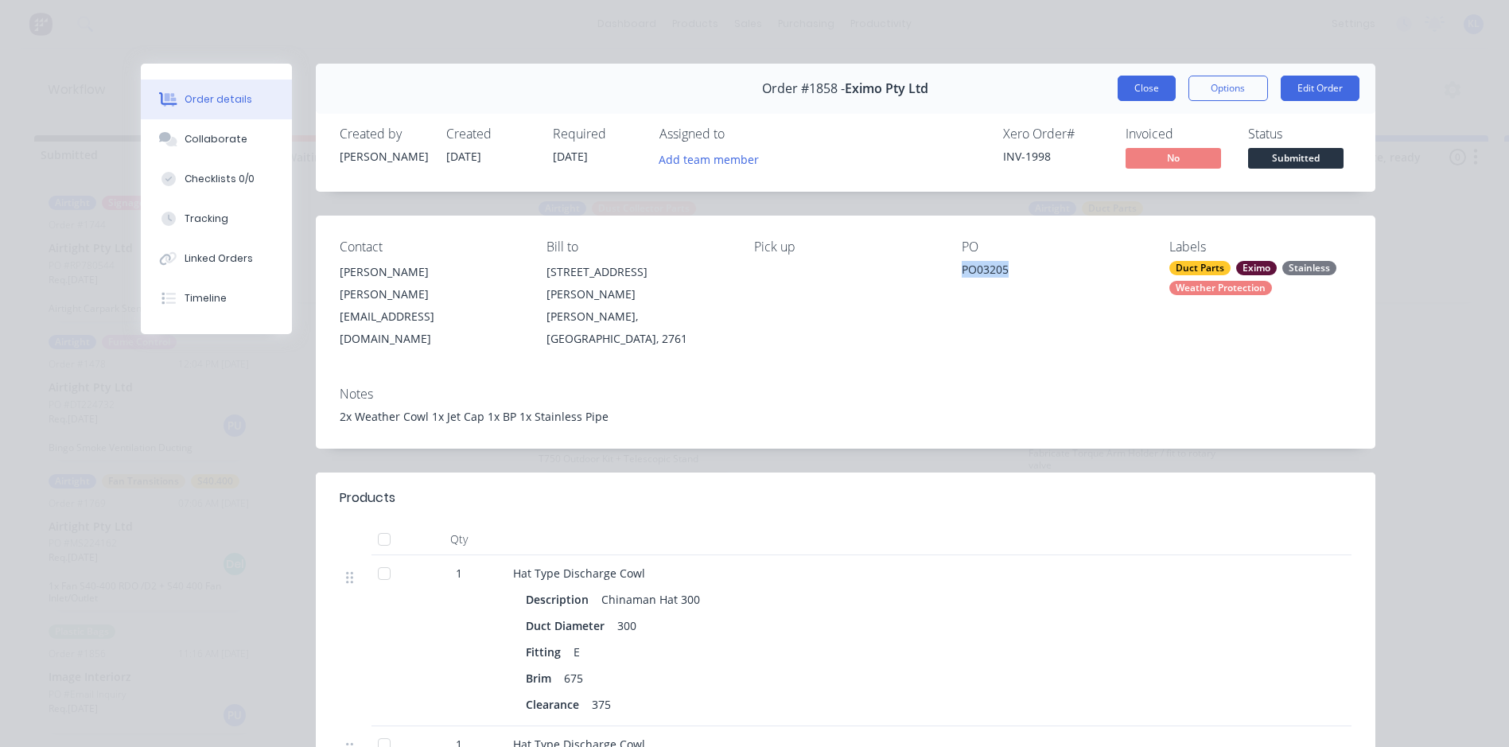
scroll to position [795, 0]
drag, startPoint x: 1158, startPoint y: 90, endPoint x: 1136, endPoint y: 79, distance: 24.2
click at [1136, 79] on button "Close" at bounding box center [1146, 88] width 58 height 25
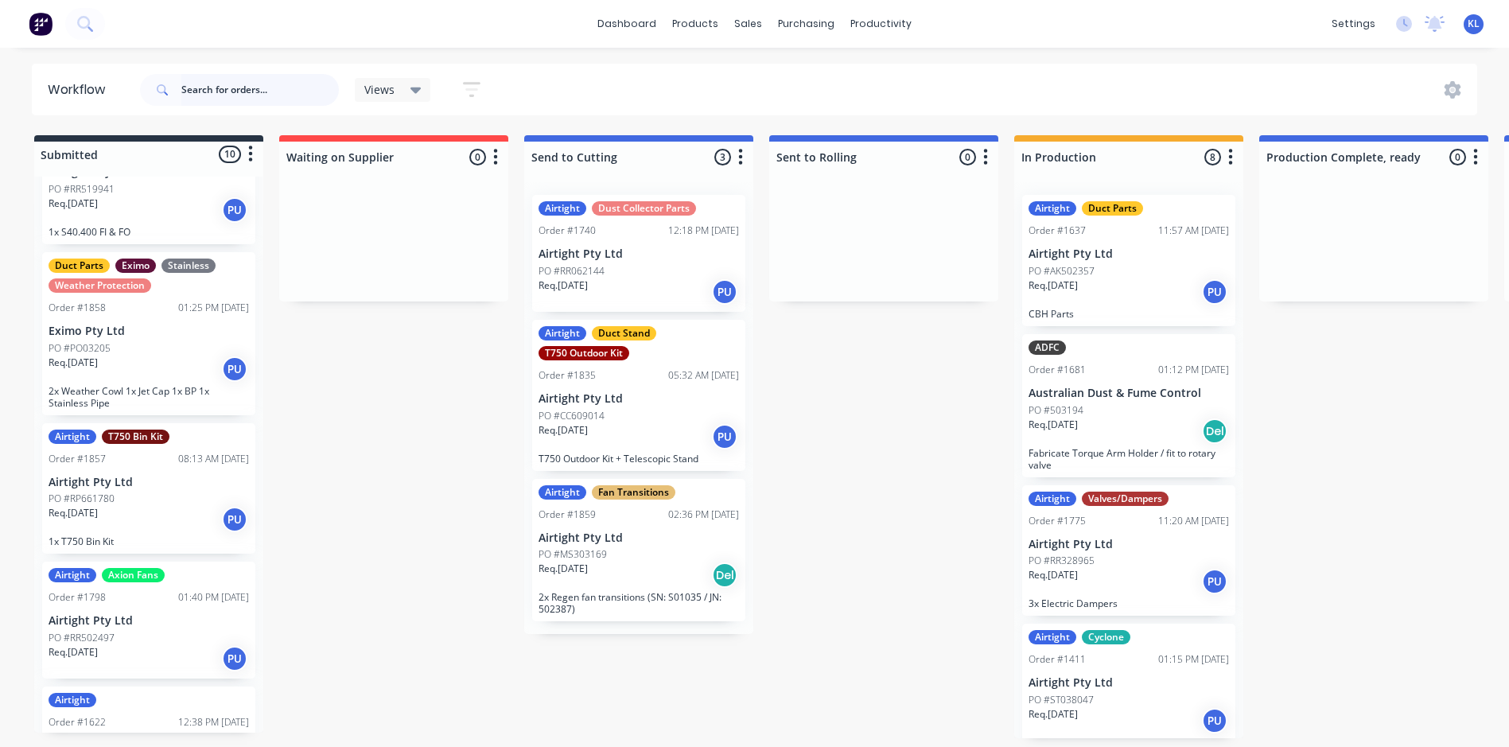
click at [219, 96] on input "text" at bounding box center [259, 90] width 157 height 32
click at [741, 18] on div "sales" at bounding box center [748, 24] width 44 height 24
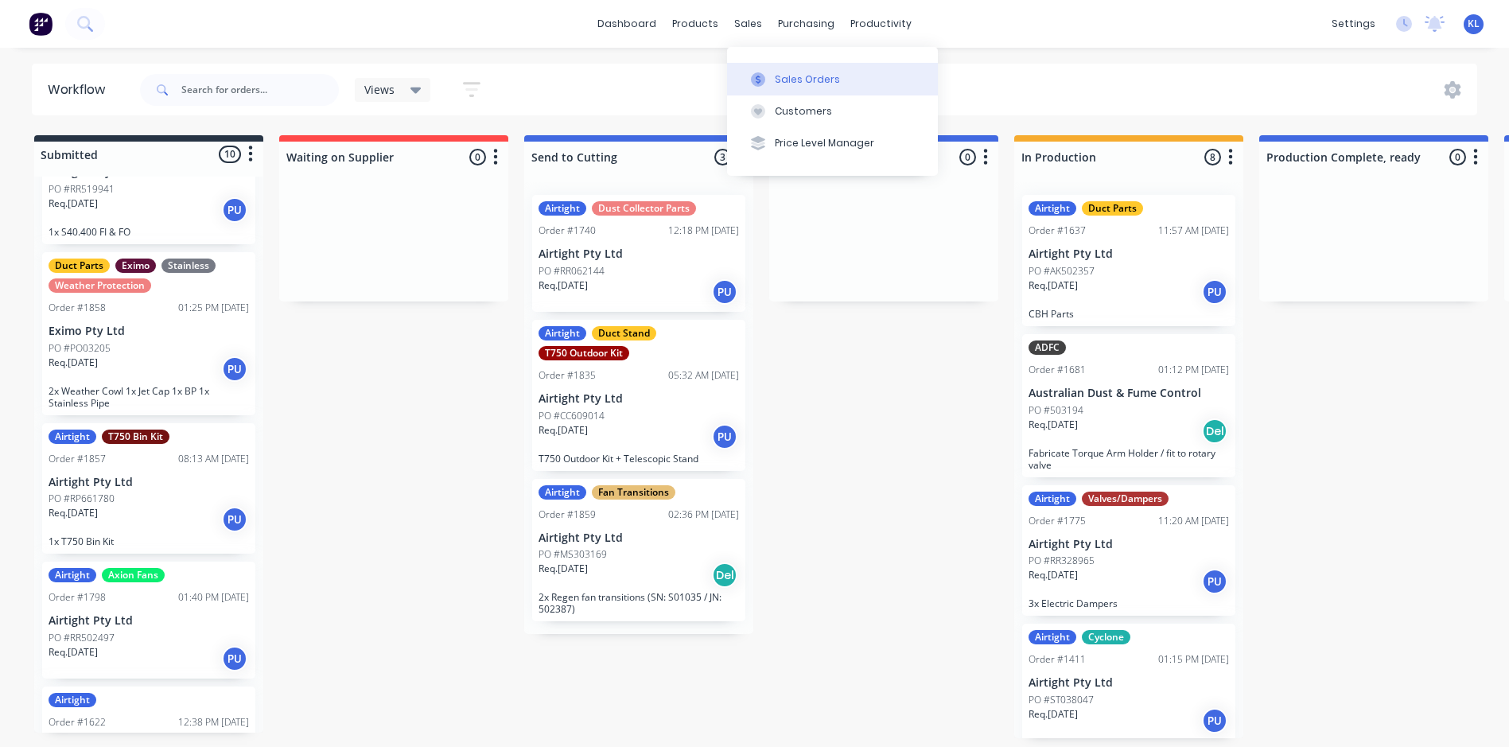
click at [776, 76] on div "Sales Orders" at bounding box center [807, 79] width 65 height 14
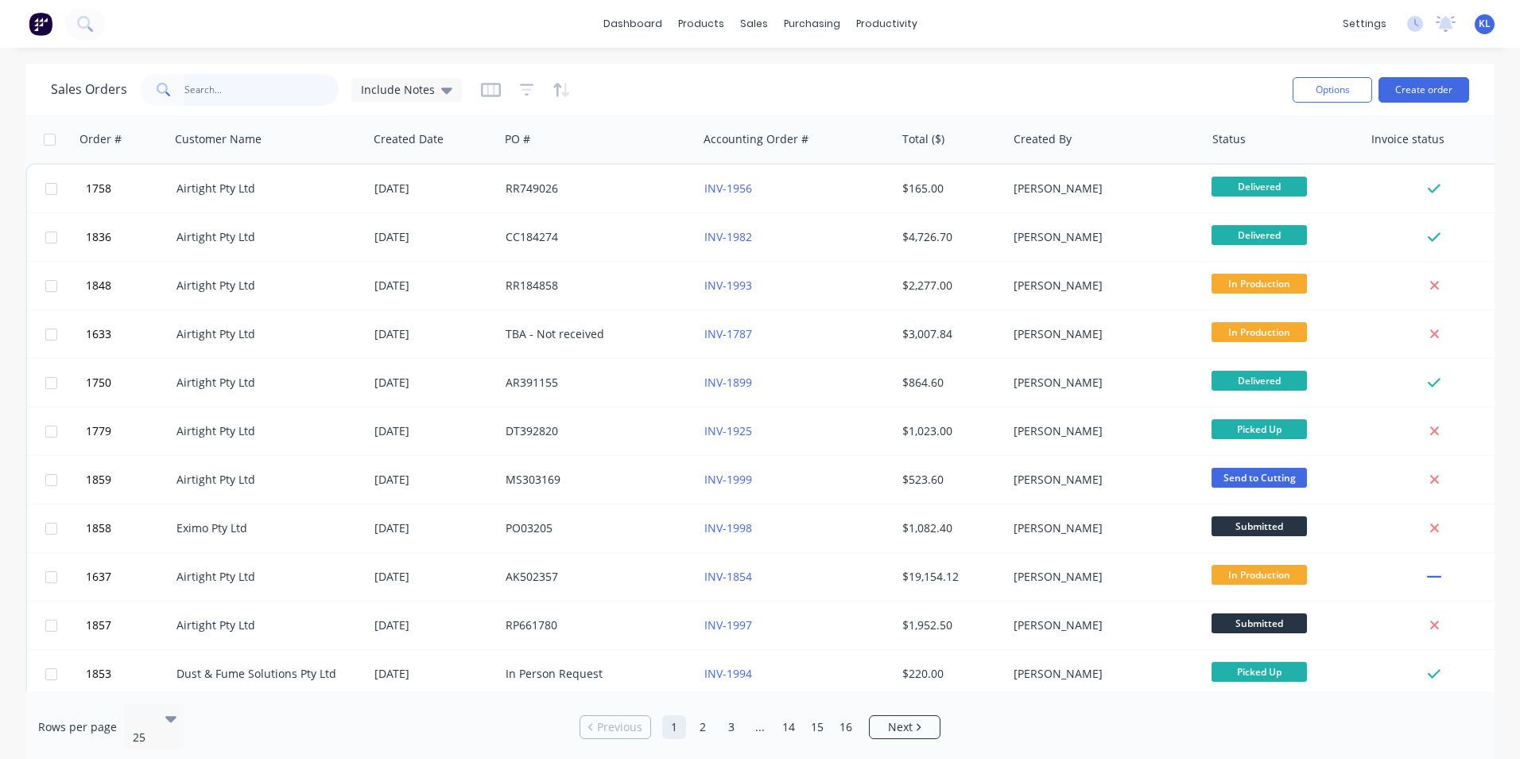
click at [223, 91] on input "text" at bounding box center [261, 90] width 155 height 32
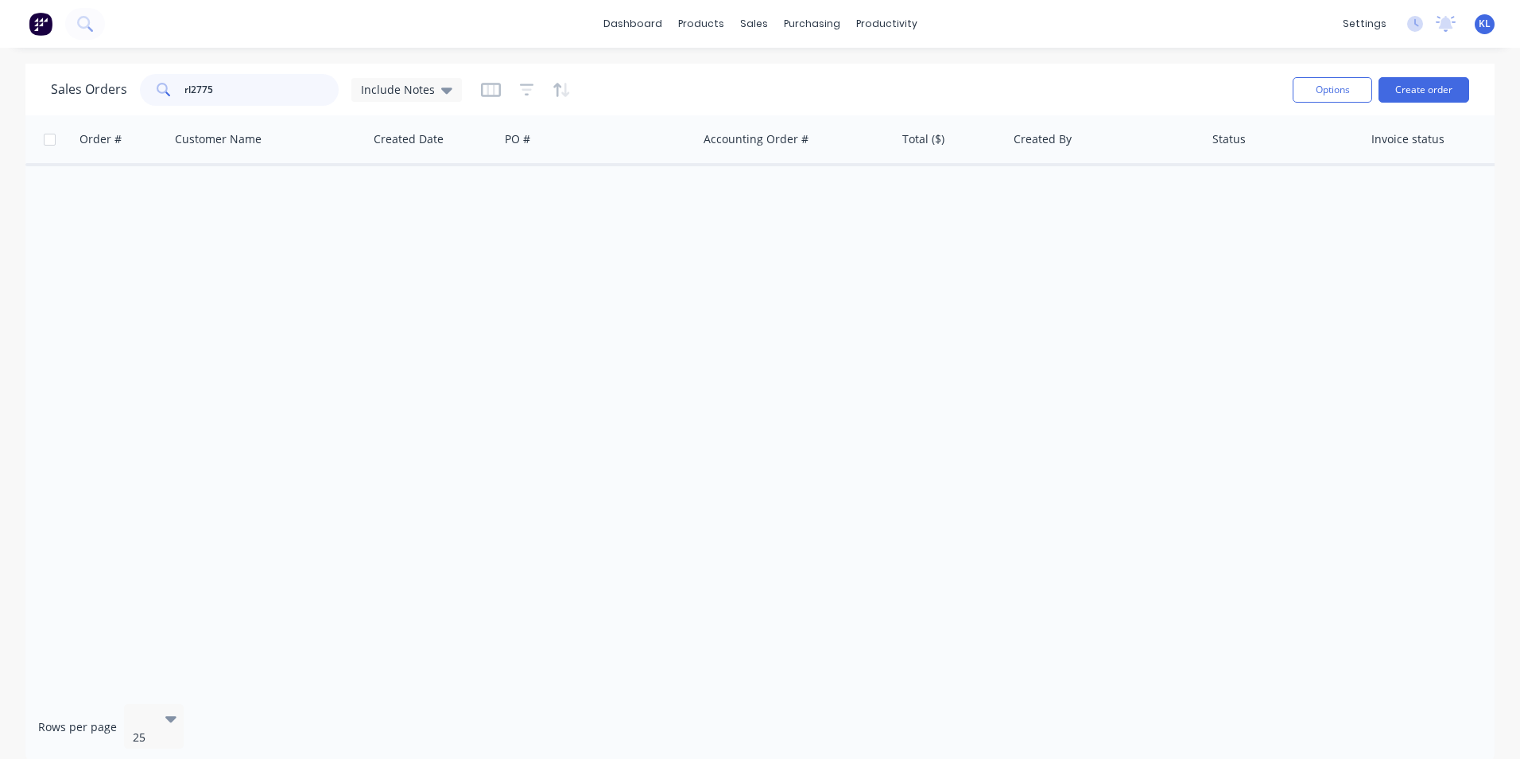
click at [228, 84] on input "rl2775" at bounding box center [261, 90] width 155 height 32
type input "rl275763"
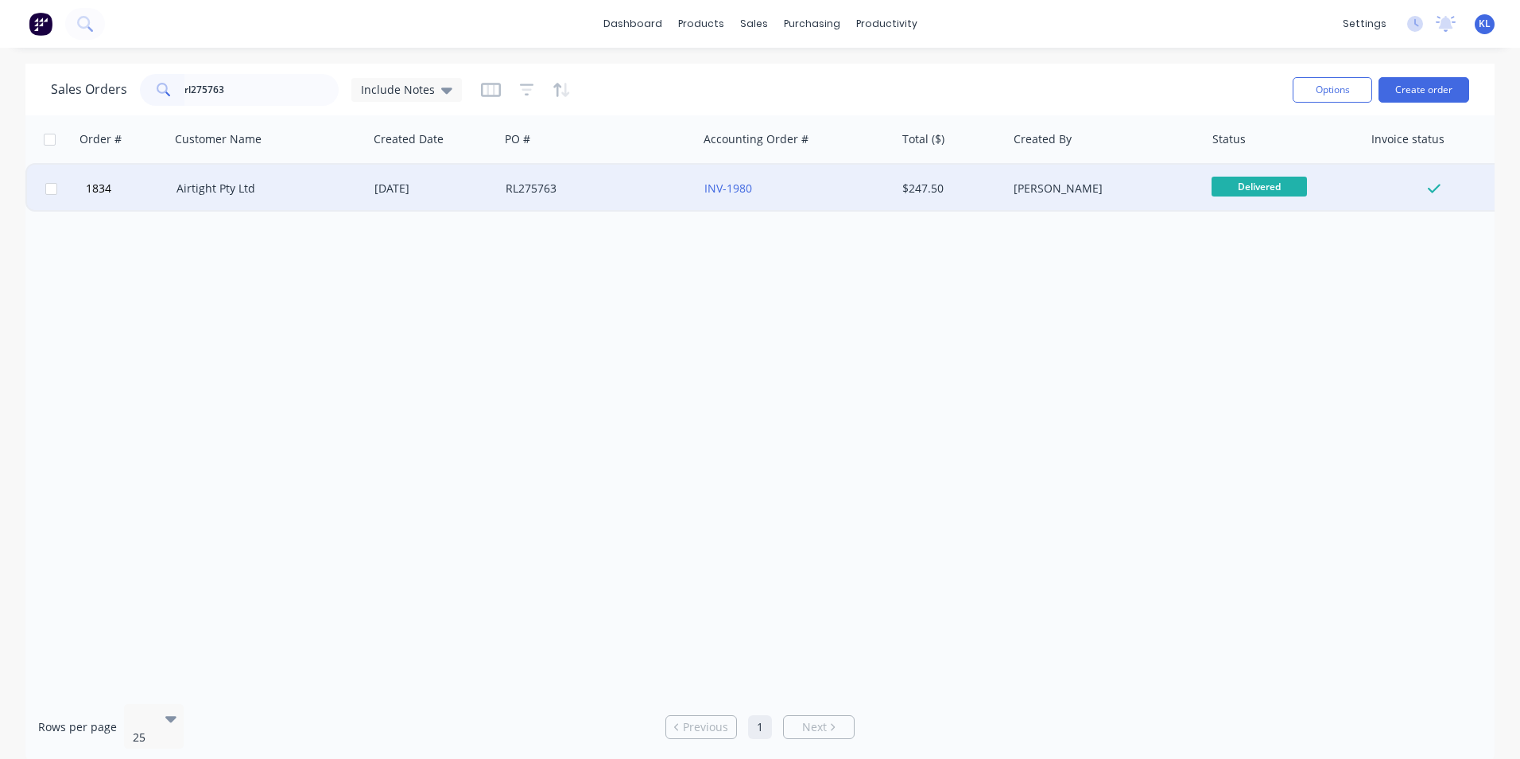
click at [484, 187] on div "[DATE]" at bounding box center [434, 189] width 118 height 16
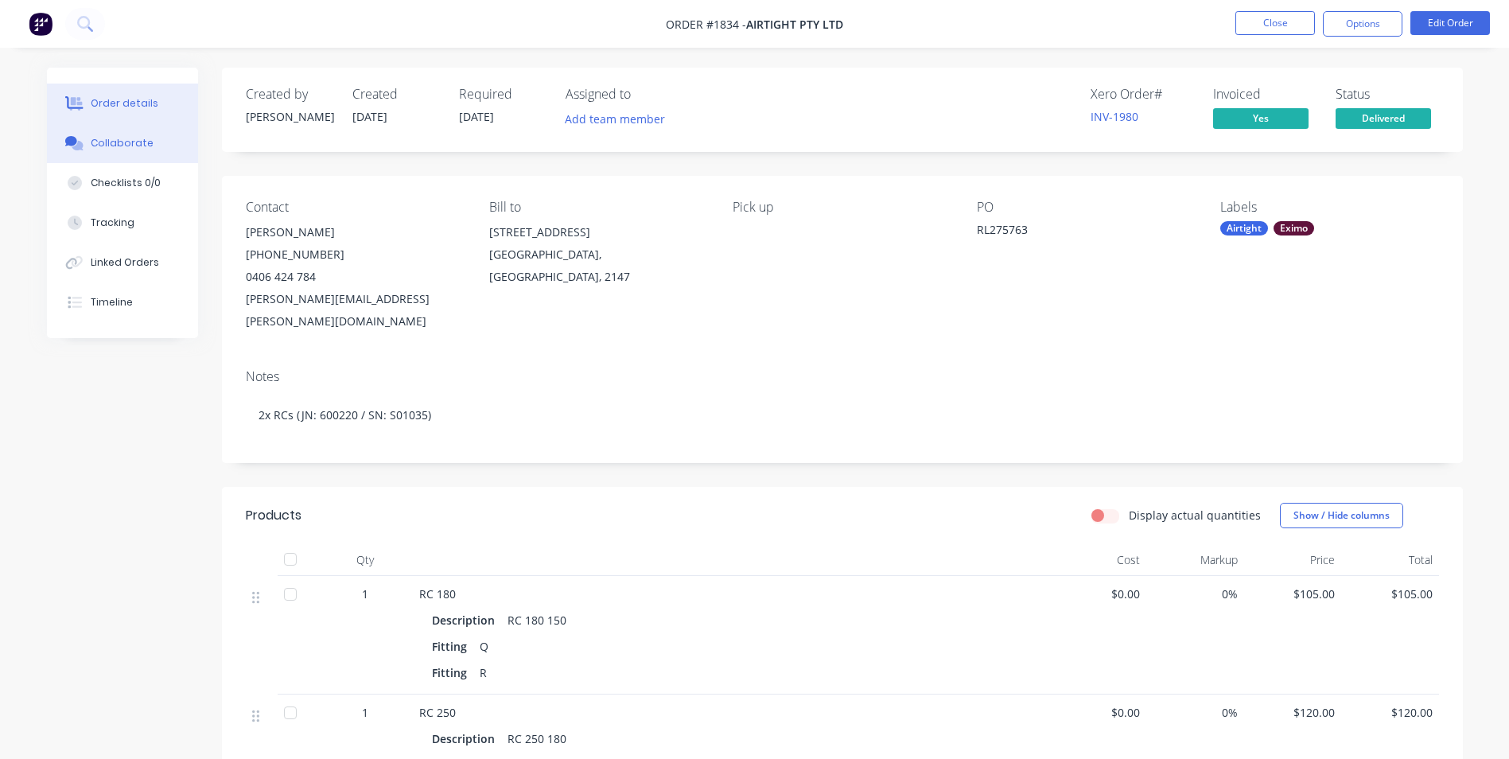
click at [109, 146] on div "Collaborate" at bounding box center [122, 143] width 63 height 14
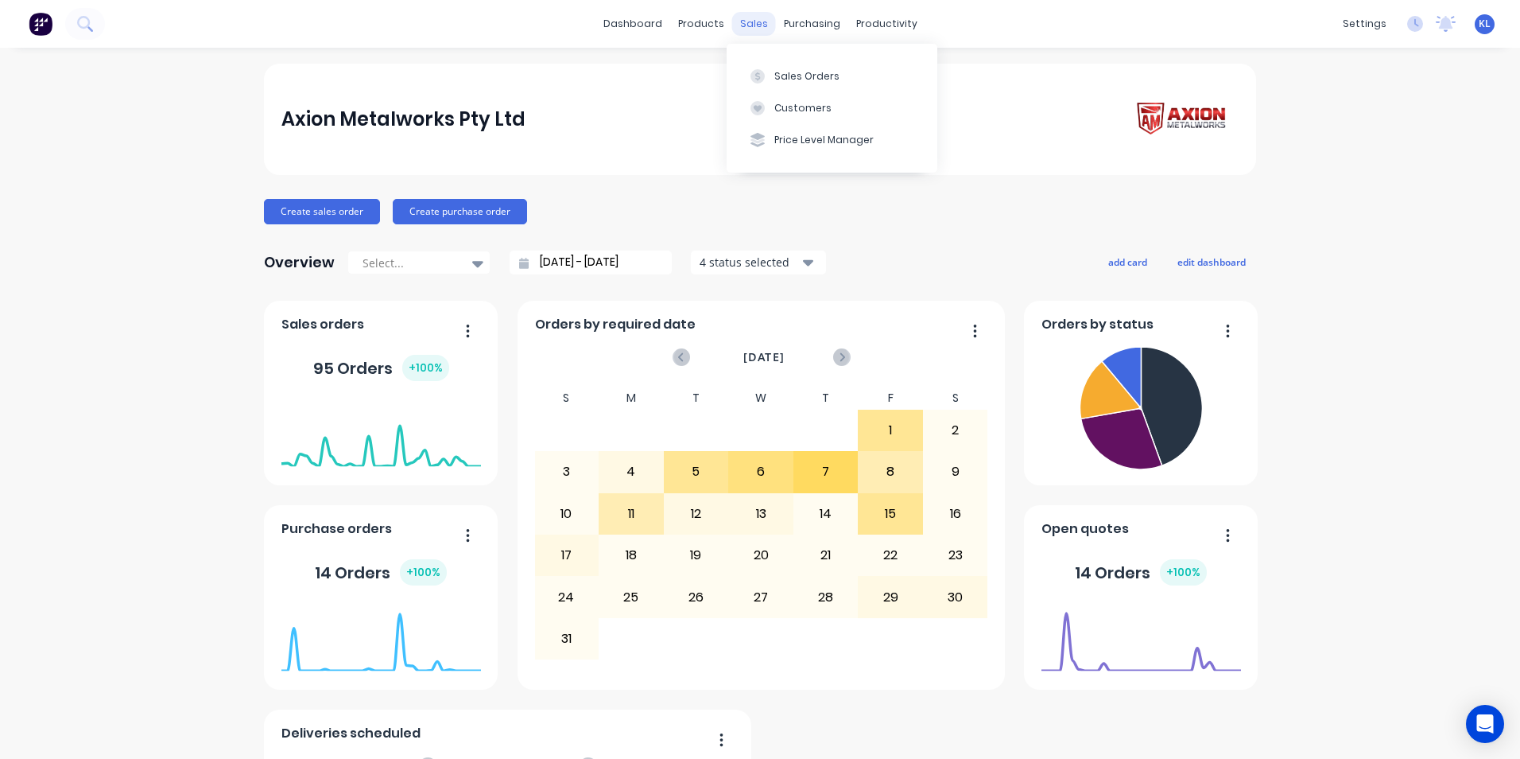
click at [754, 26] on div "sales" at bounding box center [754, 24] width 44 height 24
click at [779, 69] on div "Sales Orders" at bounding box center [807, 76] width 65 height 14
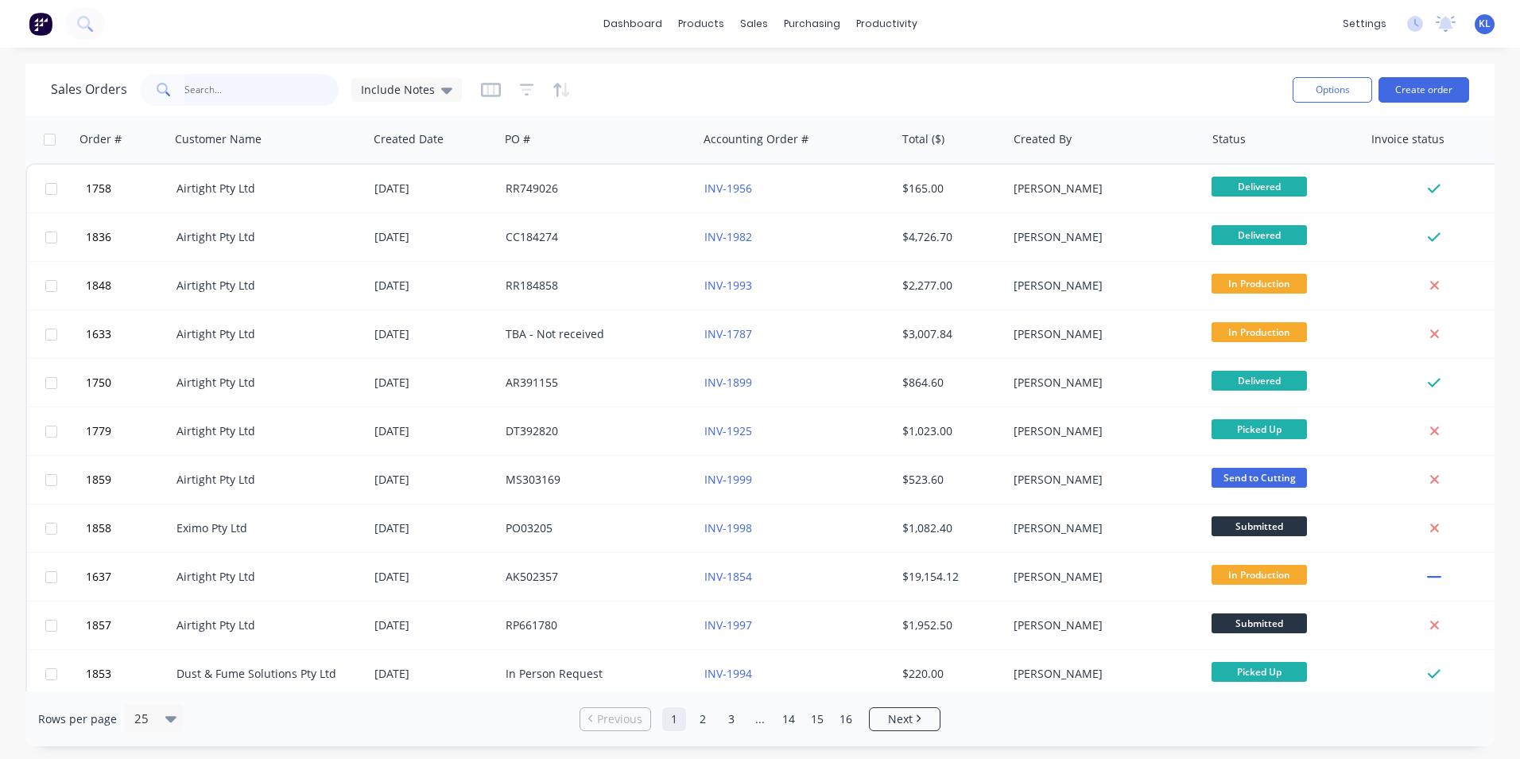
click at [203, 83] on input "text" at bounding box center [261, 90] width 155 height 32
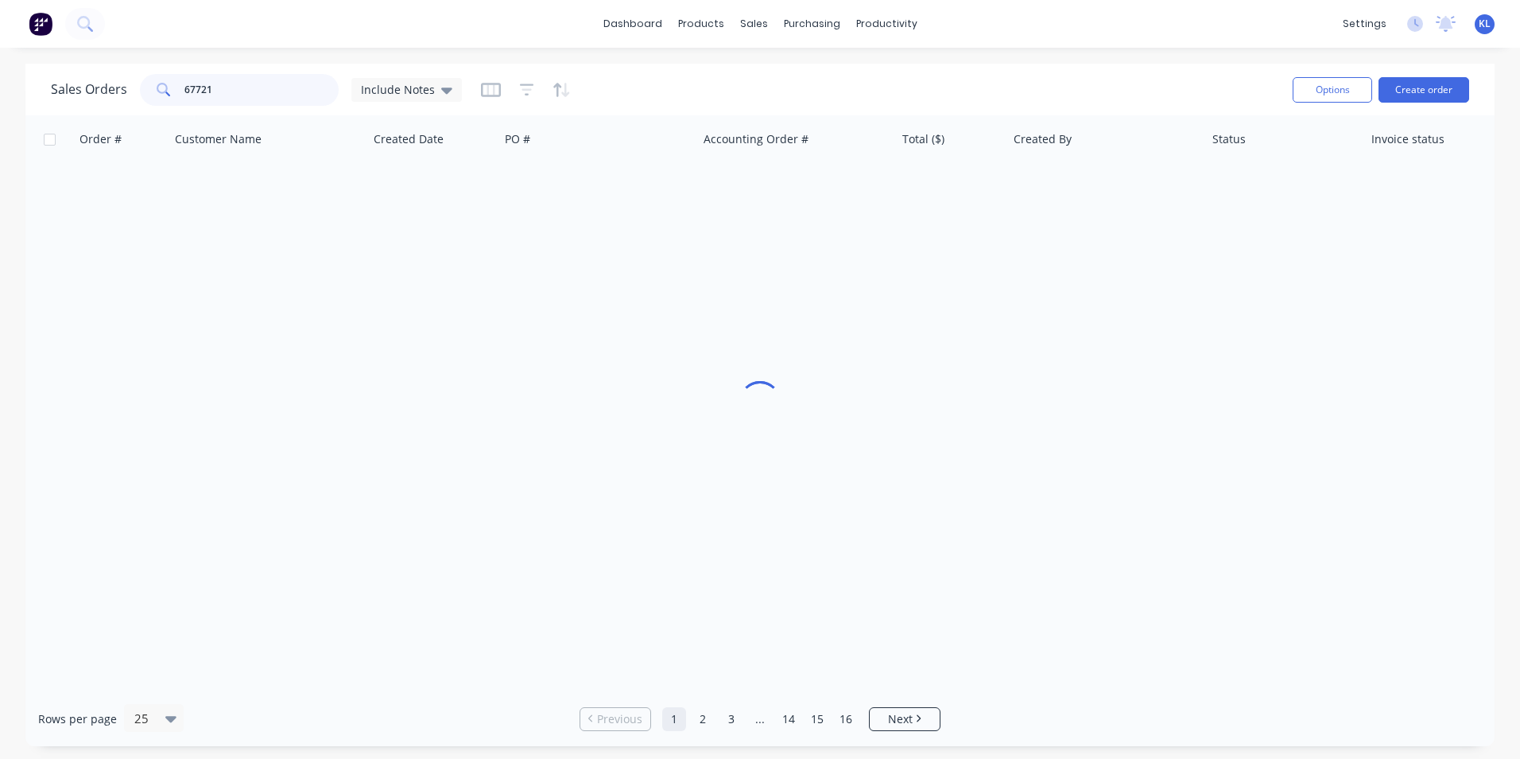
type input "67721"
click at [295, 91] on input "67721" at bounding box center [261, 90] width 155 height 32
drag, startPoint x: 243, startPoint y: 80, endPoint x: -73, endPoint y: 92, distance: 316.0
click at [0, 92] on html "dashboard products sales purchasing productivity dashboard products Product Cat…" at bounding box center [760, 379] width 1520 height 759
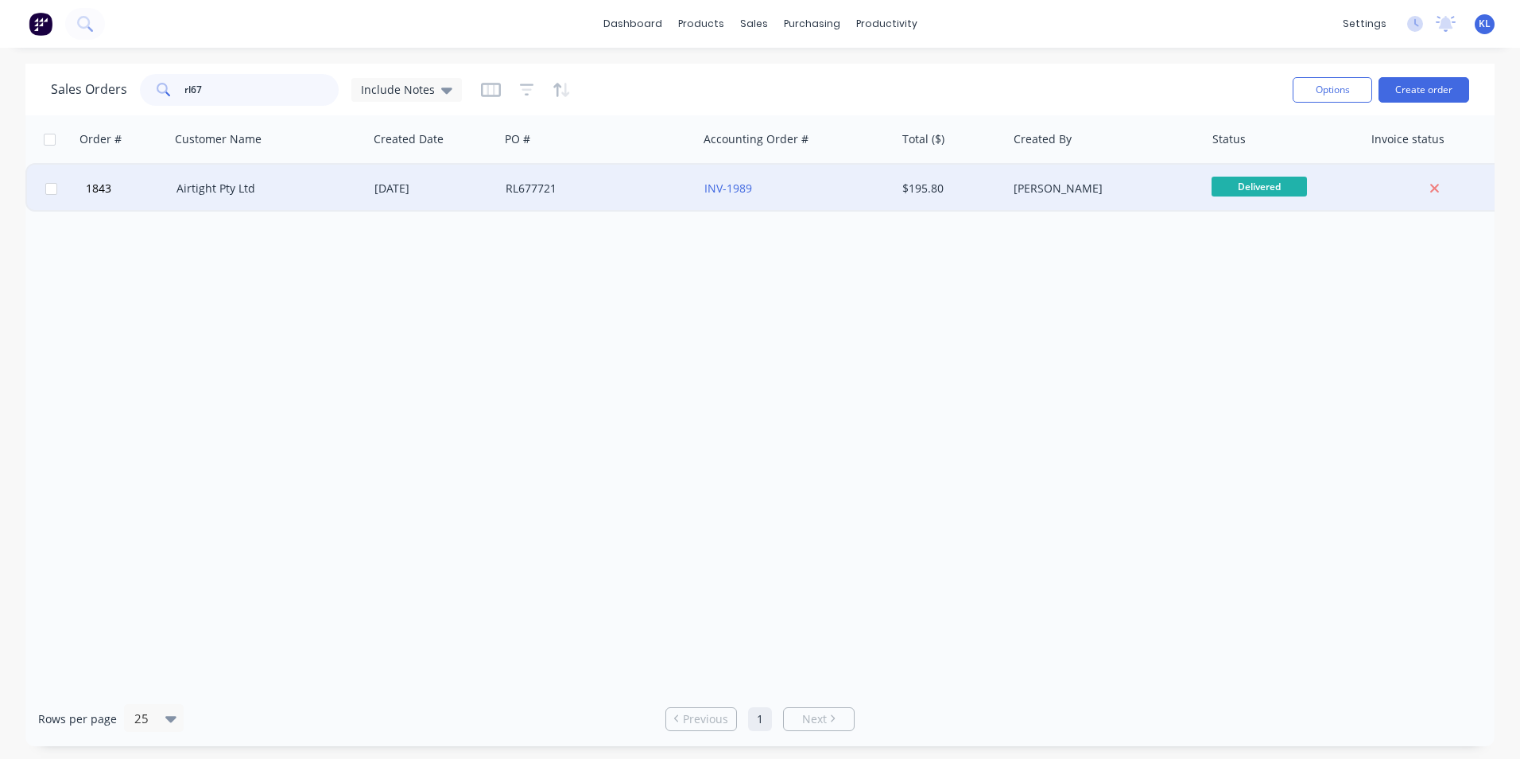
type input "rl67"
click at [418, 186] on div "[DATE]" at bounding box center [434, 189] width 118 height 16
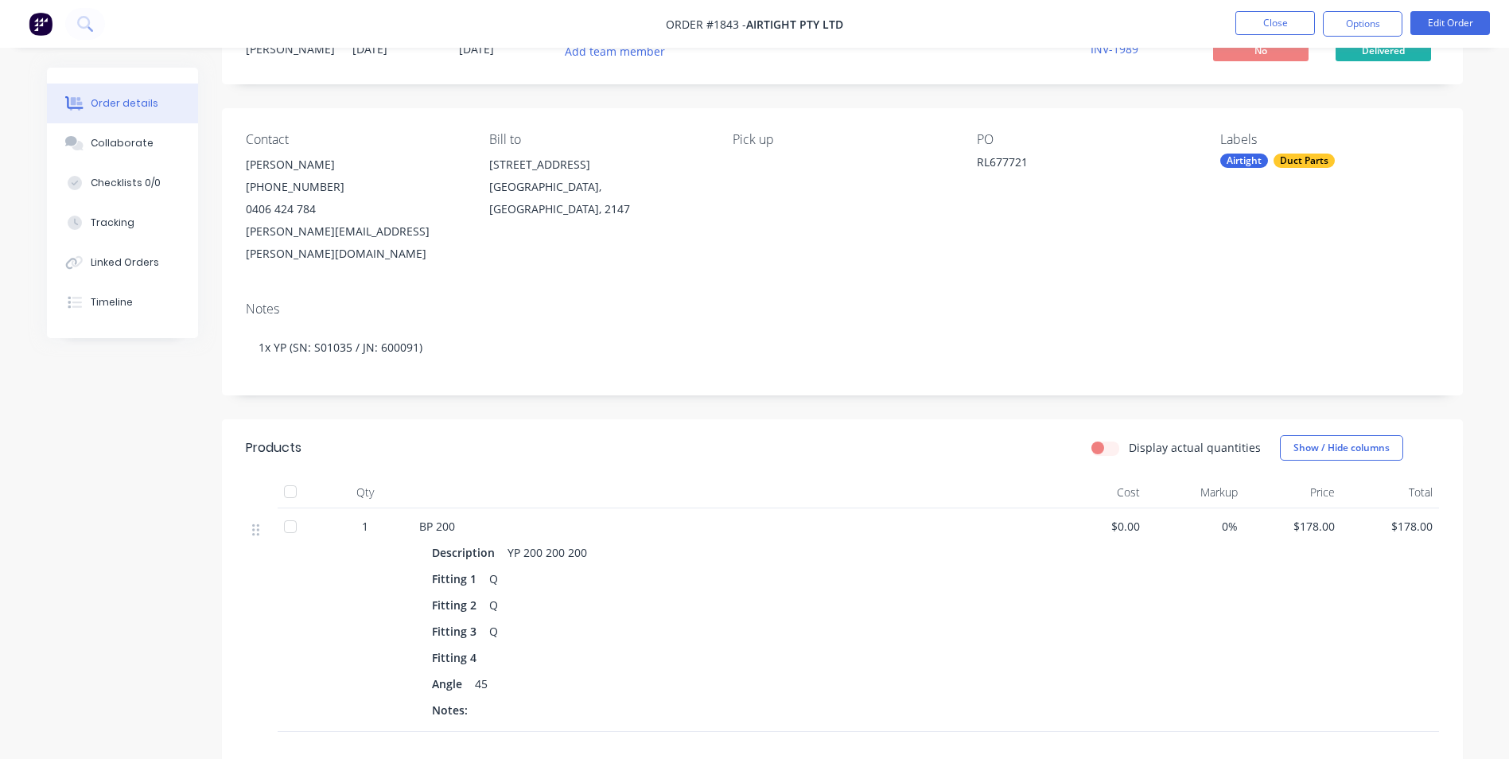
scroll to position [63, 0]
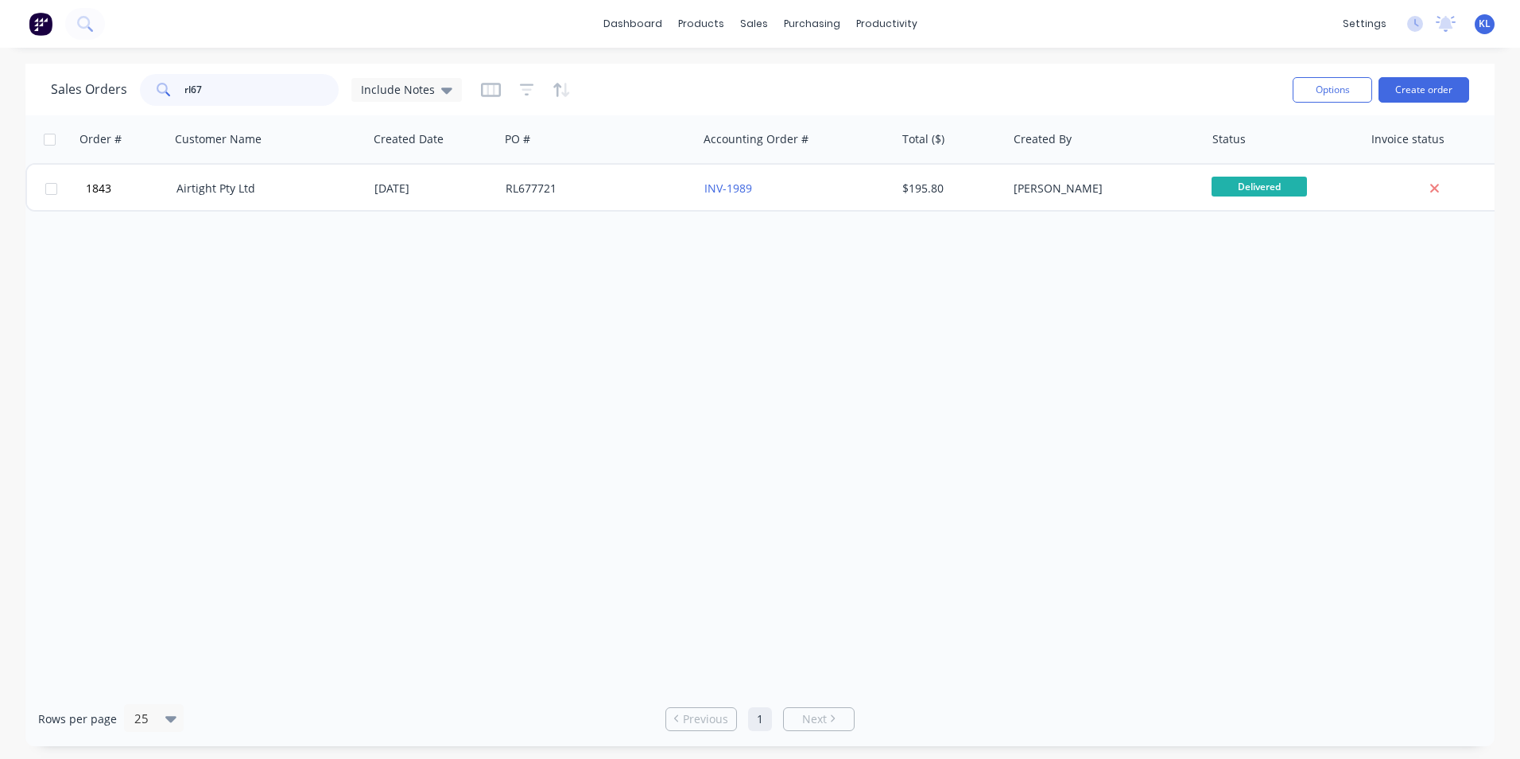
drag, startPoint x: 250, startPoint y: 78, endPoint x: 59, endPoint y: 95, distance: 192.4
click at [59, 95] on div "Sales Orders rl67 Include Notes" at bounding box center [256, 90] width 411 height 32
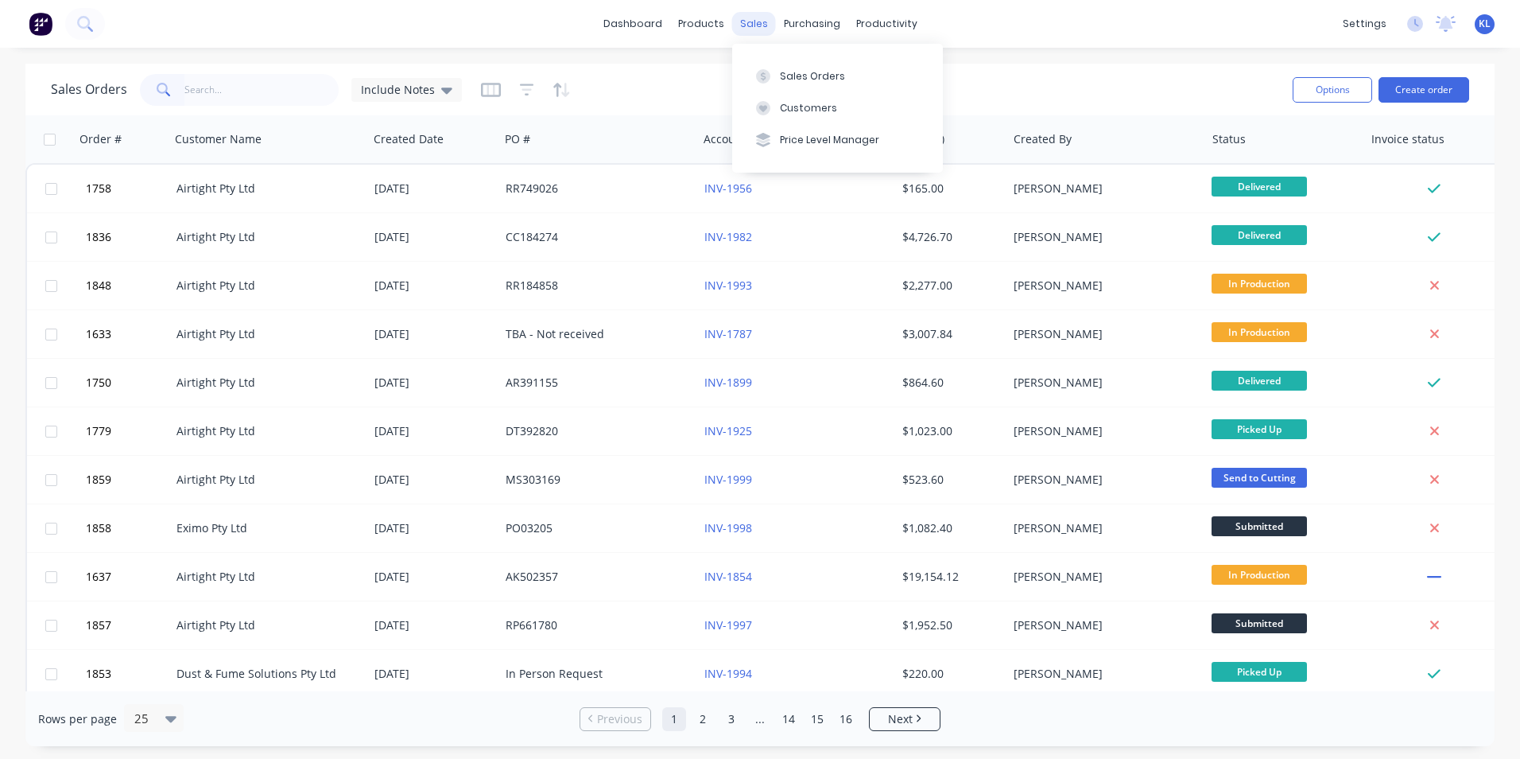
click at [762, 25] on div "sales" at bounding box center [754, 24] width 44 height 24
click at [799, 69] on div "Sales Orders" at bounding box center [812, 76] width 65 height 14
click at [301, 76] on input "text" at bounding box center [261, 90] width 155 height 32
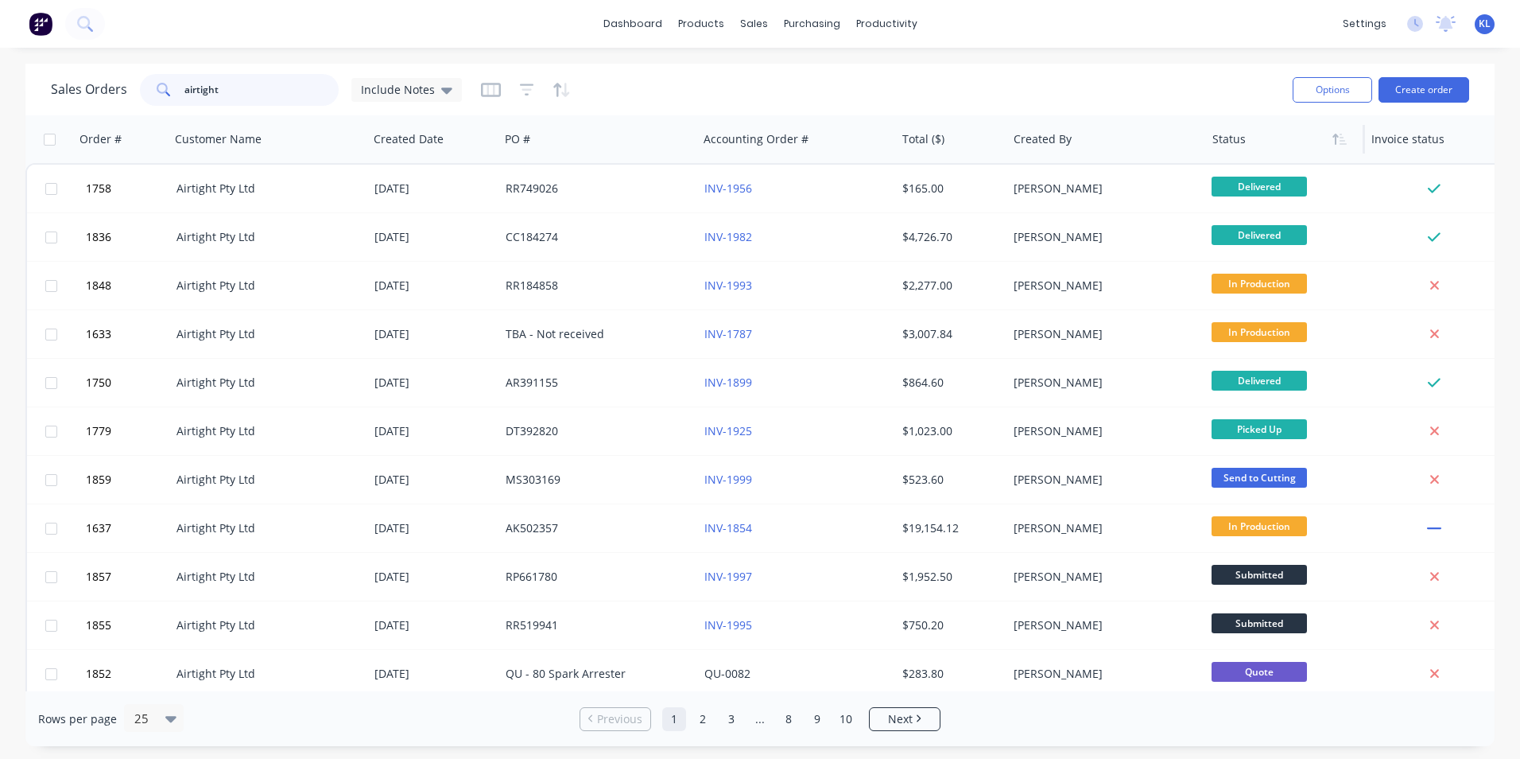
type input "airtight"
click at [1232, 139] on div at bounding box center [1282, 139] width 139 height 32
click at [1343, 140] on icon "button" at bounding box center [1343, 139] width 7 height 11
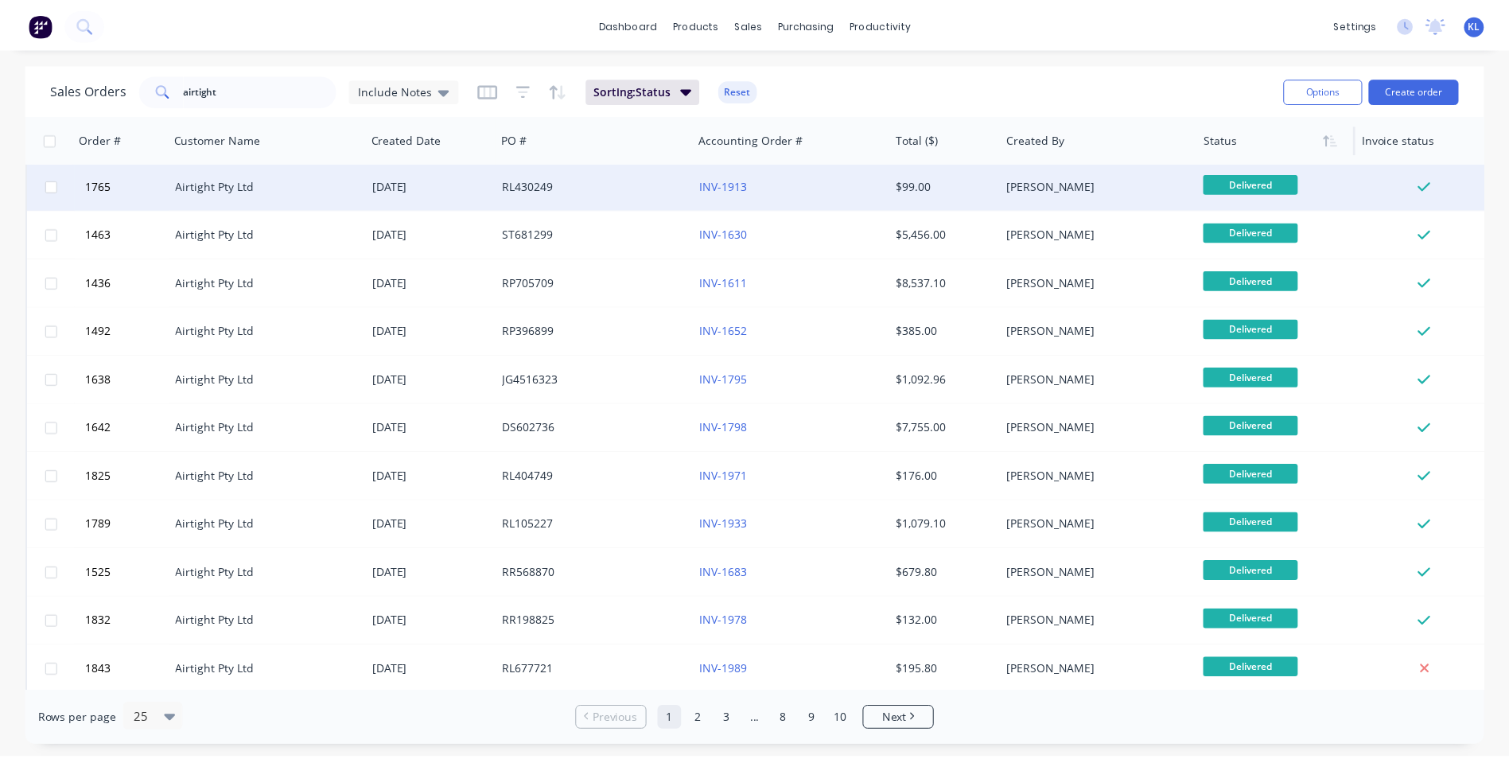
scroll to position [80, 0]
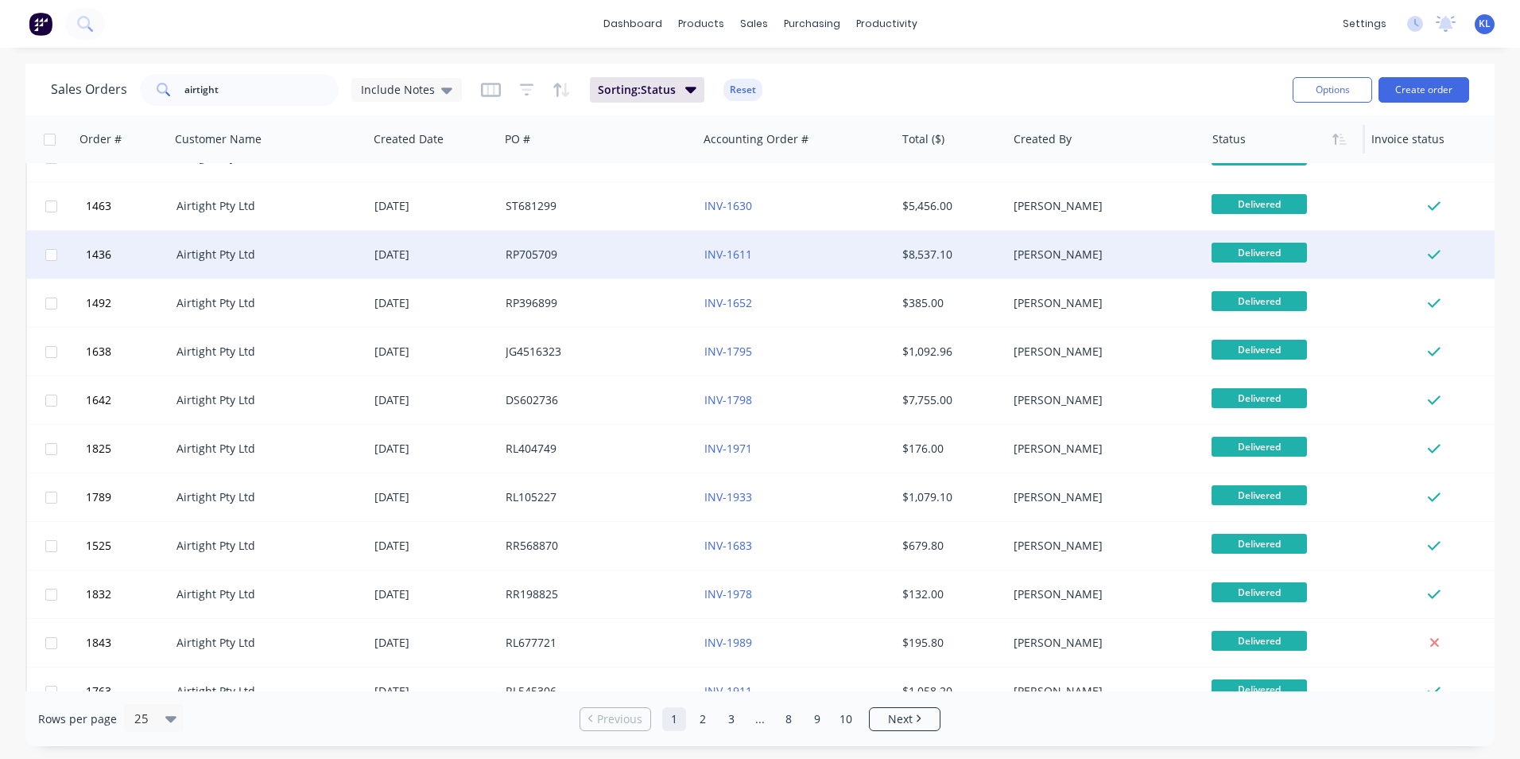
click at [622, 259] on div "RP705709" at bounding box center [594, 255] width 177 height 16
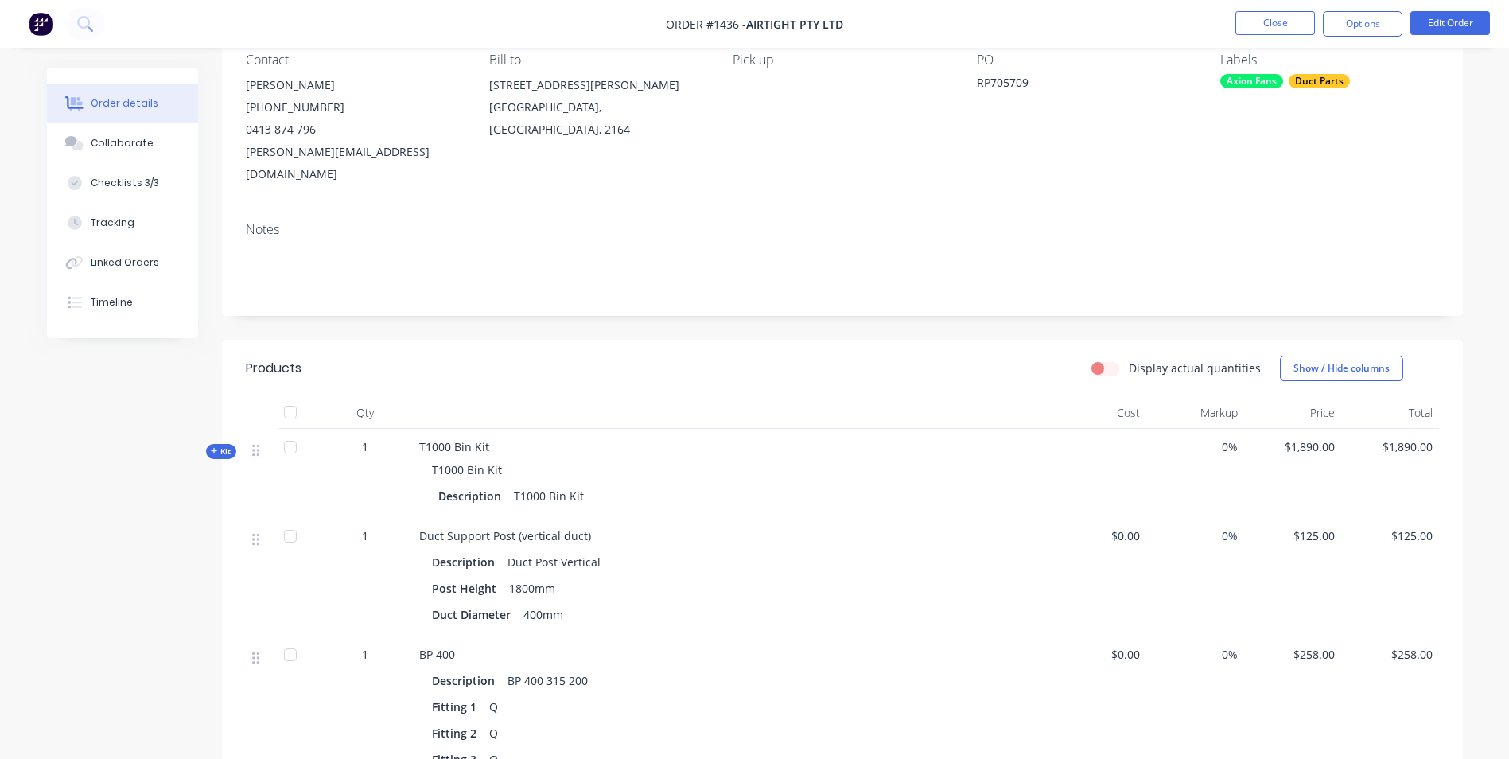
scroll to position [318, 0]
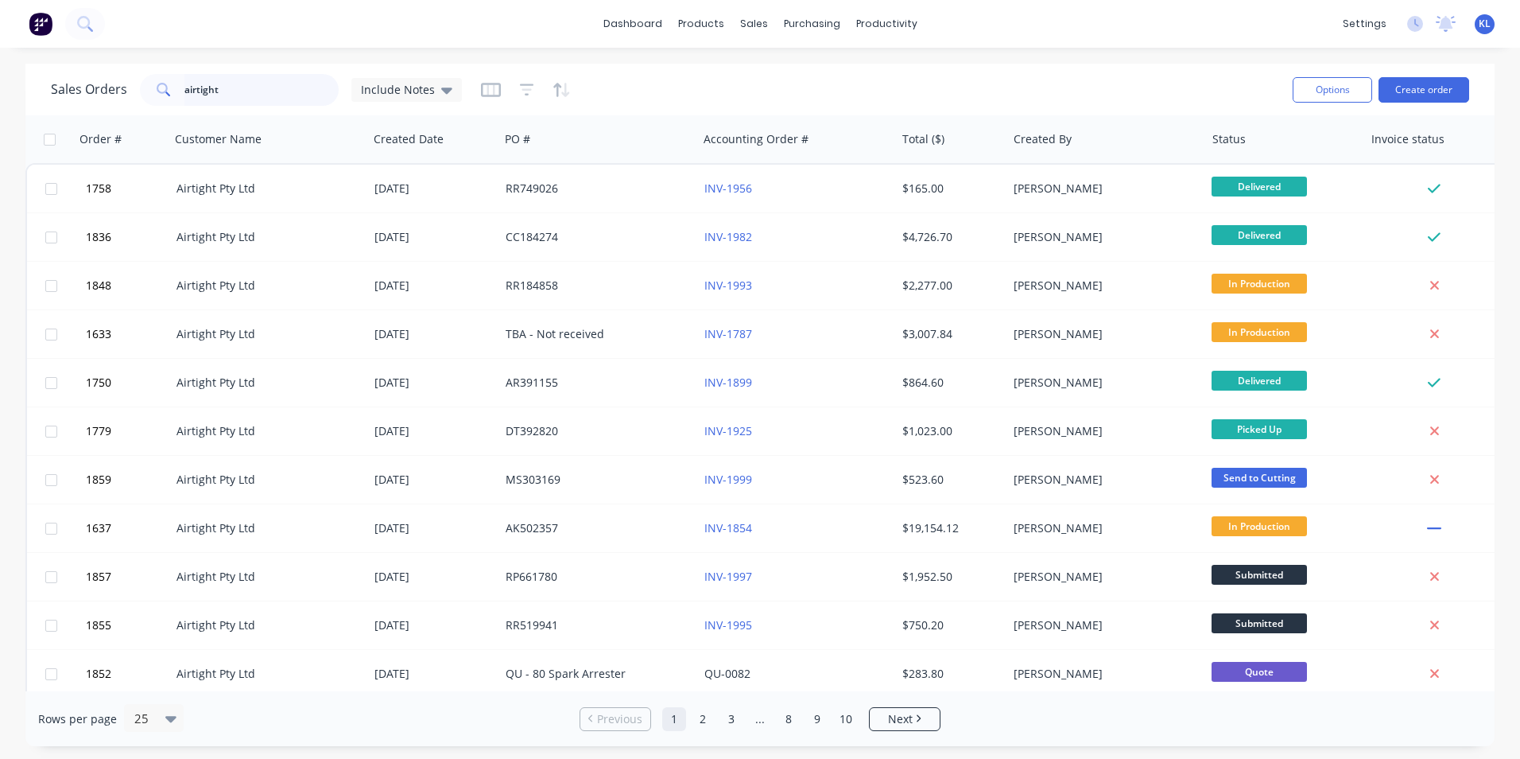
click at [241, 88] on input "airtight" at bounding box center [261, 90] width 155 height 32
click at [757, 25] on div "sales" at bounding box center [754, 24] width 44 height 24
click at [784, 62] on button "Sales Orders" at bounding box center [837, 76] width 211 height 32
click at [792, 72] on div "Sales Orders" at bounding box center [812, 76] width 65 height 14
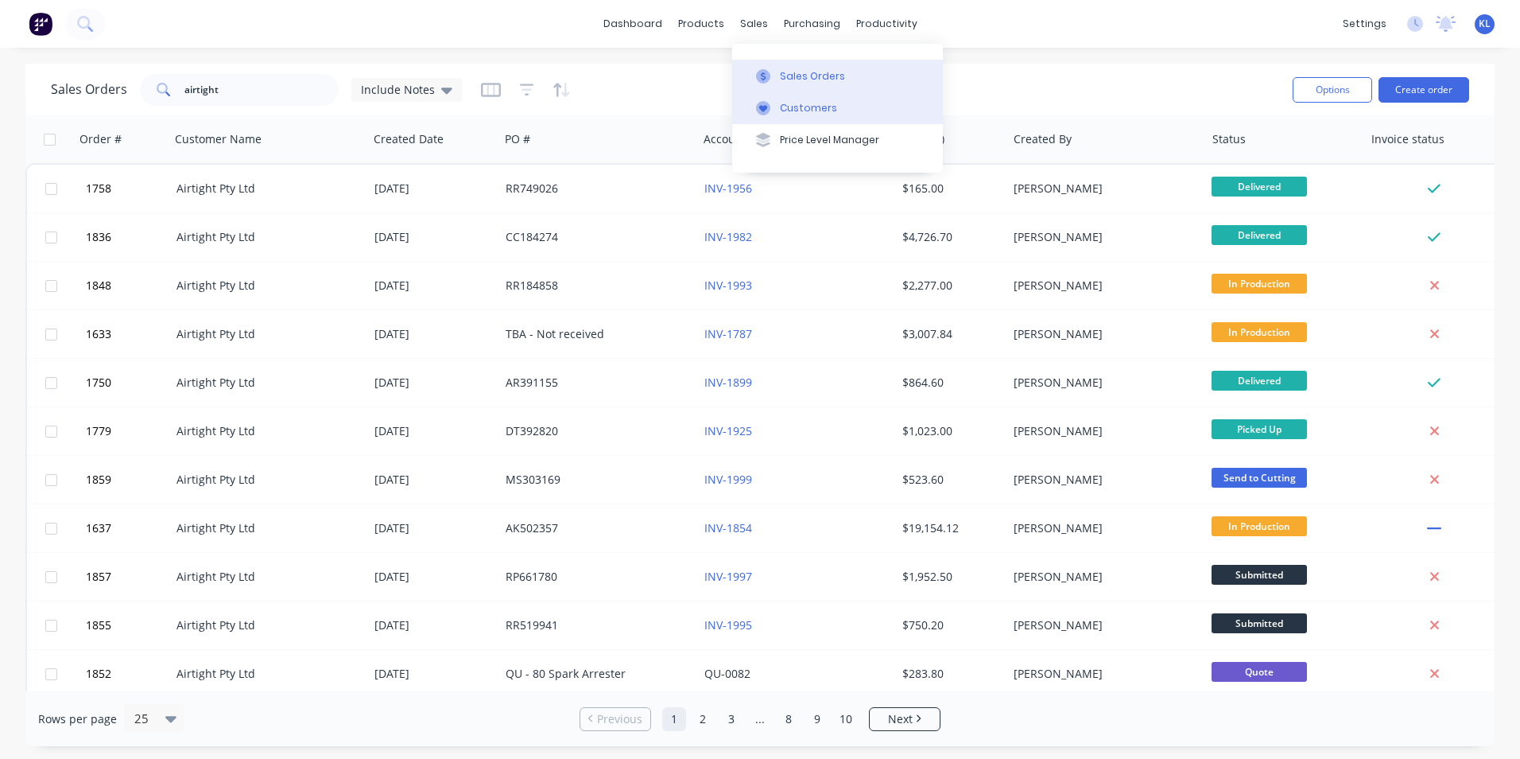
click at [784, 107] on div "Customers" at bounding box center [808, 108] width 57 height 14
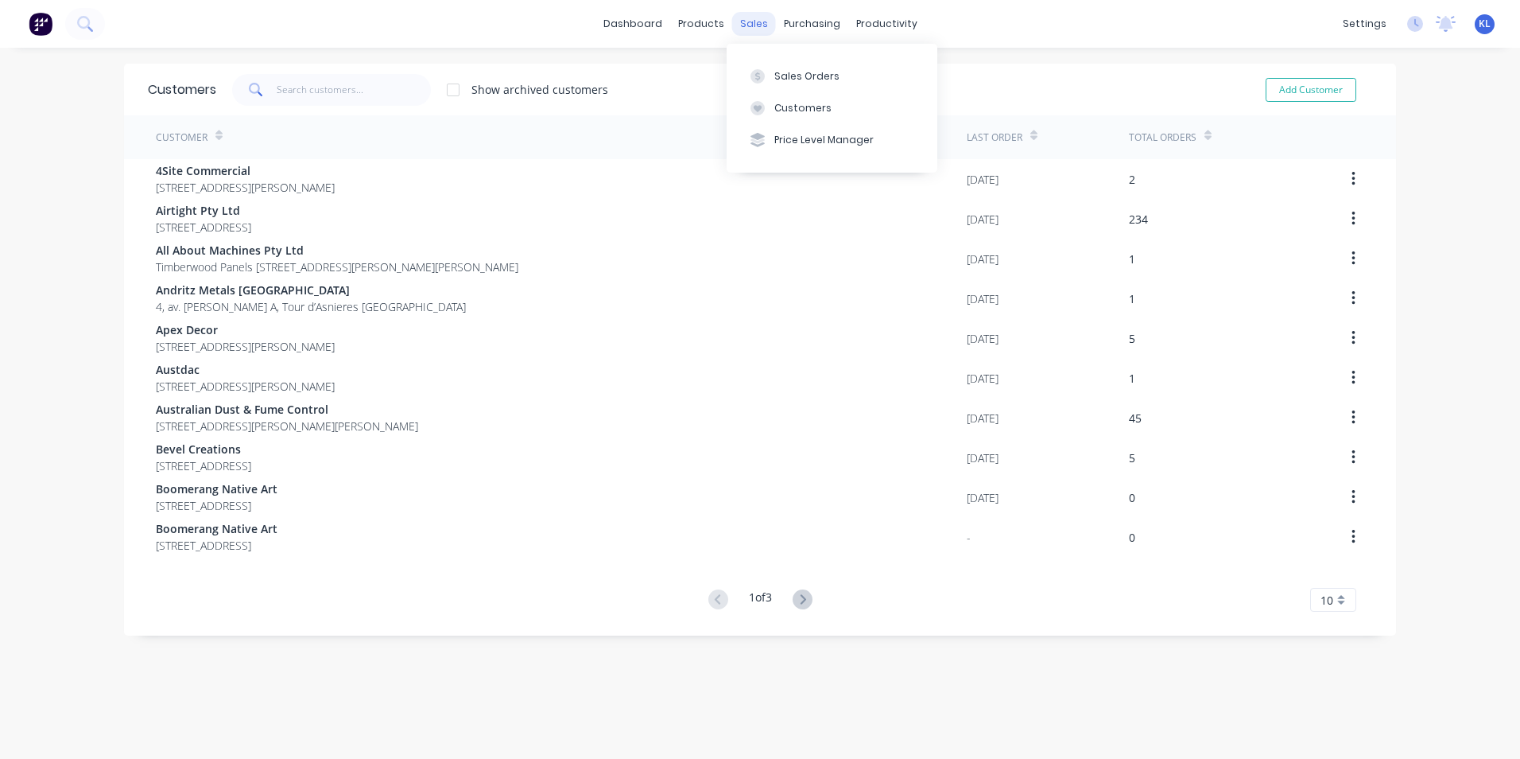
click at [740, 21] on div "sales" at bounding box center [754, 24] width 44 height 24
click at [782, 68] on button "Sales Orders" at bounding box center [832, 76] width 211 height 32
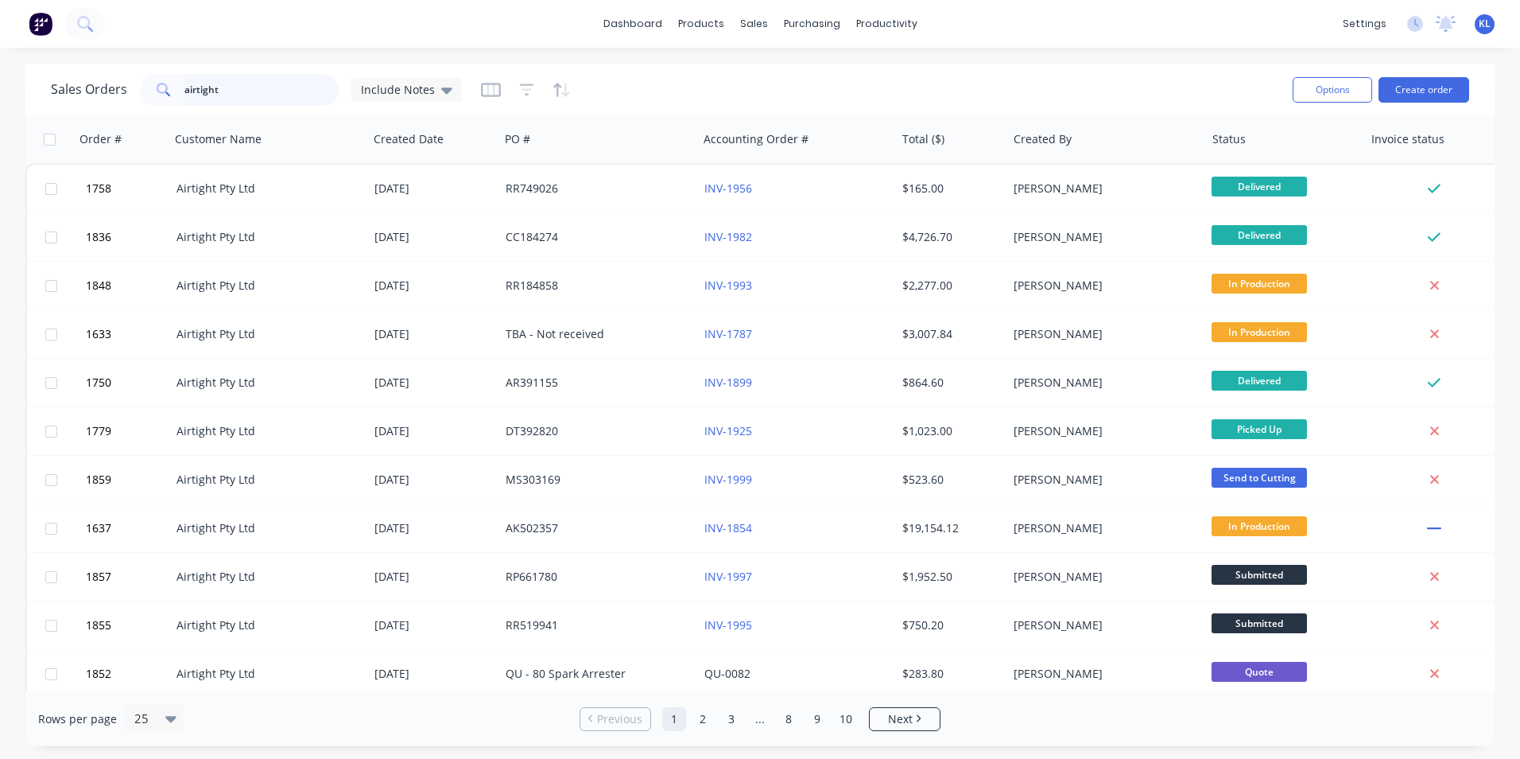
click at [255, 86] on input "airtight" at bounding box center [261, 90] width 155 height 32
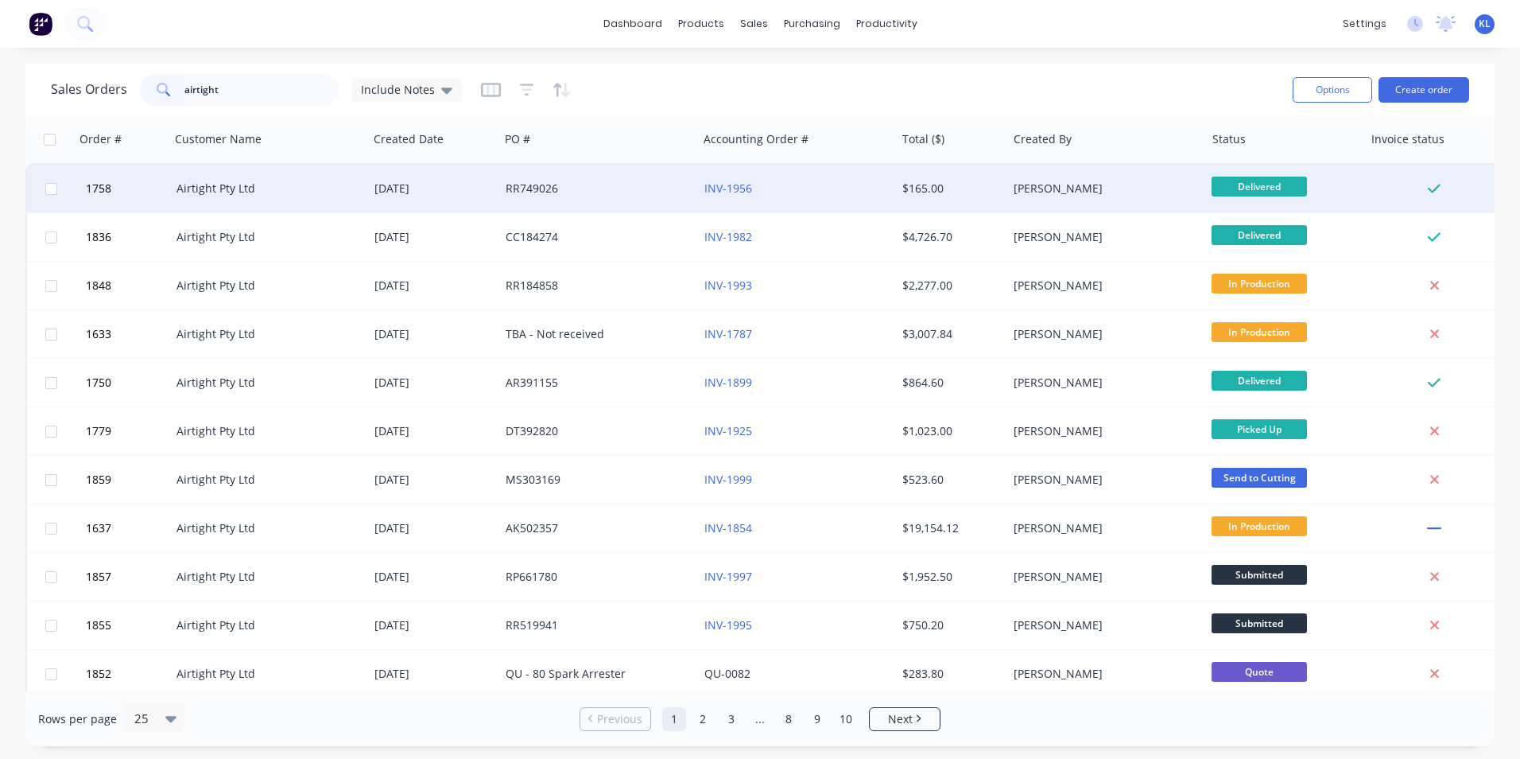
click at [556, 192] on div "RR749026" at bounding box center [594, 189] width 177 height 16
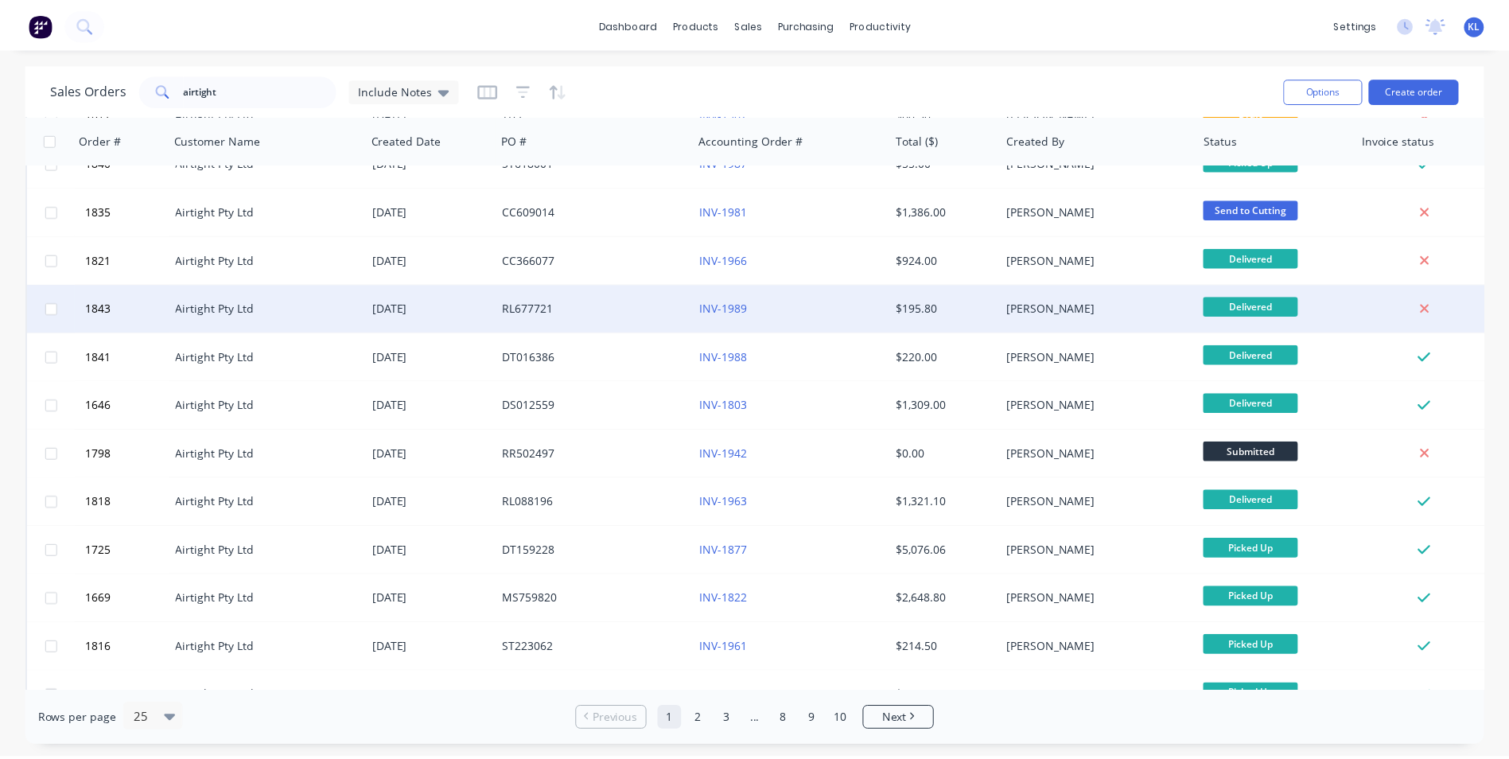
scroll to position [636, 0]
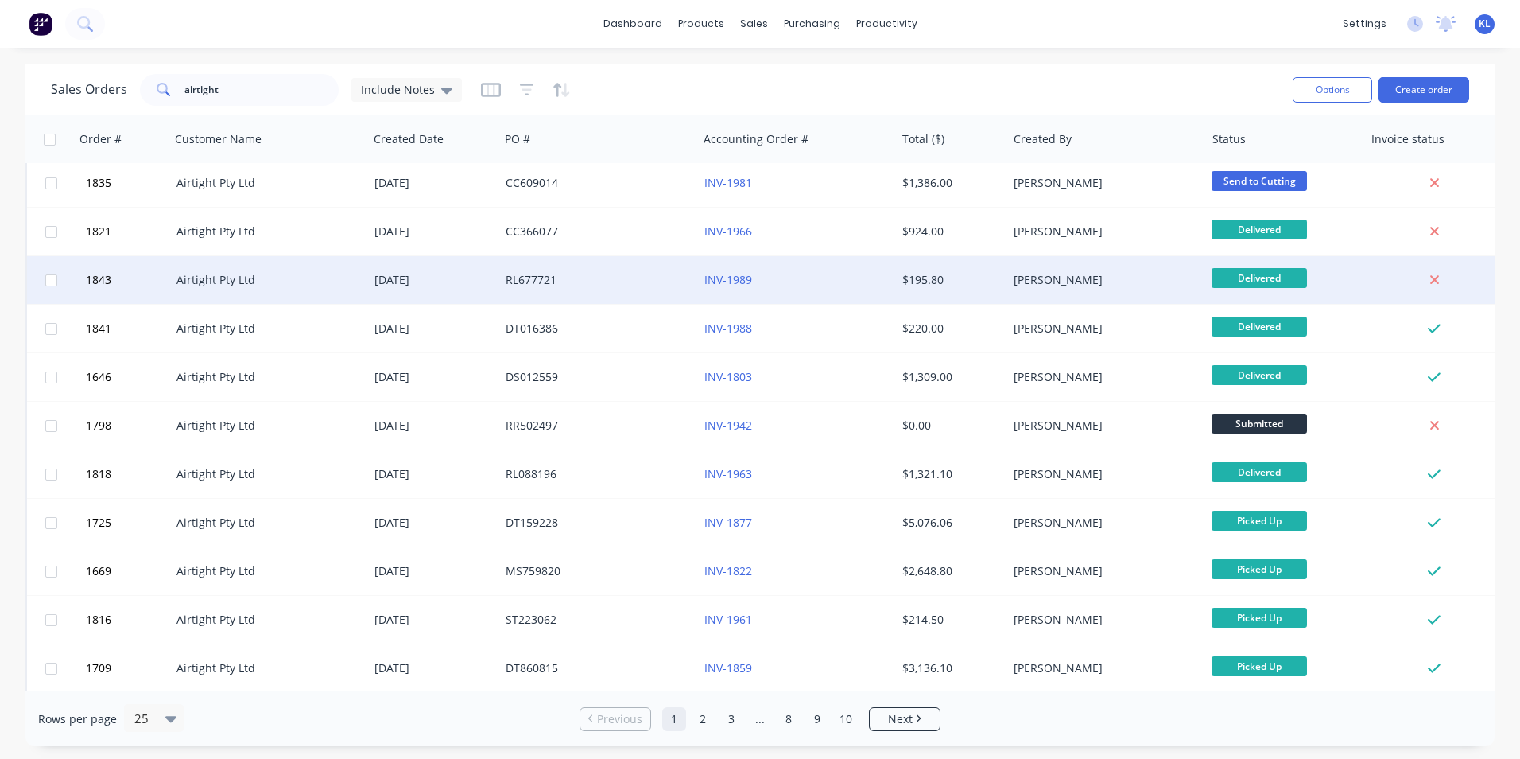
click at [599, 292] on div "RL677721" at bounding box center [598, 280] width 198 height 48
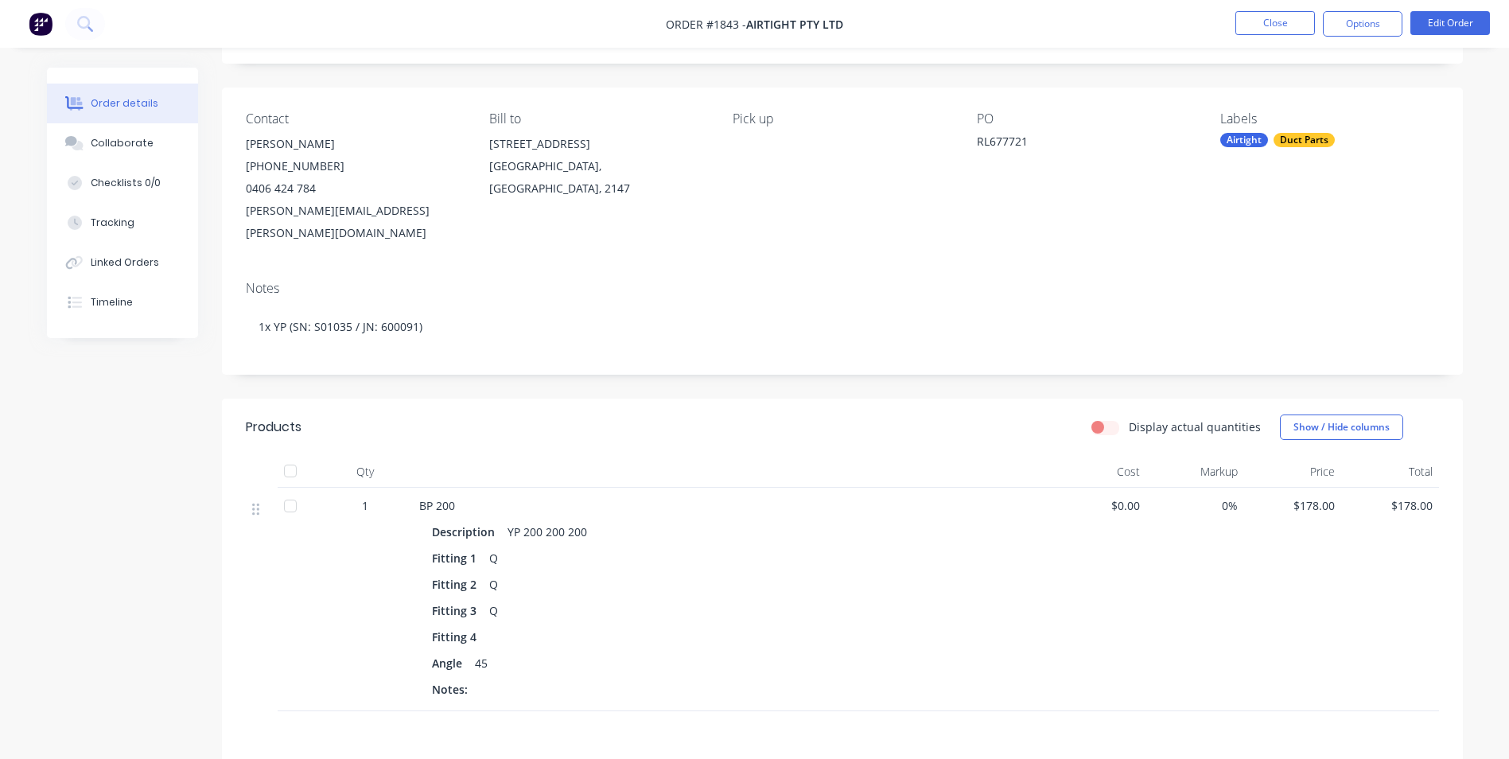
scroll to position [301, 0]
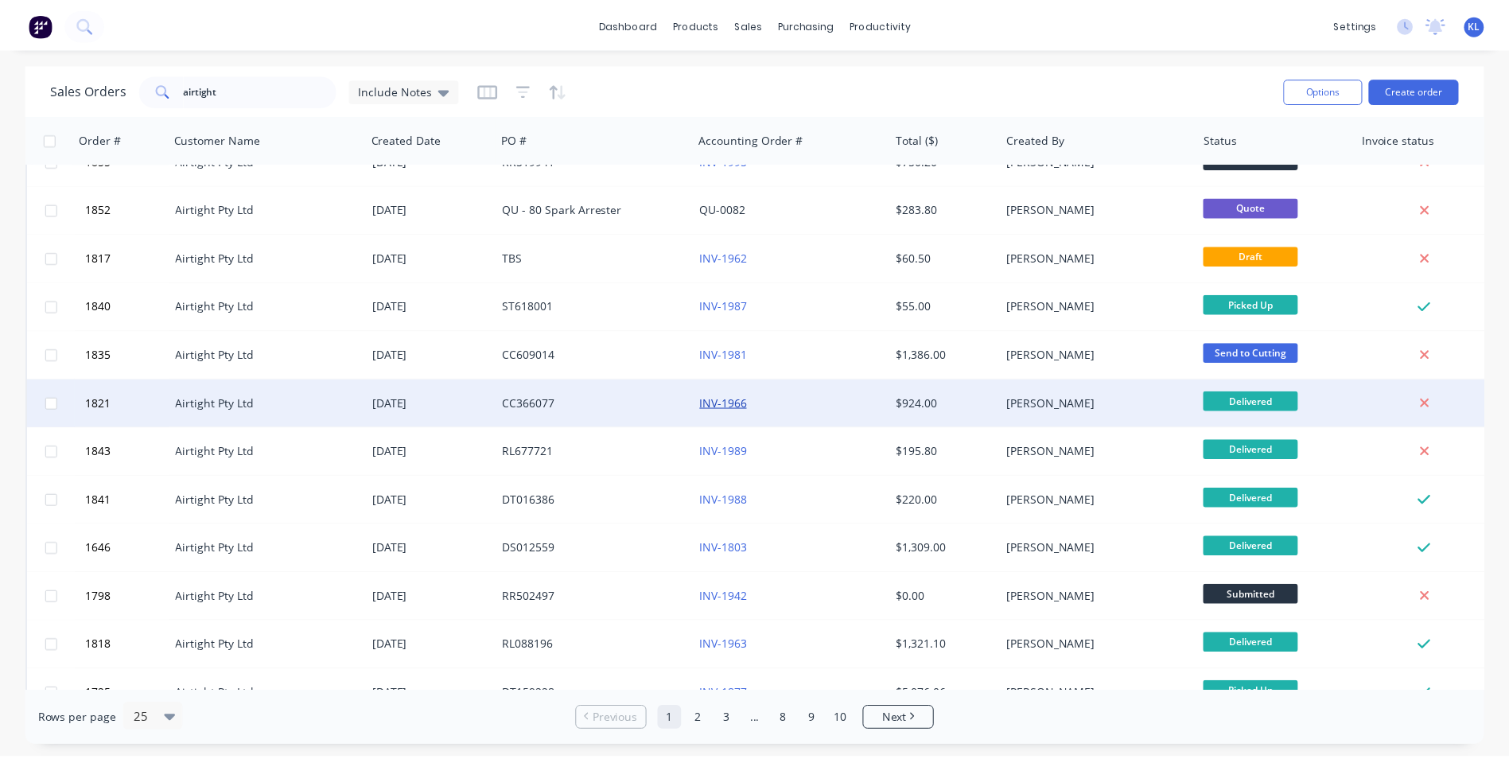
scroll to position [477, 0]
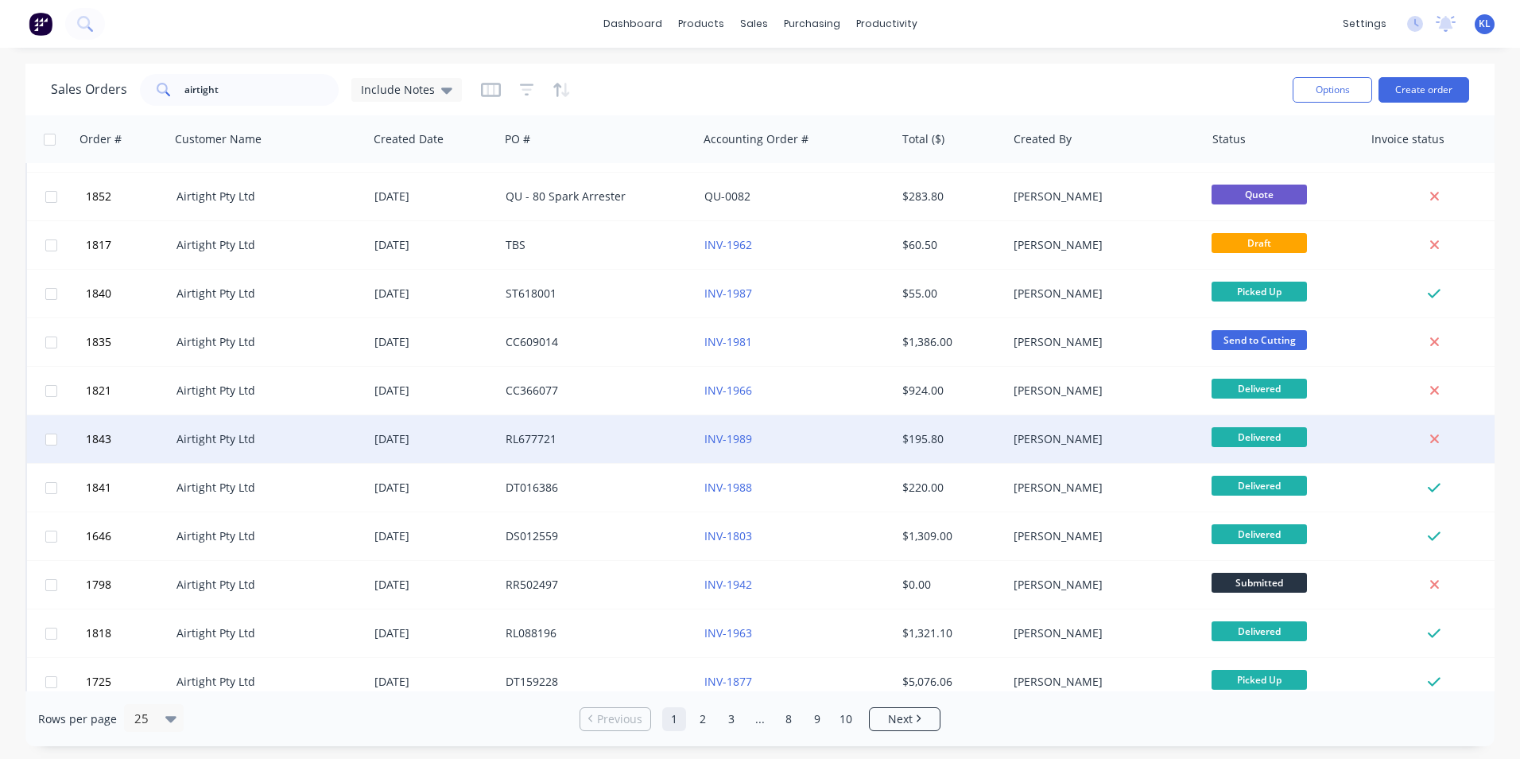
click at [636, 440] on div "RL677721" at bounding box center [594, 439] width 177 height 16
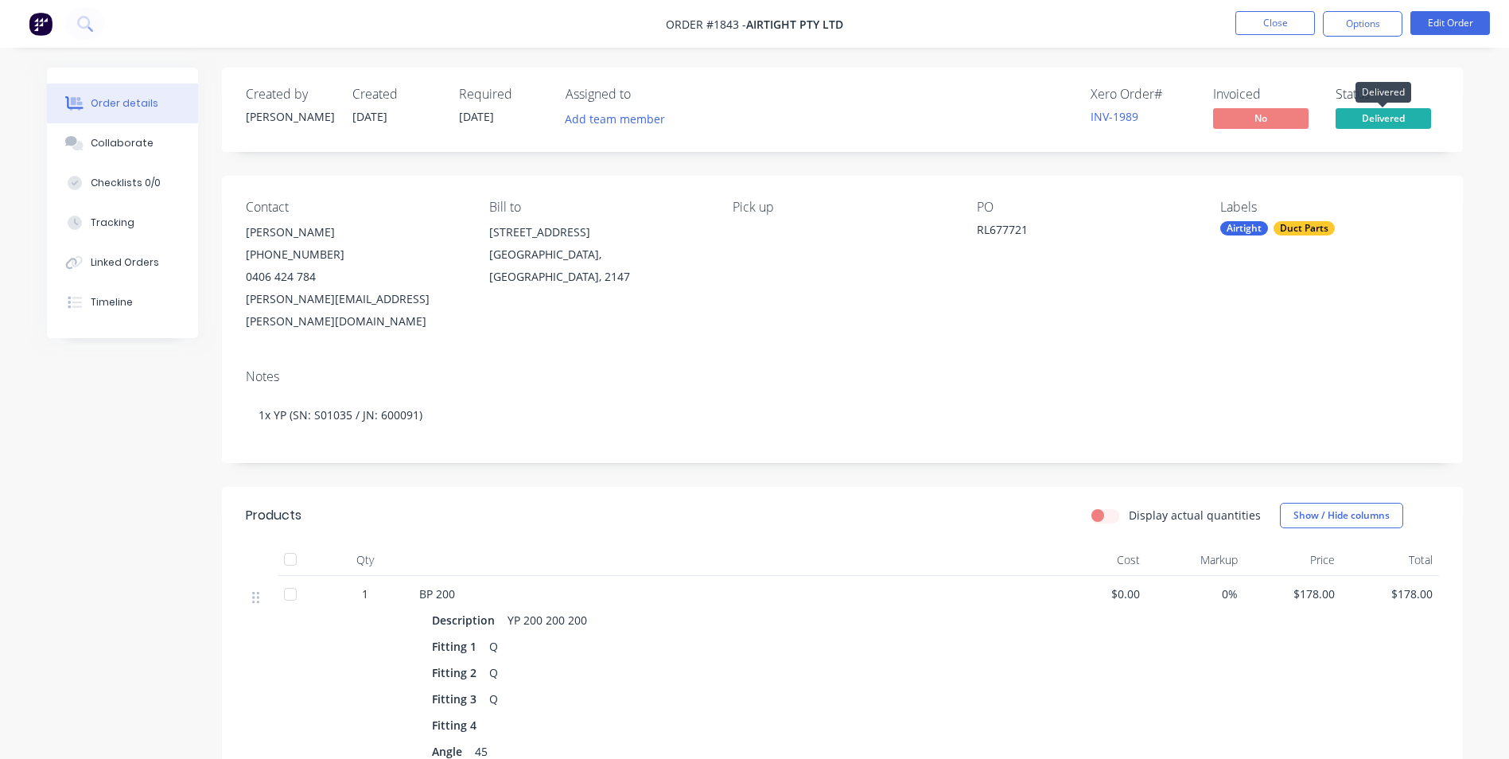
click at [1395, 123] on span "Delivered" at bounding box center [1382, 118] width 95 height 20
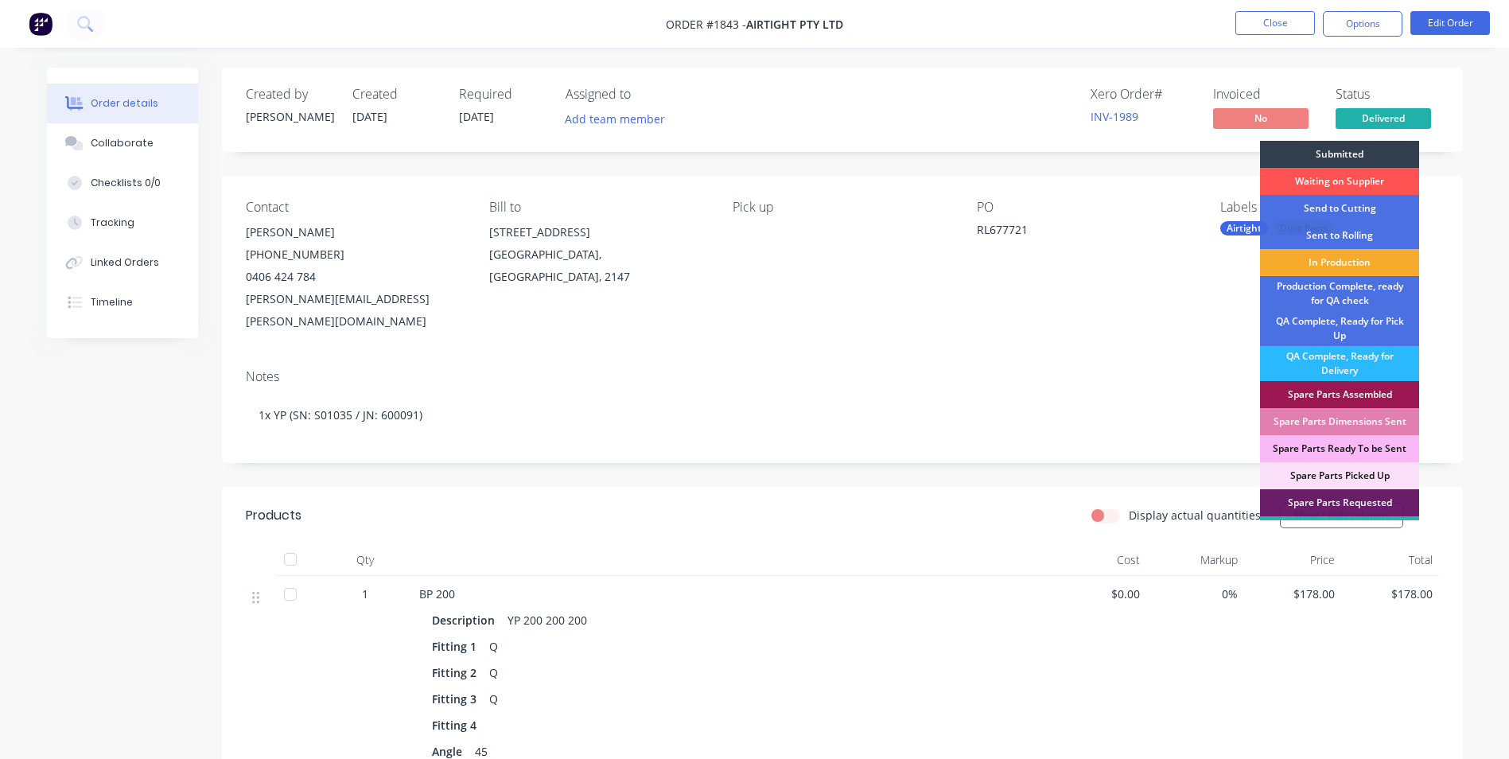
click at [1366, 267] on div "In Production" at bounding box center [1339, 262] width 159 height 27
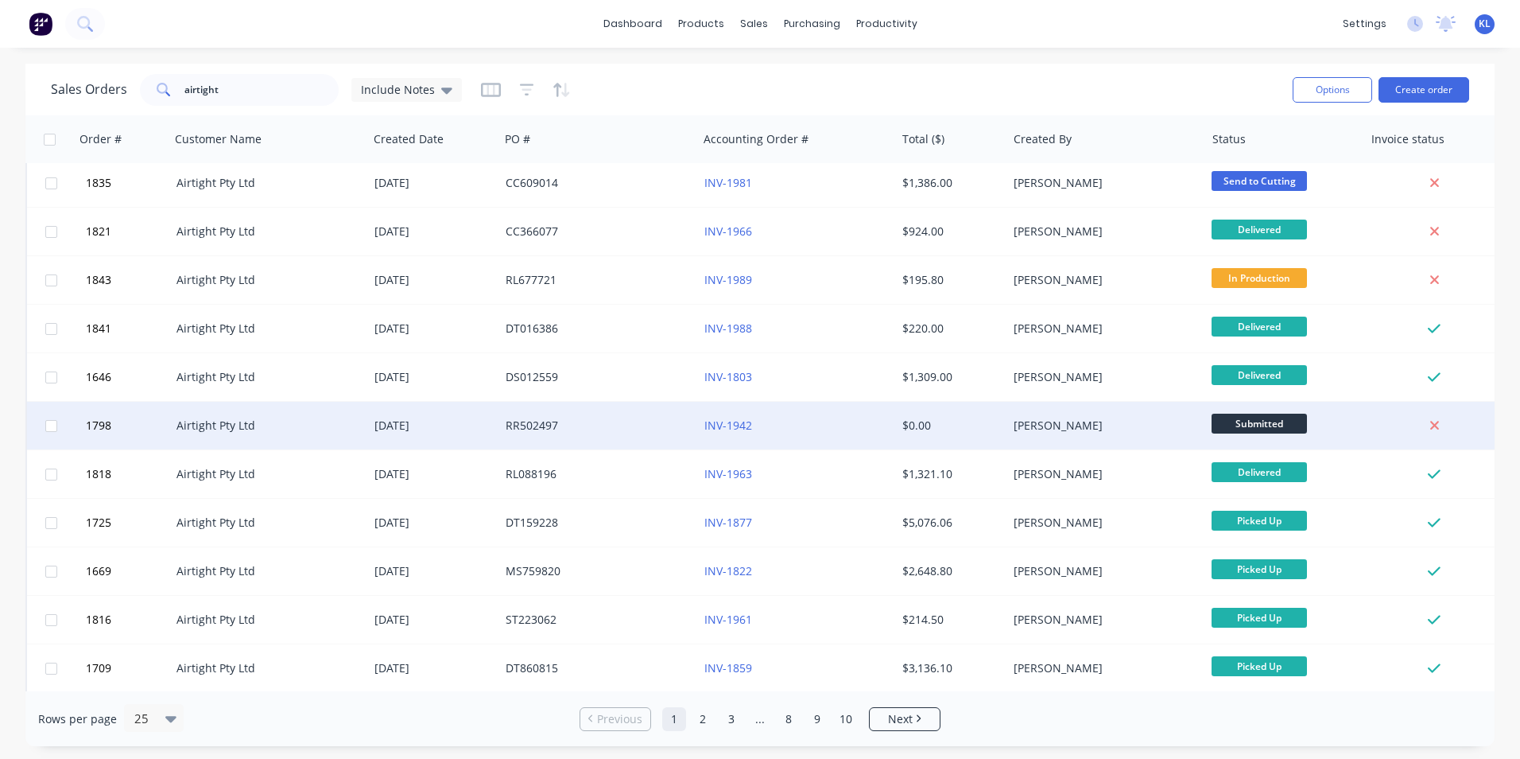
scroll to position [693, 0]
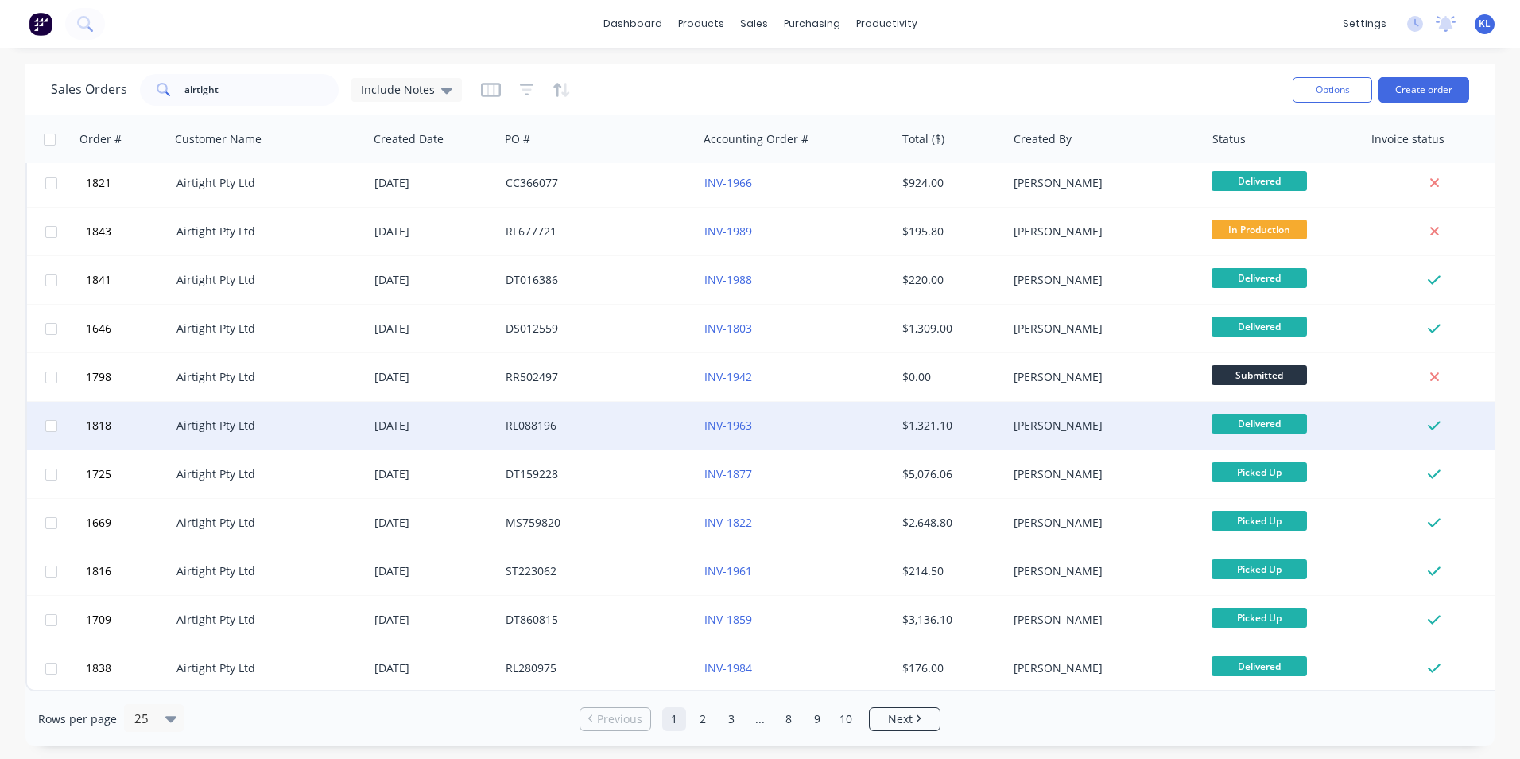
click at [632, 417] on div "RL088196" at bounding box center [594, 425] width 177 height 16
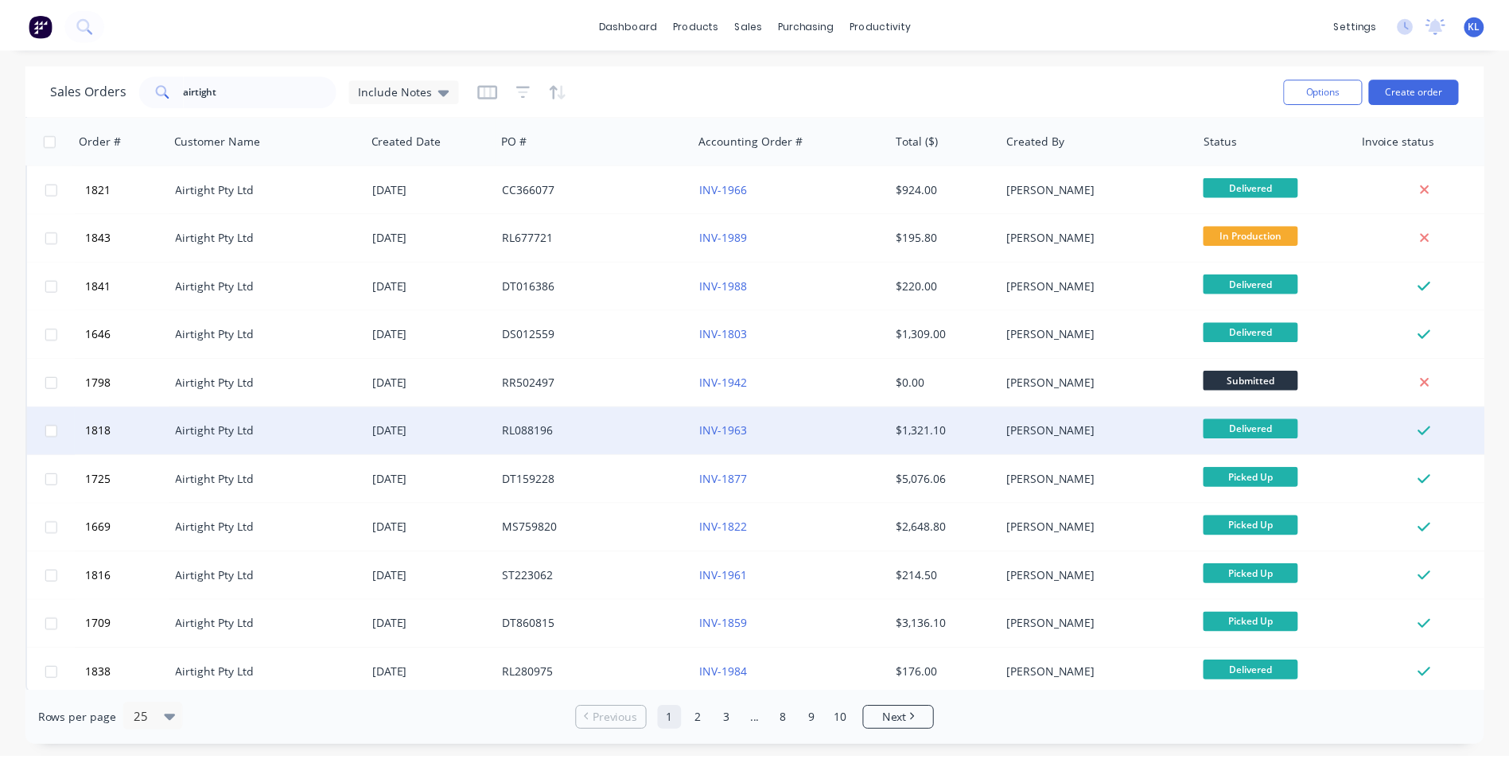
scroll to position [693, 0]
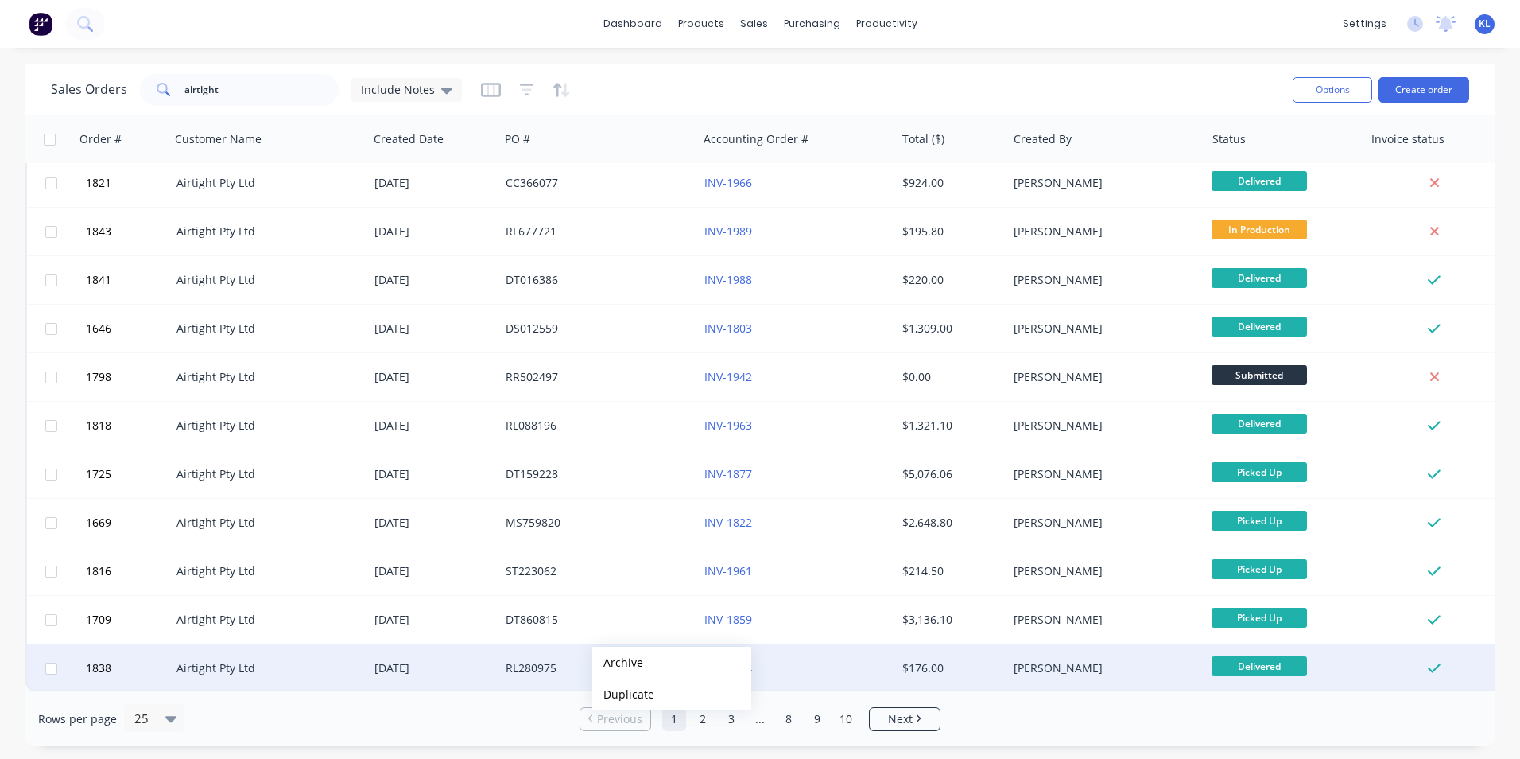
click at [550, 660] on div "RL280975" at bounding box center [594, 668] width 177 height 16
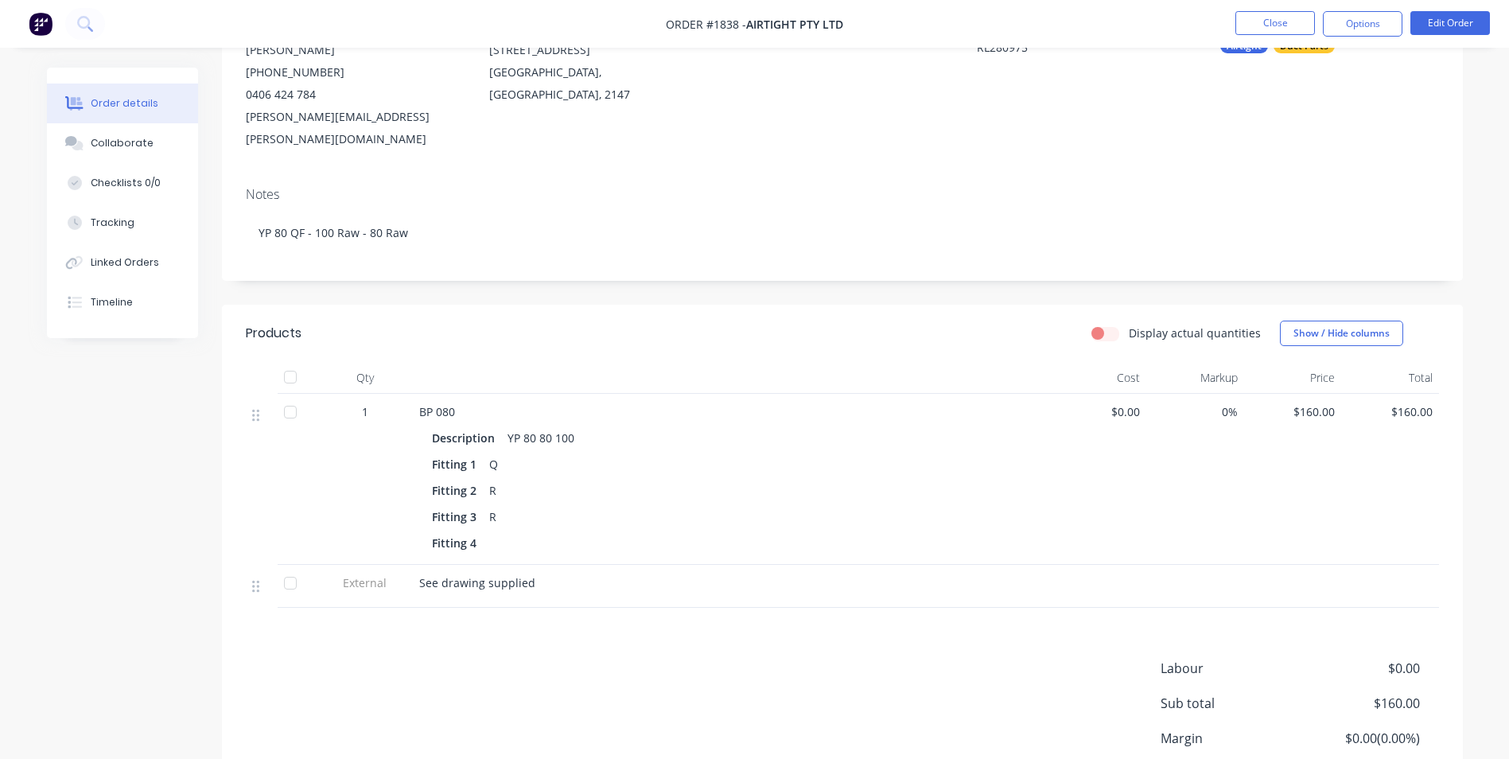
scroll to position [53, 0]
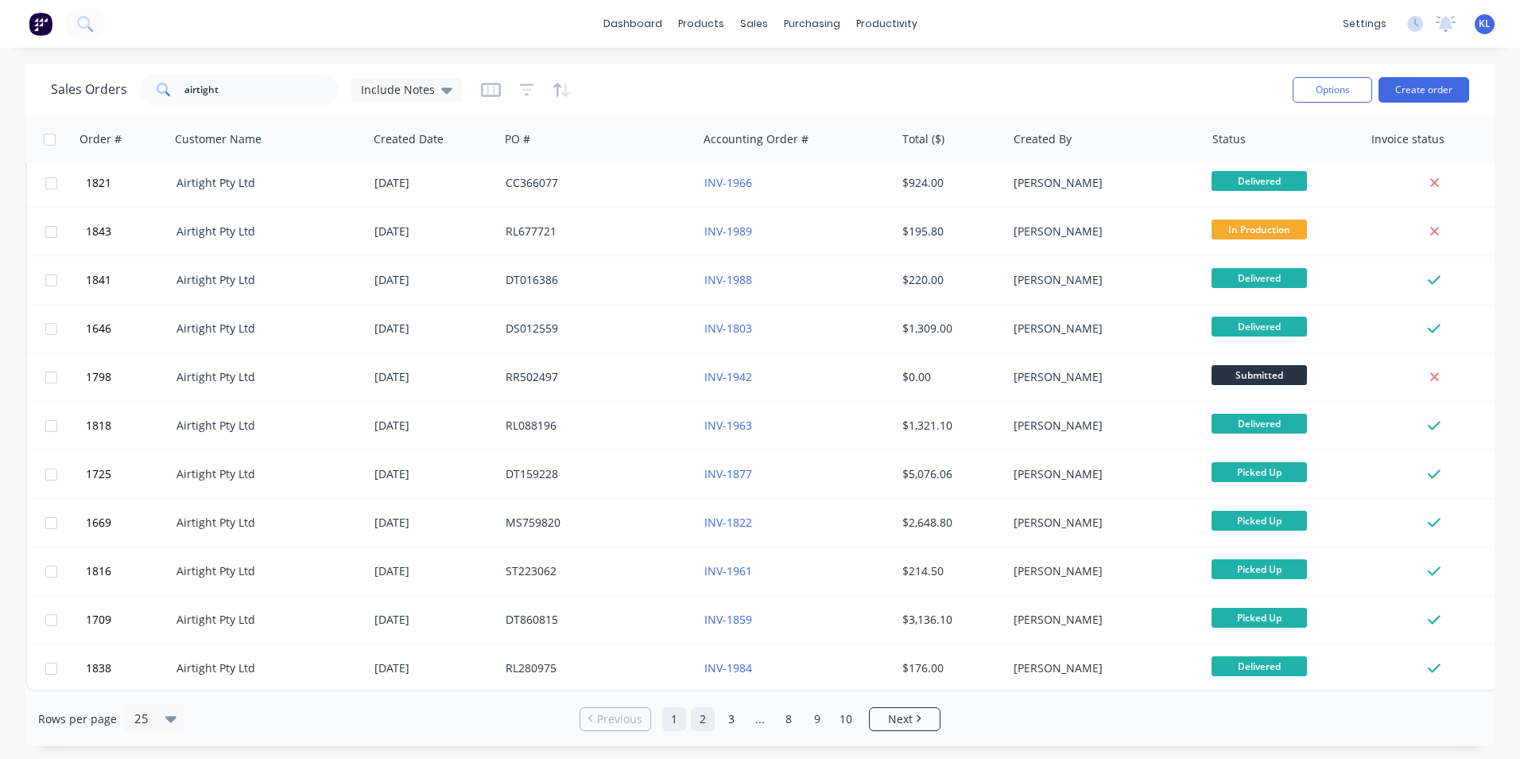
click at [704, 720] on link "2" at bounding box center [703, 719] width 24 height 24
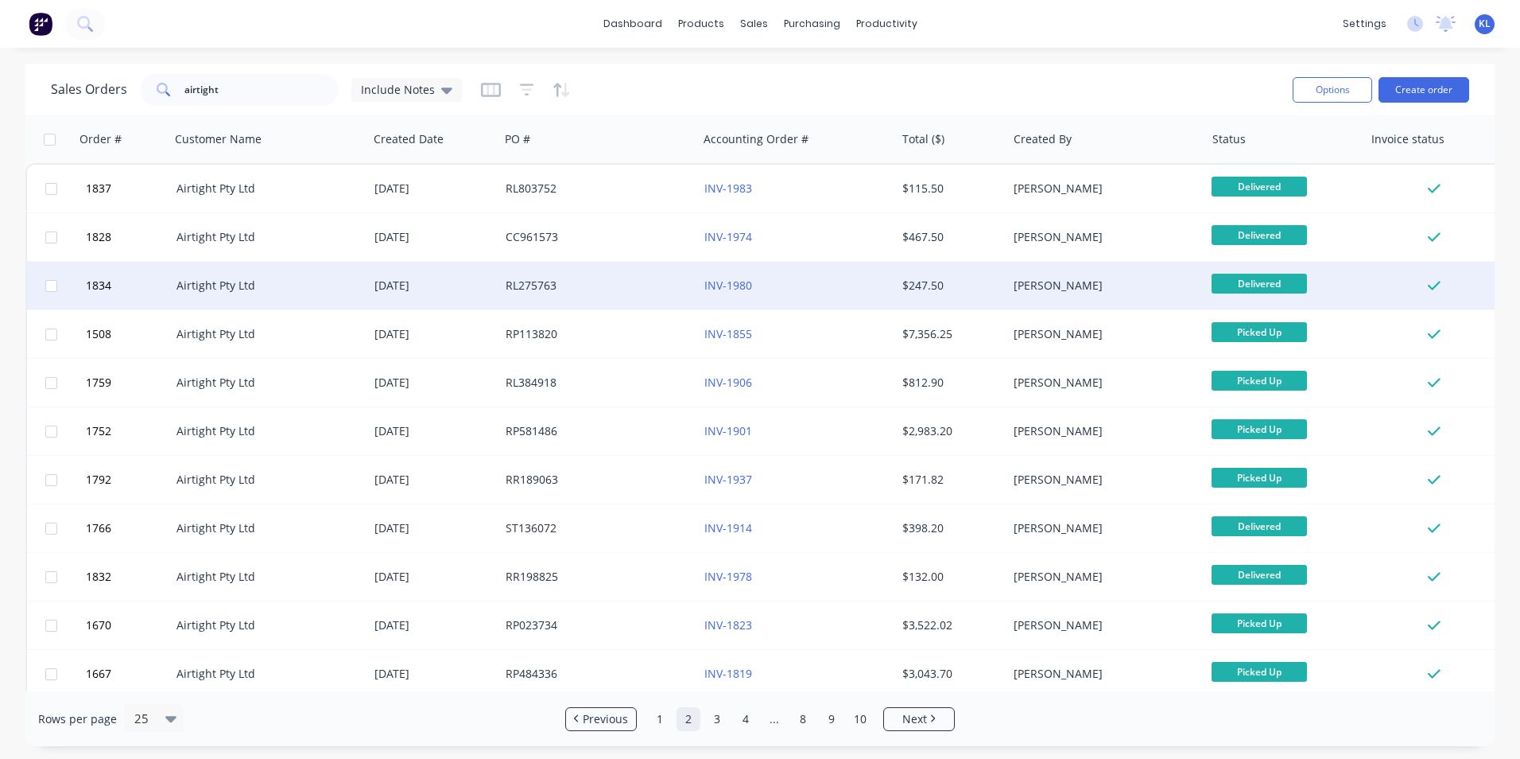
click at [624, 285] on div "RL275763" at bounding box center [594, 286] width 177 height 16
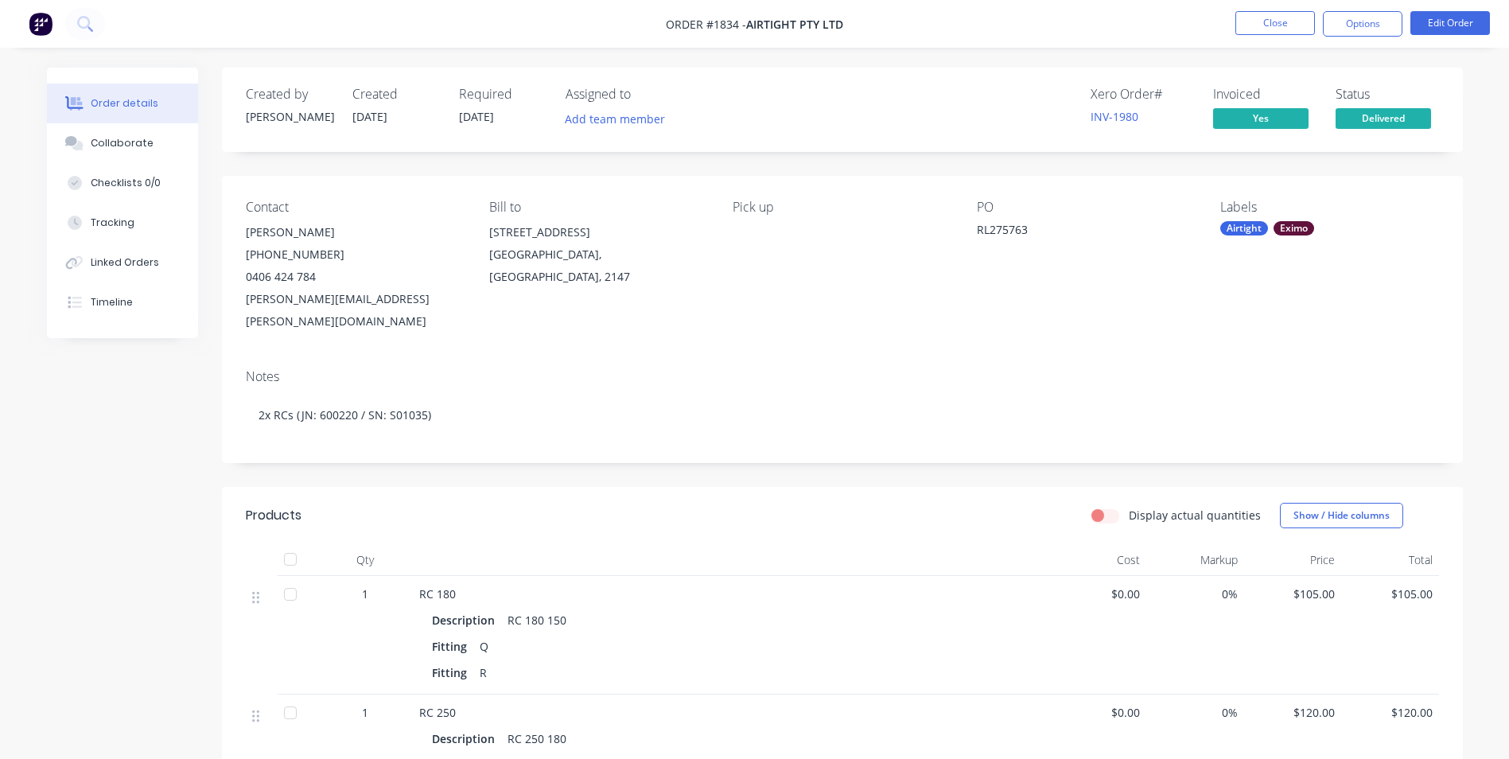
click at [1380, 118] on span "Delivered" at bounding box center [1382, 118] width 95 height 20
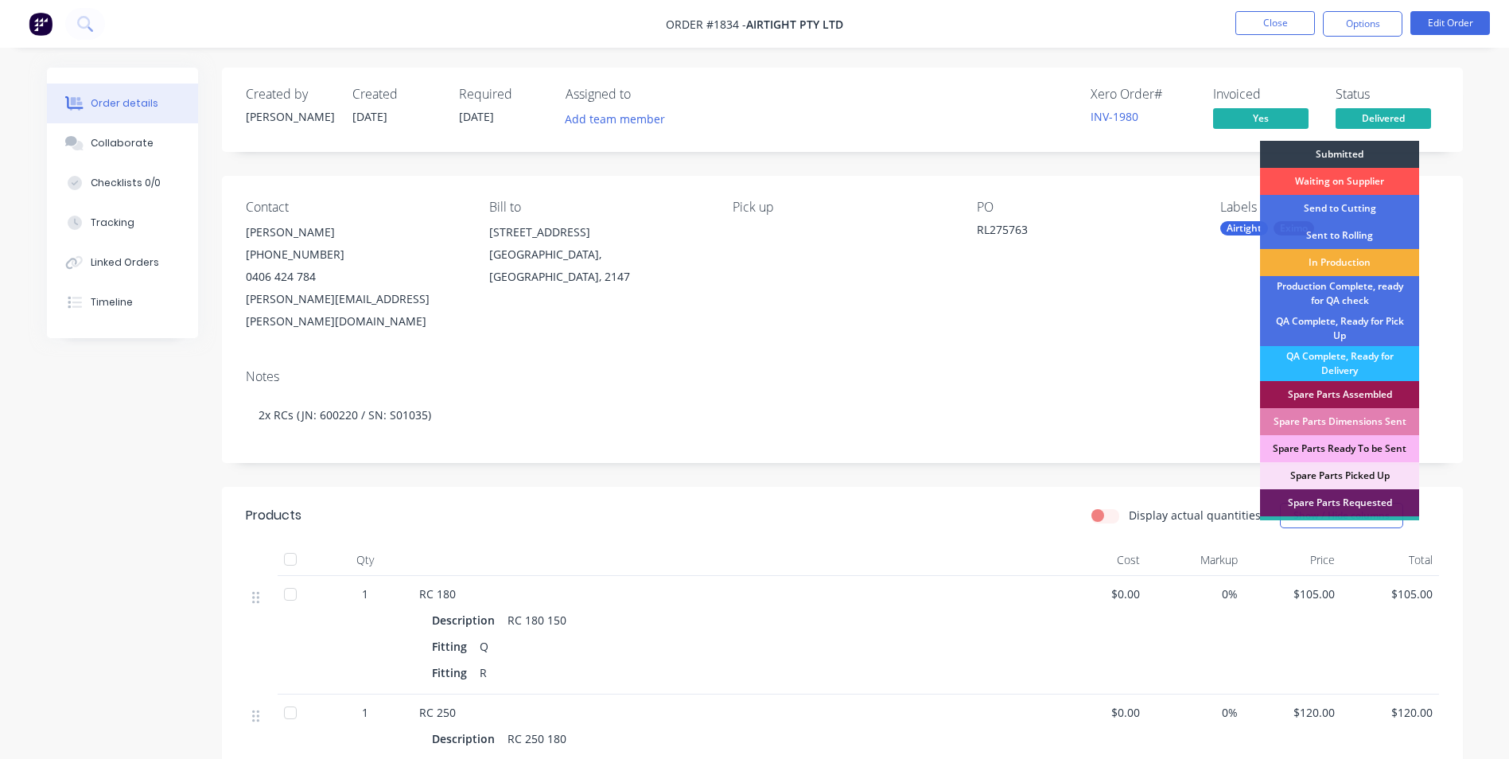
click at [1161, 282] on div "PO RL275763" at bounding box center [1086, 266] width 218 height 133
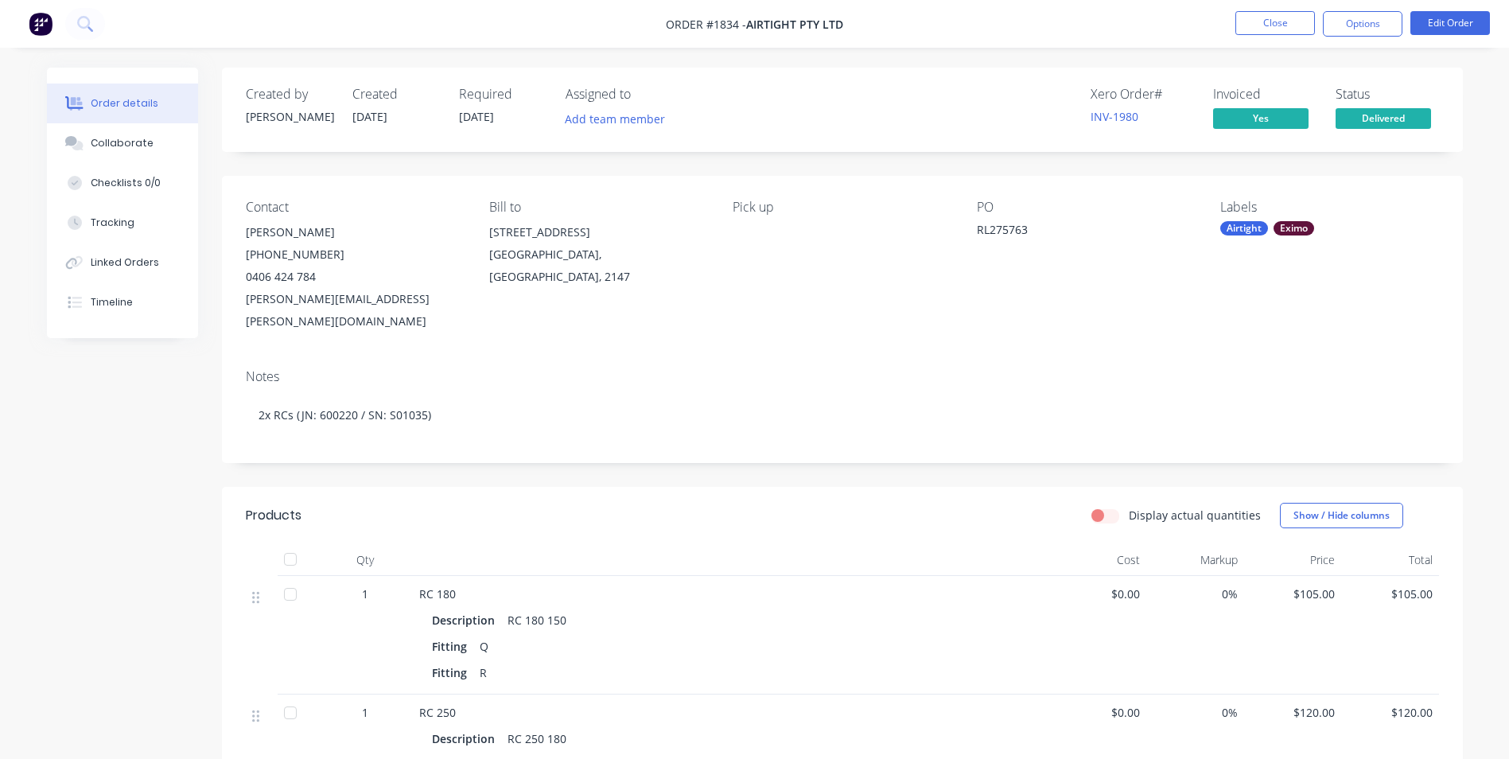
click at [1311, 227] on div "Eximo" at bounding box center [1293, 228] width 41 height 14
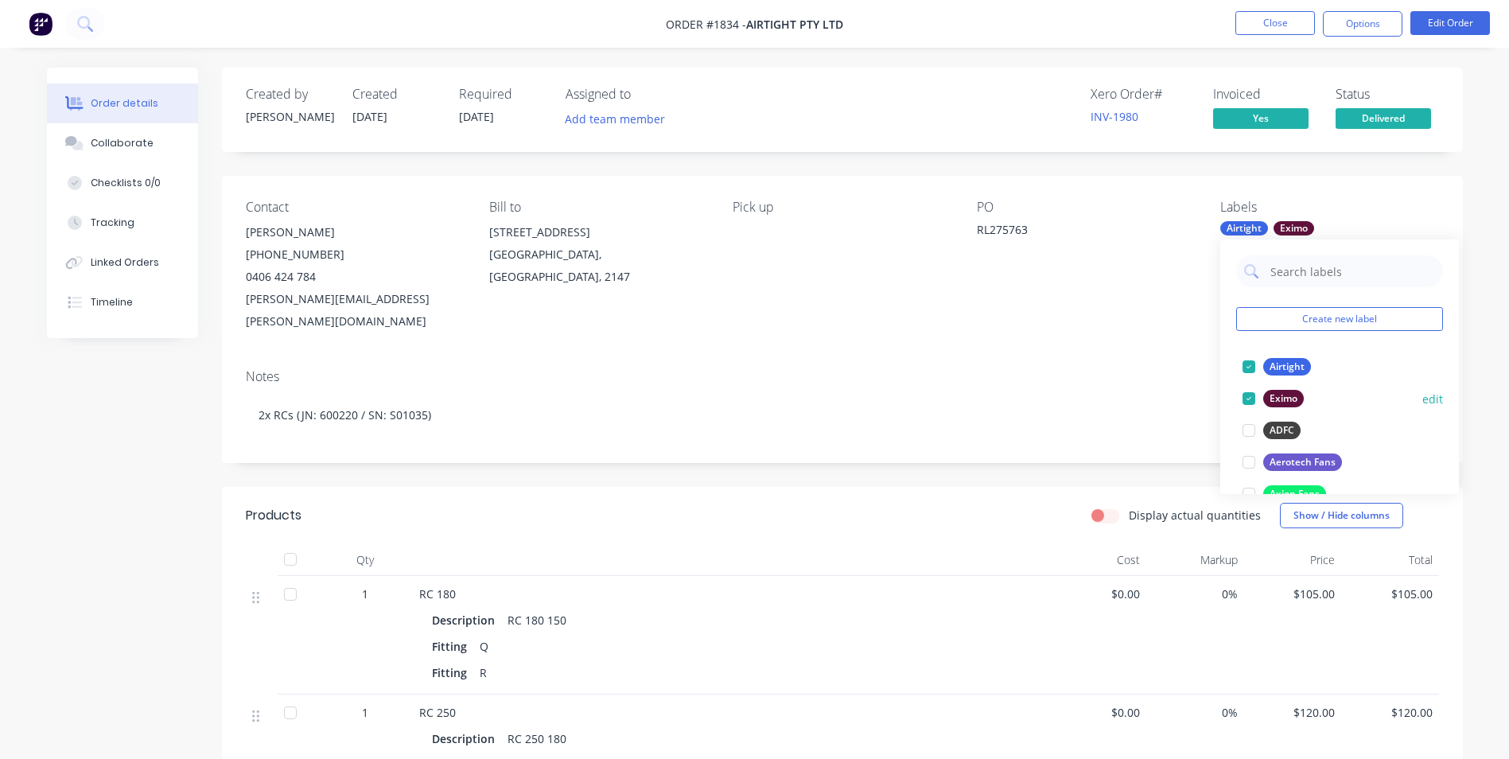
click at [1247, 398] on div at bounding box center [1249, 398] width 32 height 32
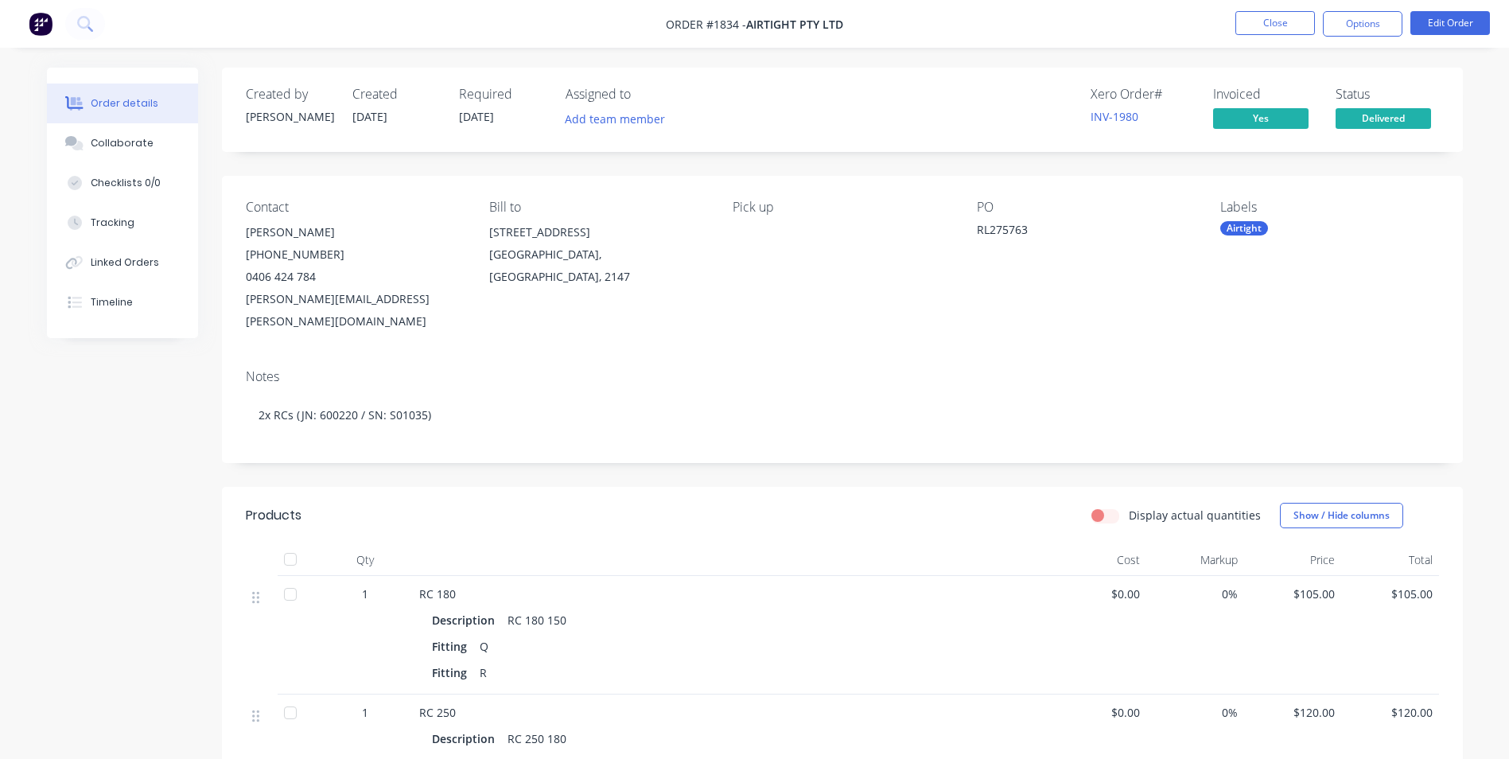
click at [1030, 454] on div "Created by Kyle Created 01/08/25 Required 05/08/25 Assigned to Add team member …" at bounding box center [842, 570] width 1241 height 1004
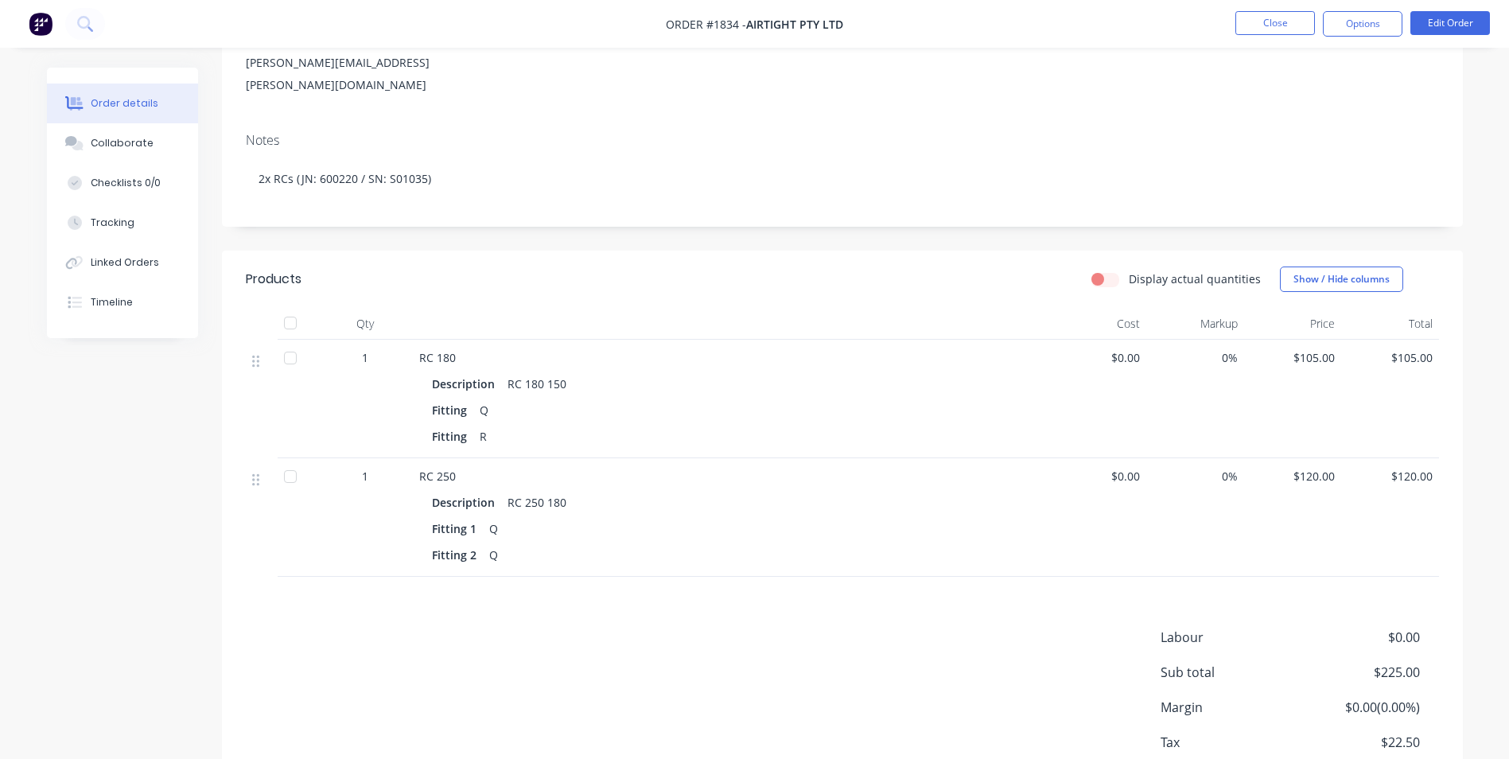
scroll to position [239, 0]
click at [1452, 18] on button "Edit Order" at bounding box center [1450, 23] width 80 height 24
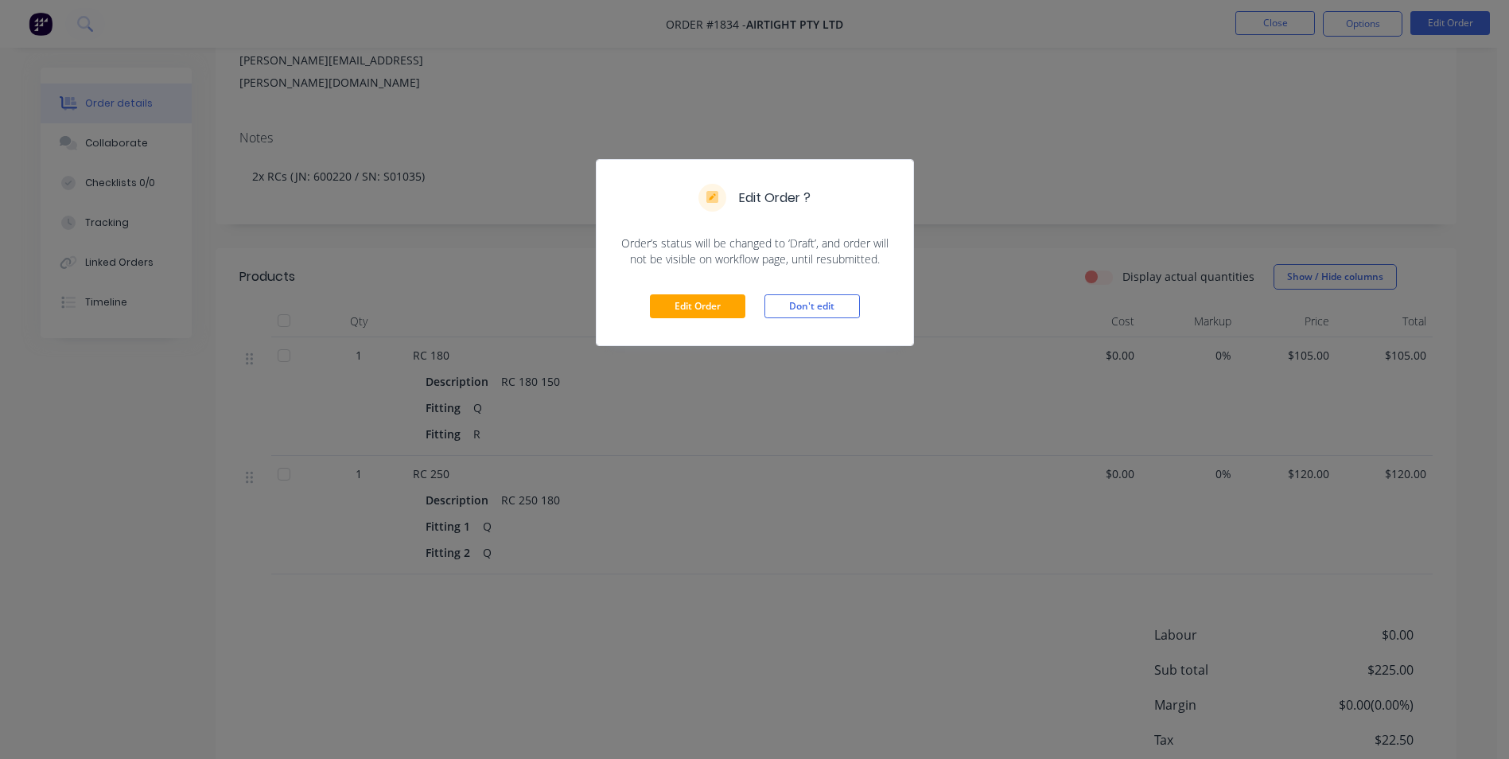
click at [697, 289] on div "Edit Order Don't edit" at bounding box center [754, 306] width 316 height 78
click at [698, 301] on button "Edit Order" at bounding box center [697, 306] width 95 height 24
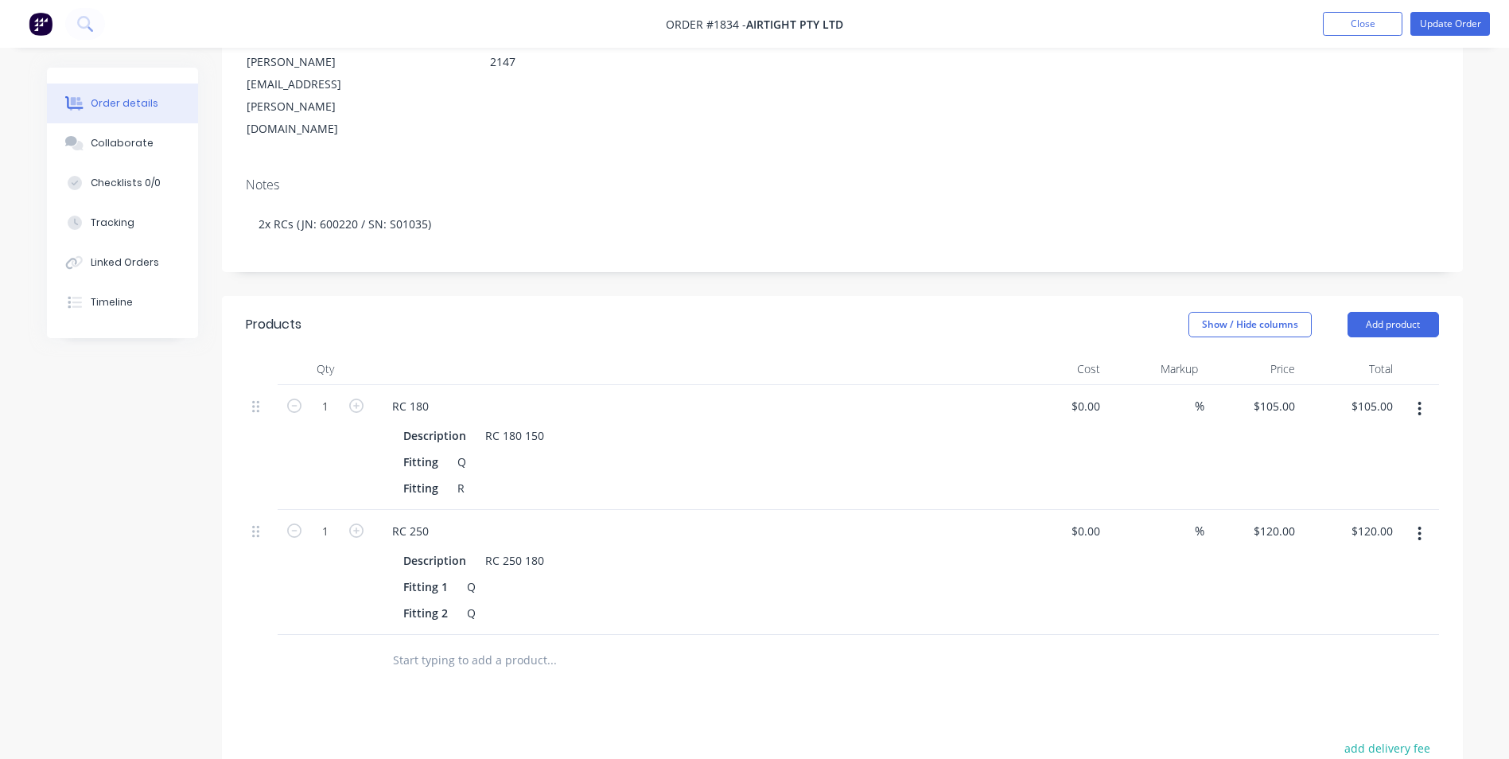
click at [1414, 394] on button "button" at bounding box center [1418, 408] width 37 height 29
click at [1322, 534] on div "Delete" at bounding box center [1363, 545] width 122 height 23
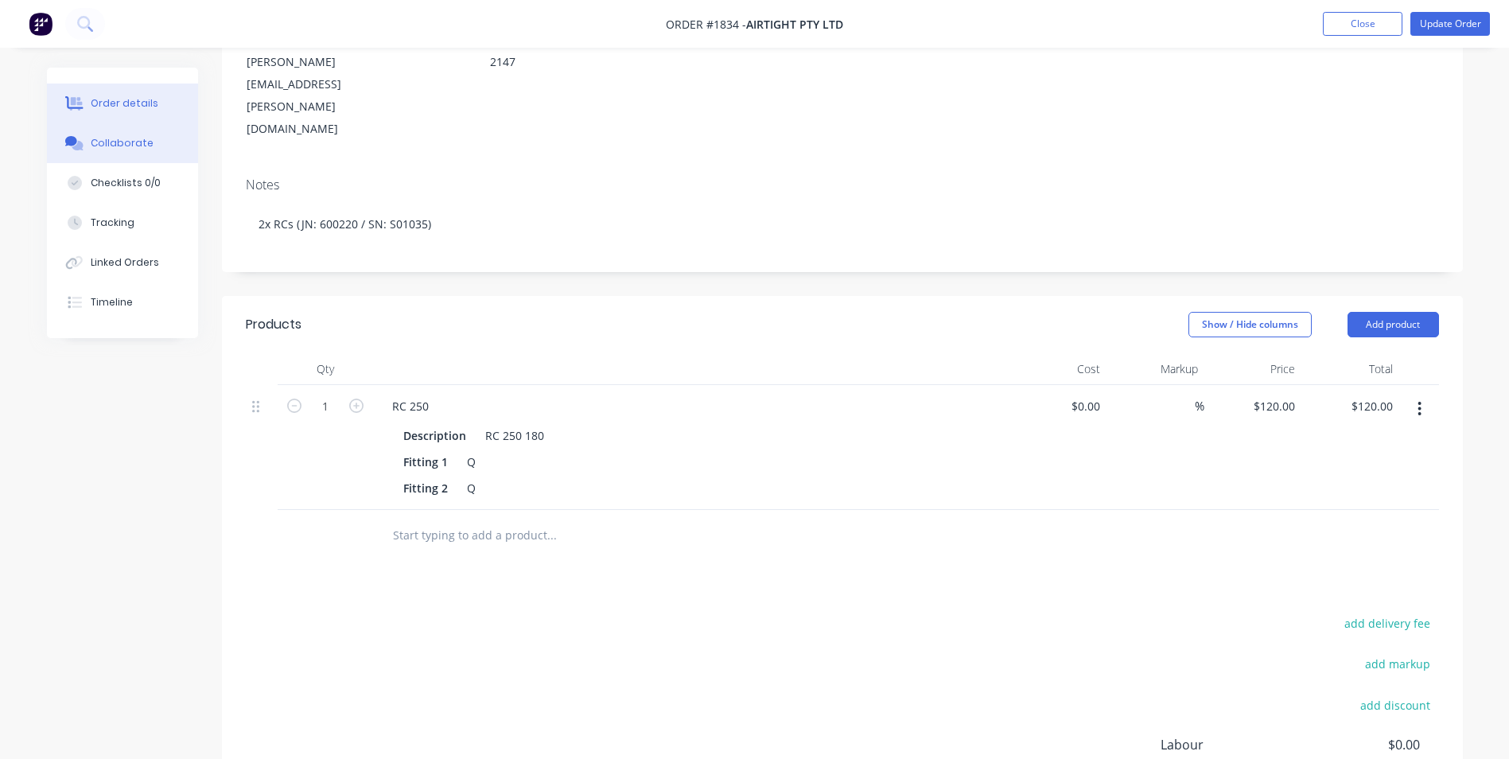
click at [121, 145] on div "Collaborate" at bounding box center [122, 143] width 63 height 14
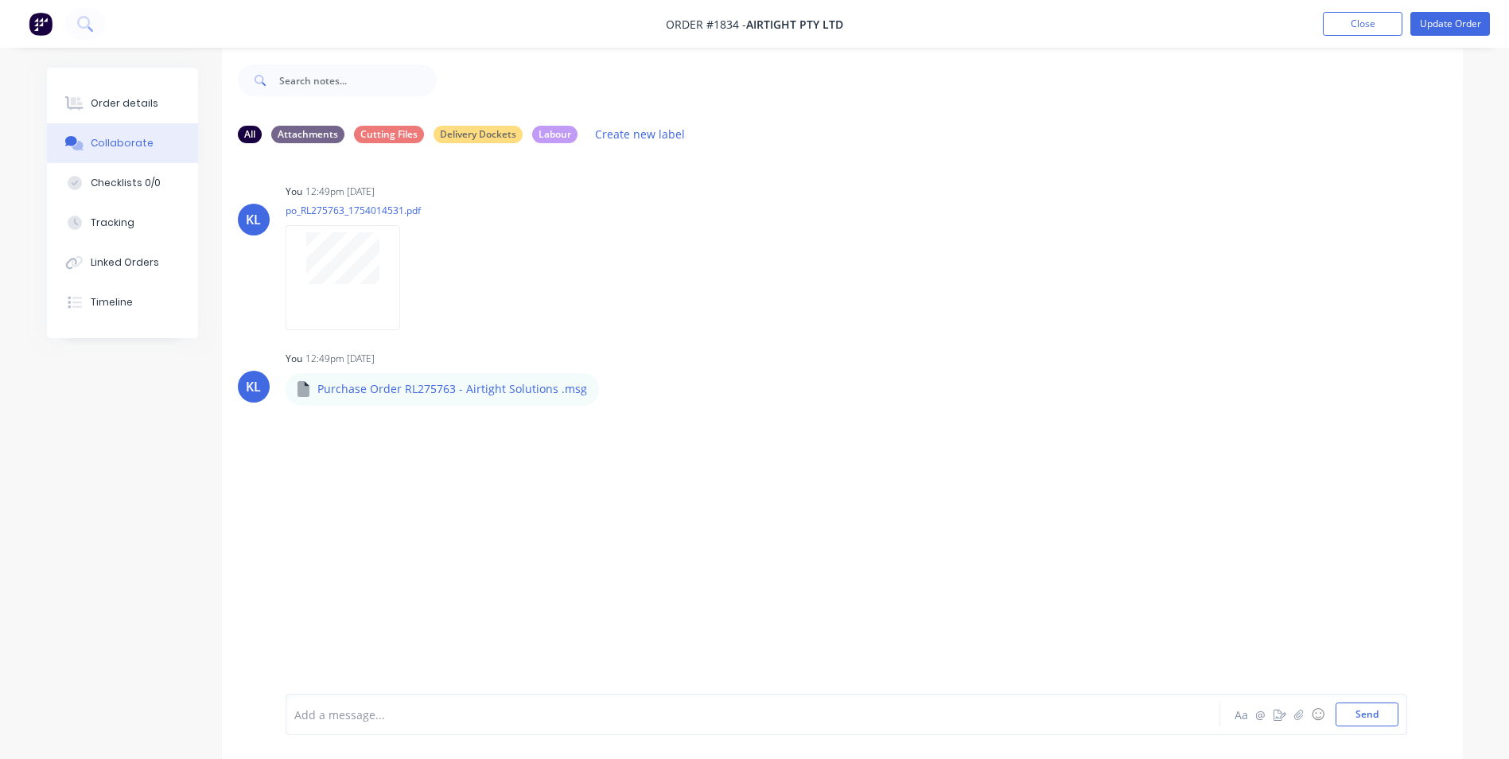
scroll to position [24, 0]
click at [363, 707] on div at bounding box center [708, 714] width 827 height 17
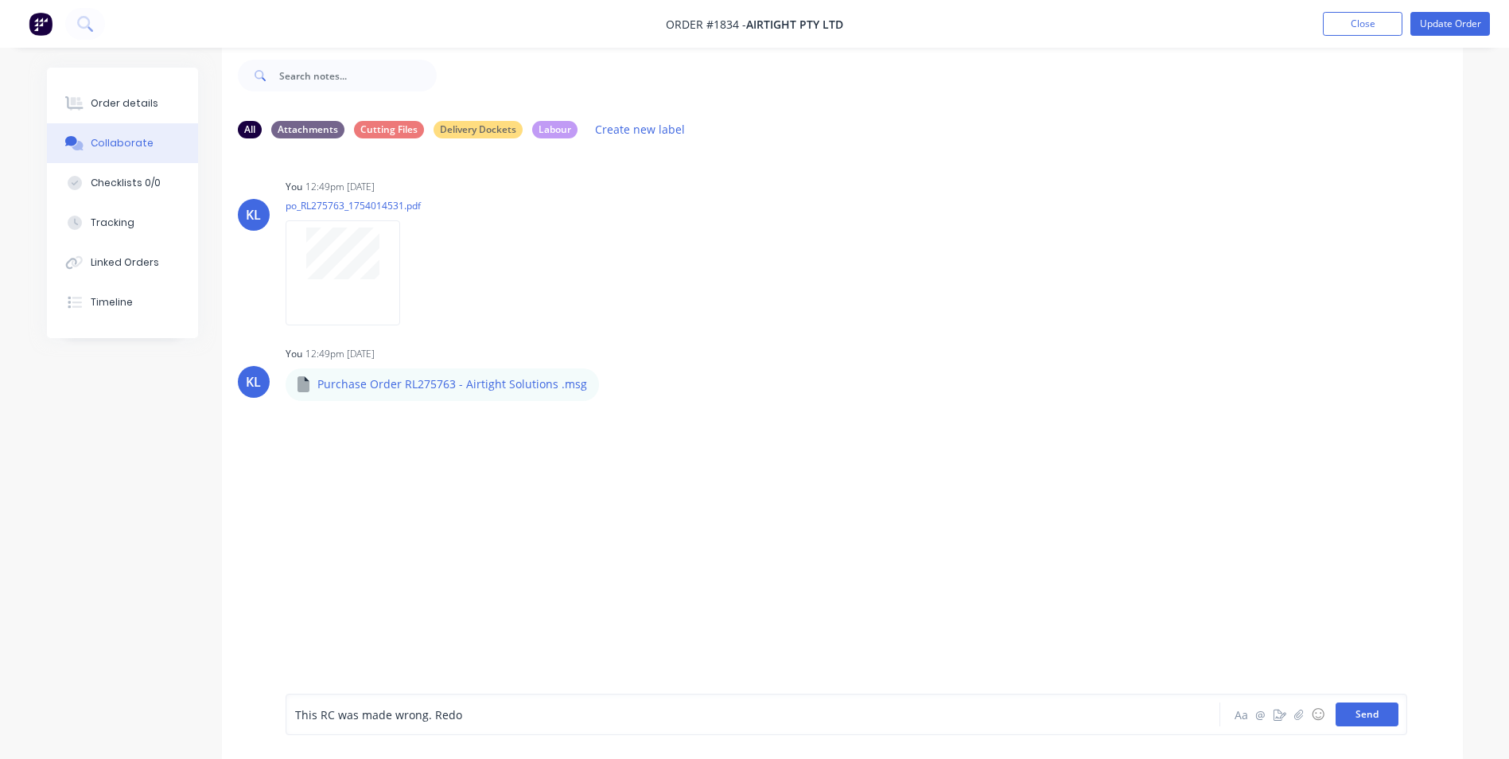
click at [1377, 711] on button "Send" at bounding box center [1366, 714] width 63 height 24
drag, startPoint x: 417, startPoint y: 157, endPoint x: 726, endPoint y: 159, distance: 308.6
click at [726, 159] on div "KL You 12:49pm 01/08/25 po_RL275763_1754014531.pdf Labels Download Delete KL Yo…" at bounding box center [842, 410] width 1241 height 518
drag, startPoint x: 726, startPoint y: 159, endPoint x: 592, endPoint y: 483, distance: 351.2
click at [589, 483] on div "KL You 12:49pm 01/08/25 po_RL275763_1754014531.pdf Labels Download Delete KL Yo…" at bounding box center [842, 410] width 1241 height 518
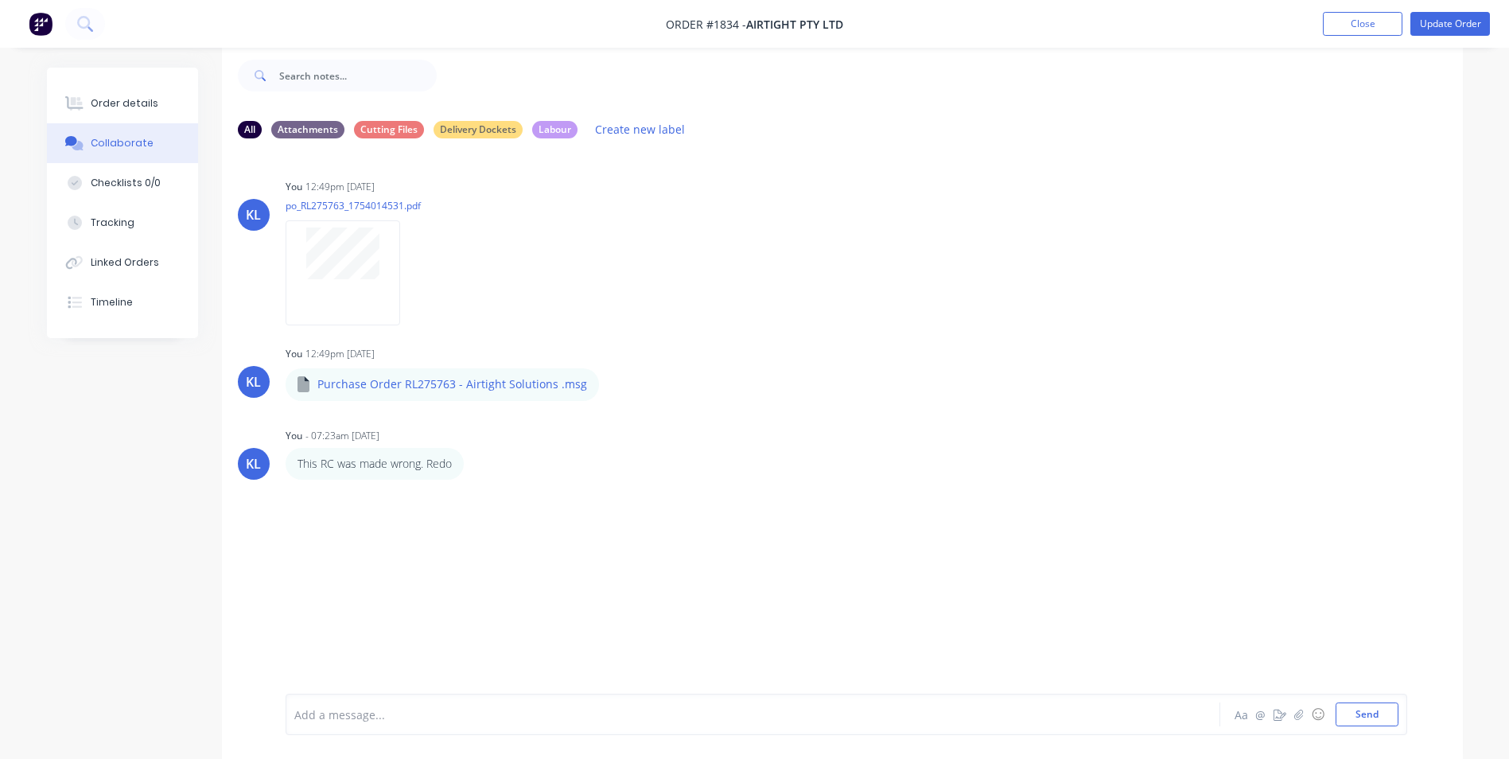
click at [375, 707] on div at bounding box center [708, 714] width 827 height 17
click at [1353, 714] on button "Send" at bounding box center [1366, 714] width 63 height 24
click at [134, 106] on div "Order details" at bounding box center [125, 103] width 68 height 14
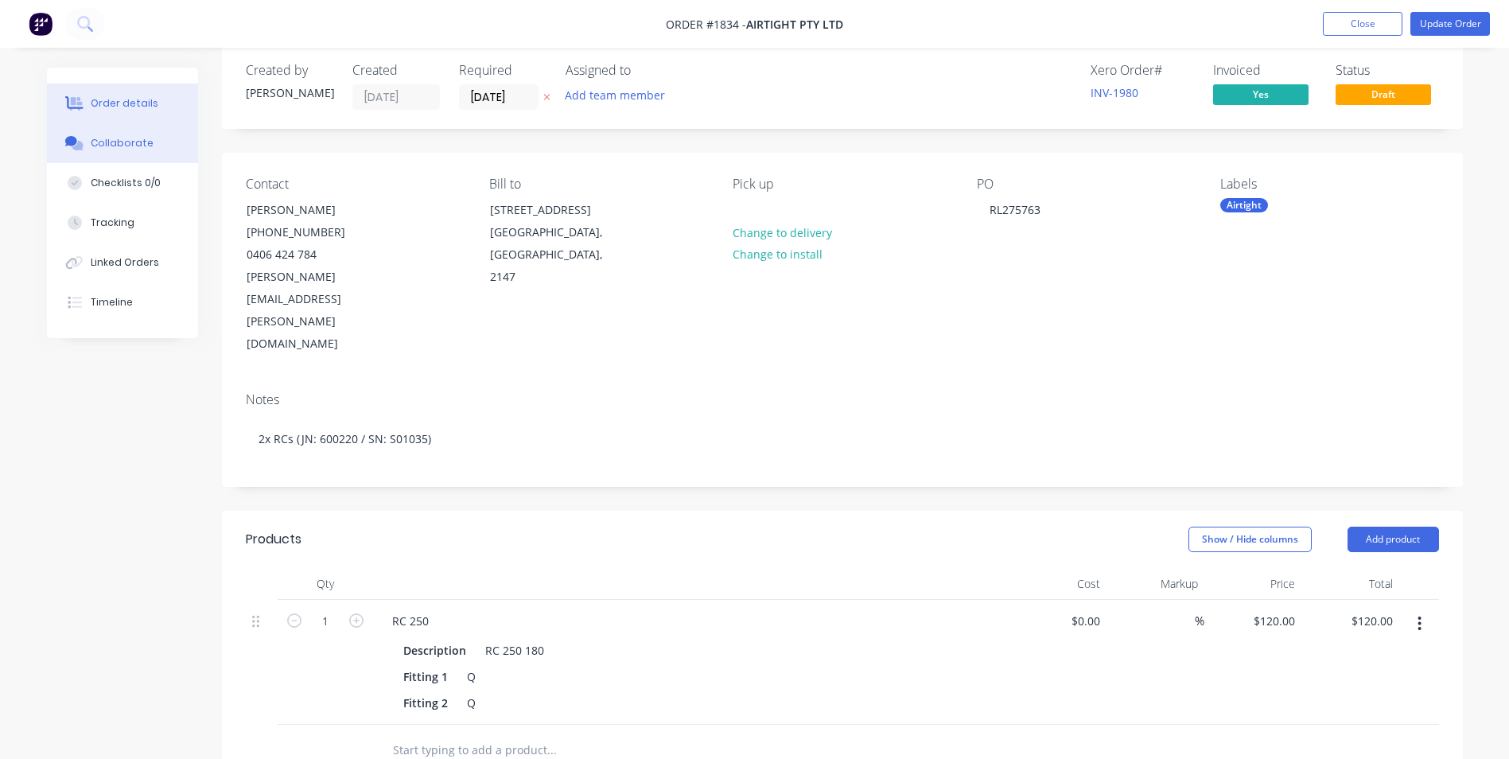
click at [143, 140] on div "Collaborate" at bounding box center [122, 143] width 63 height 14
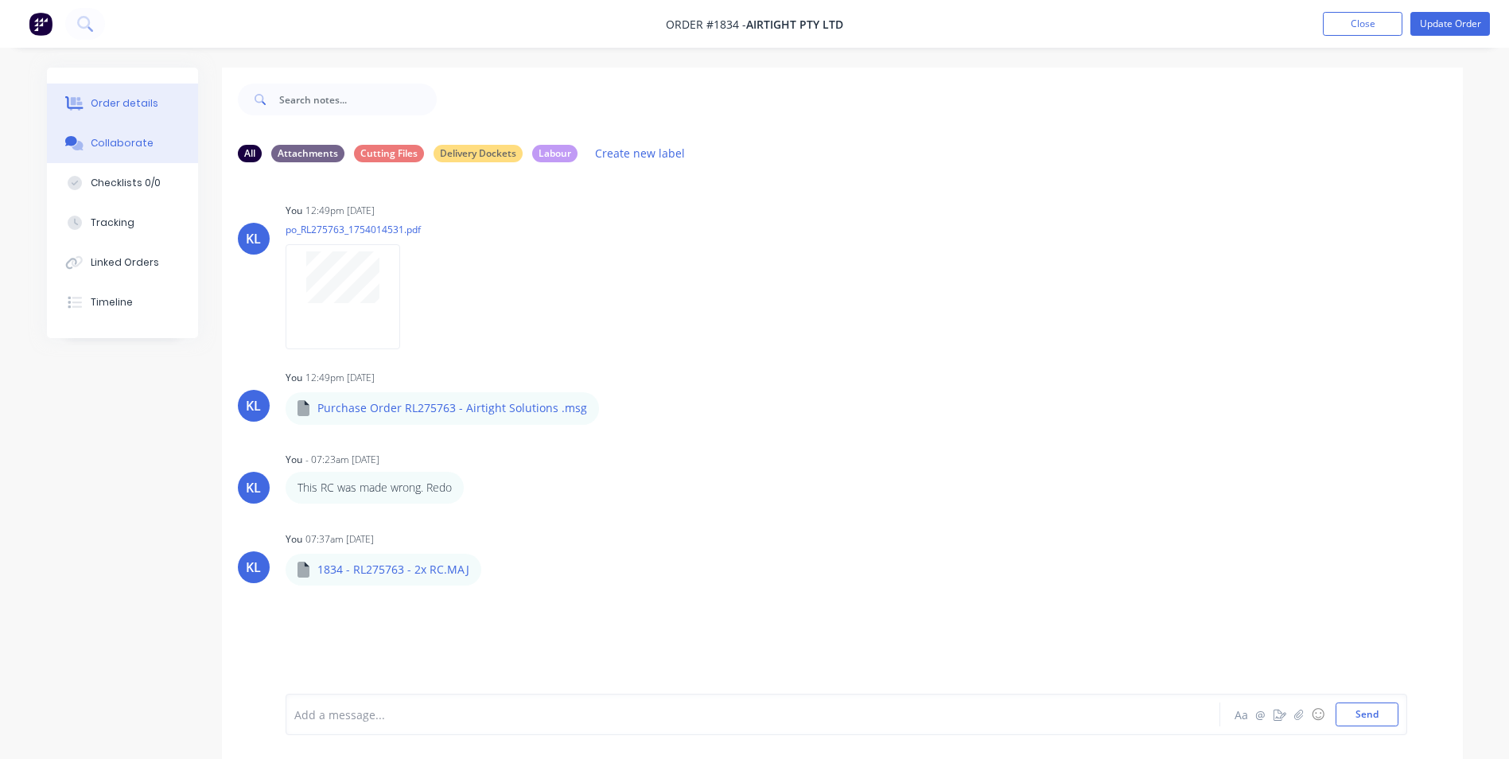
click at [134, 99] on div "Order details" at bounding box center [125, 103] width 68 height 14
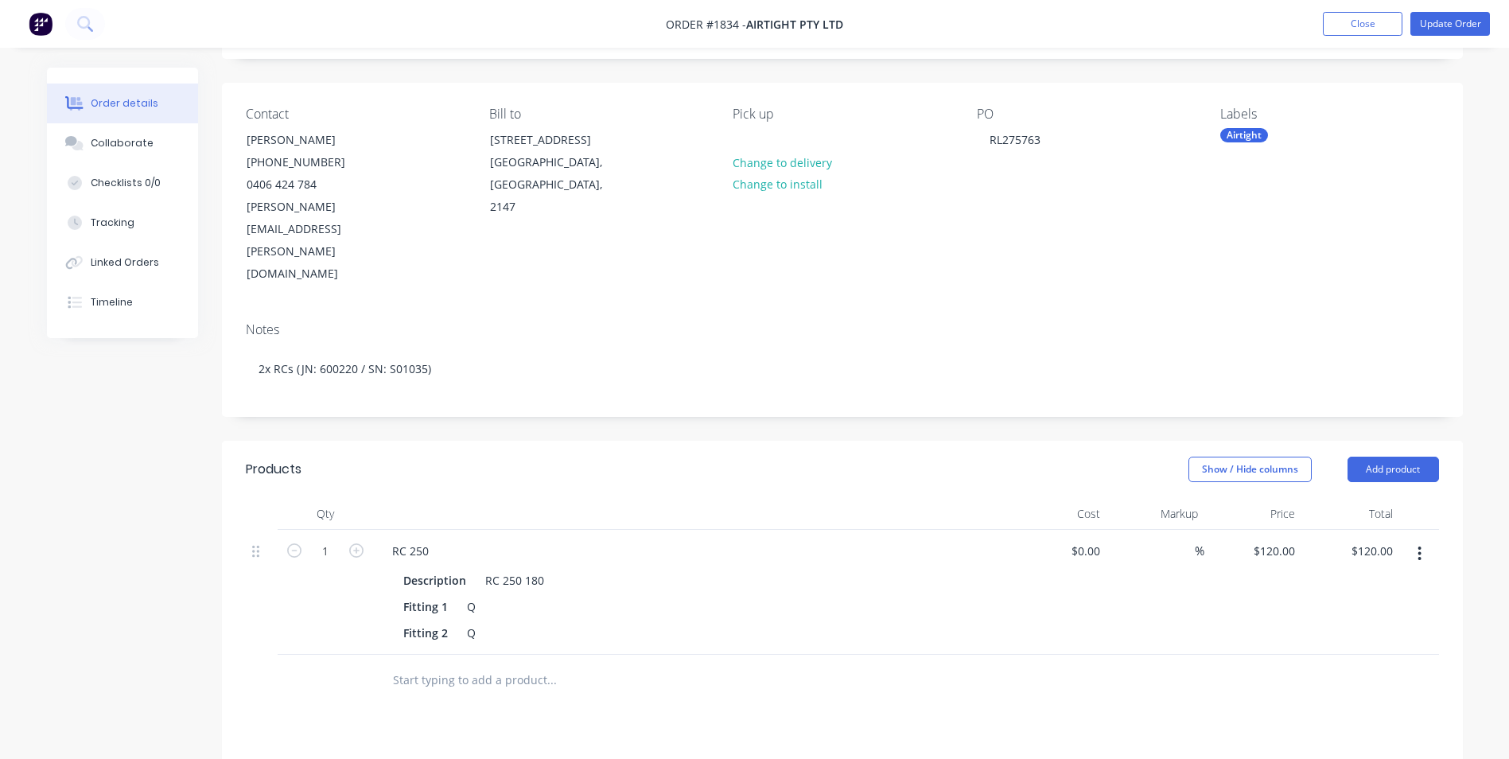
scroll to position [318, 0]
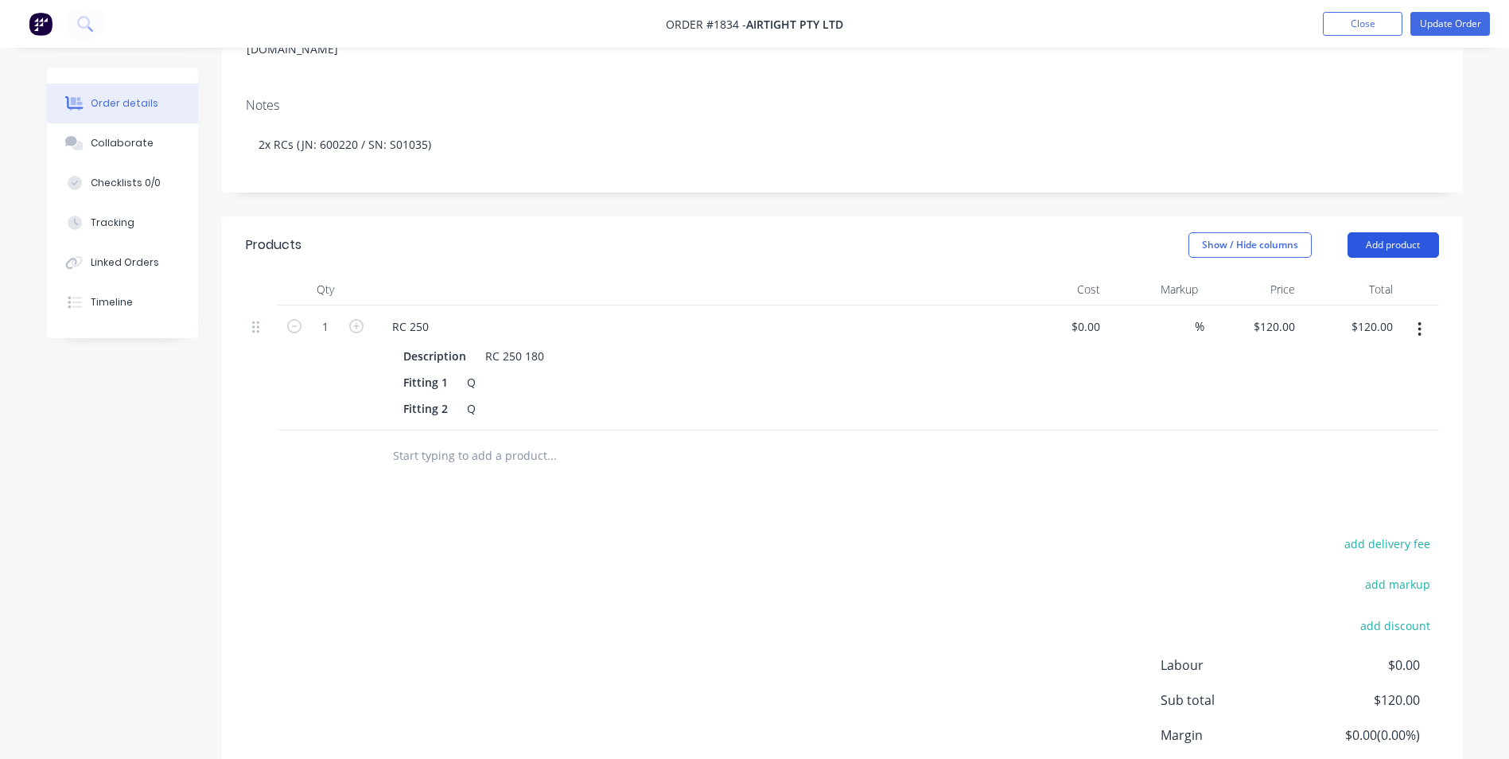
click at [1373, 232] on button "Add product" at bounding box center [1392, 244] width 91 height 25
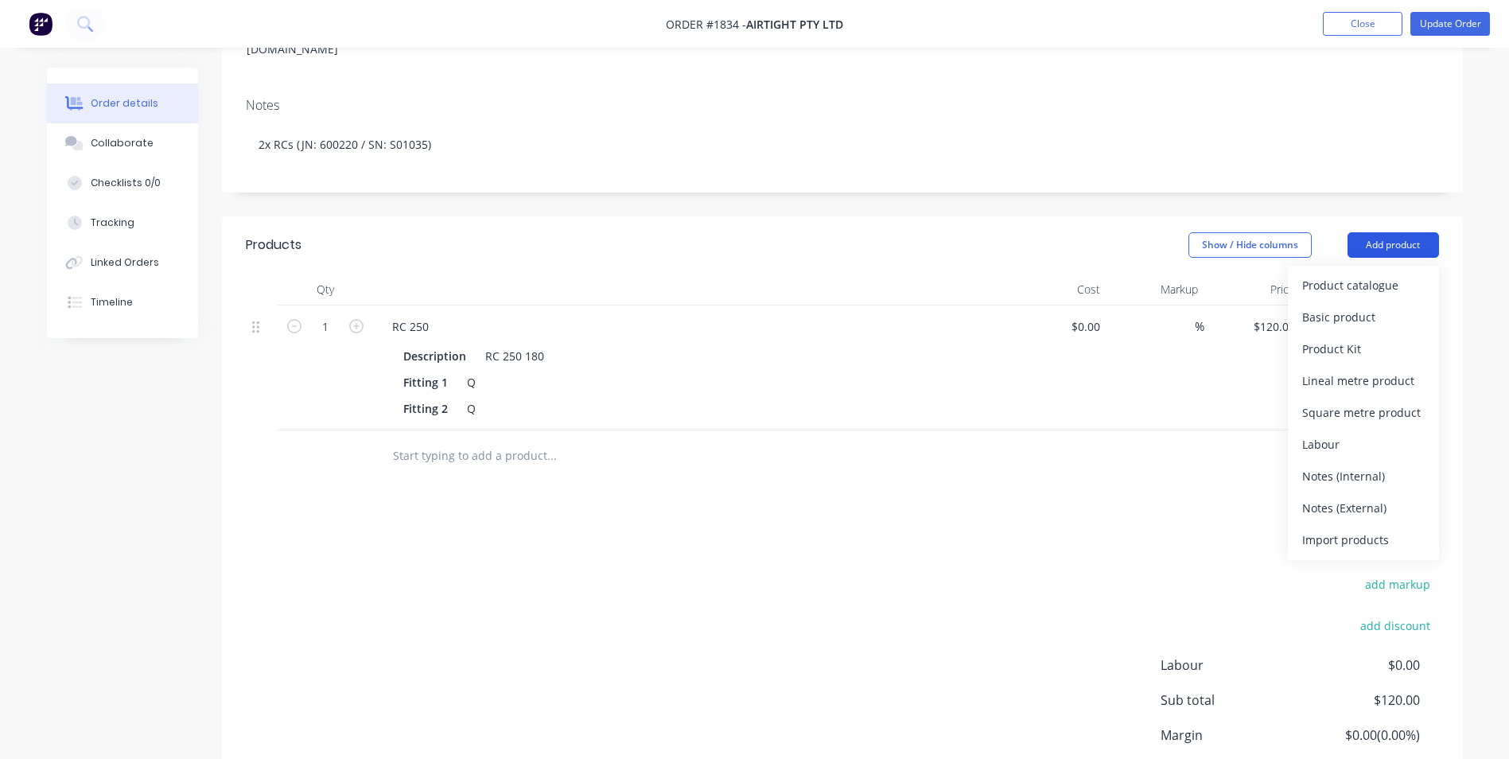
click at [1365, 232] on button "Add product" at bounding box center [1392, 244] width 91 height 25
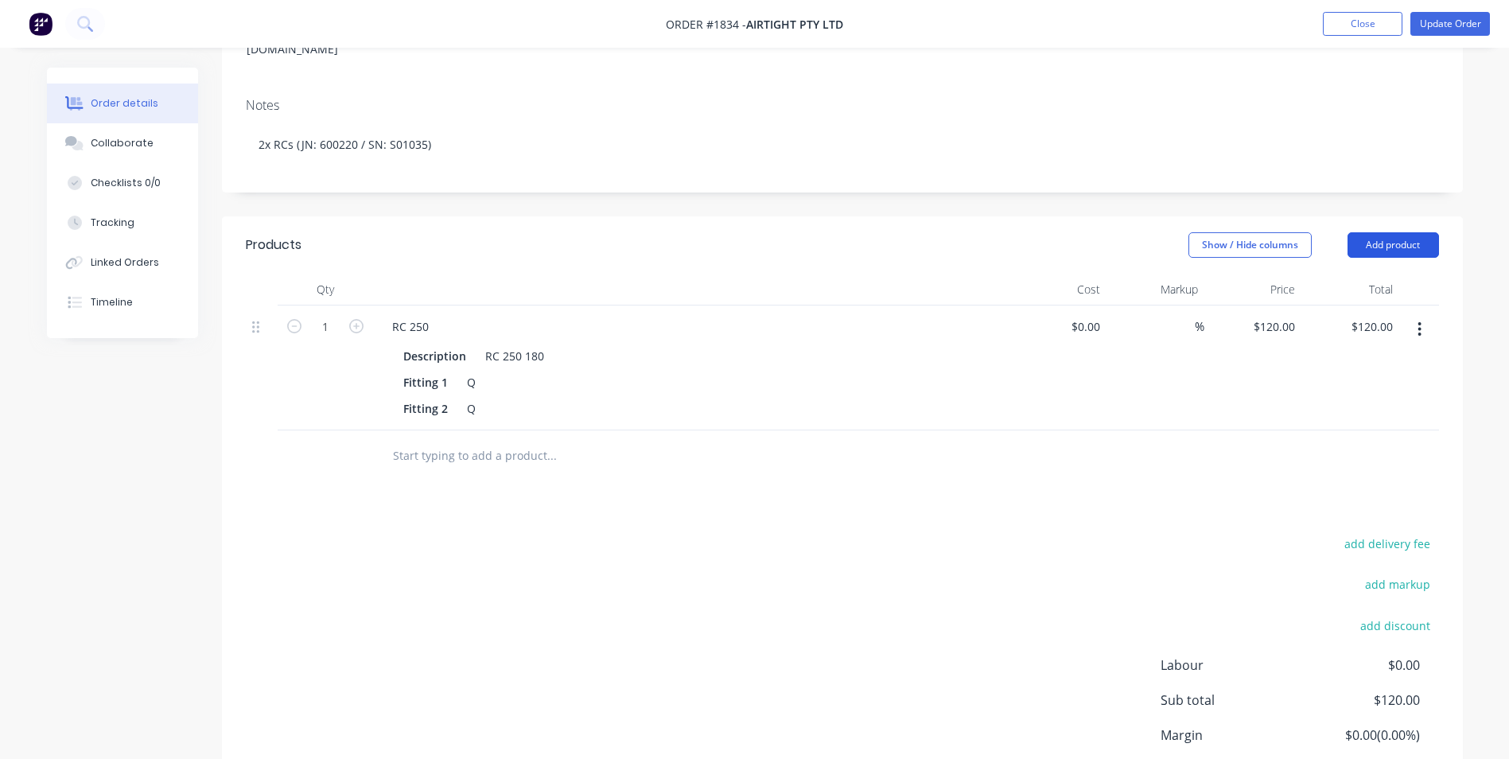
click at [1408, 232] on button "Add product" at bounding box center [1392, 244] width 91 height 25
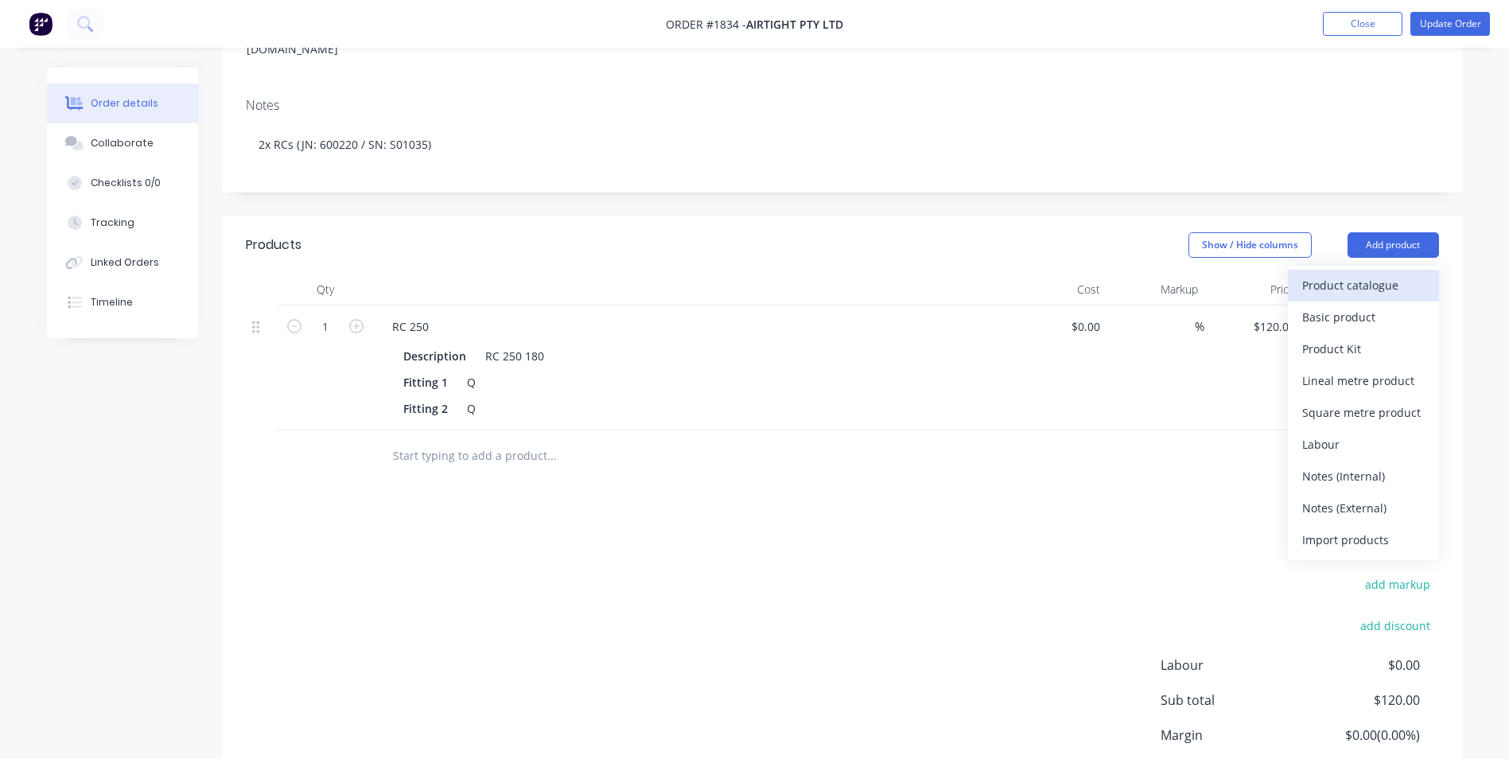
click at [1373, 274] on div "Product catalogue" at bounding box center [1363, 285] width 122 height 23
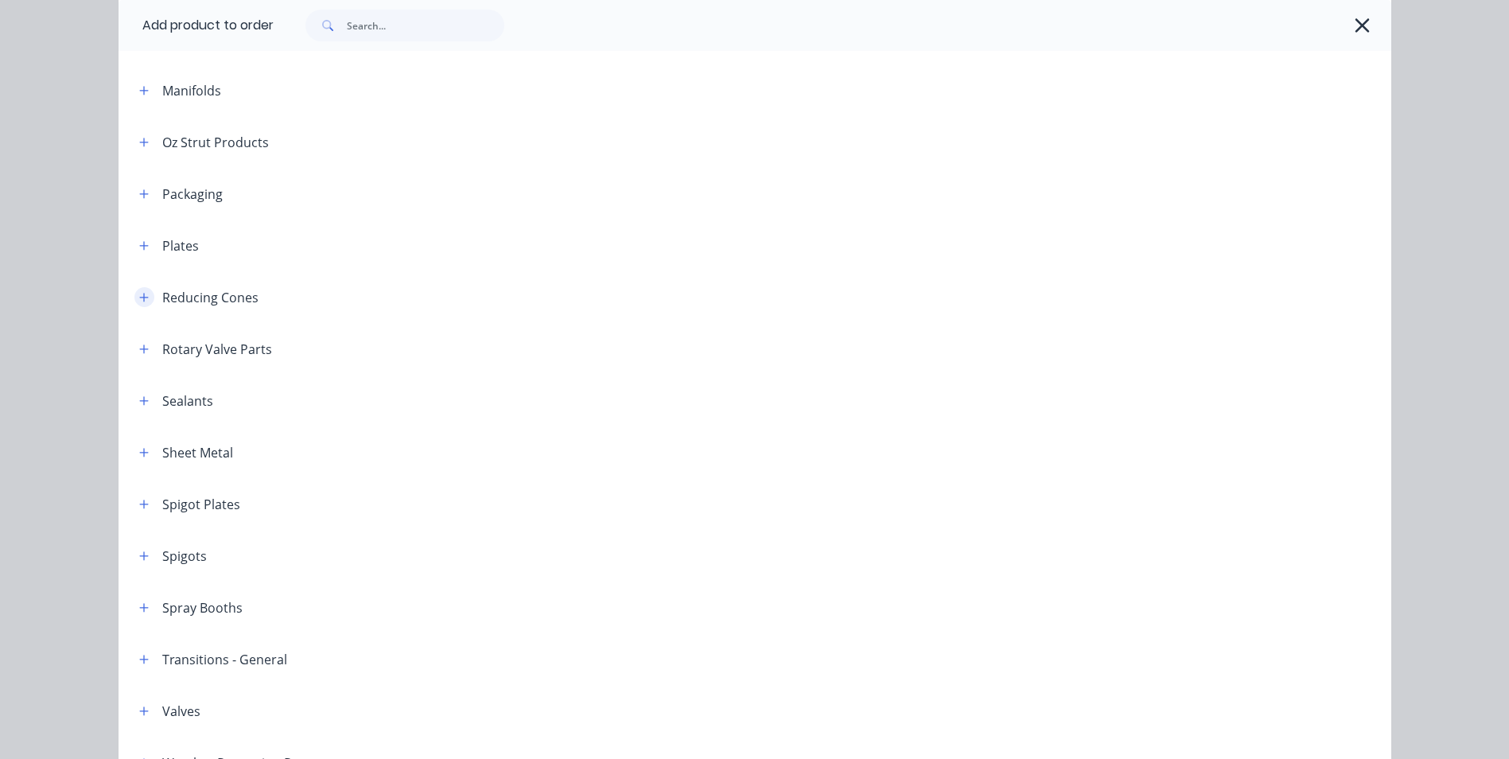
click at [139, 292] on icon "button" at bounding box center [144, 297] width 10 height 11
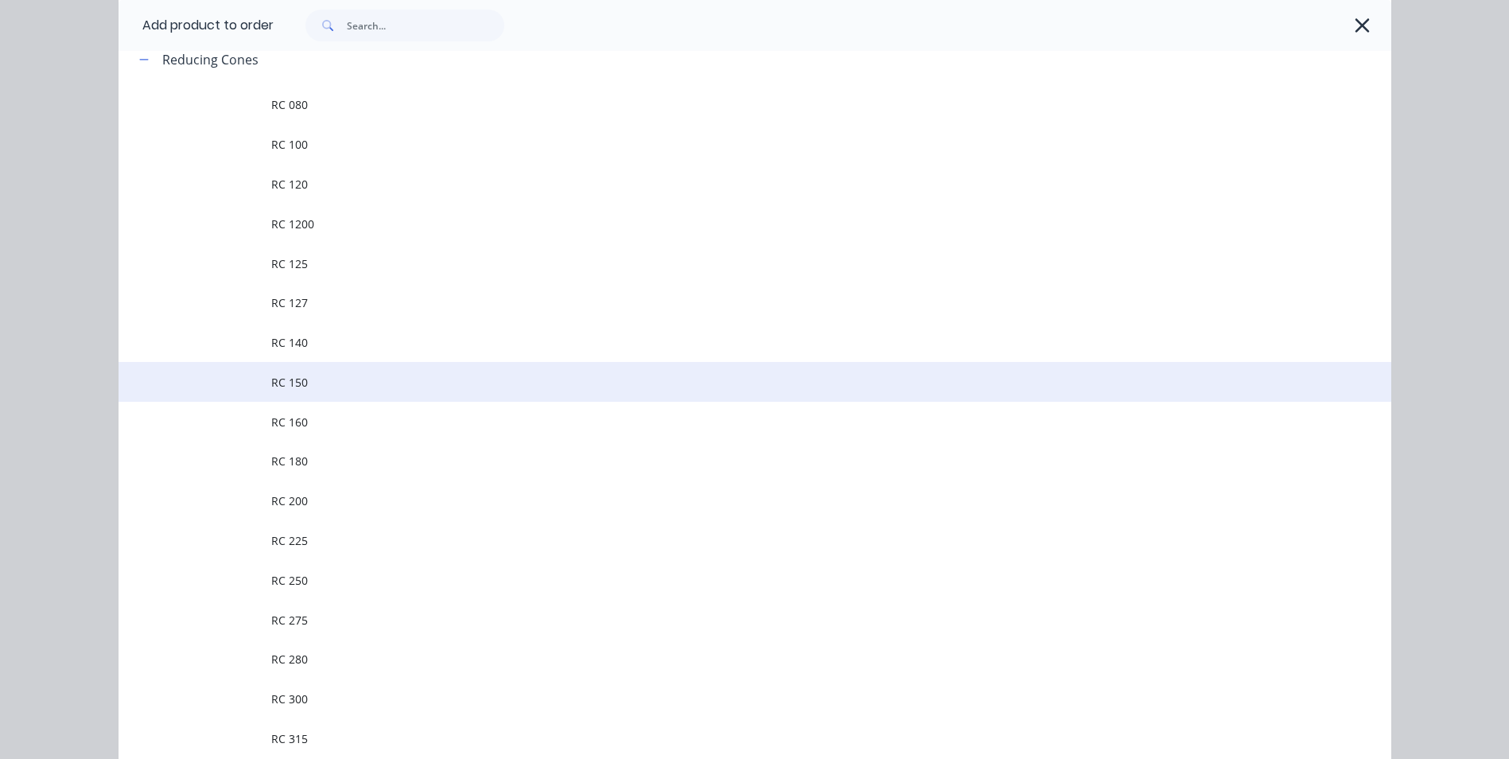
scroll to position [1847, 0]
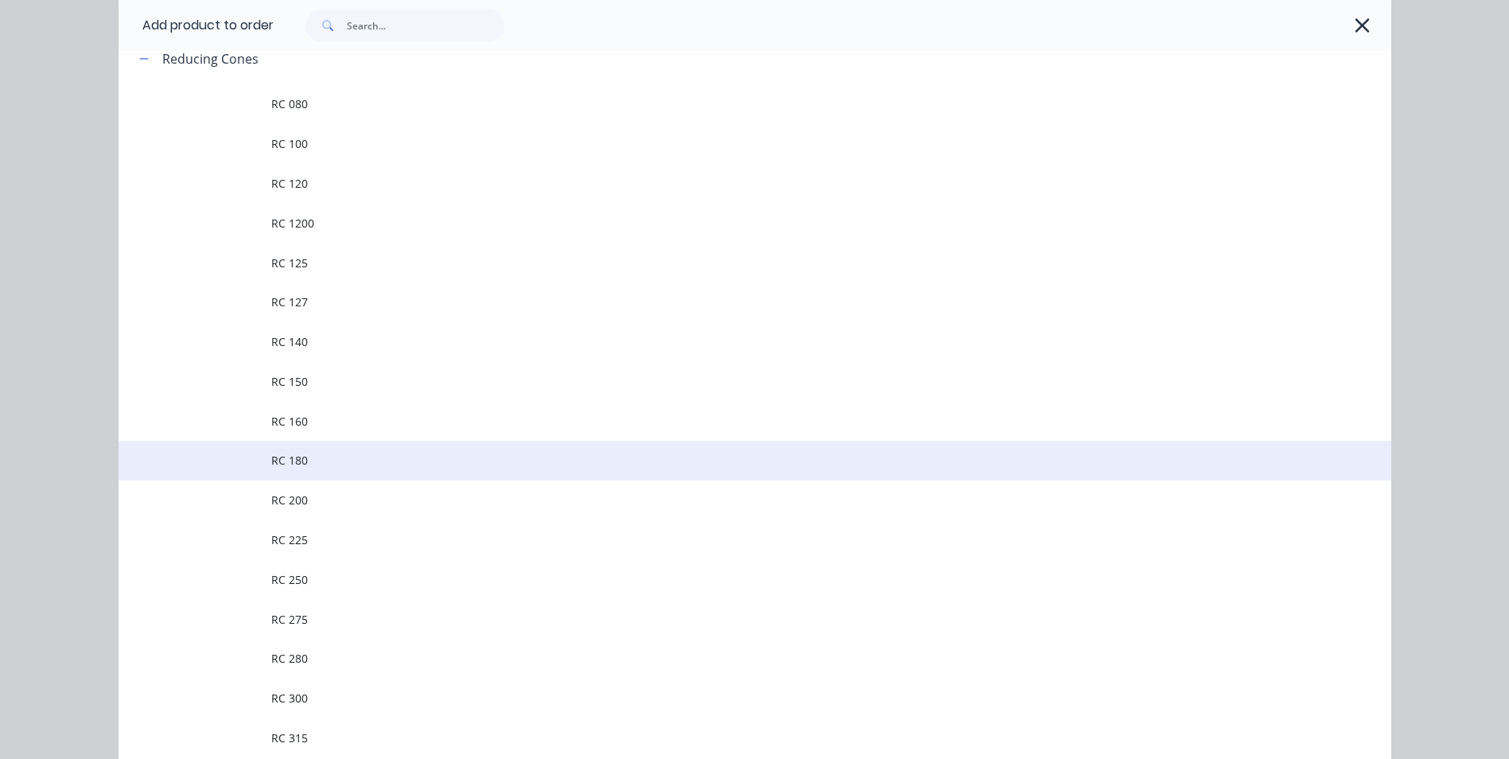
click at [328, 453] on span "RC 180" at bounding box center [718, 460] width 895 height 17
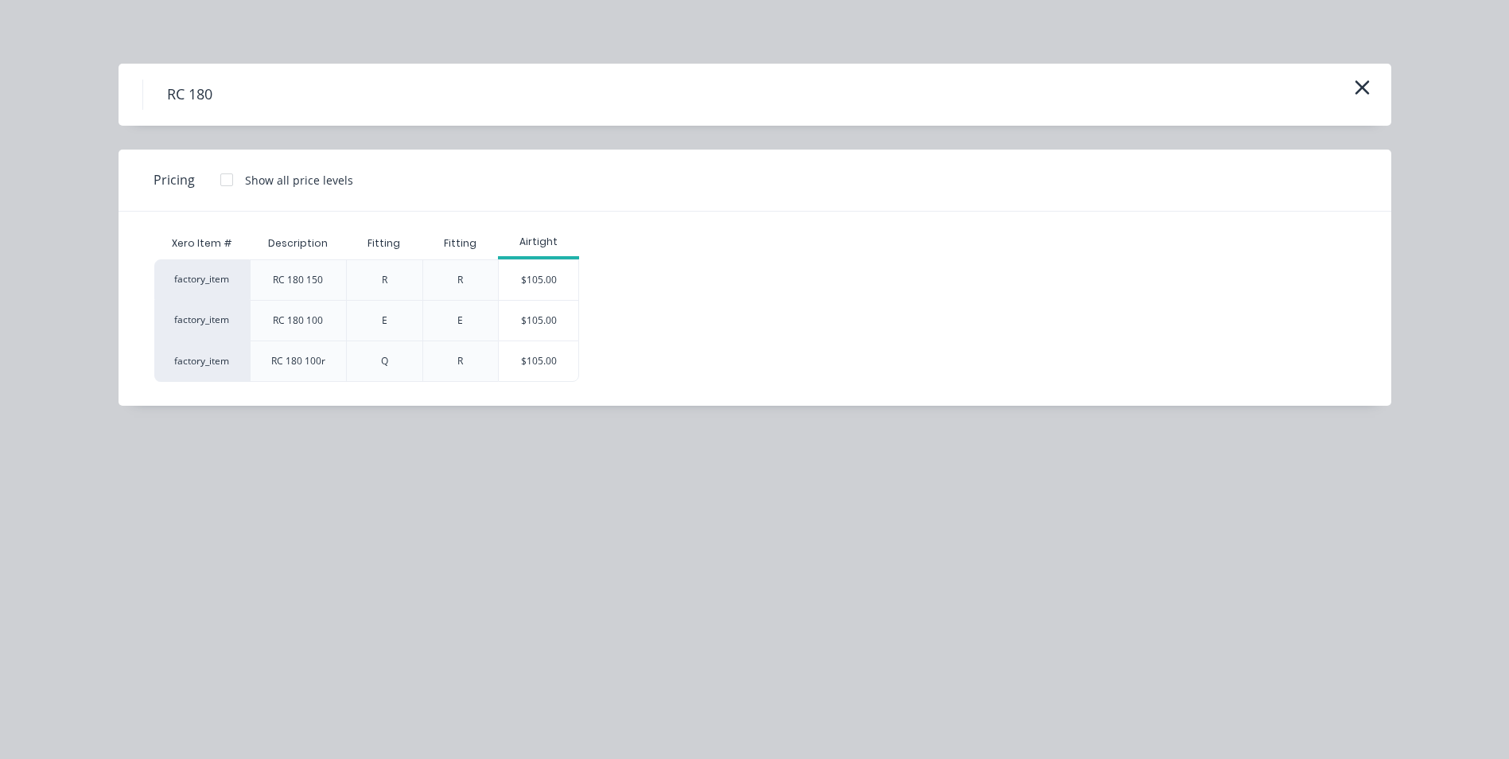
scroll to position [398, 0]
click at [547, 356] on div "$105.00" at bounding box center [539, 361] width 80 height 40
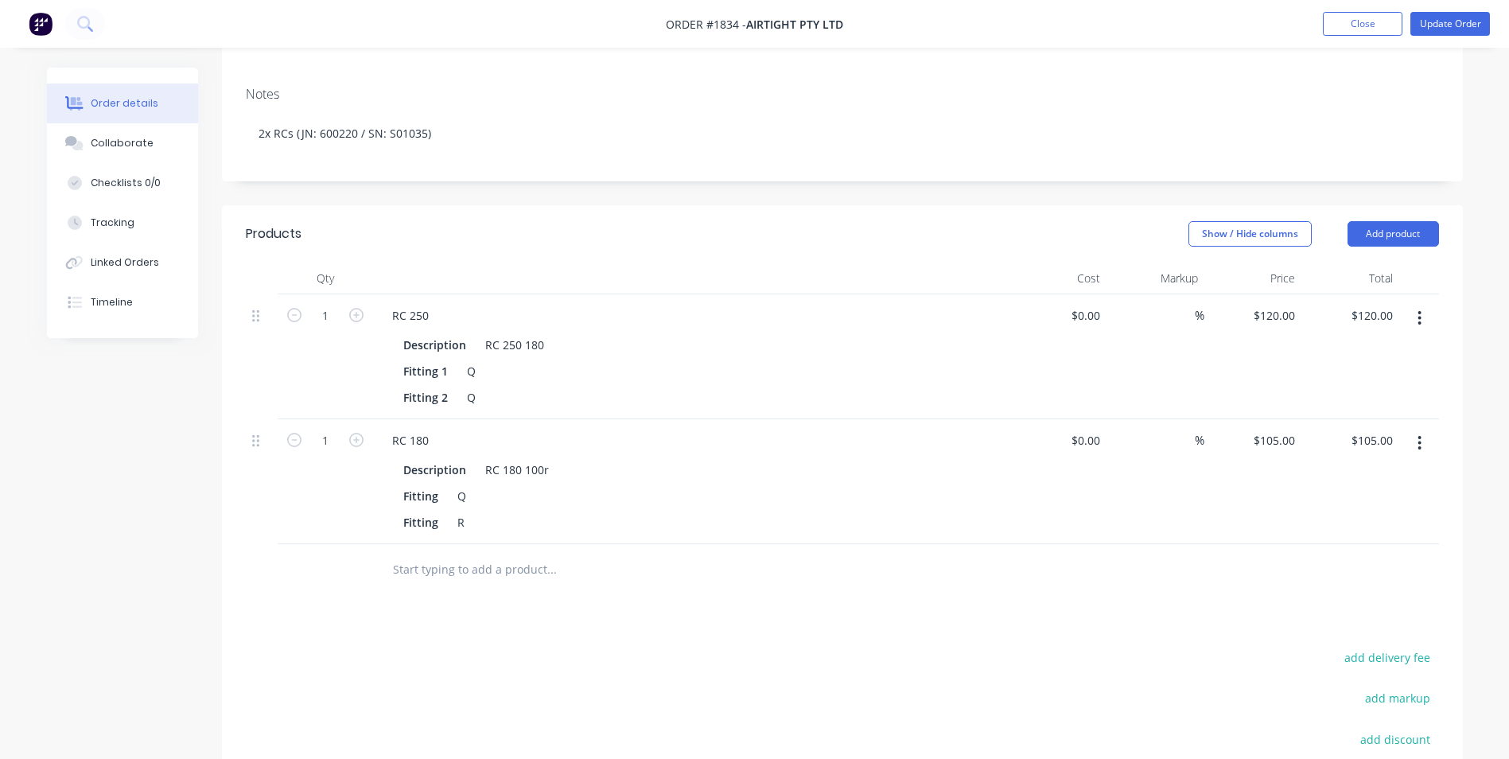
scroll to position [239, 0]
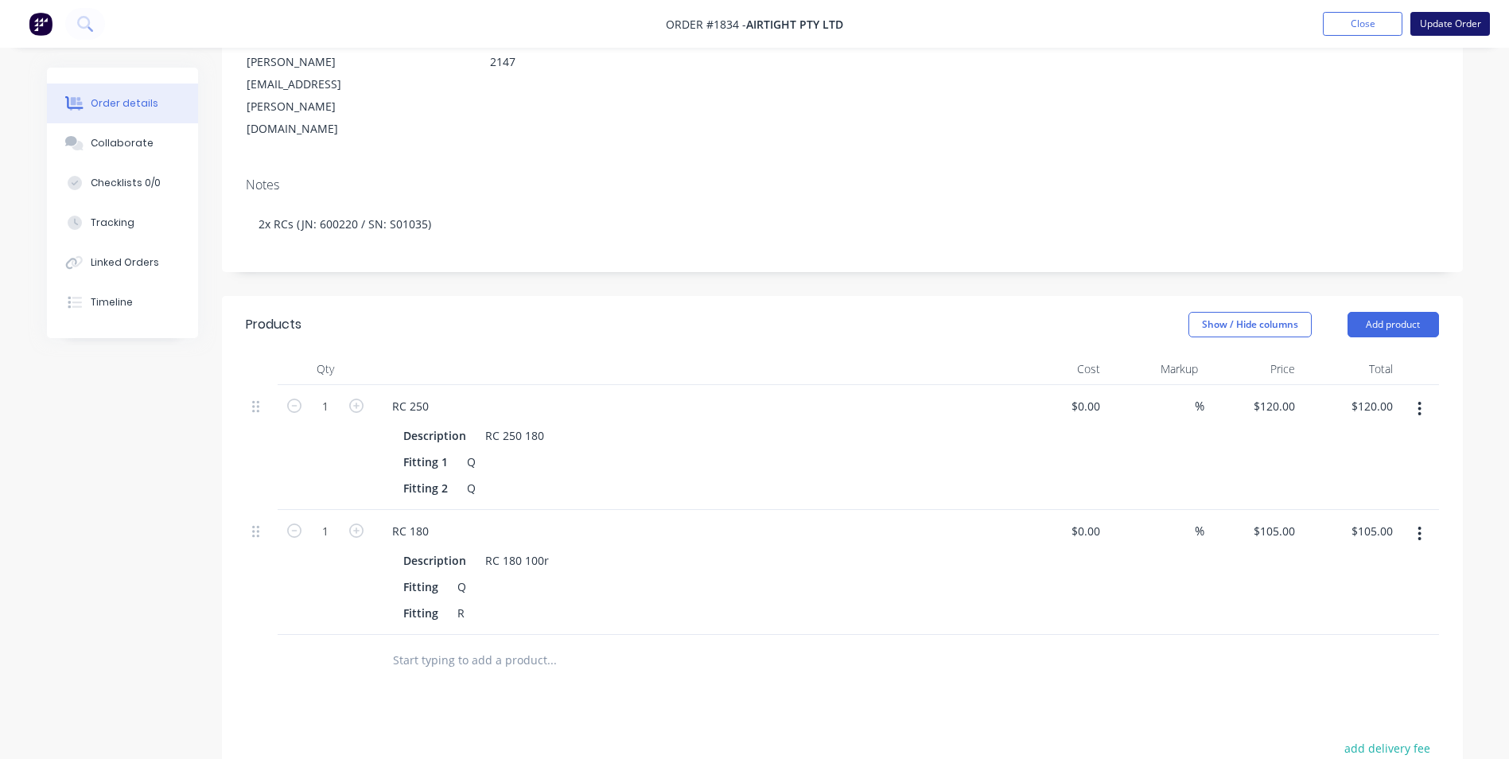
click at [1425, 33] on button "Update Order" at bounding box center [1450, 24] width 80 height 24
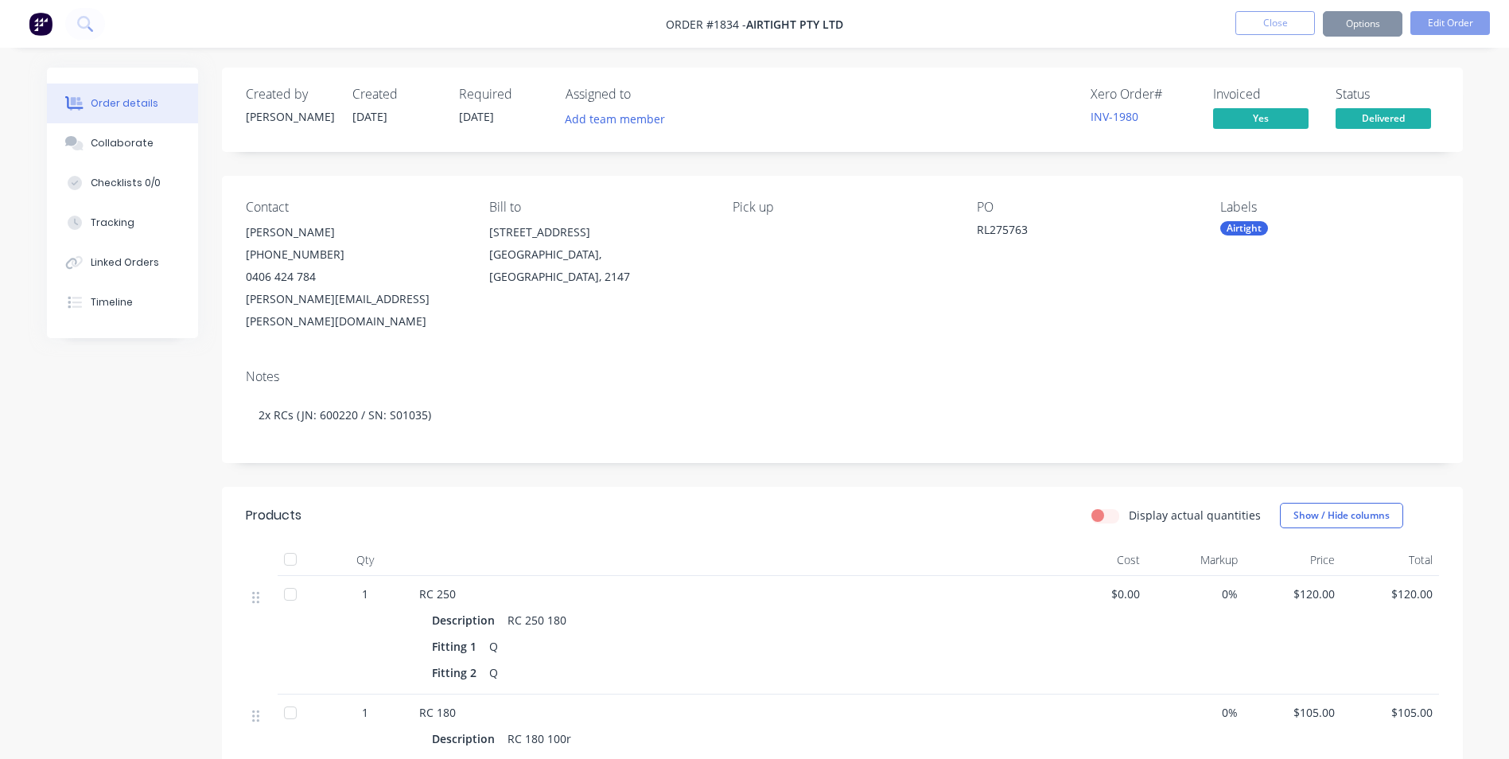
click at [1365, 122] on span "Delivered" at bounding box center [1382, 118] width 95 height 20
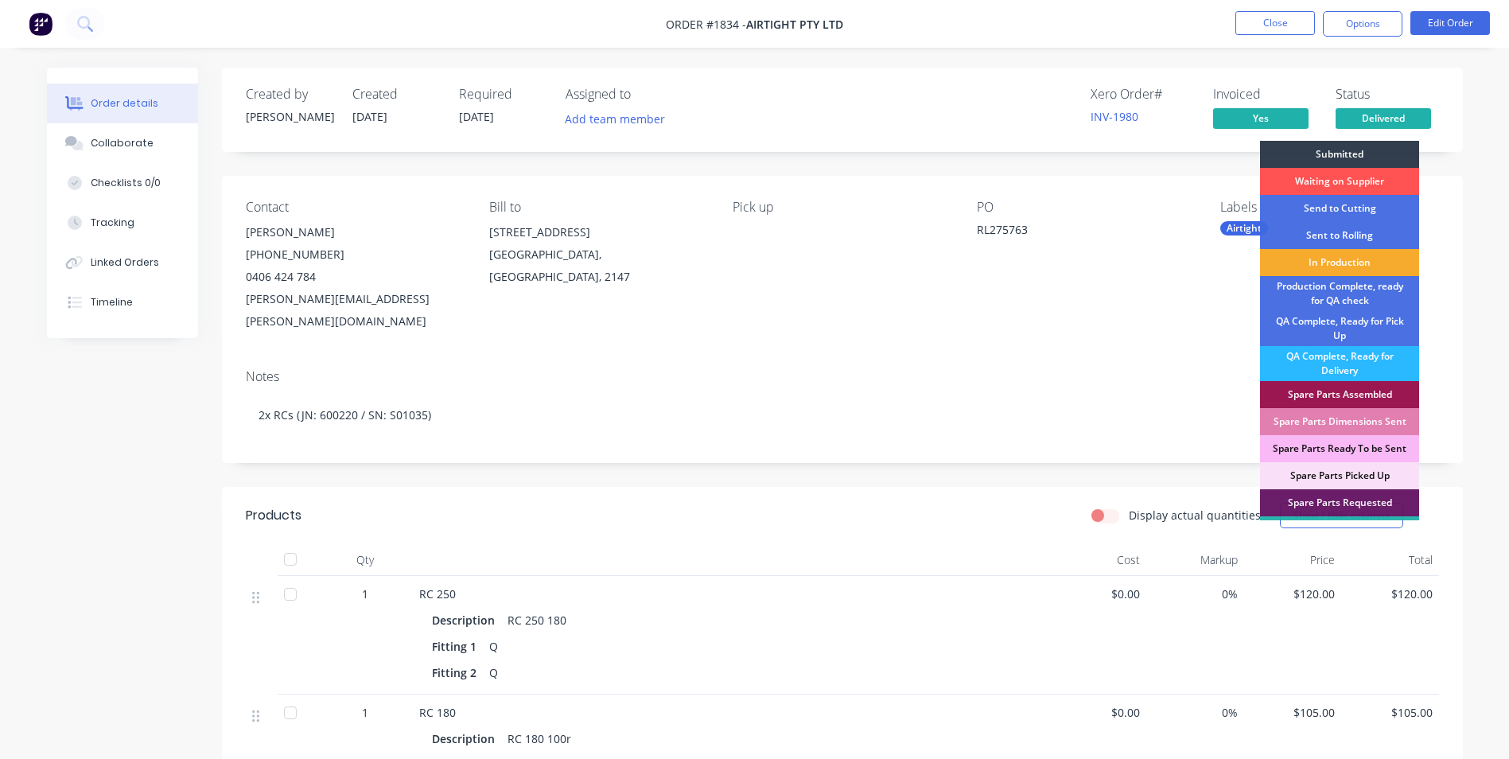
click at [1326, 261] on div "In Production" at bounding box center [1339, 262] width 159 height 27
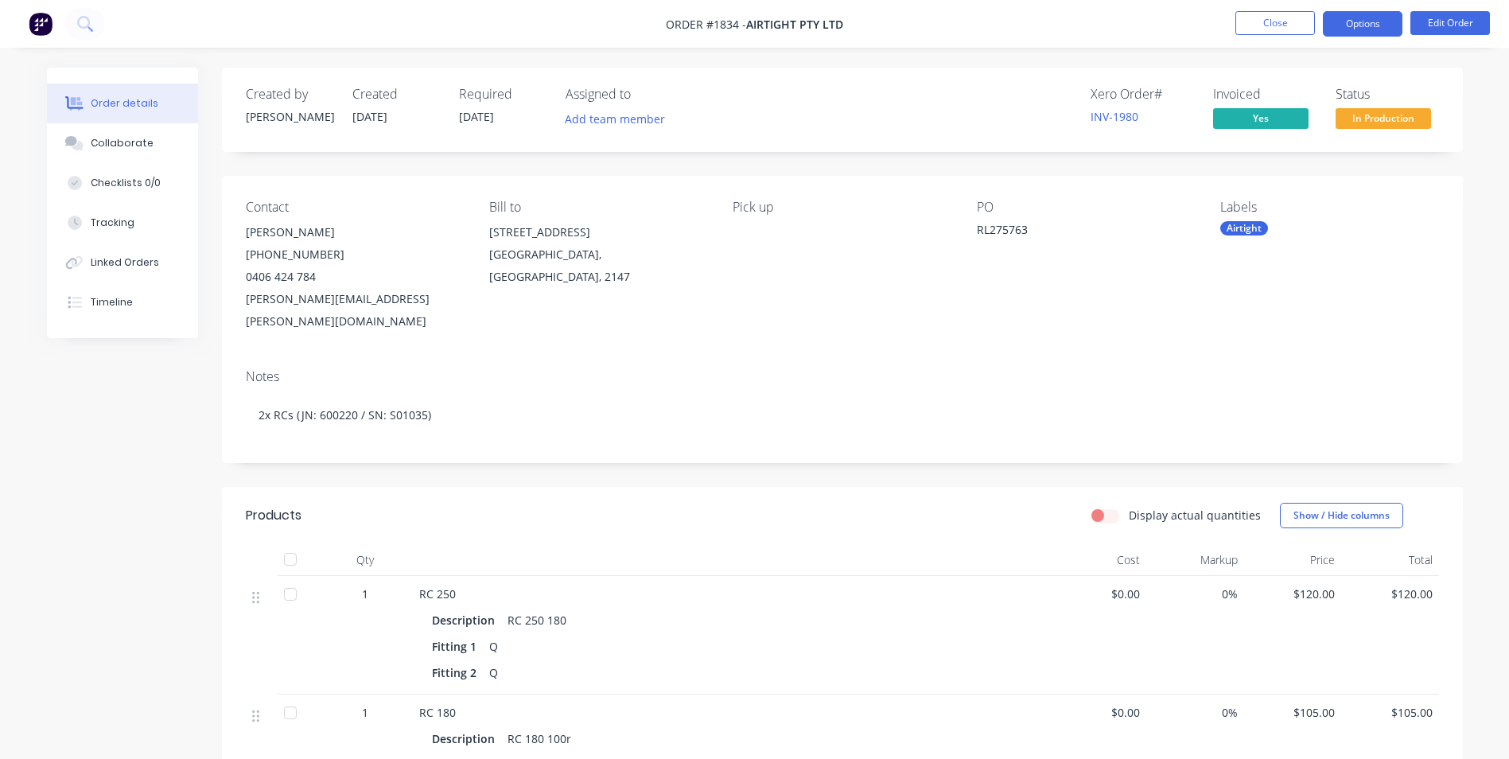
drag, startPoint x: 1372, startPoint y: 37, endPoint x: 1371, endPoint y: 24, distance: 13.5
click at [1372, 29] on nav "Order #1834 - Airtight Pty Ltd Close Options Edit Order" at bounding box center [754, 24] width 1509 height 48
click at [1371, 22] on button "Options" at bounding box center [1362, 23] width 80 height 25
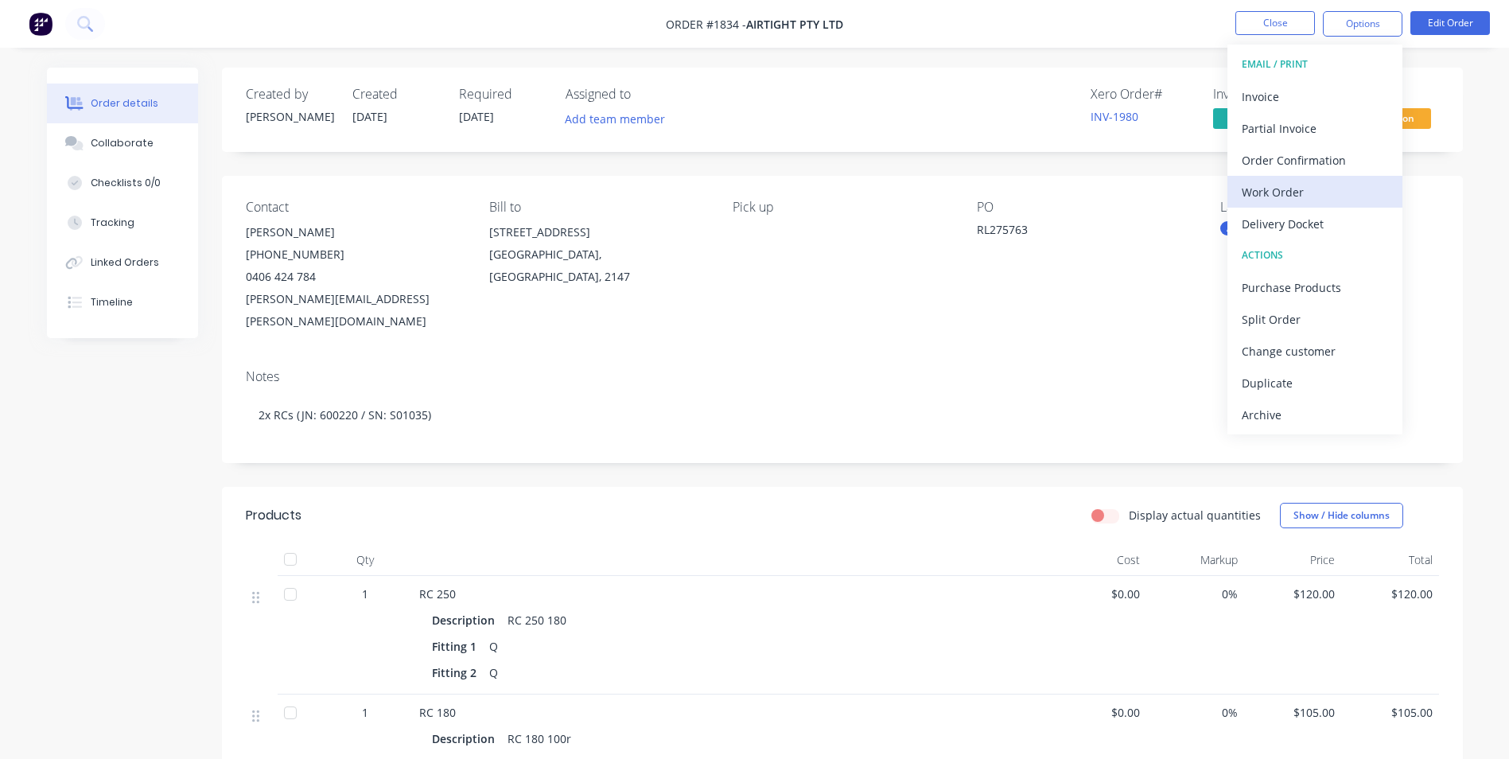
click at [1297, 190] on div "Work Order" at bounding box center [1314, 192] width 146 height 23
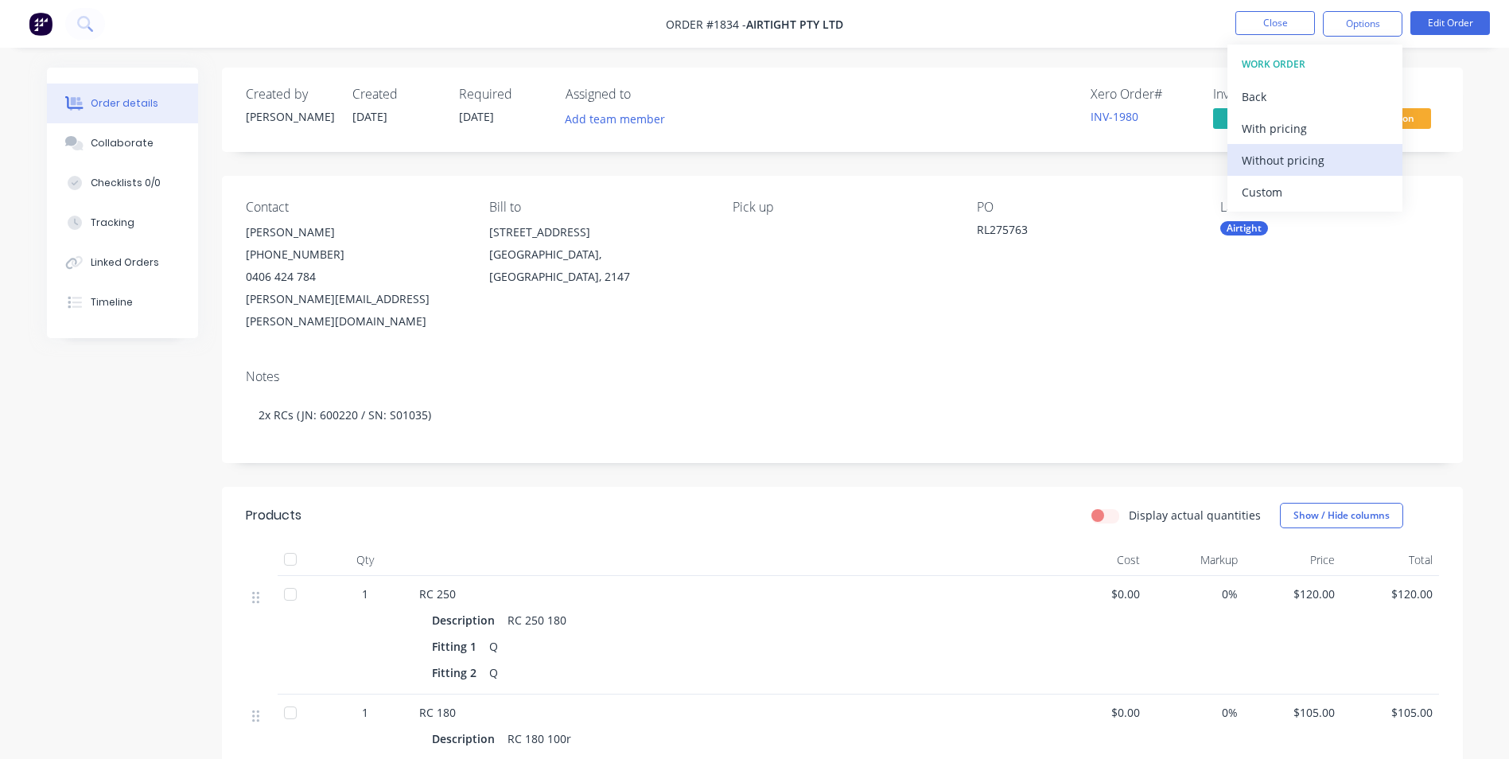
click at [1264, 152] on div "Without pricing" at bounding box center [1314, 160] width 146 height 23
drag, startPoint x: 1266, startPoint y: 146, endPoint x: 1163, endPoint y: 145, distance: 103.4
click at [1165, 145] on div "Created by Kyle Created 01/08/25 Required 05/08/25 Assigned to Add team member …" at bounding box center [842, 110] width 1241 height 84
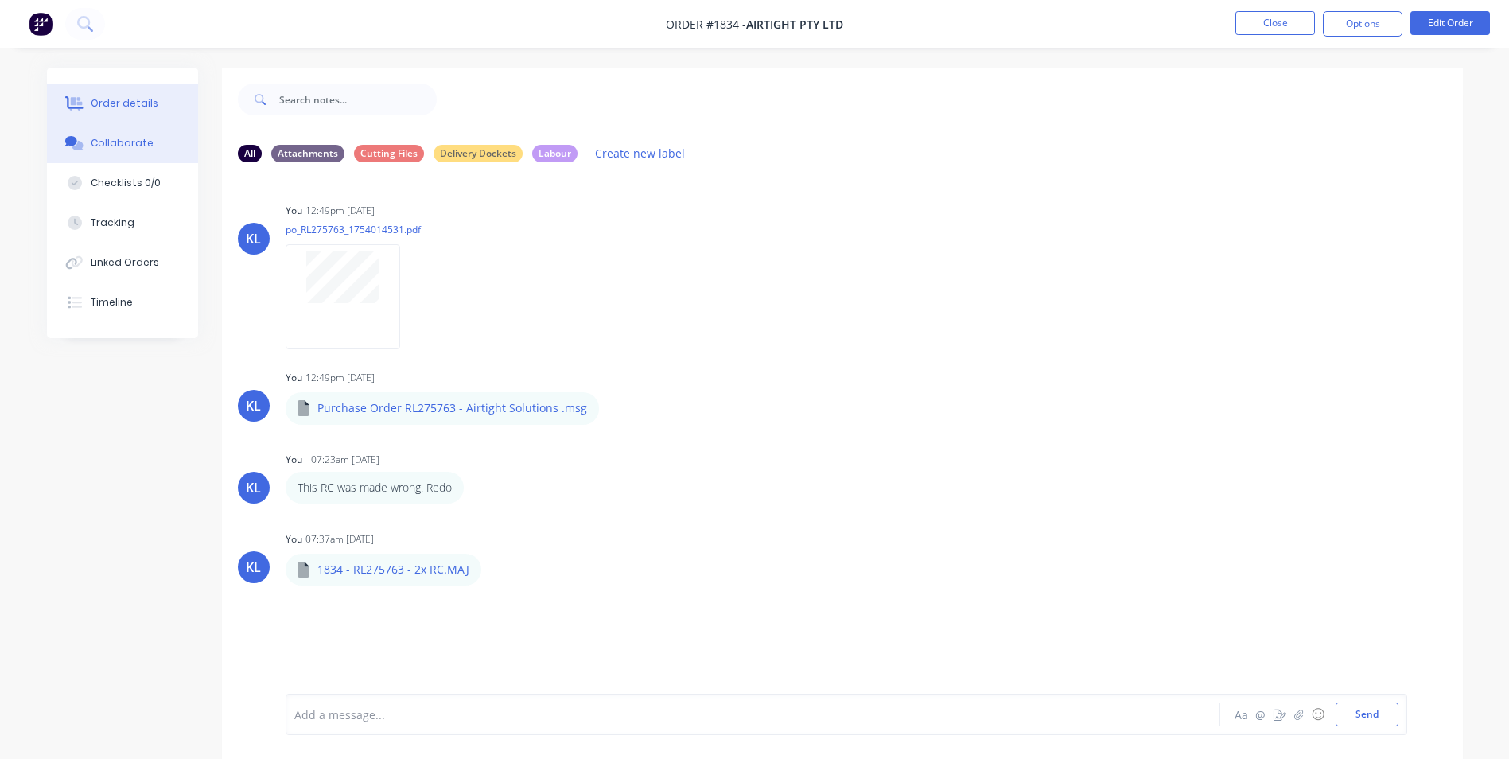
click at [143, 111] on button "Order details" at bounding box center [122, 103] width 151 height 40
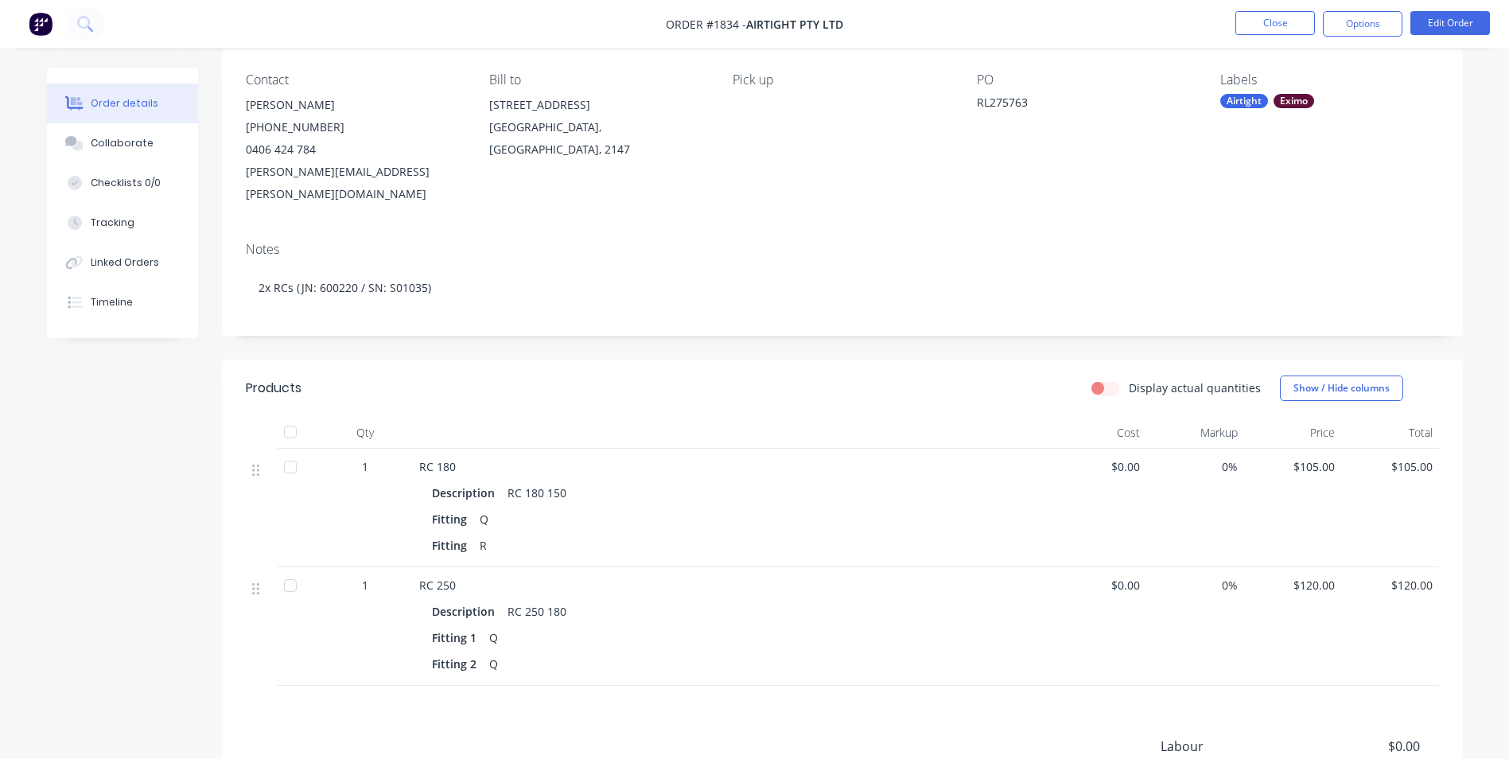
scroll to position [159, 0]
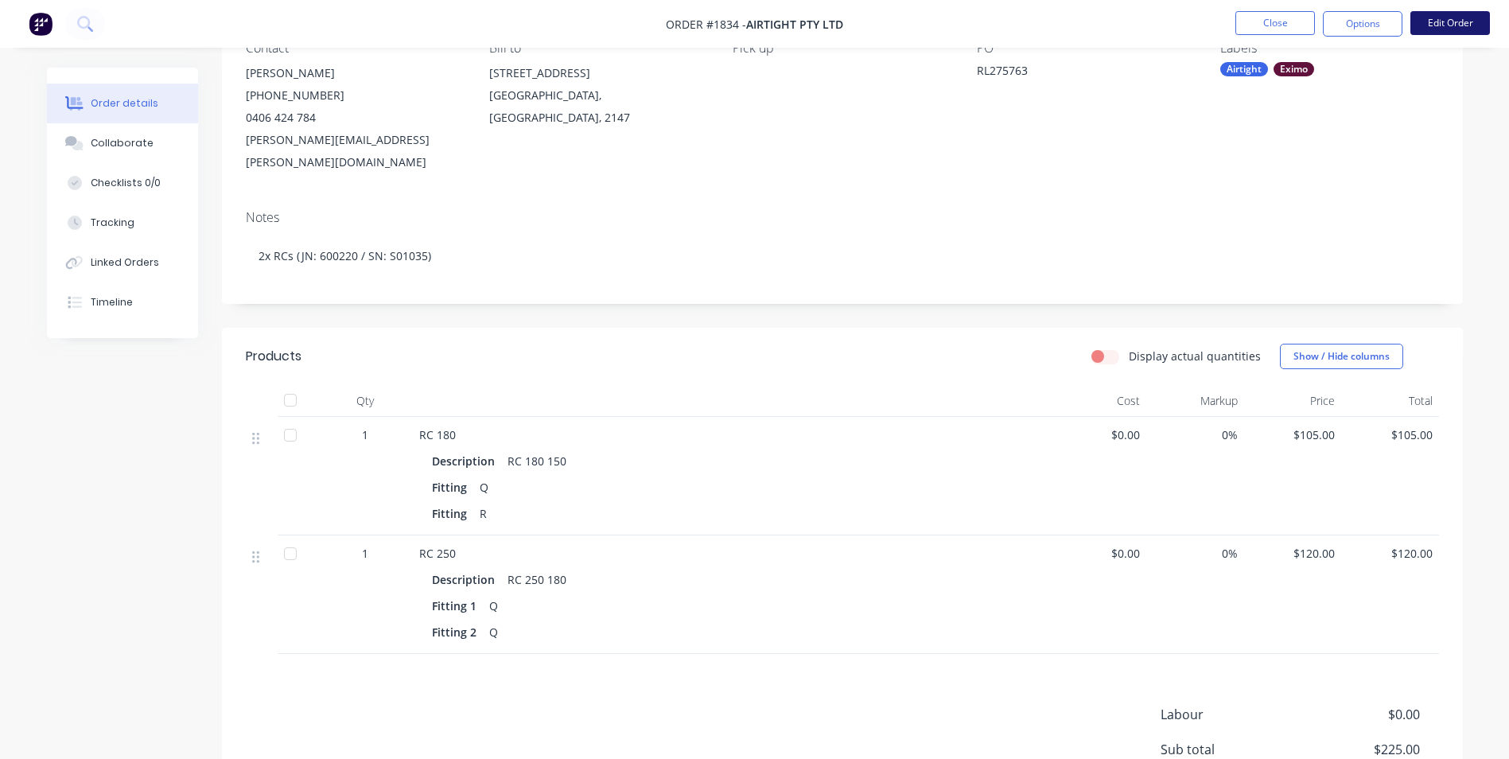
click at [1476, 17] on button "Edit Order" at bounding box center [1450, 23] width 80 height 24
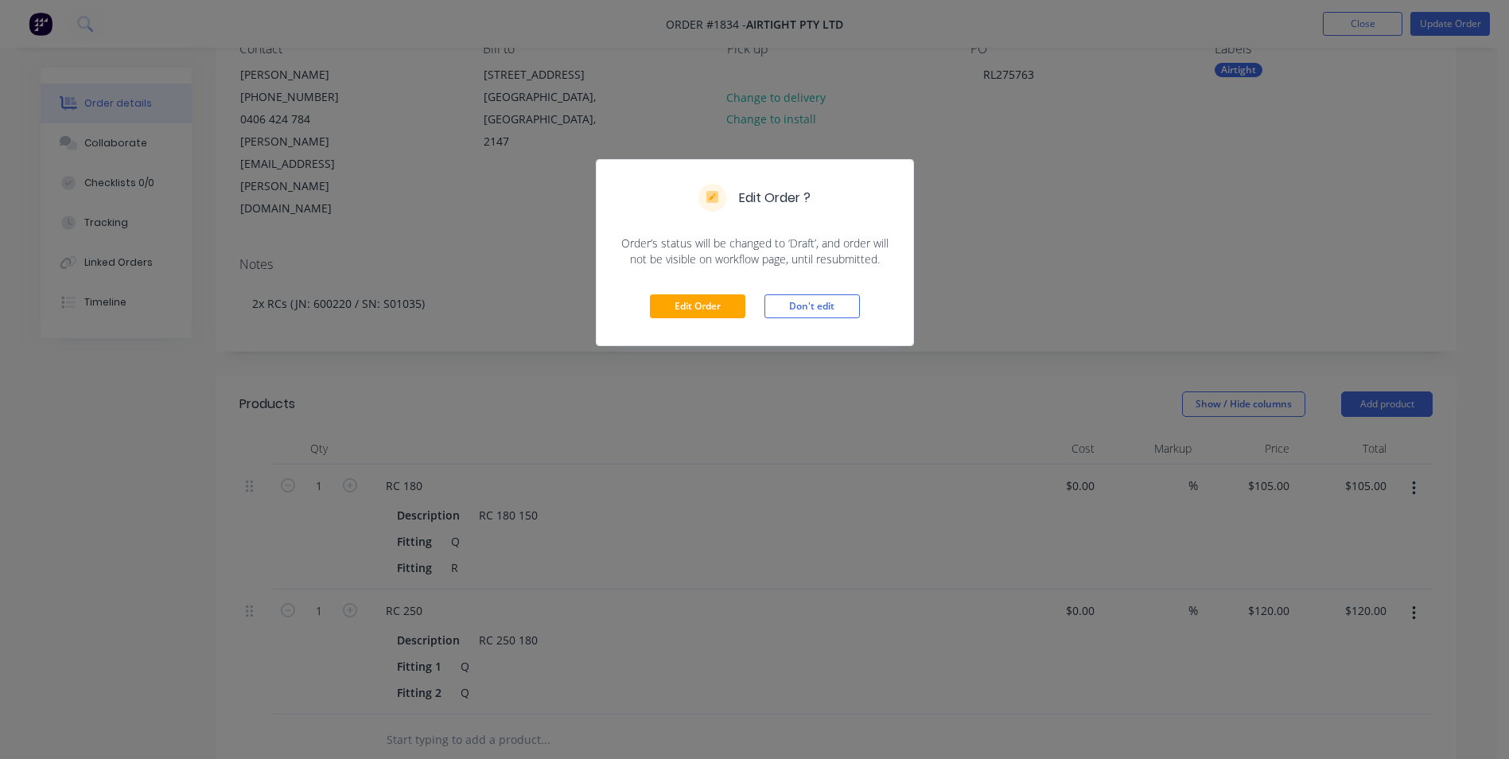
scroll to position [160, 0]
click at [724, 297] on button "Edit Order" at bounding box center [697, 306] width 95 height 24
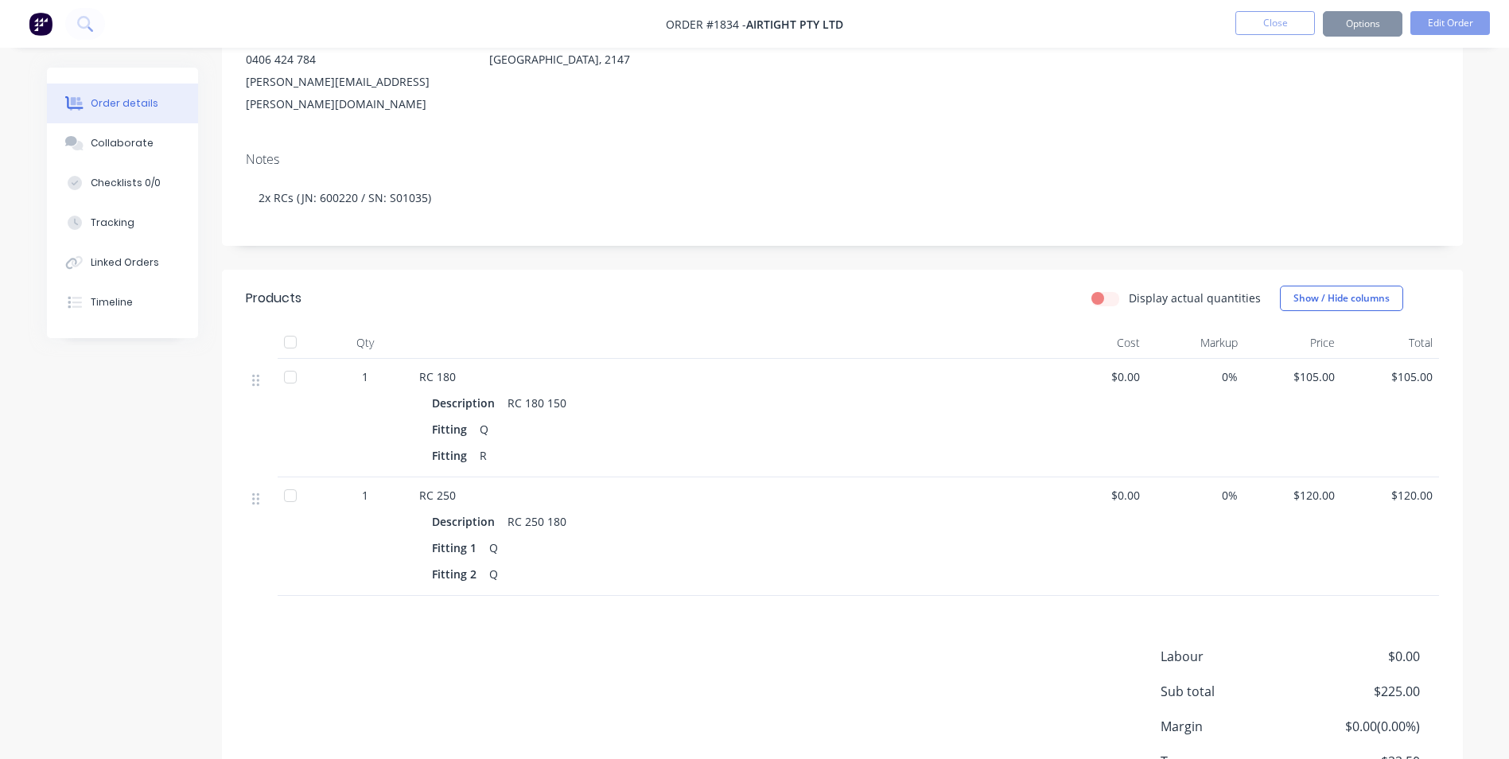
scroll to position [196, 0]
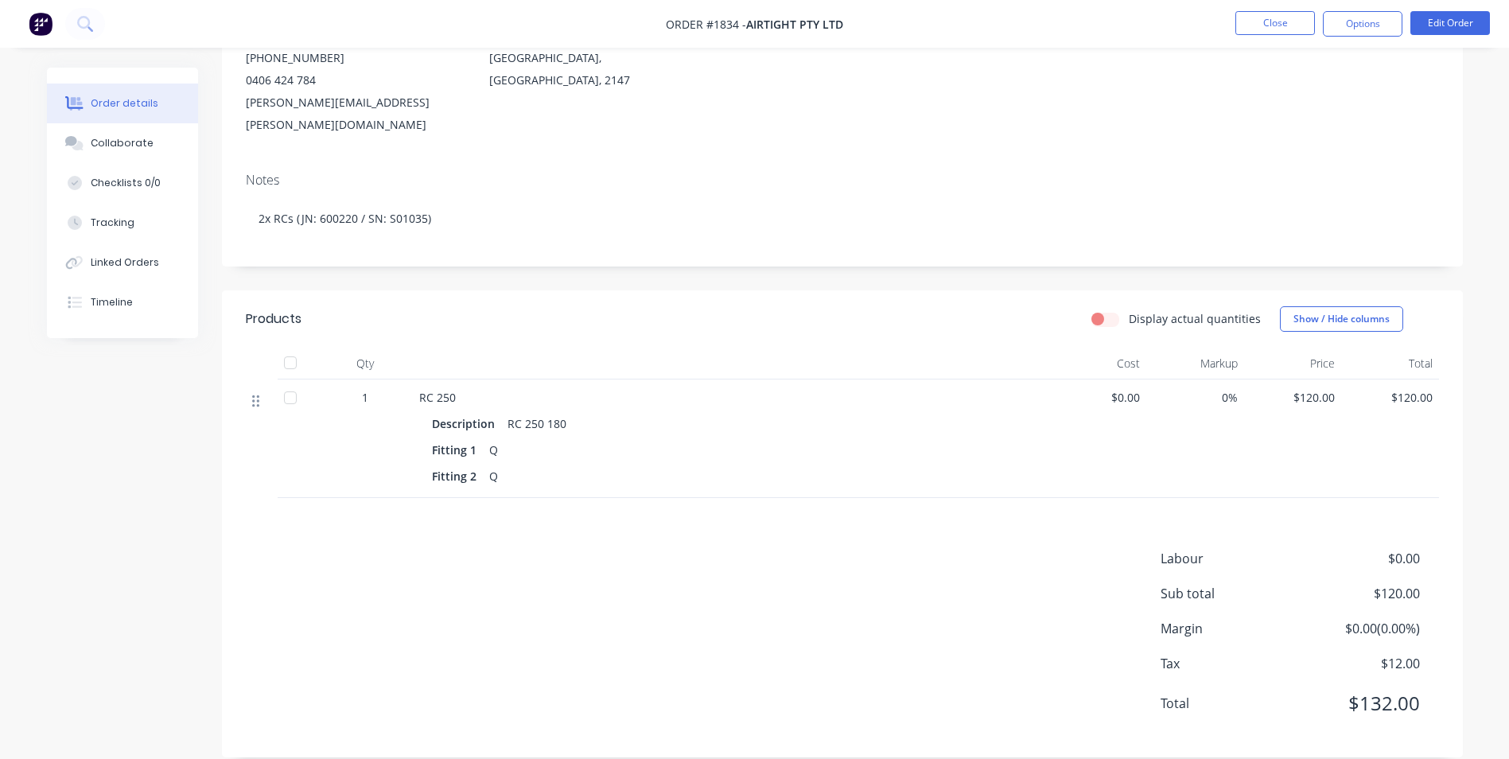
click at [257, 394] on icon at bounding box center [255, 401] width 7 height 14
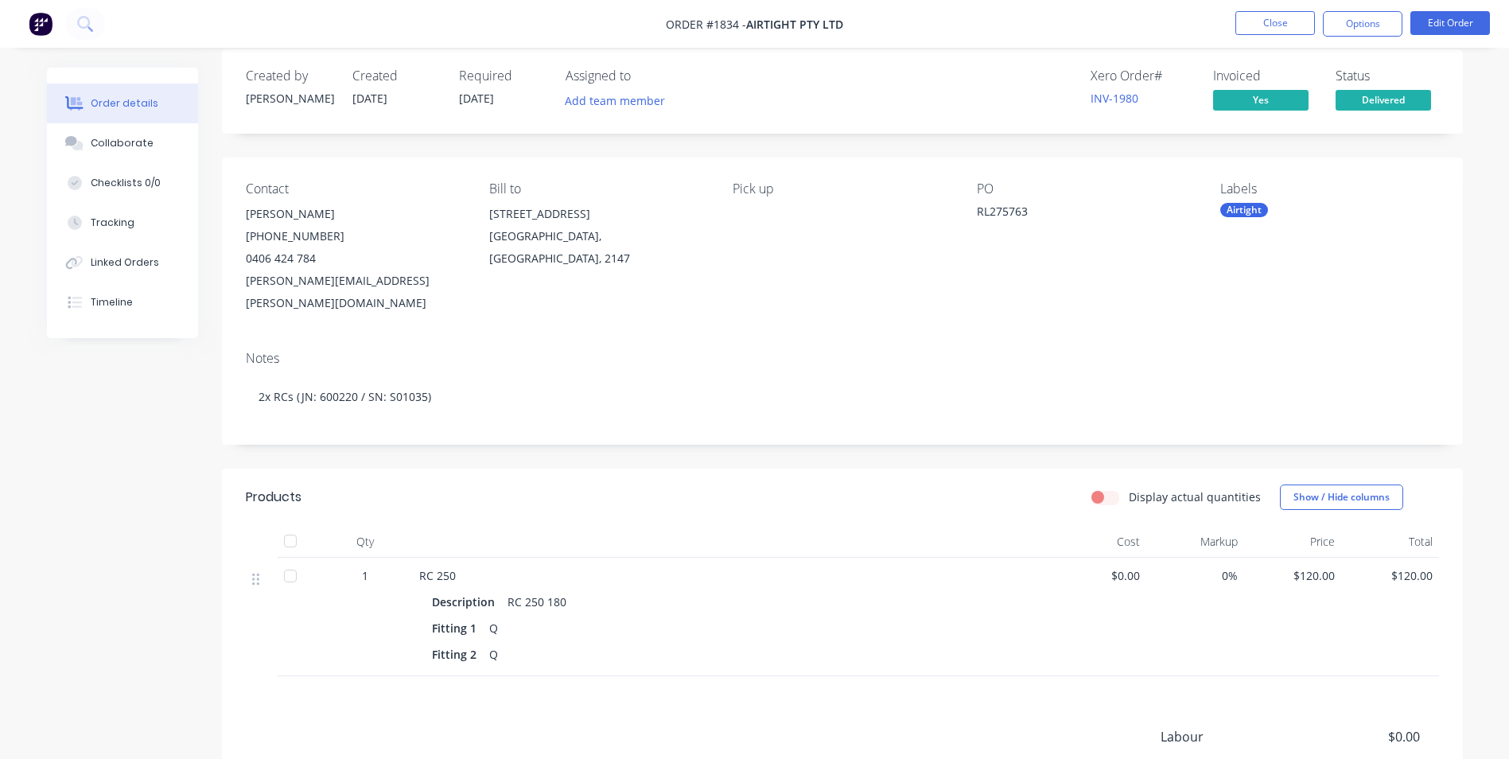
scroll to position [0, 0]
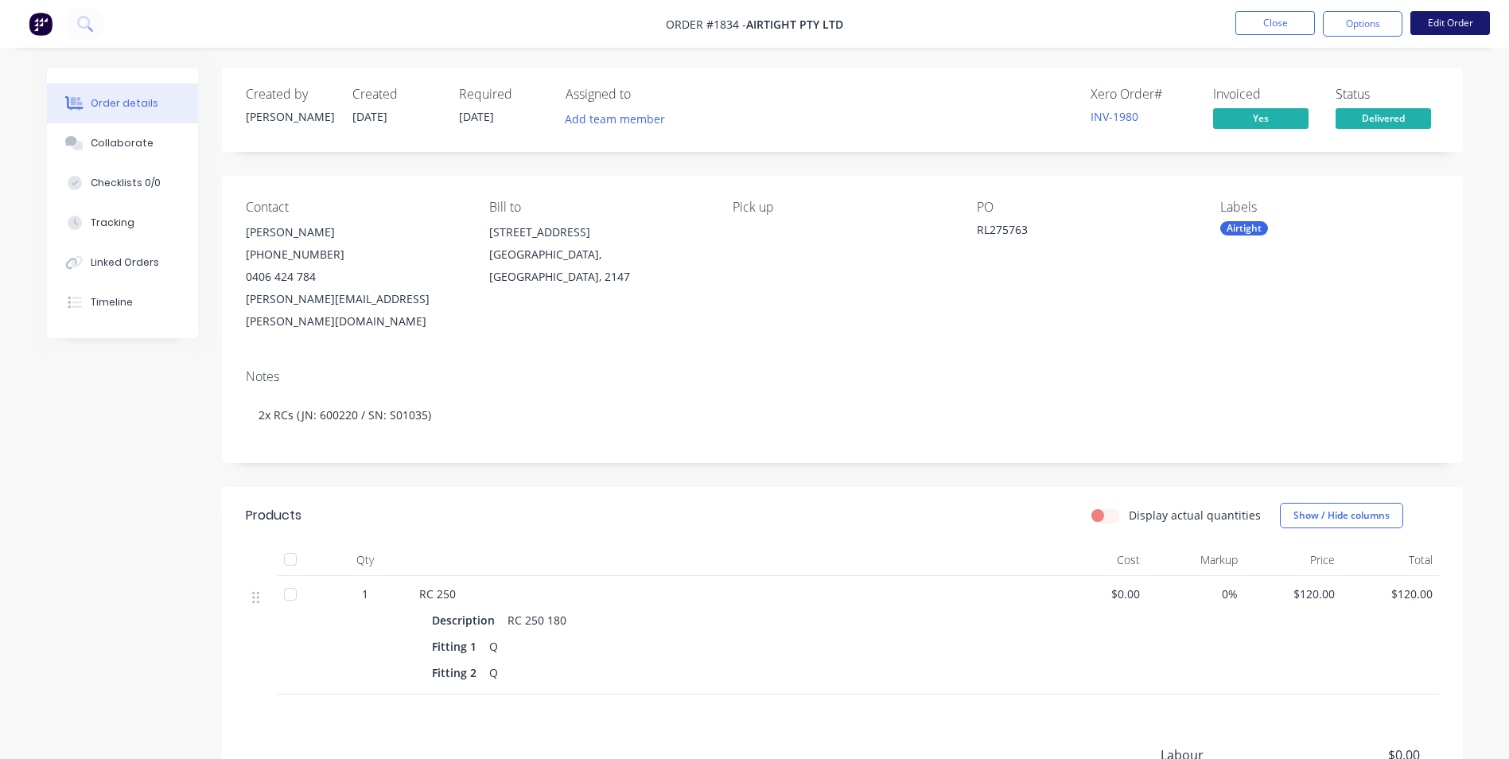
click at [1439, 20] on button "Edit Order" at bounding box center [1450, 23] width 80 height 24
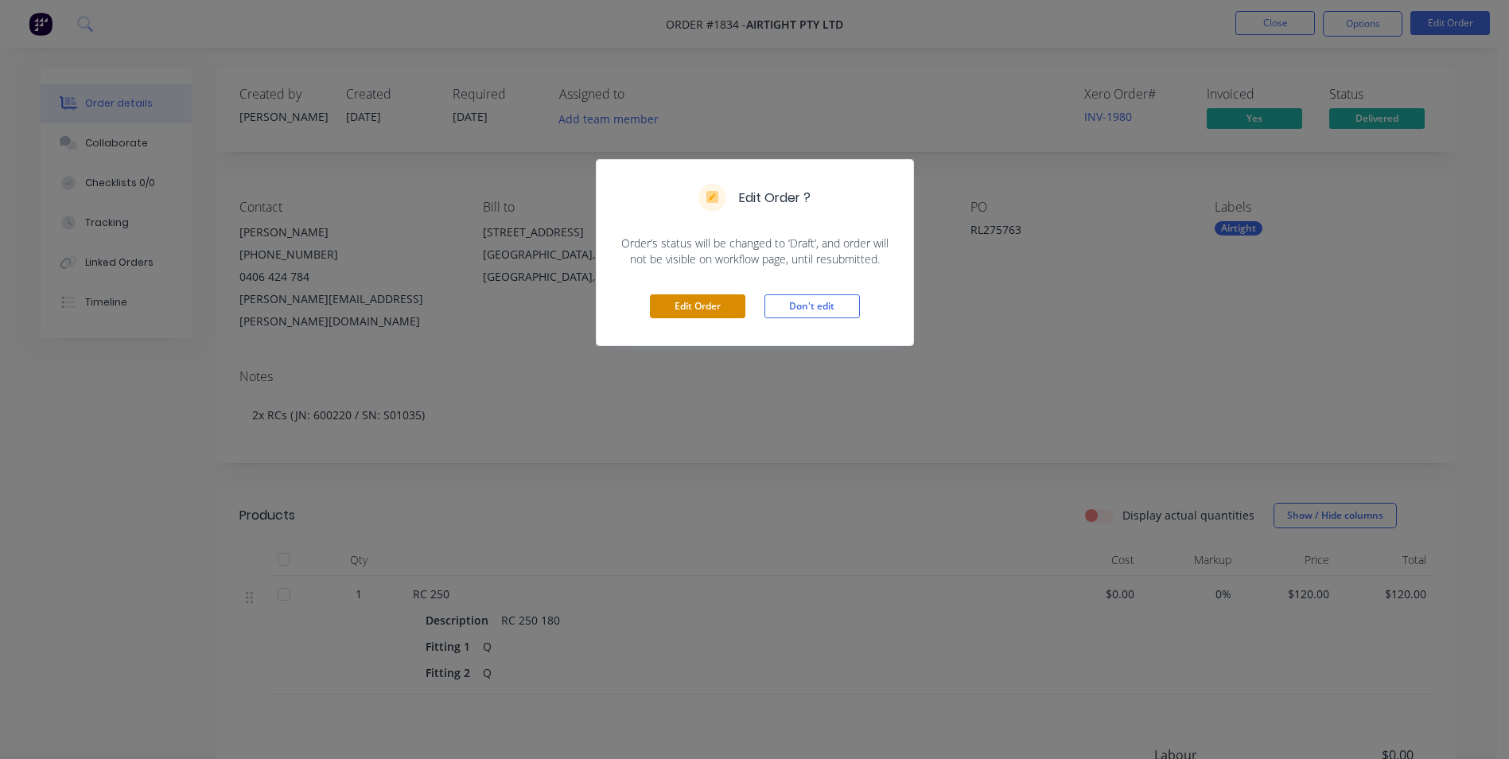
click at [709, 298] on button "Edit Order" at bounding box center [697, 306] width 95 height 24
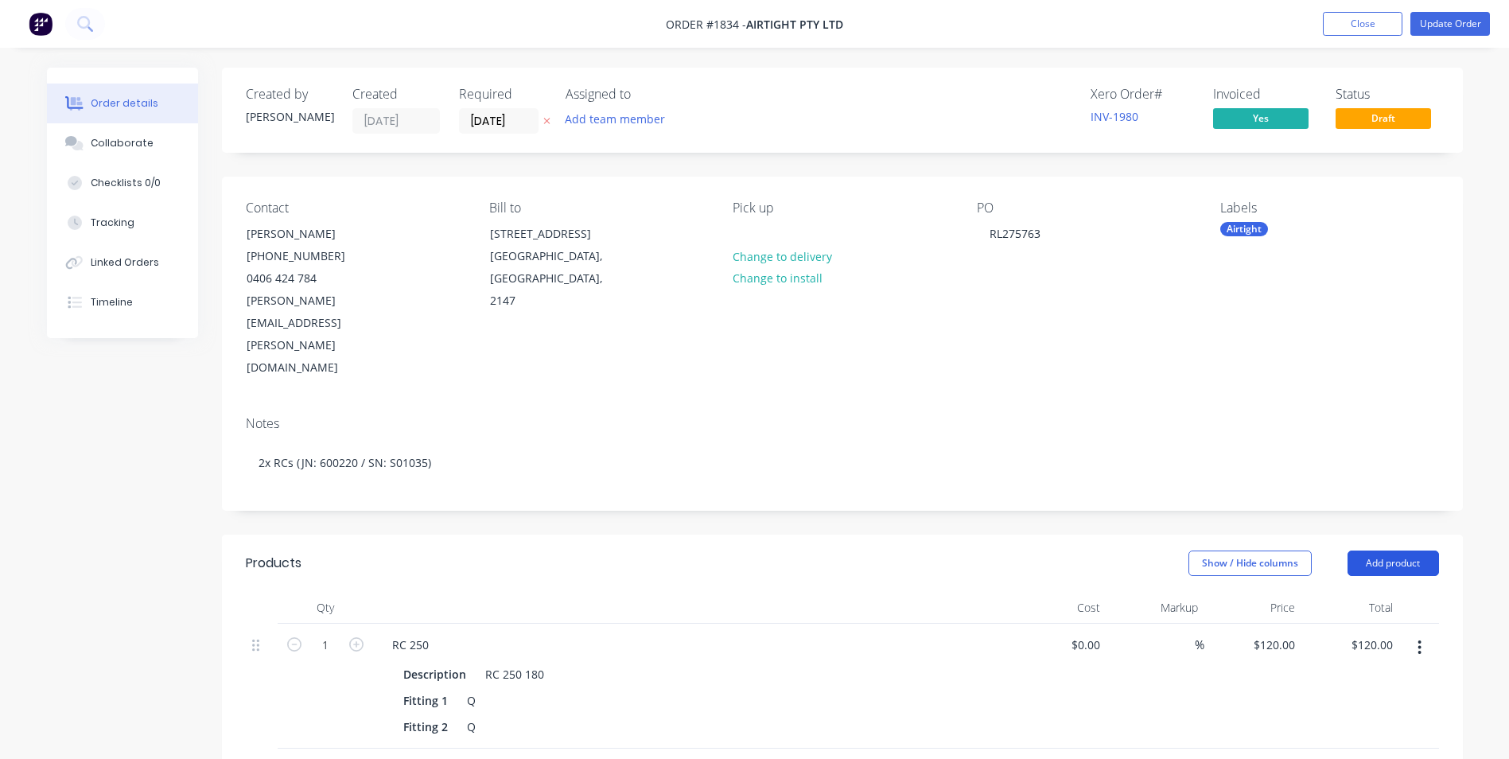
click at [1392, 550] on button "Add product" at bounding box center [1392, 562] width 91 height 25
click at [1307, 592] on div "Product catalogue" at bounding box center [1363, 603] width 122 height 23
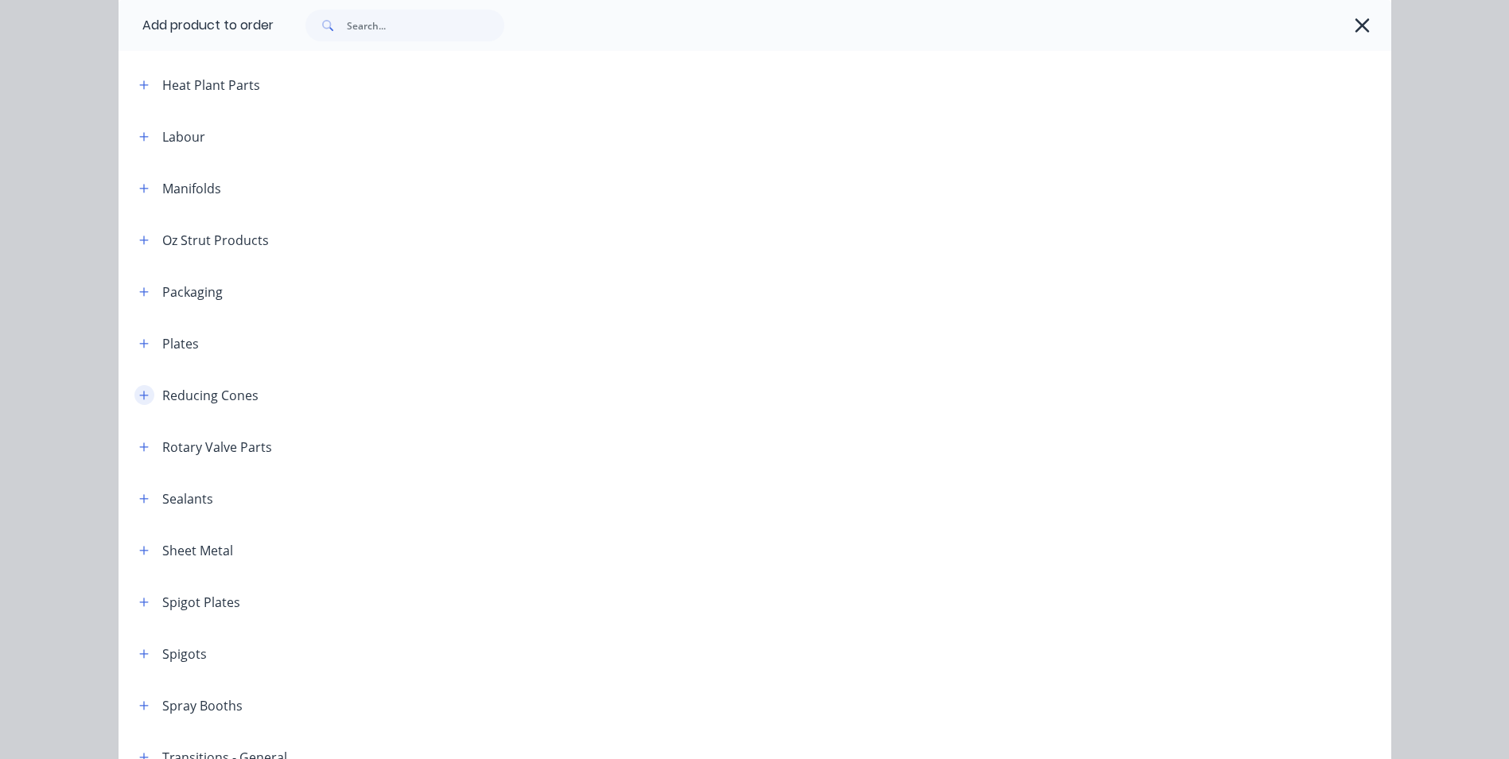
click at [139, 394] on icon "button" at bounding box center [144, 395] width 10 height 11
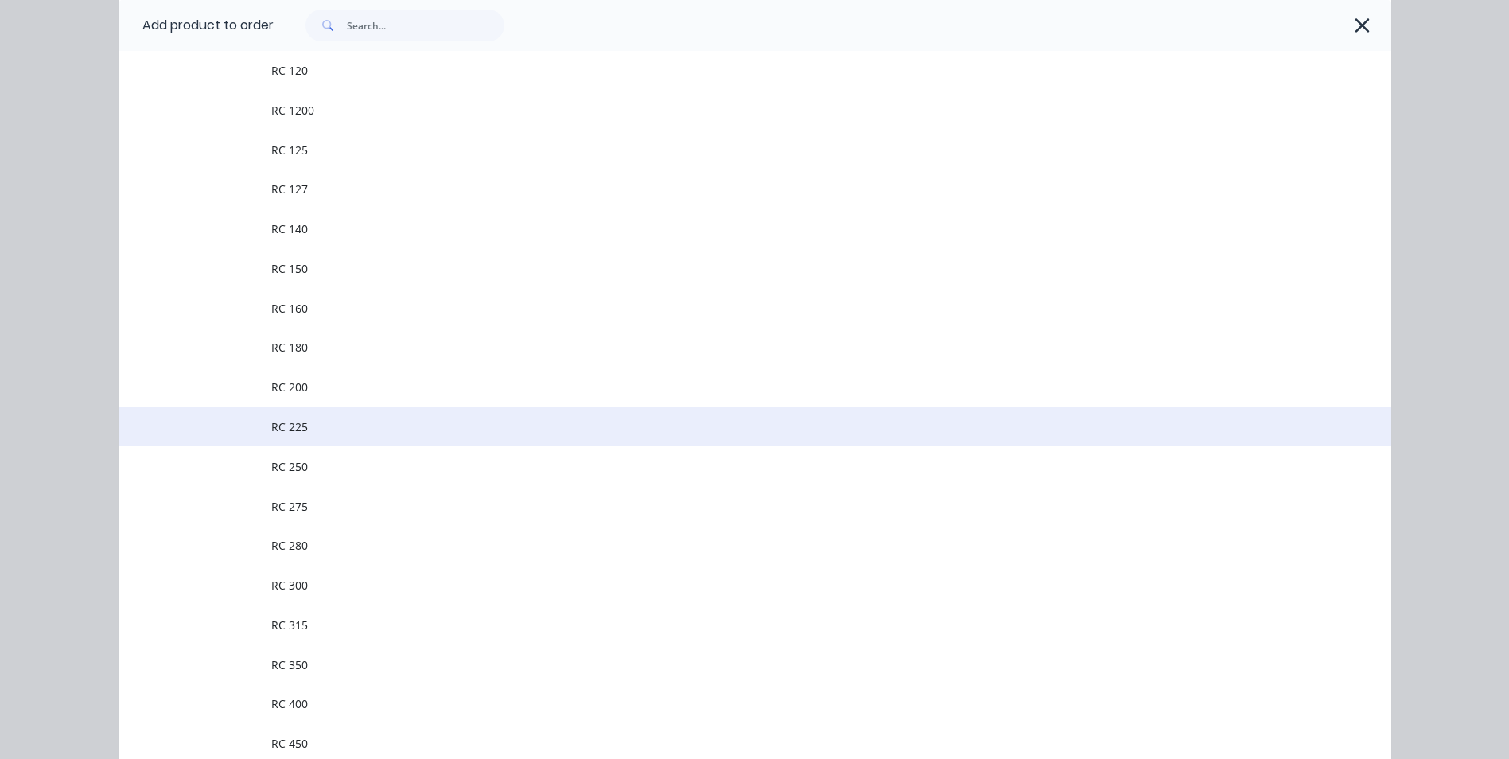
scroll to position [1988, 0]
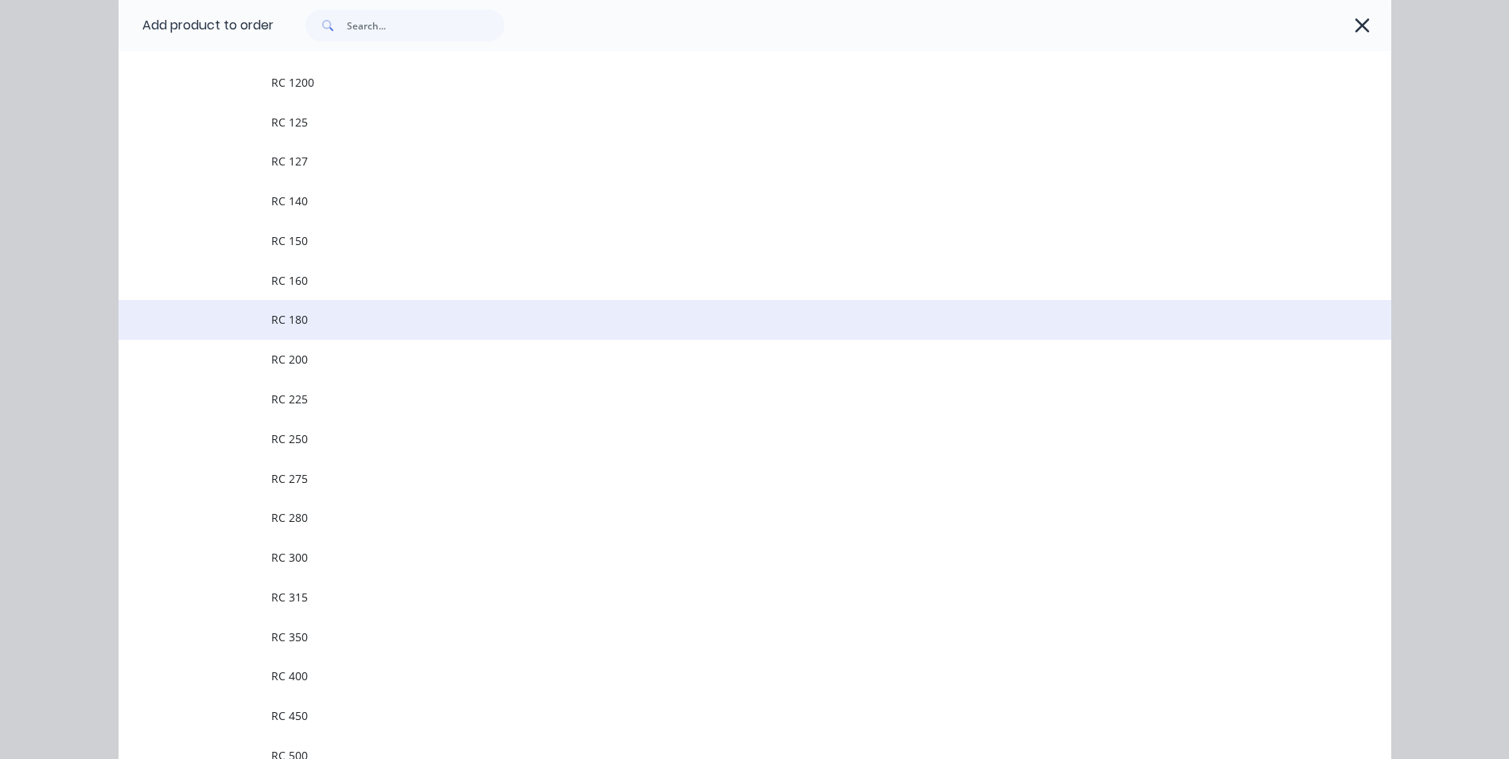
click at [321, 314] on span "RC 180" at bounding box center [718, 319] width 895 height 17
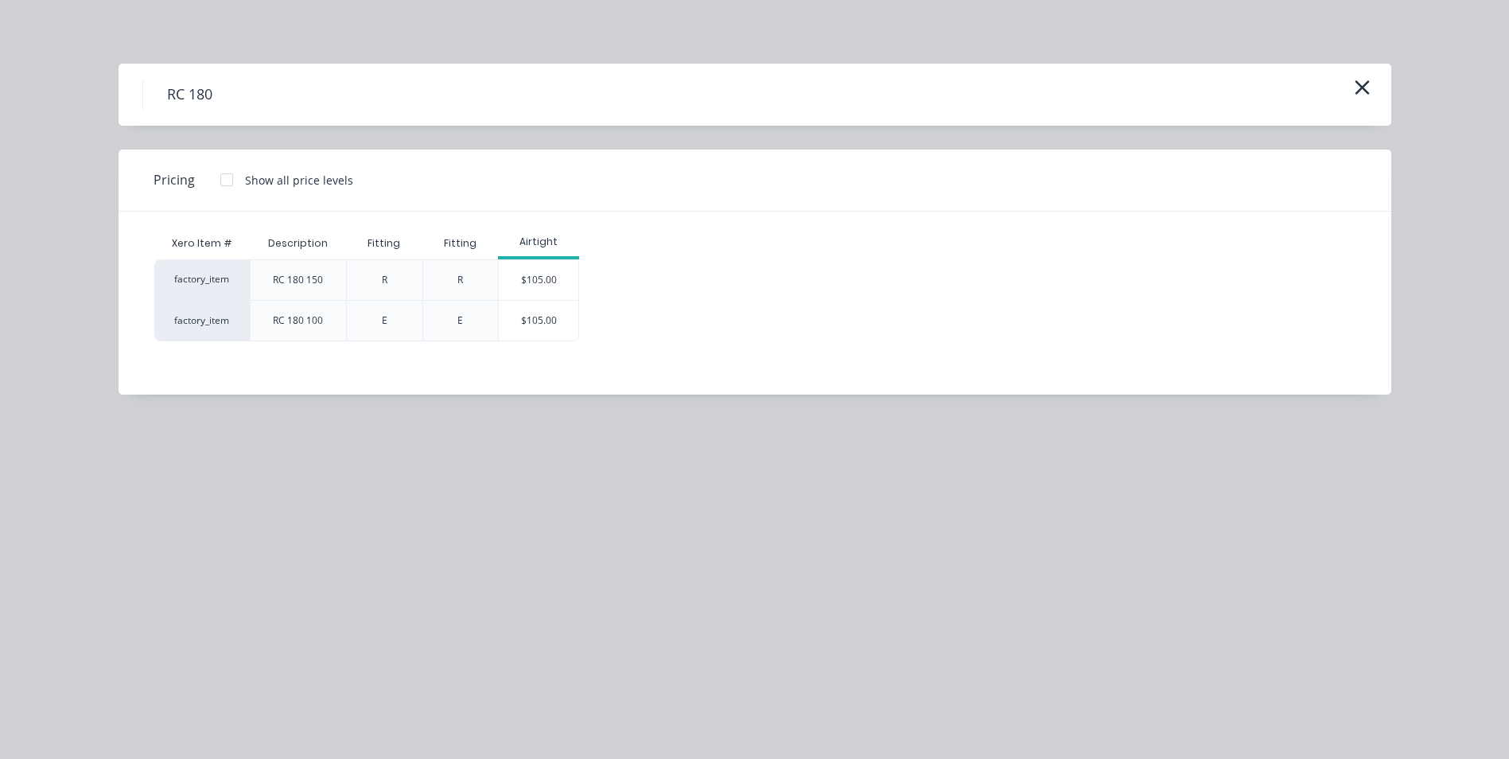
scroll to position [159, 0]
click at [1353, 86] on icon "button" at bounding box center [1361, 87] width 17 height 22
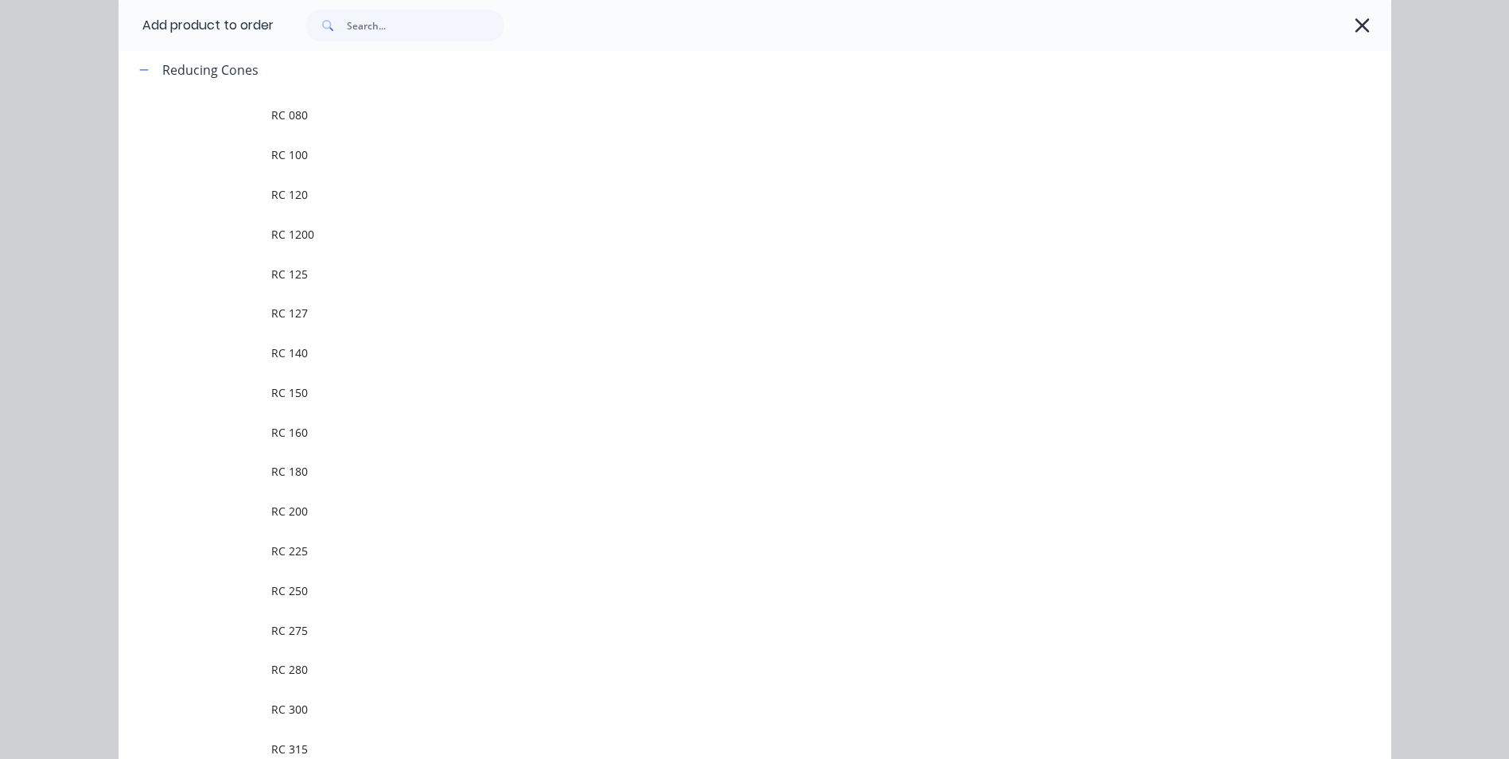
scroll to position [1800, 0]
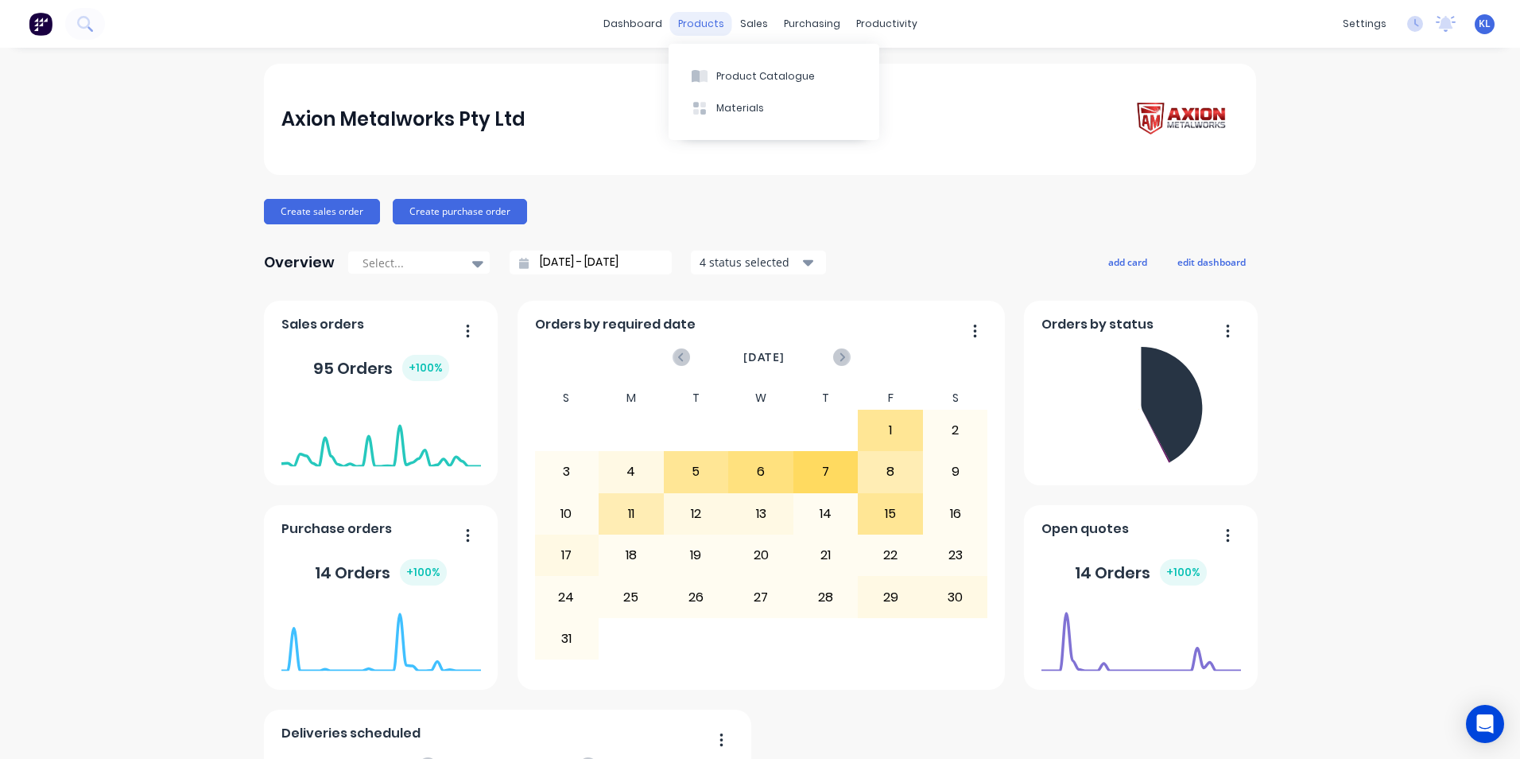
click at [681, 29] on div "products" at bounding box center [701, 24] width 62 height 24
click at [698, 69] on icon at bounding box center [700, 76] width 16 height 14
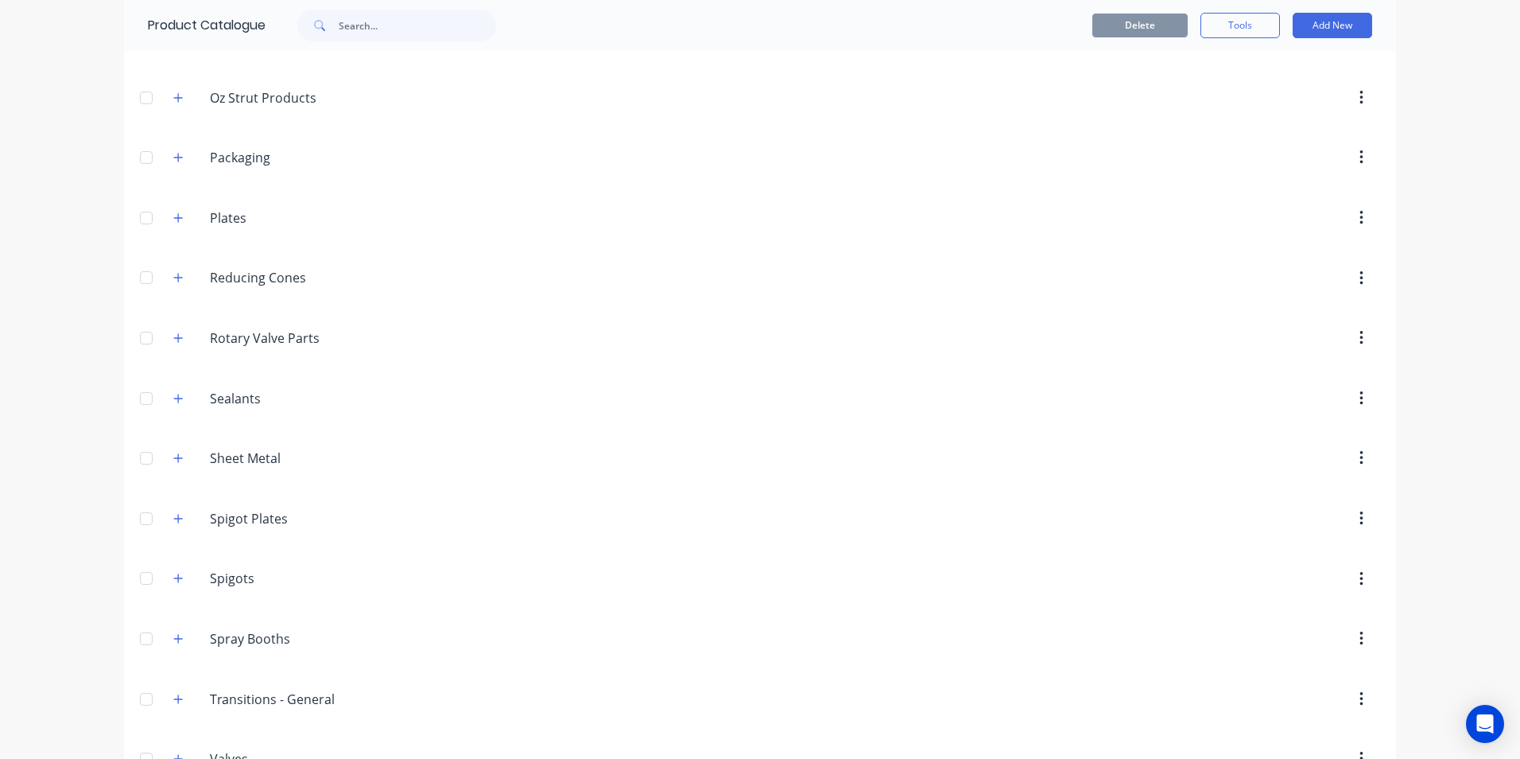
scroll to position [1963, 0]
click at [176, 210] on button "button" at bounding box center [179, 217] width 20 height 20
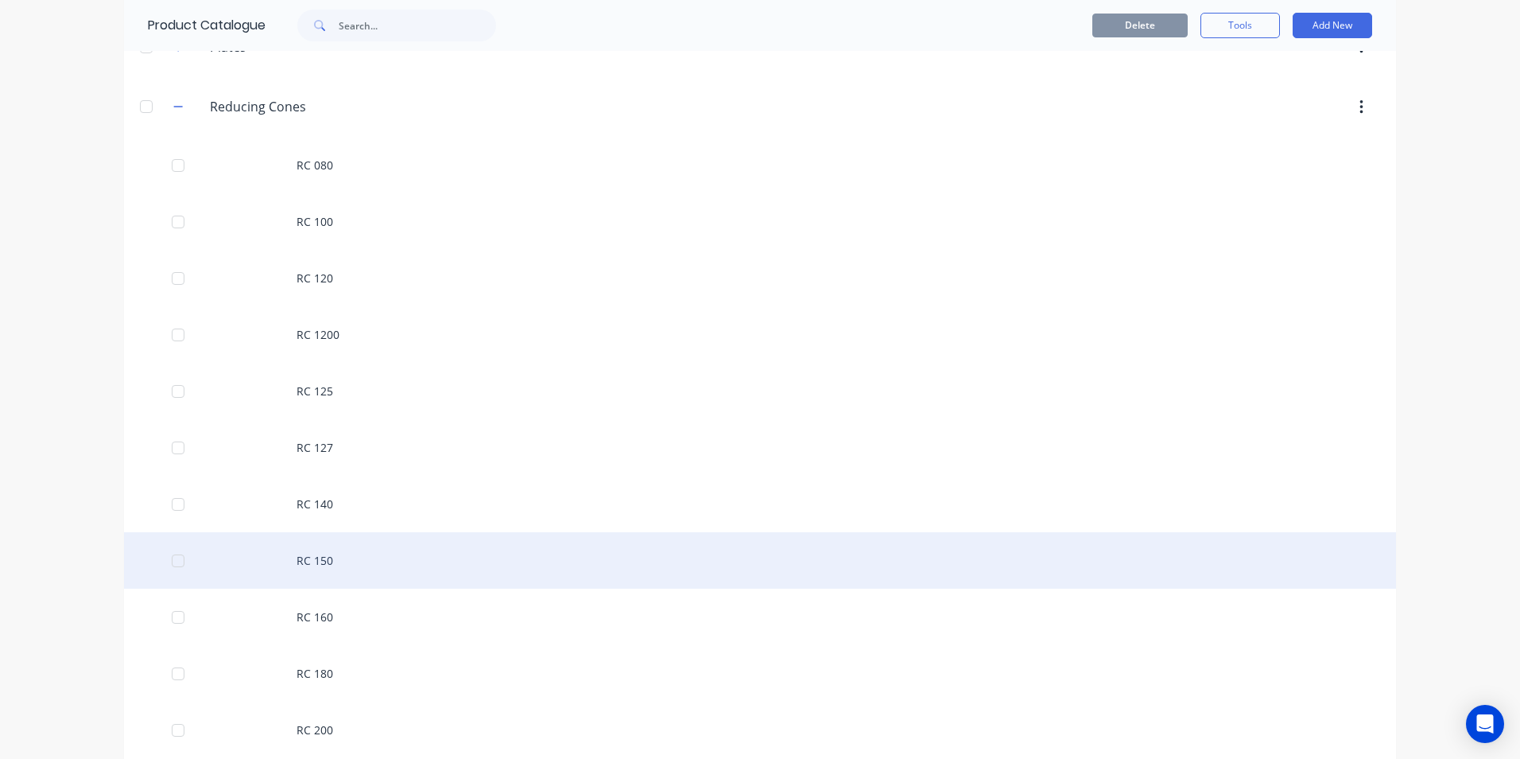
scroll to position [2202, 0]
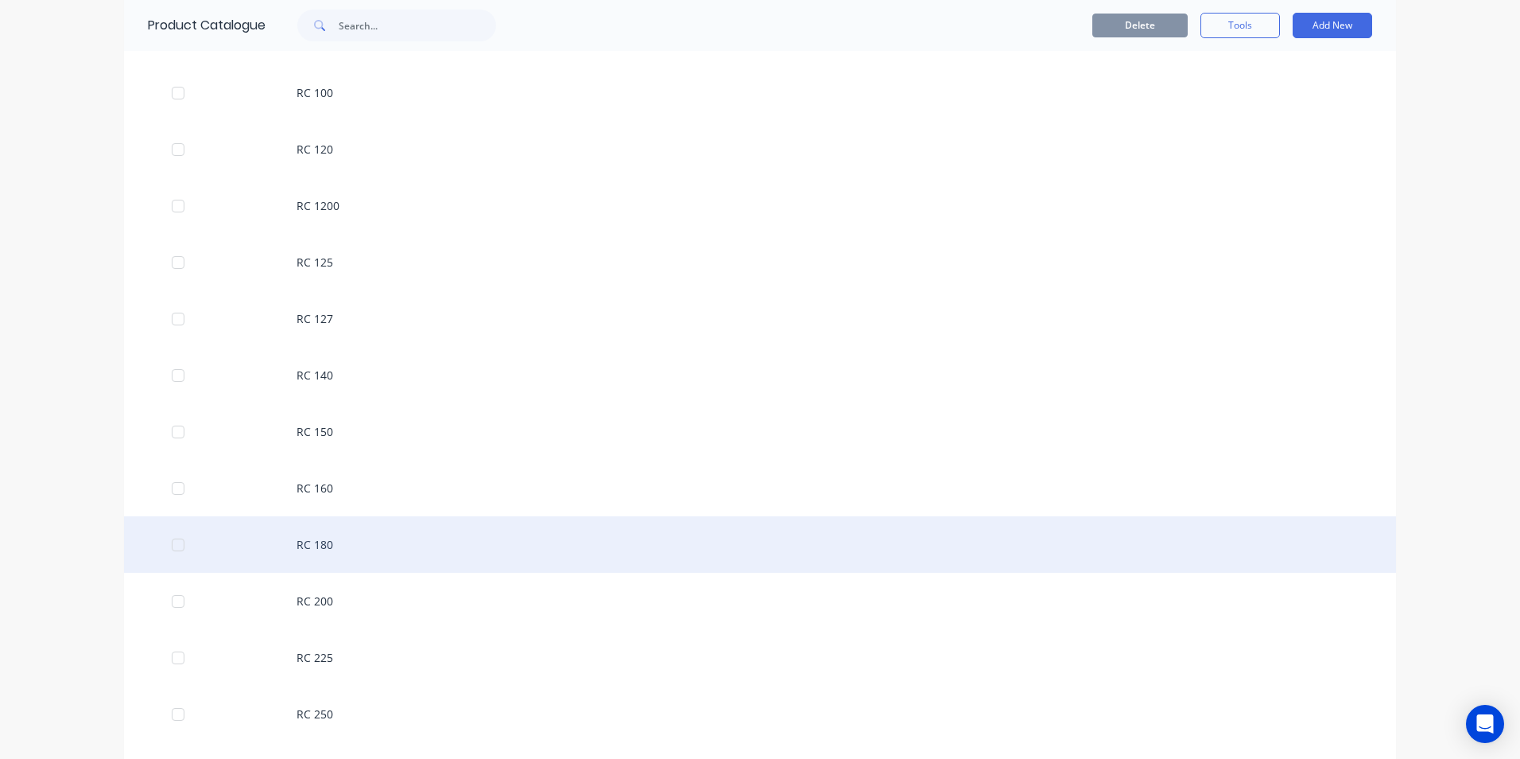
click at [334, 553] on div "RC 180" at bounding box center [760, 544] width 1272 height 56
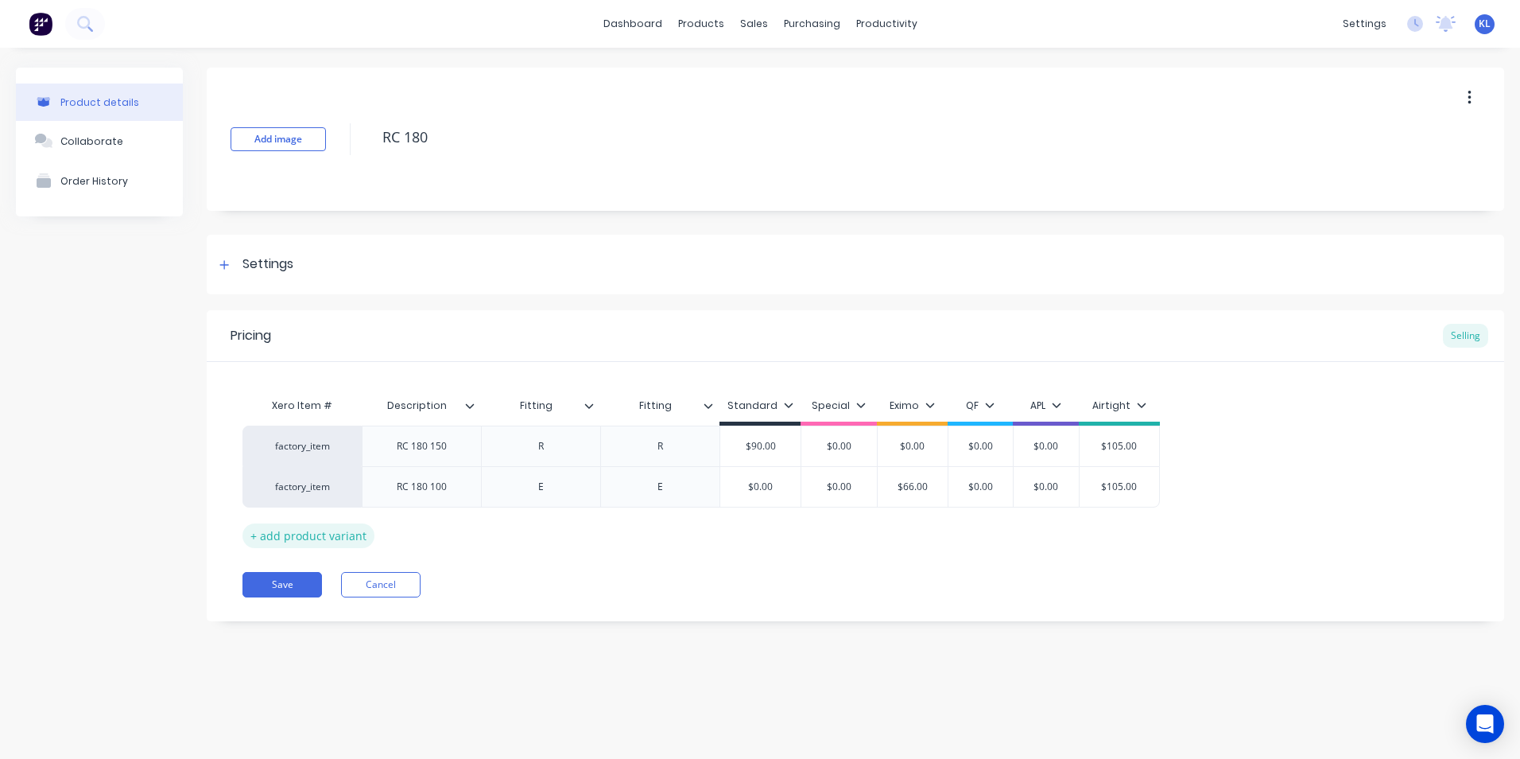
click at [344, 544] on div "+ add product variant" at bounding box center [309, 535] width 132 height 25
type textarea "x"
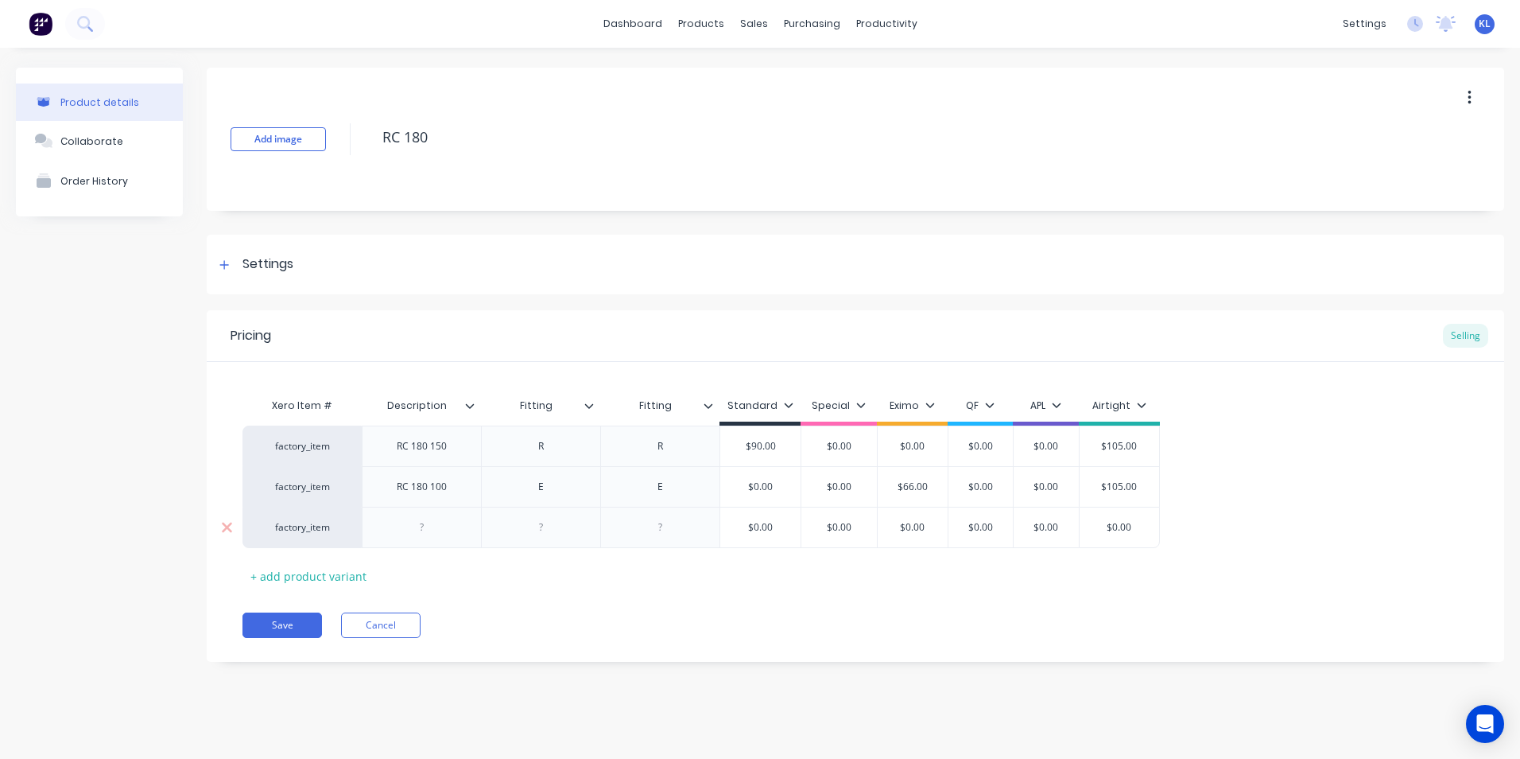
click at [422, 535] on div at bounding box center [422, 527] width 80 height 21
type textarea "x"
click at [554, 536] on div at bounding box center [542, 527] width 80 height 21
drag, startPoint x: 569, startPoint y: 529, endPoint x: 498, endPoint y: 538, distance: 72.1
click at [498, 538] on div "factory_item RC 180 150 R R $90.00 $0.00 $0.00 $0.00 $0.00 $105.00 factory_item…" at bounding box center [856, 486] width 1226 height 122
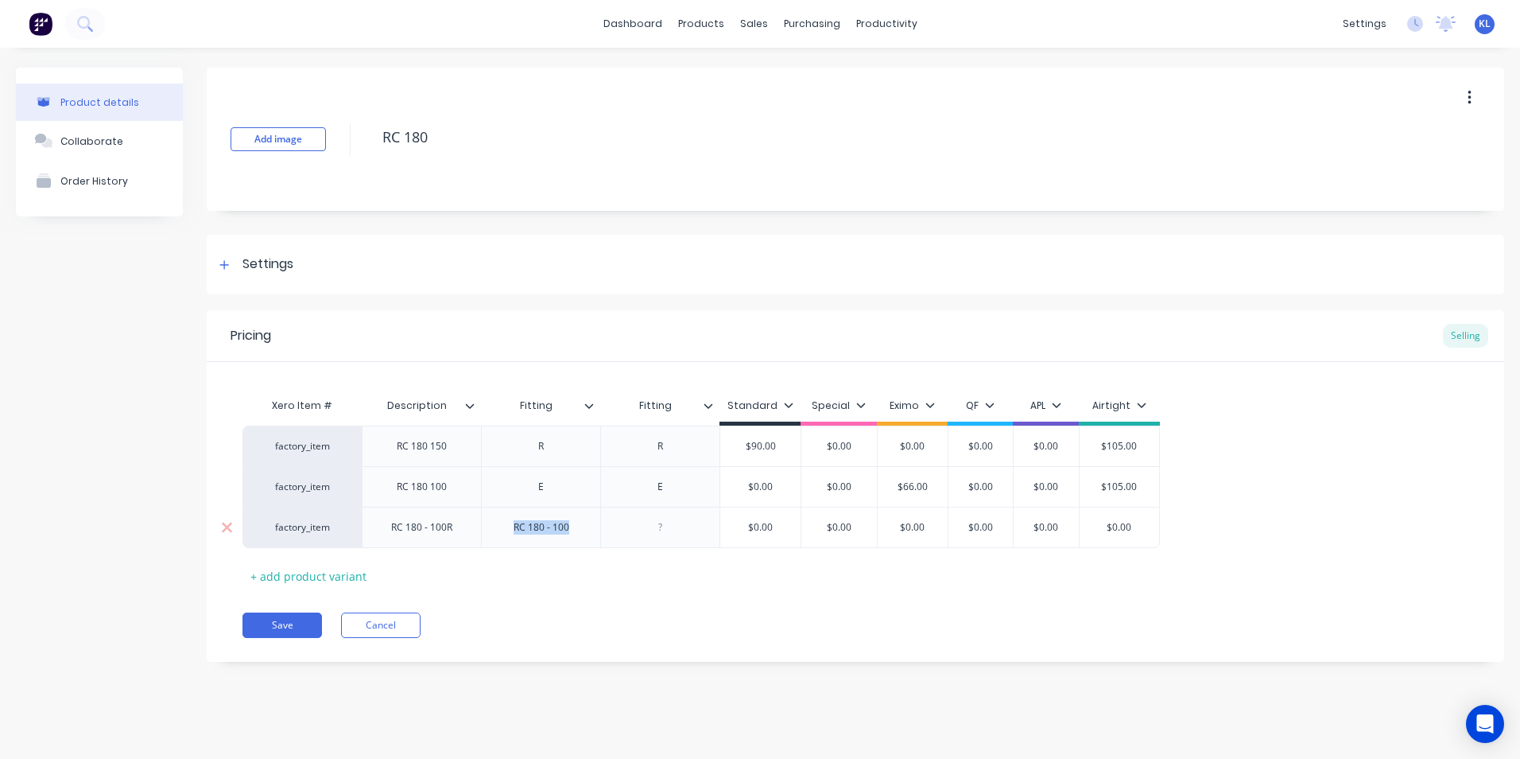
drag, startPoint x: 574, startPoint y: 519, endPoint x: 505, endPoint y: 516, distance: 69.3
click at [505, 516] on div "RC 180 - 100" at bounding box center [540, 527] width 119 height 41
click at [557, 520] on div at bounding box center [542, 527] width 80 height 21
click at [560, 521] on div at bounding box center [542, 527] width 80 height 21
click at [566, 529] on div at bounding box center [542, 527] width 80 height 21
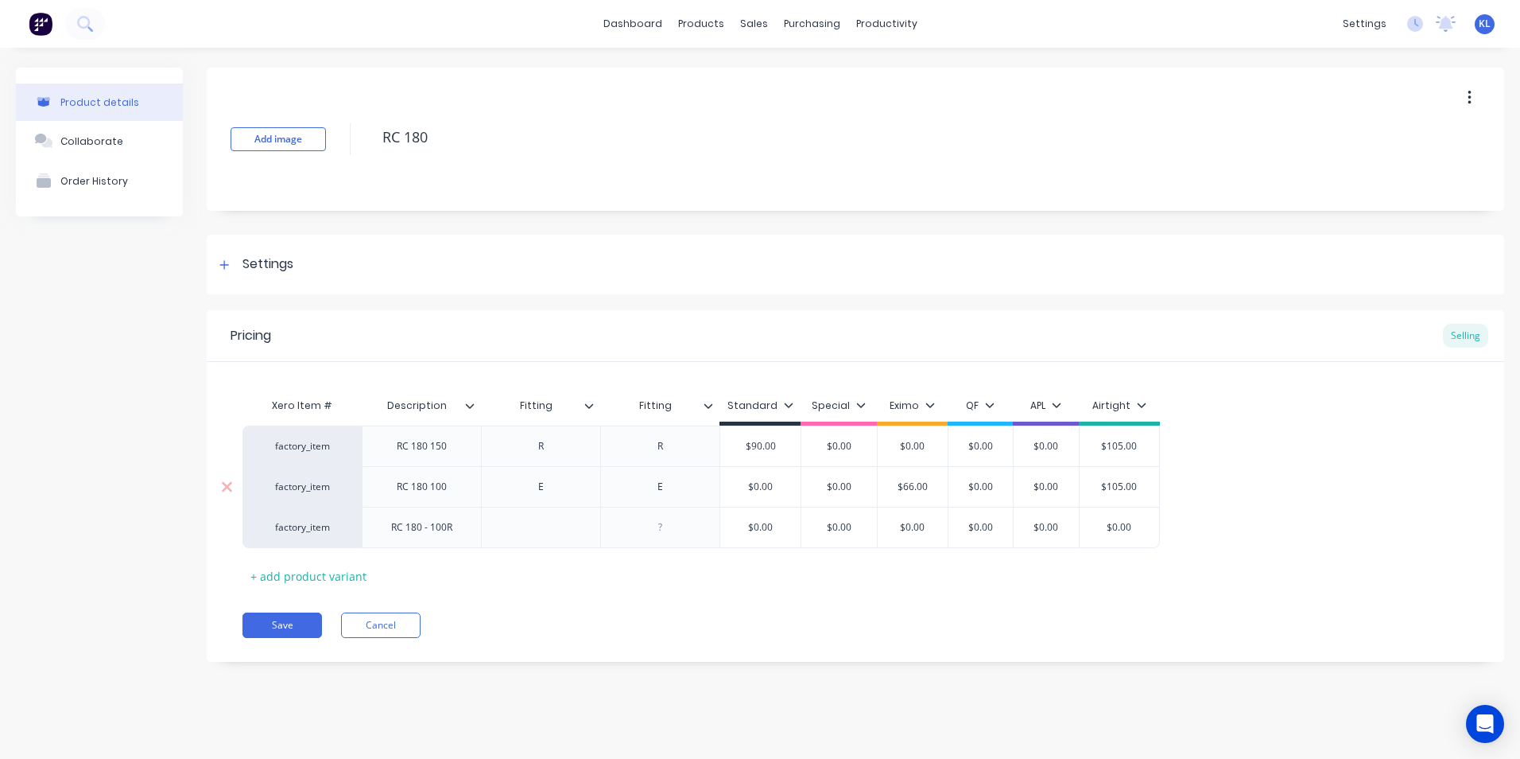
type textarea "x"
type input "$0.00"
click at [785, 484] on input "$0.00" at bounding box center [760, 487] width 80 height 14
type input "$0.00"
click at [790, 527] on input "$0.00" at bounding box center [760, 527] width 80 height 14
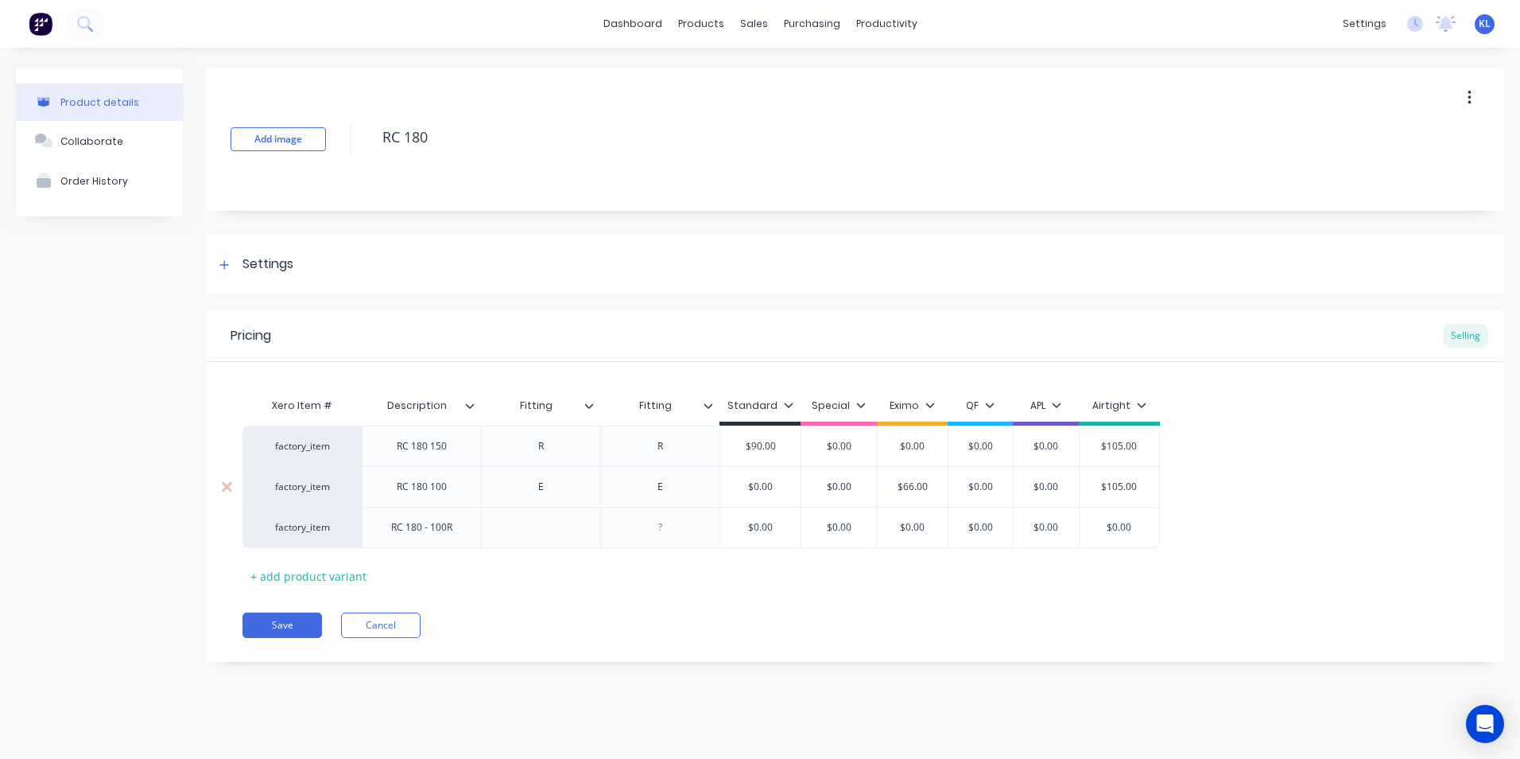
click at [779, 493] on input "$0.00" at bounding box center [760, 487] width 80 height 14
click at [778, 492] on input "$0.00" at bounding box center [760, 487] width 80 height 14
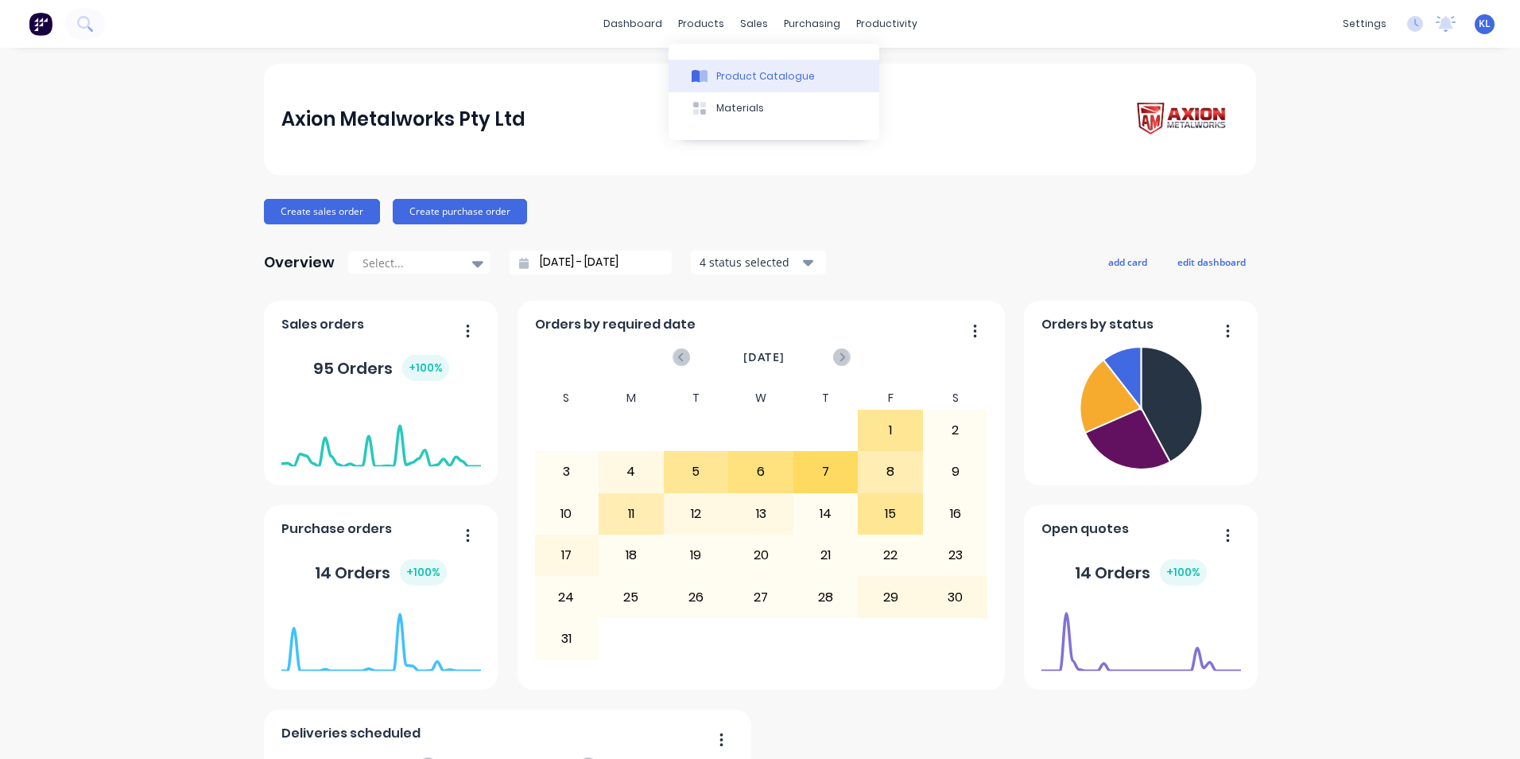
click at [732, 74] on div "Product Catalogue" at bounding box center [765, 76] width 99 height 14
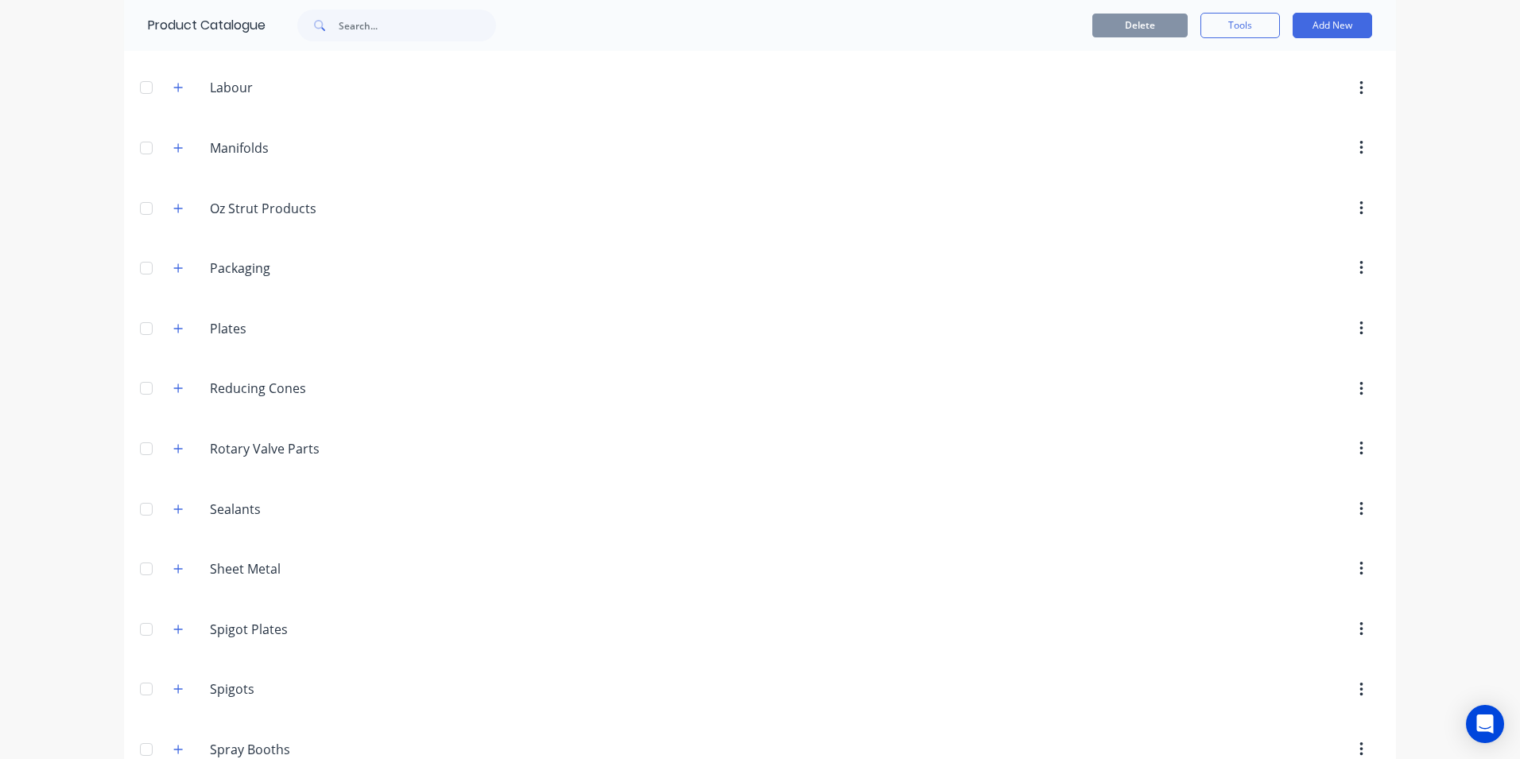
scroll to position [1770, 0]
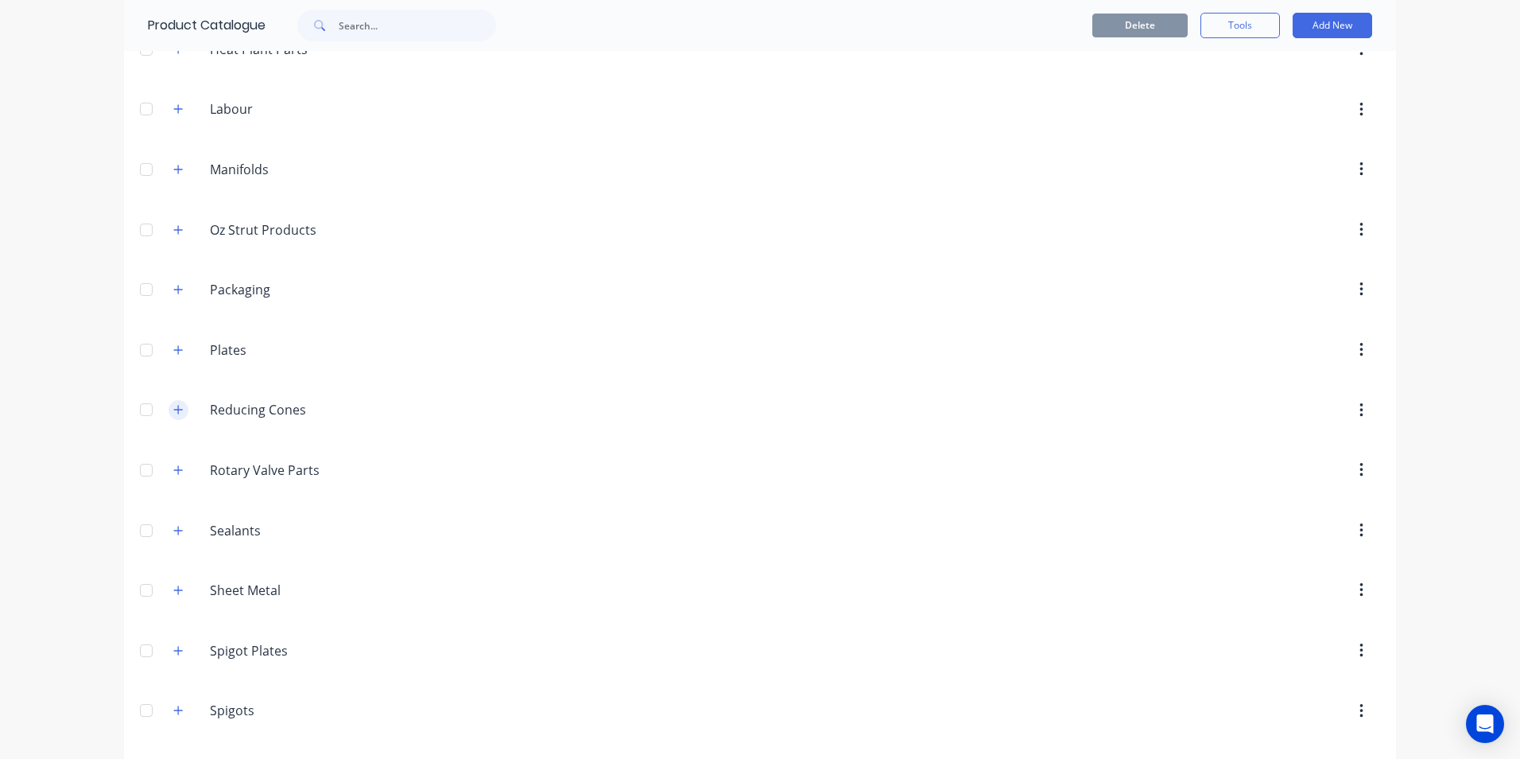
click at [181, 408] on div "Reducing.Cones Reducing Cones" at bounding box center [286, 410] width 250 height 29
click at [177, 408] on icon "button" at bounding box center [178, 409] width 10 height 11
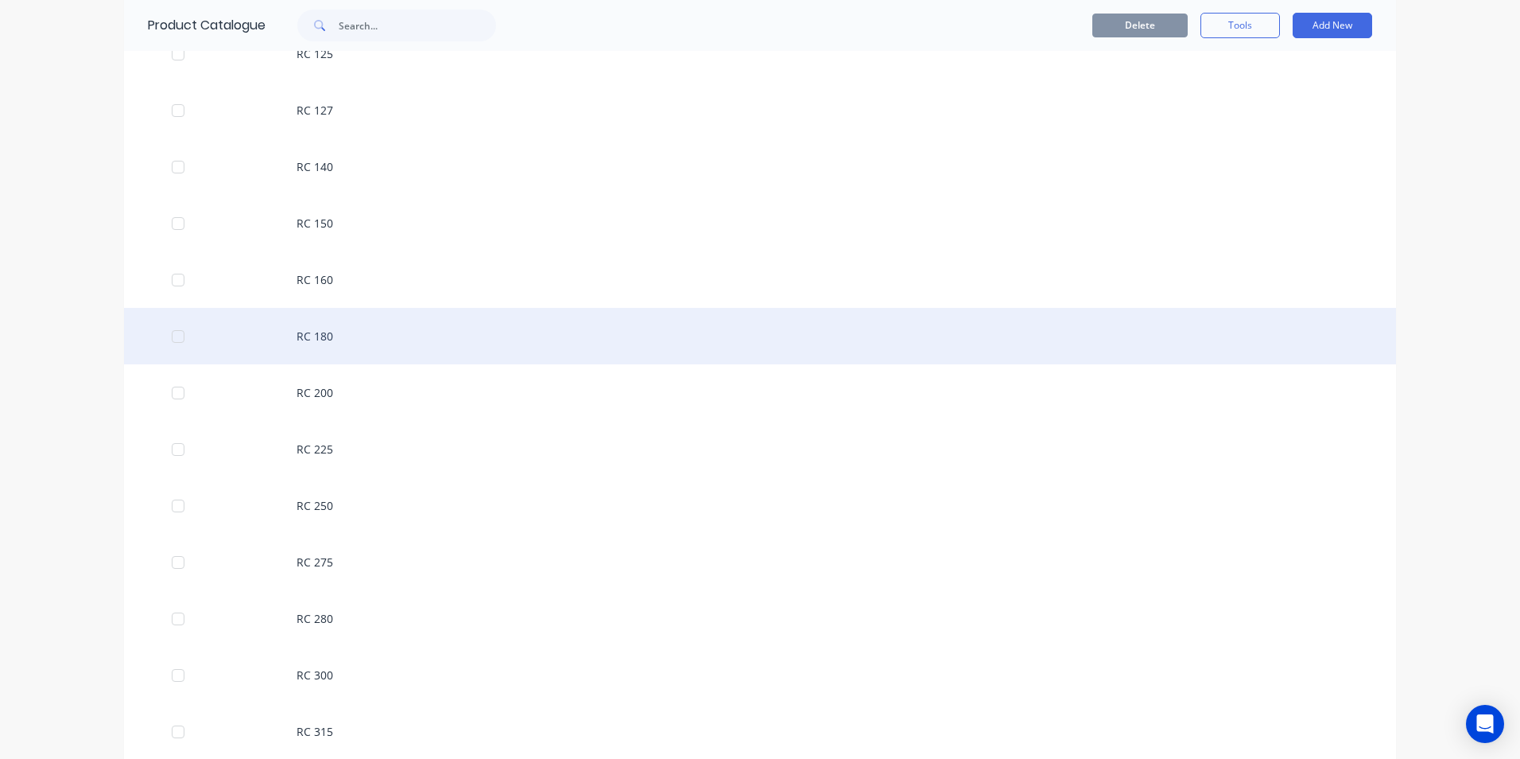
scroll to position [2406, 0]
click at [305, 346] on div "RC 180" at bounding box center [760, 340] width 1272 height 56
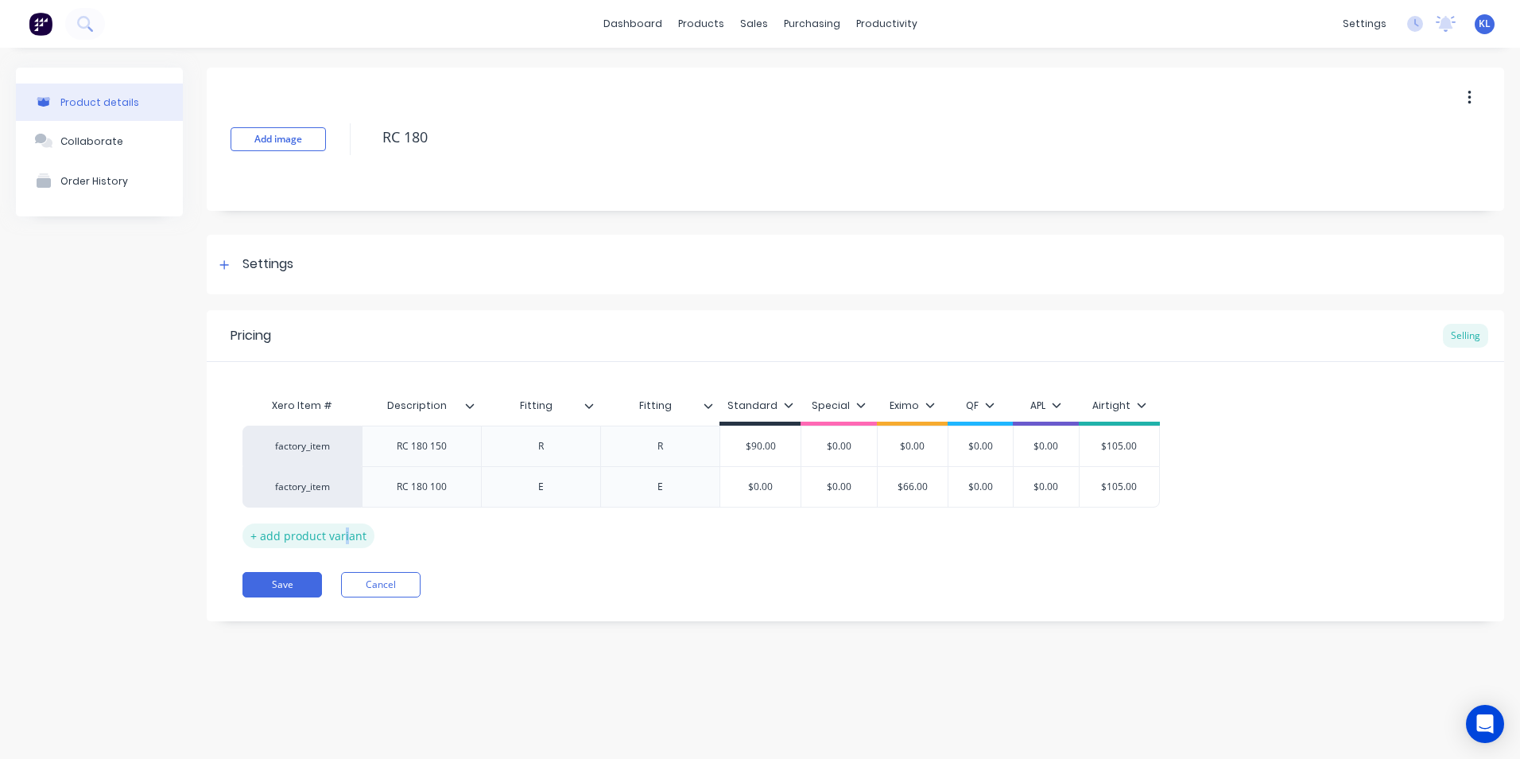
click at [344, 542] on div "+ add product variant" at bounding box center [309, 535] width 132 height 25
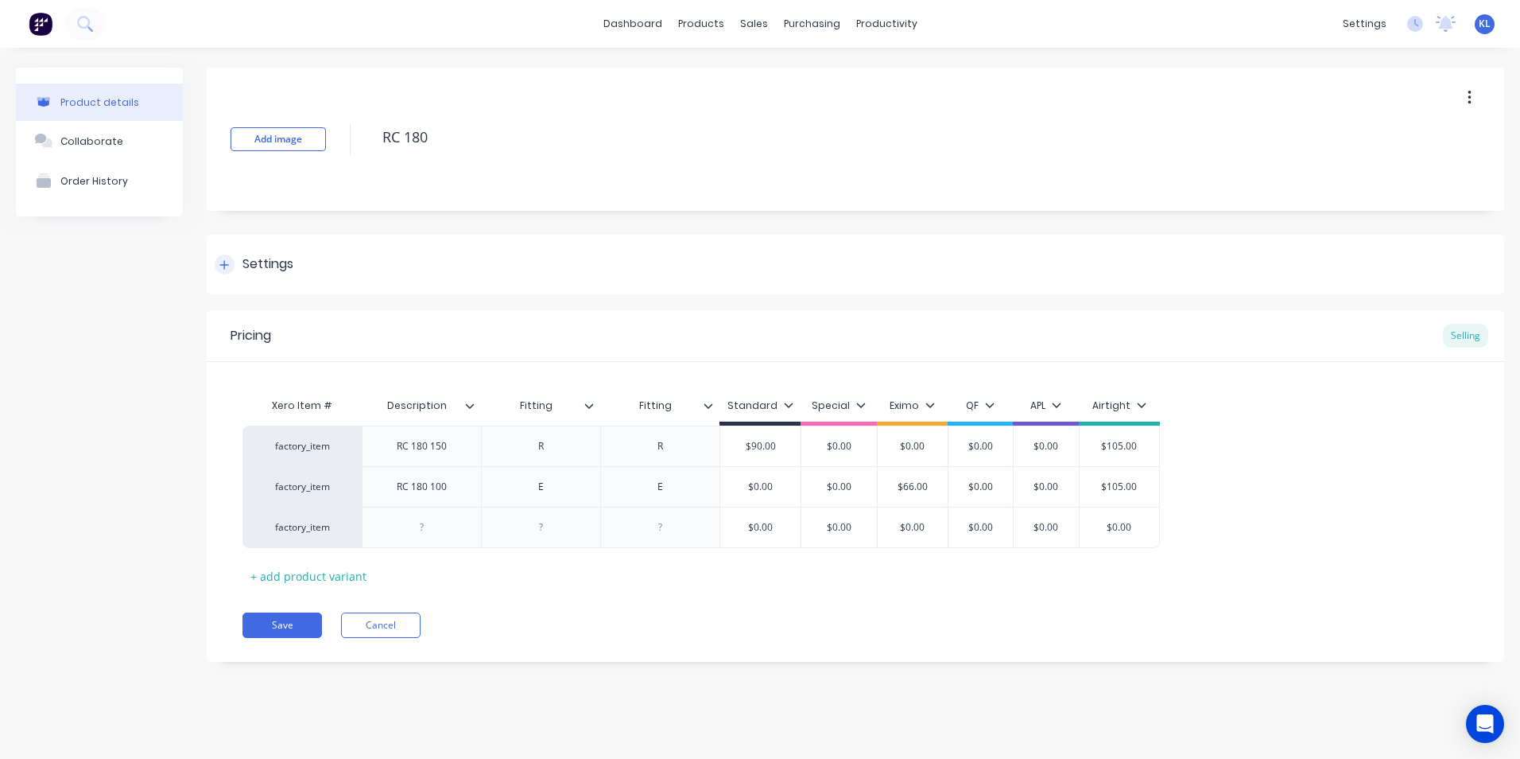
click at [716, 261] on div "Settings" at bounding box center [856, 265] width 1298 height 60
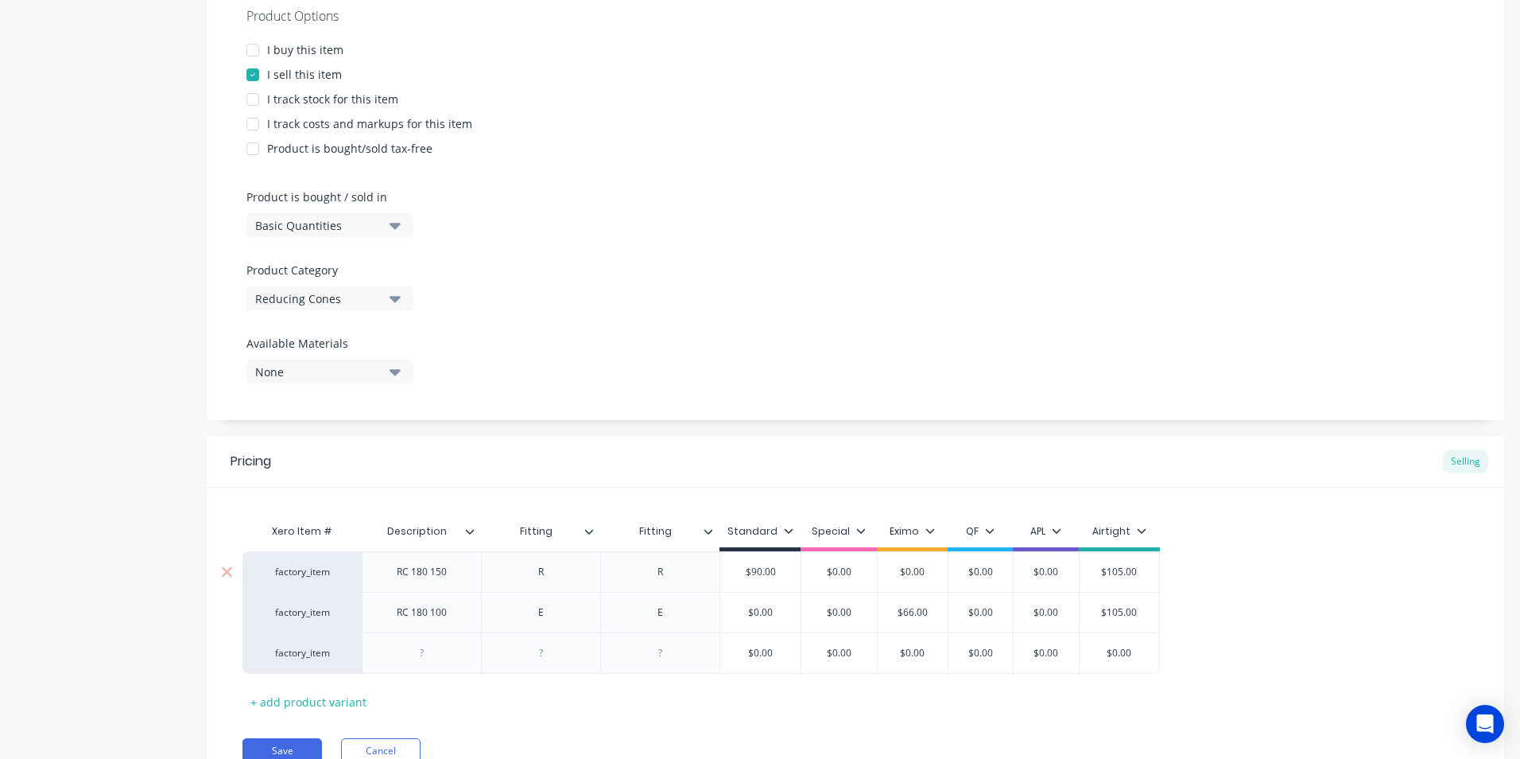
scroll to position [384, 0]
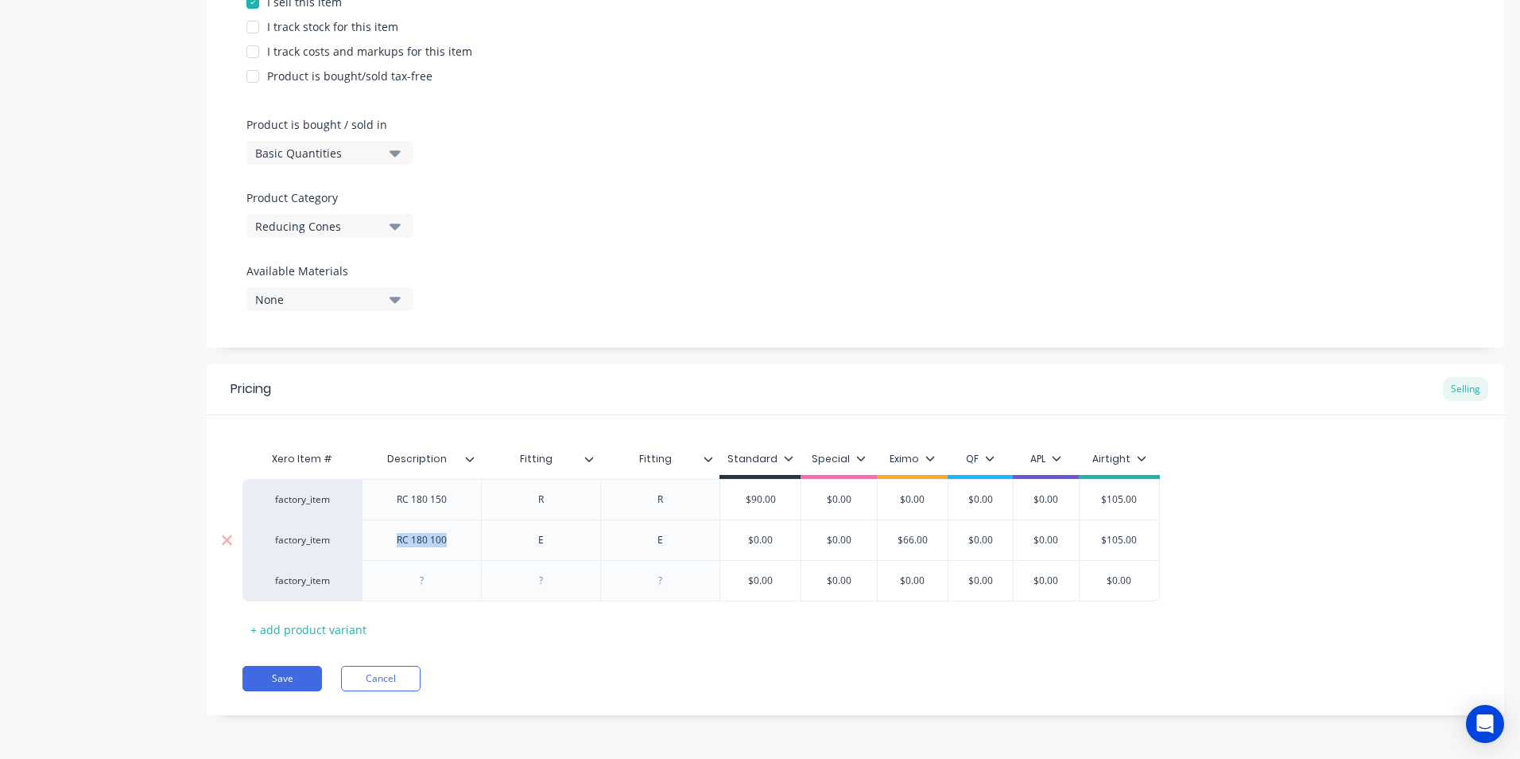
drag, startPoint x: 452, startPoint y: 542, endPoint x: 376, endPoint y: 534, distance: 76.8
click at [376, 534] on div "RC 180 100" at bounding box center [421, 539] width 119 height 41
copy div "RC 180 100"
click at [424, 584] on div at bounding box center [422, 580] width 80 height 21
paste div
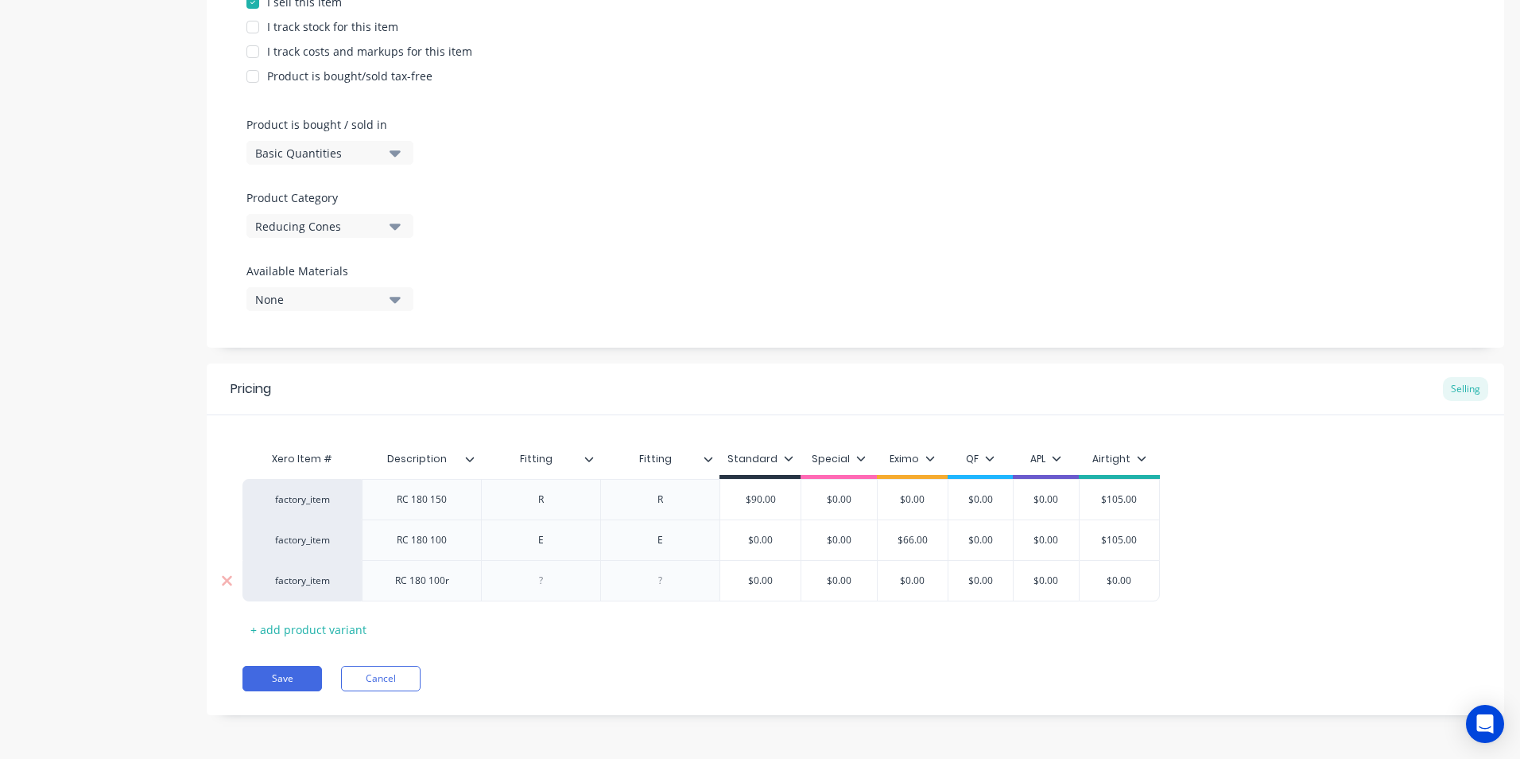
click at [534, 577] on div at bounding box center [542, 580] width 80 height 21
click at [655, 568] on div at bounding box center [659, 580] width 119 height 41
click at [669, 581] on div at bounding box center [661, 580] width 80 height 21
drag, startPoint x: 784, startPoint y: 579, endPoint x: 686, endPoint y: 598, distance: 99.7
click at [686, 598] on div "factory_item RC 180 100r Q R $0.00 $0.00 $0.00 $0.00 $0.00 $0.00 $0.00" at bounding box center [702, 580] width 918 height 41
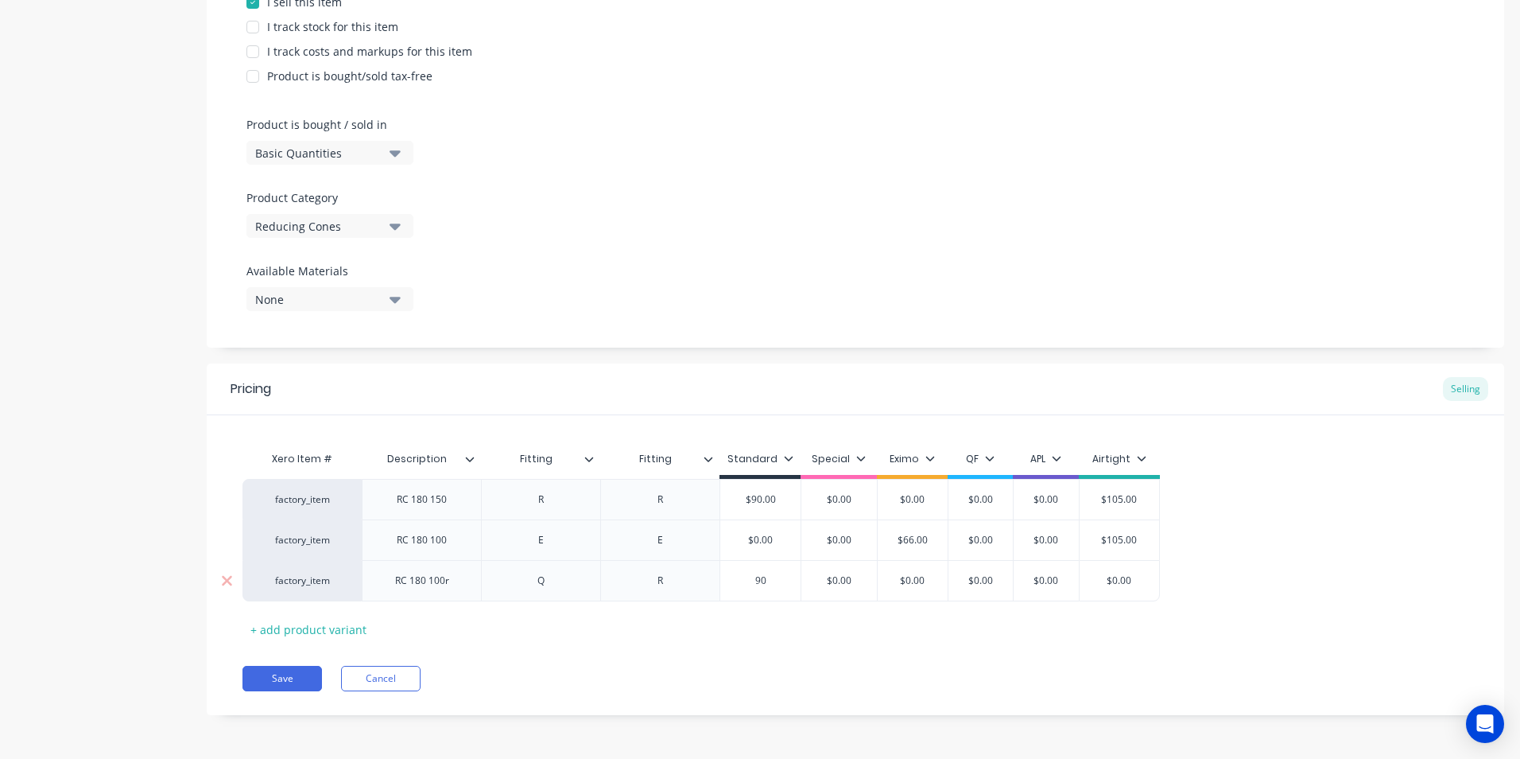
type input "90"
drag, startPoint x: 1148, startPoint y: 581, endPoint x: 1061, endPoint y: 581, distance: 87.5
click at [1061, 581] on div "factory_item RC 180 100r Q R $90.00 90 $0.00 $0.00 $0.00 $0.00 $0.00 $0.00" at bounding box center [702, 580] width 918 height 41
type input "105"
click at [1055, 635] on div "Xero Item # Description Fitting Fitting Standard Special Eximo QF APL Airtight …" at bounding box center [856, 542] width 1226 height 199
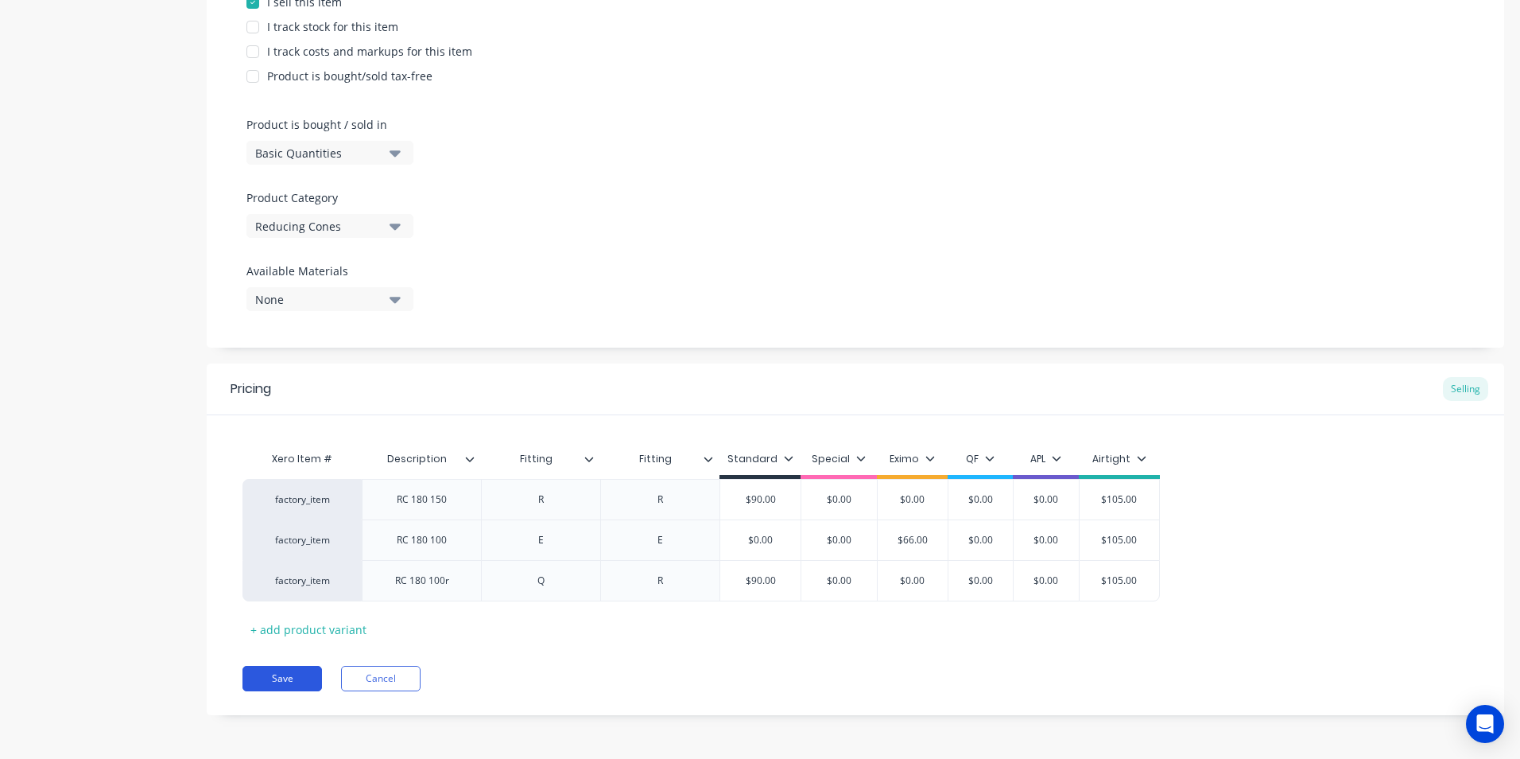
click at [287, 673] on button "Save" at bounding box center [283, 678] width 80 height 25
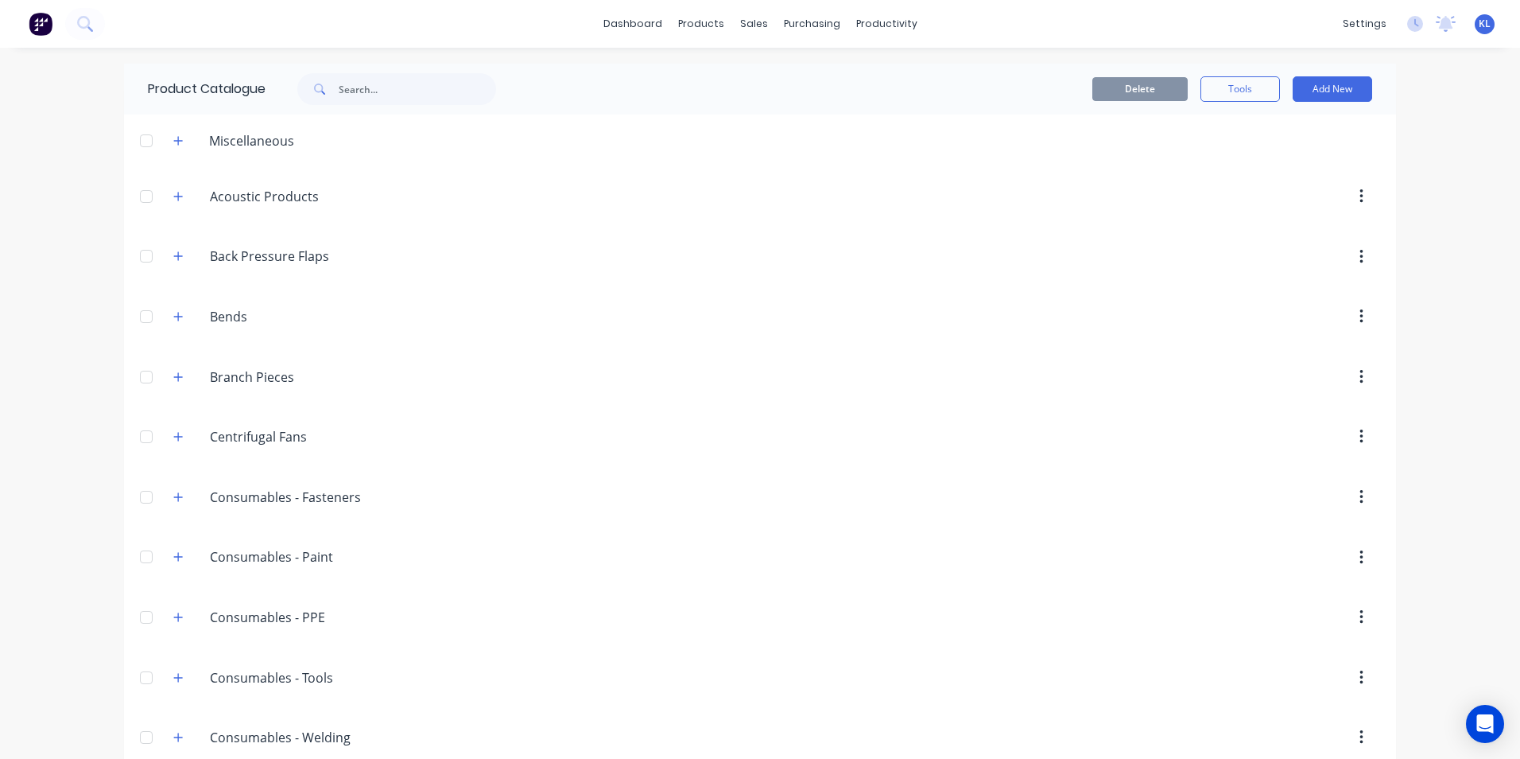
drag, startPoint x: 287, startPoint y: 673, endPoint x: 138, endPoint y: 617, distance: 158.8
click at [116, 668] on div "dashboard products sales purchasing productivity dashboard products Product Cat…" at bounding box center [760, 379] width 1520 height 759
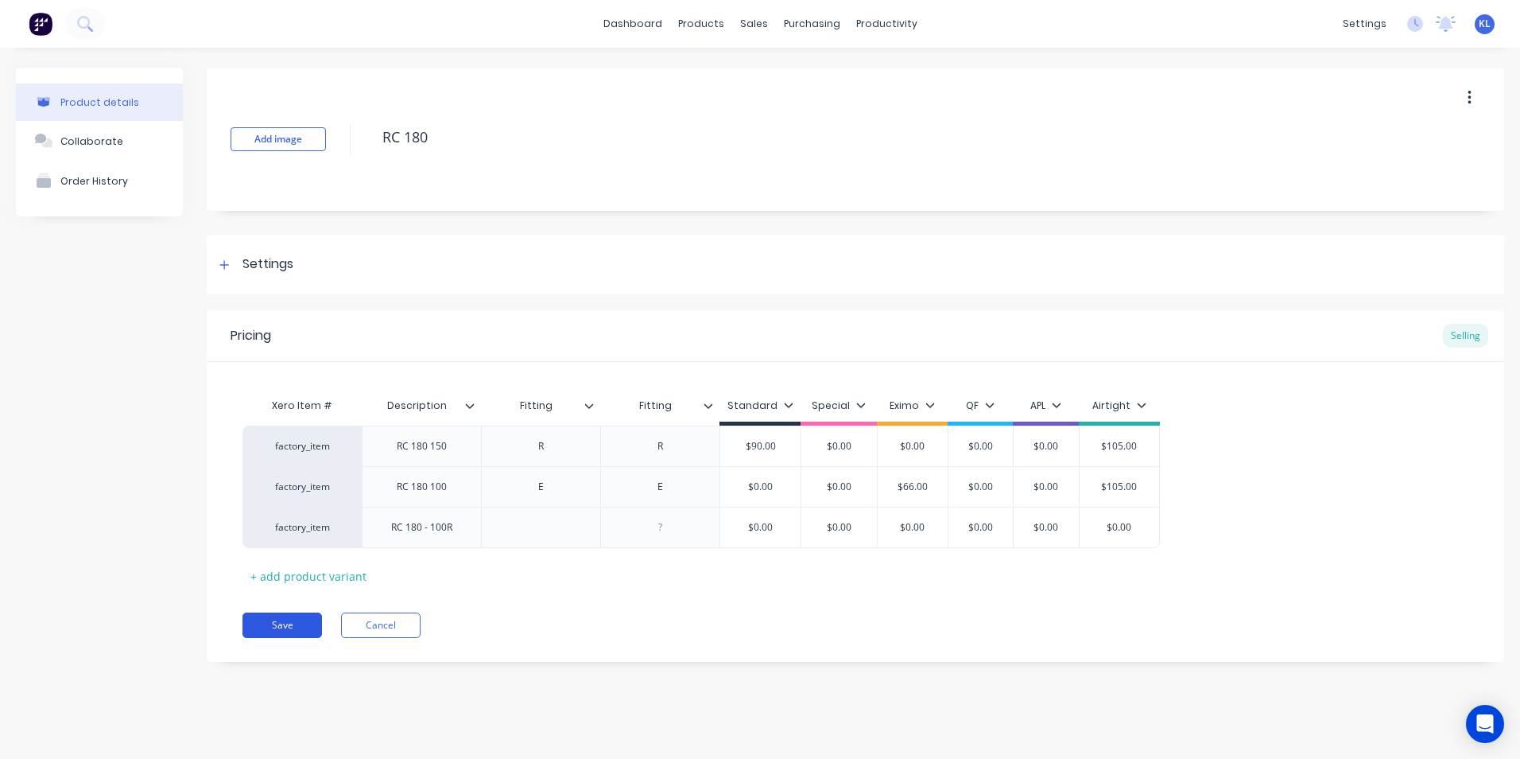
click at [311, 623] on button "Save" at bounding box center [283, 624] width 80 height 25
type textarea "x"
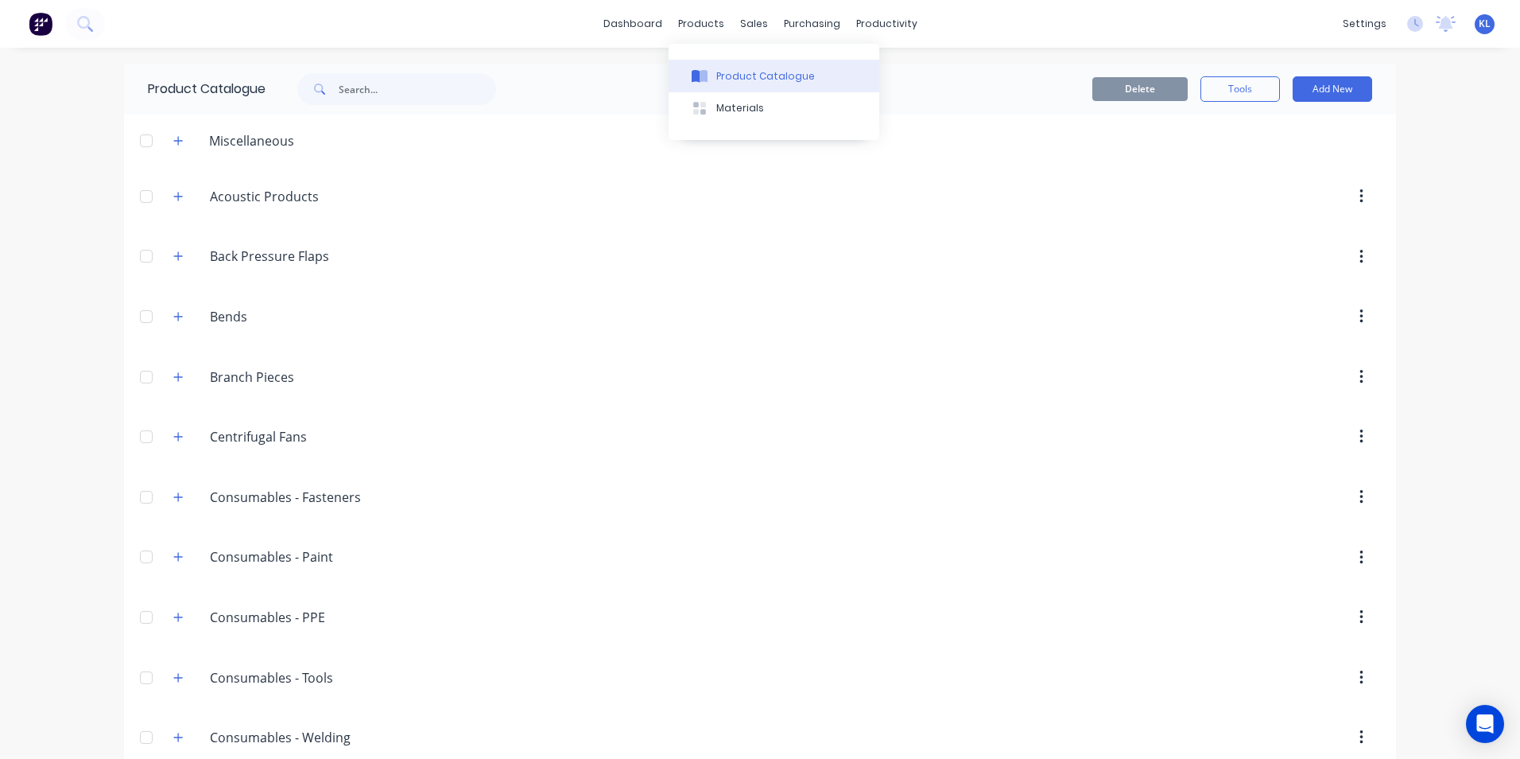
click at [755, 80] on div "Product Catalogue" at bounding box center [765, 76] width 99 height 14
click at [830, 105] on button "Customers" at bounding box center [832, 108] width 211 height 32
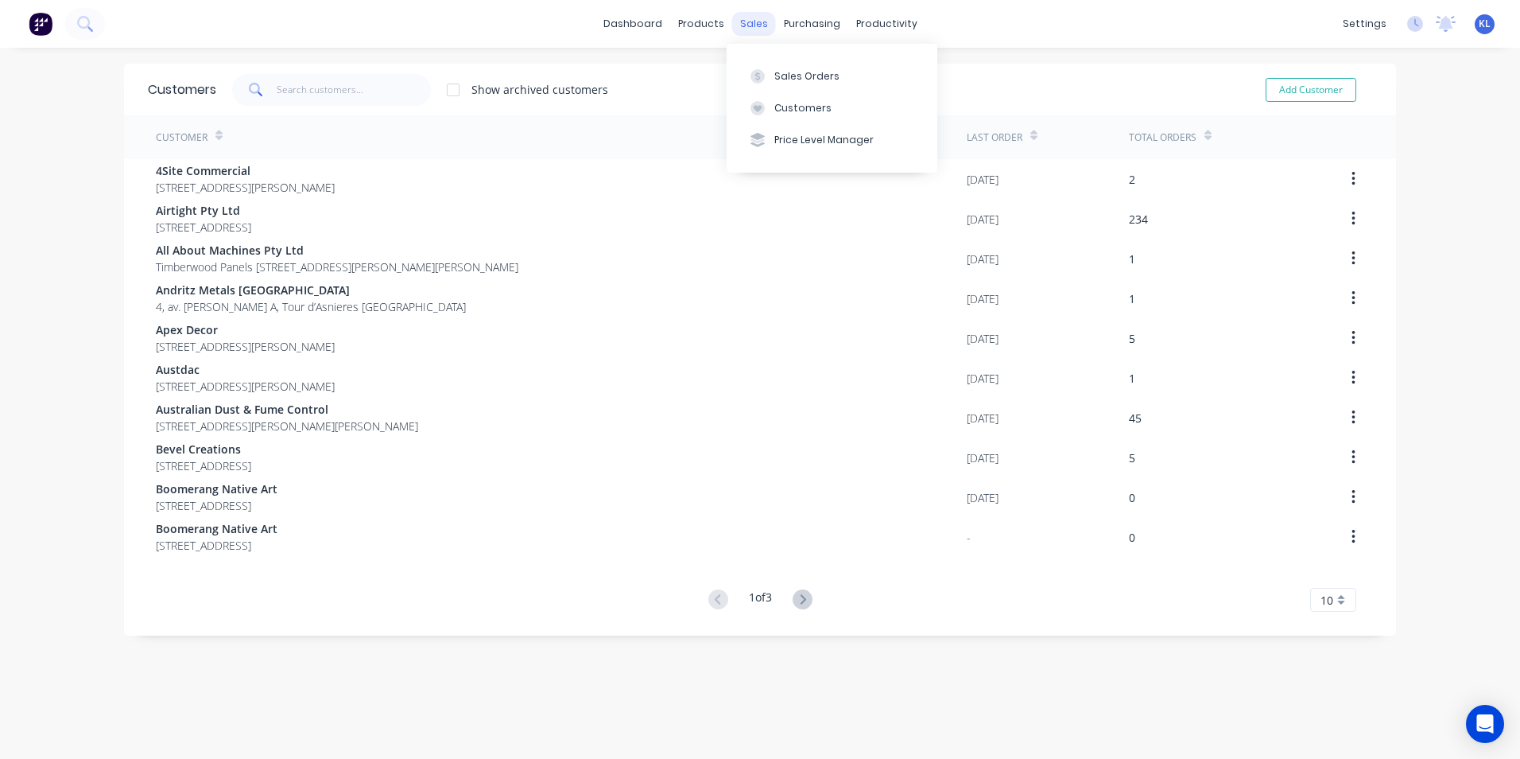
click at [758, 30] on div "sales" at bounding box center [754, 24] width 44 height 24
click at [798, 66] on button "Sales Orders" at bounding box center [832, 76] width 211 height 32
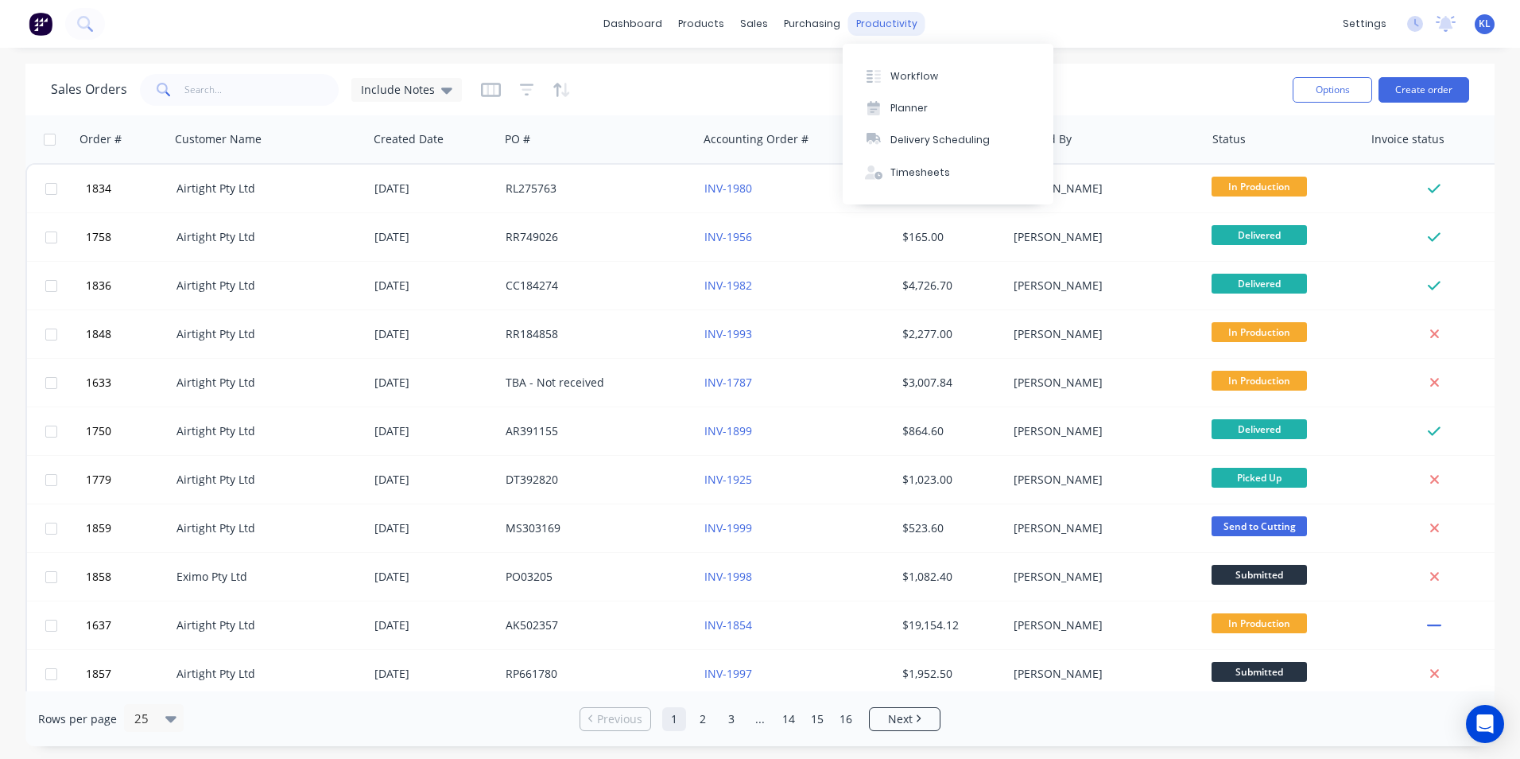
click at [855, 19] on div "productivity" at bounding box center [886, 24] width 77 height 24
click at [900, 74] on div "Workflow" at bounding box center [915, 76] width 48 height 14
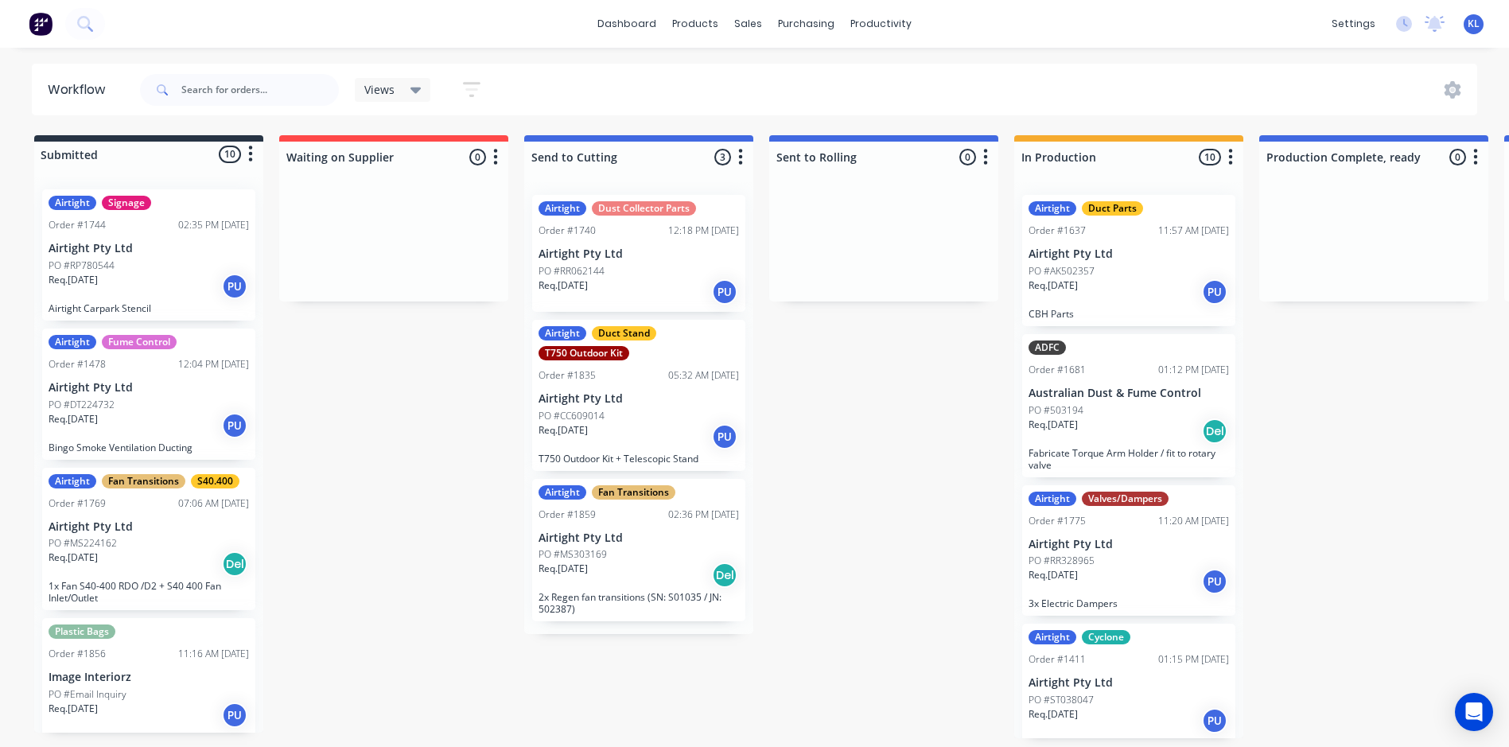
click at [167, 555] on div "Req. 01/08/25 Del" at bounding box center [149, 563] width 200 height 27
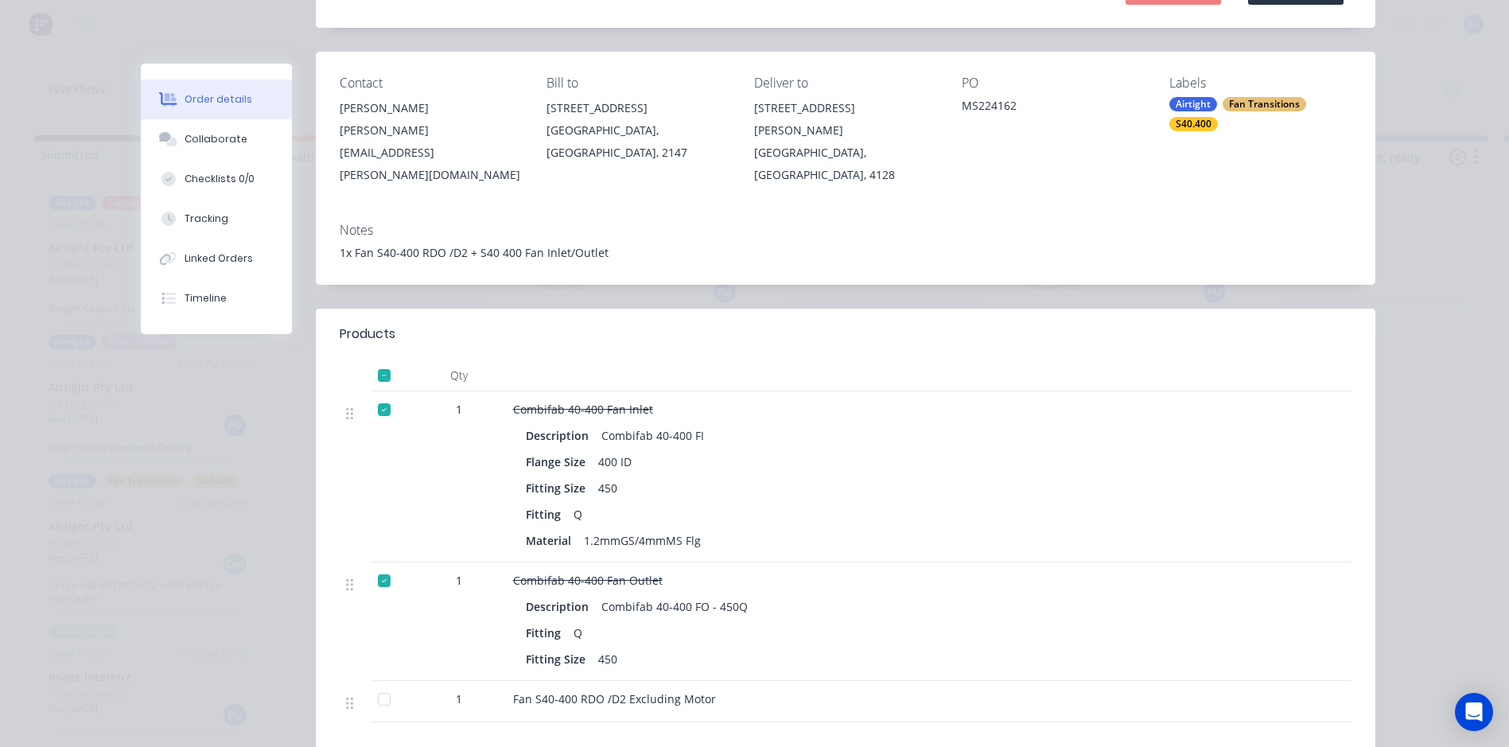
scroll to position [80, 0]
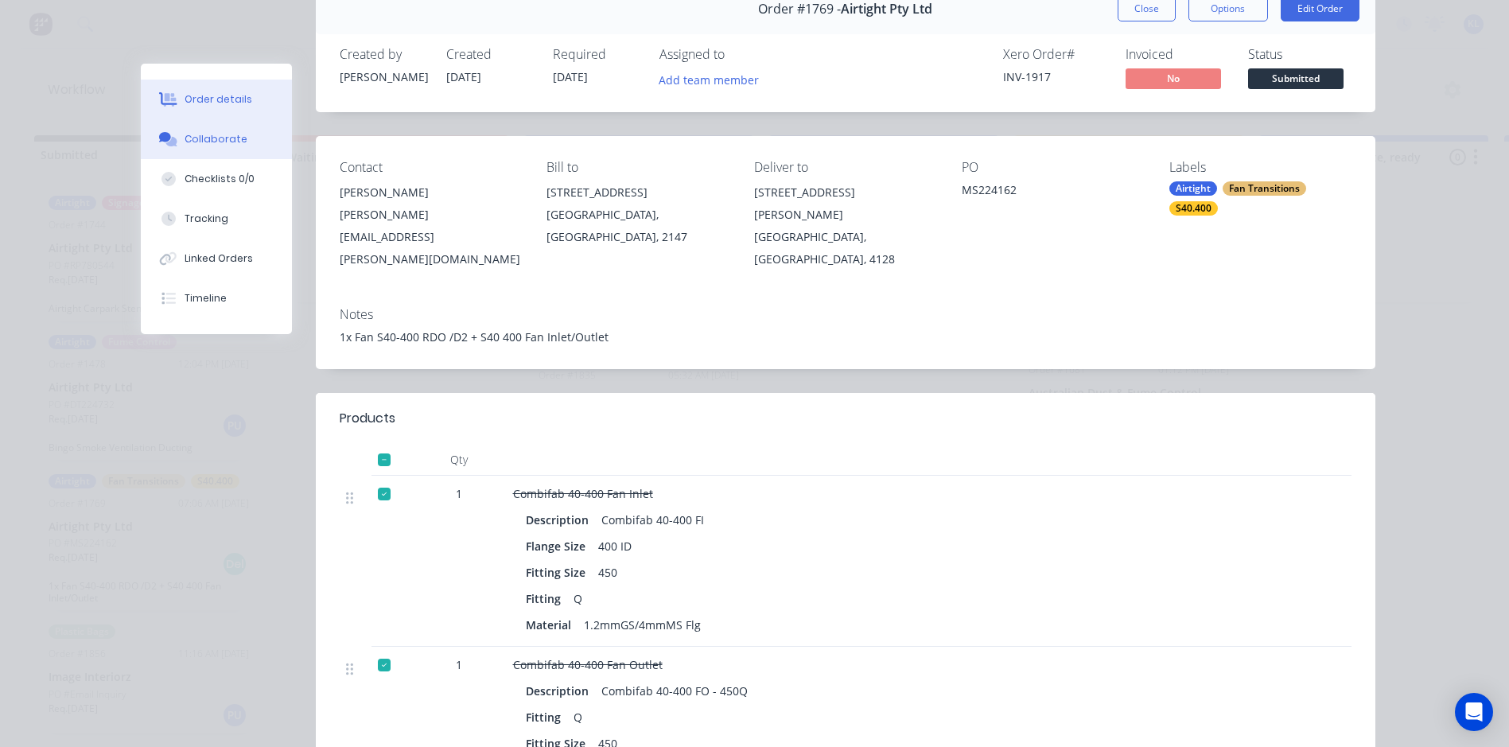
click at [240, 142] on button "Collaborate" at bounding box center [216, 139] width 151 height 40
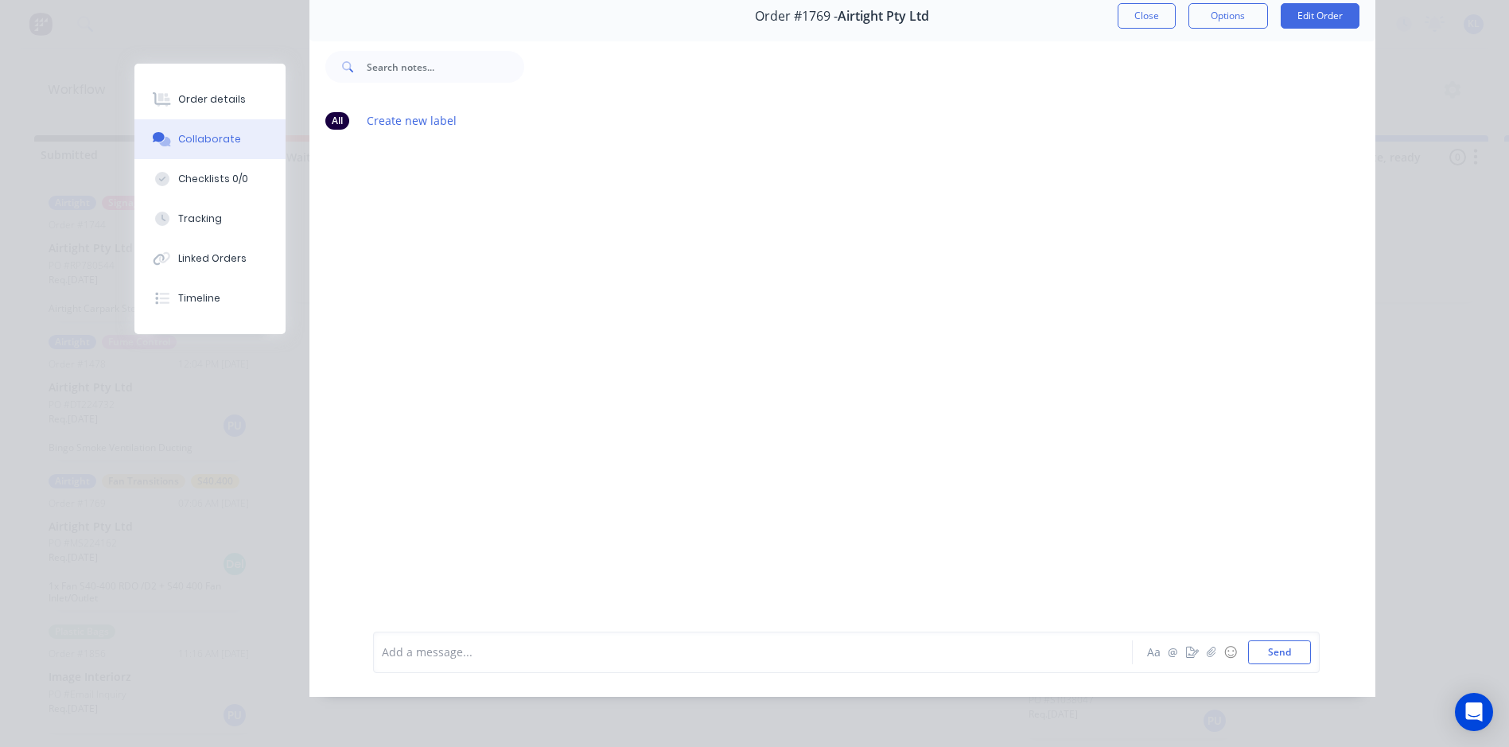
scroll to position [0, 0]
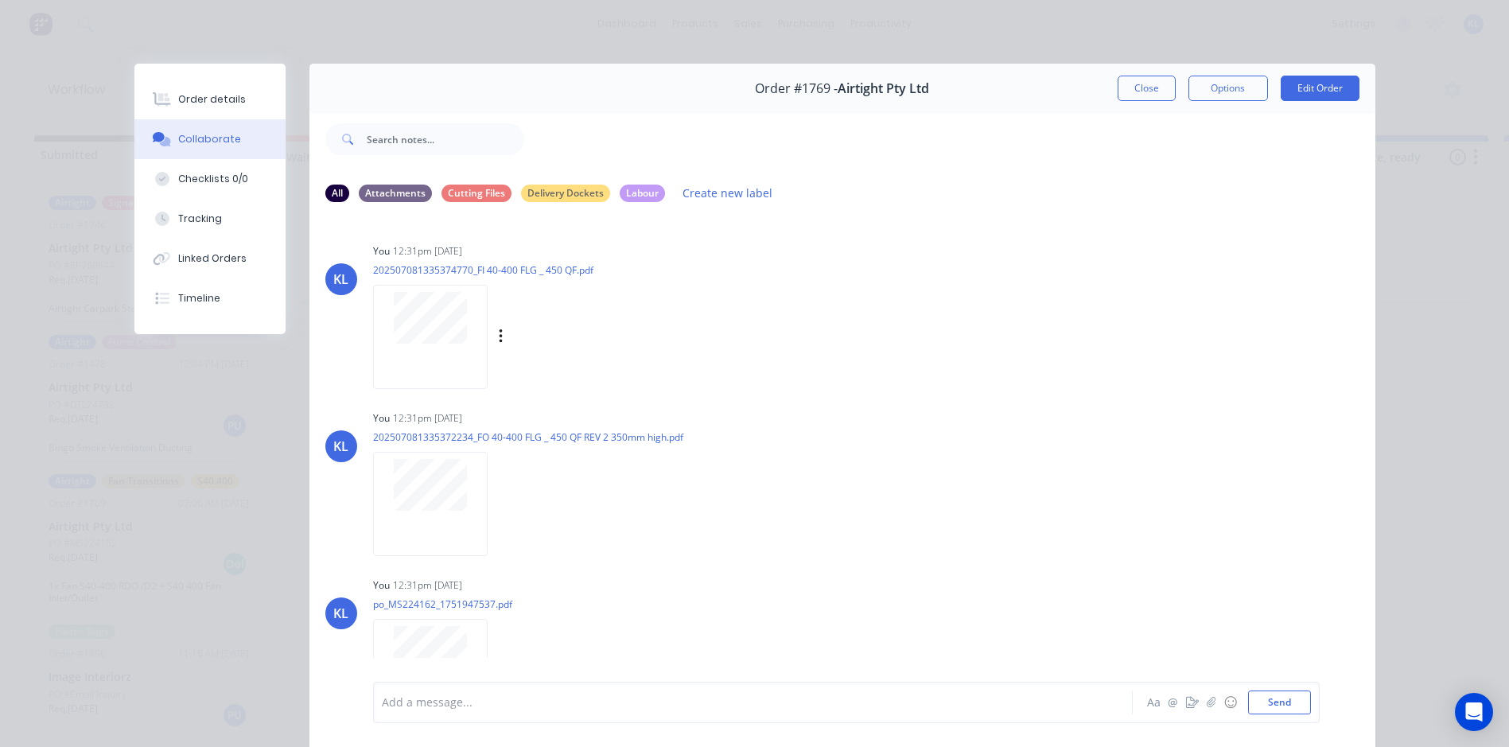
click at [415, 346] on div at bounding box center [430, 337] width 115 height 104
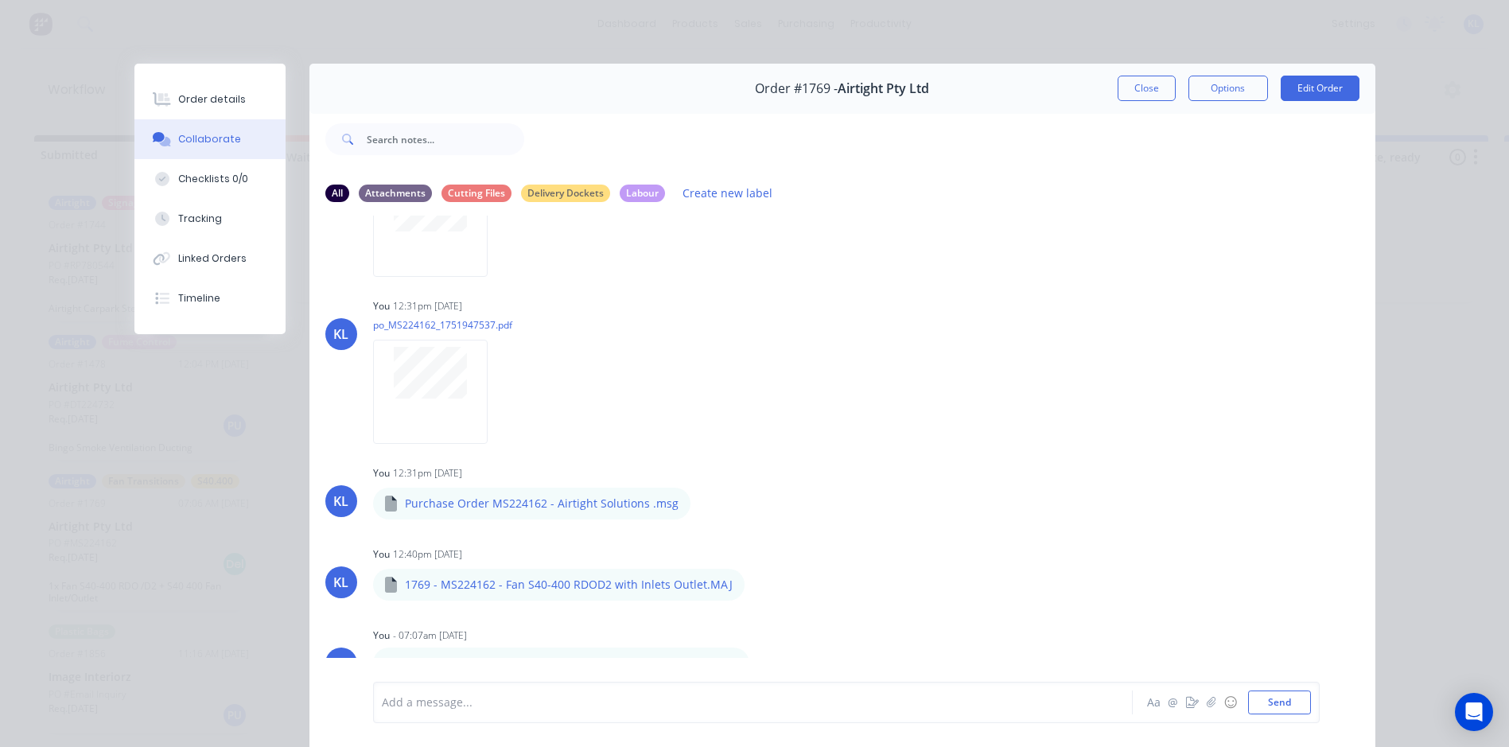
scroll to position [267, 0]
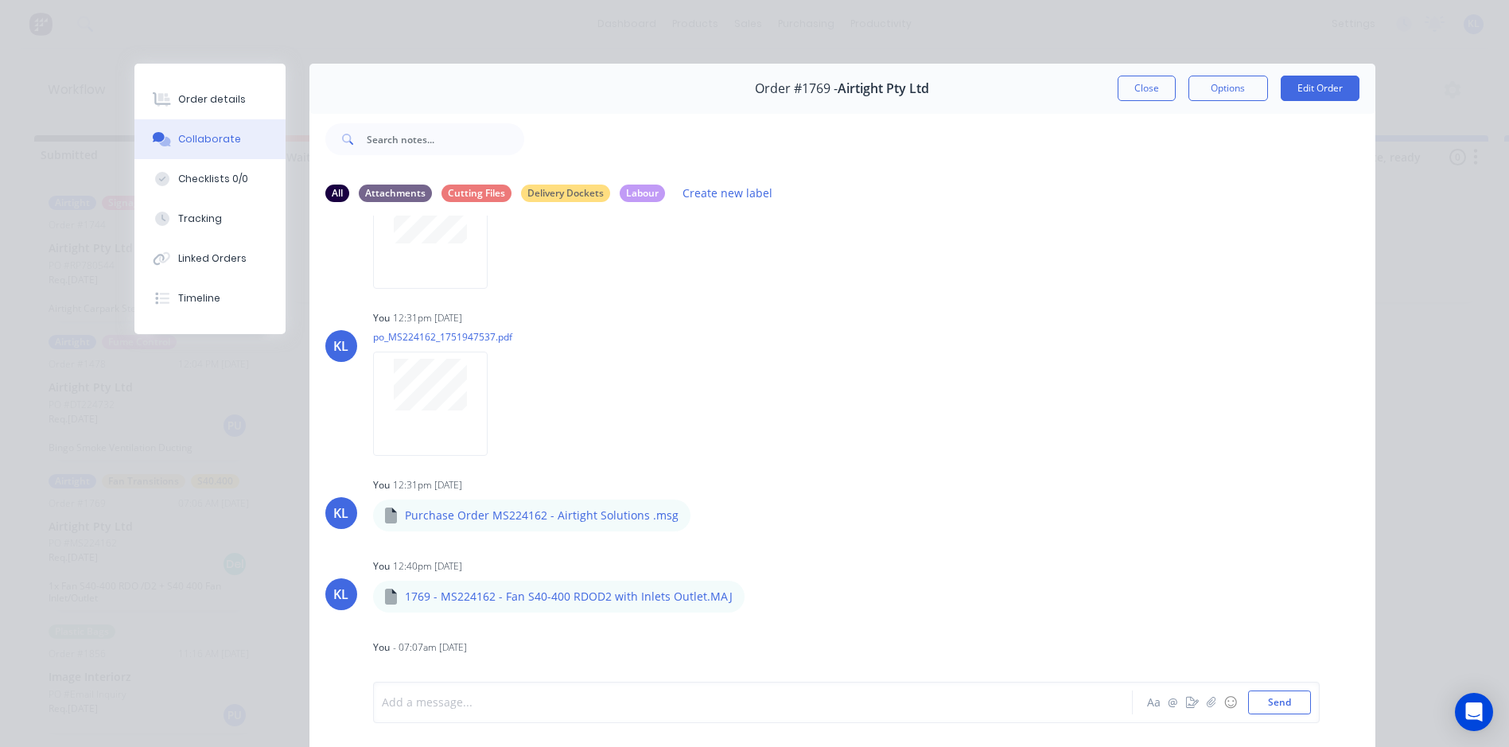
click at [449, 709] on div at bounding box center [730, 702] width 696 height 17
click at [497, 701] on div "The FO flang" at bounding box center [730, 702] width 696 height 17
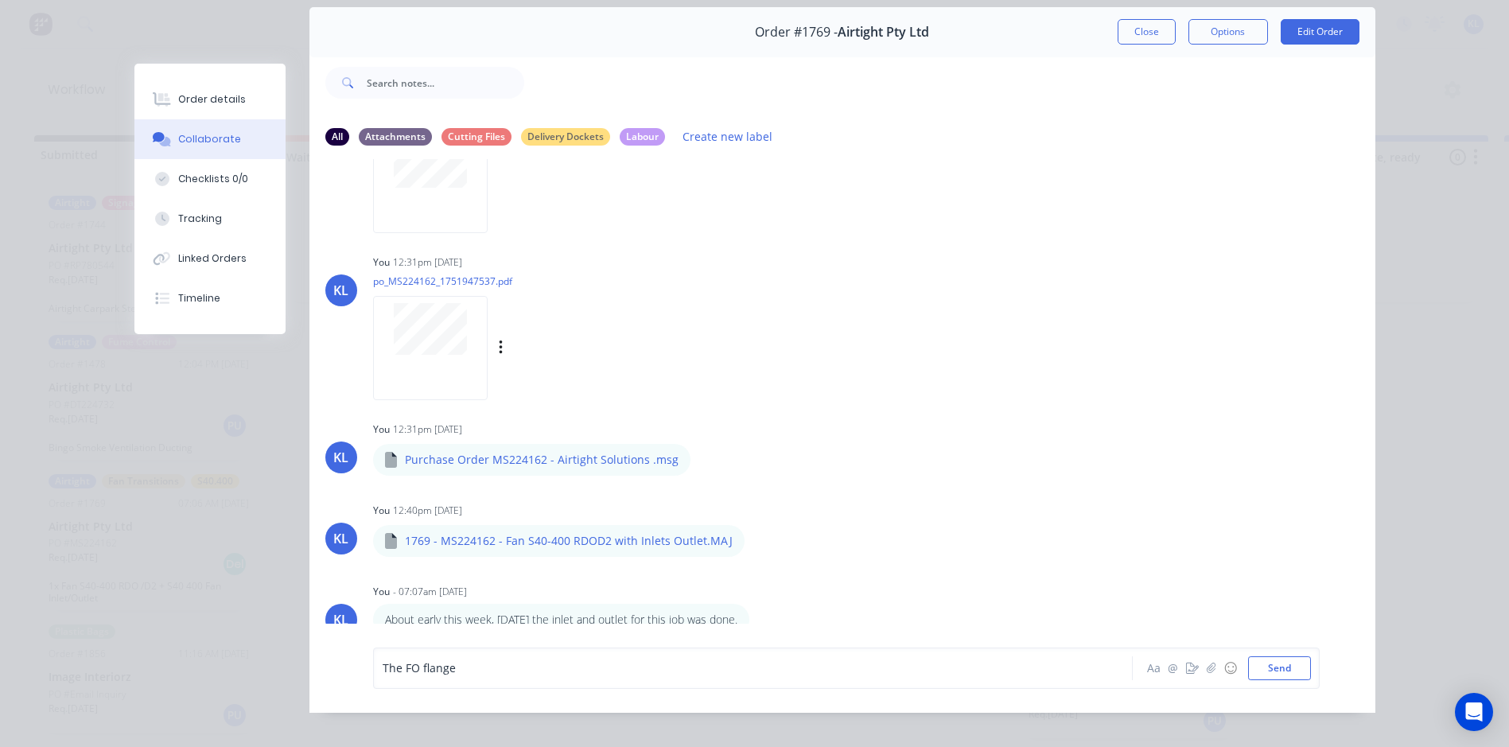
scroll to position [84, 0]
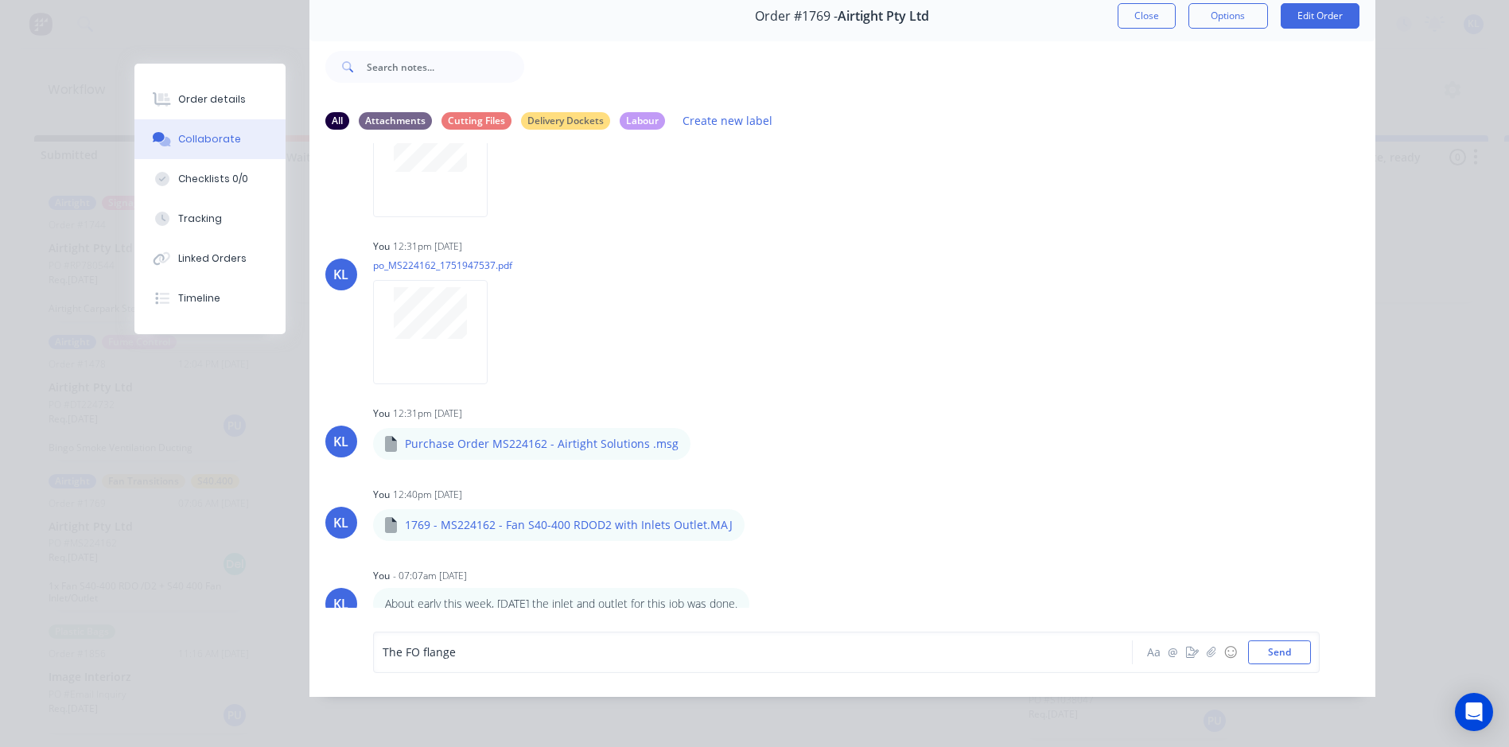
click at [471, 657] on div "The FO flange" at bounding box center [730, 651] width 696 height 17
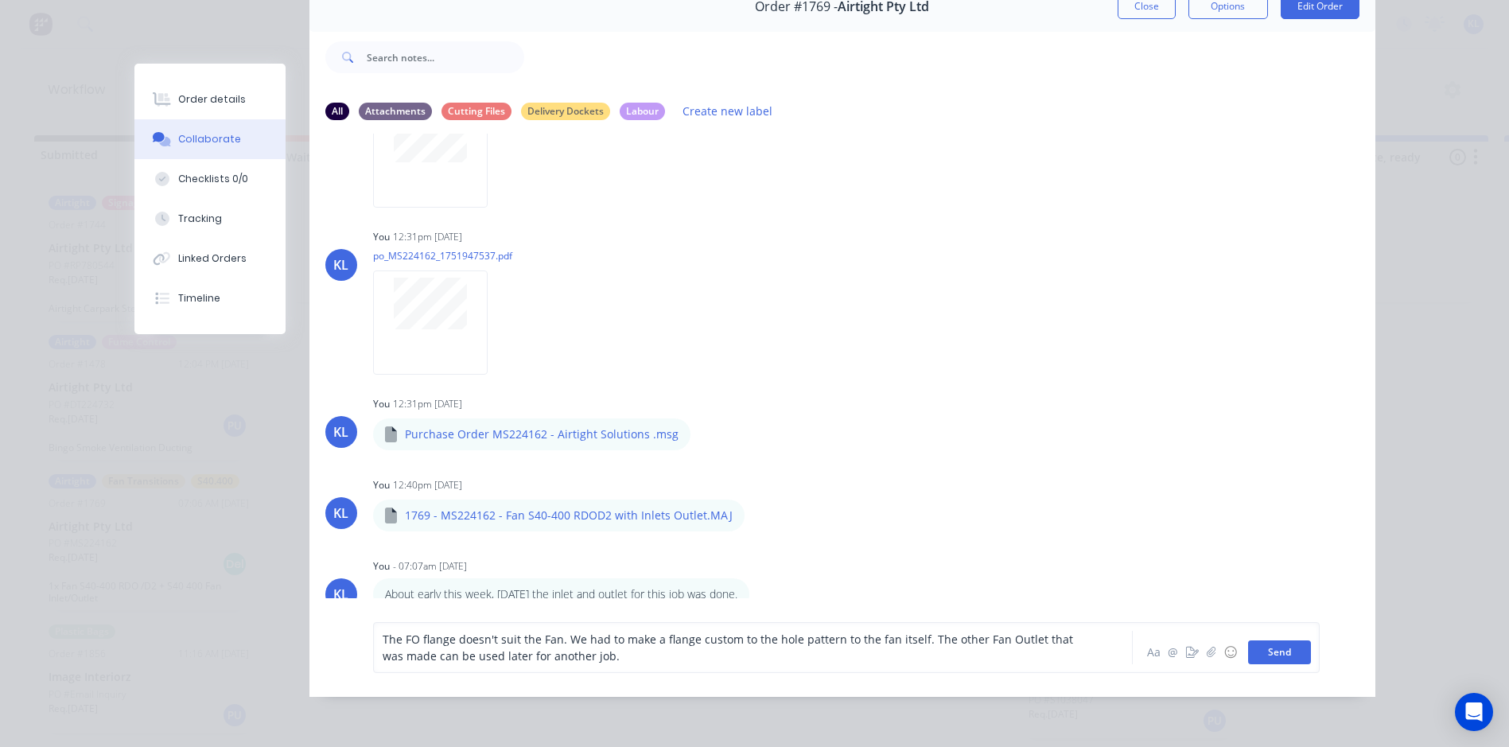
click at [1298, 657] on button "Send" at bounding box center [1279, 652] width 63 height 24
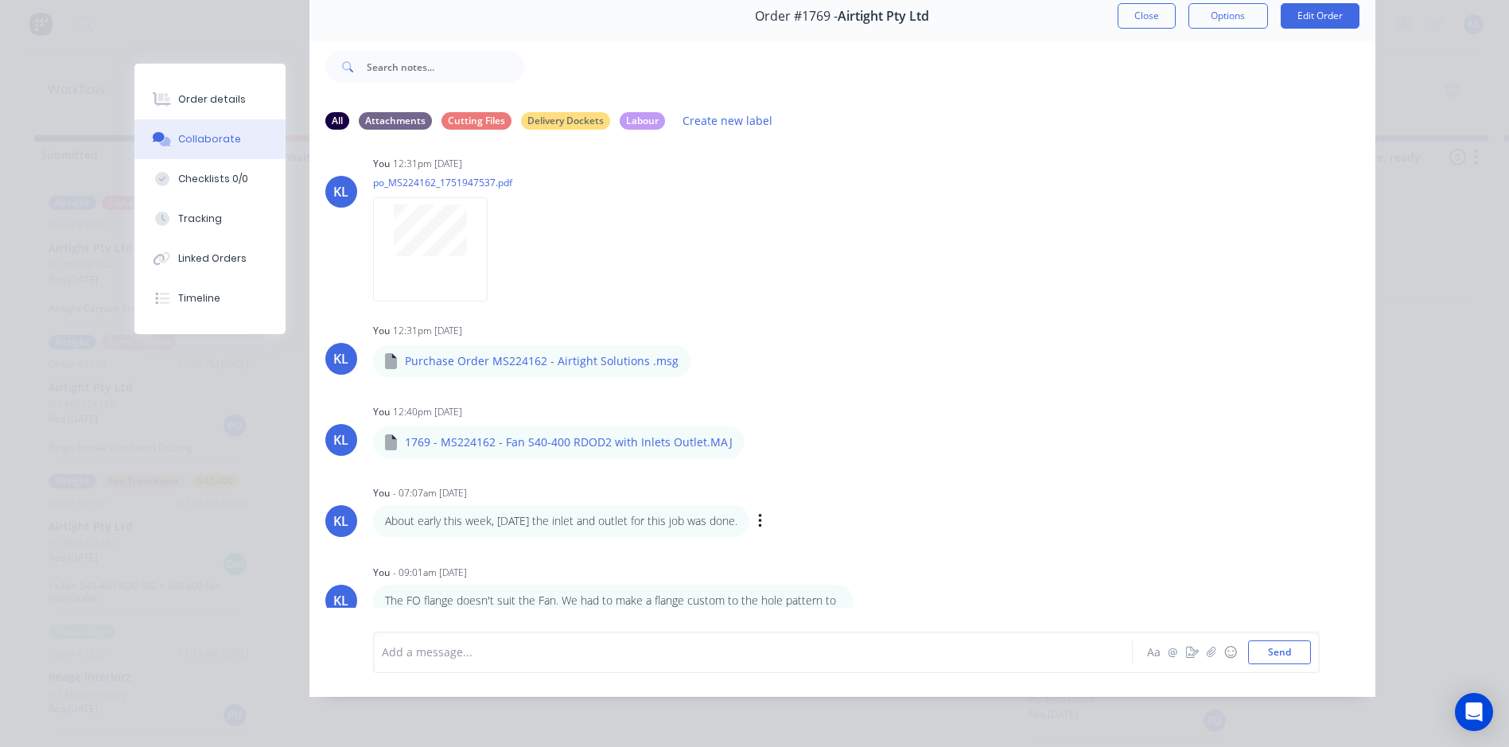
scroll to position [363, 0]
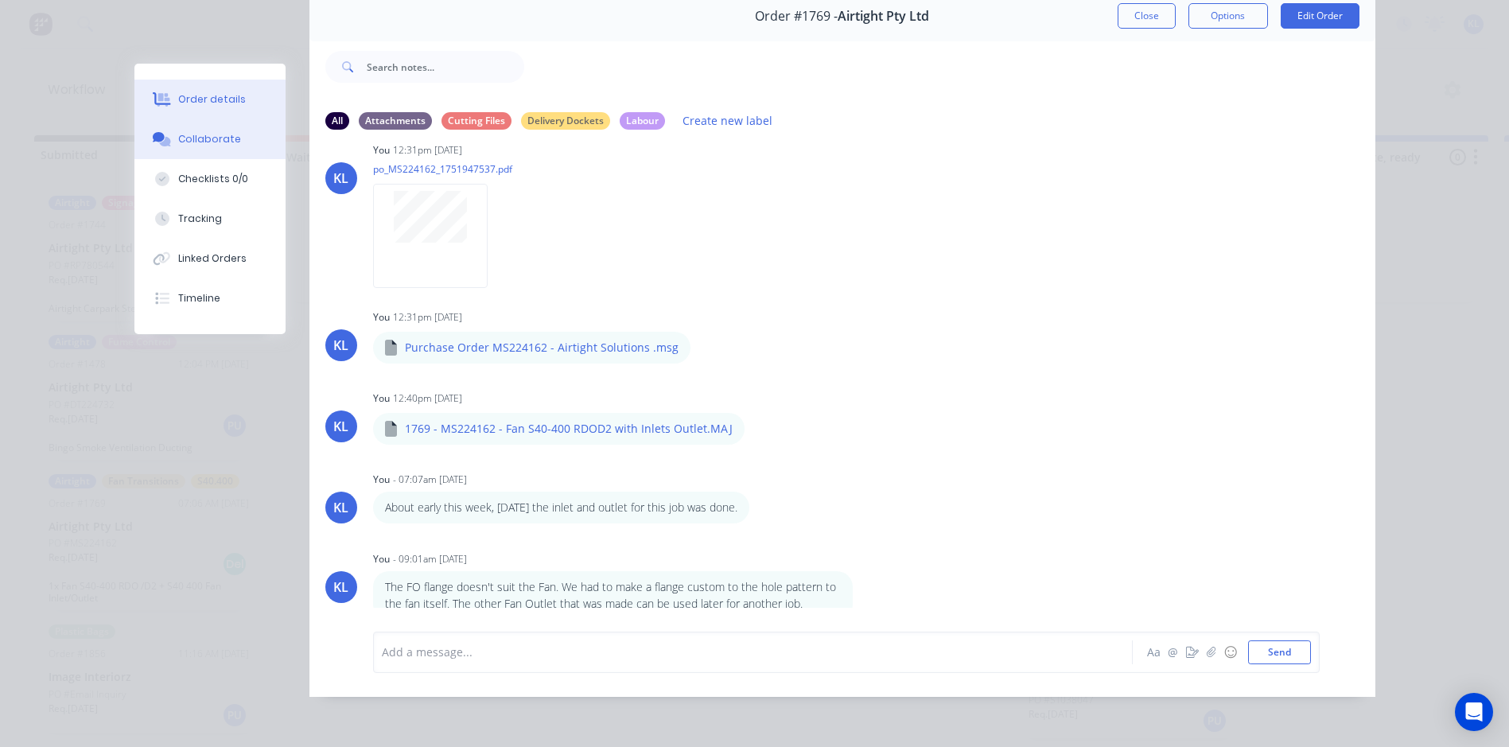
click at [219, 111] on button "Order details" at bounding box center [209, 100] width 151 height 40
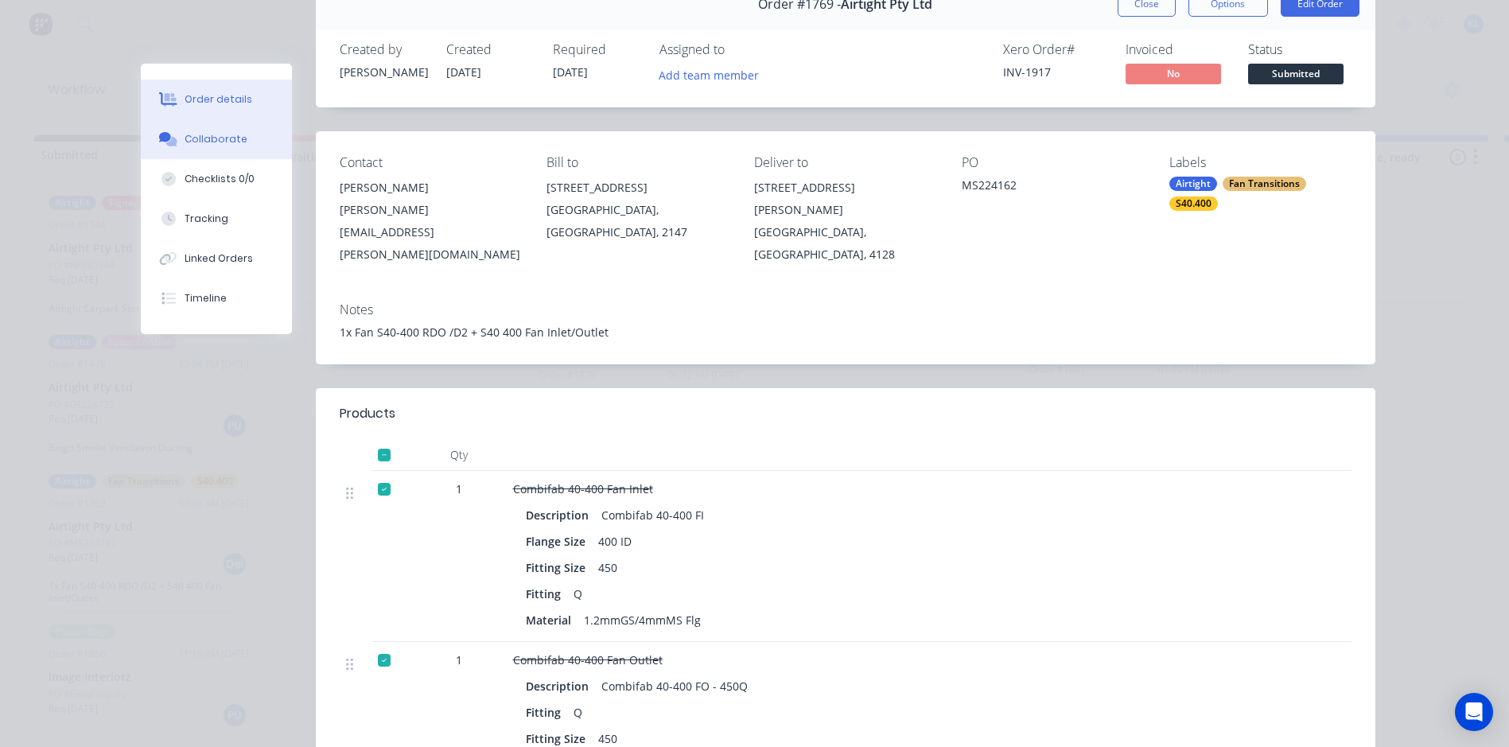
click at [226, 141] on div "Collaborate" at bounding box center [215, 139] width 63 height 14
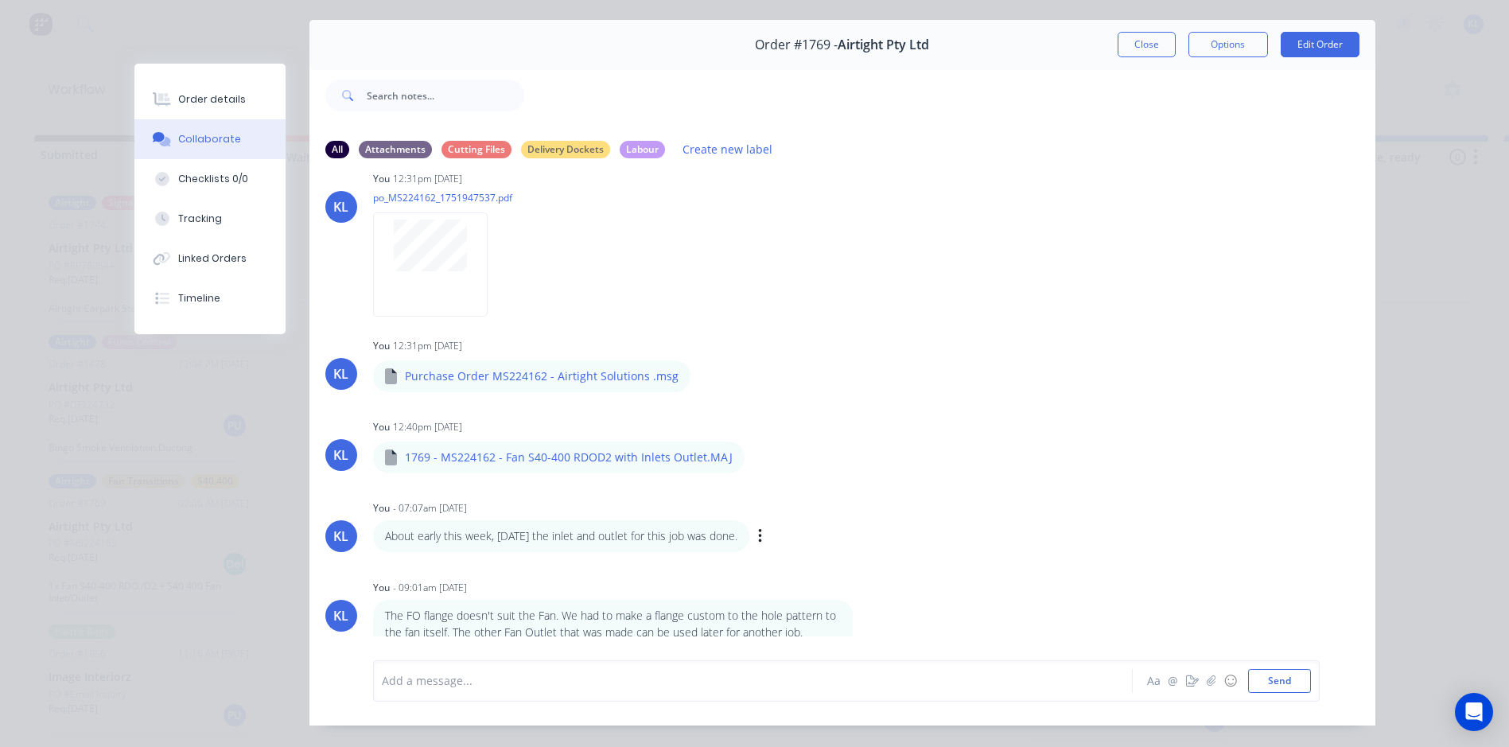
scroll to position [84, 0]
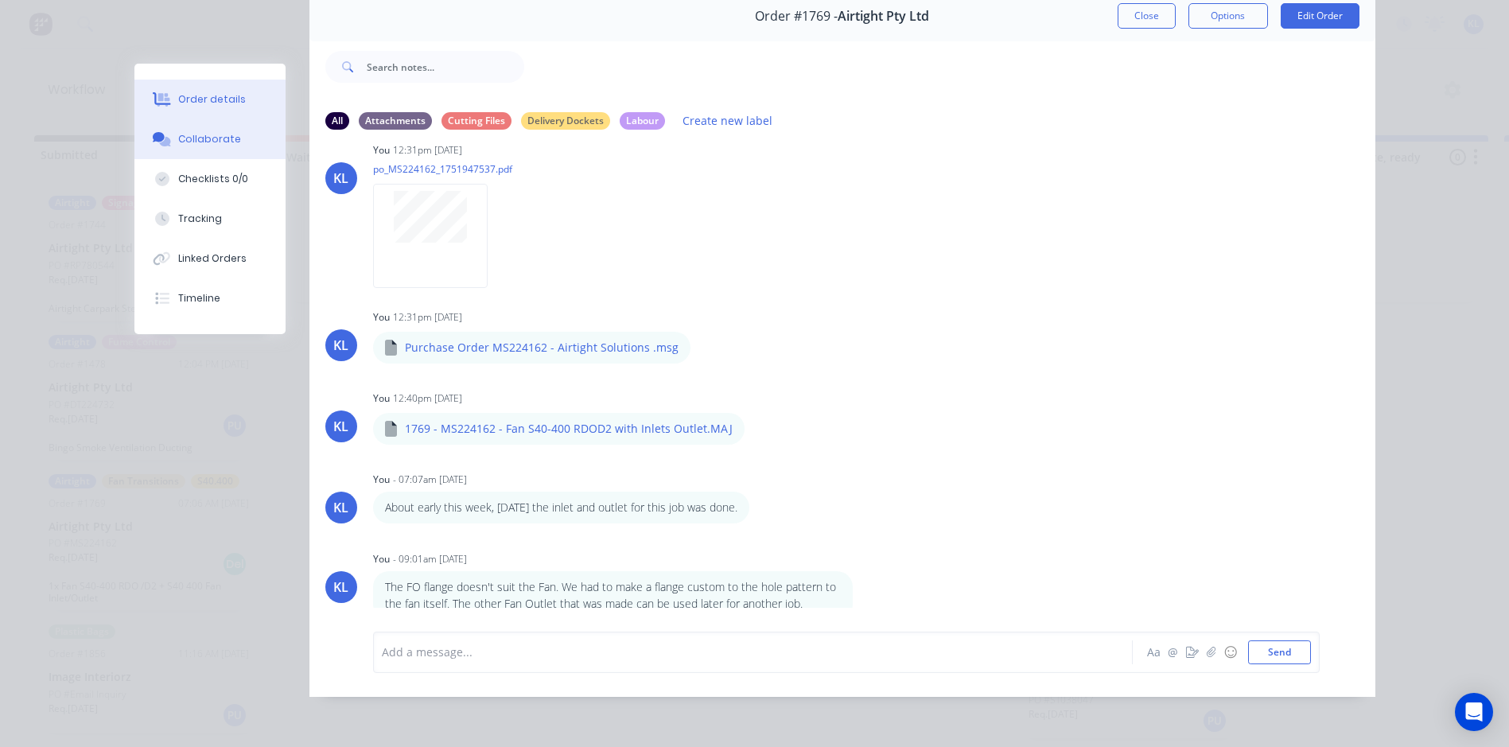
click at [227, 99] on div "Order details" at bounding box center [212, 99] width 68 height 14
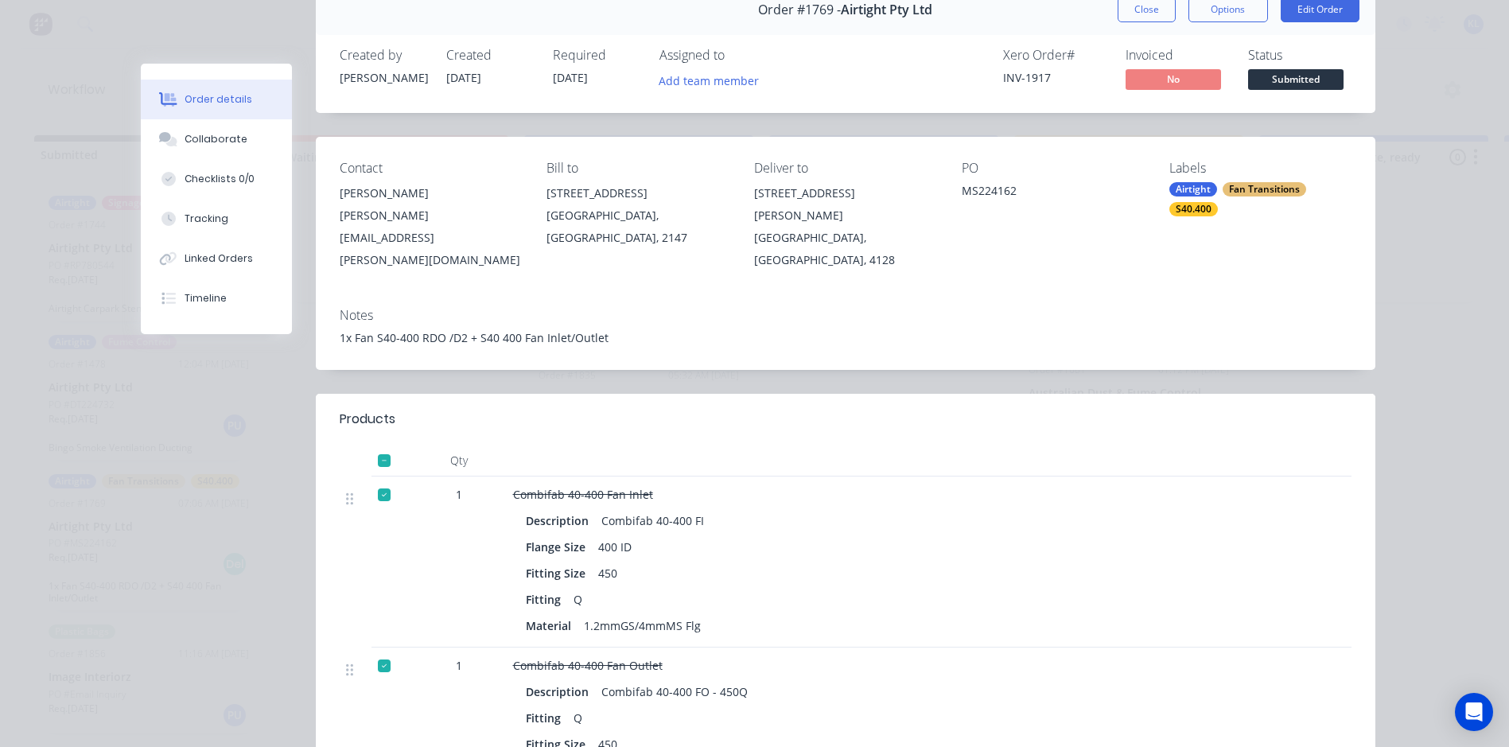
scroll to position [159, 0]
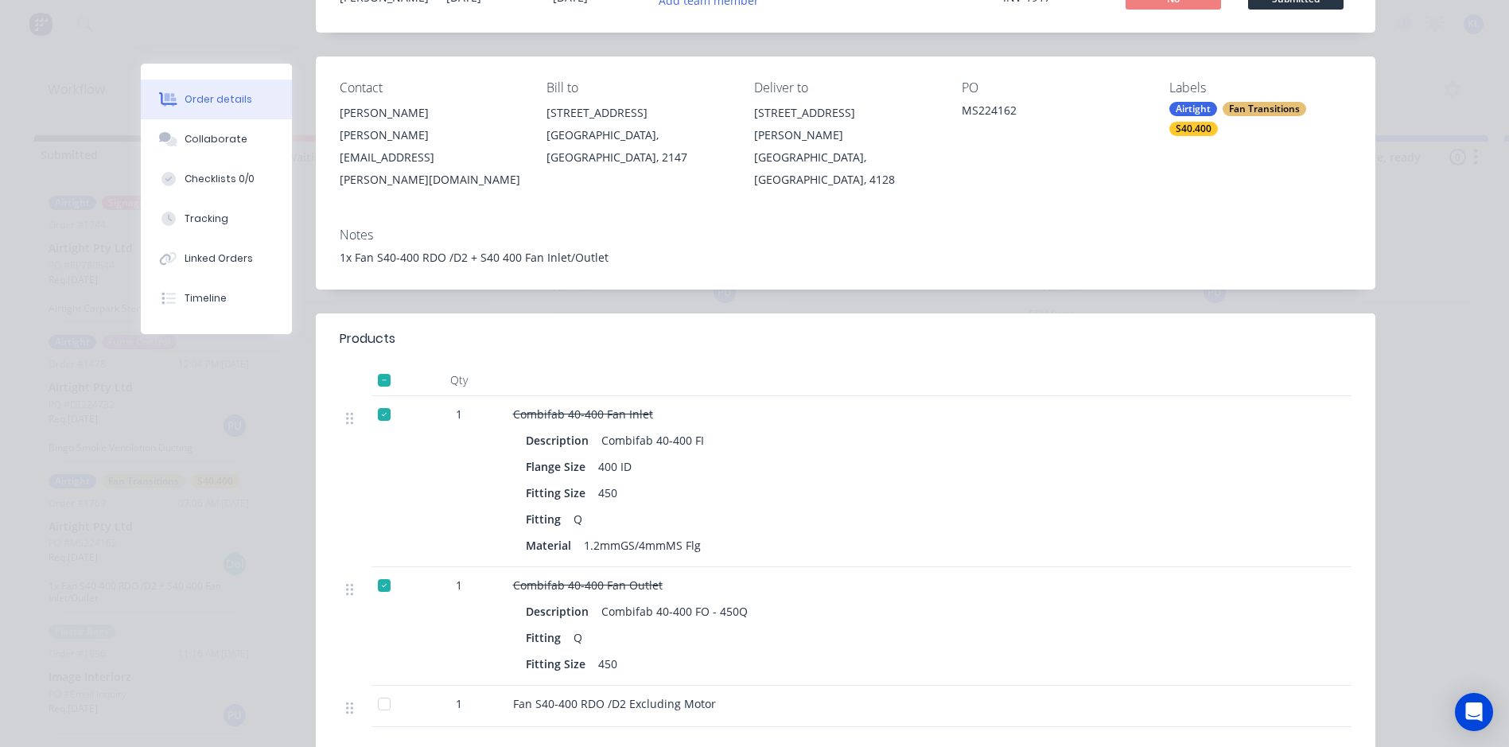
click at [374, 398] on div at bounding box center [384, 414] width 32 height 32
click at [373, 569] on div at bounding box center [384, 585] width 32 height 32
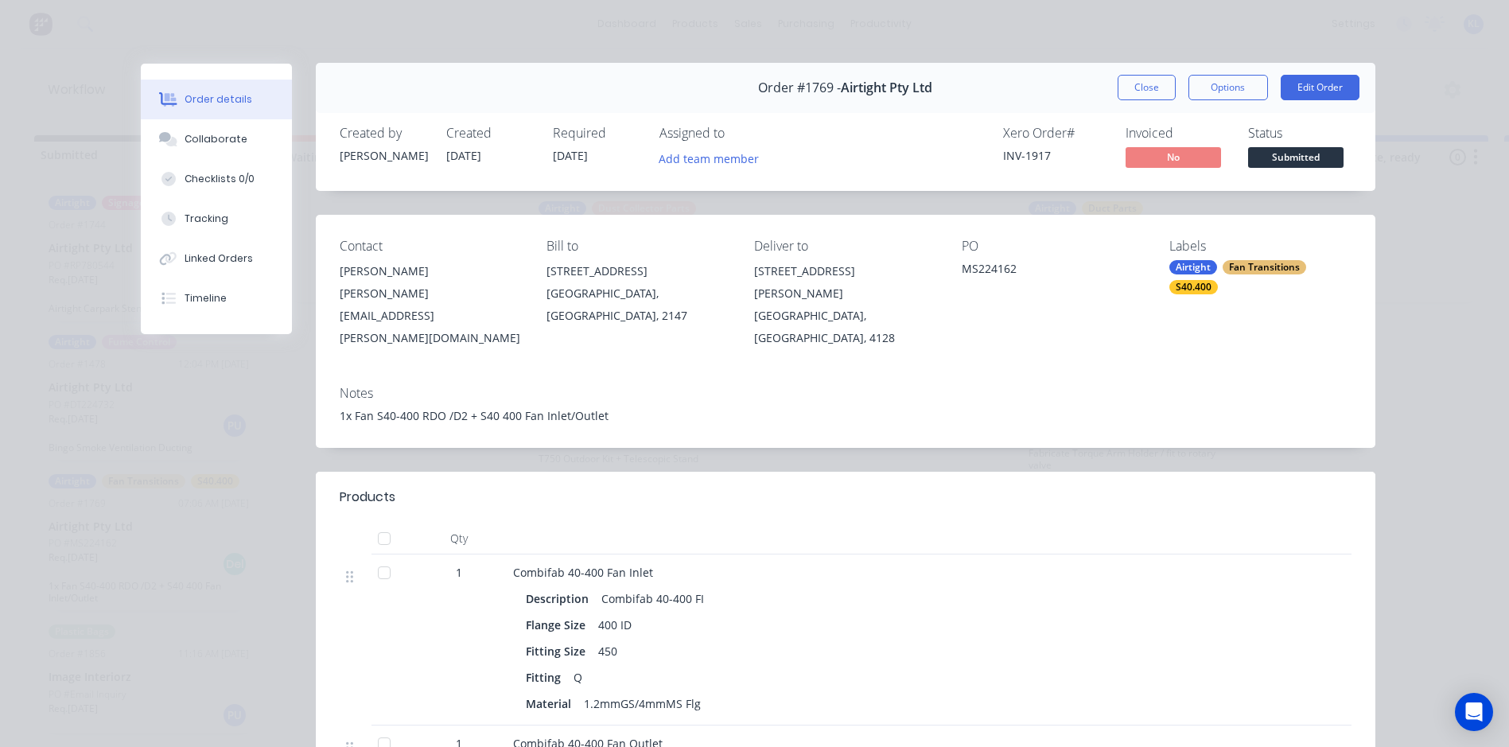
scroll to position [0, 0]
click at [1201, 84] on button "Options" at bounding box center [1228, 88] width 80 height 25
click at [1146, 164] on div "Work Order" at bounding box center [1184, 161] width 138 height 23
click at [1141, 184] on div "Standard" at bounding box center [1184, 192] width 138 height 23
click at [1214, 91] on button "Options" at bounding box center [1228, 88] width 80 height 25
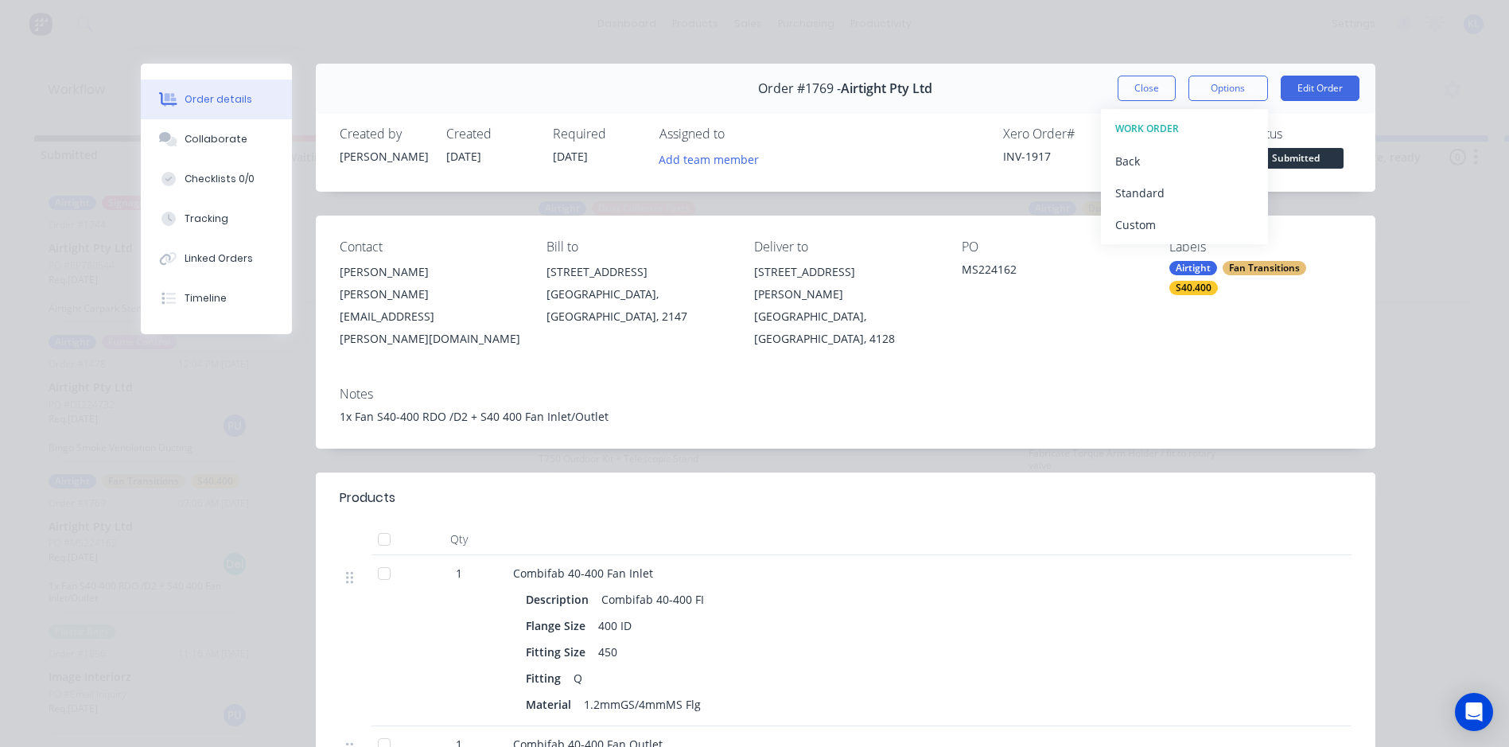
click at [1280, 168] on span "Submitted" at bounding box center [1295, 158] width 95 height 20
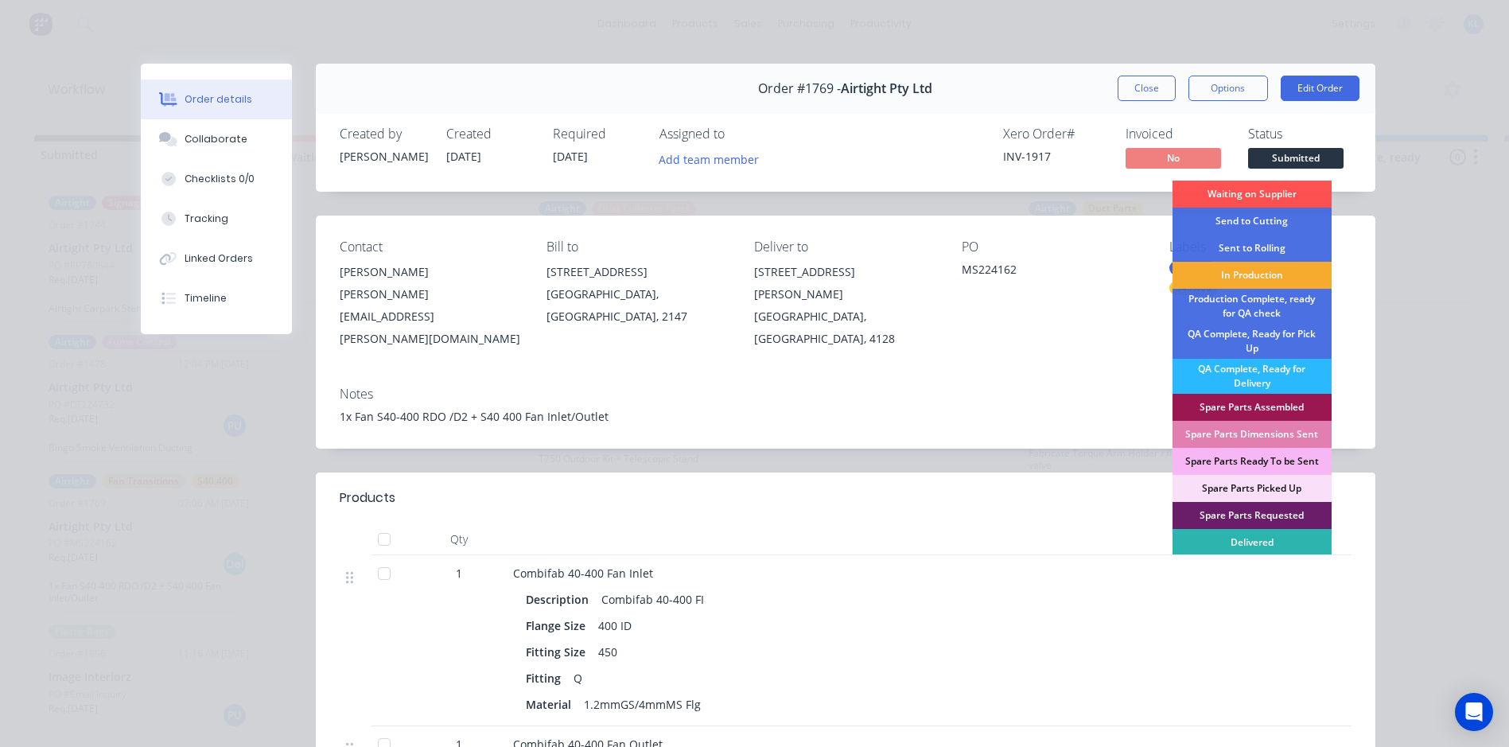
click at [1252, 270] on div "In Production" at bounding box center [1251, 275] width 159 height 27
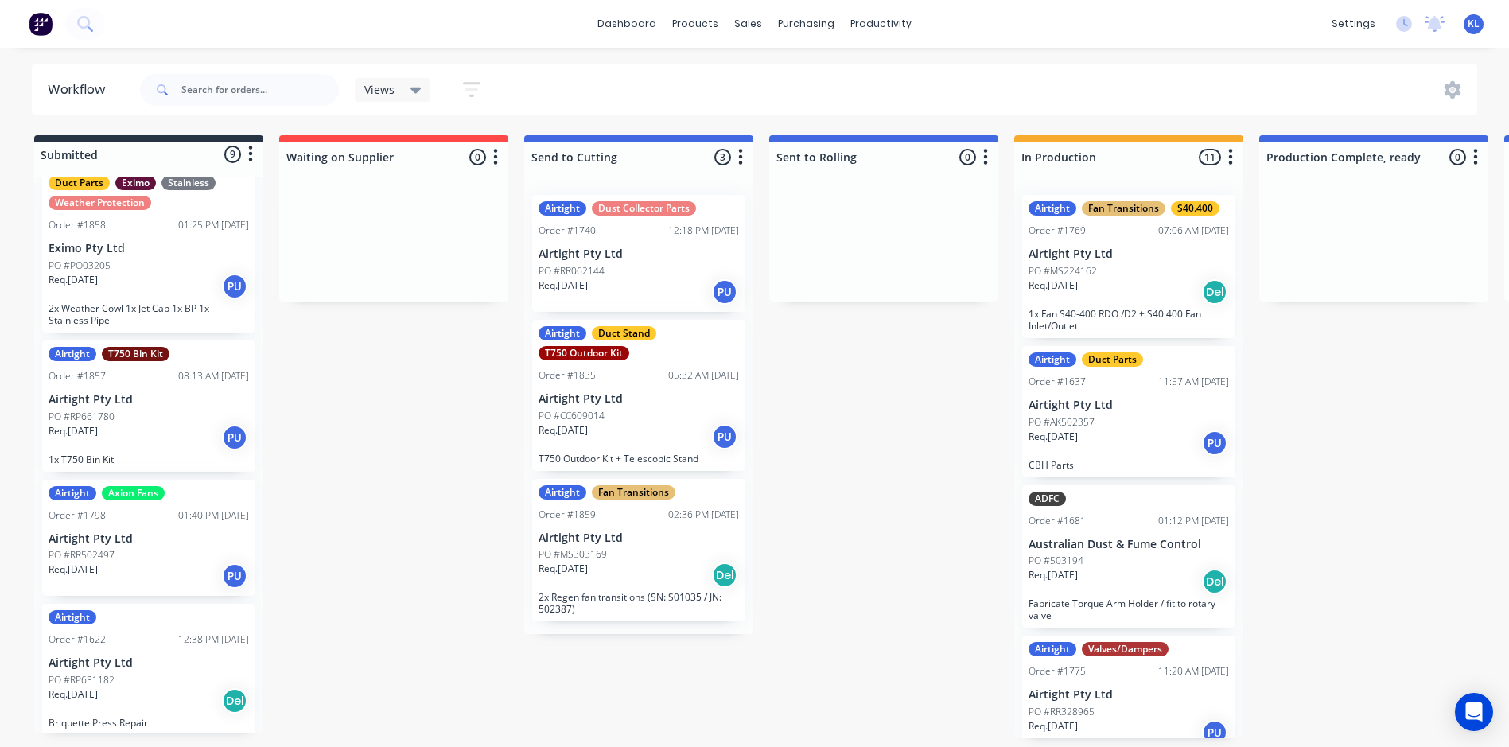
scroll to position [730, 0]
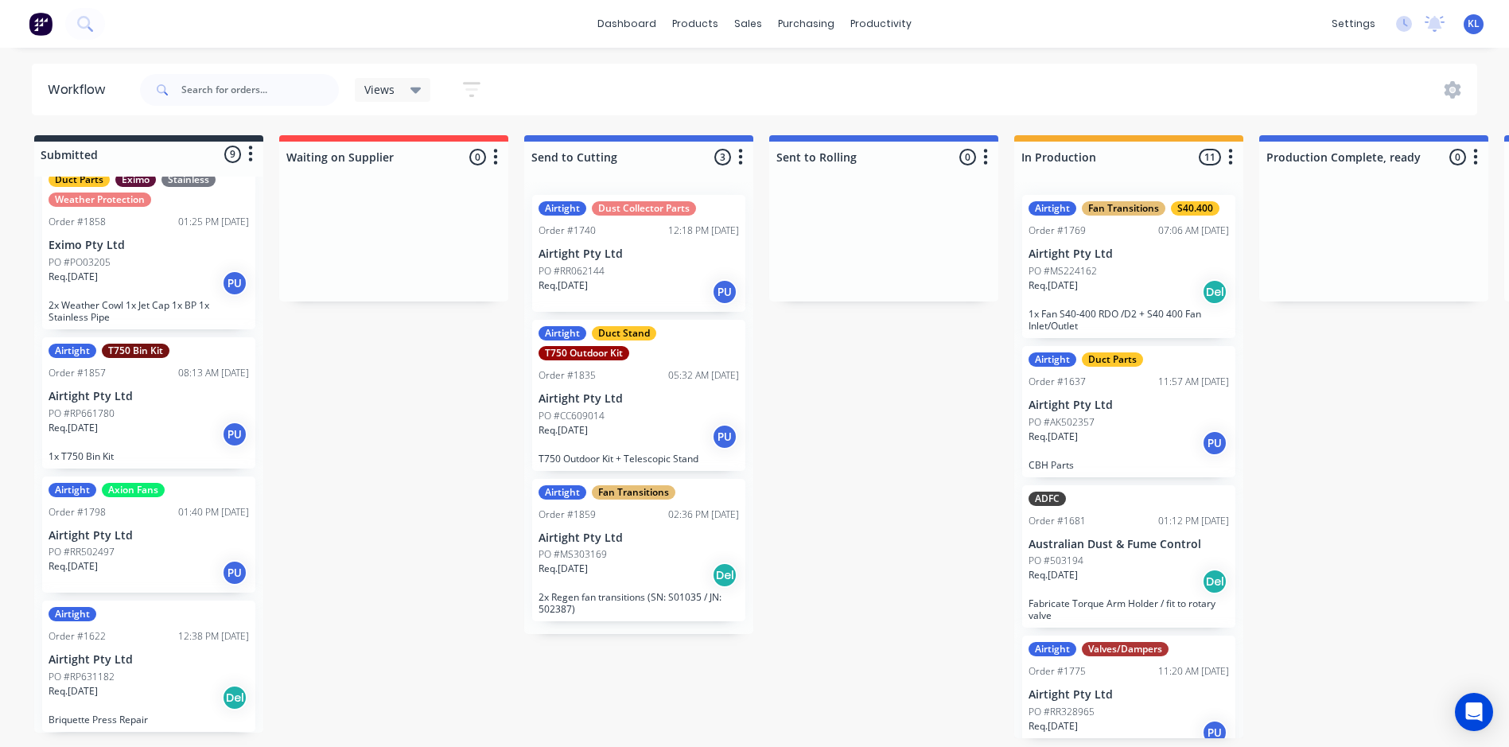
click at [1120, 301] on div "Req. 01/08/25 Del" at bounding box center [1128, 291] width 200 height 27
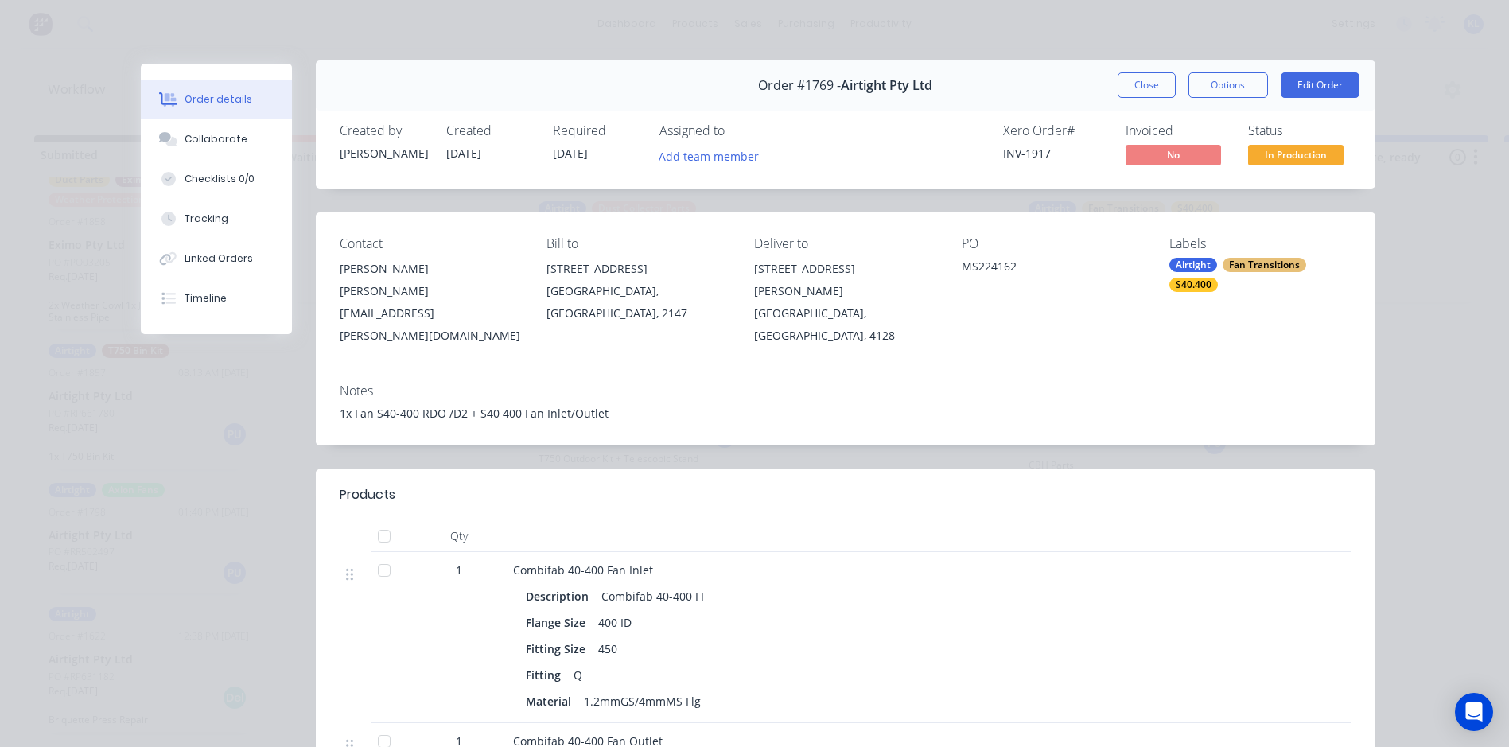
scroll to position [0, 0]
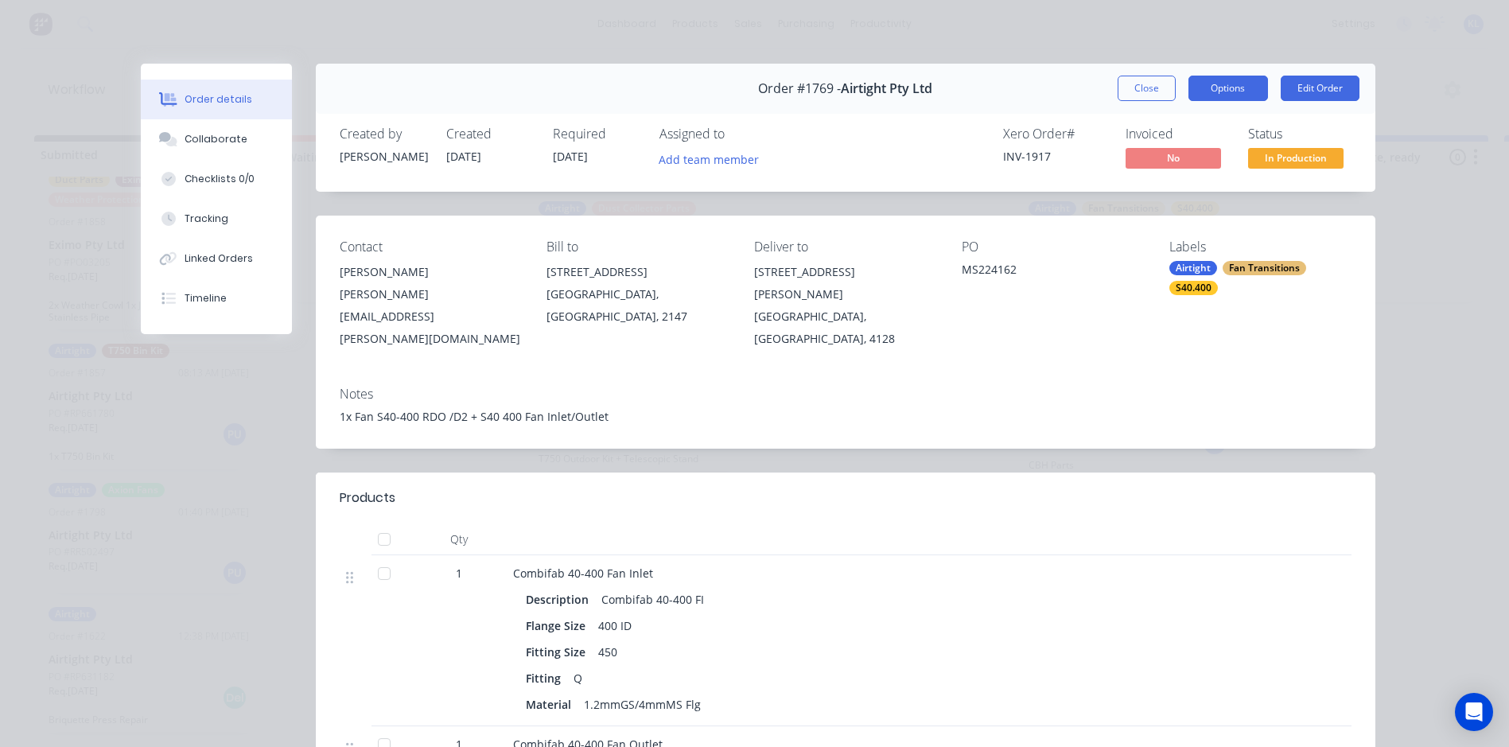
click at [1190, 96] on button "Options" at bounding box center [1228, 88] width 80 height 25
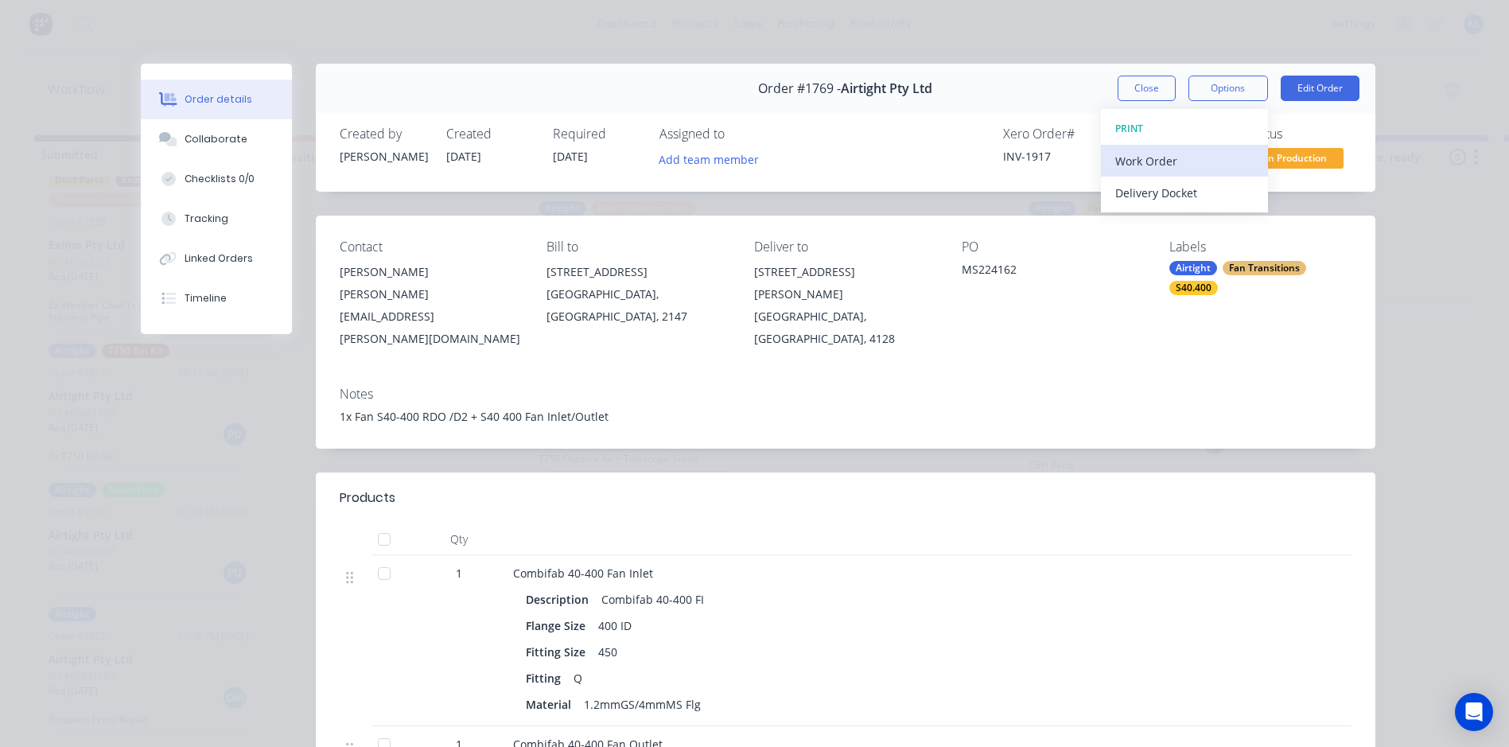
click at [1160, 172] on div "Work Order" at bounding box center [1184, 161] width 138 height 23
click at [1115, 193] on div "Standard" at bounding box center [1184, 192] width 138 height 23
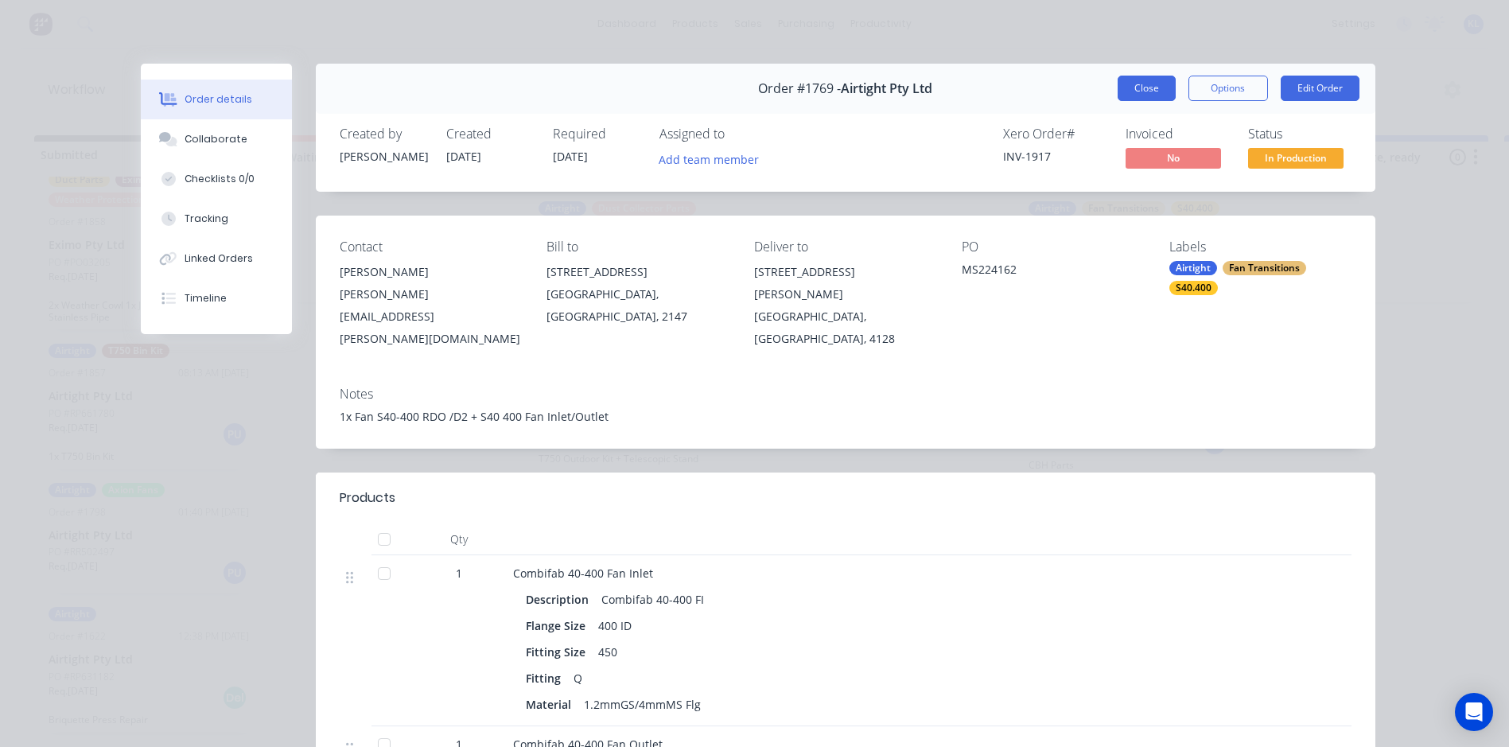
click at [1146, 87] on button "Close" at bounding box center [1146, 88] width 58 height 25
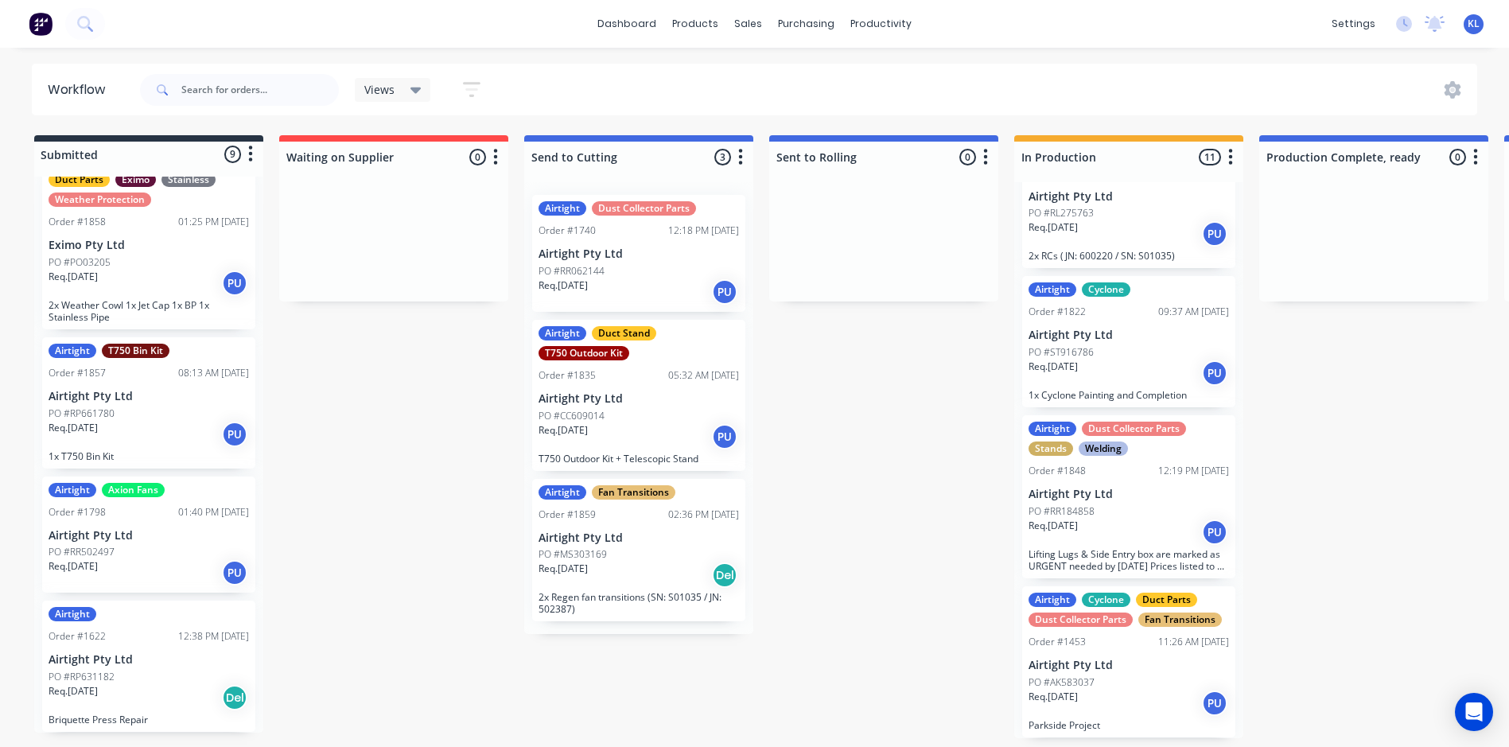
click at [614, 569] on div "Req. 15/08/25 Del" at bounding box center [638, 574] width 200 height 27
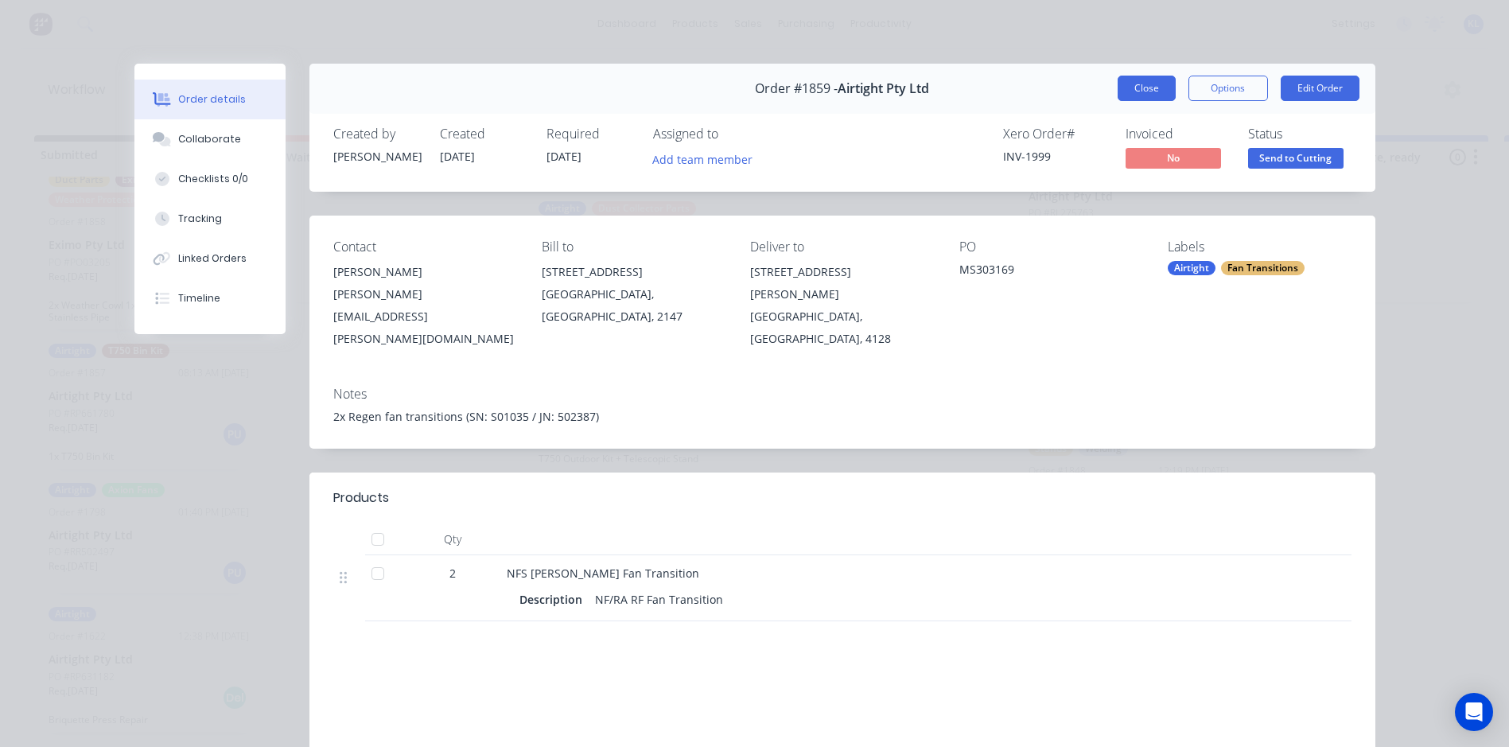
click at [1129, 78] on button "Close" at bounding box center [1146, 88] width 58 height 25
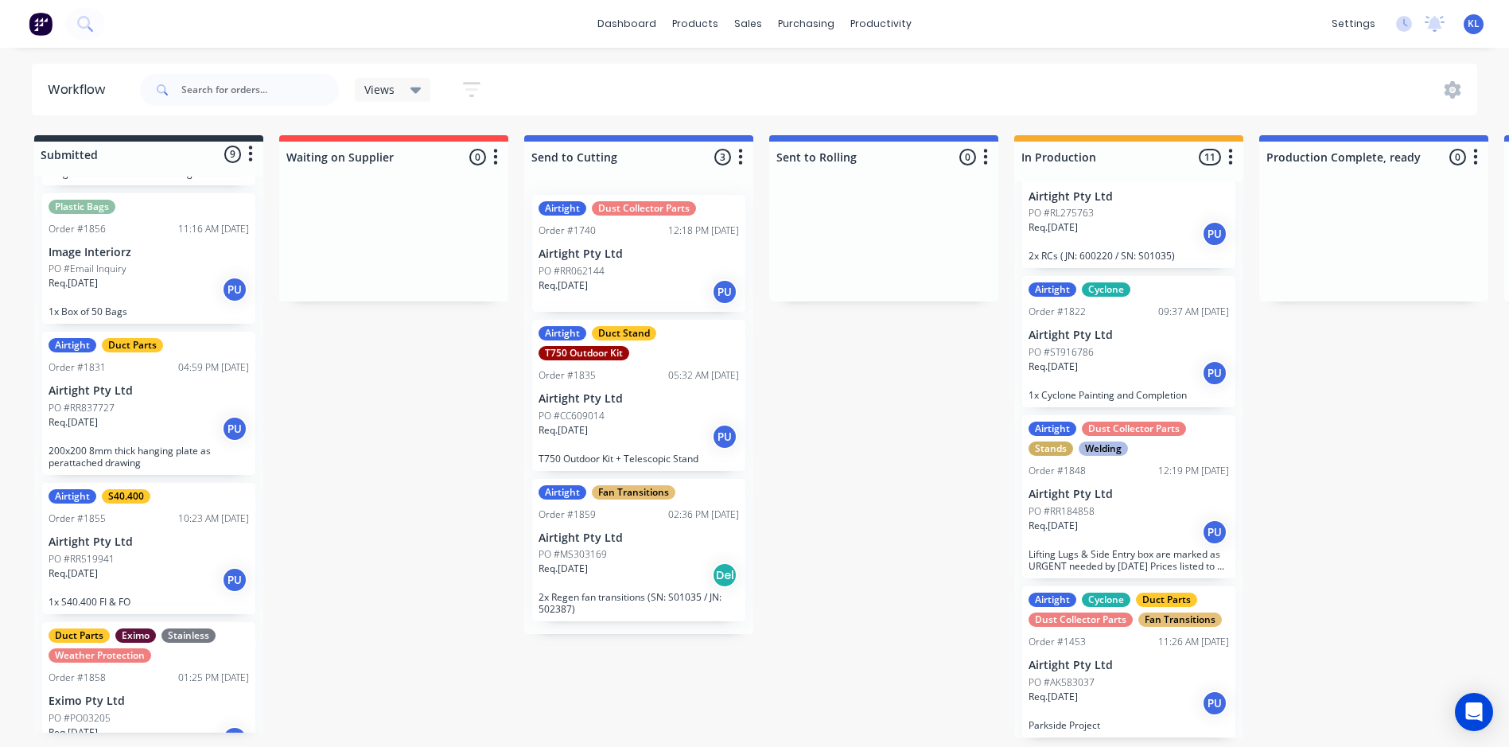
scroll to position [173, 0]
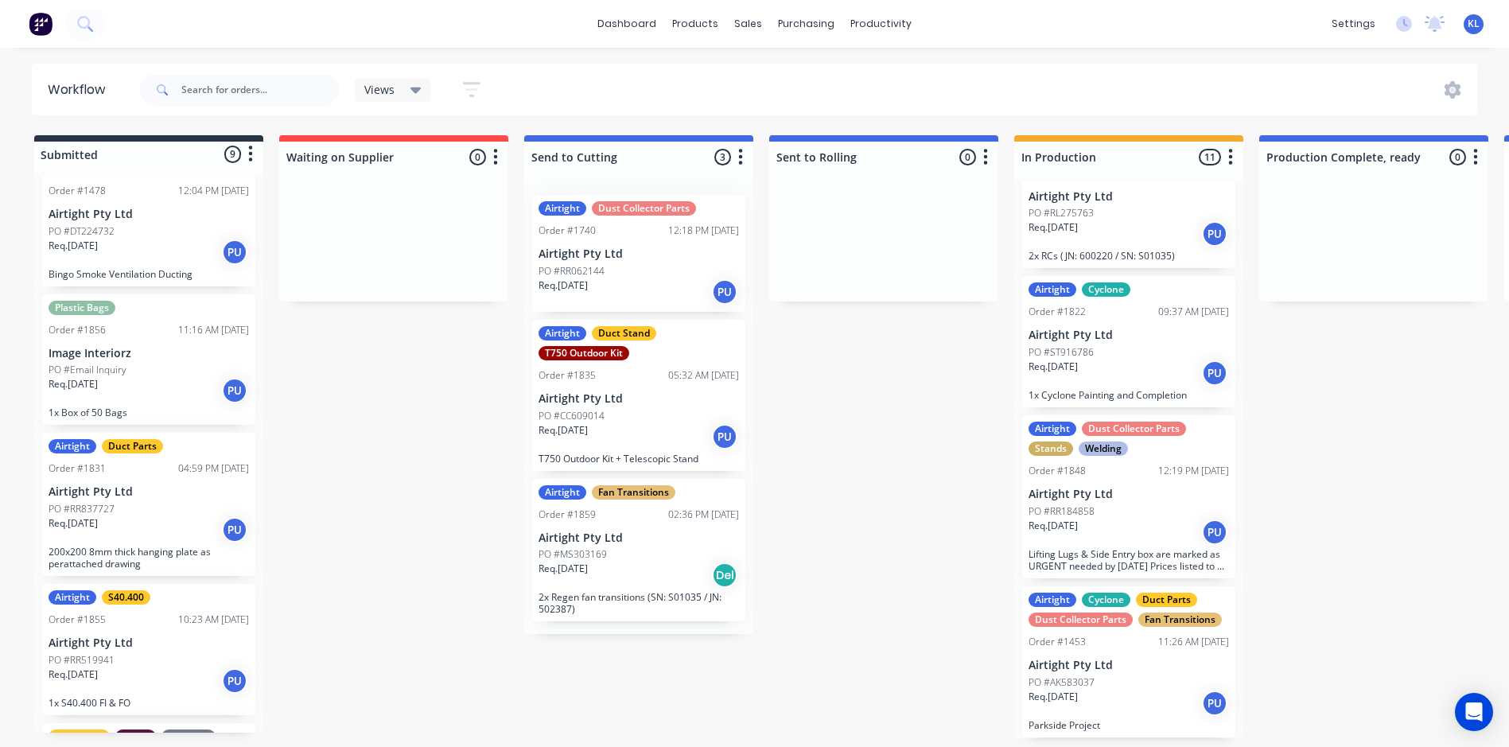
click at [118, 686] on div "Req. 12/08/25 PU" at bounding box center [149, 680] width 200 height 27
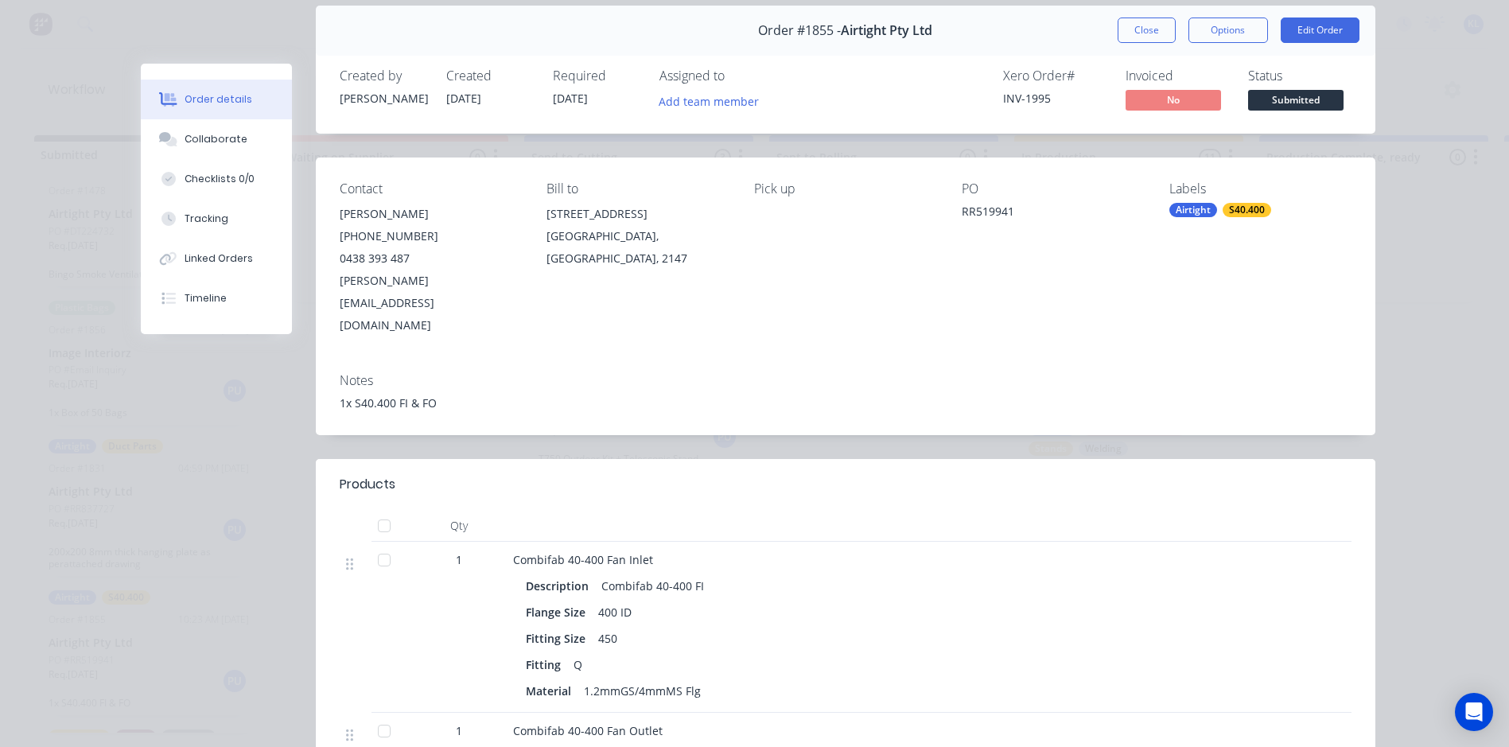
scroll to position [239, 0]
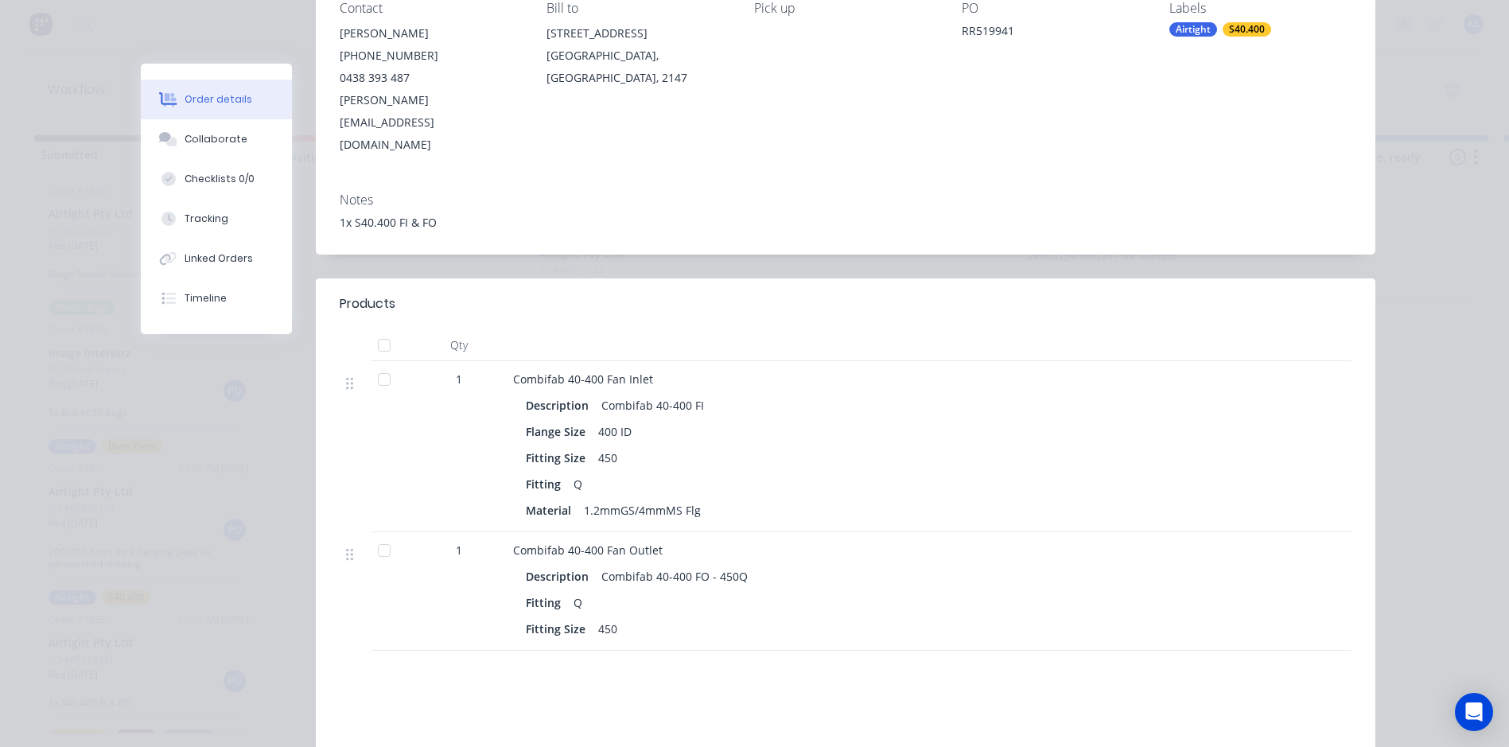
click at [374, 534] on div at bounding box center [384, 550] width 32 height 32
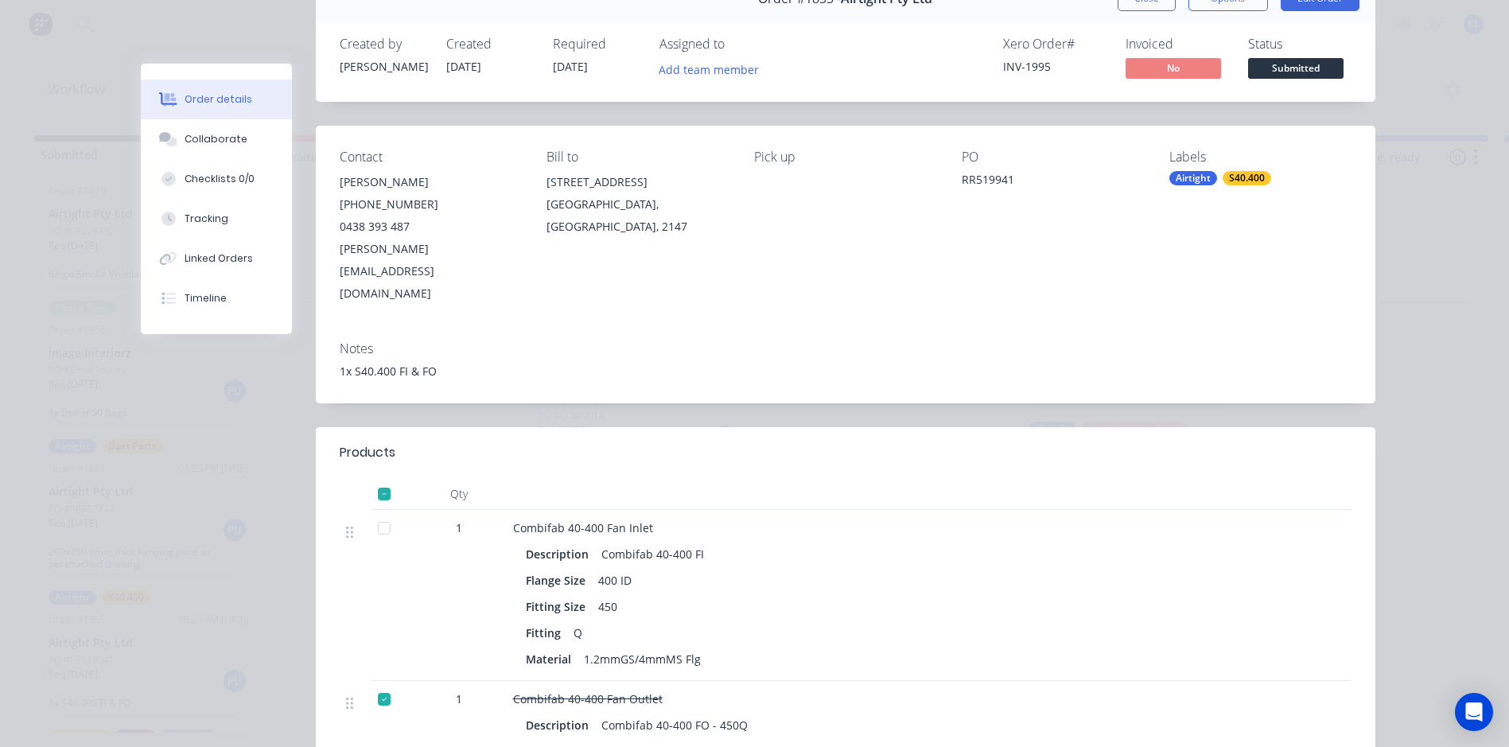
scroll to position [0, 0]
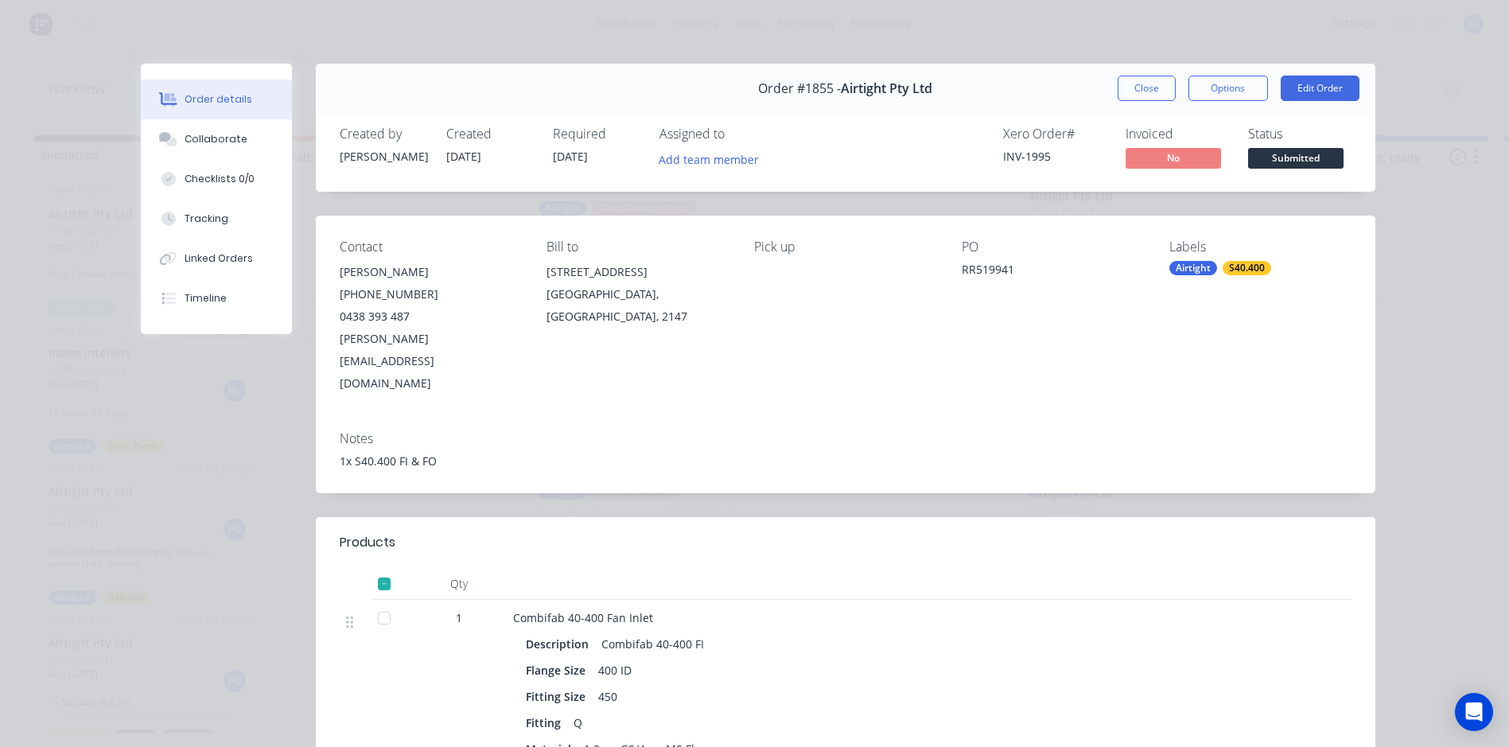
click at [1254, 148] on span "Submitted" at bounding box center [1295, 158] width 95 height 20
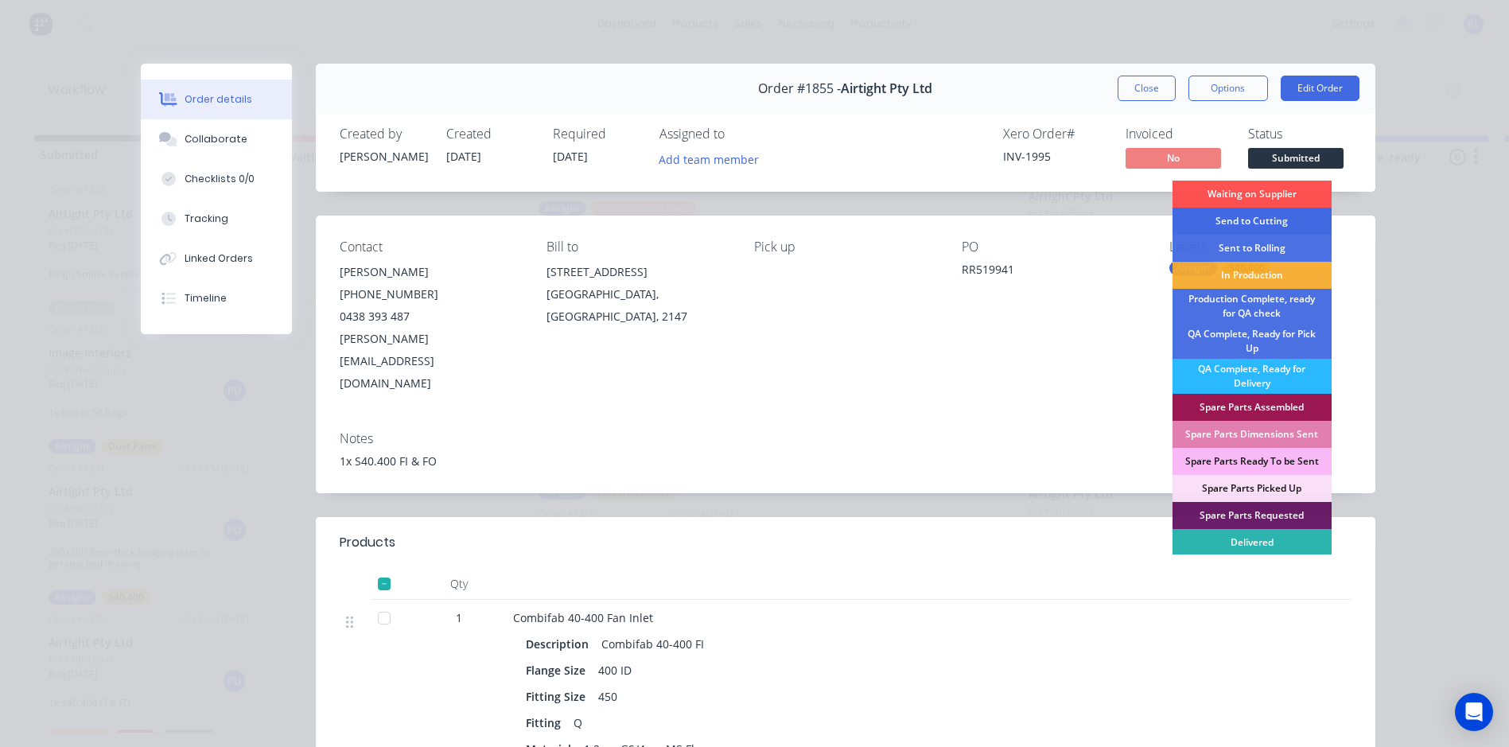
click at [1248, 223] on div "Send to Cutting" at bounding box center [1251, 221] width 159 height 27
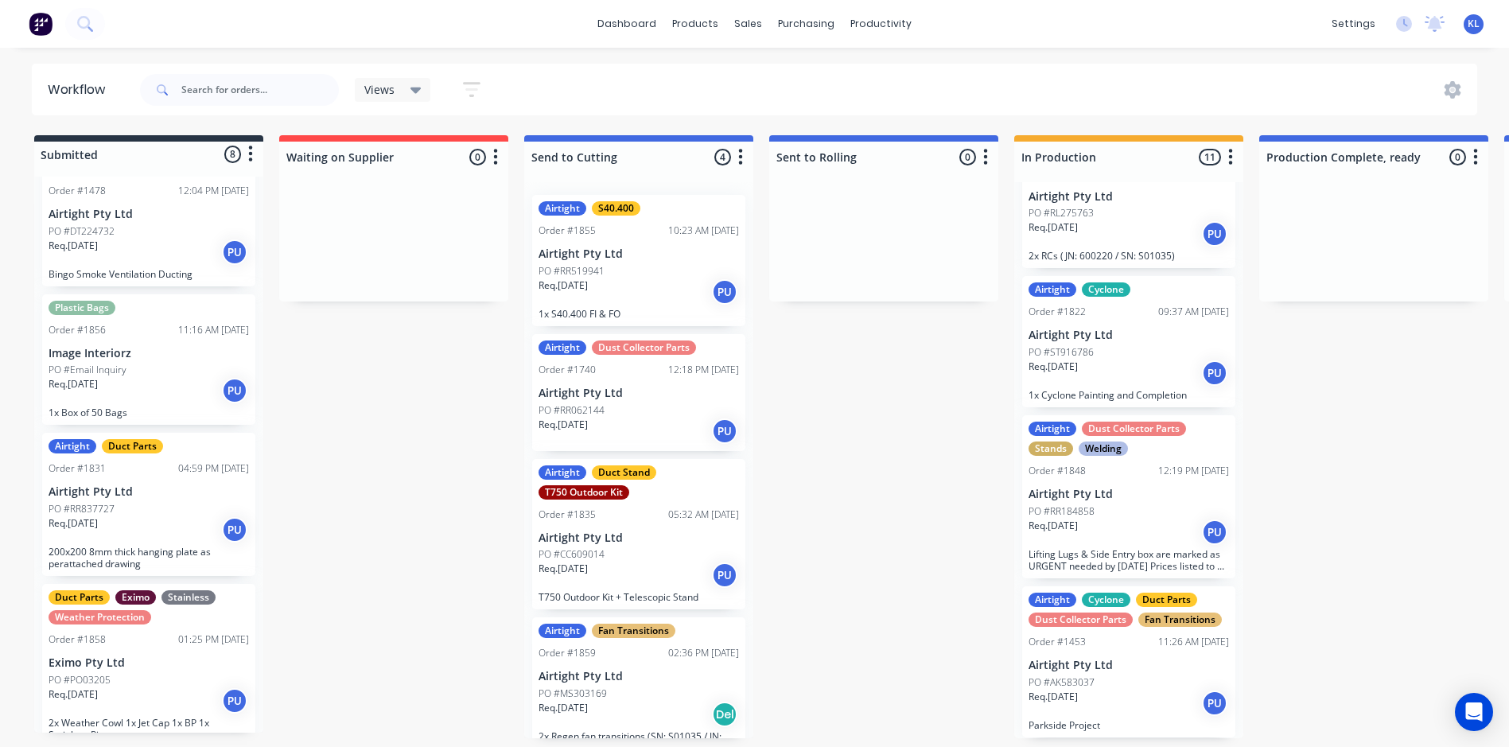
click at [618, 294] on div "Req. 12/08/25 PU" at bounding box center [638, 291] width 200 height 27
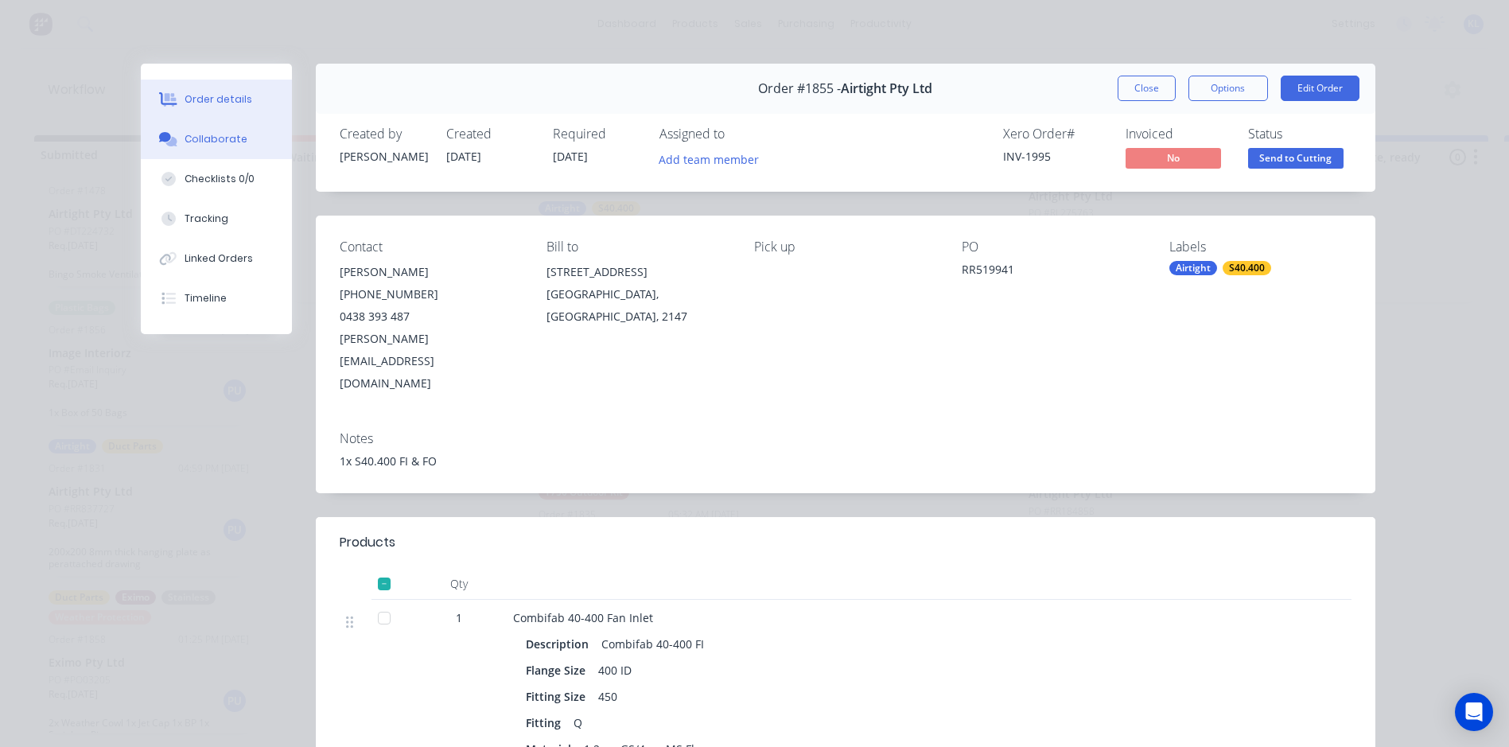
click at [216, 126] on button "Collaborate" at bounding box center [216, 139] width 151 height 40
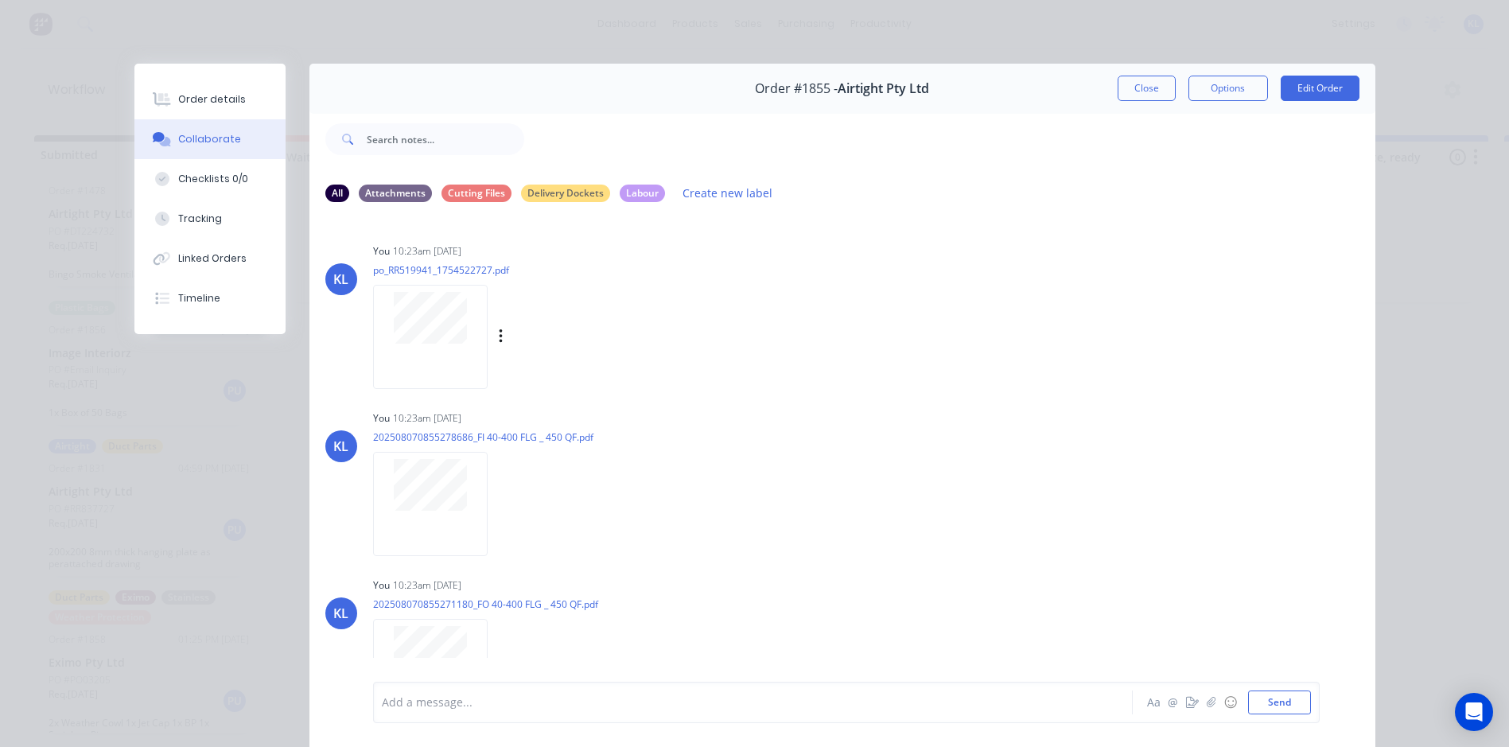
click at [440, 344] on div at bounding box center [430, 337] width 115 height 104
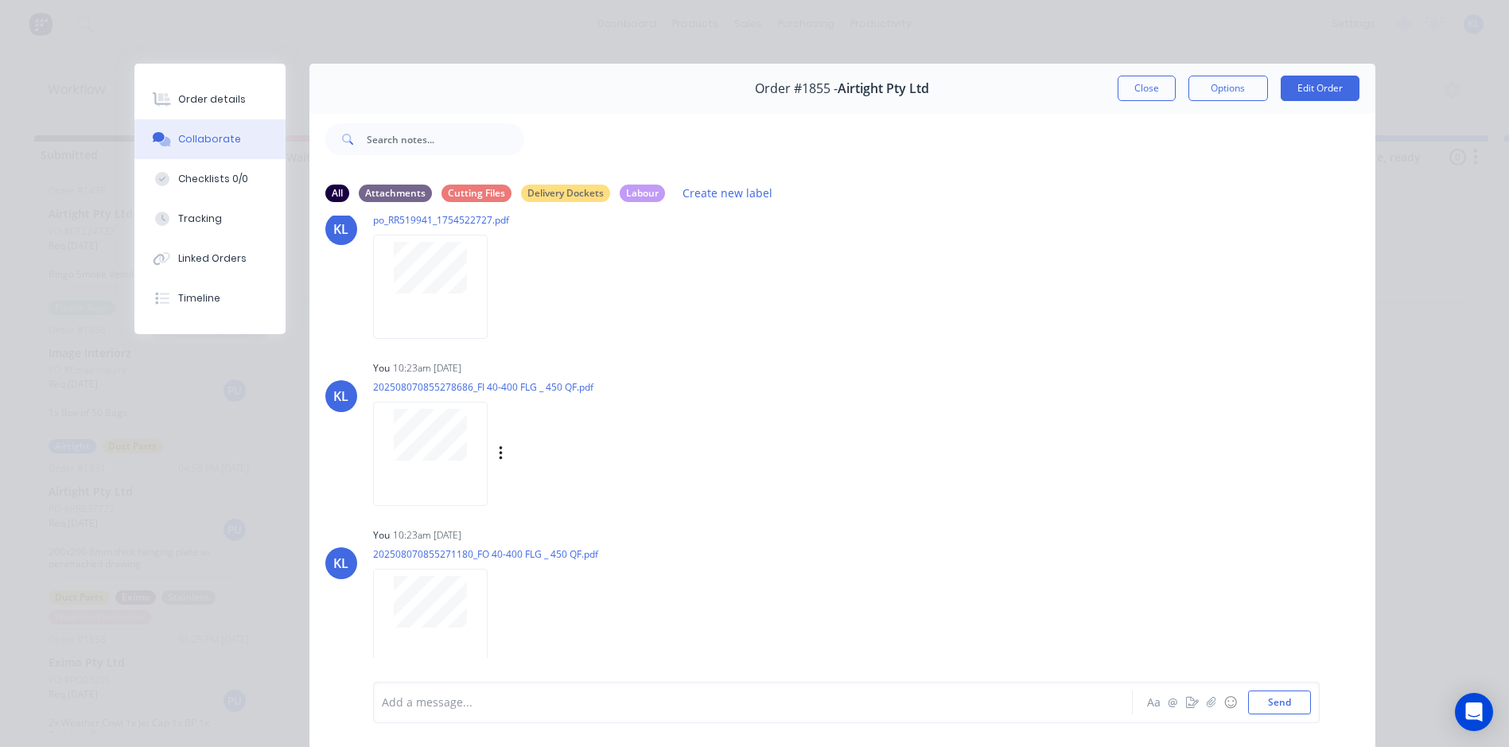
scroll to position [107, 0]
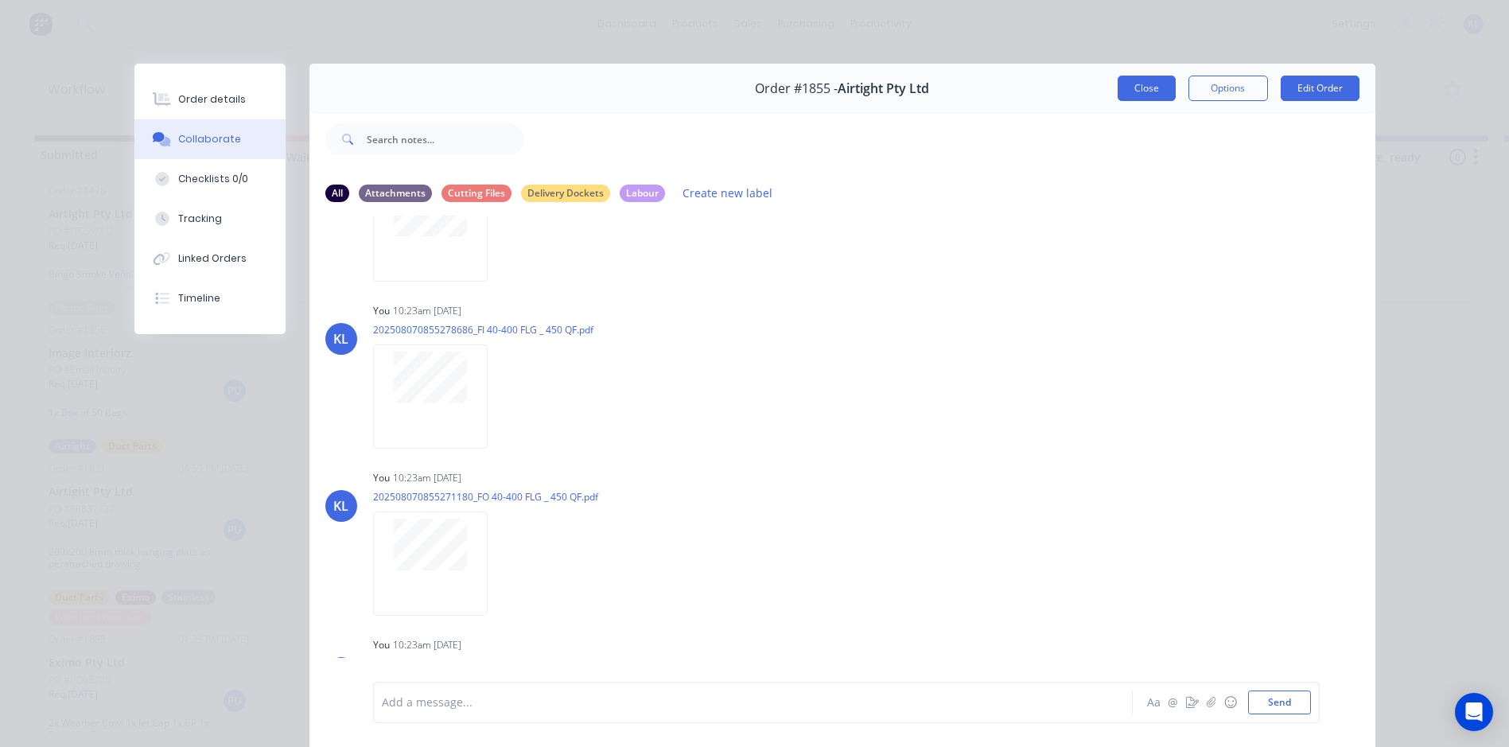
click at [1141, 89] on button "Close" at bounding box center [1146, 88] width 58 height 25
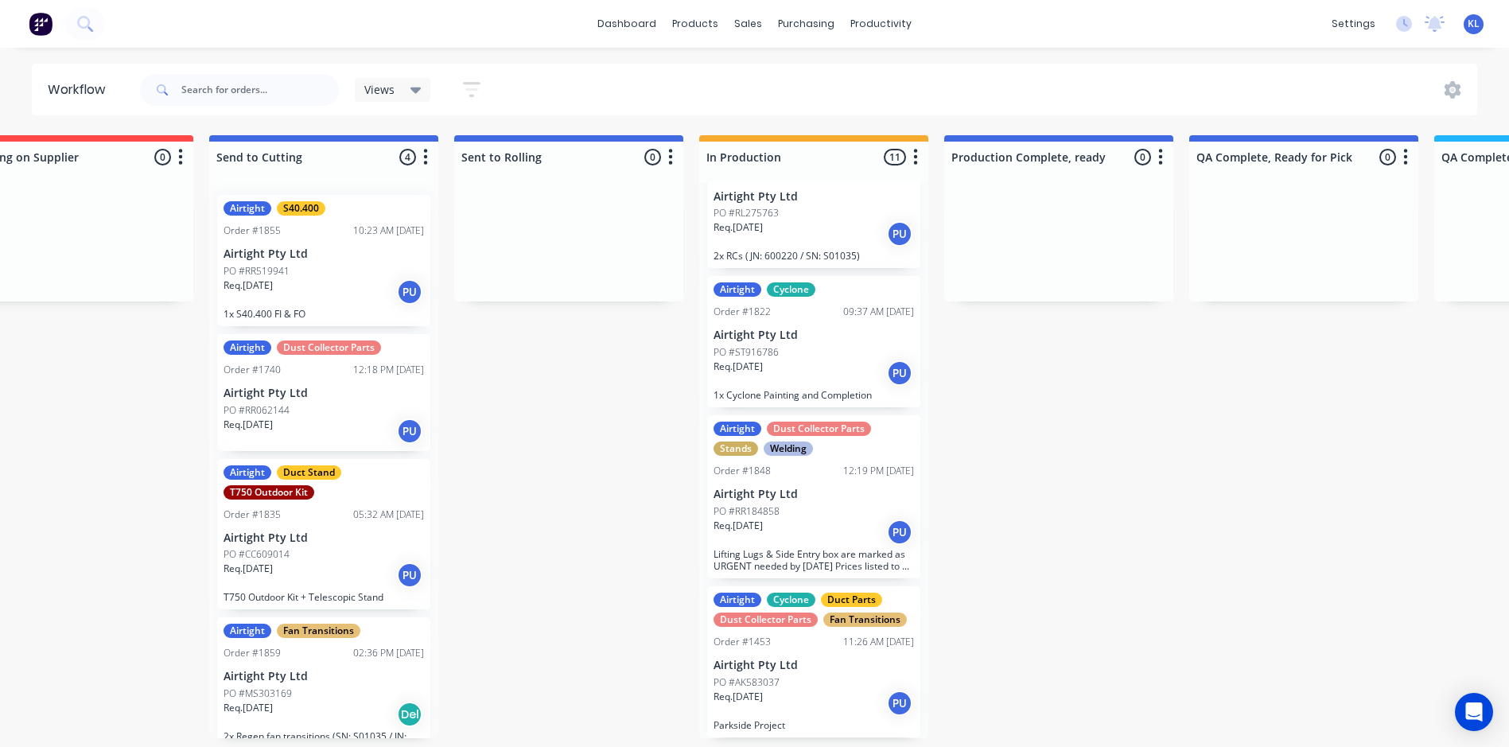
scroll to position [0, 330]
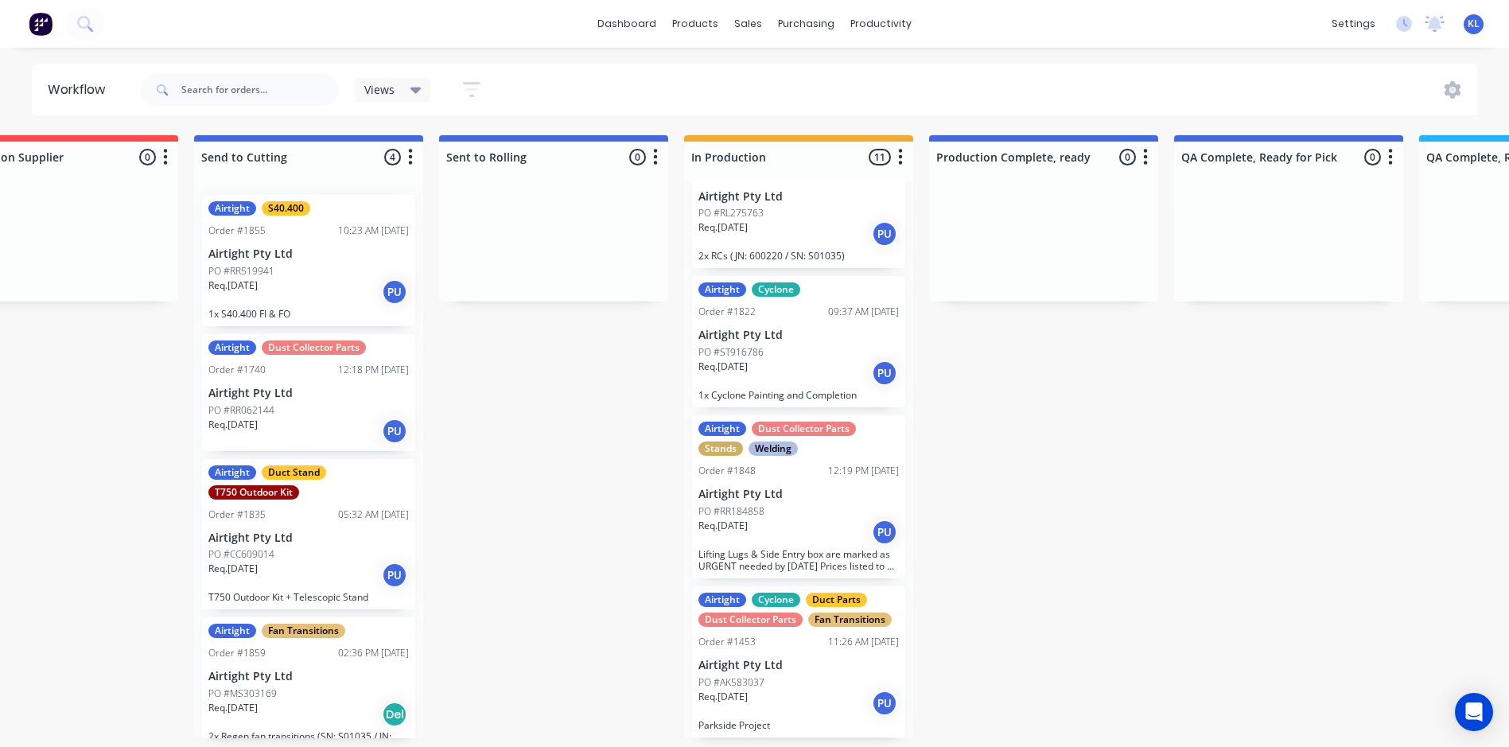
click at [802, 533] on div "Req. 08/08/25 PU" at bounding box center [798, 531] width 200 height 27
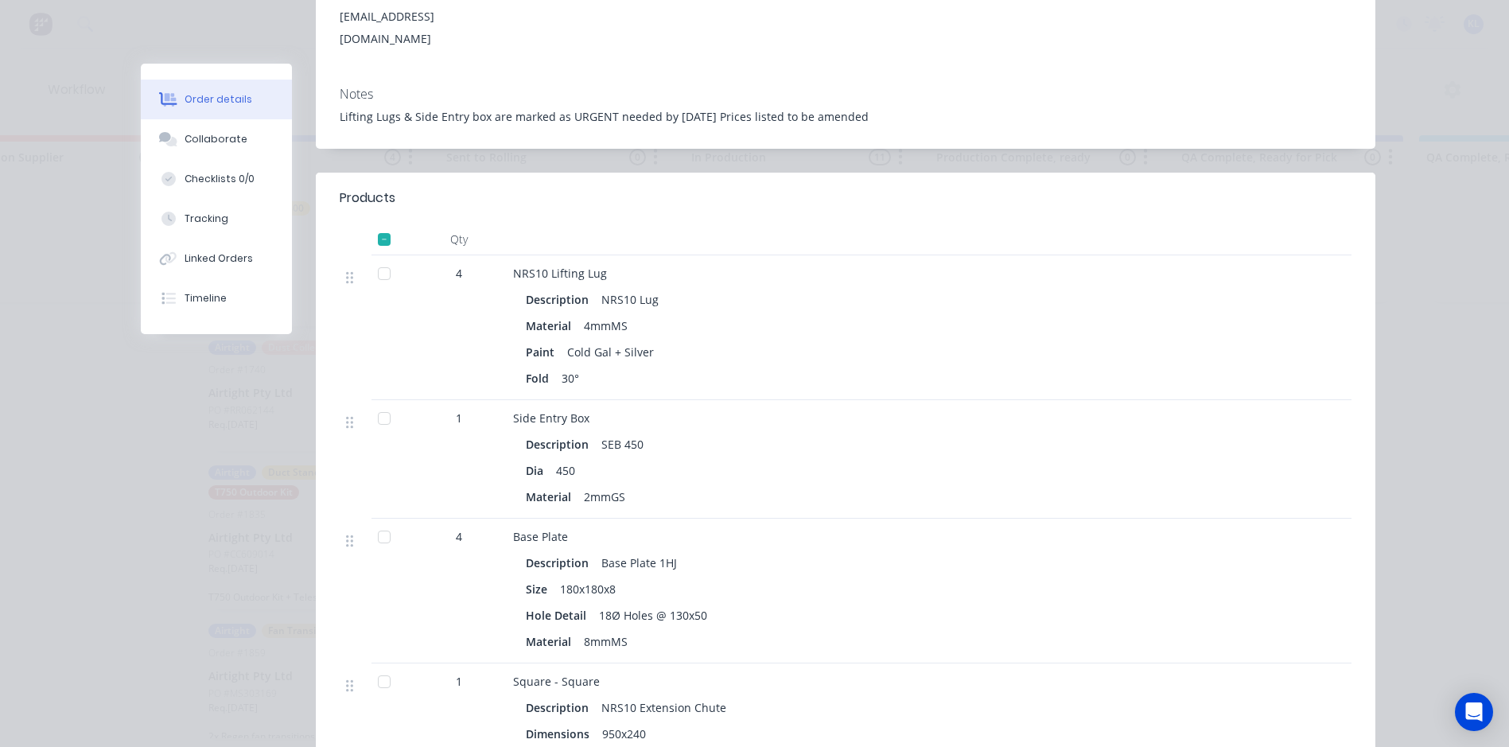
scroll to position [477, 0]
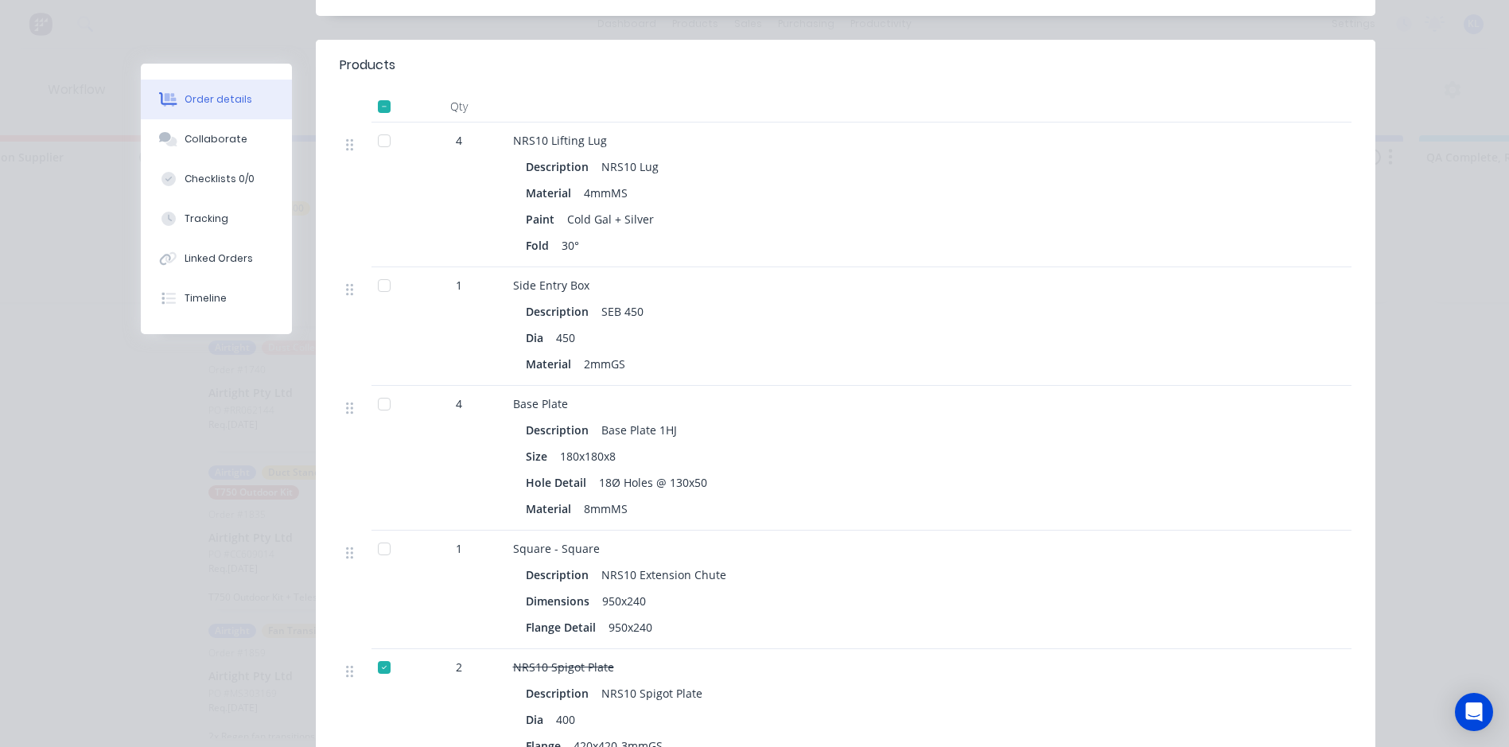
click at [371, 270] on div at bounding box center [384, 286] width 32 height 32
click at [377, 125] on div at bounding box center [384, 141] width 32 height 32
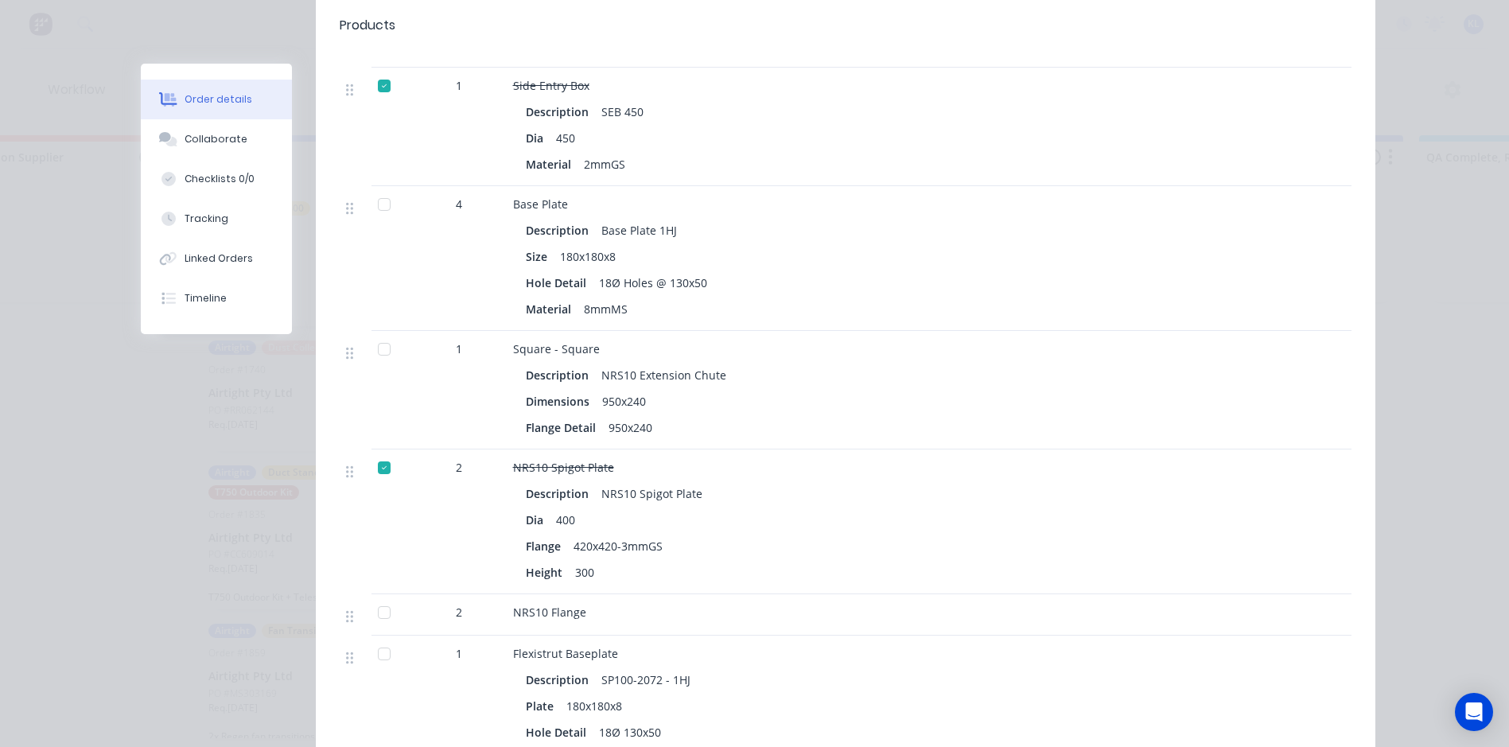
scroll to position [716, 0]
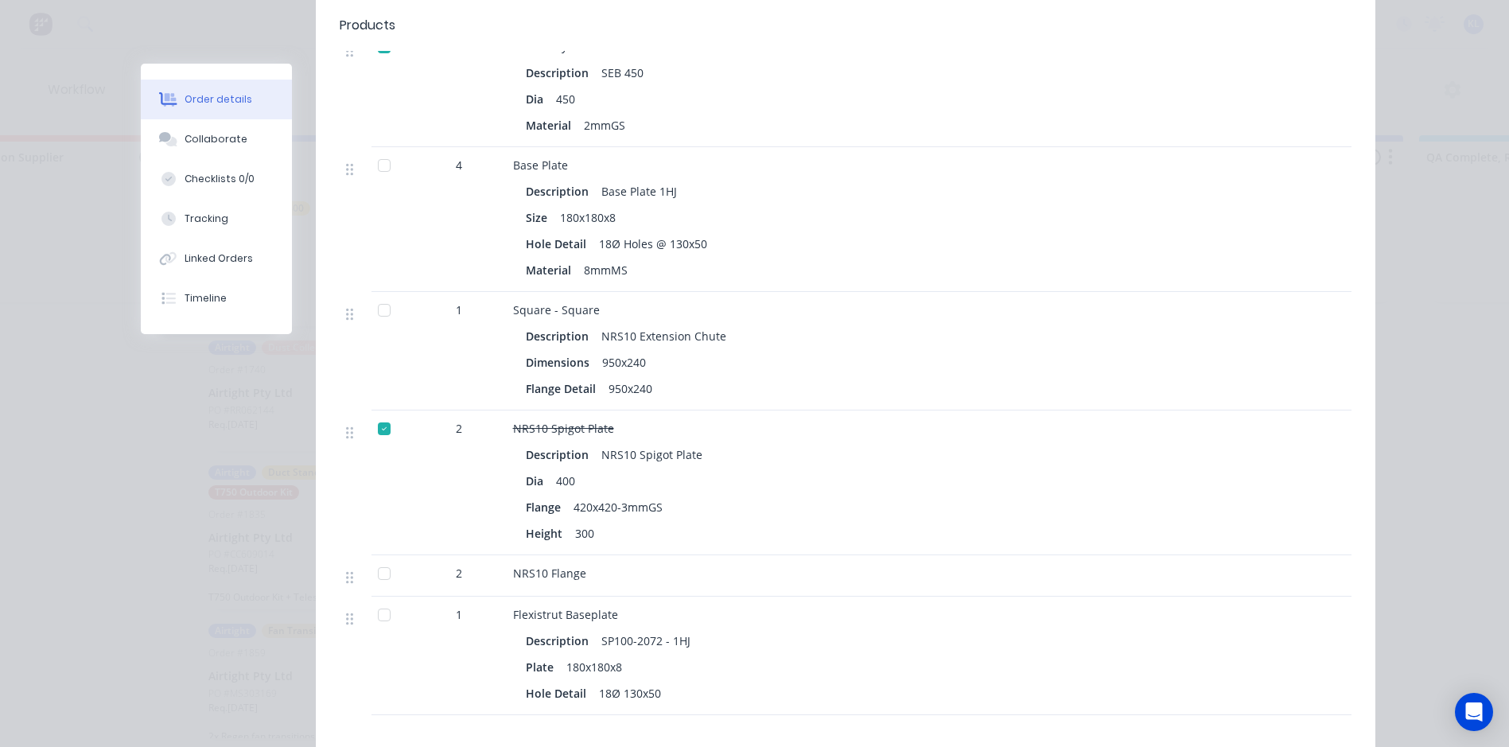
click at [376, 599] on div at bounding box center [384, 615] width 32 height 32
click at [379, 599] on div at bounding box center [384, 615] width 32 height 32
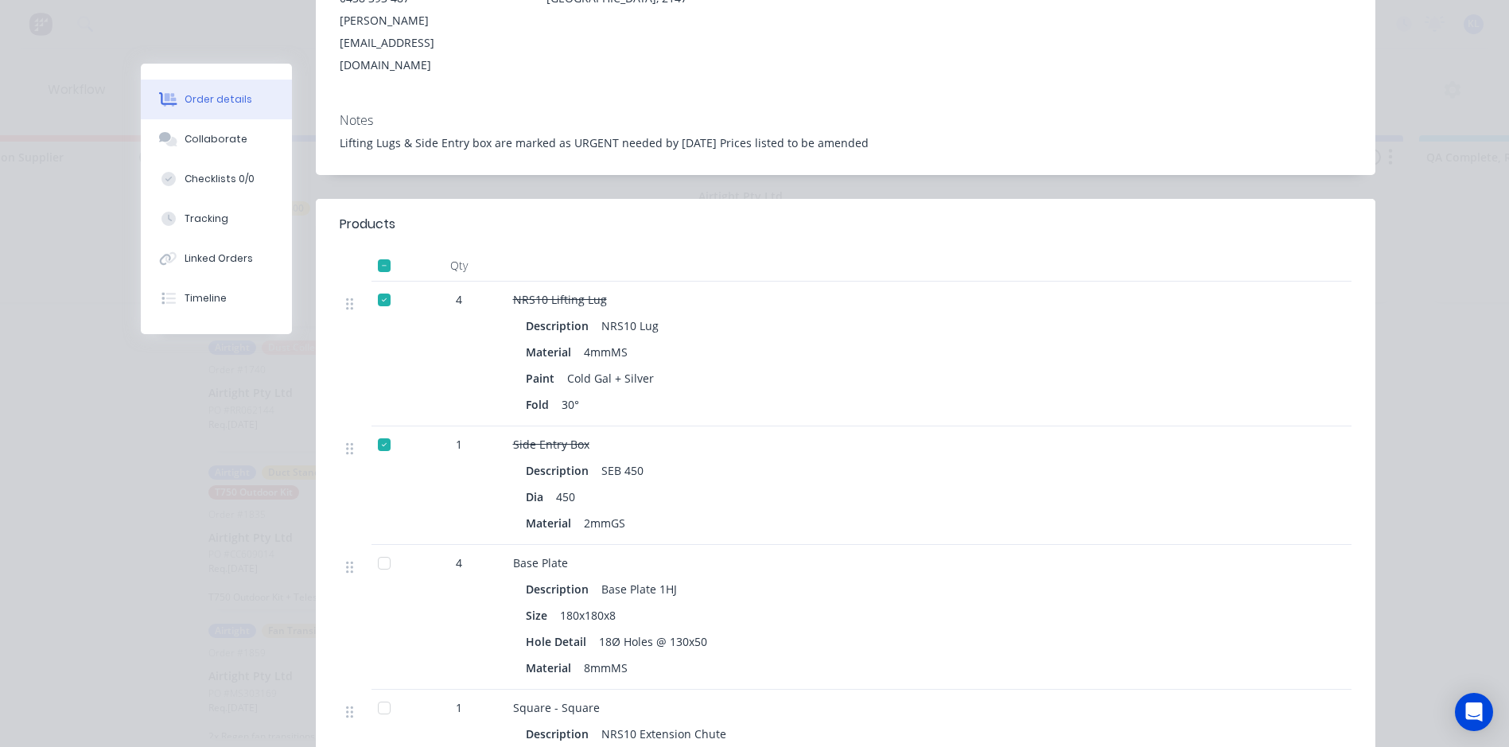
scroll to position [80, 0]
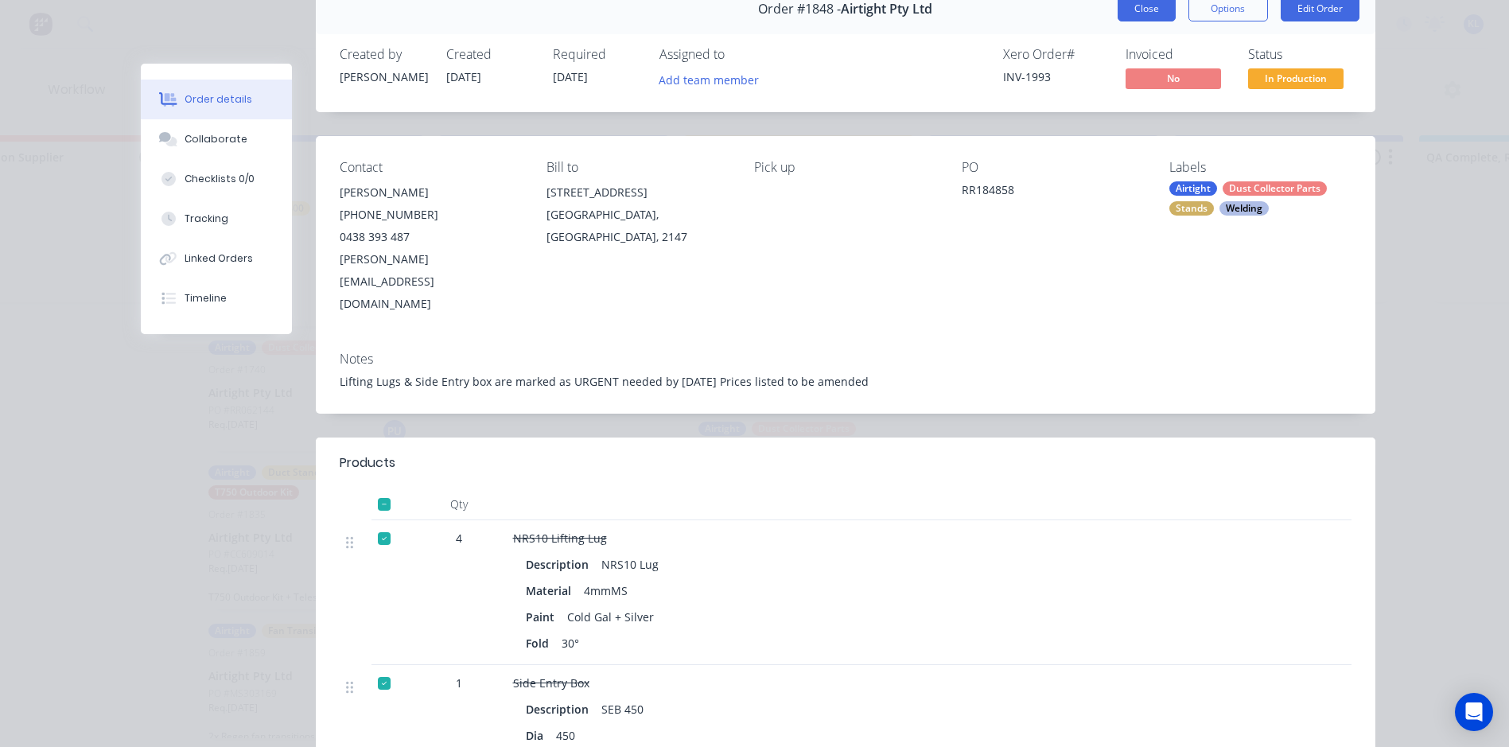
click at [1153, 12] on button "Close" at bounding box center [1146, 8] width 58 height 25
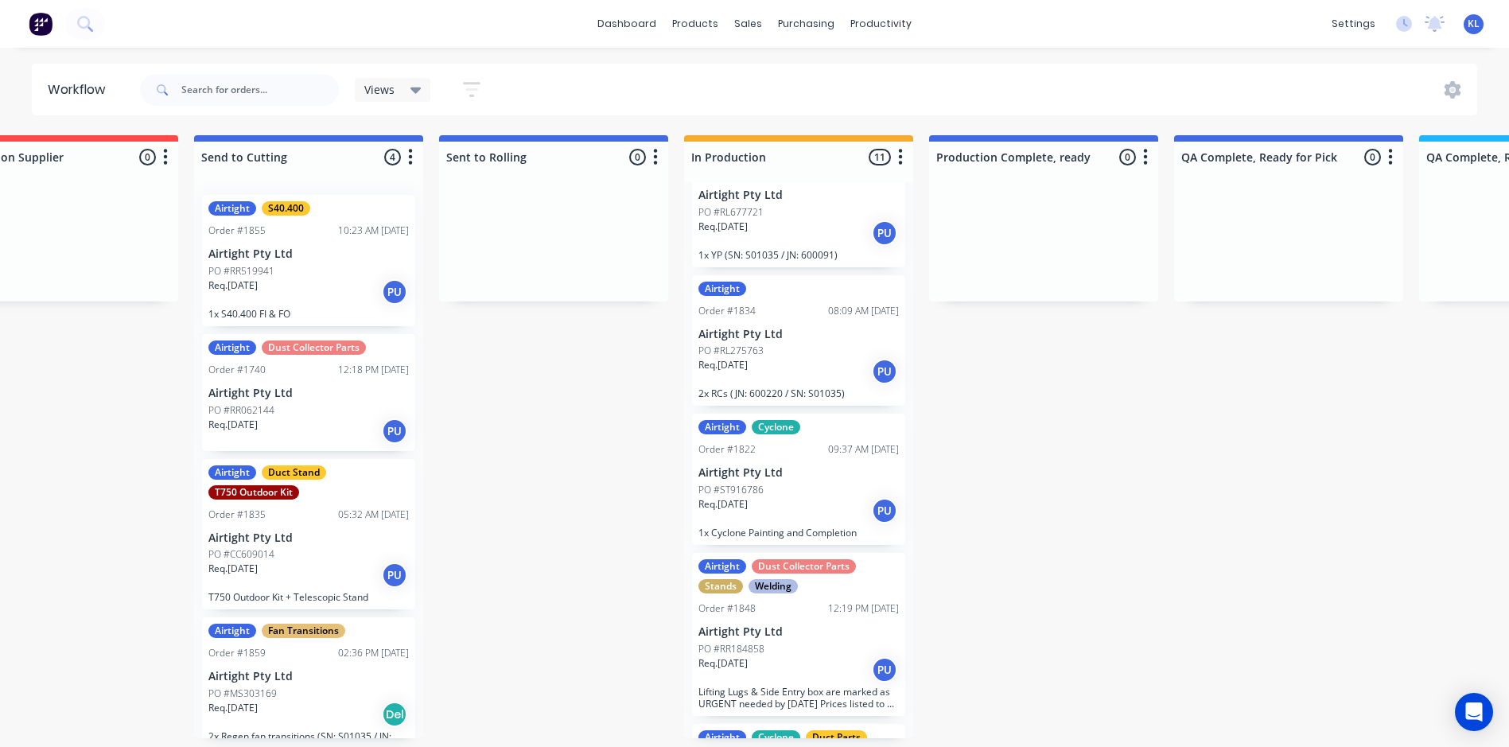
scroll to position [895, 0]
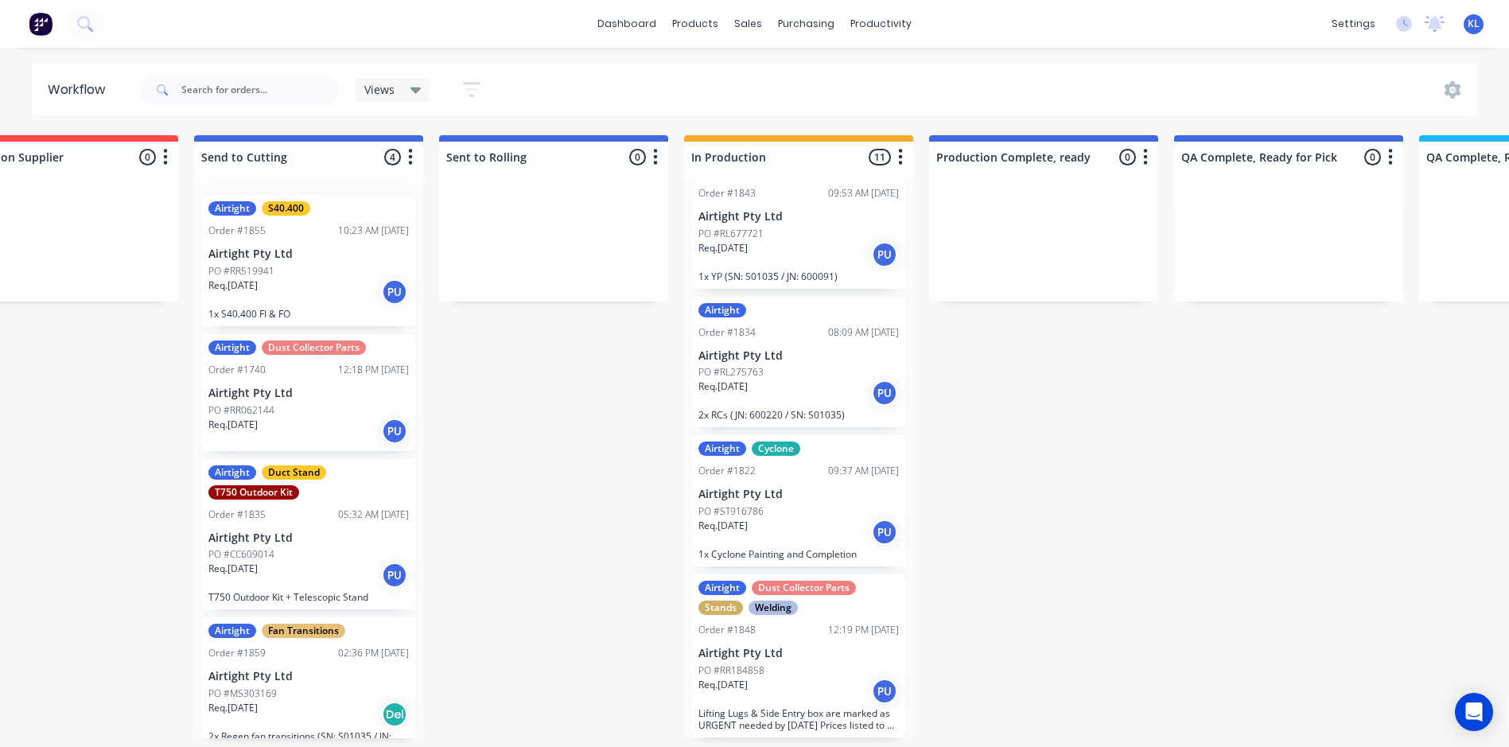
click at [811, 367] on div "PO #RL275763" at bounding box center [798, 372] width 200 height 14
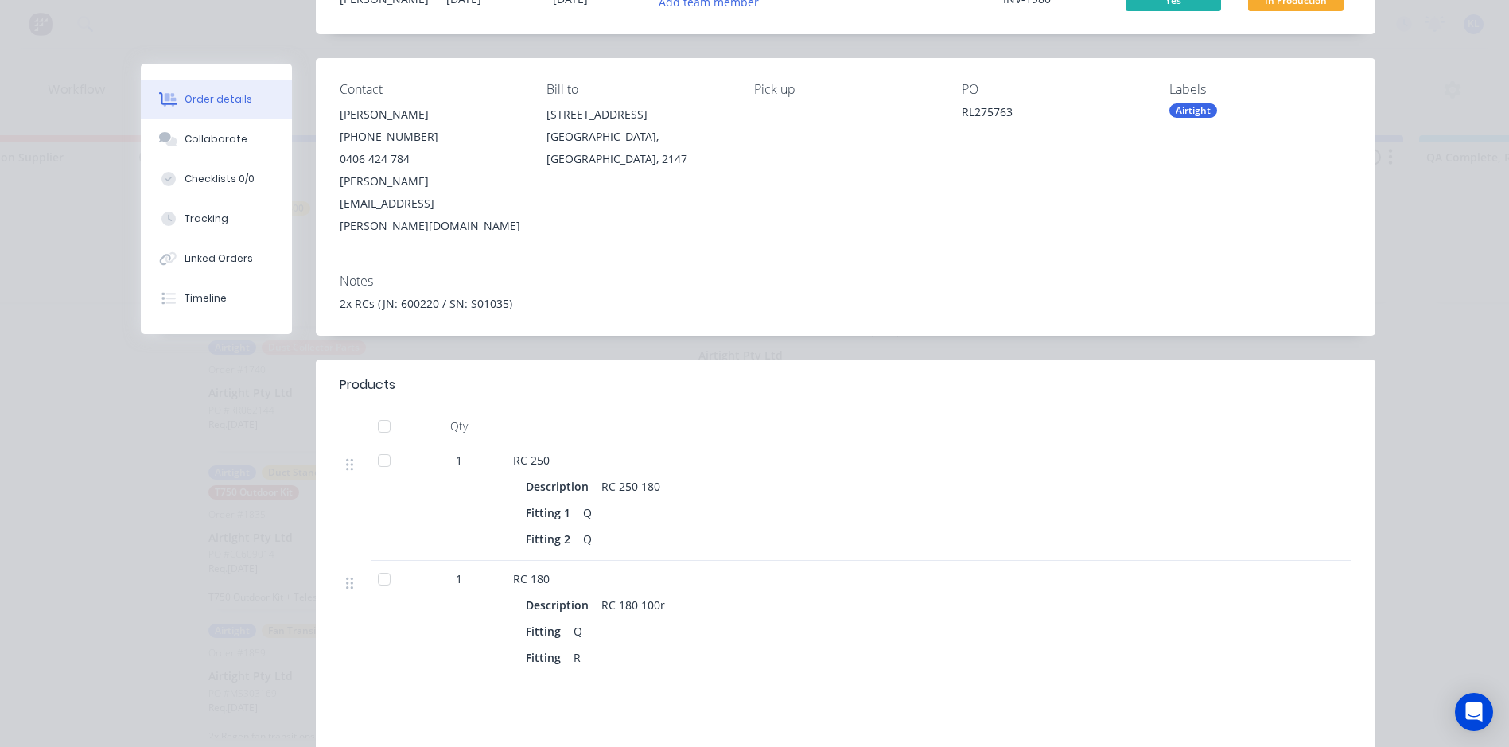
scroll to position [159, 0]
click at [379, 443] on div at bounding box center [384, 459] width 32 height 32
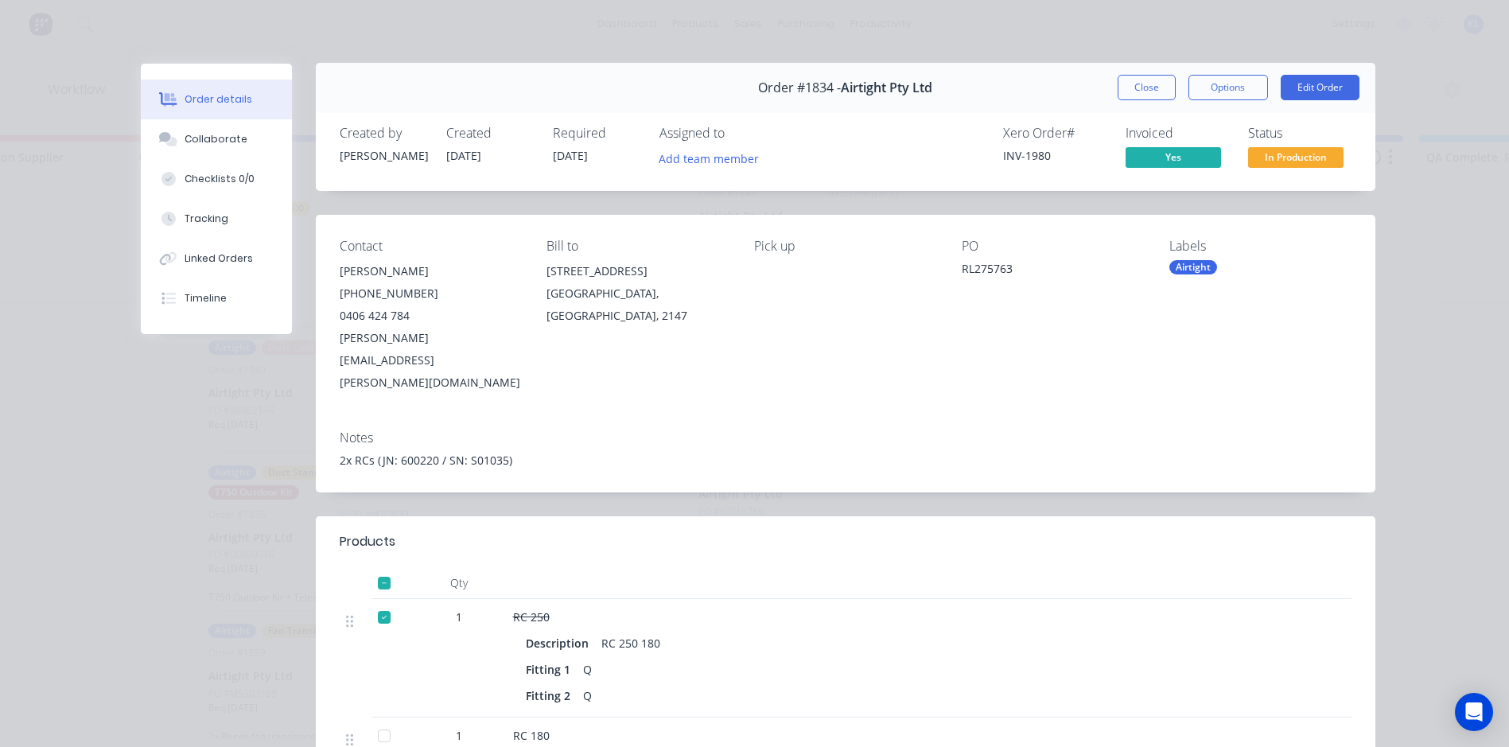
scroll to position [0, 0]
click at [1149, 95] on button "Close" at bounding box center [1146, 88] width 58 height 25
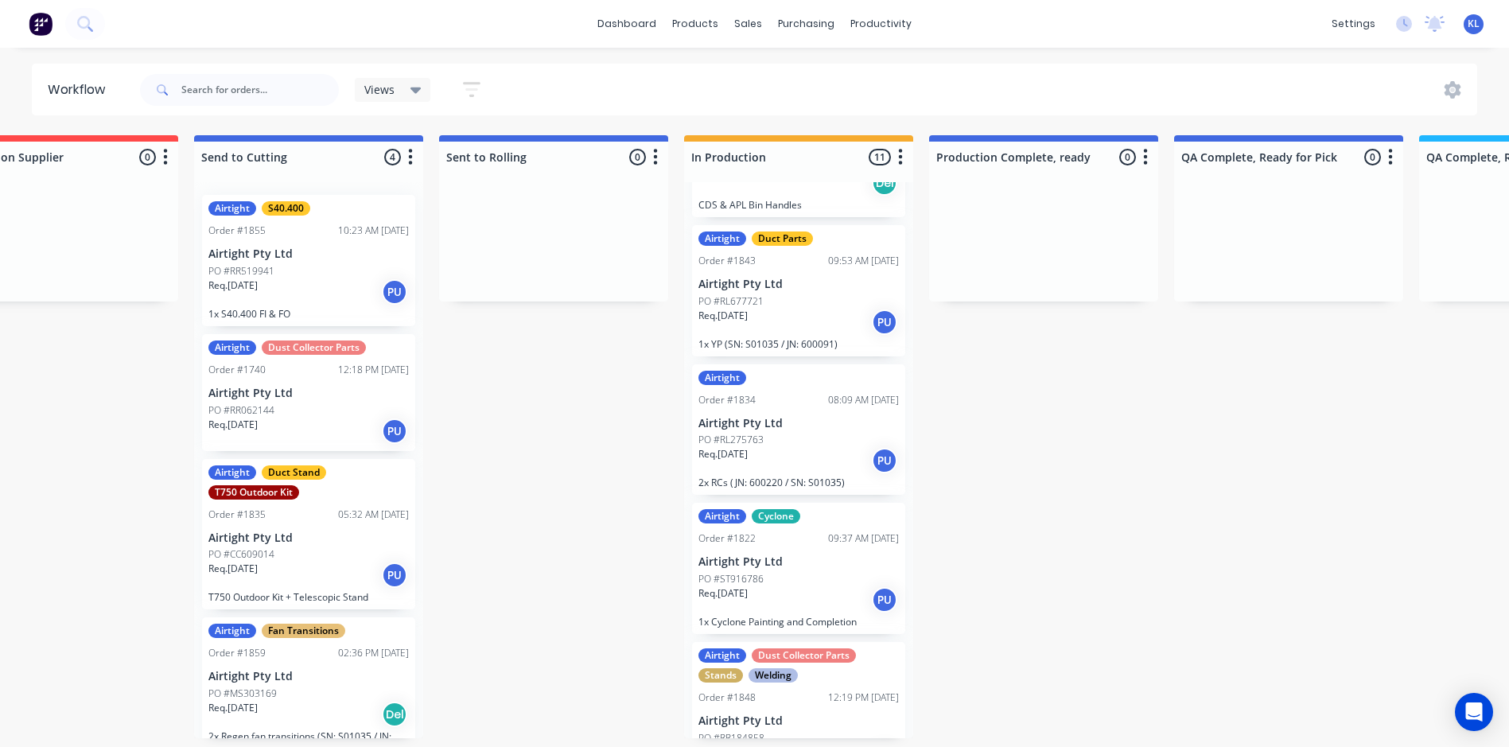
scroll to position [736, 0]
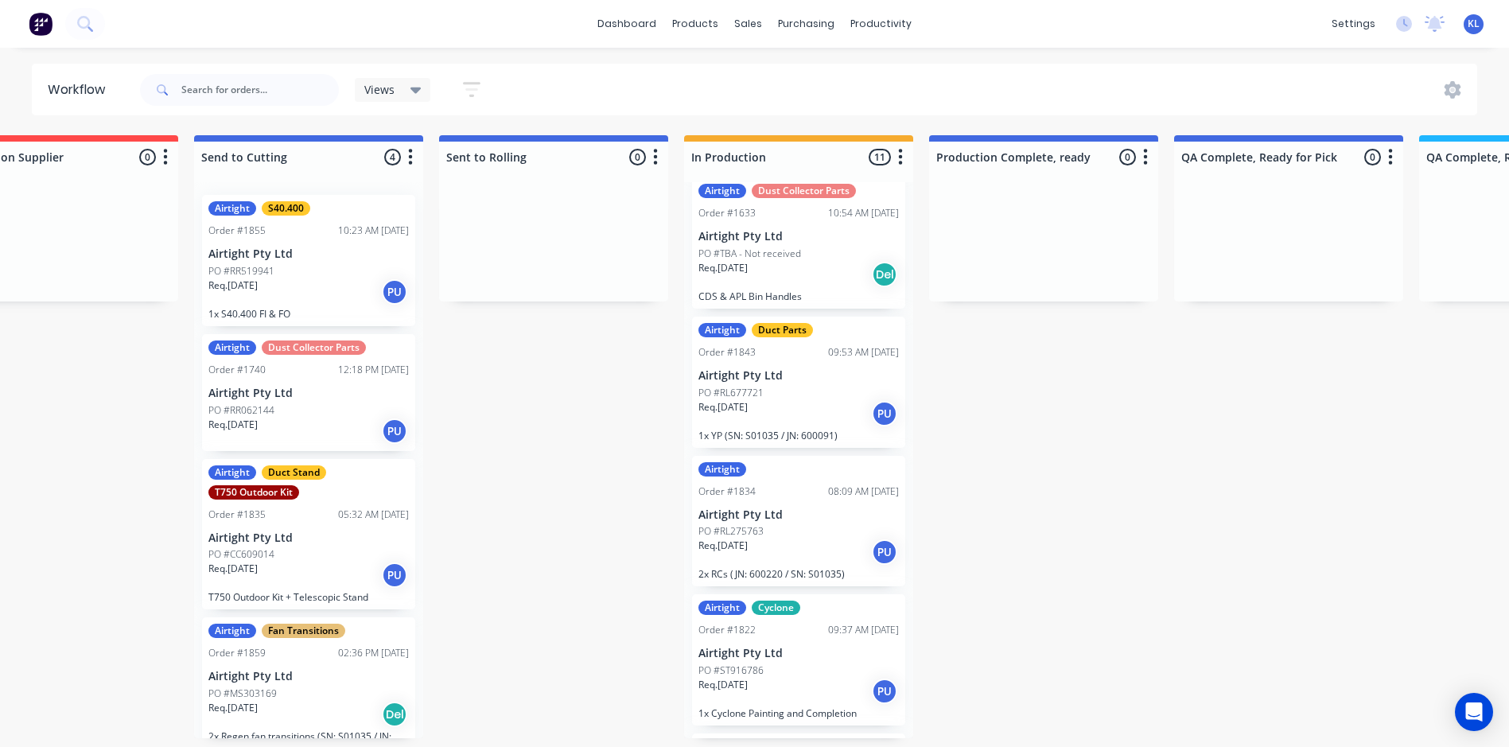
click at [813, 403] on div "Req. 05/08/25 PU" at bounding box center [798, 413] width 200 height 27
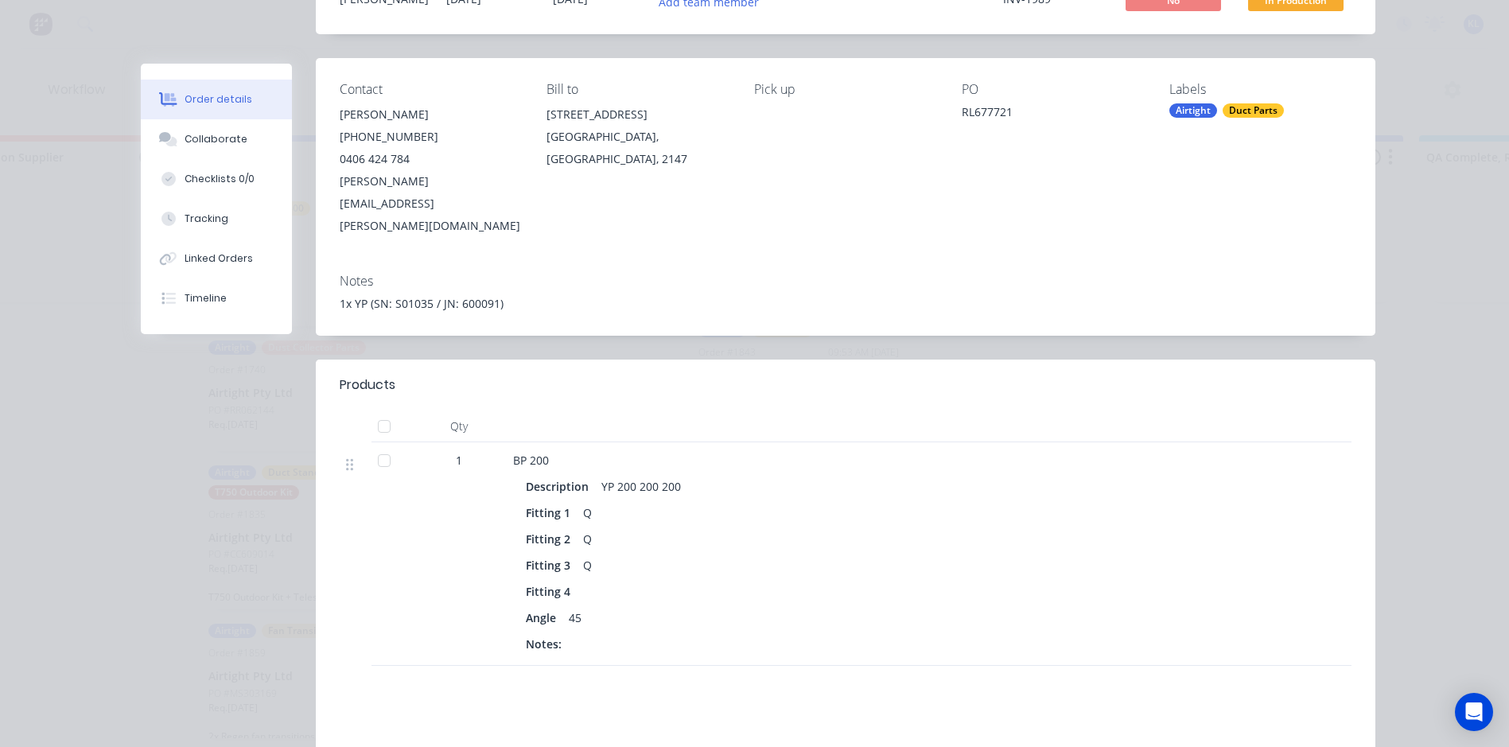
scroll to position [159, 0]
click at [214, 152] on button "Collaborate" at bounding box center [216, 139] width 151 height 40
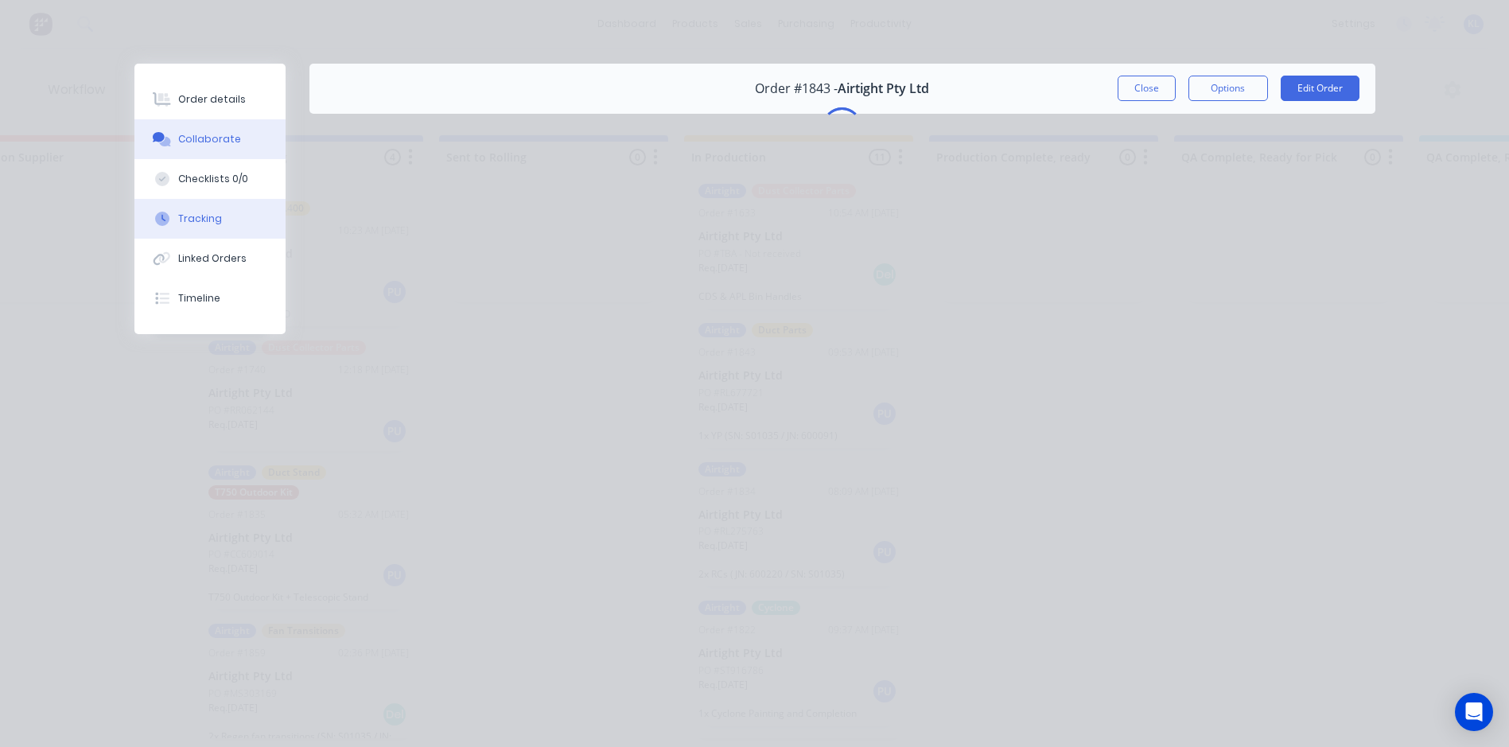
scroll to position [0, 0]
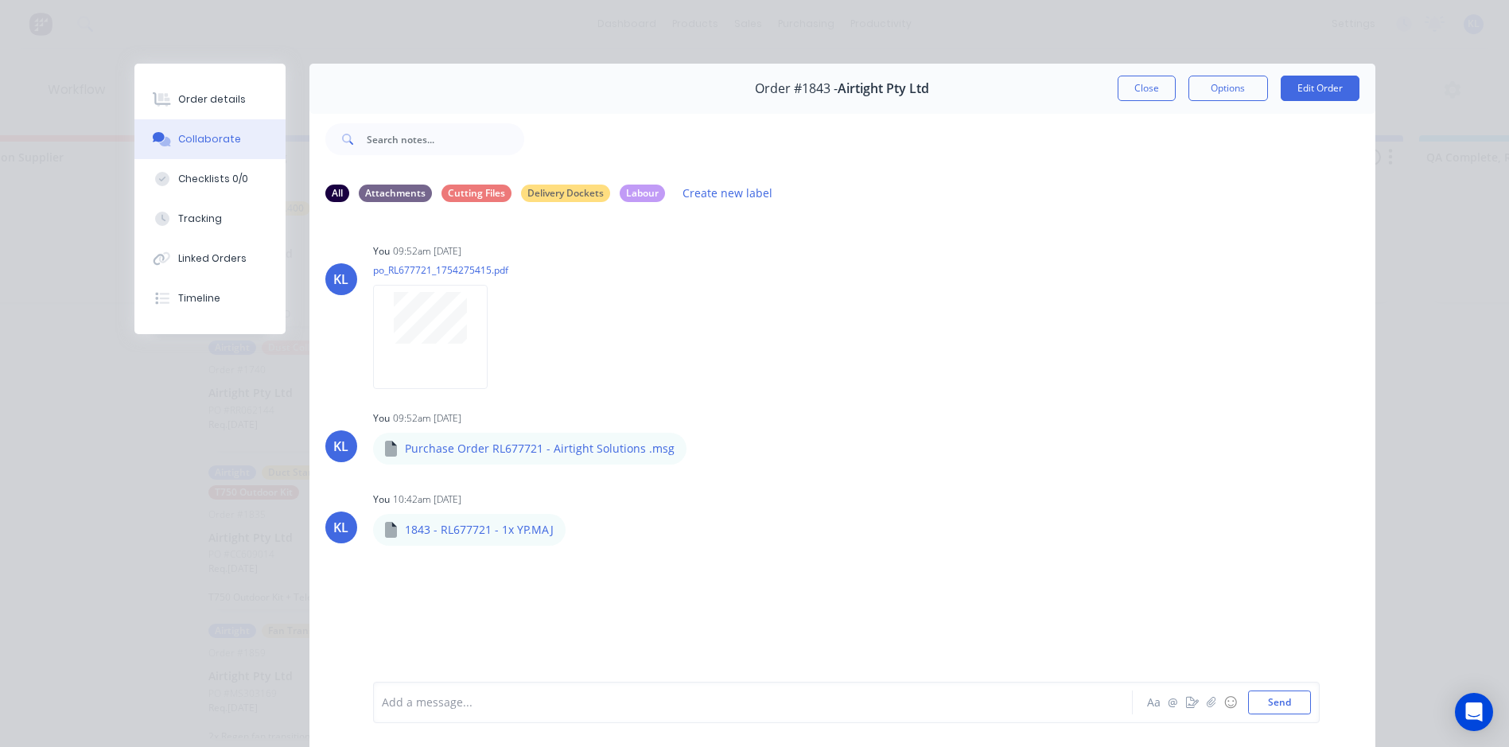
click at [468, 716] on div "Add a message... Aa @ ☺ Send" at bounding box center [846, 702] width 946 height 41
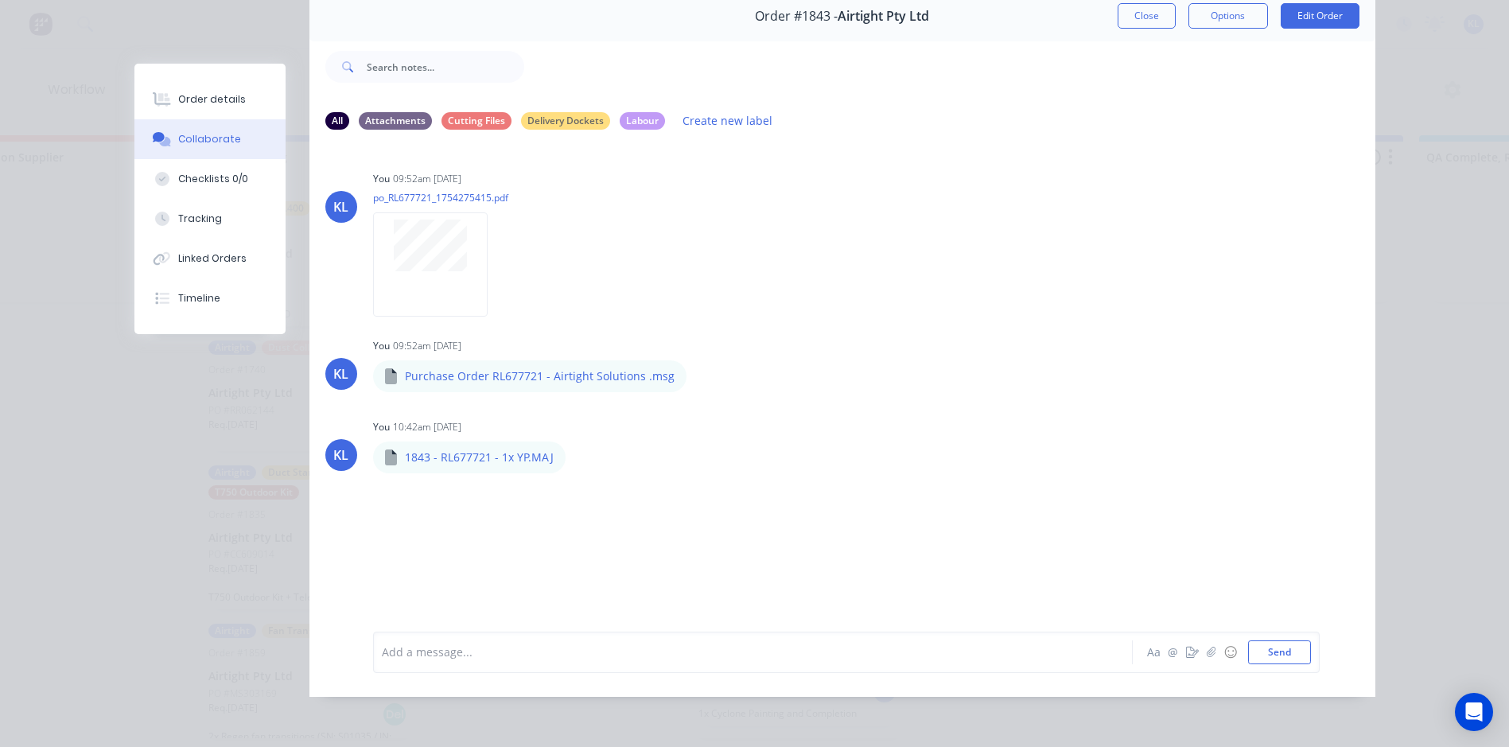
scroll to position [84, 0]
click at [476, 659] on div at bounding box center [730, 651] width 696 height 17
click at [1303, 647] on button "Send" at bounding box center [1279, 652] width 63 height 24
drag, startPoint x: 1189, startPoint y: 84, endPoint x: 1196, endPoint y: 89, distance: 8.6
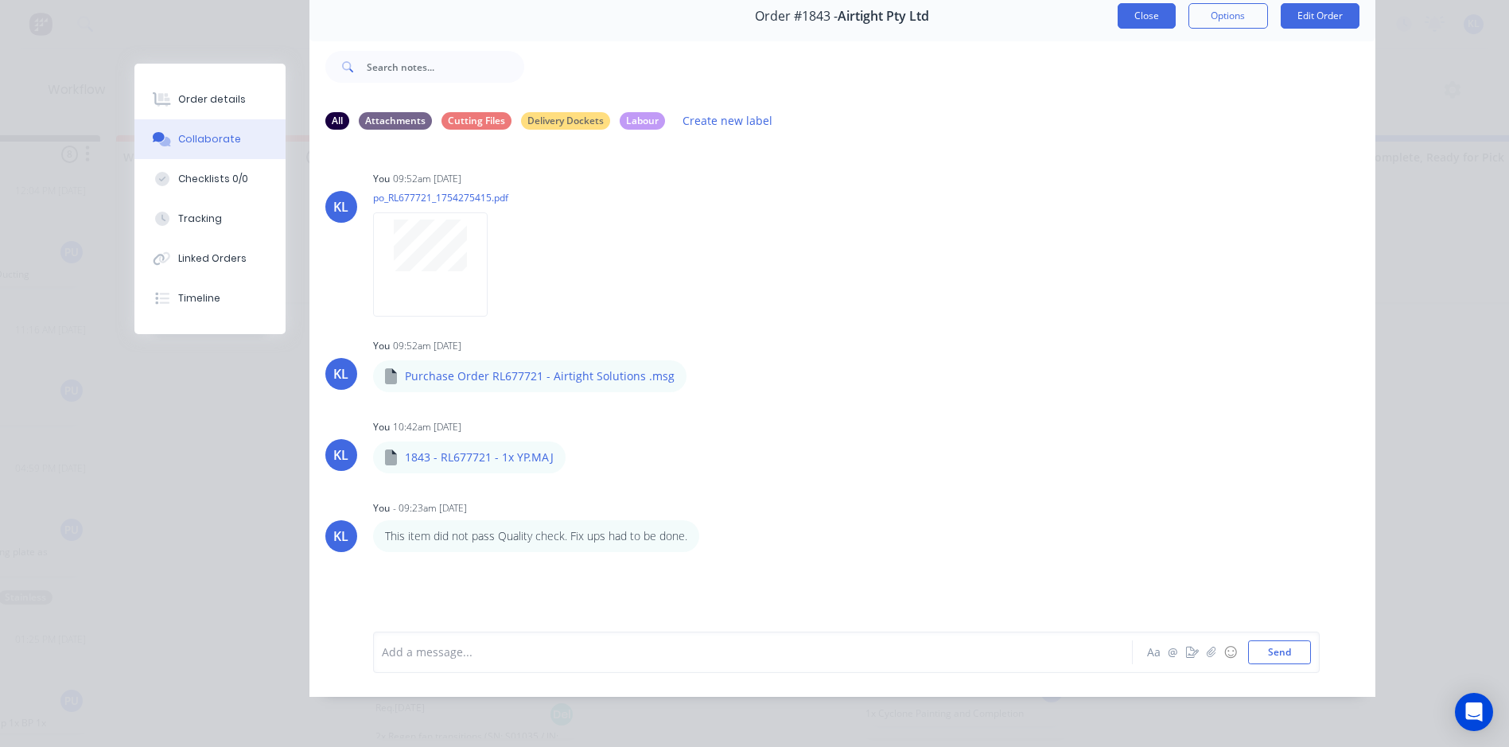
click at [1136, 11] on button "Close" at bounding box center [1146, 15] width 58 height 25
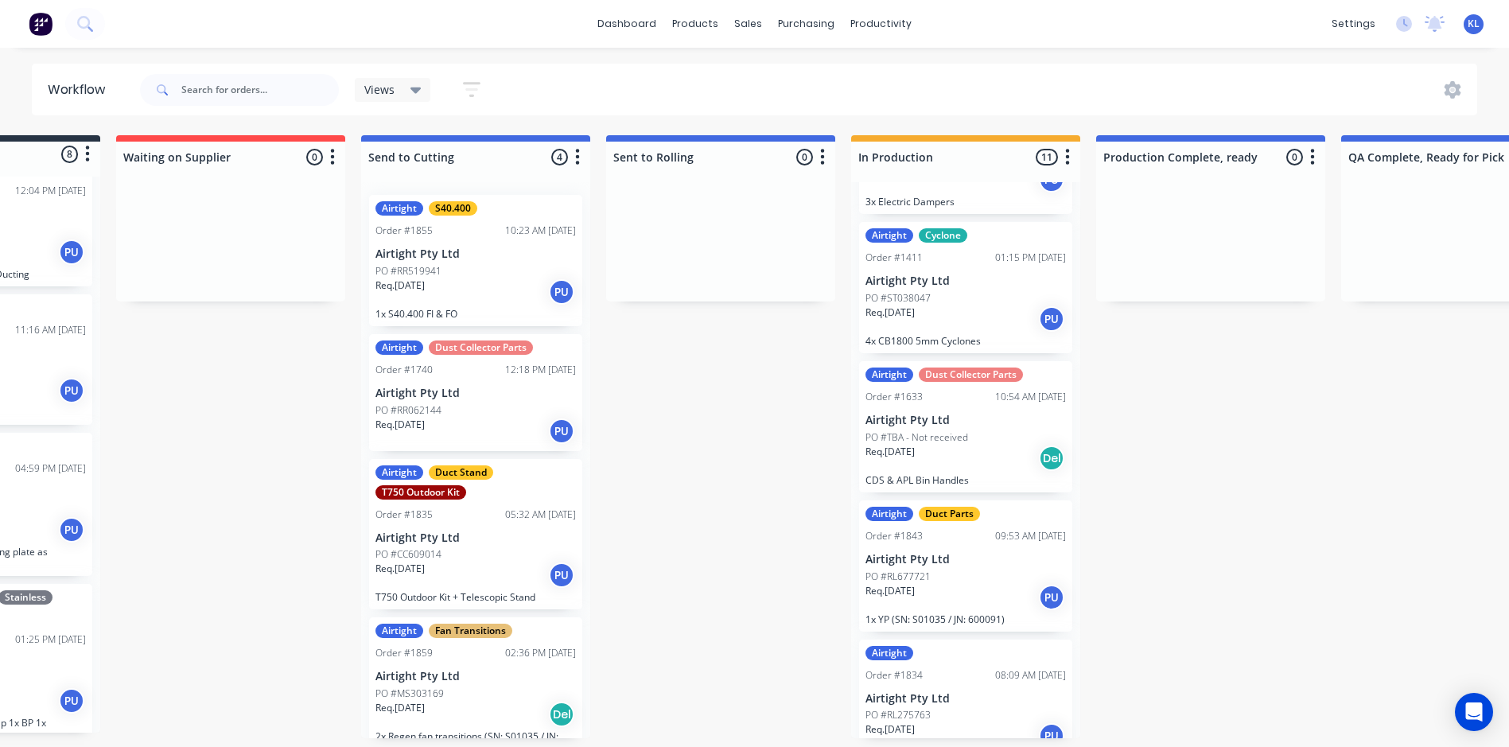
scroll to position [795, 0]
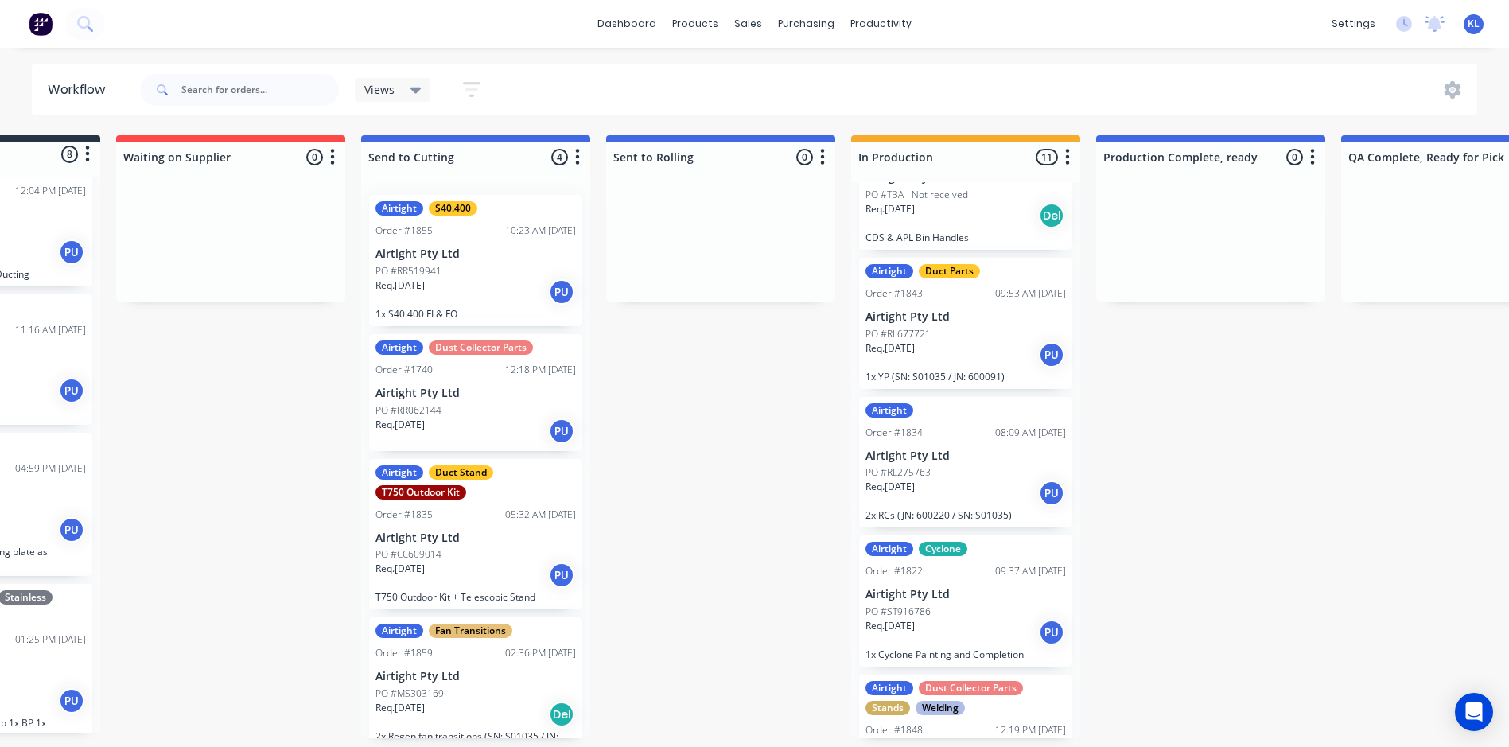
drag, startPoint x: 1023, startPoint y: 393, endPoint x: 1252, endPoint y: 515, distance: 259.7
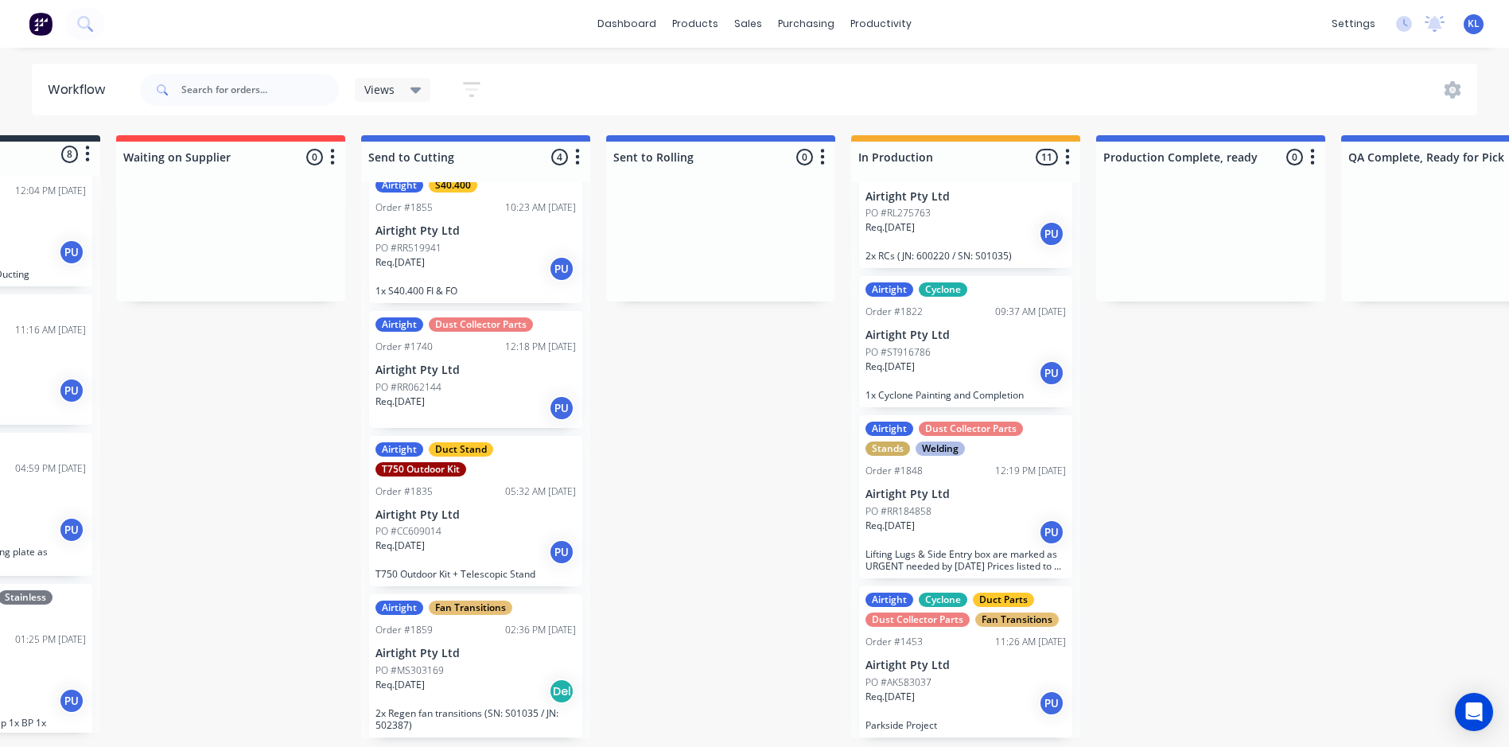
scroll to position [3, 163]
click at [507, 687] on div "Req. 15/08/25 Del" at bounding box center [475, 691] width 200 height 27
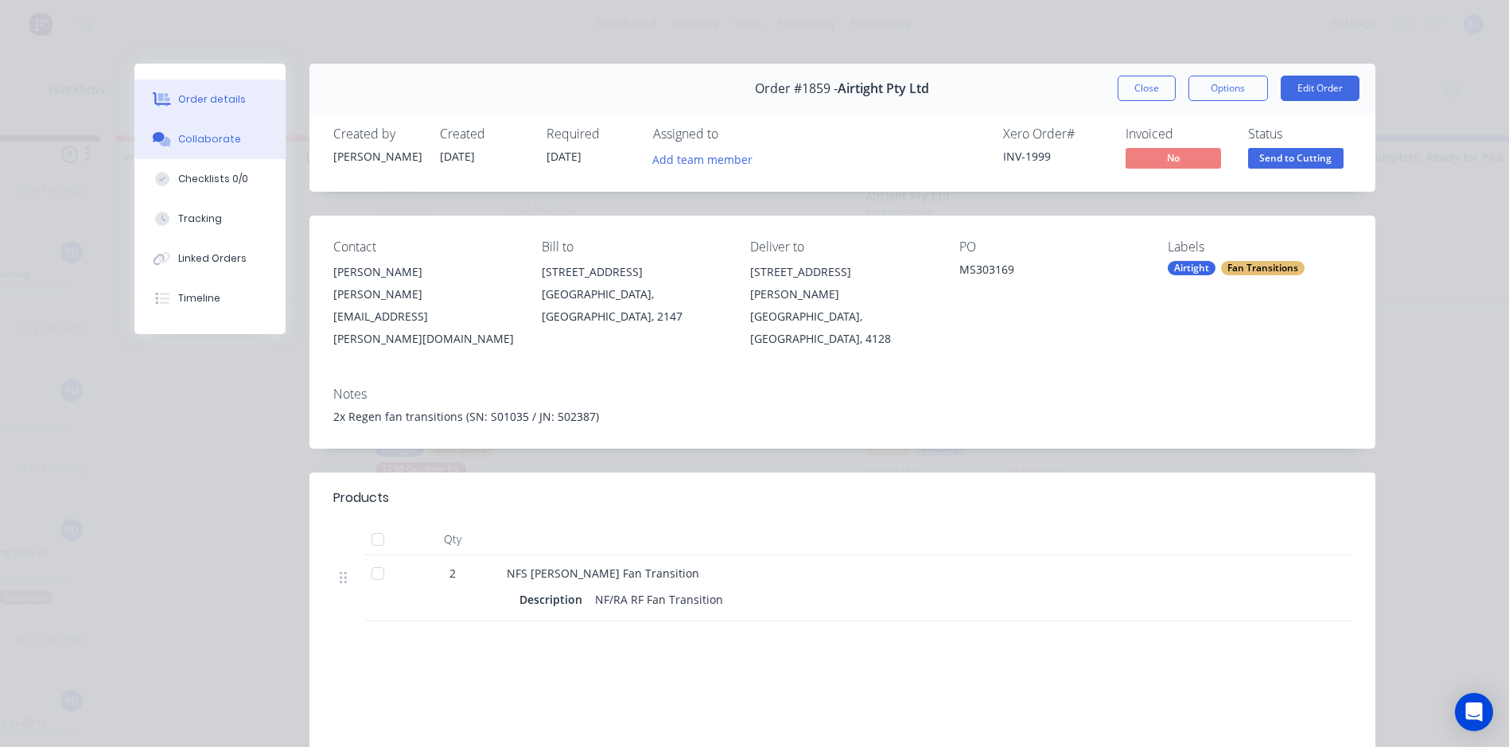
click at [195, 124] on button "Collaborate" at bounding box center [209, 139] width 151 height 40
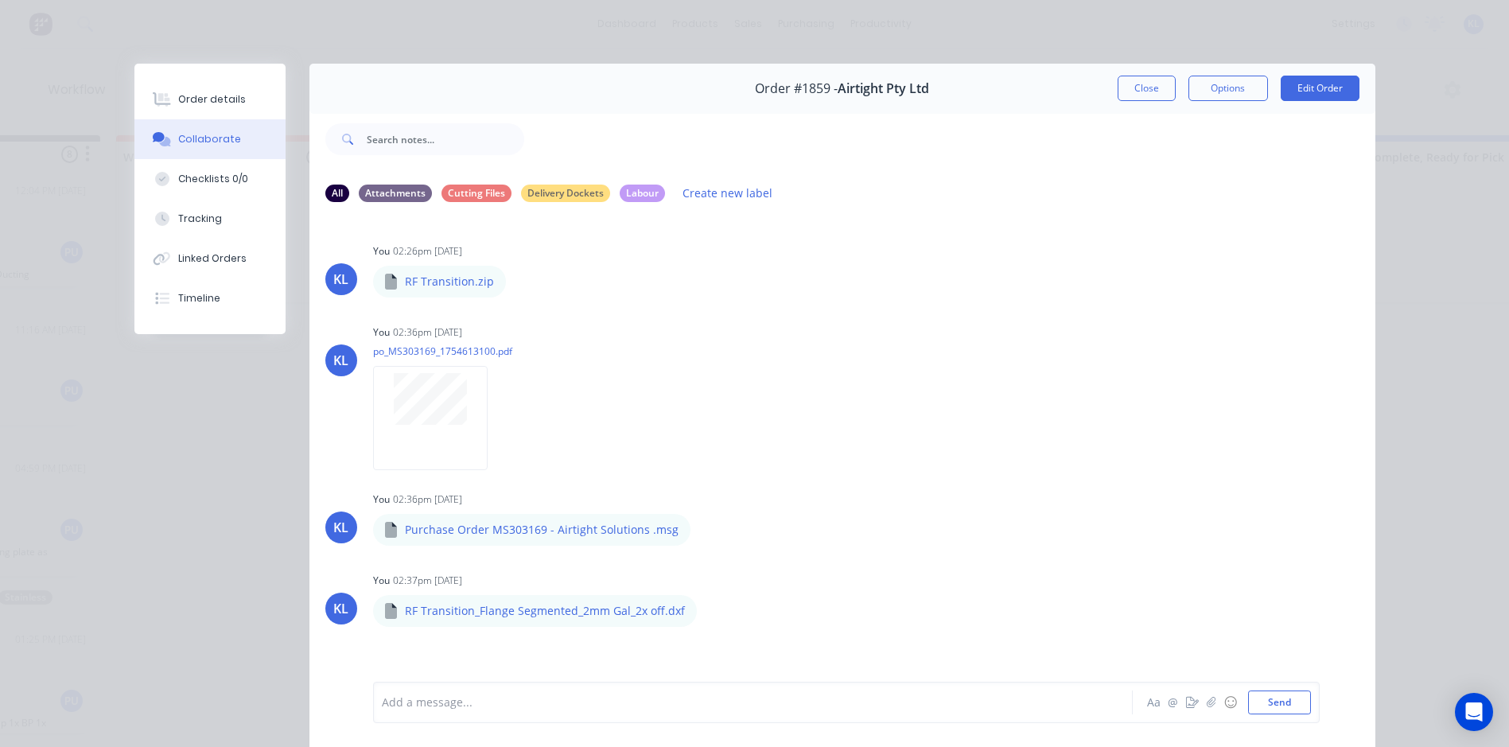
scroll to position [0, 163]
click at [1140, 87] on button "Close" at bounding box center [1146, 88] width 58 height 25
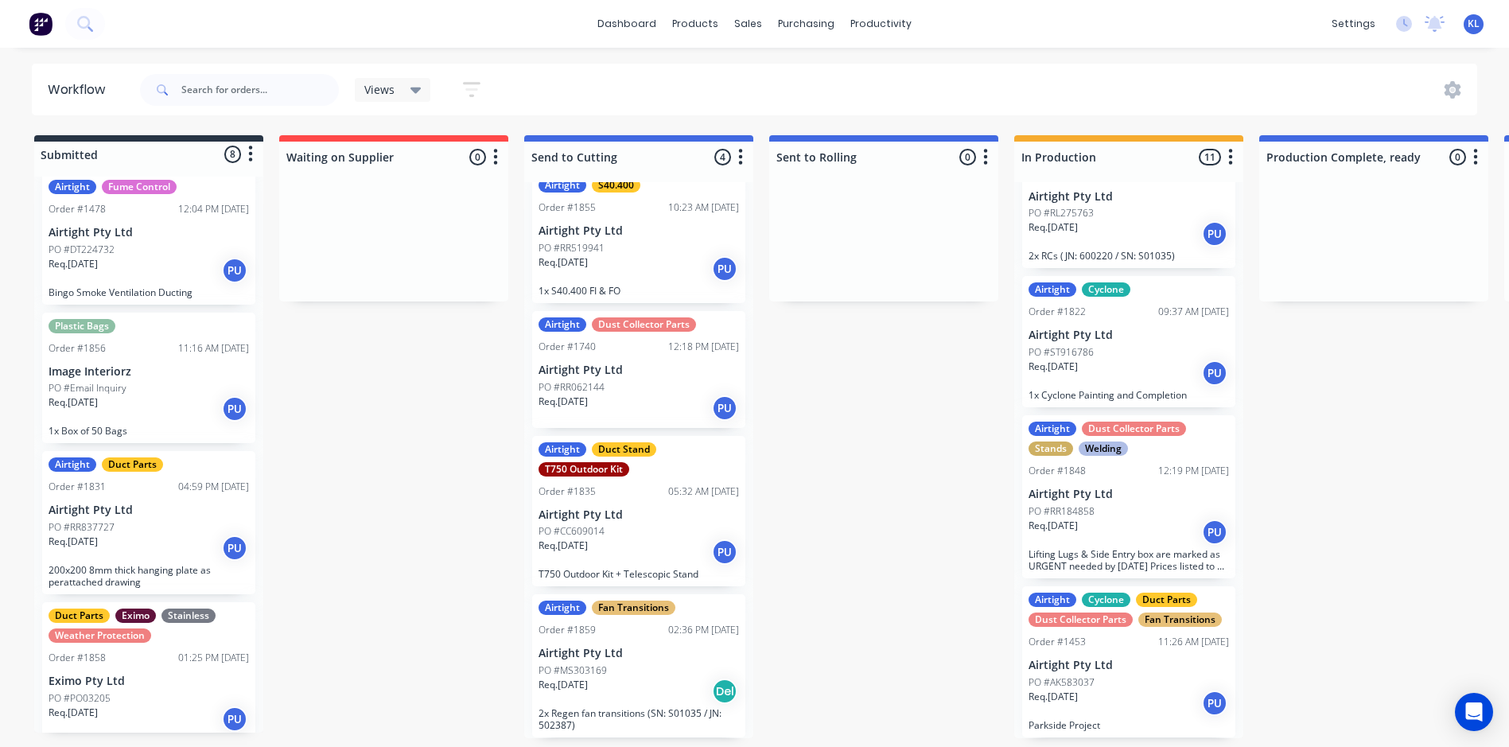
scroll to position [114, 0]
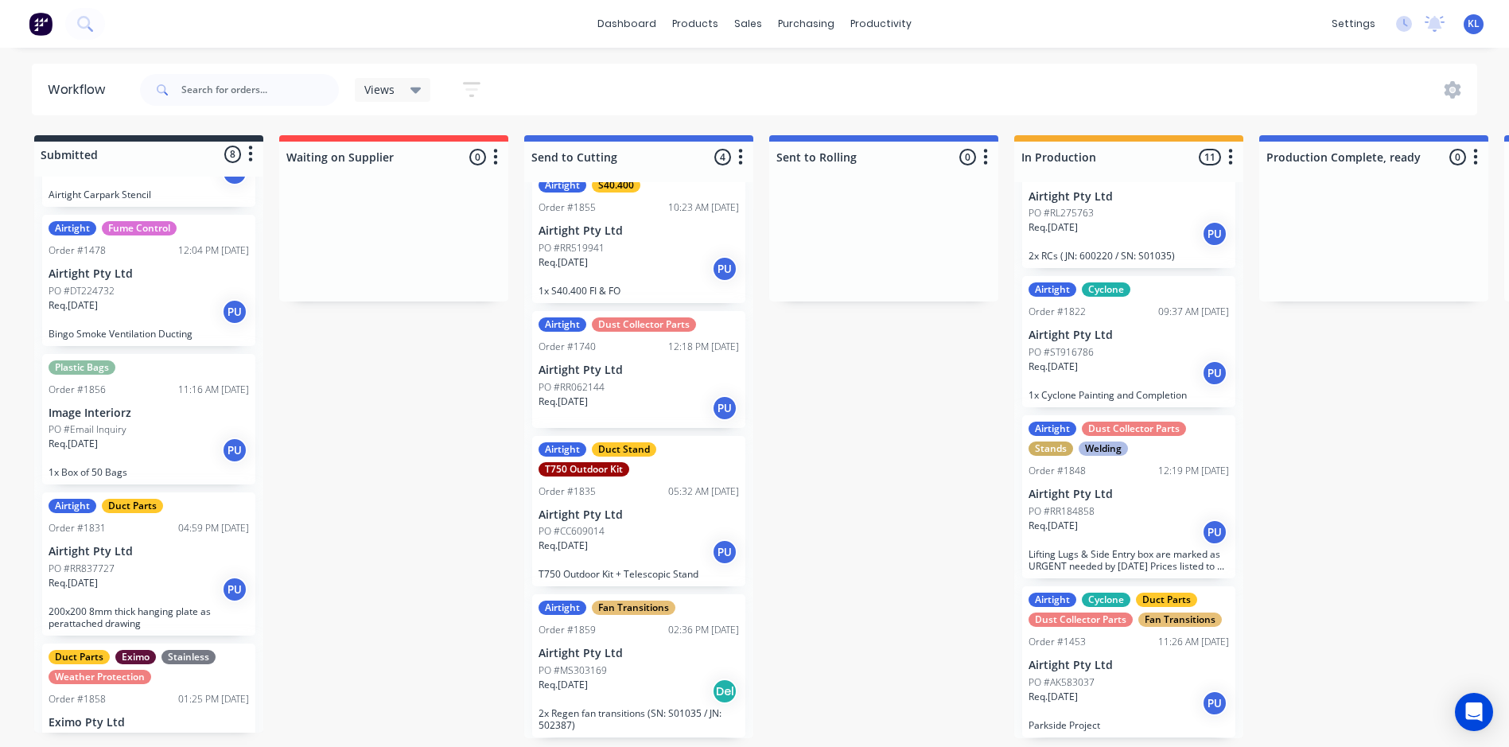
click at [175, 429] on div "PO #Email Inquiry" at bounding box center [149, 429] width 200 height 14
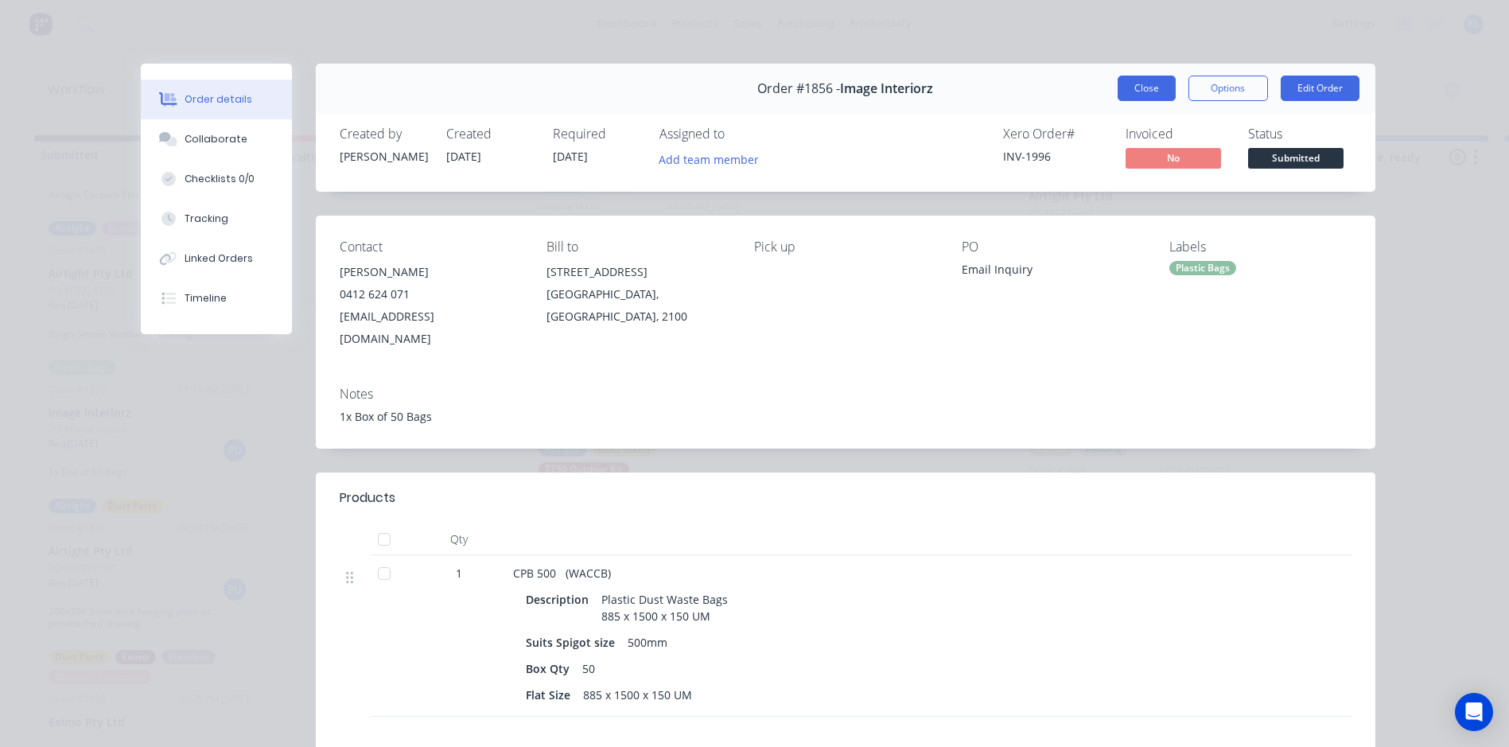
click at [1139, 87] on button "Close" at bounding box center [1146, 88] width 58 height 25
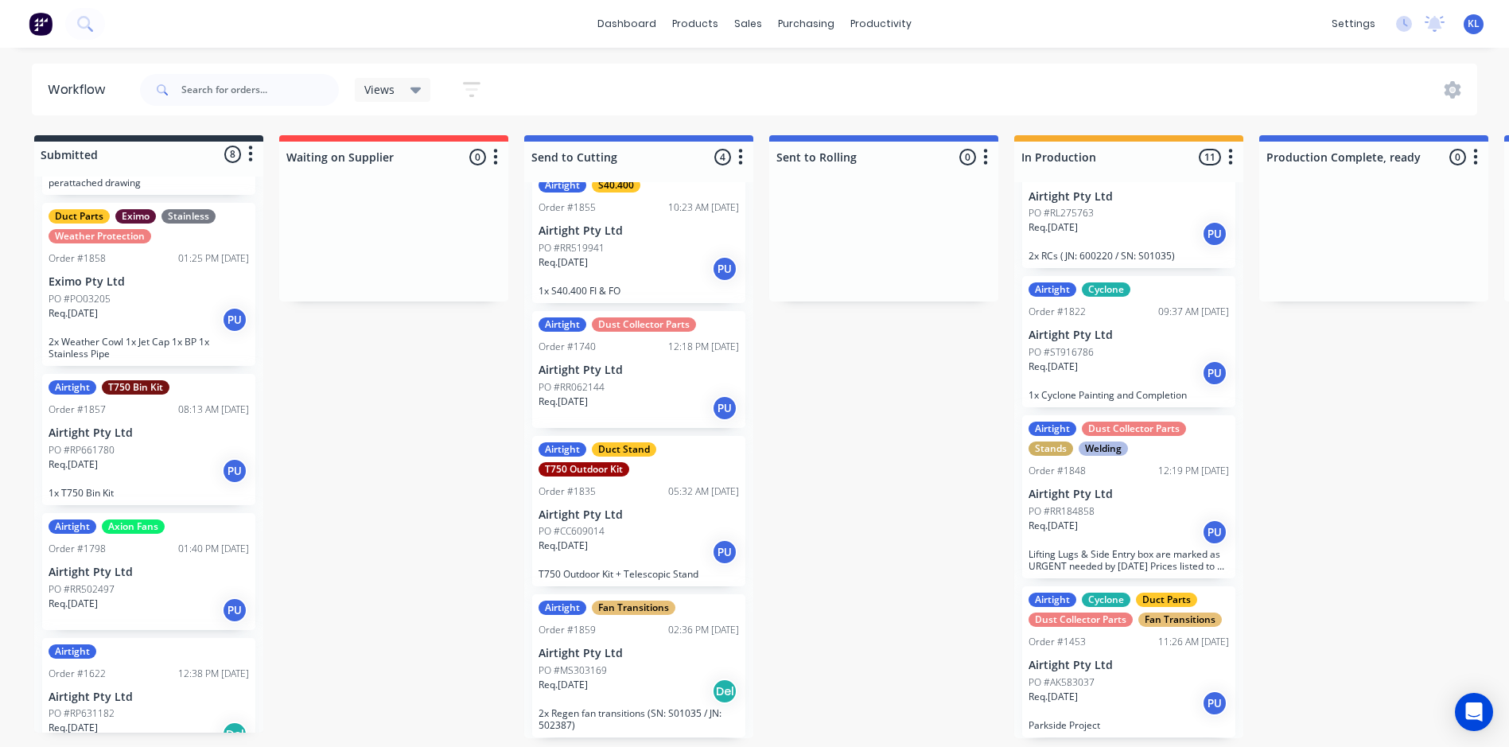
scroll to position [591, 0]
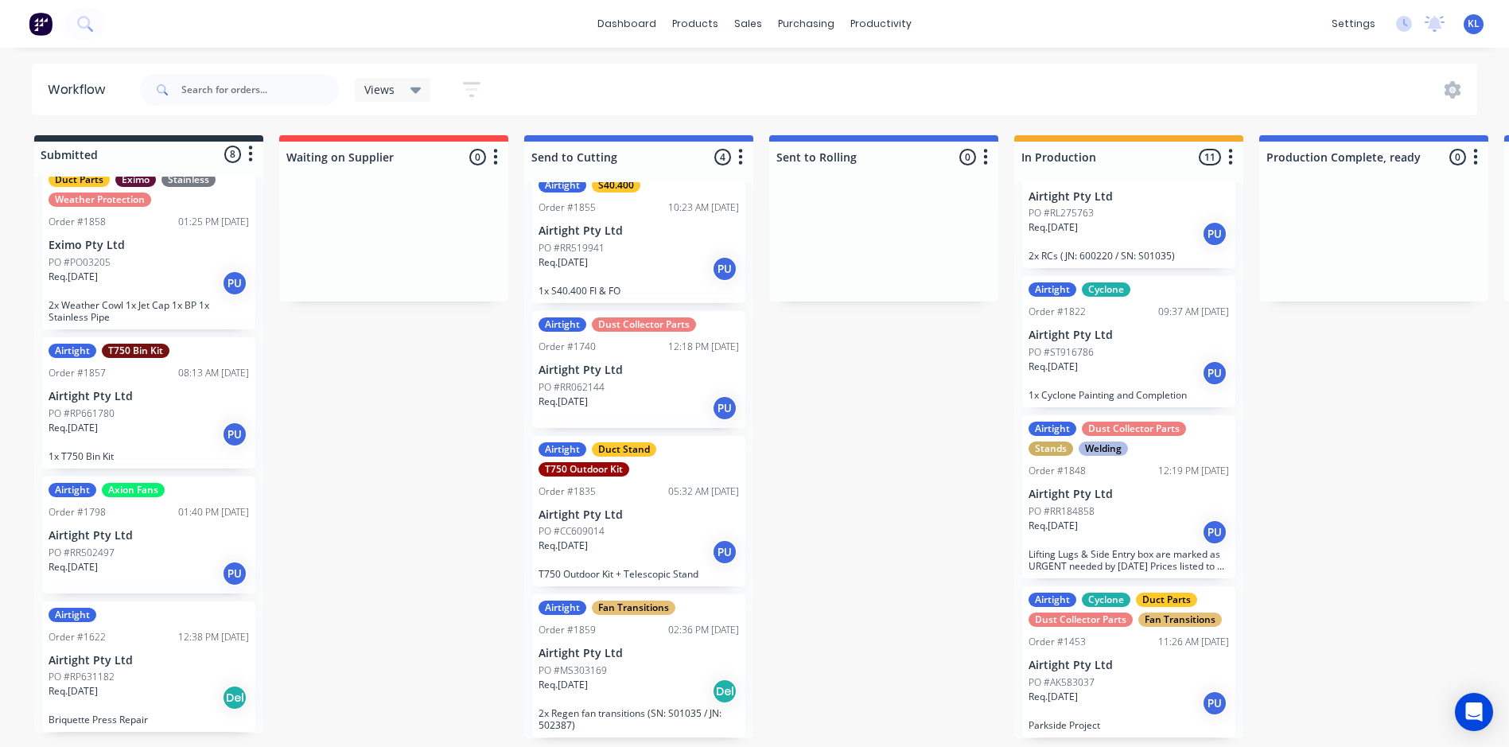
click at [141, 534] on p "Airtight Pty Ltd" at bounding box center [149, 536] width 200 height 14
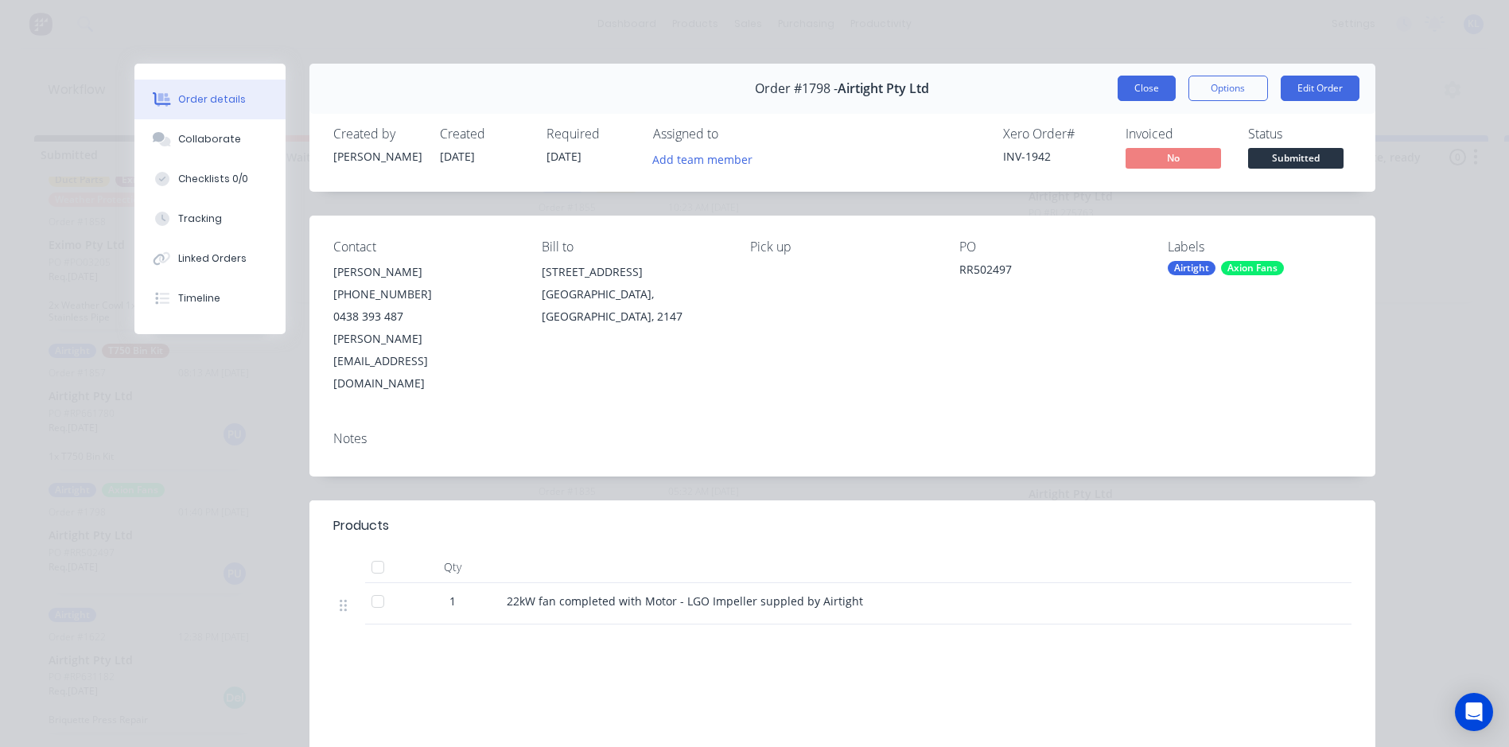
click at [1140, 87] on button "Close" at bounding box center [1146, 88] width 58 height 25
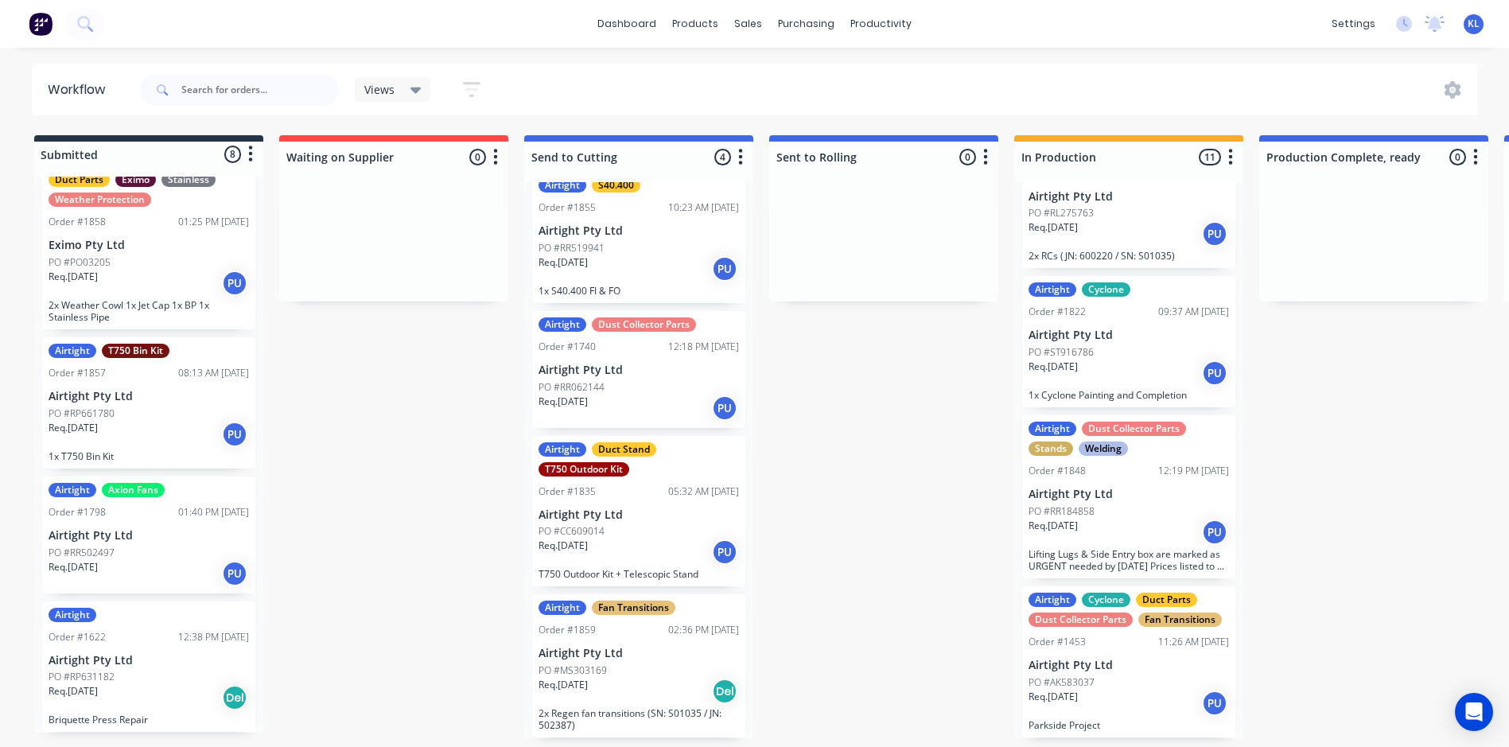
click at [126, 427] on div "Req. 15/08/25 PU" at bounding box center [149, 434] width 200 height 27
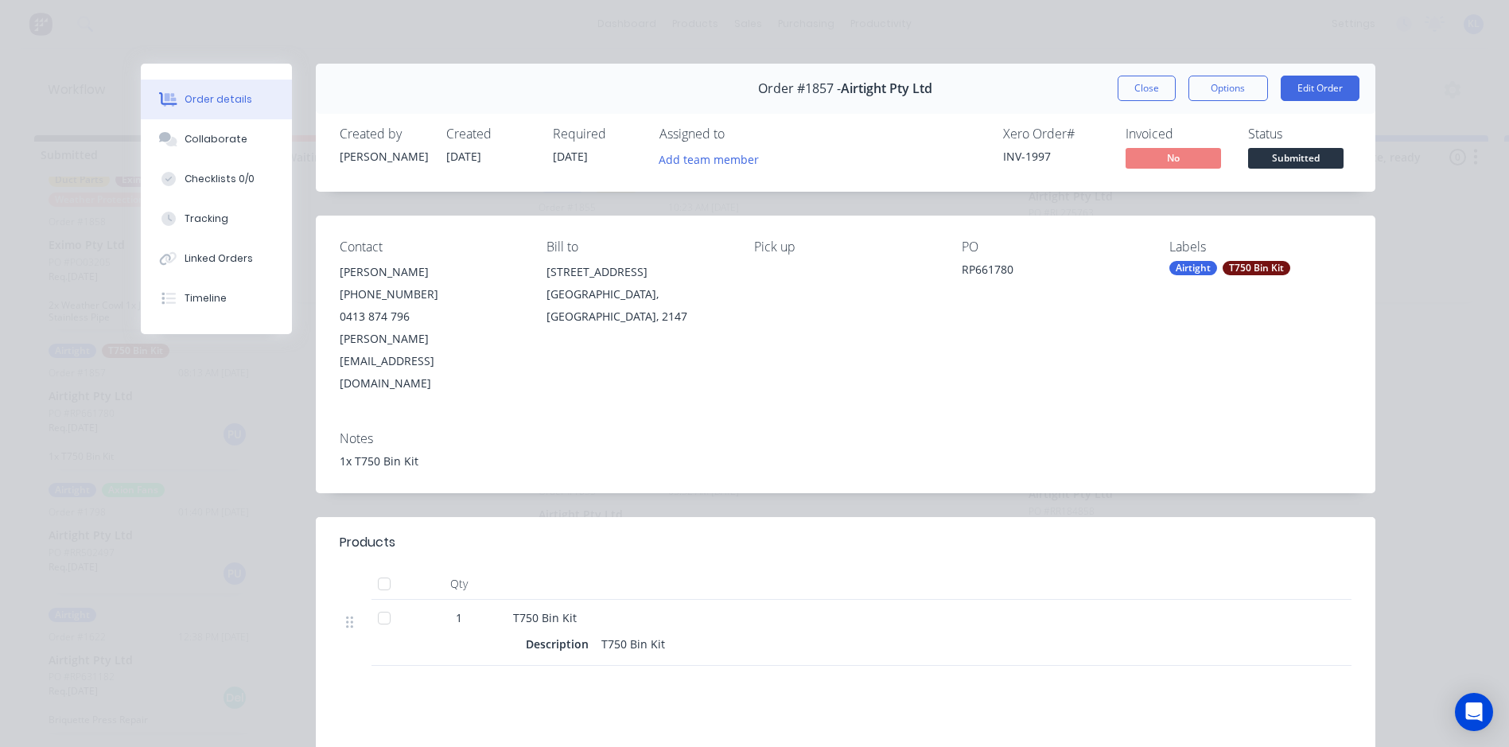
scroll to position [208, 0]
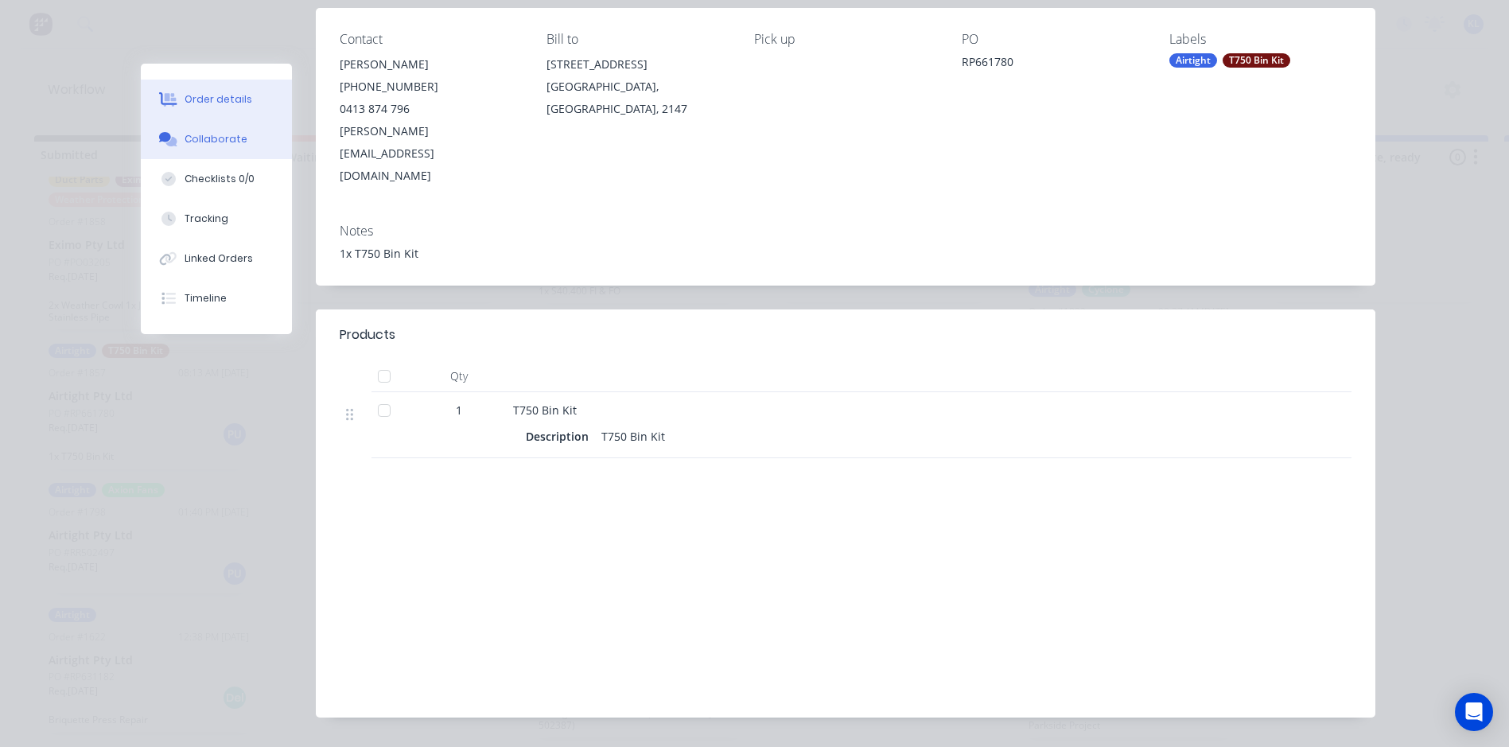
click at [231, 146] on div "Collaborate" at bounding box center [215, 139] width 63 height 14
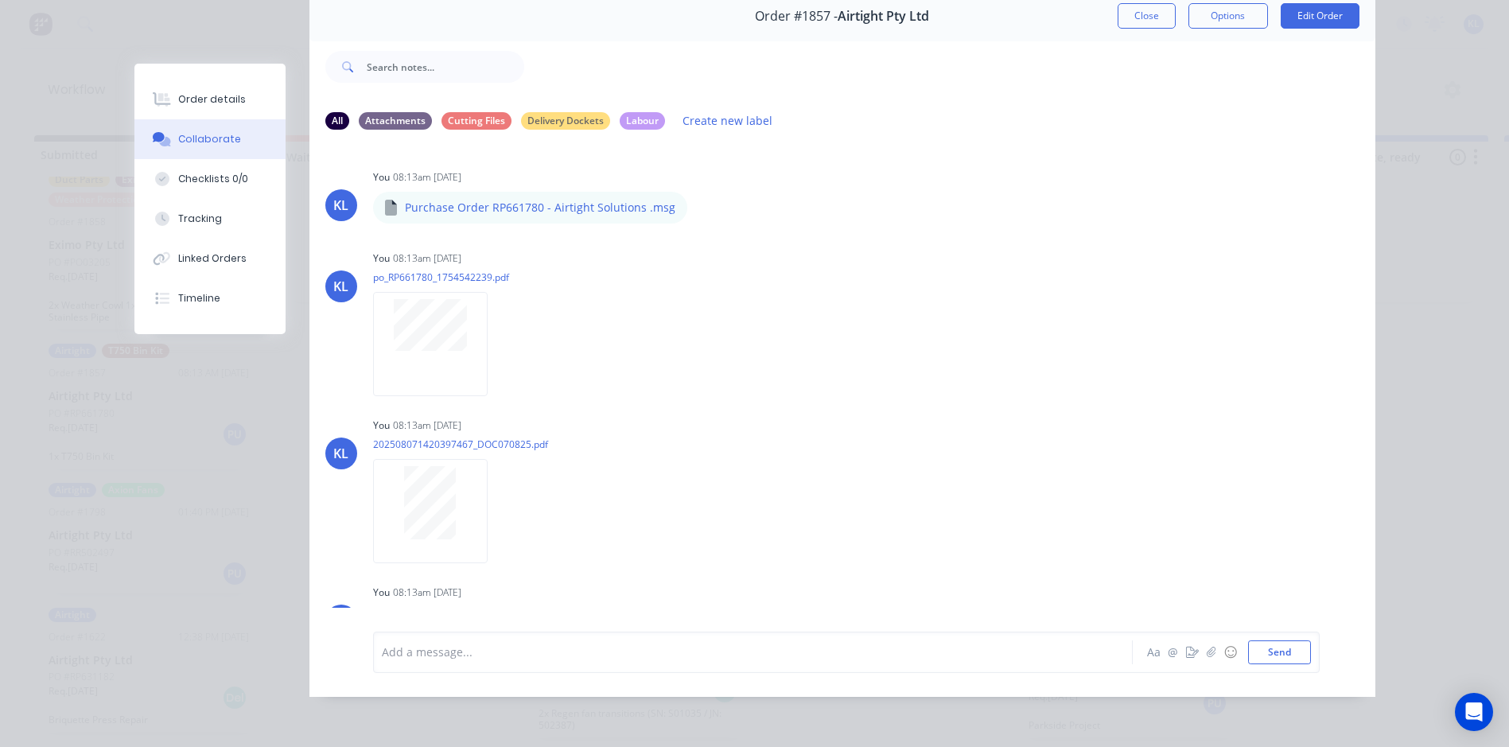
scroll to position [0, 0]
drag, startPoint x: 437, startPoint y: 166, endPoint x: 414, endPoint y: 96, distance: 73.7
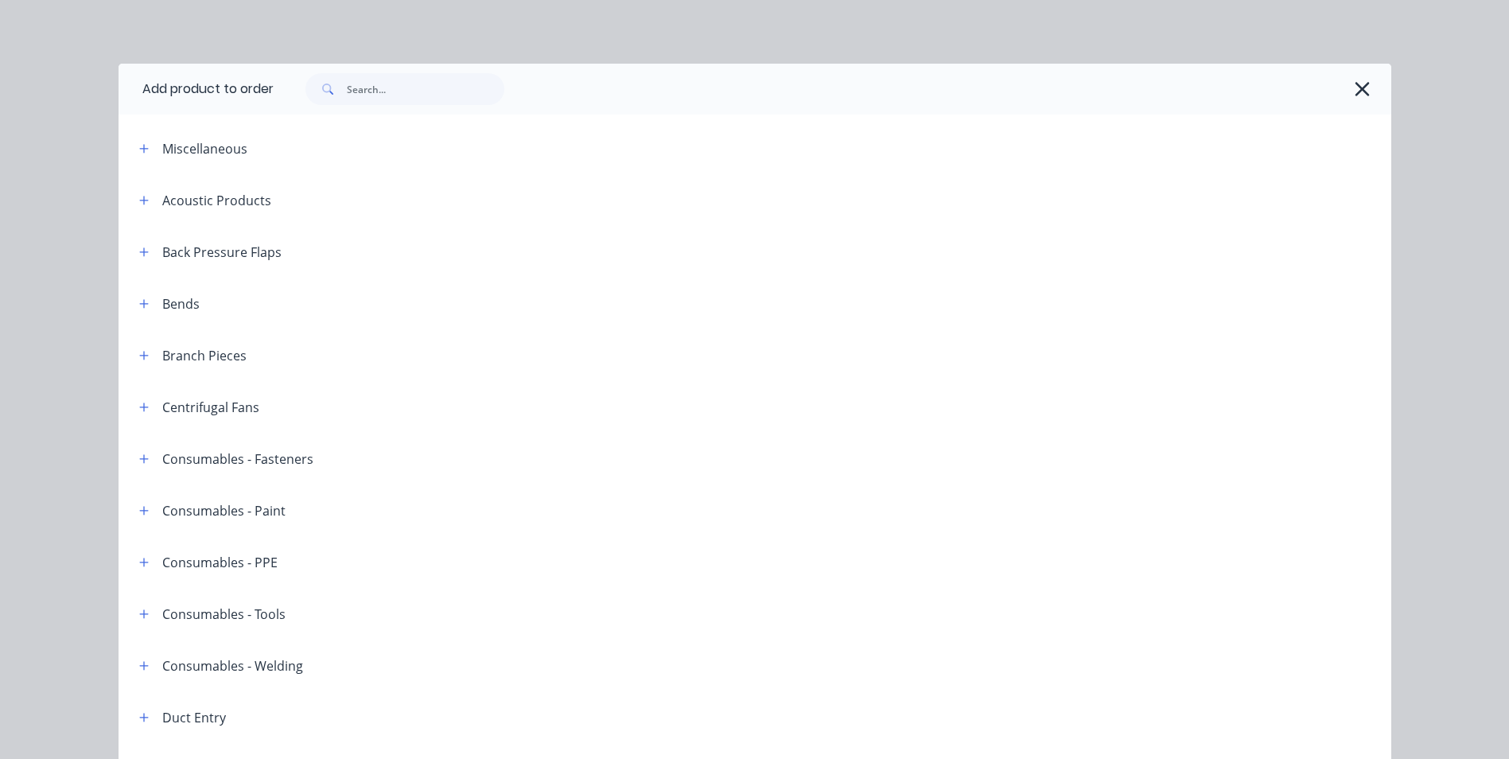
scroll to position [1641, 0]
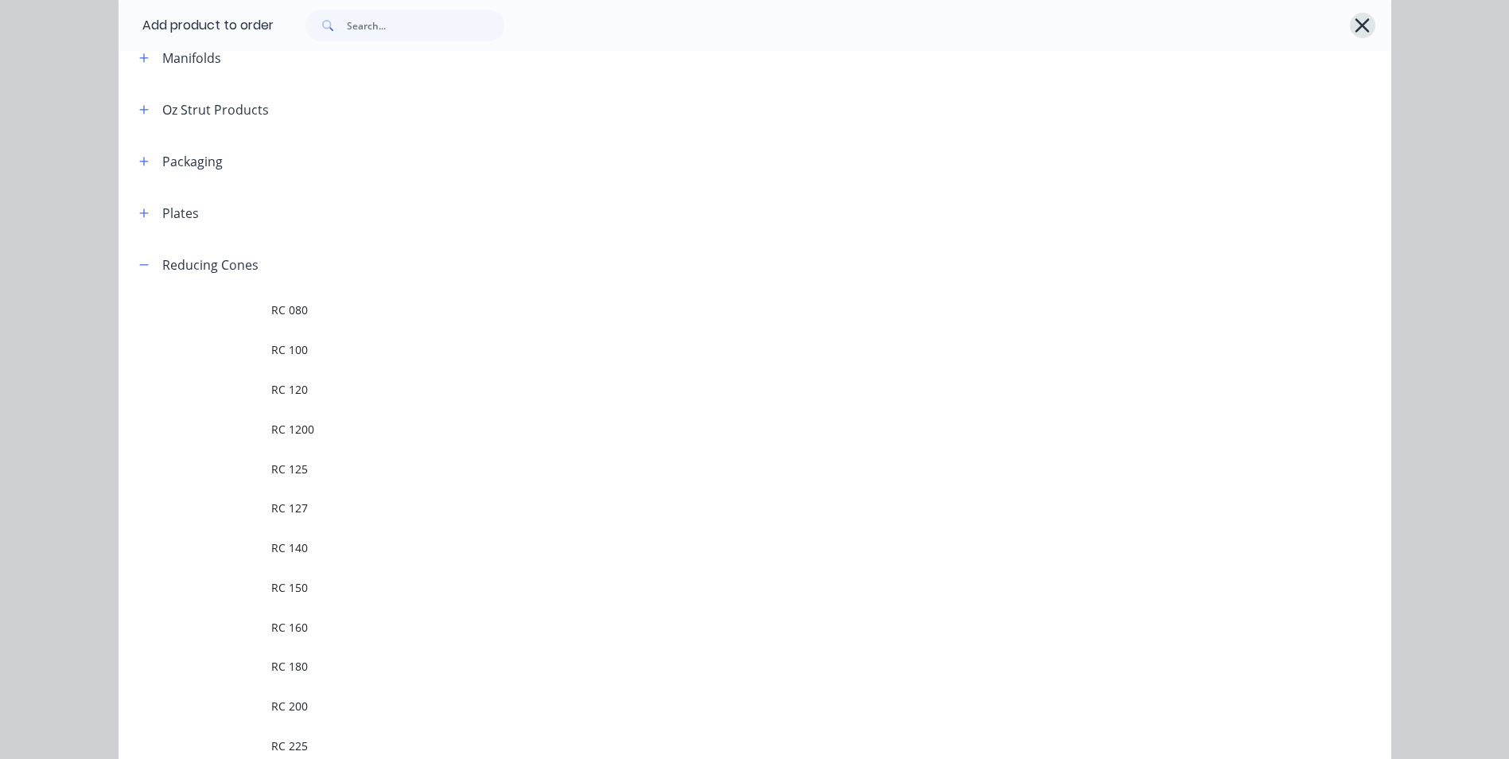
click at [1361, 28] on icon "button" at bounding box center [1361, 25] width 17 height 22
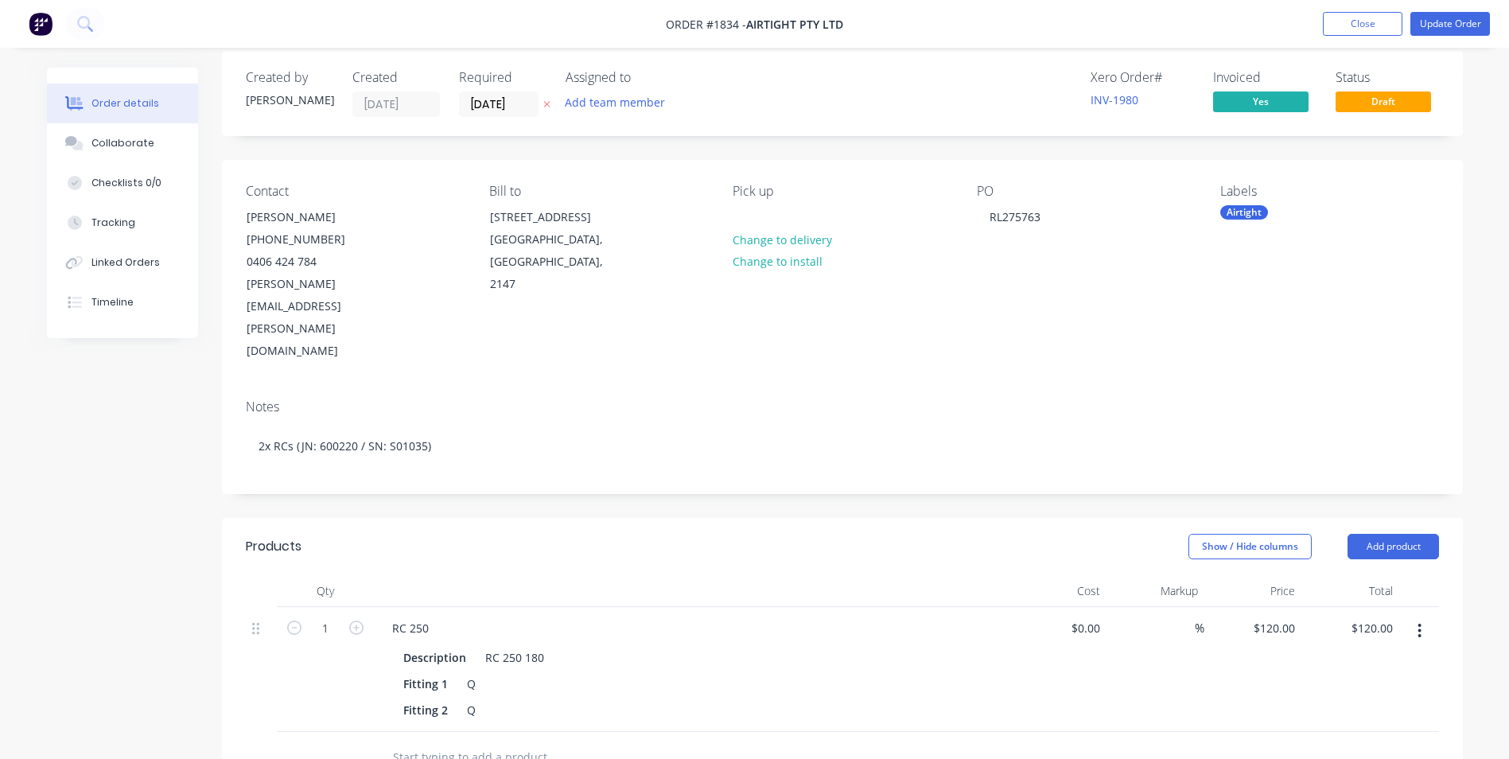
scroll to position [0, 0]
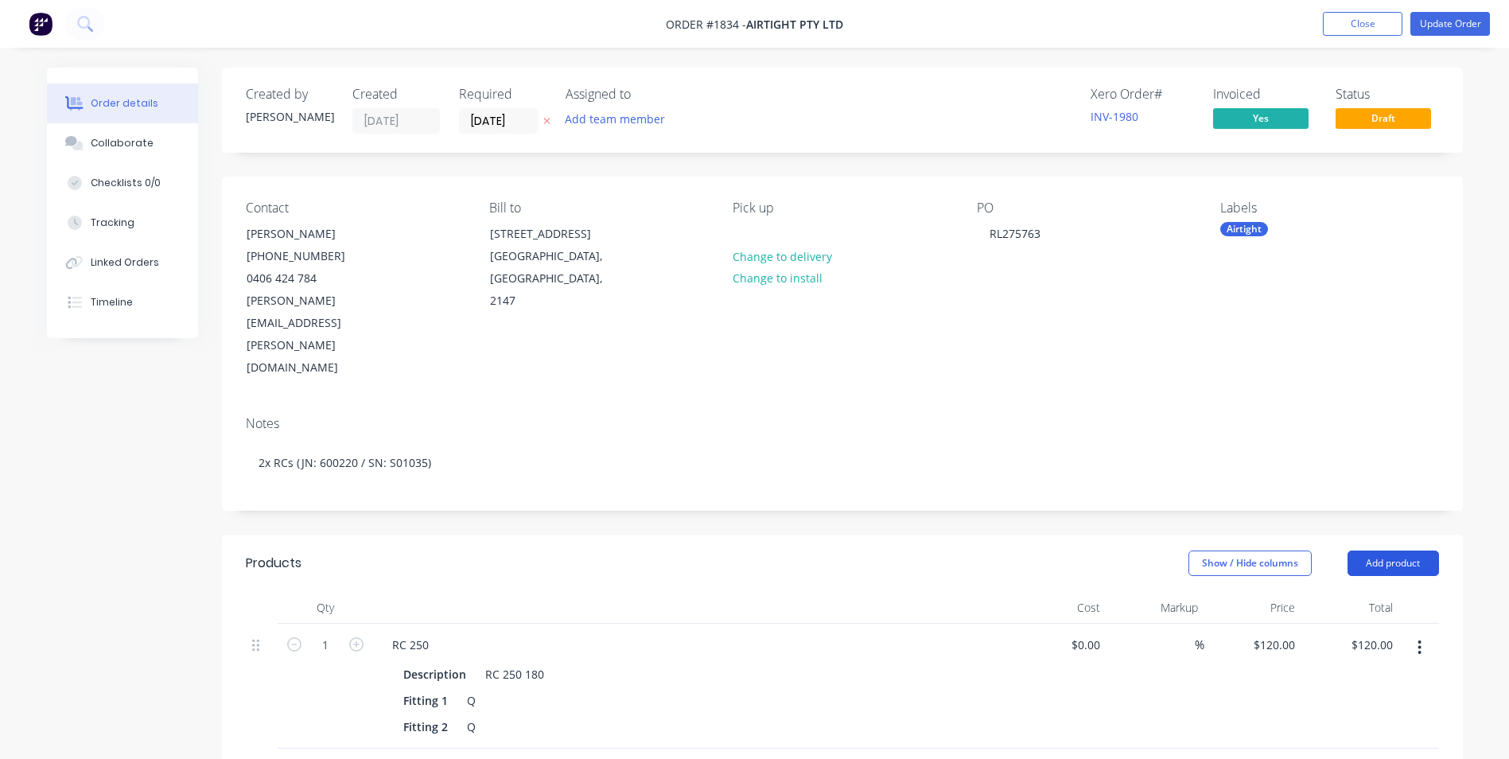
click at [1427, 550] on button "Add product" at bounding box center [1392, 562] width 91 height 25
click at [1365, 592] on div "Product catalogue" at bounding box center [1363, 603] width 122 height 23
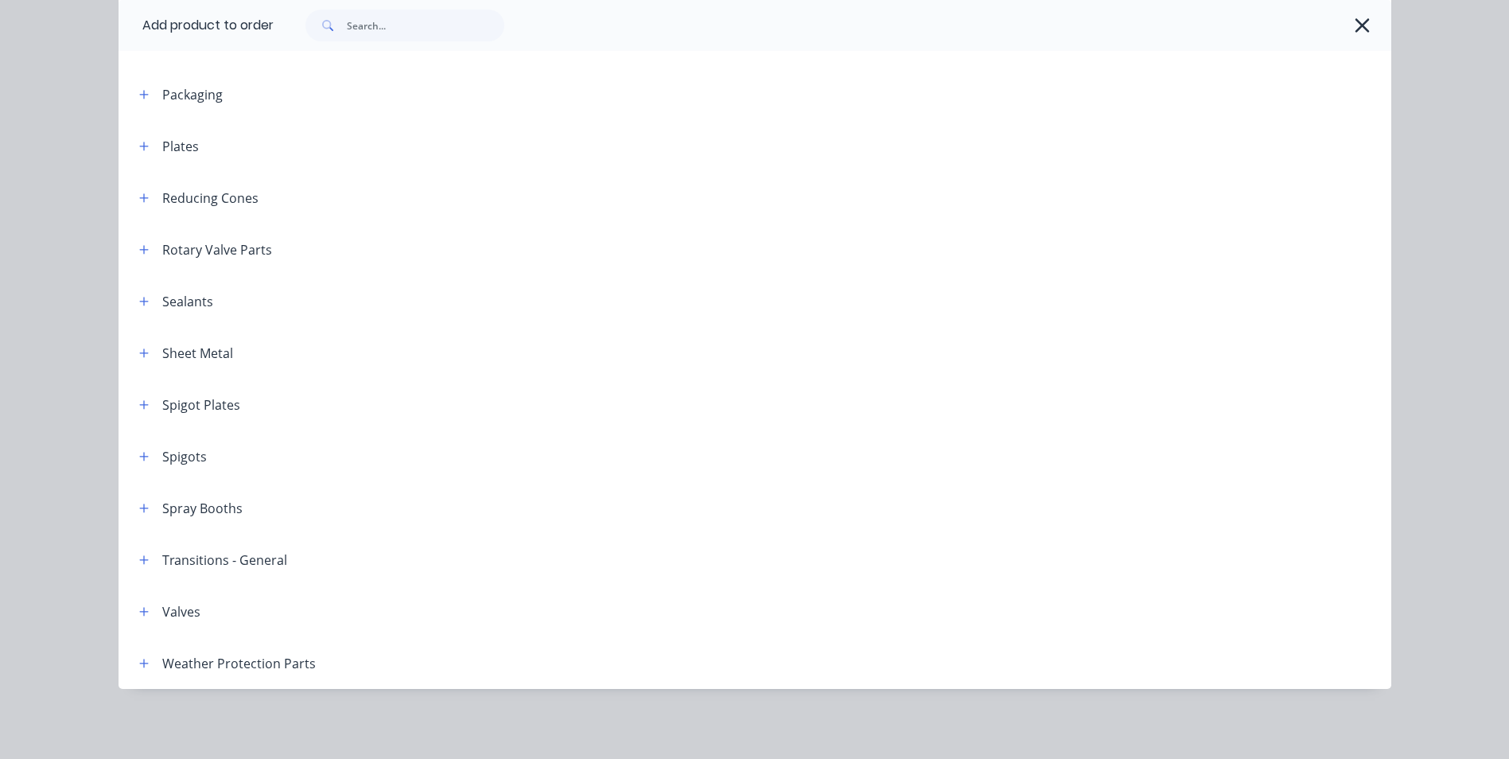
scroll to position [1311, 0]
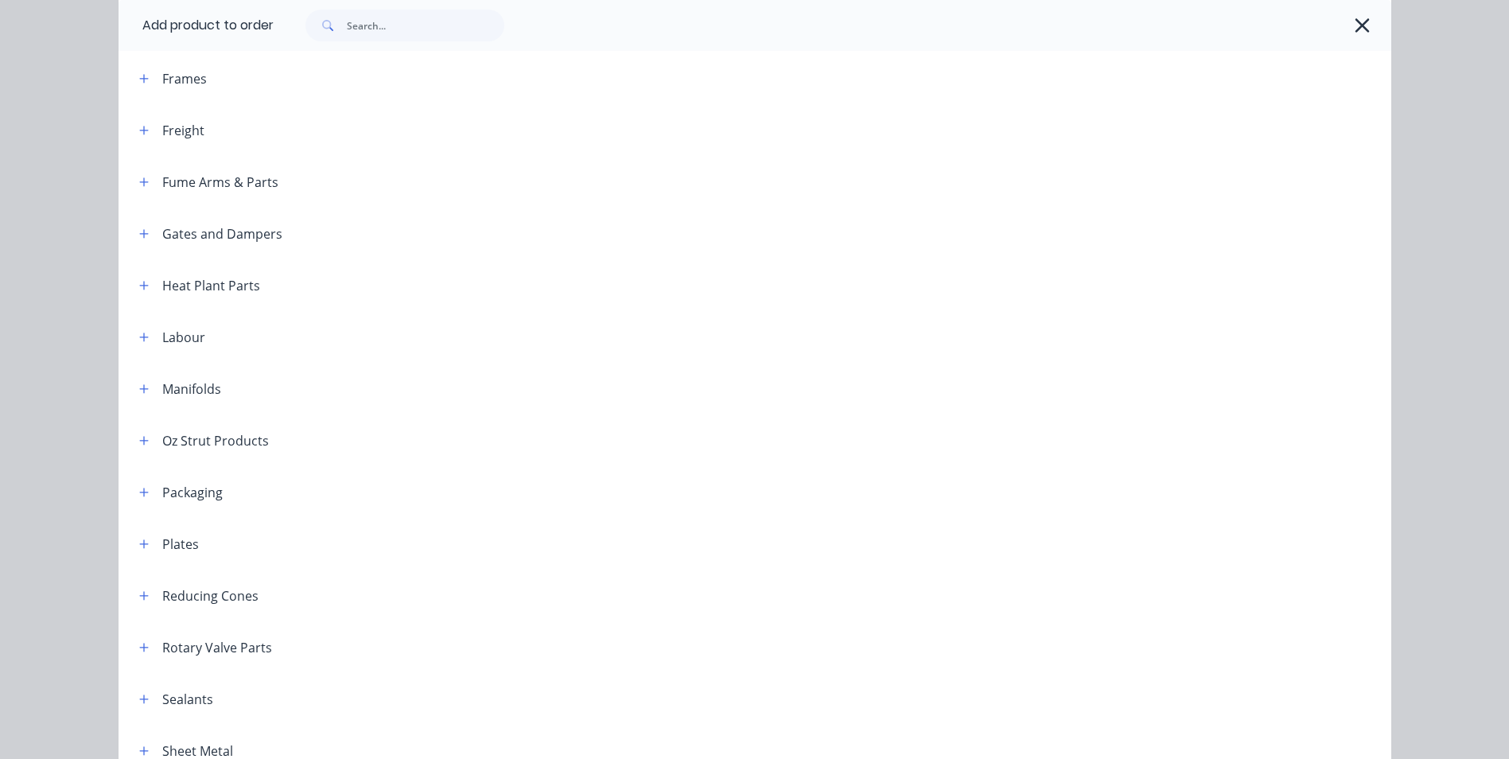
drag, startPoint x: 133, startPoint y: 589, endPoint x: 171, endPoint y: 582, distance: 38.8
click at [139, 590] on icon "button" at bounding box center [144, 595] width 10 height 11
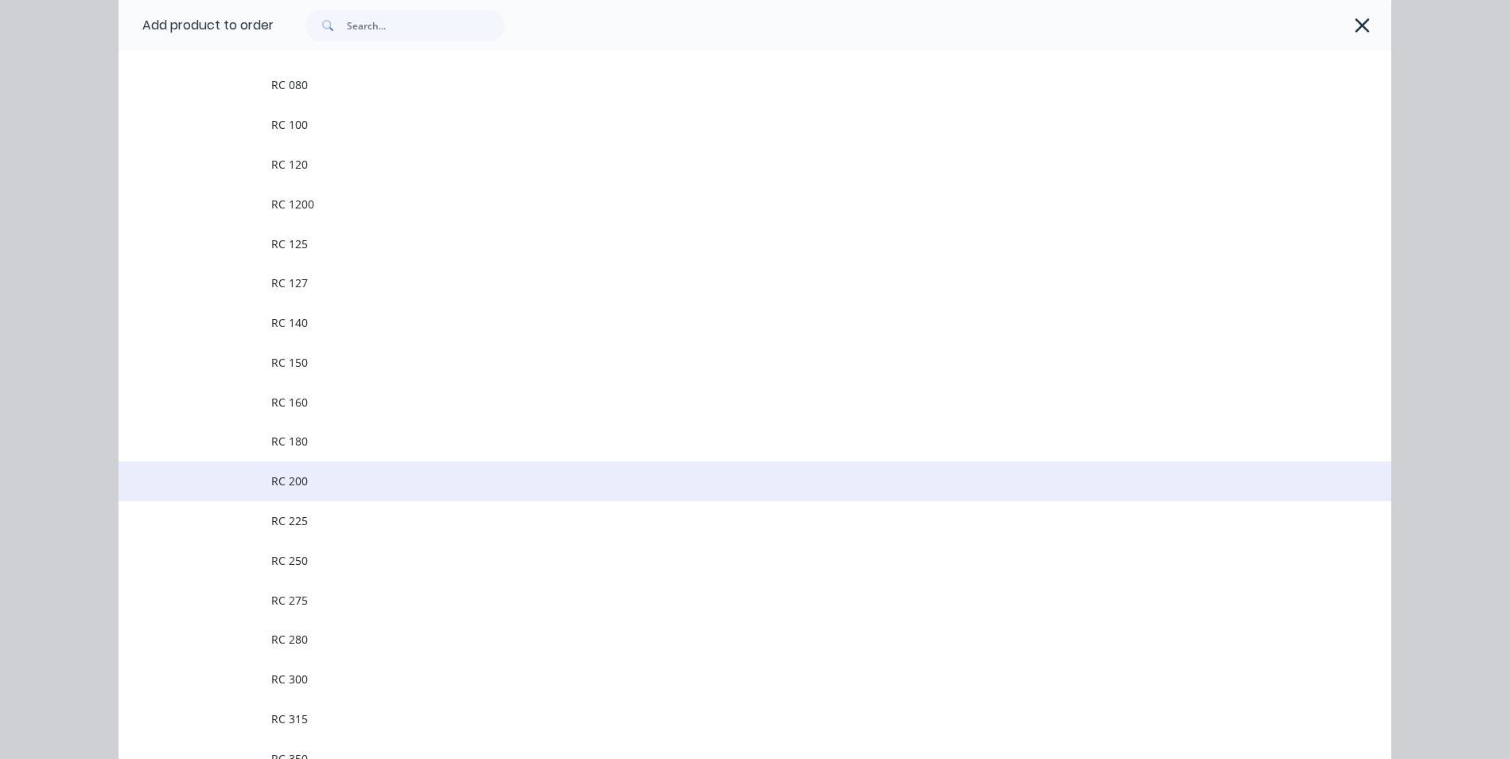
scroll to position [1867, 0]
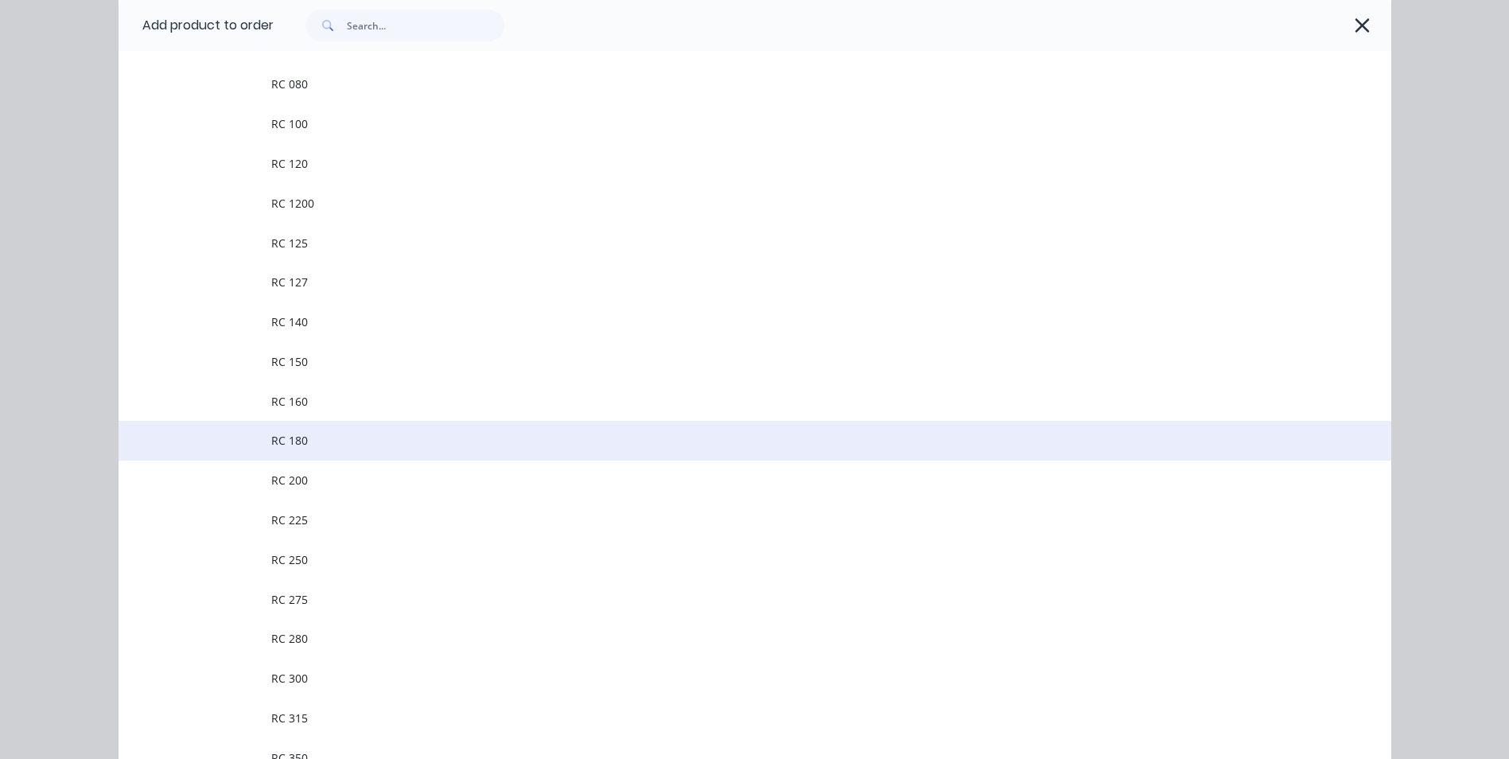
click at [316, 439] on span "RC 180" at bounding box center [718, 440] width 895 height 17
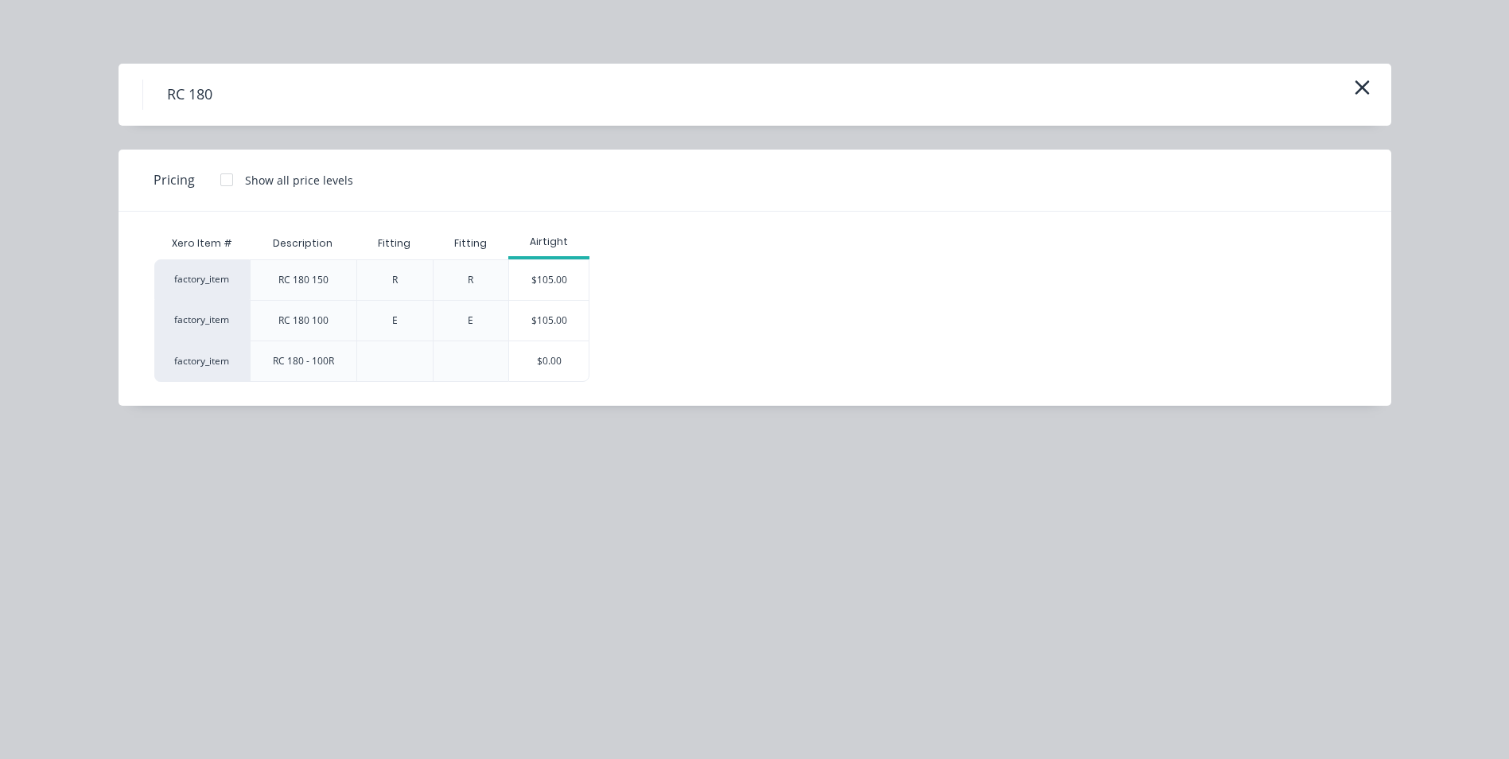
scroll to position [80, 0]
click at [565, 363] on div "$0.00" at bounding box center [549, 361] width 80 height 40
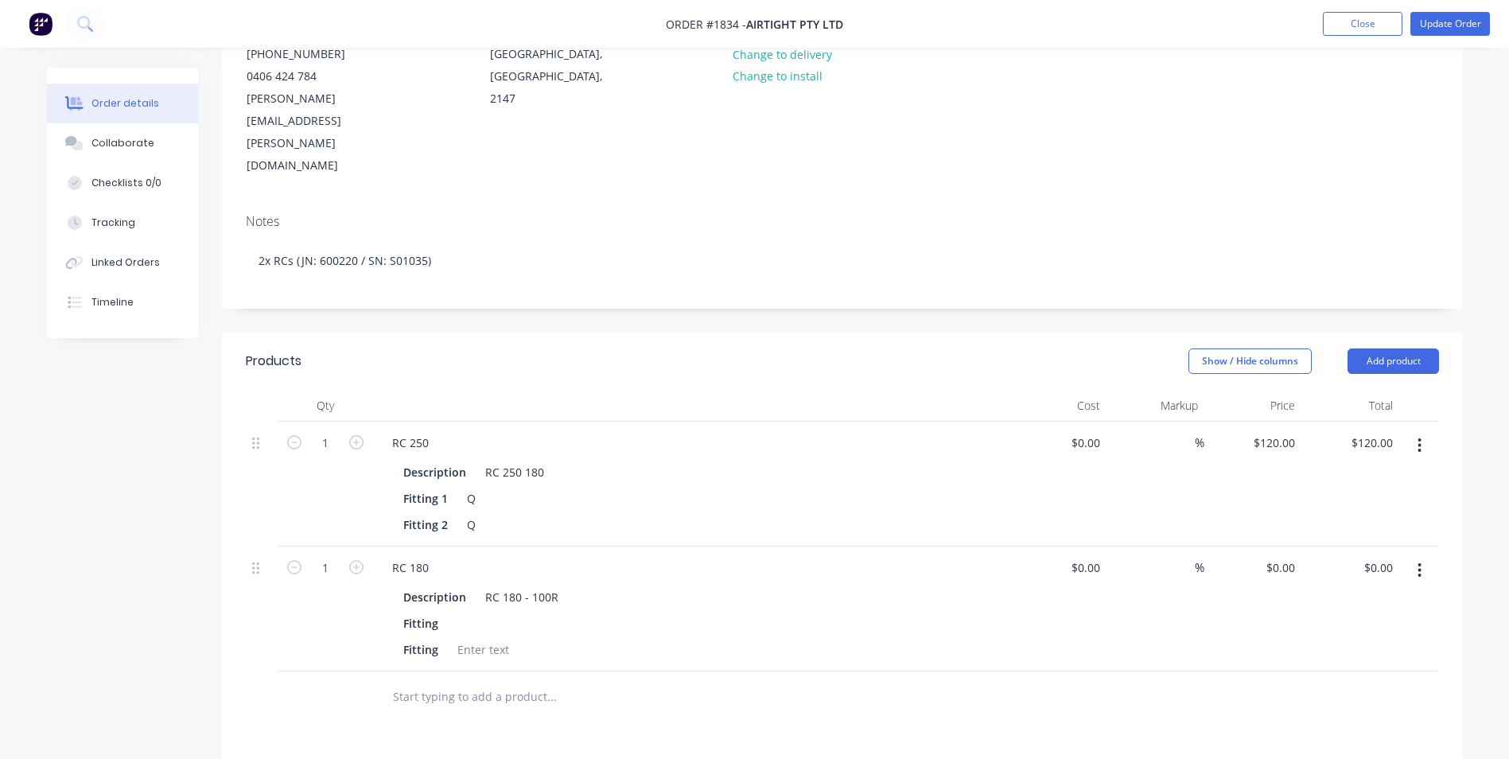
scroll to position [318, 0]
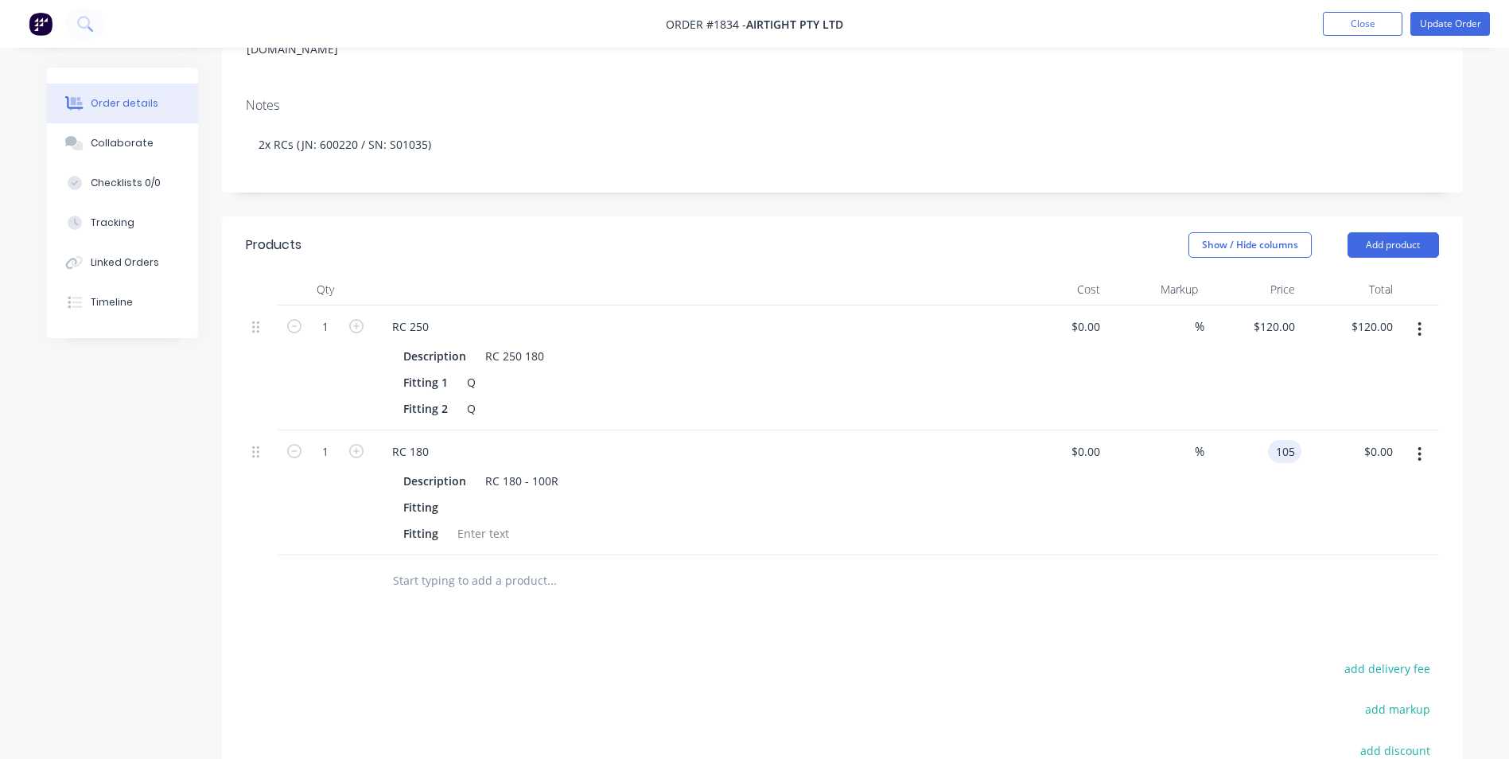
type input "$105.00"
click at [1047, 450] on div "$0.00 $0.00" at bounding box center [1058, 492] width 98 height 125
click at [473, 522] on div at bounding box center [483, 533] width 64 height 23
click at [458, 495] on div at bounding box center [463, 506] width 24 height 23
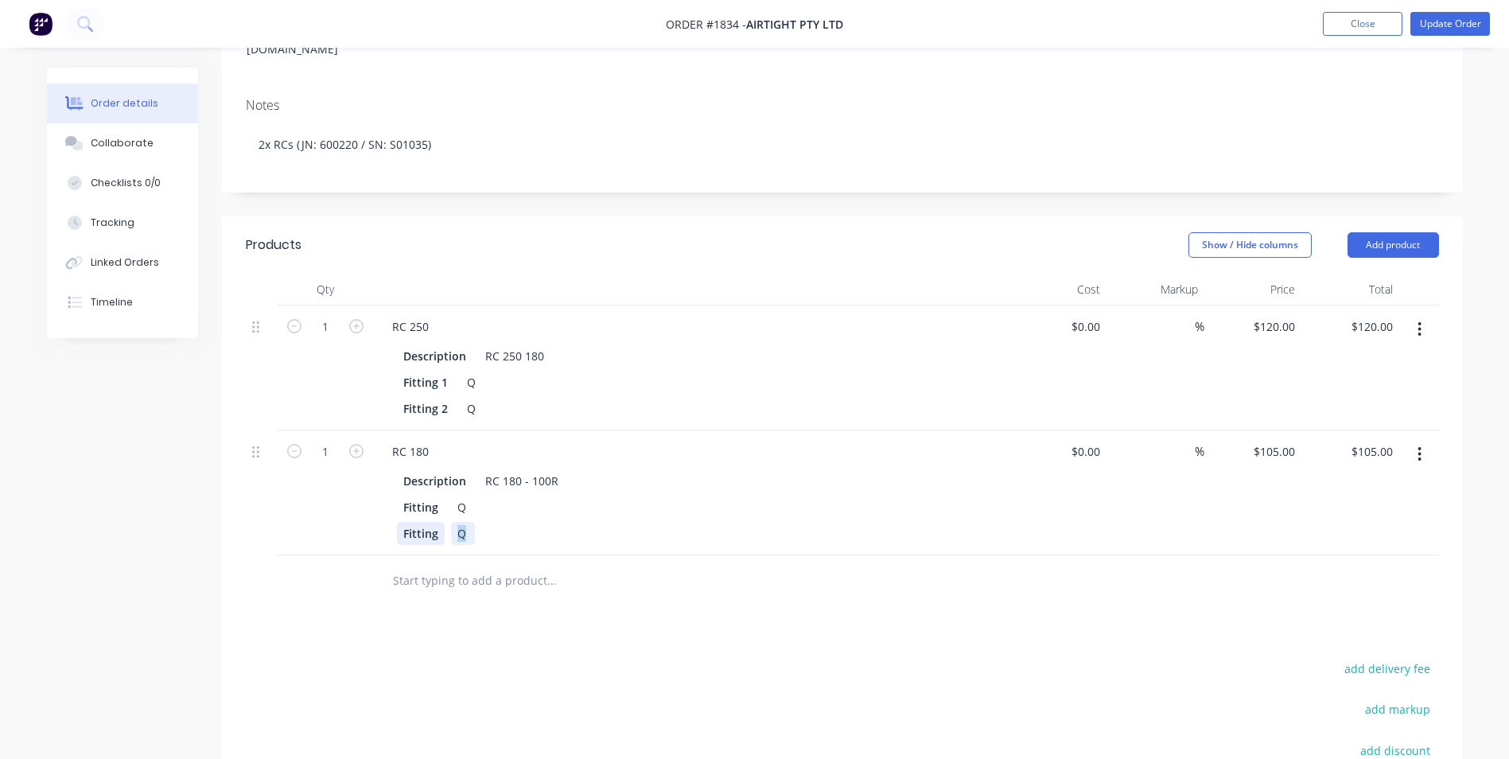
drag, startPoint x: 464, startPoint y: 470, endPoint x: 435, endPoint y: 470, distance: 28.6
click at [435, 522] on div "Fitting Q" at bounding box center [688, 533] width 582 height 23
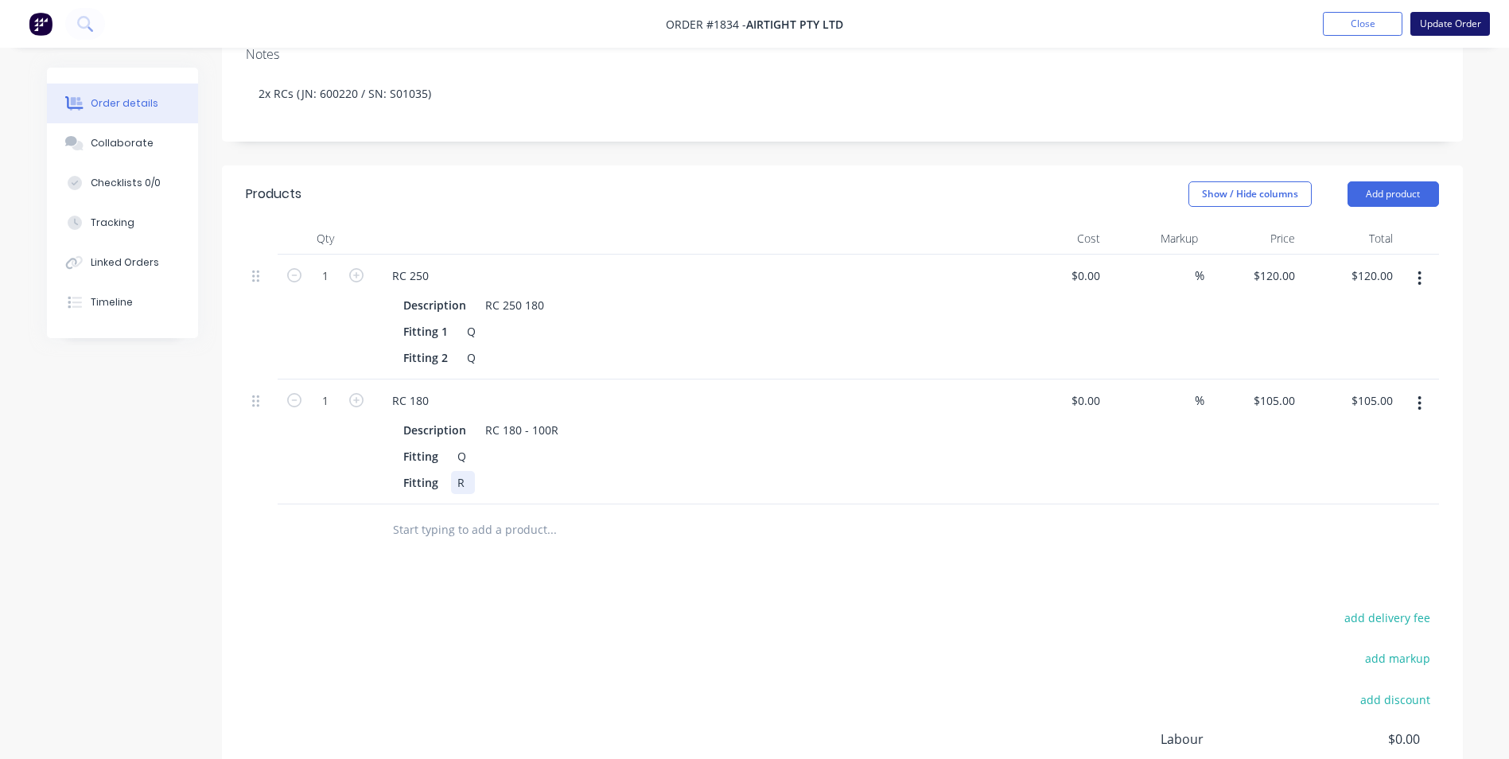
scroll to position [398, 0]
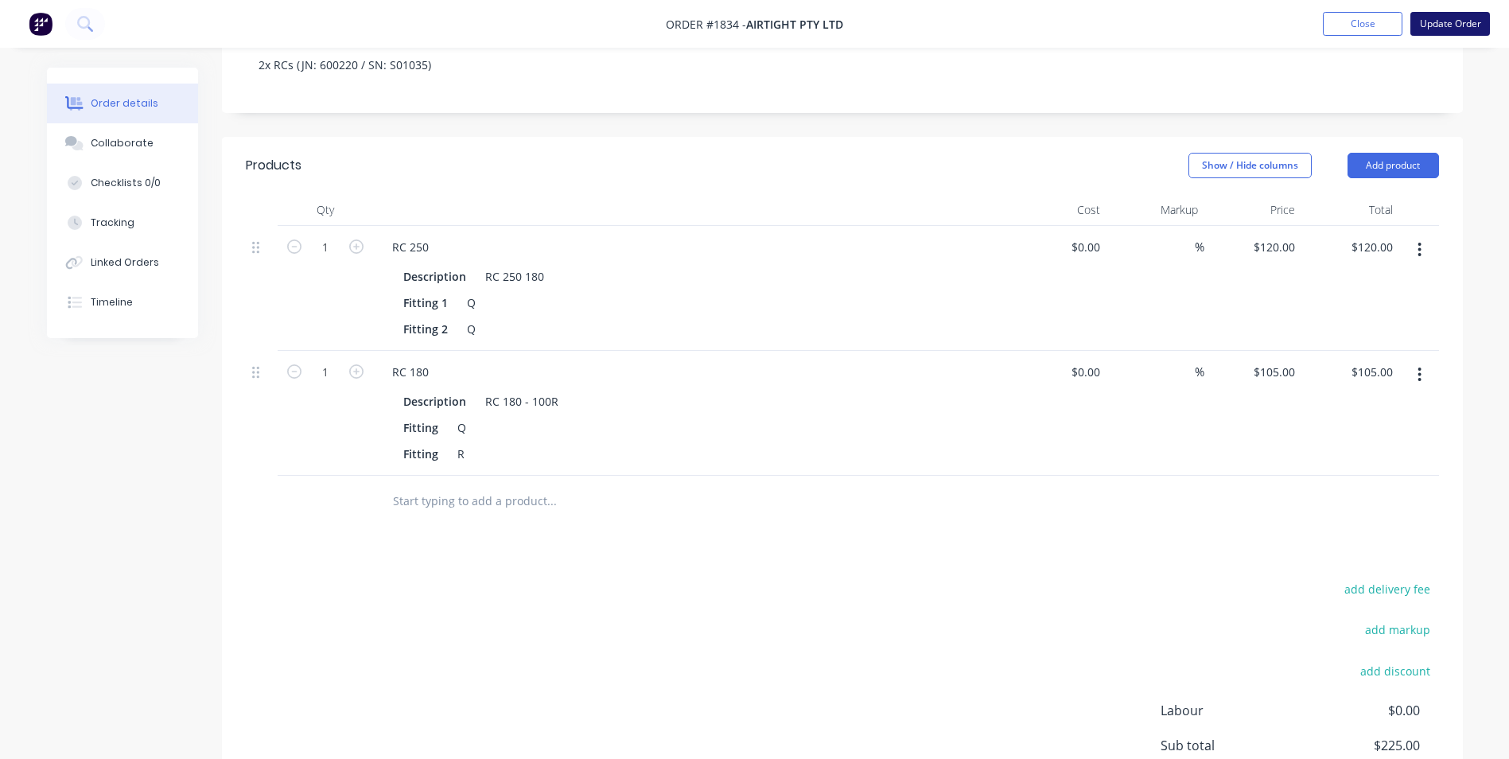
click at [1481, 29] on button "Update Order" at bounding box center [1450, 24] width 80 height 24
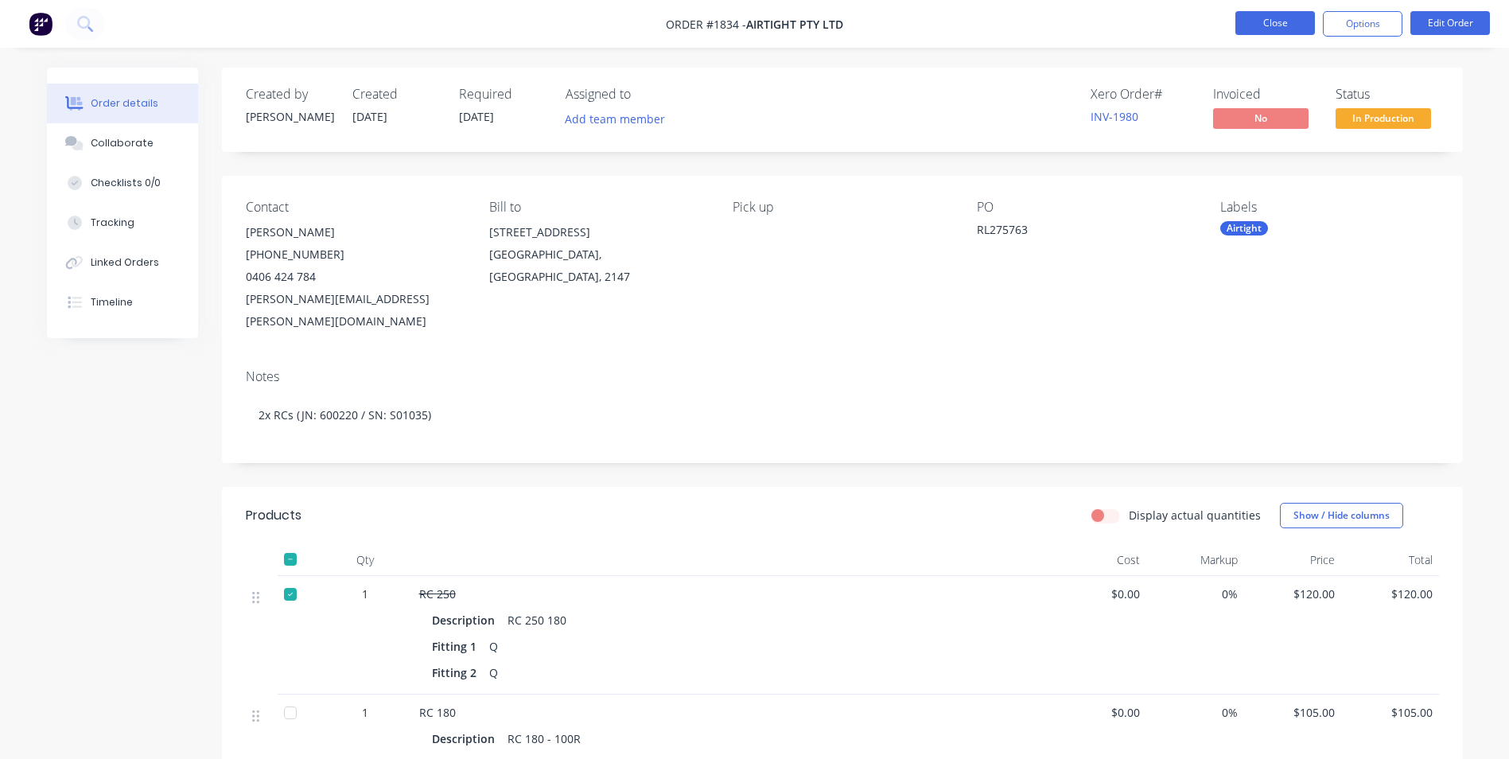
click at [1276, 25] on button "Close" at bounding box center [1275, 23] width 80 height 24
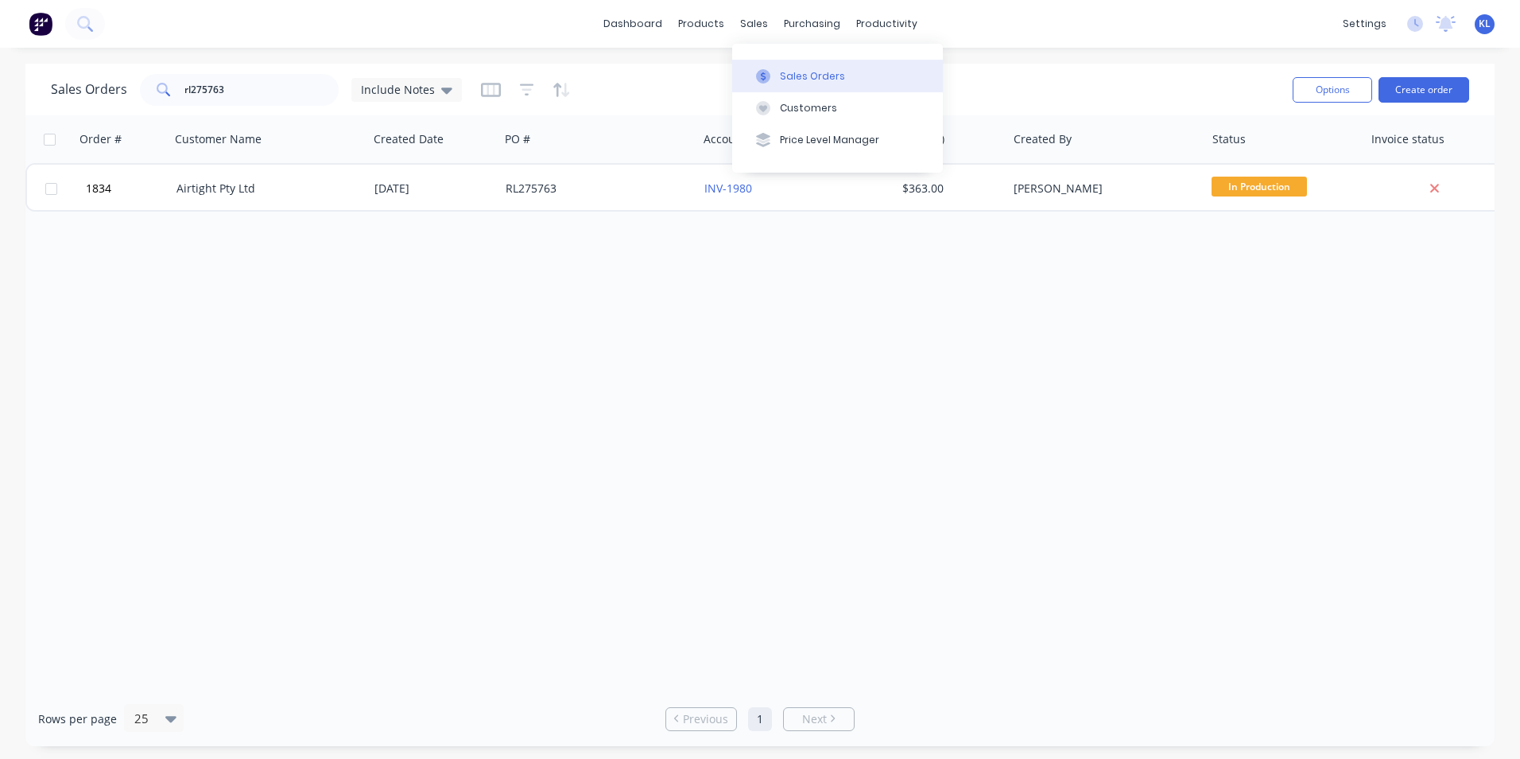
click at [802, 72] on div "Sales Orders" at bounding box center [812, 76] width 65 height 14
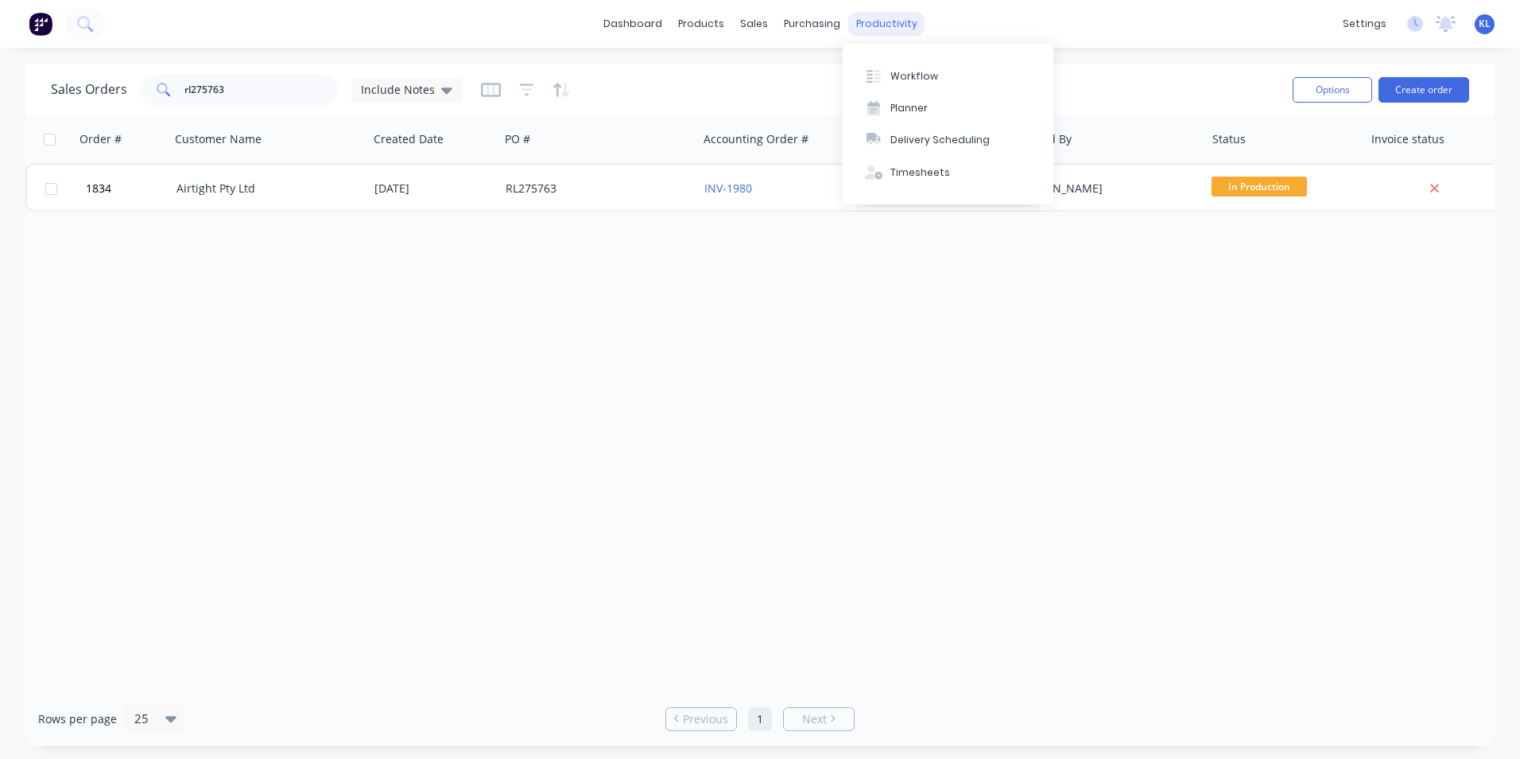
click at [888, 26] on div "productivity" at bounding box center [886, 24] width 77 height 24
click at [901, 80] on div "Workflow" at bounding box center [915, 76] width 48 height 14
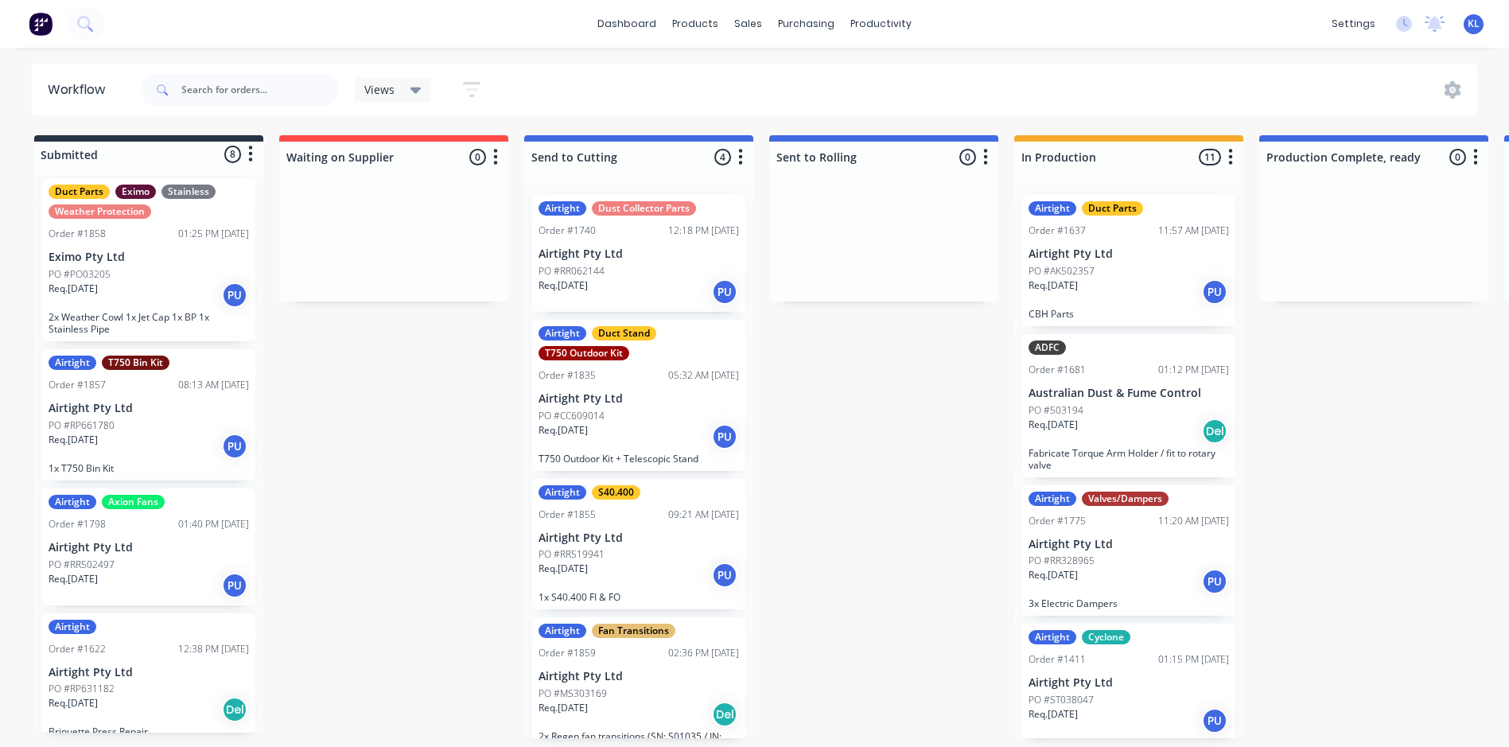
scroll to position [591, 0]
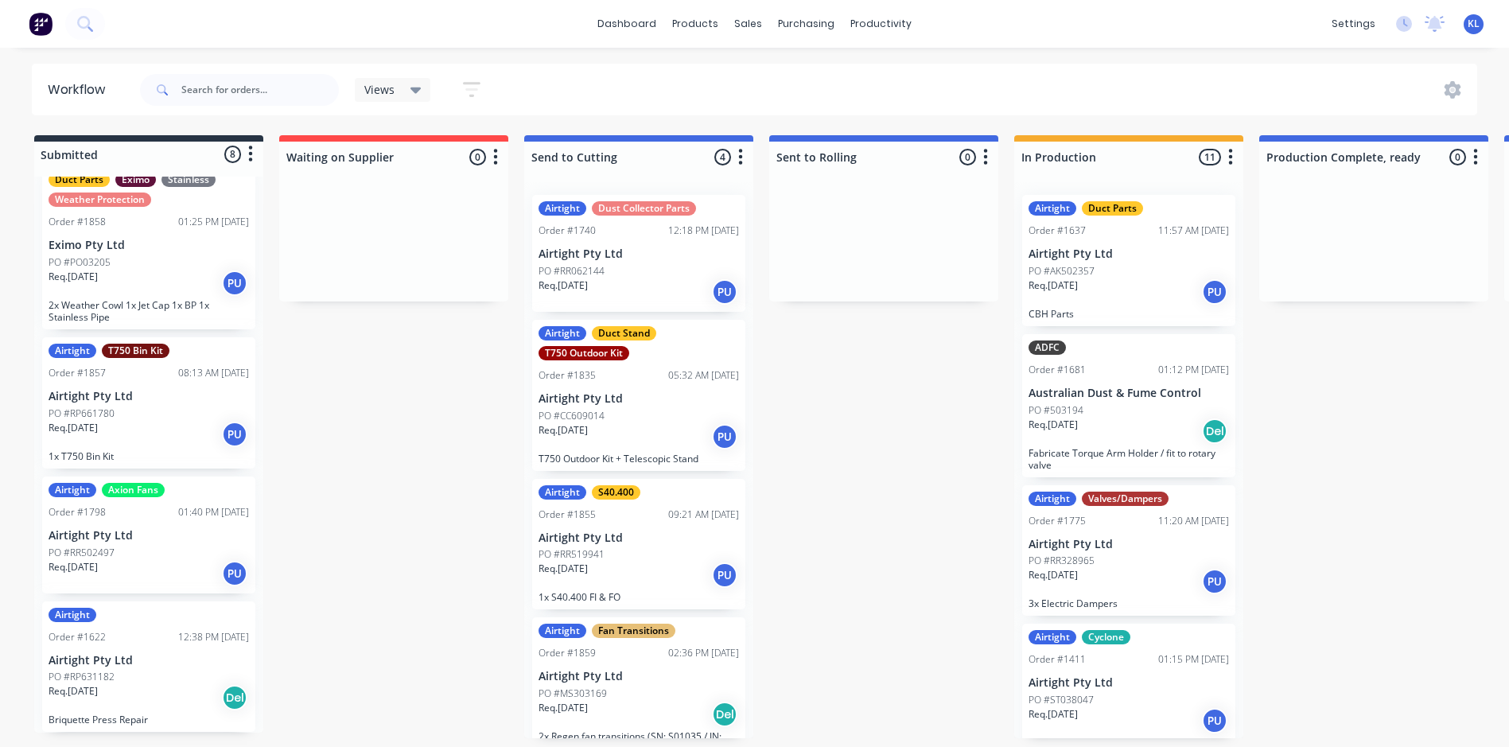
click at [138, 537] on p "Airtight Pty Ltd" at bounding box center [149, 536] width 200 height 14
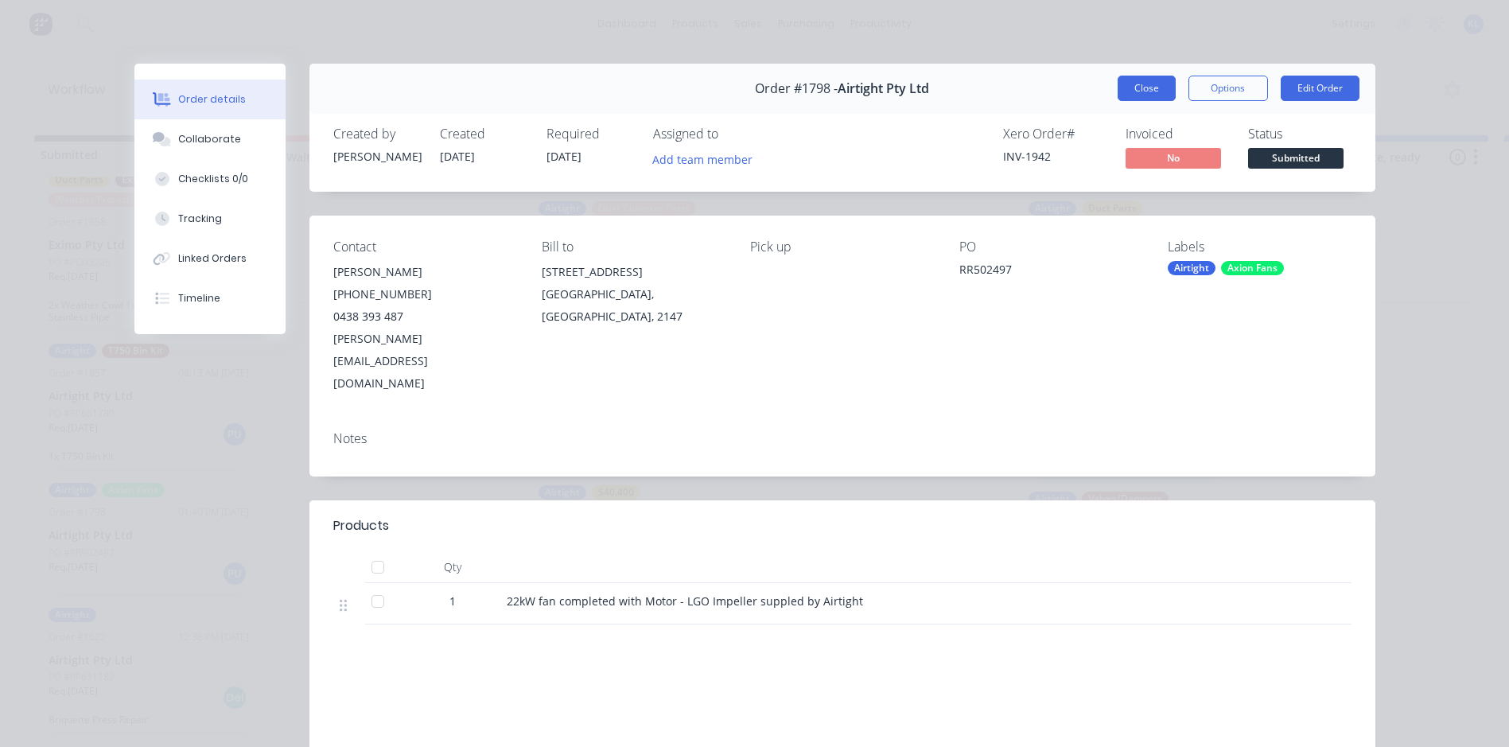
click at [1131, 81] on button "Close" at bounding box center [1146, 88] width 58 height 25
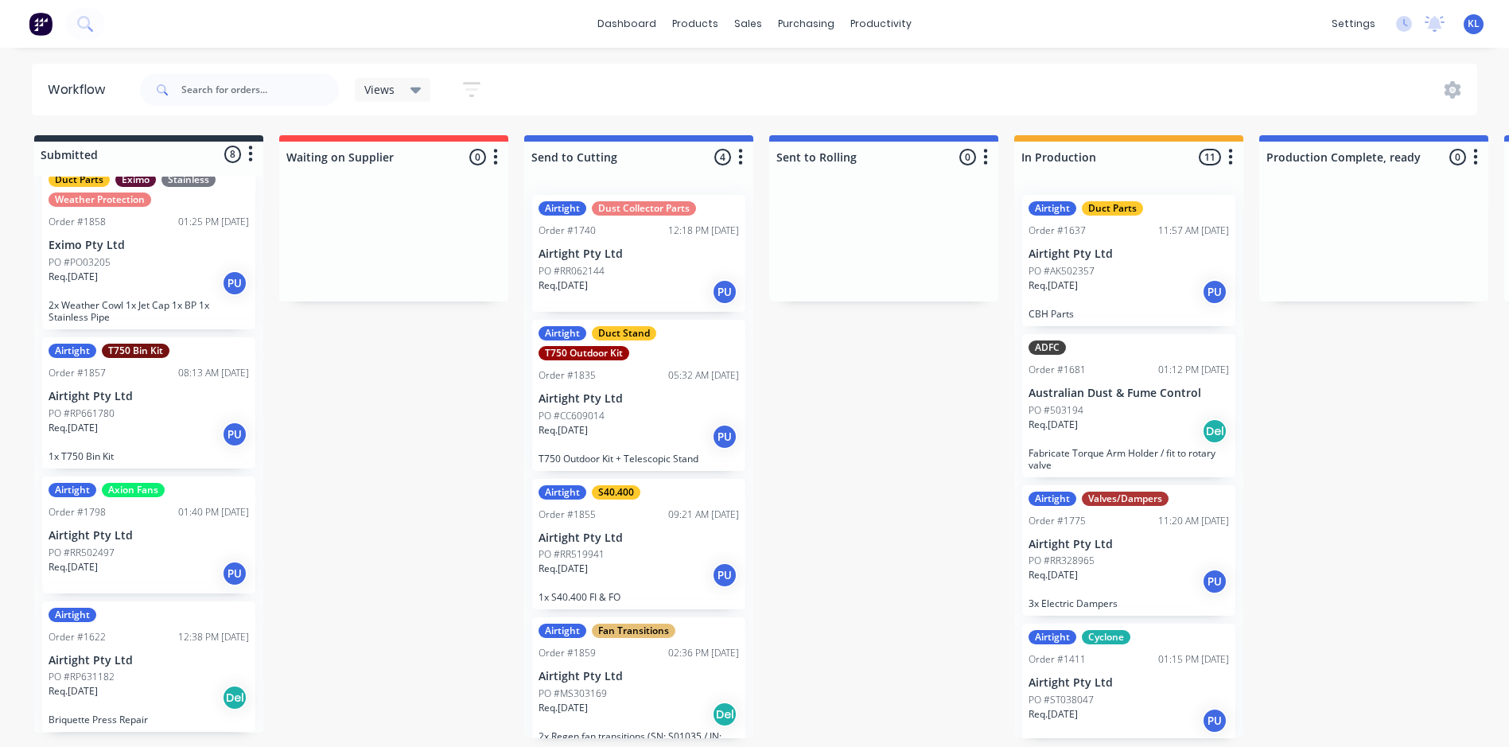
drag, startPoint x: 327, startPoint y: 588, endPoint x: 298, endPoint y: 577, distance: 30.4
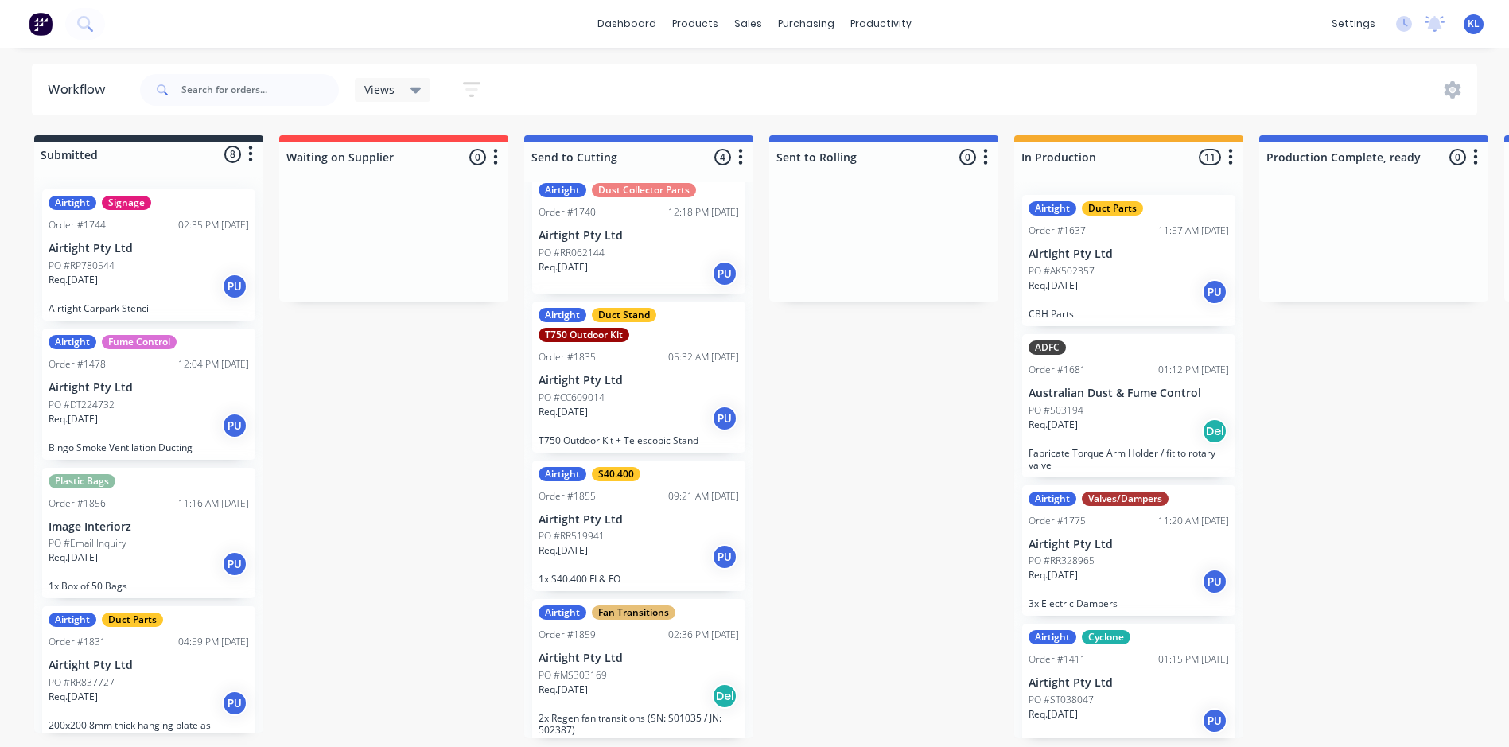
scroll to position [23, 0]
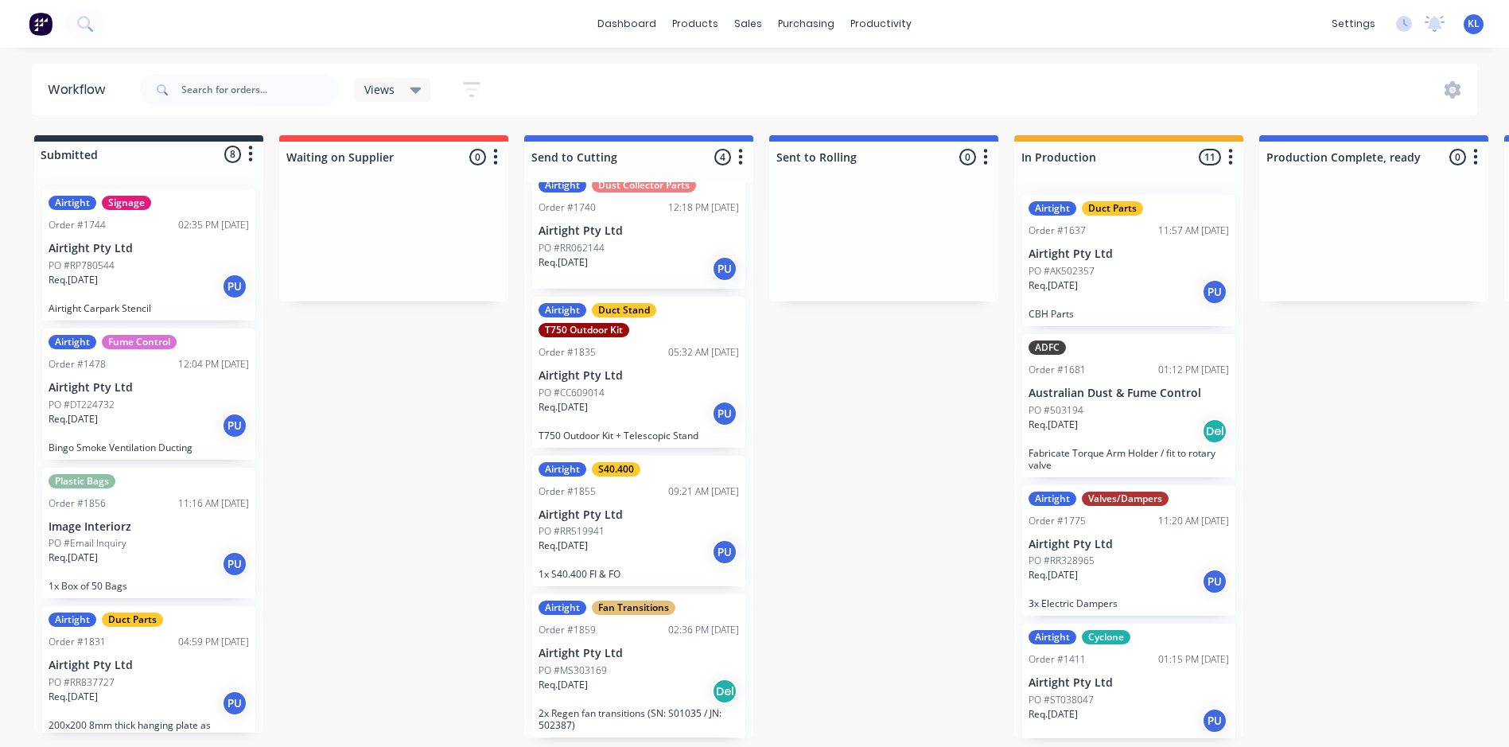
click at [610, 533] on div "PO #RR519941" at bounding box center [638, 531] width 200 height 14
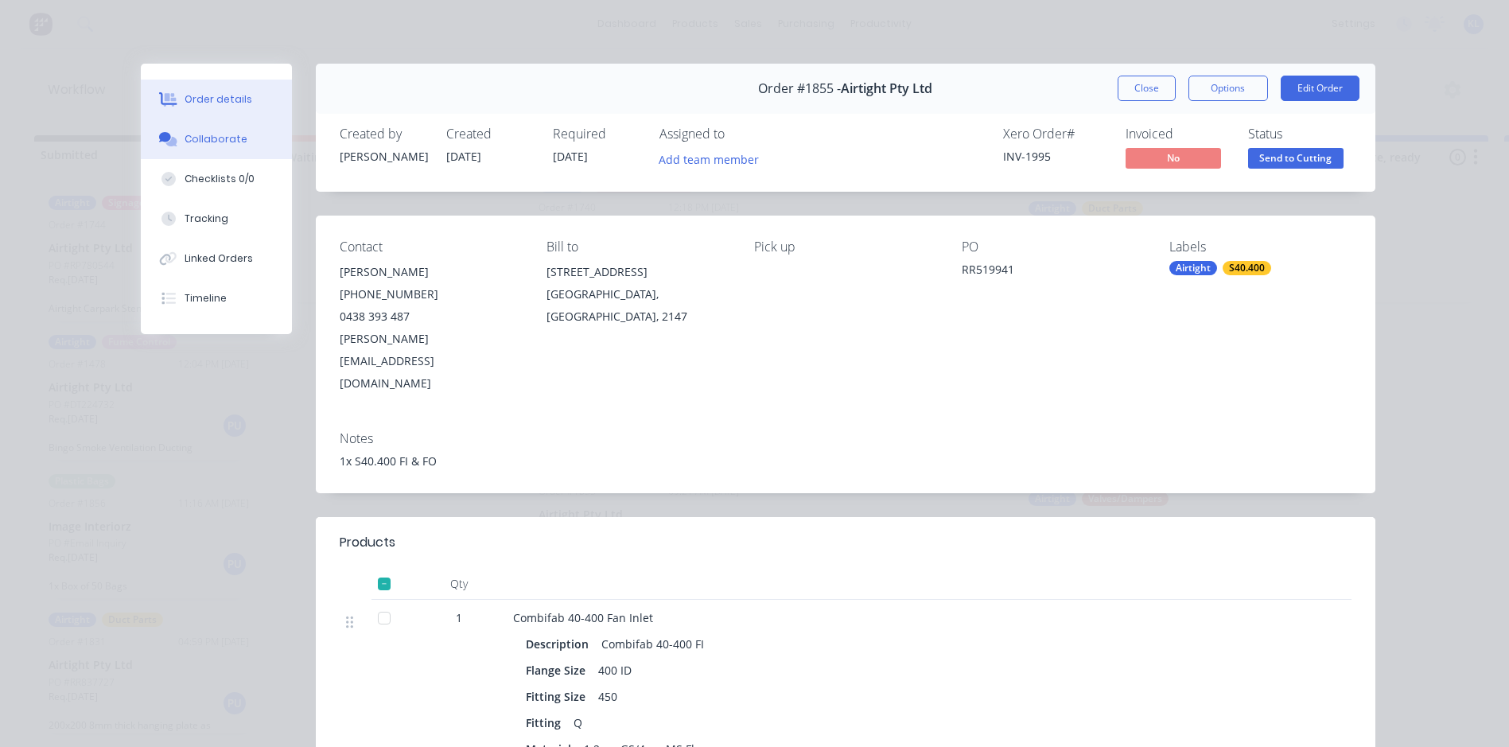
click at [188, 146] on div "Collaborate" at bounding box center [215, 139] width 63 height 14
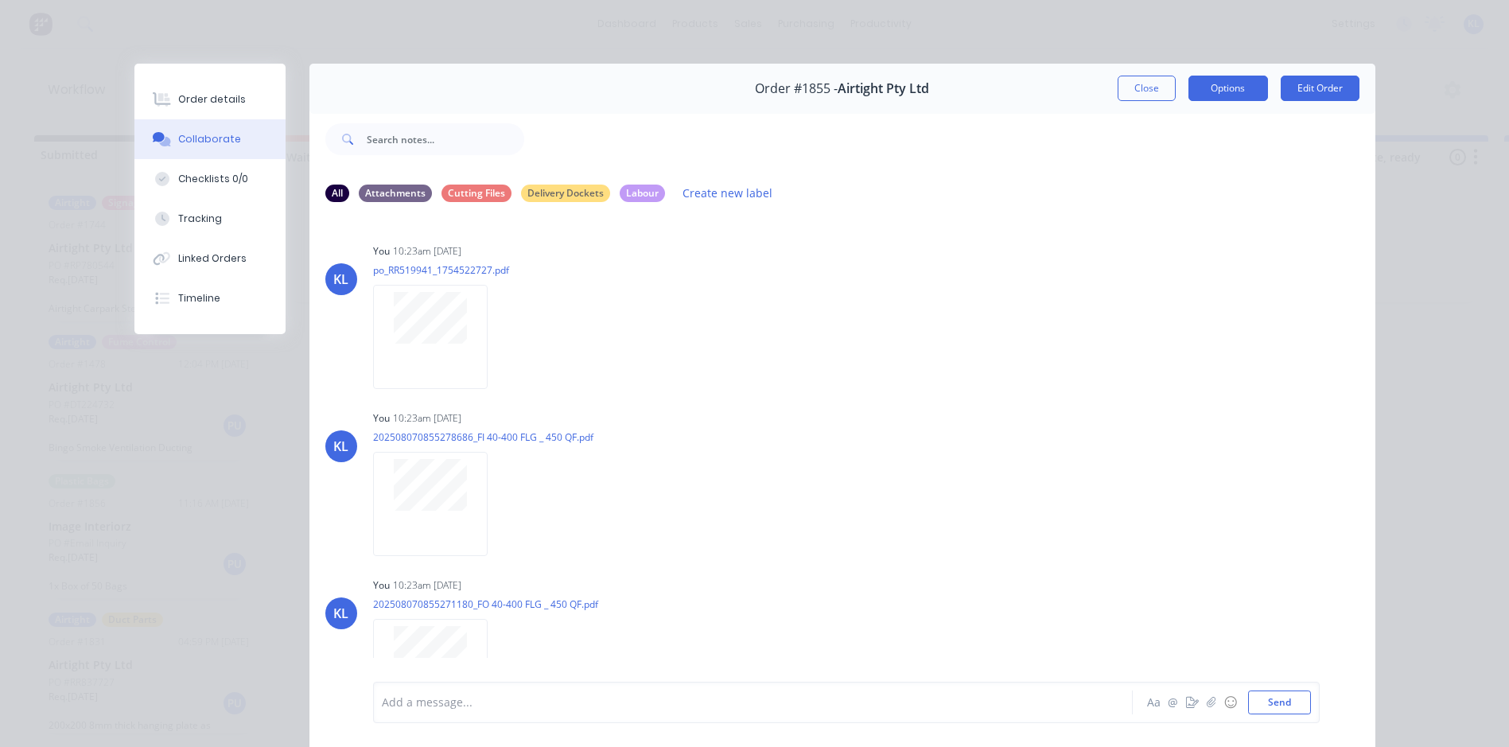
click at [1214, 95] on button "Options" at bounding box center [1228, 88] width 80 height 25
click at [1173, 158] on div "Work Order" at bounding box center [1184, 161] width 138 height 23
click at [1124, 195] on div "Standard" at bounding box center [1184, 192] width 138 height 23
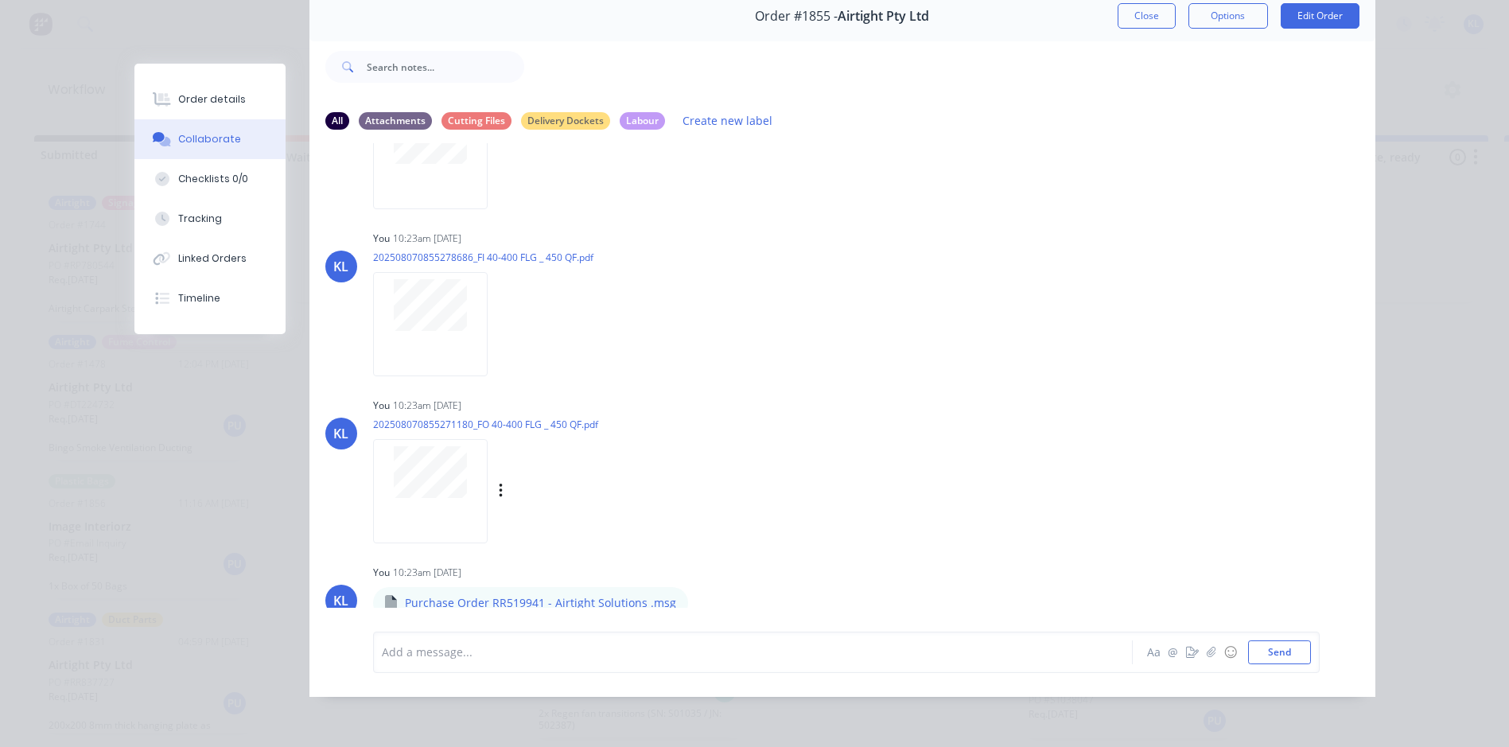
scroll to position [0, 0]
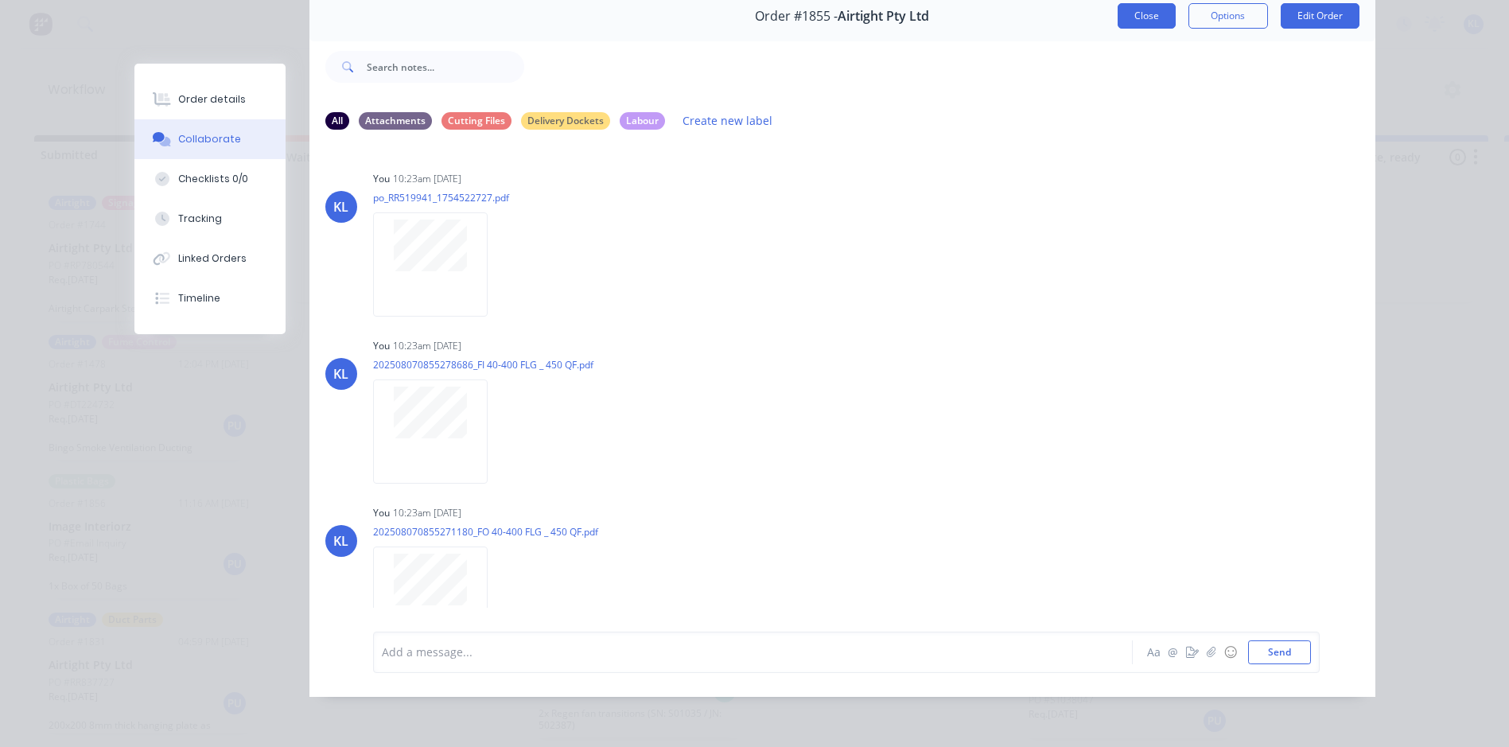
click at [1147, 11] on button "Close" at bounding box center [1146, 15] width 58 height 25
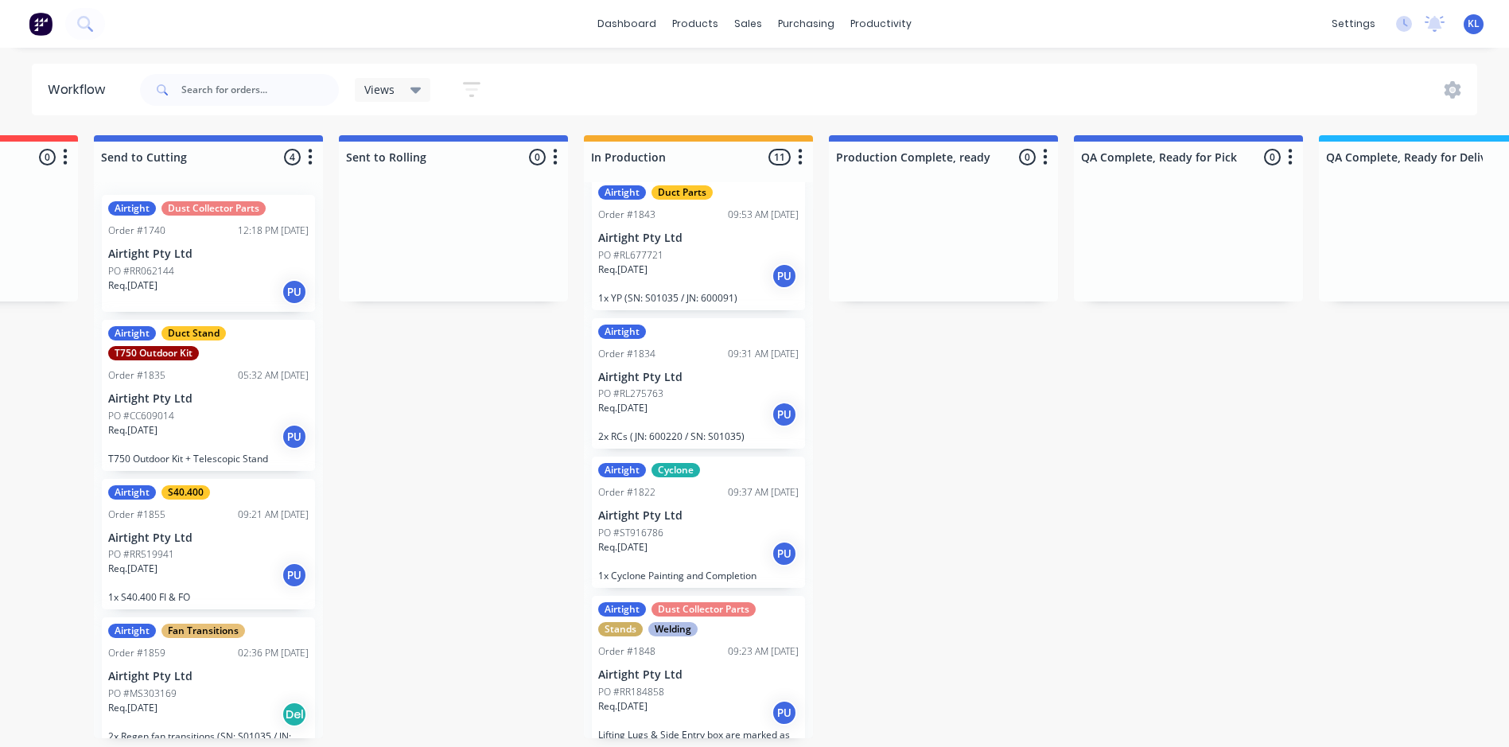
scroll to position [875, 0]
click at [697, 400] on div "Req. 05/08/25 PU" at bounding box center [698, 413] width 200 height 27
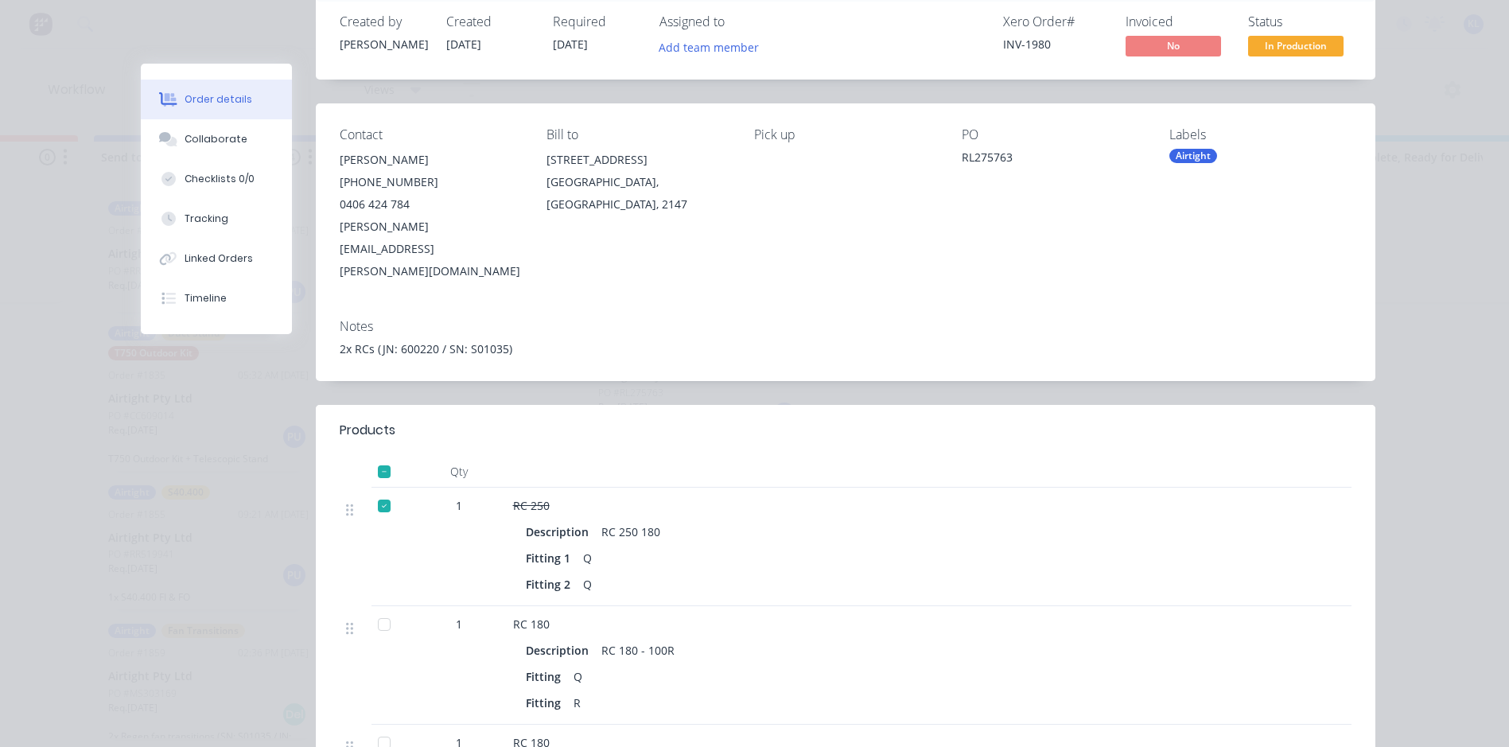
scroll to position [0, 0]
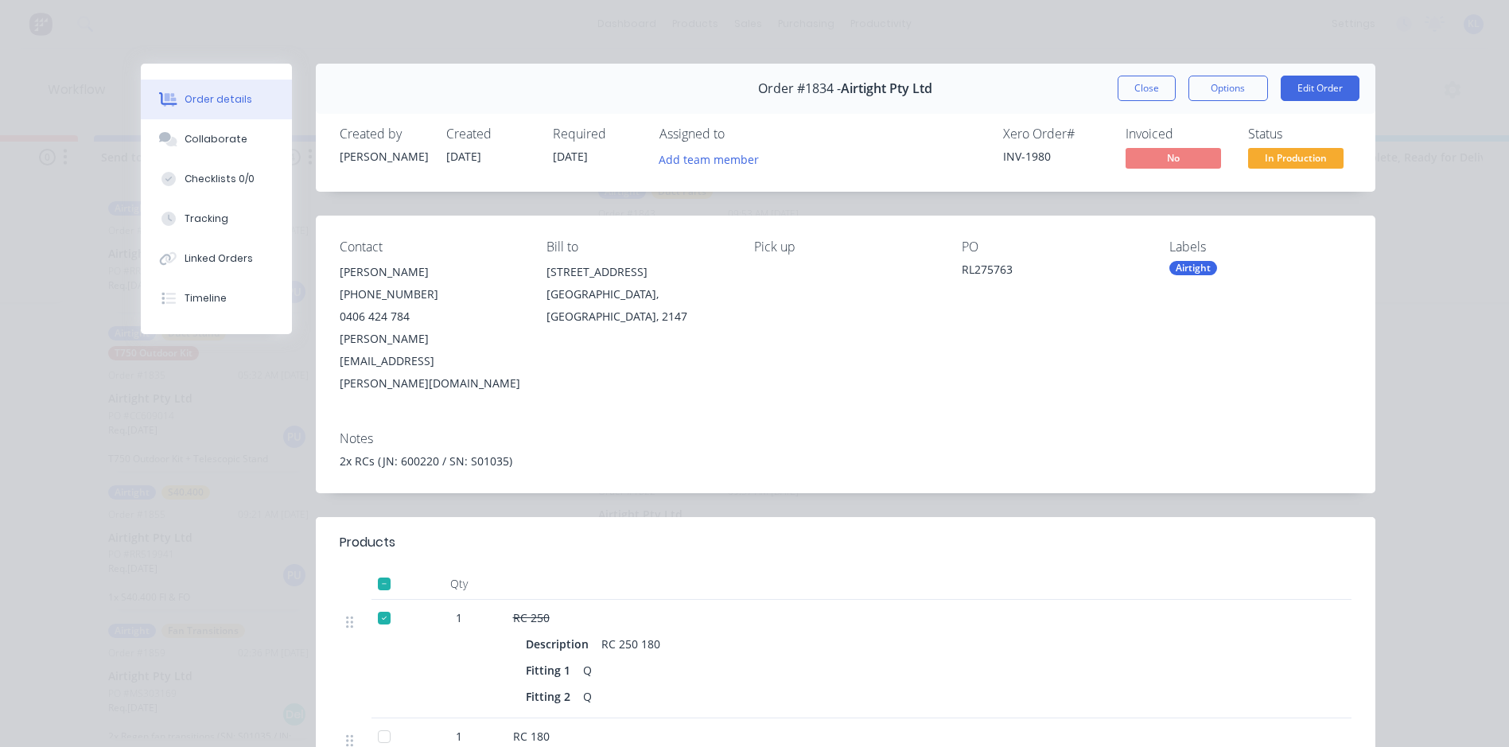
click at [1261, 145] on div "Status In Production" at bounding box center [1299, 149] width 103 height 46
drag, startPoint x: 1267, startPoint y: 156, endPoint x: 1266, endPoint y: 165, distance: 9.6
click at [1268, 156] on span "In Production" at bounding box center [1295, 158] width 95 height 20
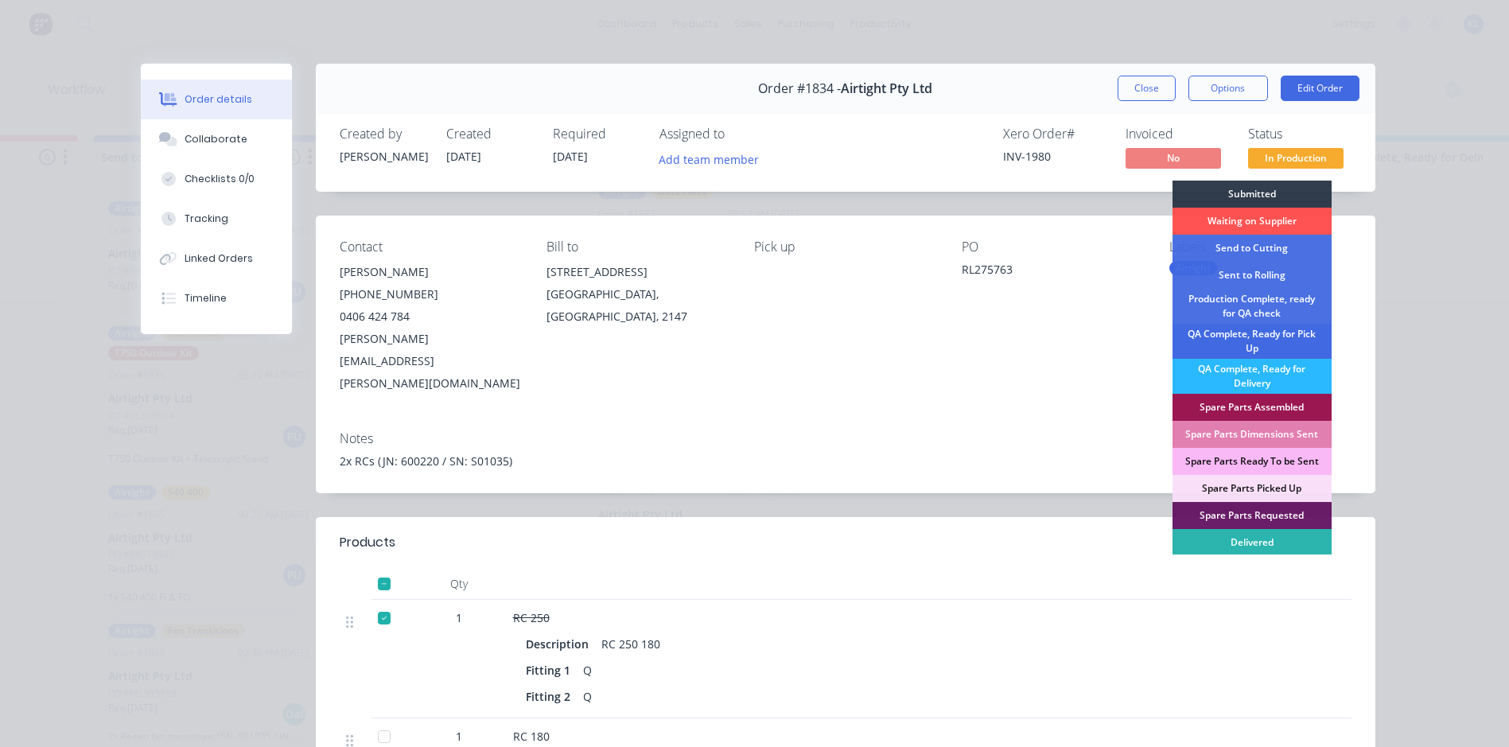
click at [1273, 344] on div "QA Complete, Ready for Pick Up" at bounding box center [1251, 341] width 159 height 35
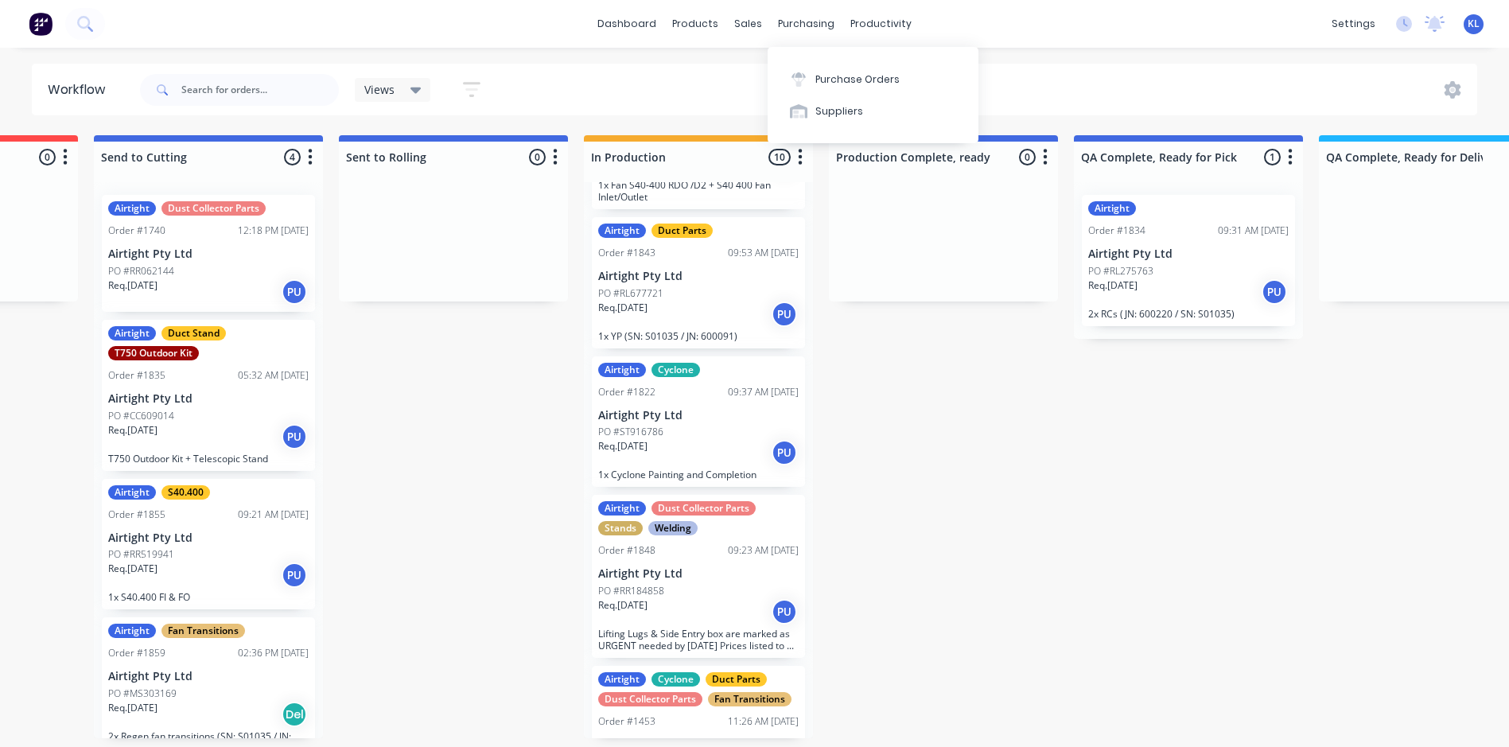
scroll to position [0, 430]
click at [178, 288] on div "Req. 08/07/25 PU" at bounding box center [208, 291] width 200 height 27
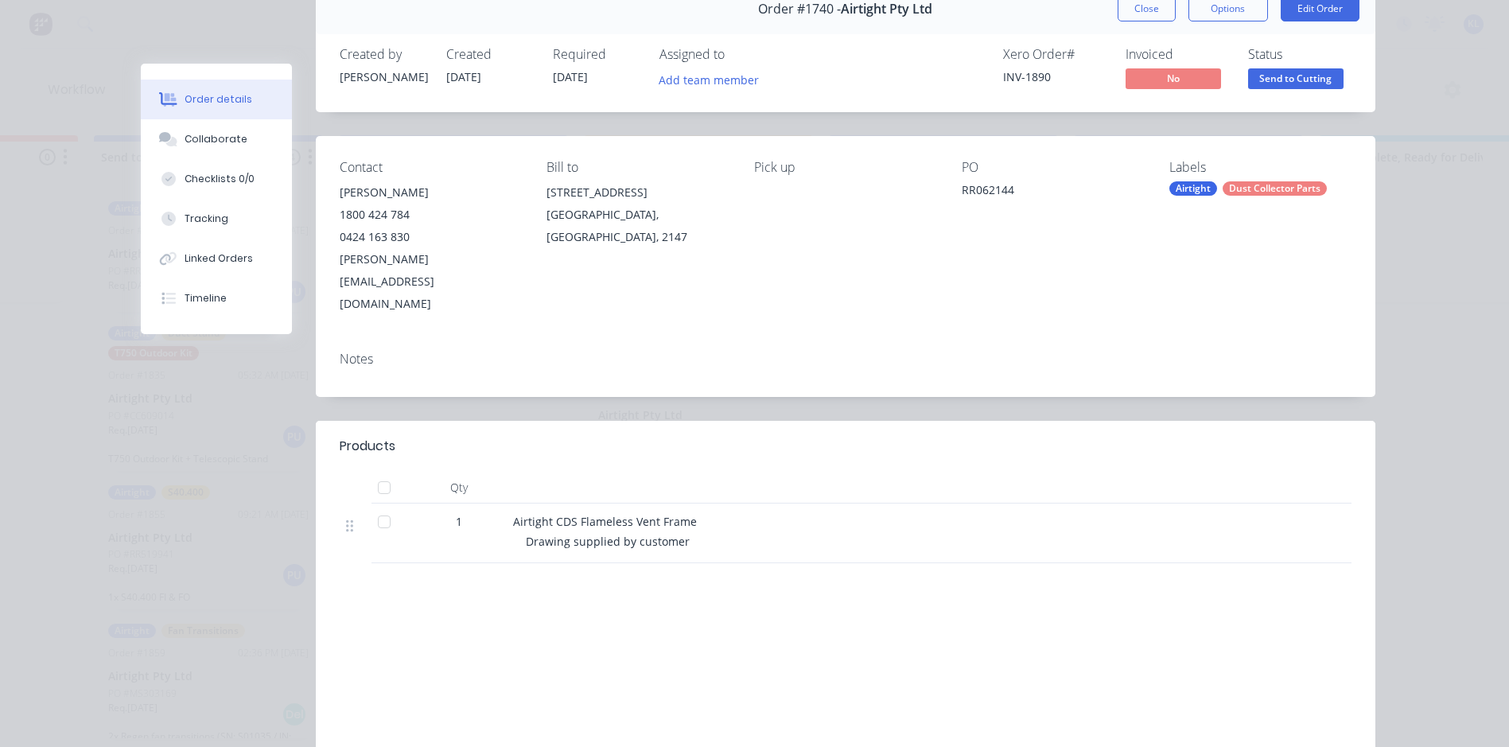
scroll to position [0, 0]
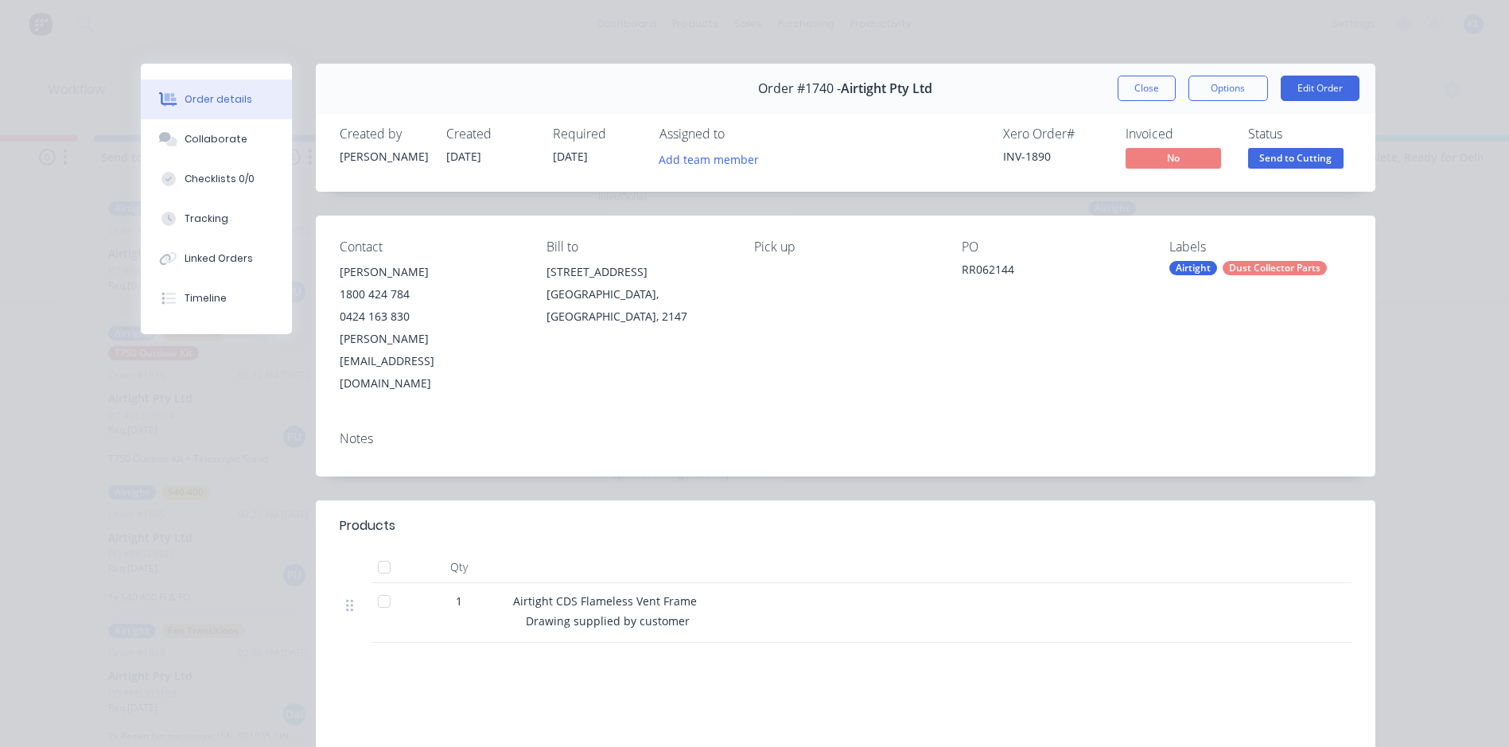
drag, startPoint x: 671, startPoint y: 573, endPoint x: 681, endPoint y: 569, distance: 10.3
click at [681, 612] on div "Drawing supplied by customer" at bounding box center [831, 620] width 611 height 17
click at [679, 612] on div "Drawing supplied by customer" at bounding box center [831, 620] width 611 height 17
drag, startPoint x: 678, startPoint y: 574, endPoint x: 495, endPoint y: 549, distance: 185.3
click at [495, 583] on div "1 Airtight CDS Flameless Vent Frame Drawing supplied by customer" at bounding box center [846, 613] width 1012 height 60
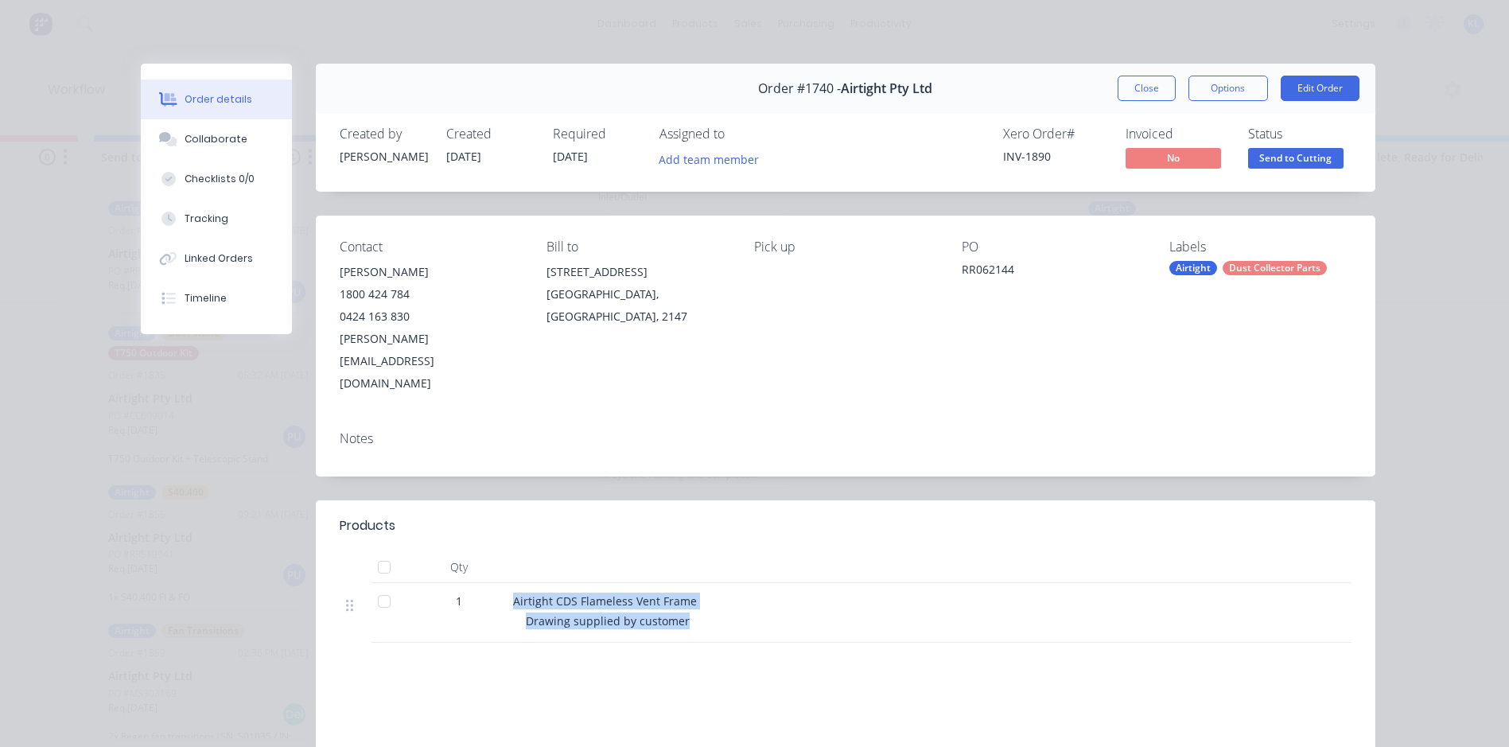
copy div "Airtight CDS Flameless Vent Frame Drawing supplied by customer"
click at [698, 592] on div "Airtight CDS Flameless Vent Frame" at bounding box center [824, 600] width 623 height 17
drag, startPoint x: 677, startPoint y: 575, endPoint x: 506, endPoint y: 552, distance: 172.5
click at [507, 583] on div "Airtight CDS Flameless Vent Frame Drawing supplied by customer" at bounding box center [825, 613] width 636 height 60
click at [814, 551] on div at bounding box center [825, 567] width 636 height 32
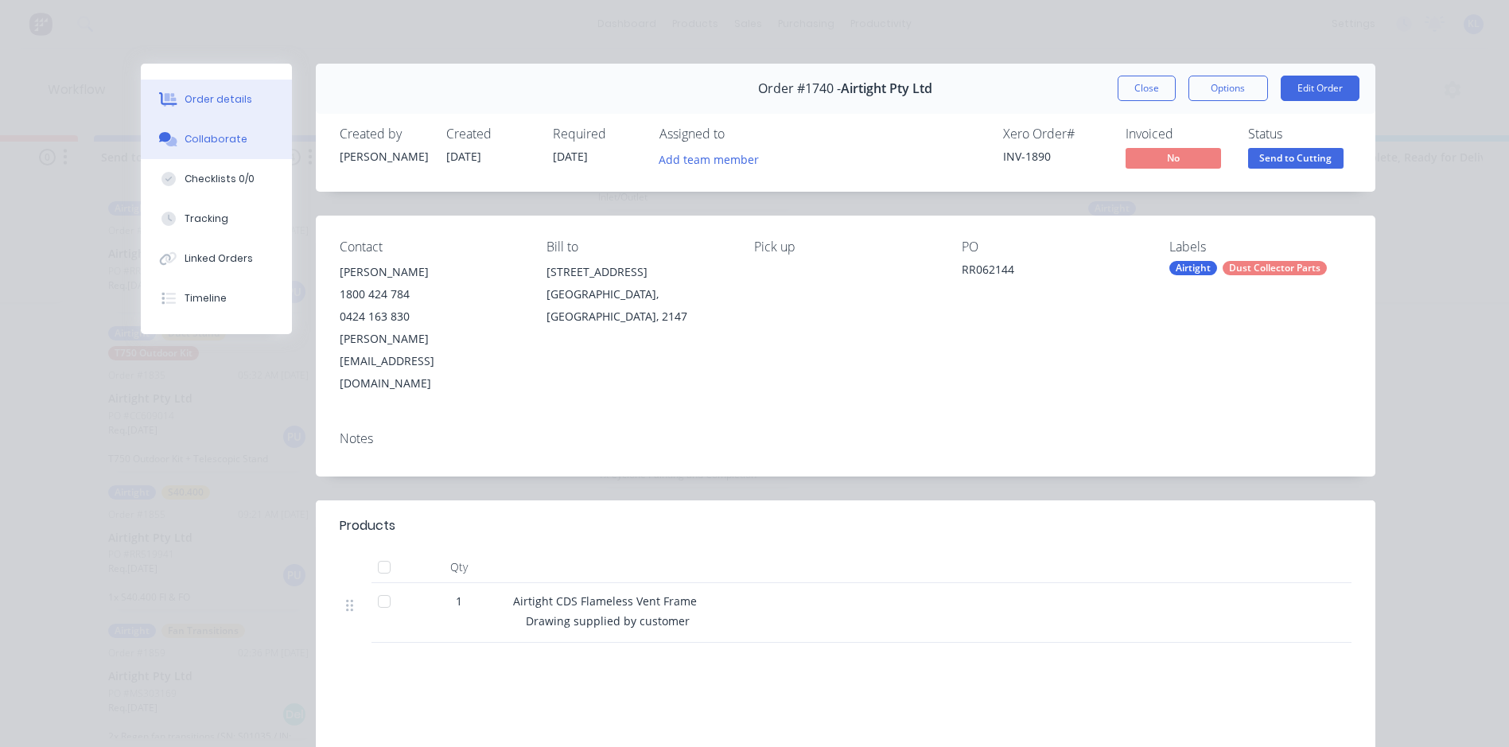
click at [203, 140] on div "Collaborate" at bounding box center [215, 139] width 63 height 14
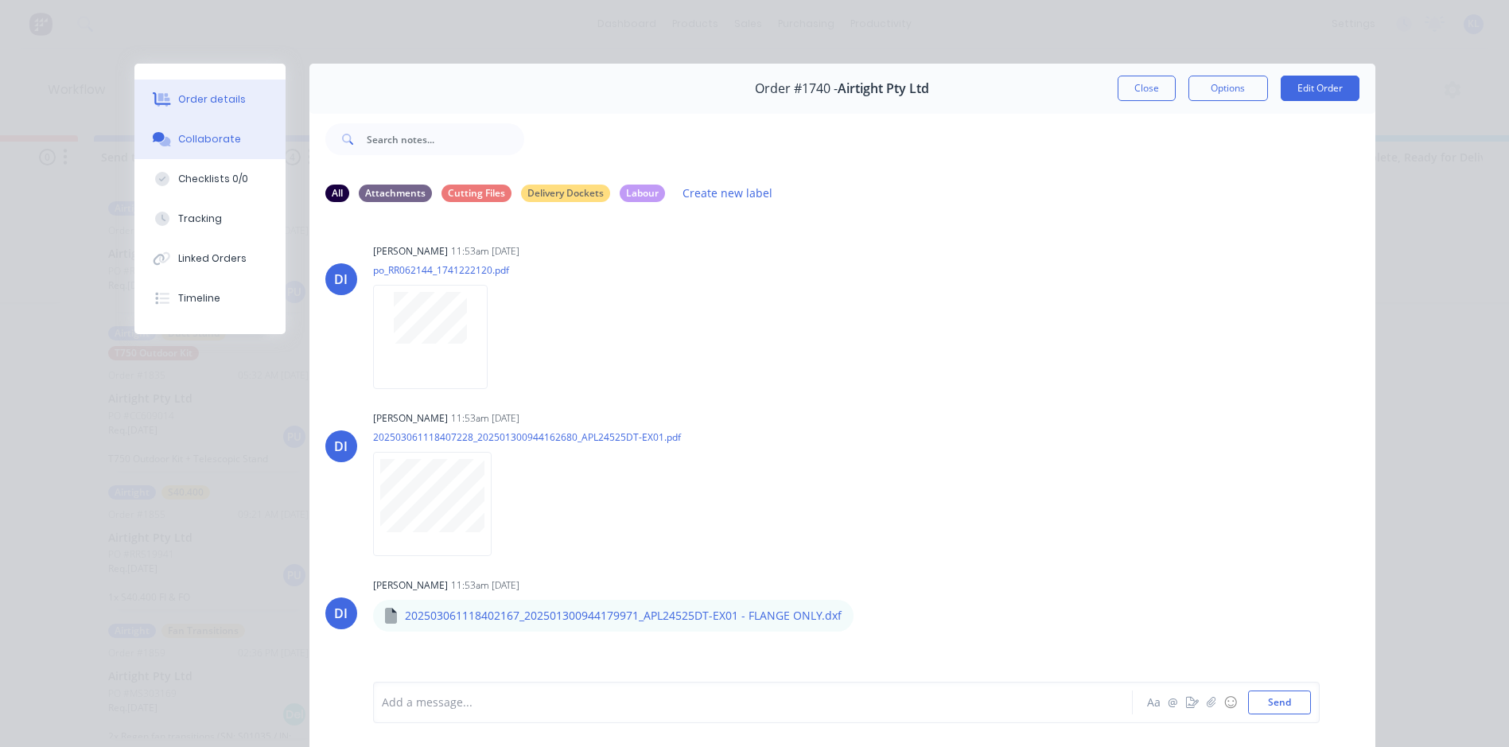
click at [219, 100] on div "Order details" at bounding box center [212, 99] width 68 height 14
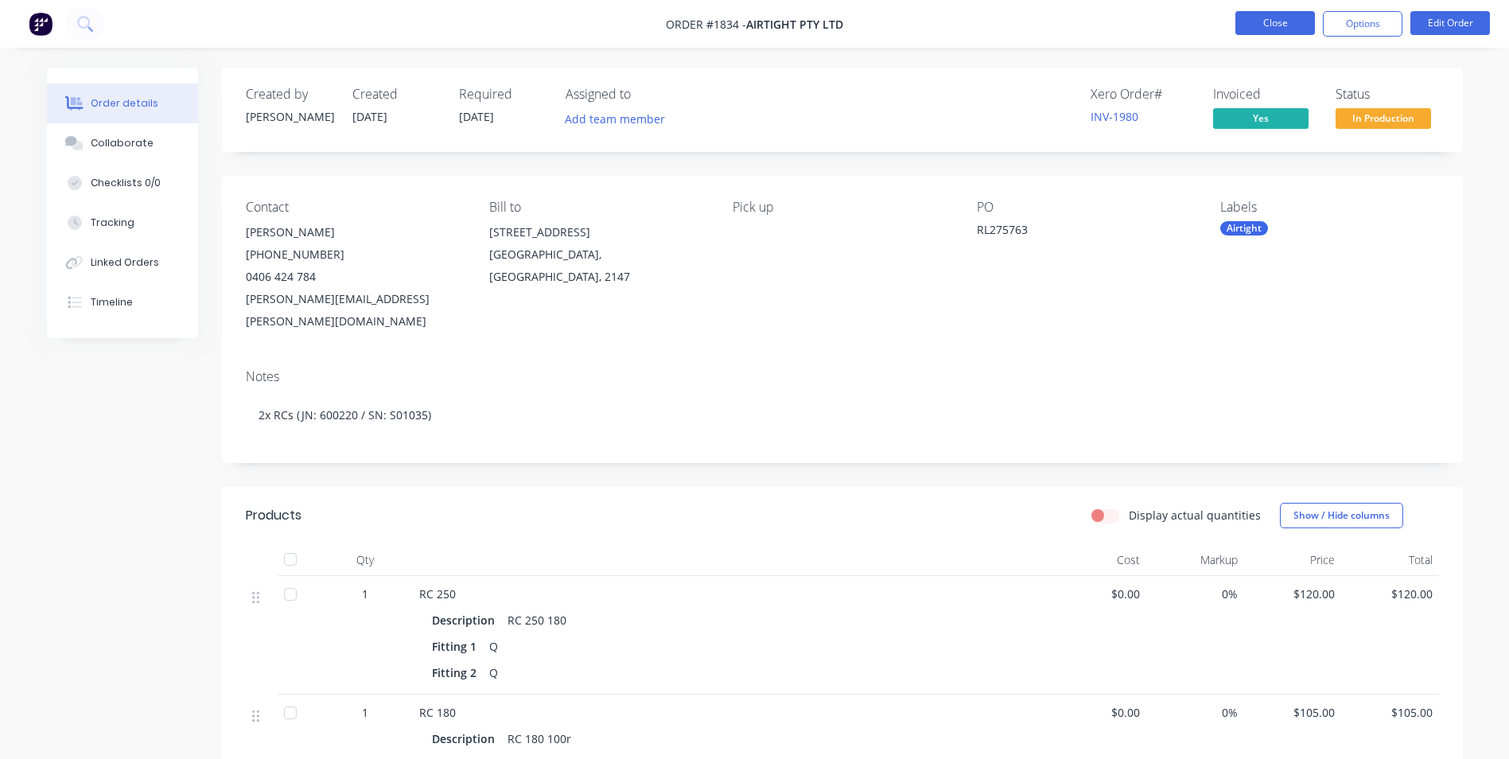
click at [1265, 33] on button "Close" at bounding box center [1275, 23] width 80 height 24
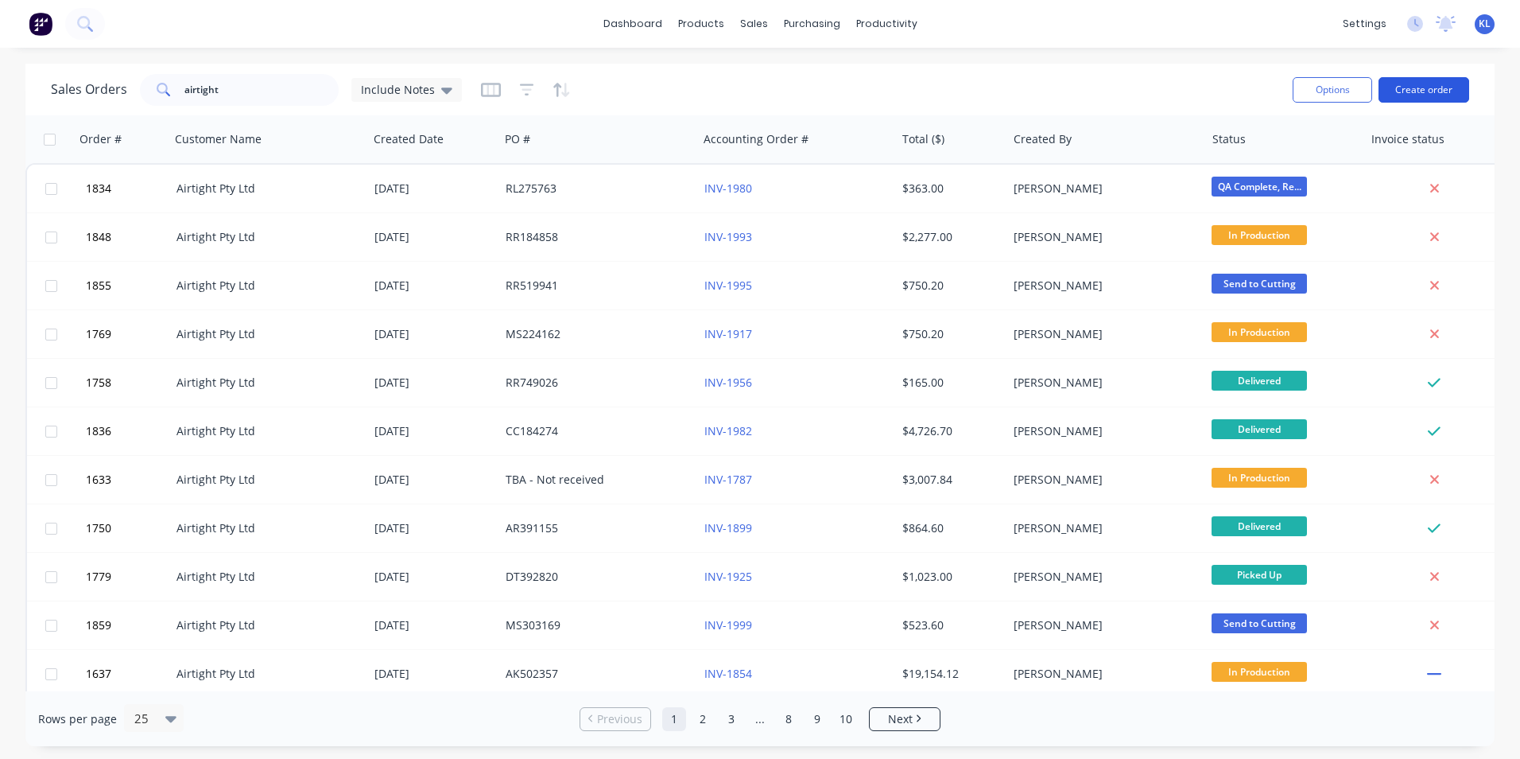
click at [1450, 87] on button "Create order" at bounding box center [1424, 89] width 91 height 25
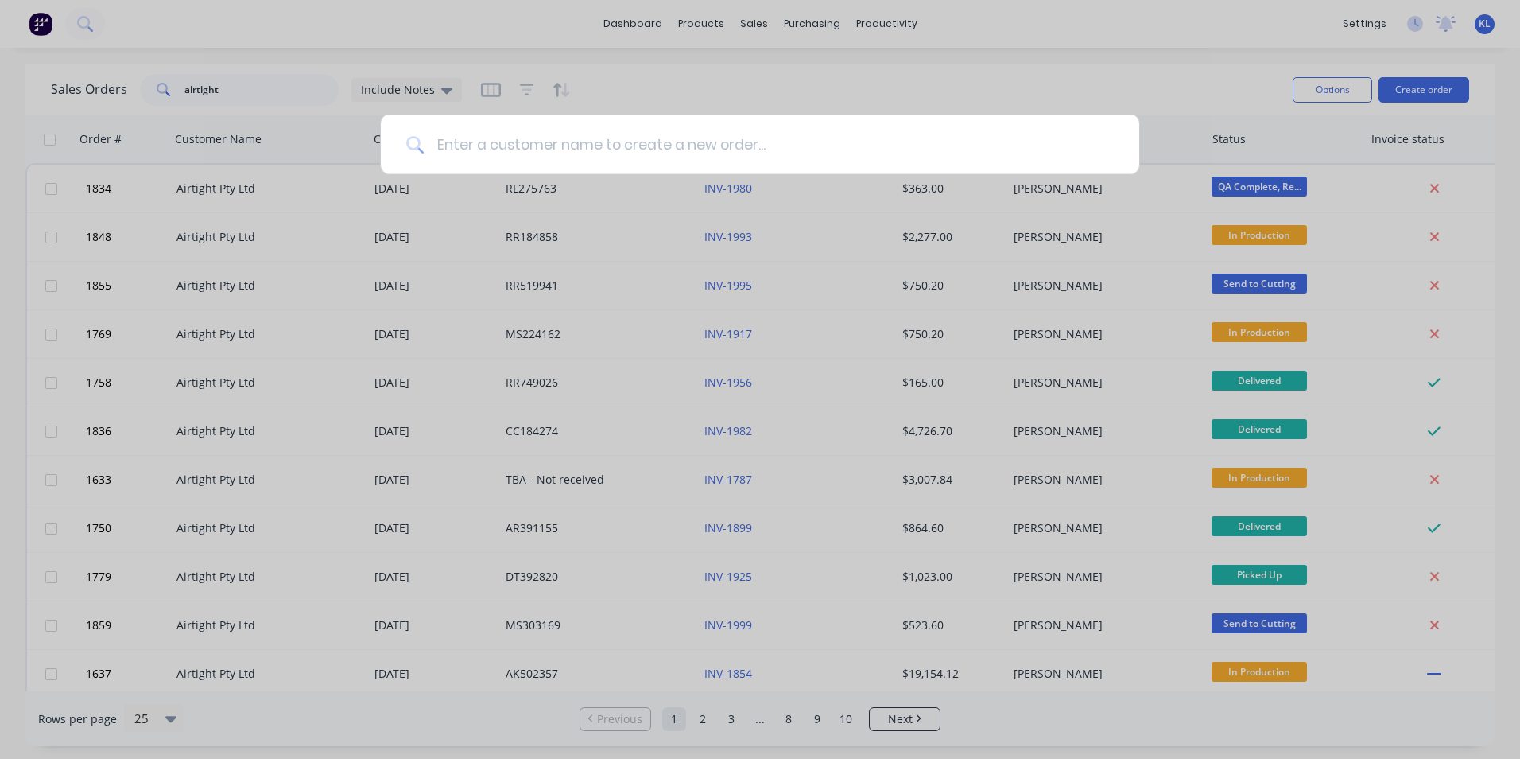
click at [789, 138] on input at bounding box center [769, 145] width 690 height 60
drag, startPoint x: 790, startPoint y: 87, endPoint x: 775, endPoint y: 37, distance: 51.3
click at [790, 86] on div at bounding box center [760, 379] width 1520 height 759
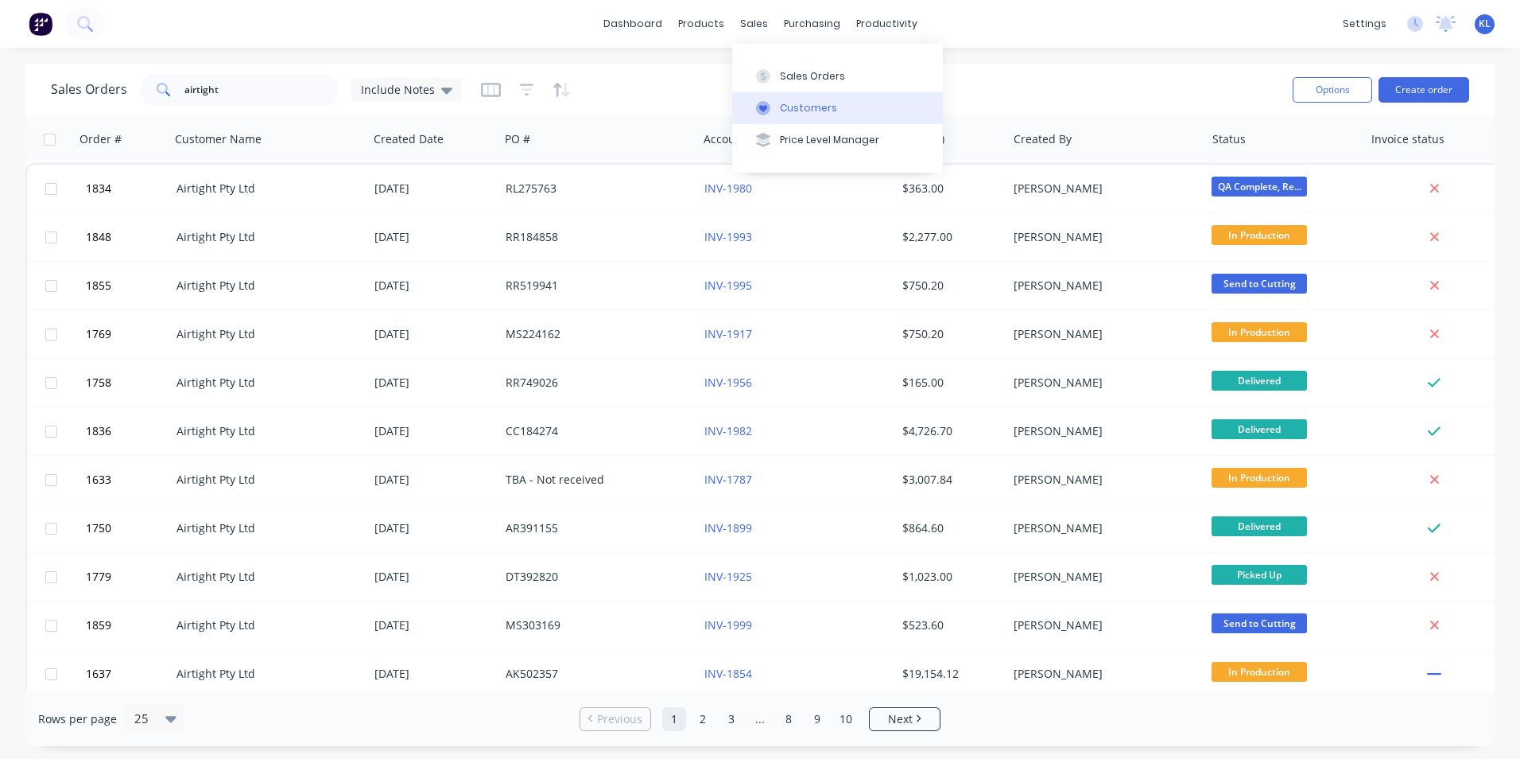
click at [790, 102] on div "Customers" at bounding box center [808, 108] width 57 height 14
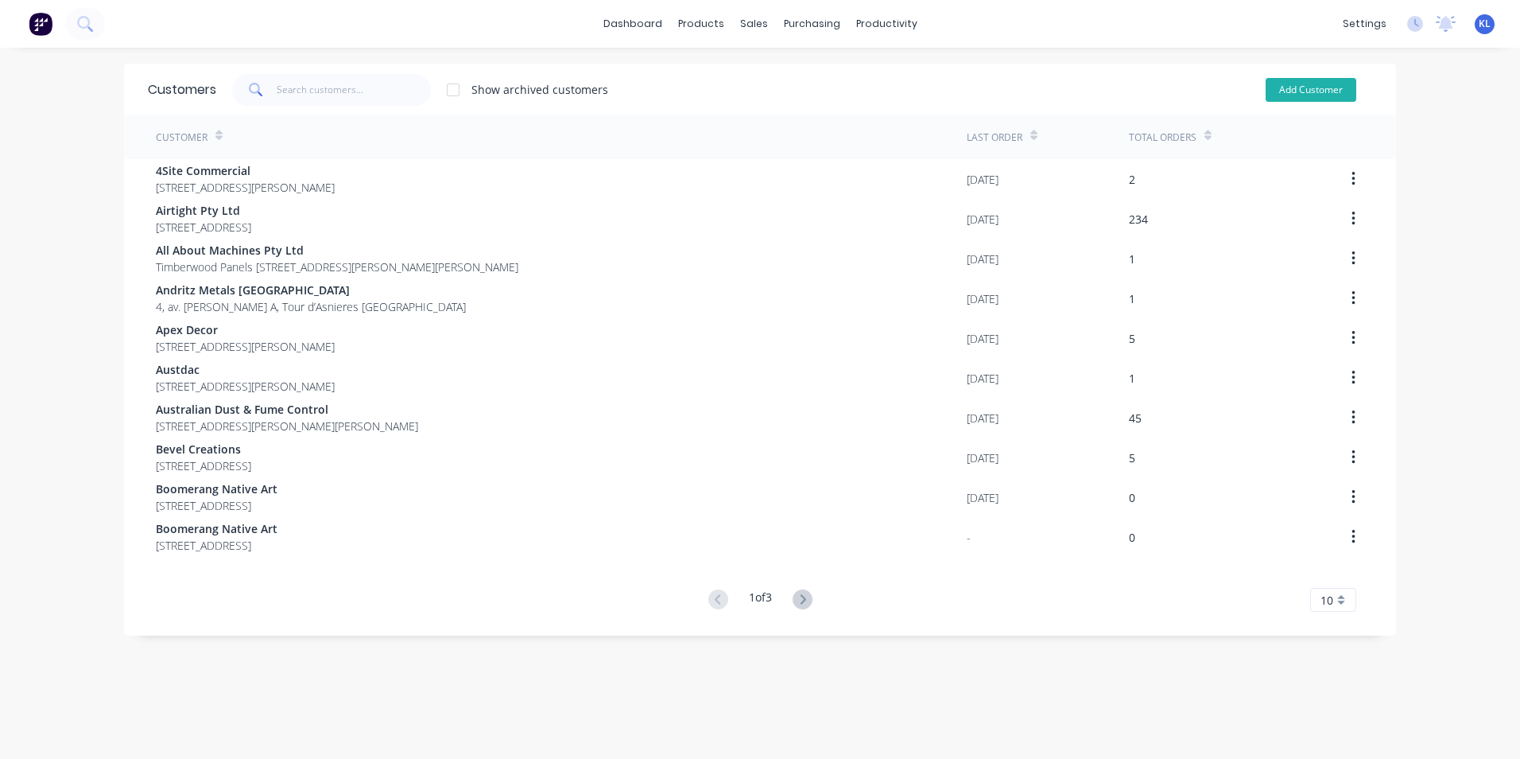
click at [1276, 85] on button "Add Customer" at bounding box center [1311, 90] width 91 height 24
select select "AU"
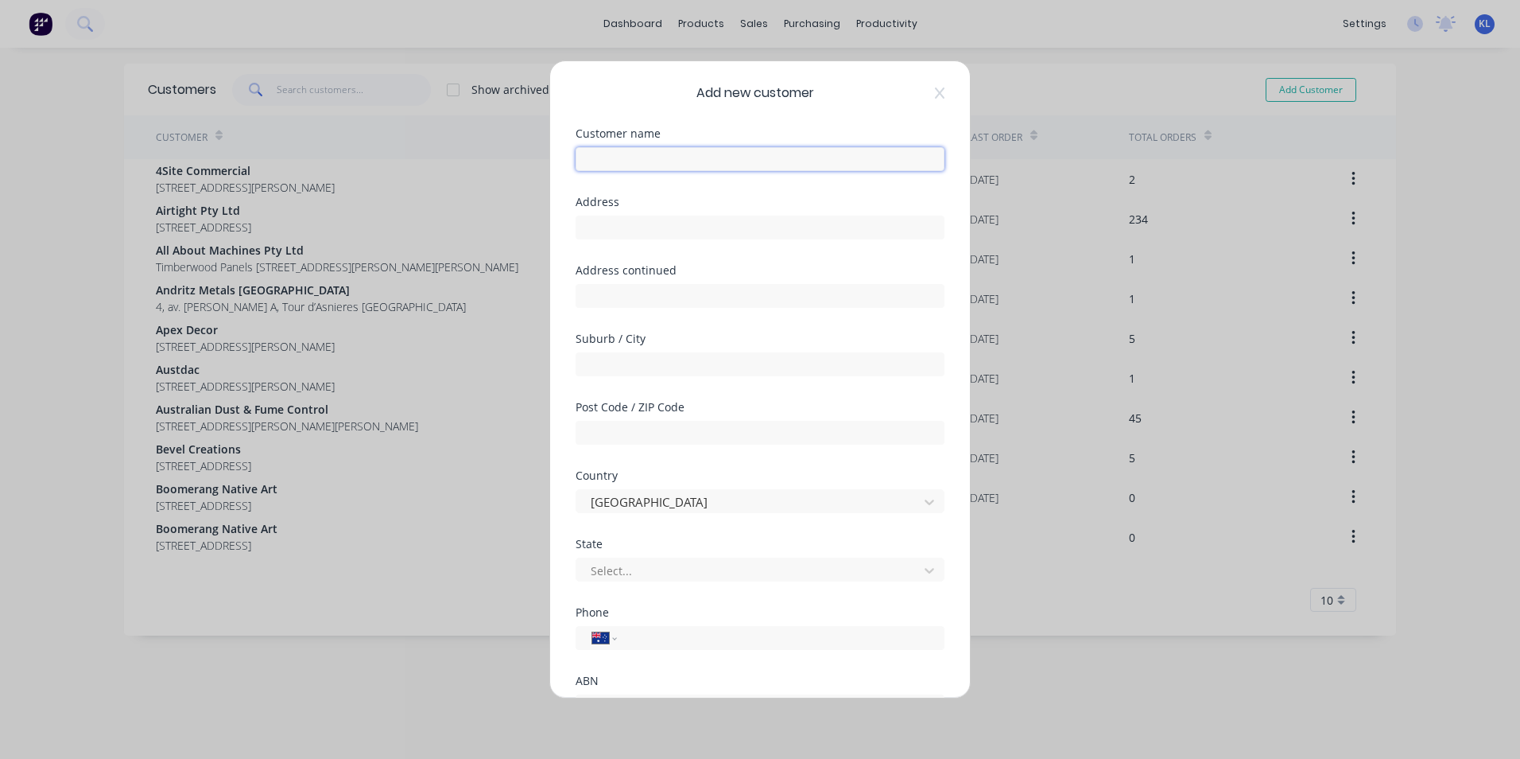
click at [676, 166] on input "text" at bounding box center [760, 159] width 369 height 24
click at [650, 157] on input "text" at bounding box center [760, 159] width 369 height 24
paste input "City North Men's Shed Inc"
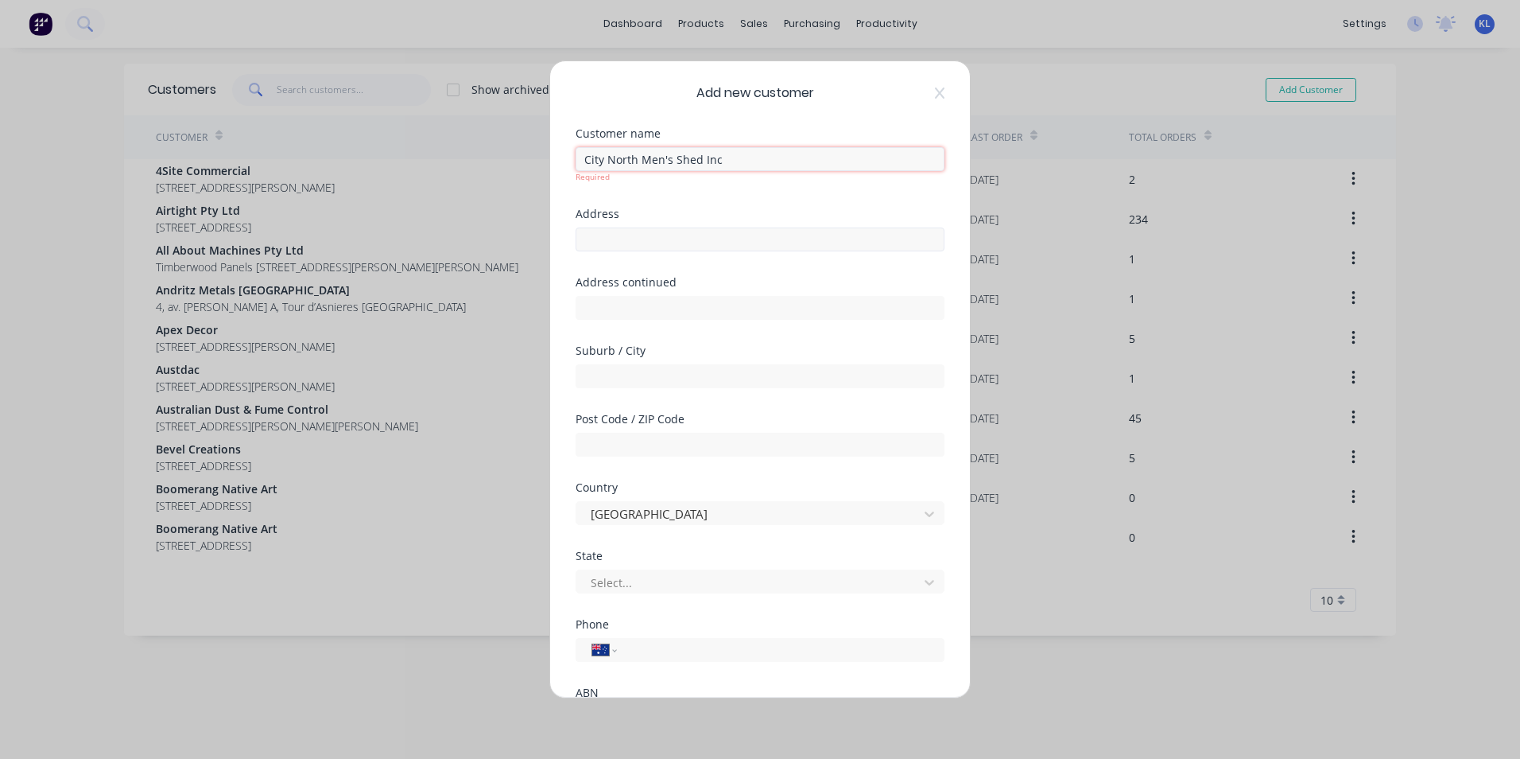
type input "City North Men's Shed Inc"
click at [604, 247] on div "Address" at bounding box center [760, 242] width 369 height 68
drag, startPoint x: 653, startPoint y: 245, endPoint x: 650, endPoint y: 236, distance: 9.3
click at [653, 245] on div "Address" at bounding box center [760, 230] width 369 height 68
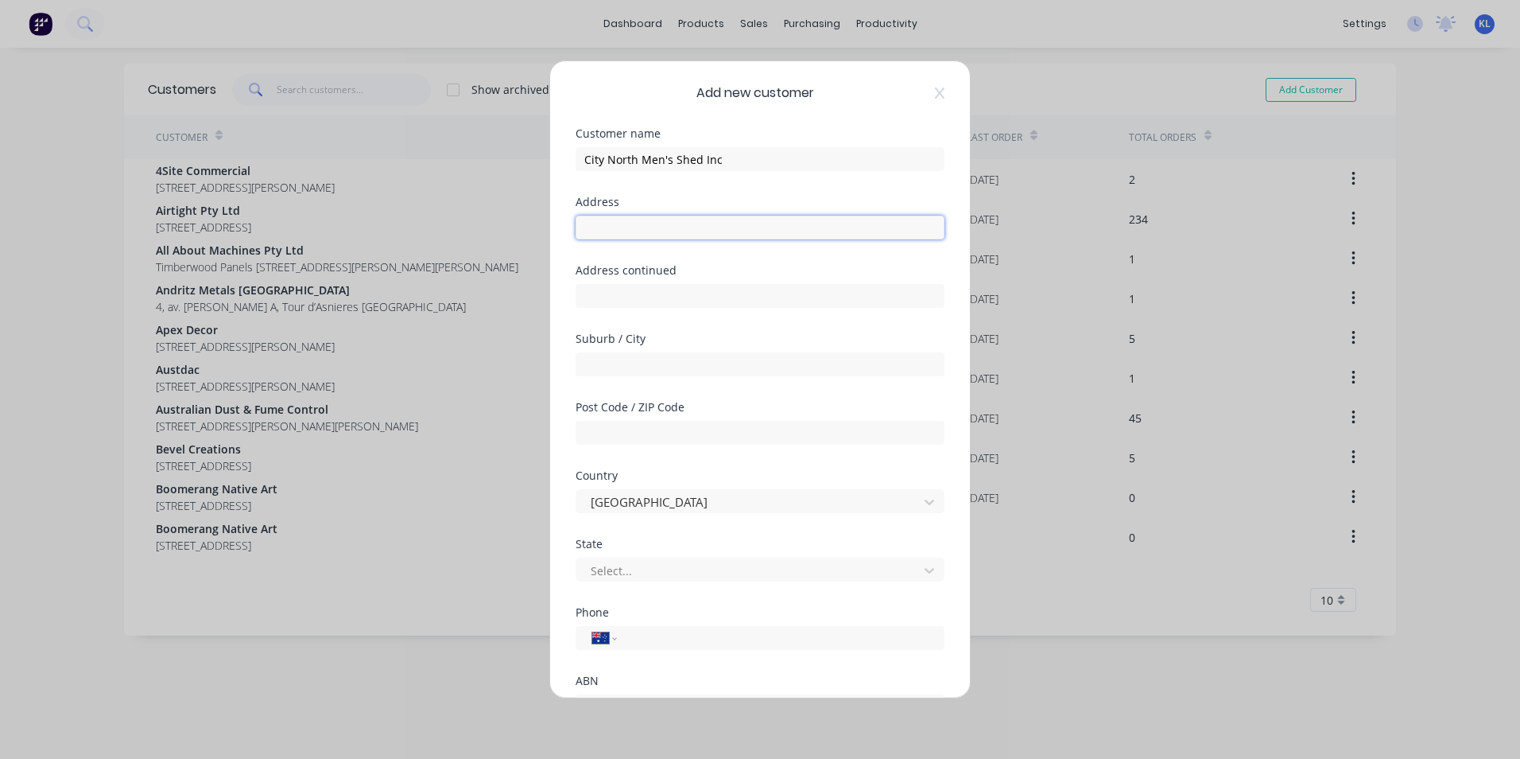
click at [649, 231] on input "text" at bounding box center [760, 228] width 369 height 24
paste input "[STREET_ADDRESS]"
drag, startPoint x: 781, startPoint y: 226, endPoint x: 754, endPoint y: 231, distance: 27.5
click at [754, 231] on input "[STREET_ADDRESS]" at bounding box center [760, 228] width 369 height 24
type input "[STREET_ADDRESS]"
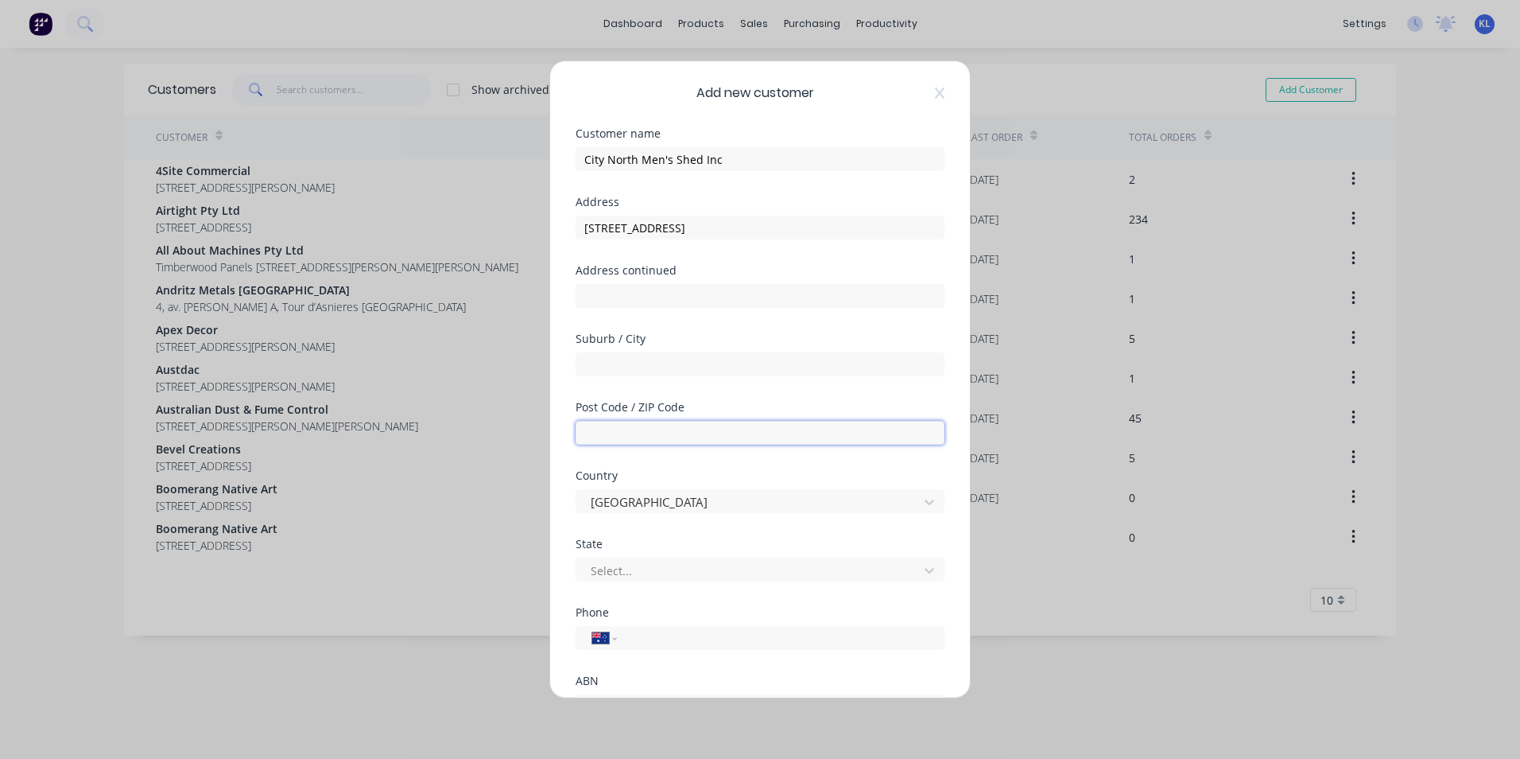
click at [648, 437] on input "text" at bounding box center [760, 433] width 369 height 24
paste input "2000"
type input "2000"
click at [643, 379] on div "Suburb / City" at bounding box center [760, 367] width 369 height 68
click at [643, 359] on input "text" at bounding box center [760, 364] width 369 height 24
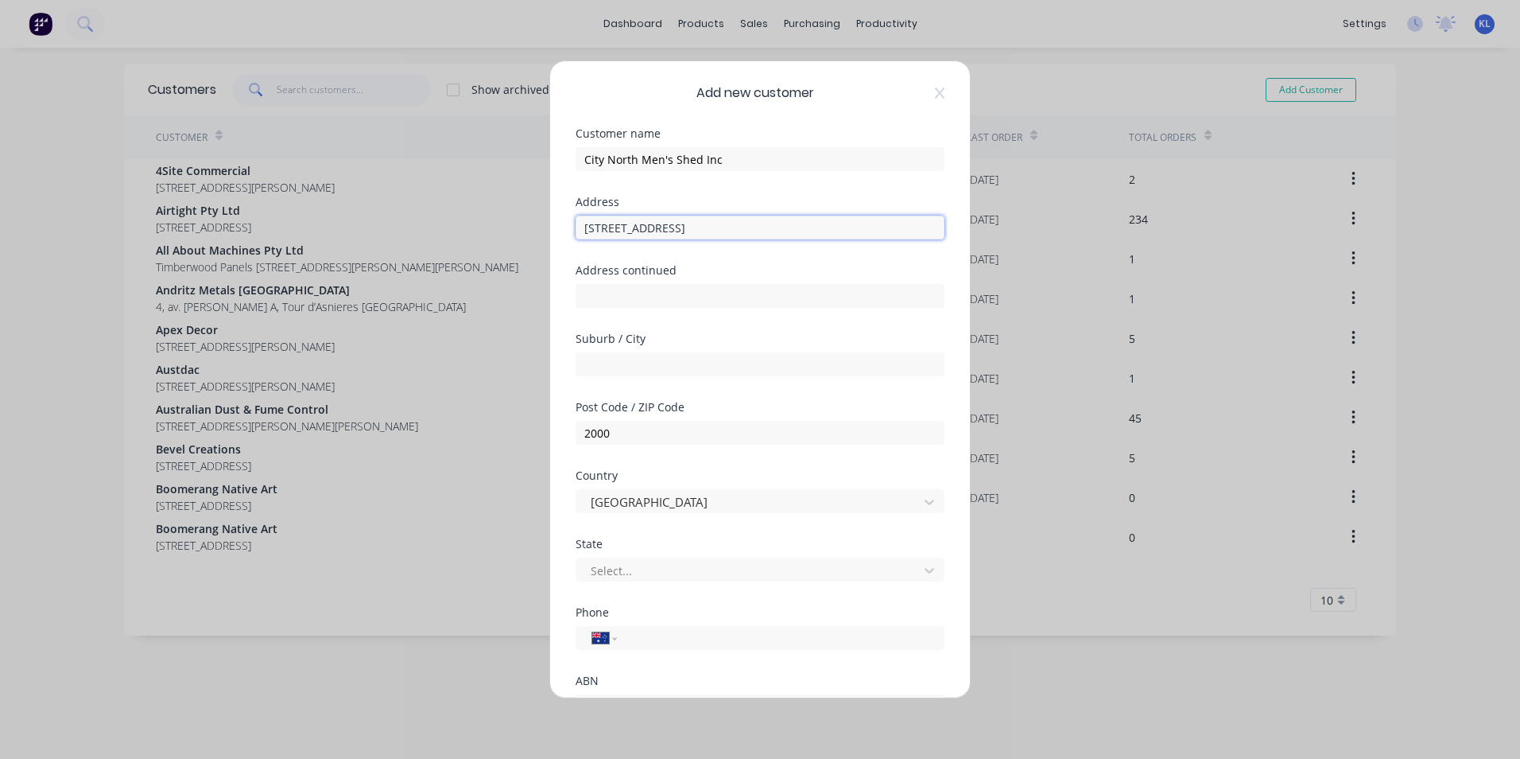
drag, startPoint x: 721, startPoint y: 223, endPoint x: 661, endPoint y: 228, distance: 60.6
click at [661, 228] on input "[STREET_ADDRESS]" at bounding box center [760, 228] width 369 height 24
click at [628, 374] on input "text" at bounding box center [760, 364] width 369 height 24
paste input "Millers Point"
type input "Millers Point"
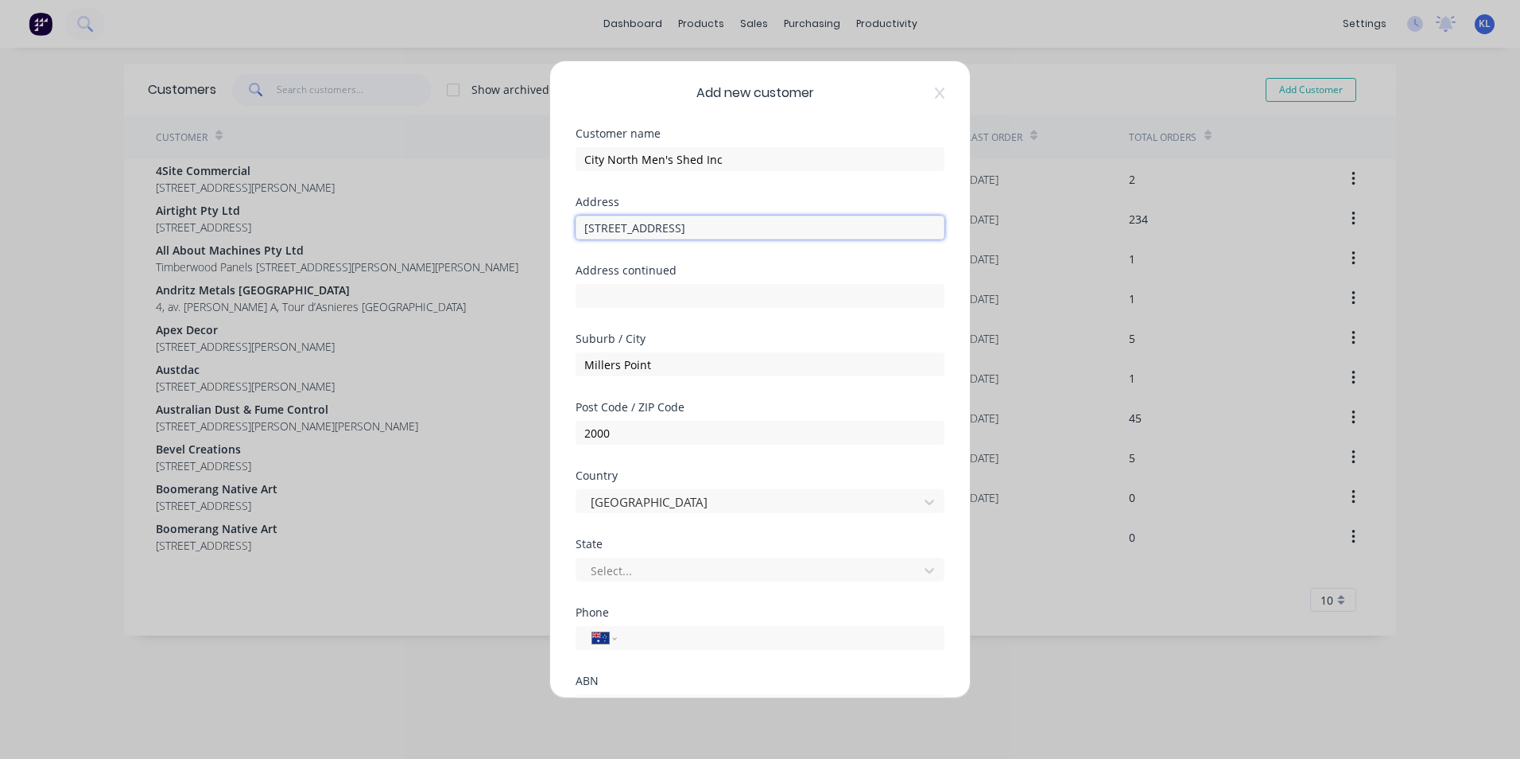
drag, startPoint x: 763, startPoint y: 229, endPoint x: 661, endPoint y: 232, distance: 102.6
click at [661, 232] on input "[STREET_ADDRESS]" at bounding box center [760, 228] width 369 height 24
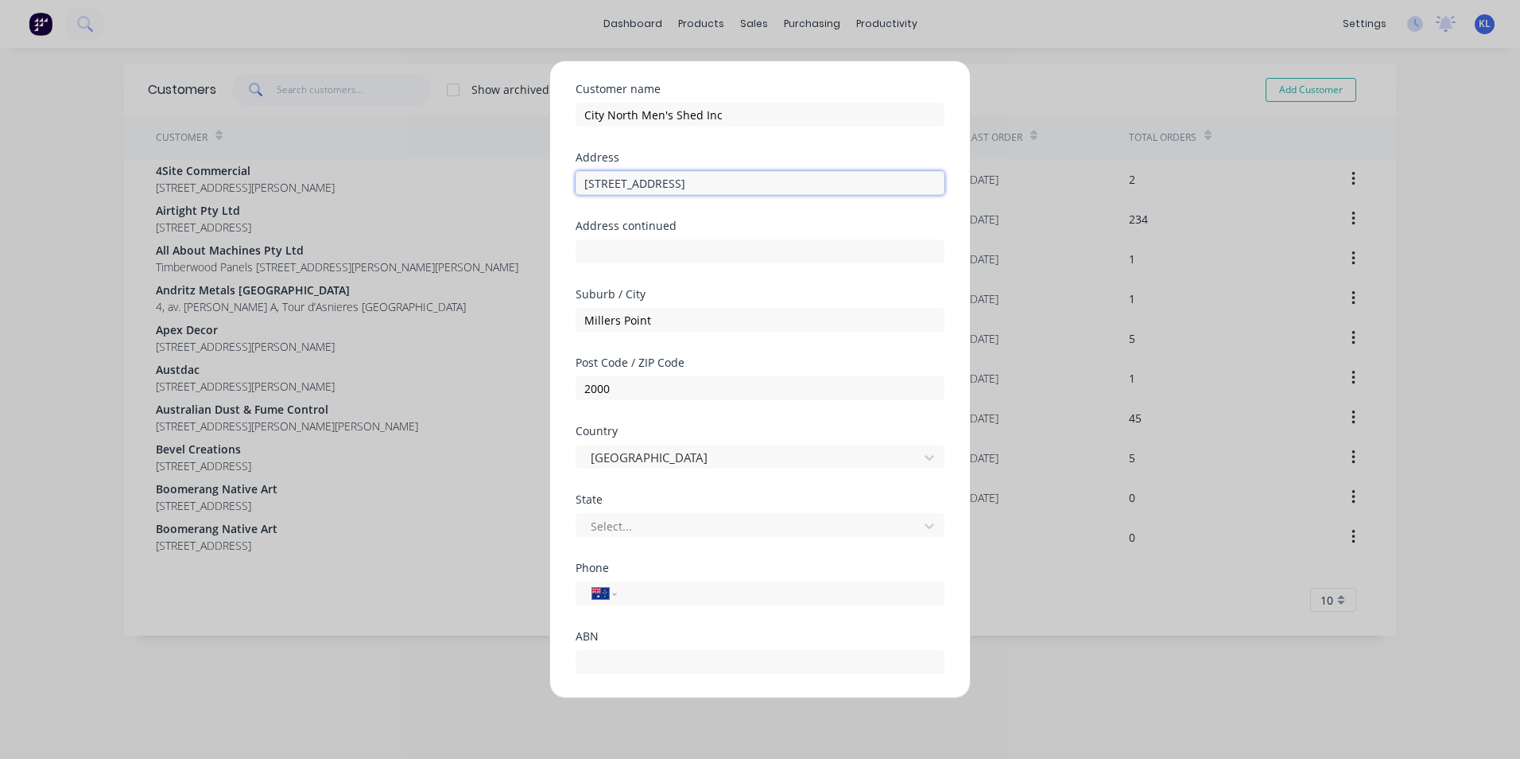
scroll to position [80, 0]
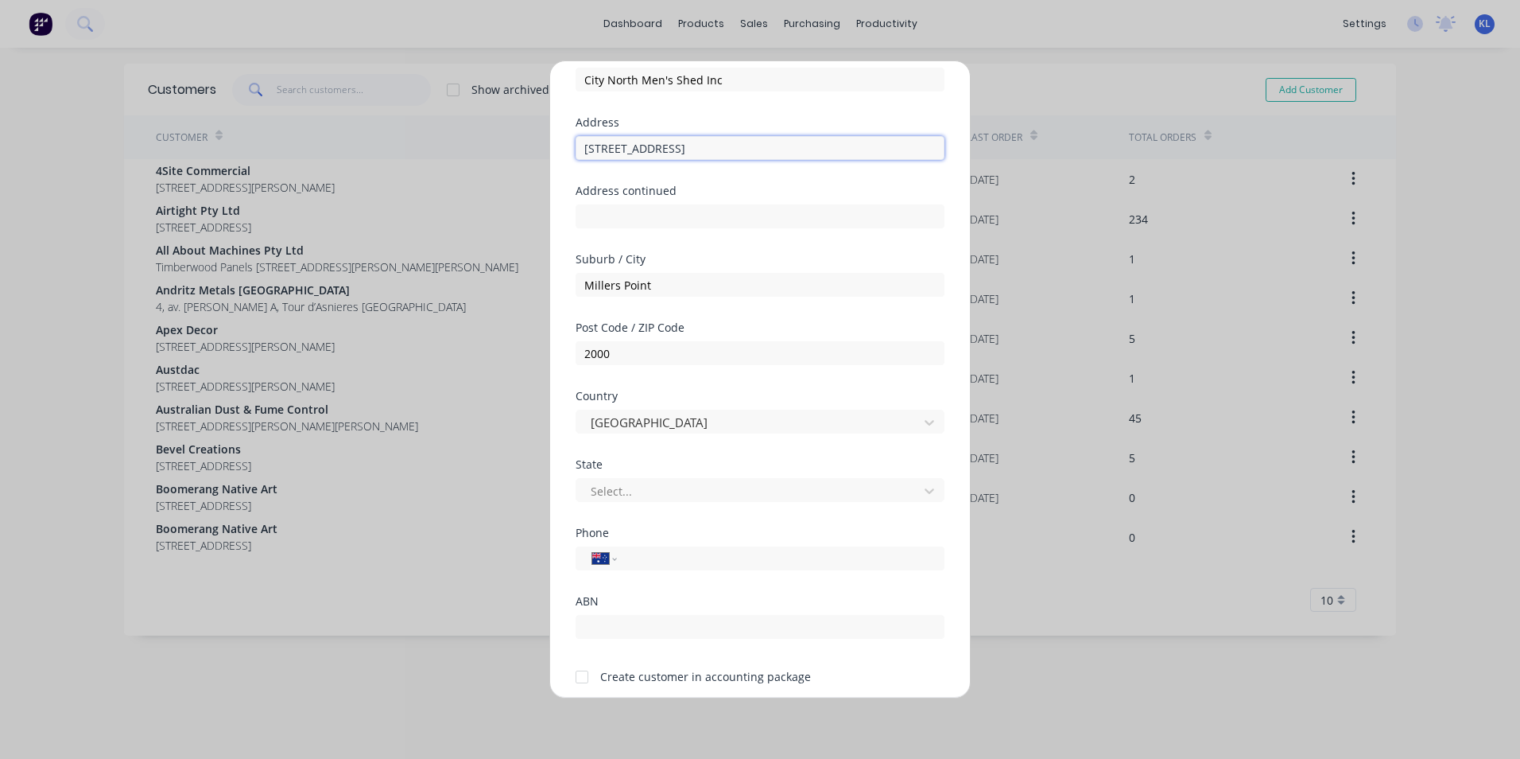
click at [598, 150] on input "[STREET_ADDRESS]" at bounding box center [760, 148] width 369 height 24
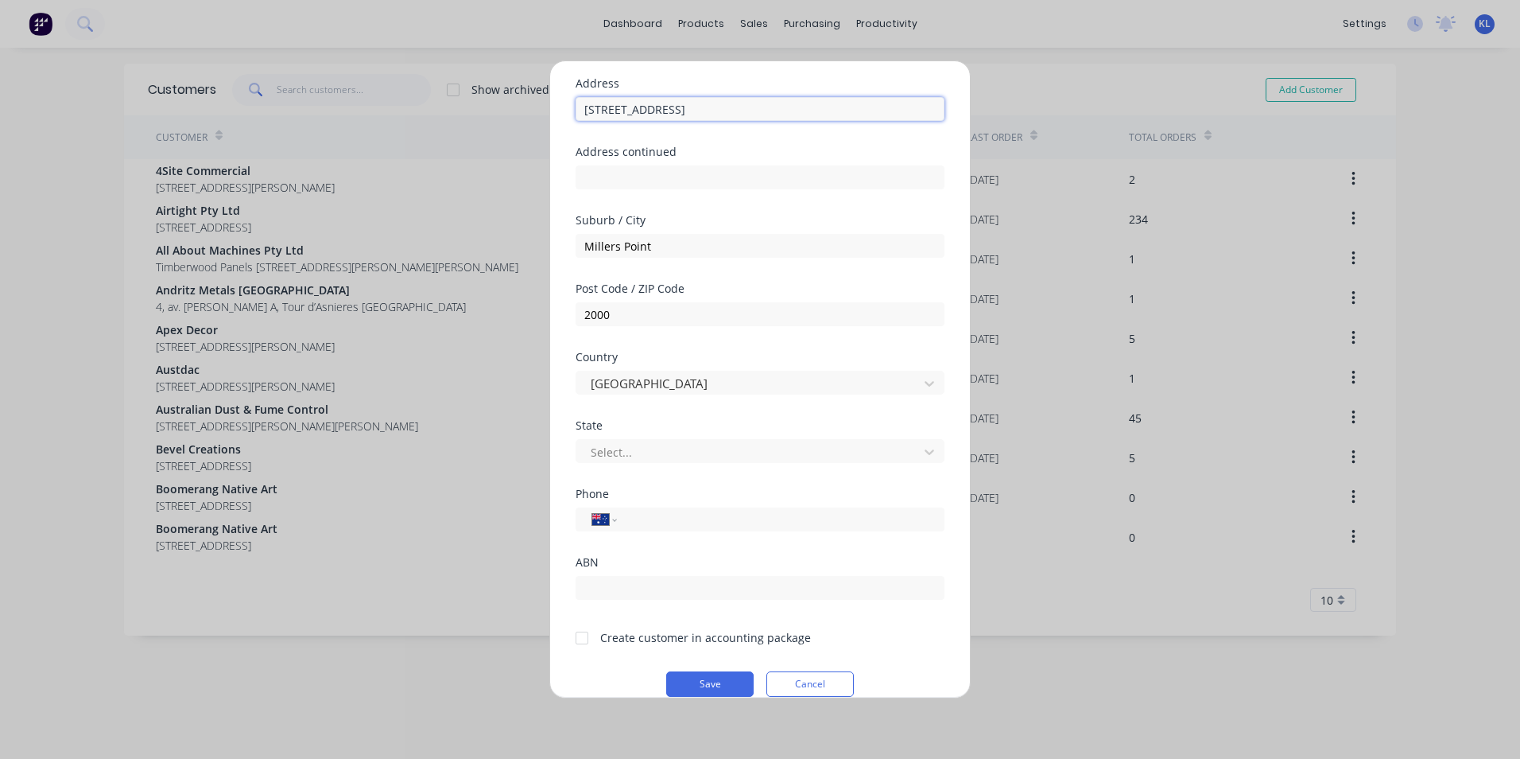
scroll to position [140, 0]
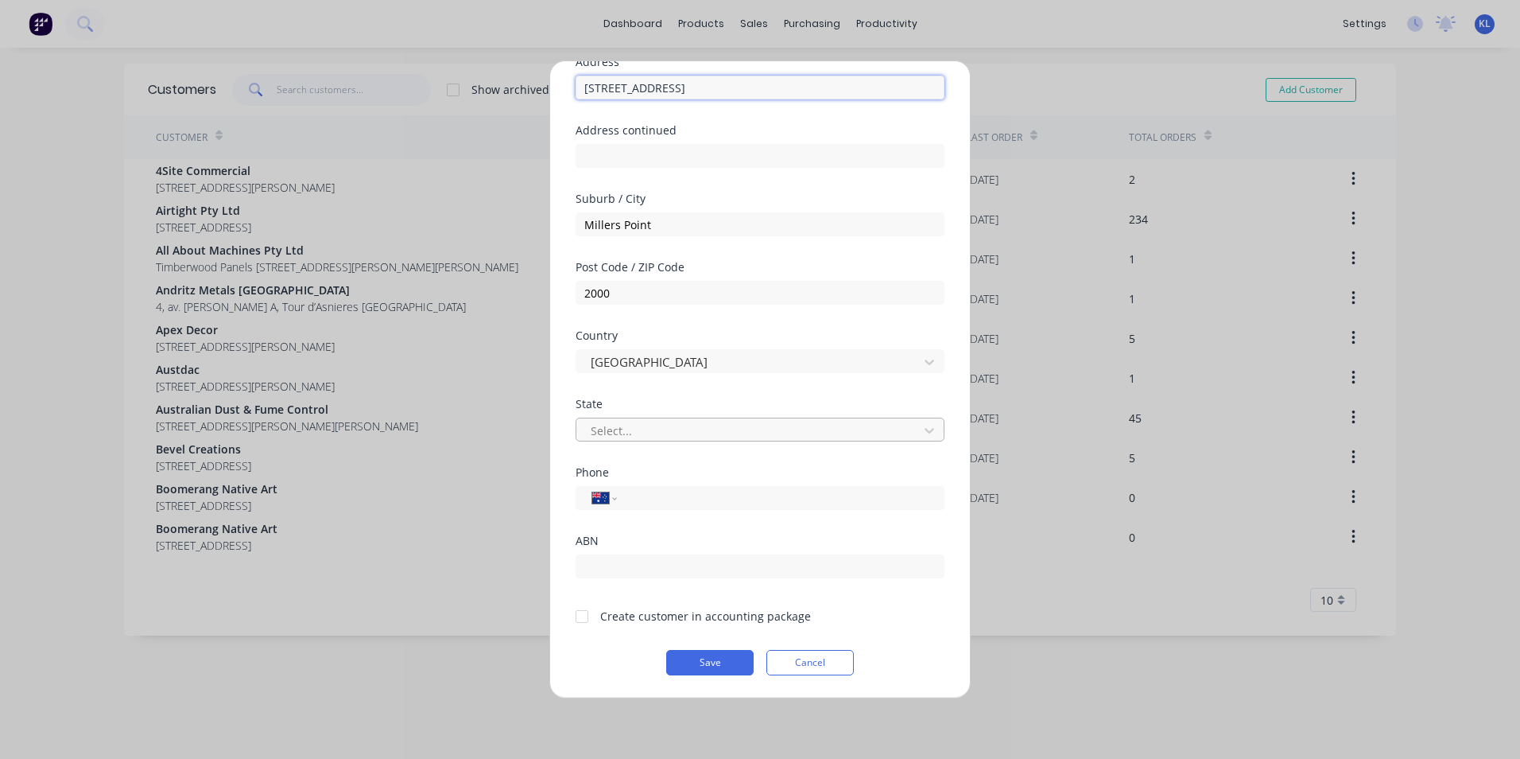
type input "[STREET_ADDRESS]"
click at [654, 432] on div at bounding box center [749, 431] width 321 height 20
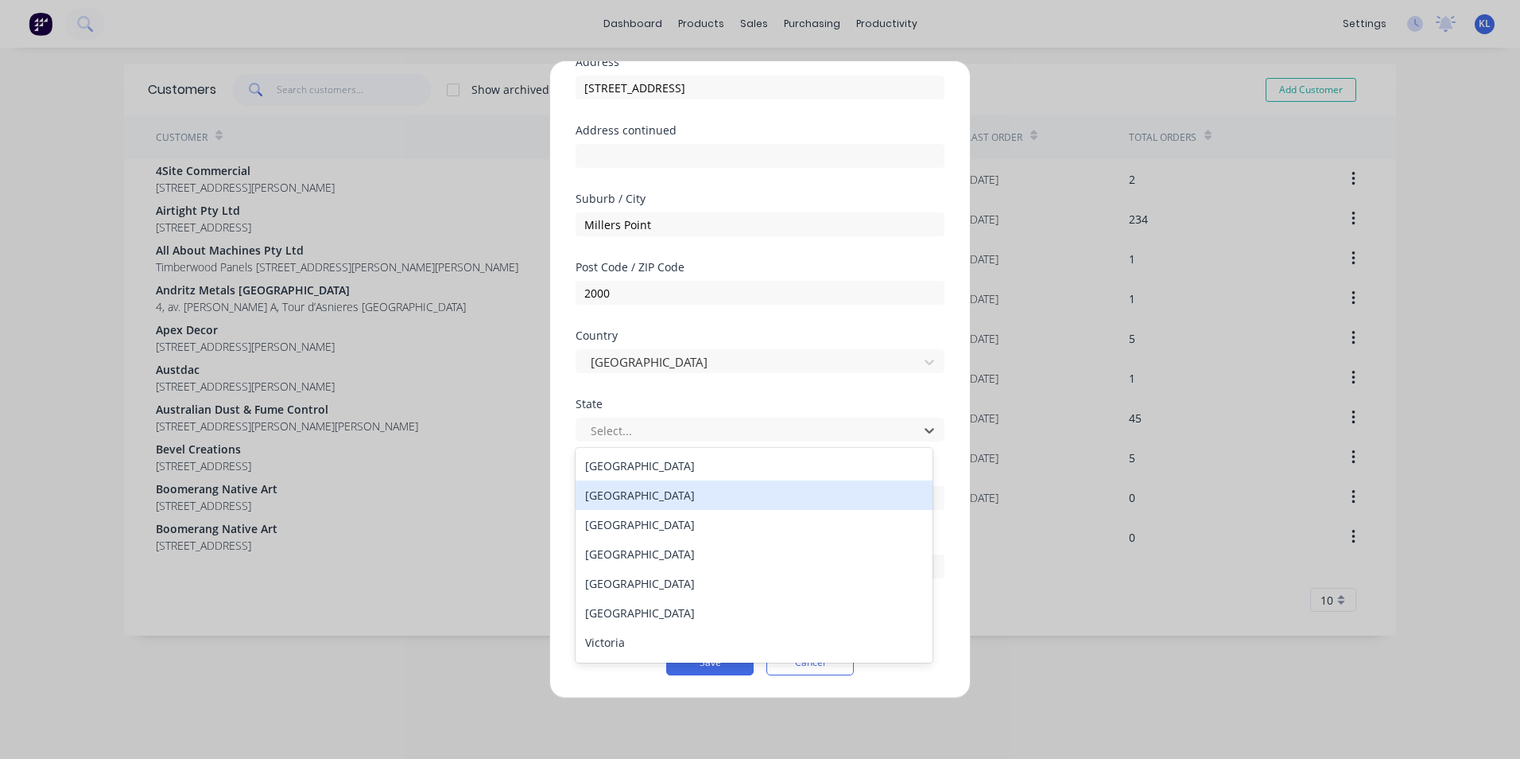
click at [632, 490] on div "[GEOGRAPHIC_DATA]" at bounding box center [754, 494] width 357 height 29
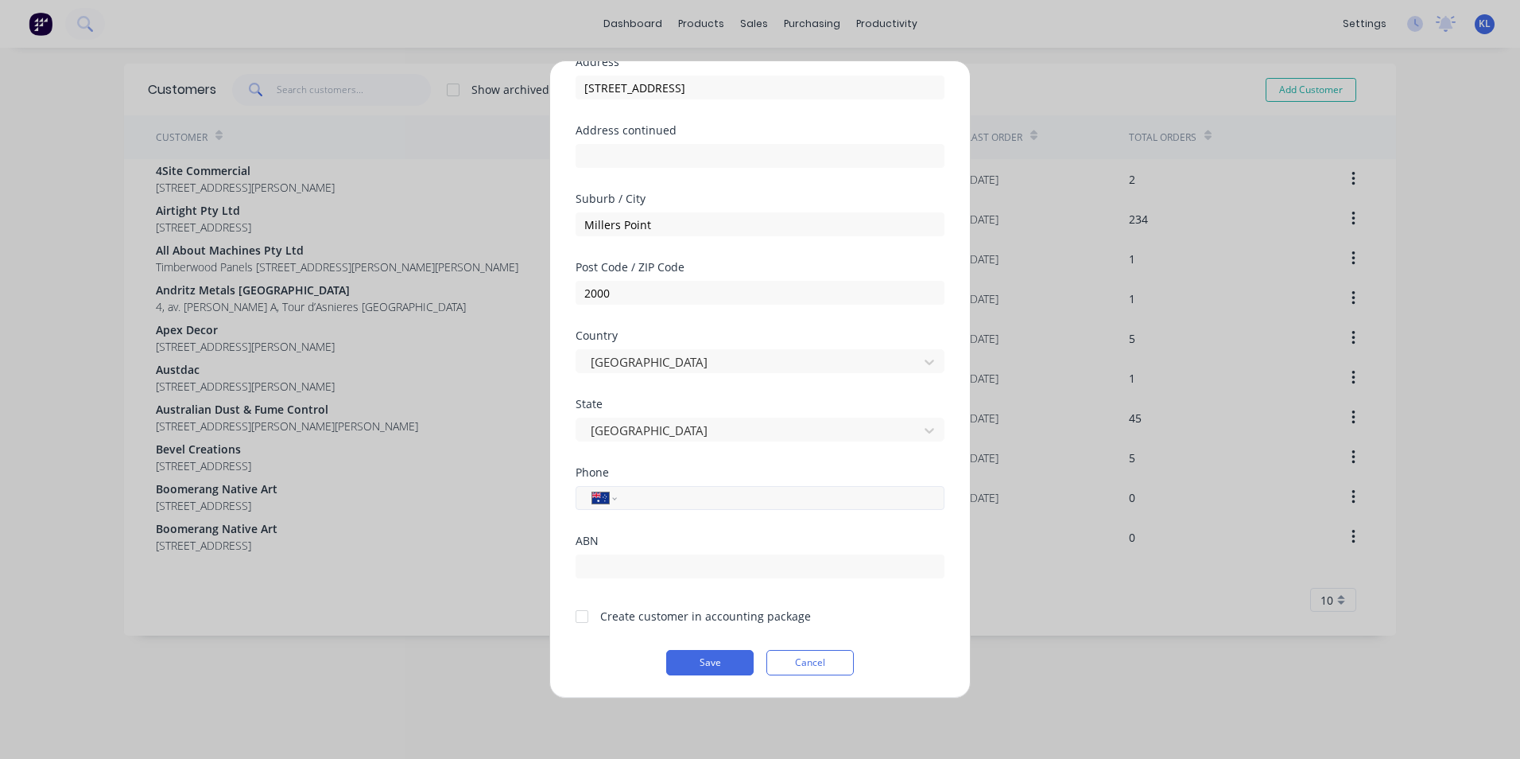
click at [642, 489] on input "tel" at bounding box center [778, 498] width 300 height 18
type input "0439 591 615"
click at [626, 538] on div "ABN" at bounding box center [760, 540] width 369 height 11
click at [597, 580] on div "ABN" at bounding box center [760, 569] width 369 height 68
click at [603, 571] on input "text" at bounding box center [760, 566] width 369 height 24
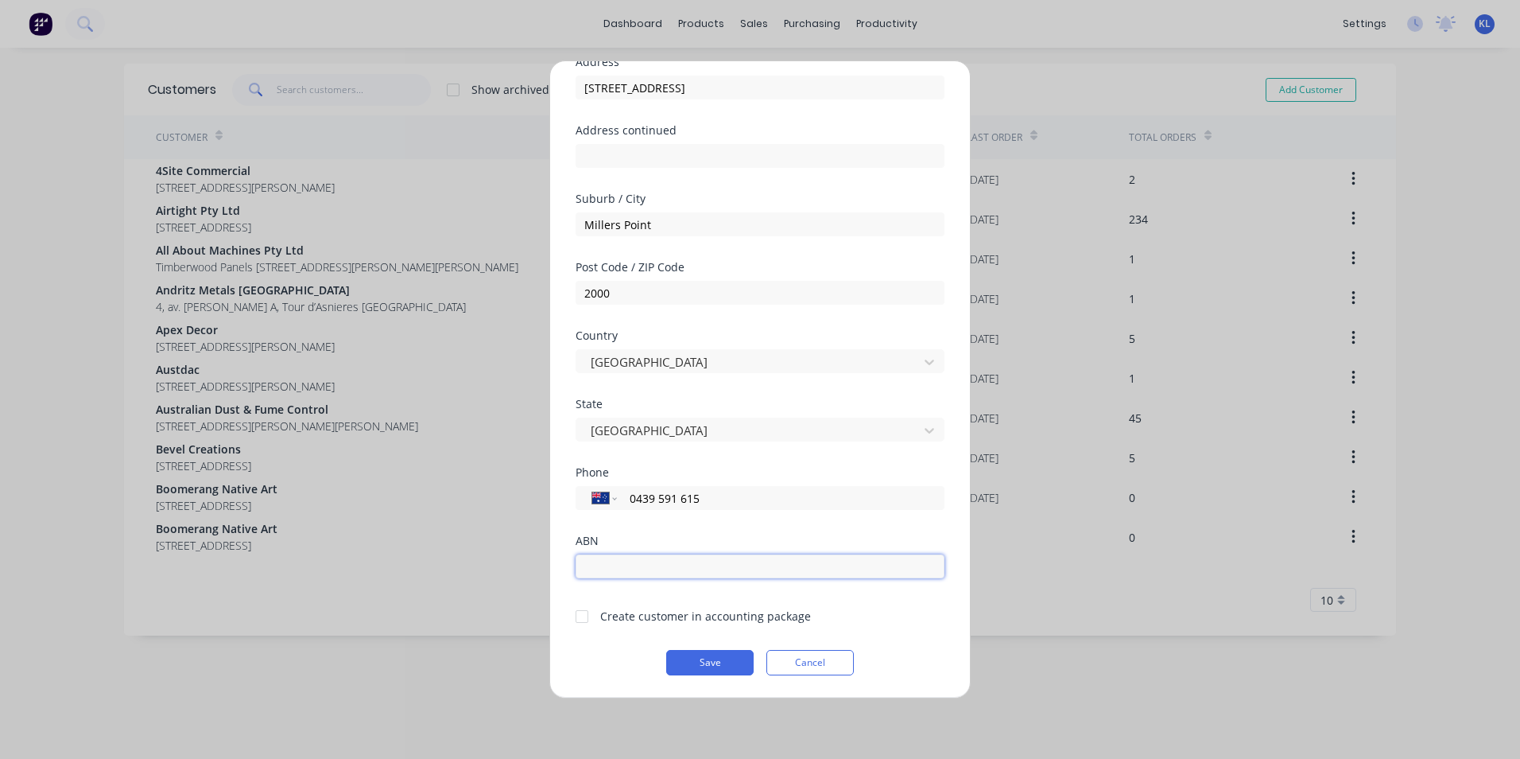
click at [624, 563] on input "text" at bounding box center [760, 566] width 369 height 24
paste input "73 211 567 686"
type input "73 211 567 686"
click at [571, 621] on div at bounding box center [582, 616] width 32 height 32
click at [698, 657] on button "Save" at bounding box center [709, 662] width 87 height 25
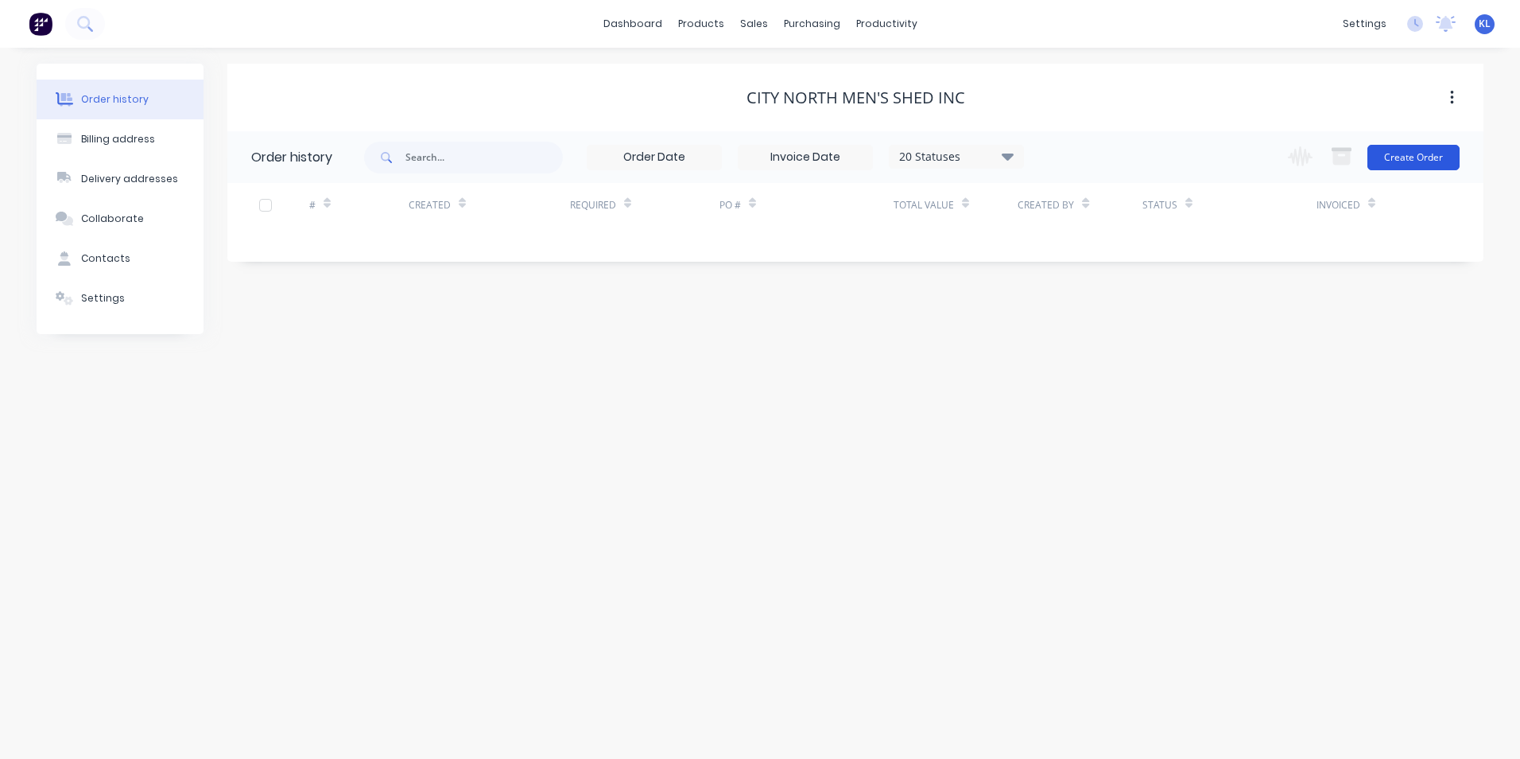
click at [1399, 169] on button "Create Order" at bounding box center [1414, 157] width 92 height 25
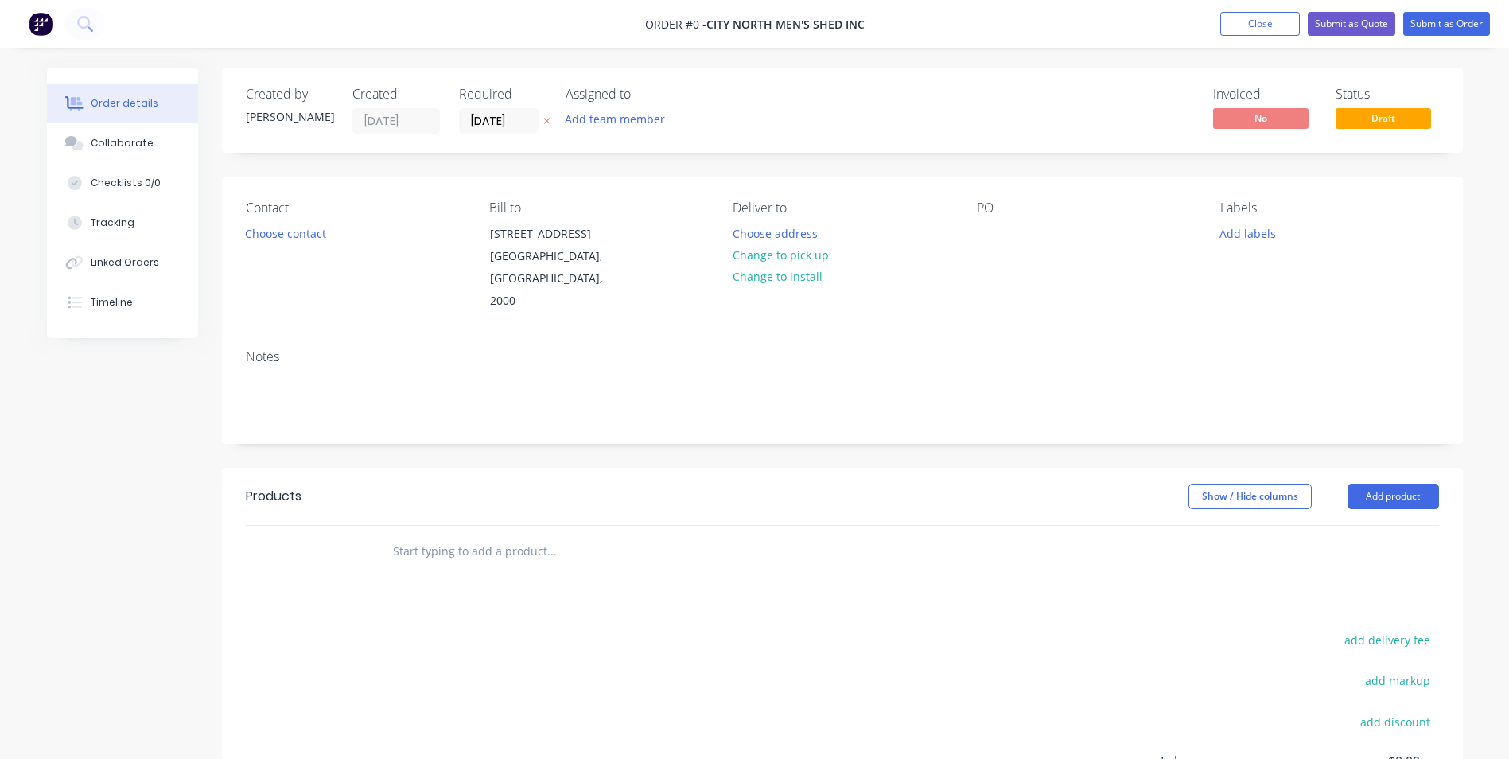
click at [544, 118] on icon at bounding box center [546, 121] width 7 height 10
click at [281, 239] on button "Choose contact" at bounding box center [285, 232] width 98 height 21
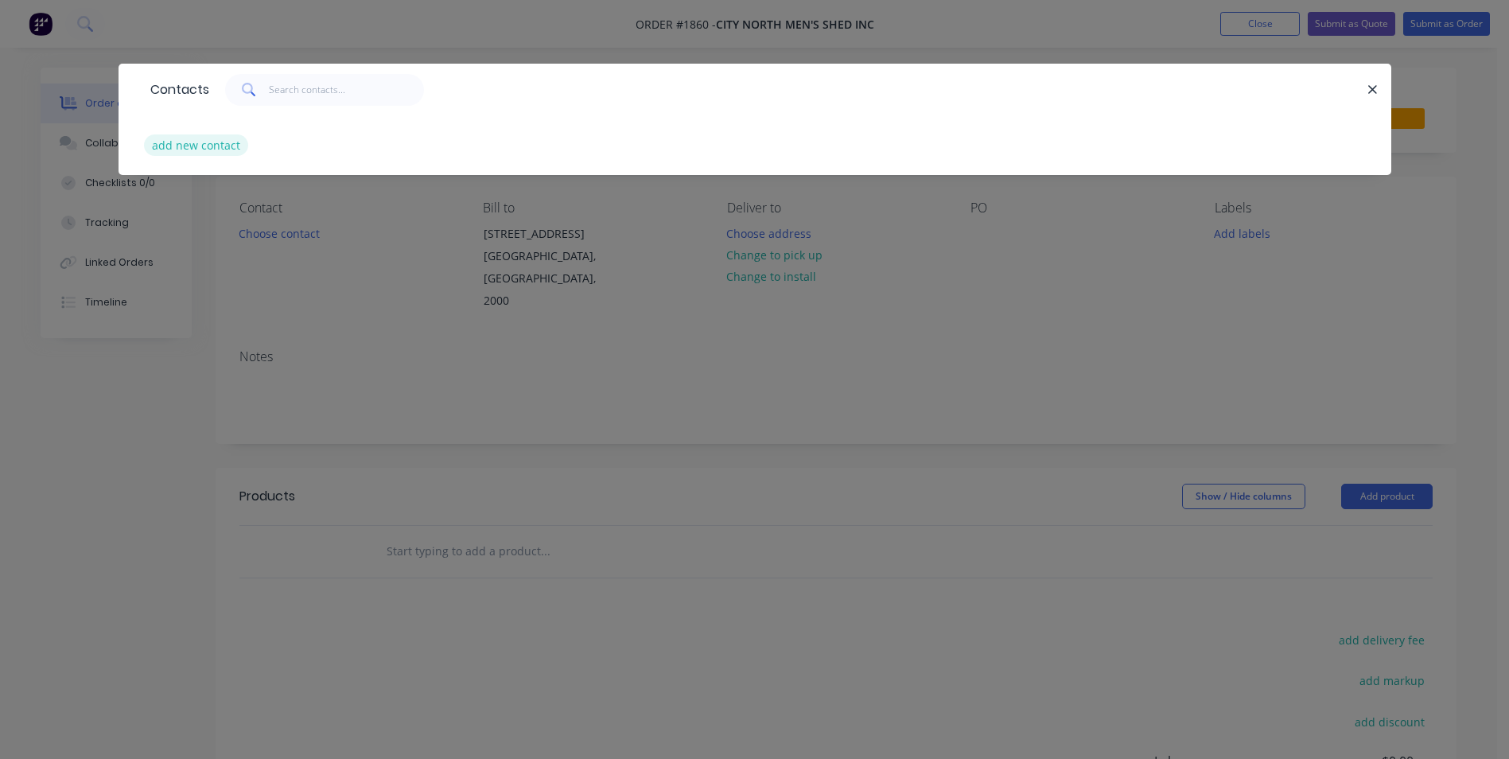
click at [198, 148] on button "add new contact" at bounding box center [196, 144] width 105 height 21
select select "AU"
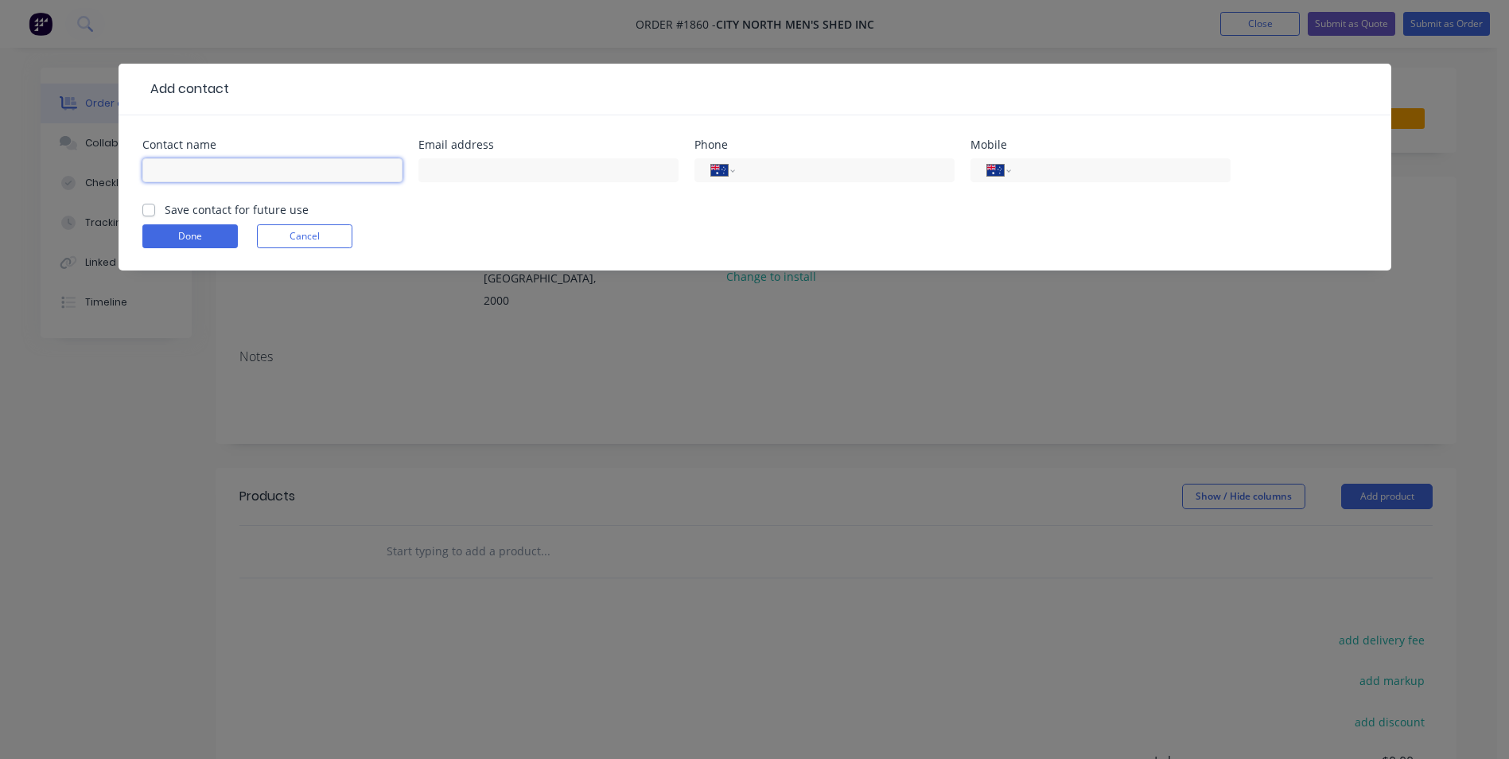
click at [262, 179] on input "text" at bounding box center [272, 170] width 260 height 24
type input "[PERSON_NAME]"
click at [738, 163] on div "International [GEOGRAPHIC_DATA] [GEOGRAPHIC_DATA] [GEOGRAPHIC_DATA] [GEOGRAPHIC…" at bounding box center [824, 170] width 260 height 24
click at [766, 179] on input "tel" at bounding box center [841, 170] width 191 height 18
click at [170, 210] on label "Save contact for future use" at bounding box center [237, 209] width 144 height 17
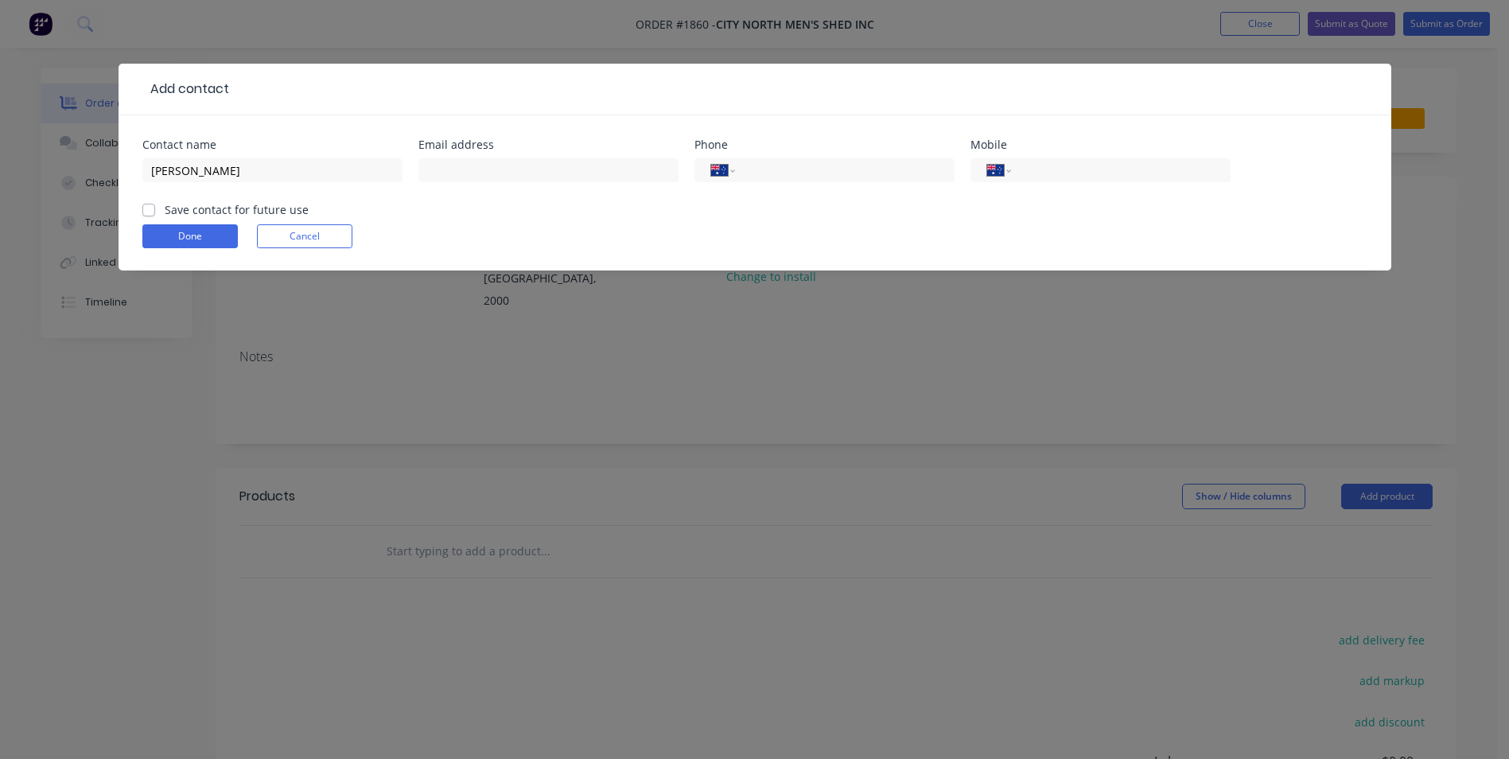
click at [155, 210] on input "Save contact for future use" at bounding box center [148, 208] width 13 height 15
checkbox input "true"
click at [762, 169] on input "tel" at bounding box center [841, 170] width 191 height 18
click at [1043, 171] on input "tel" at bounding box center [1117, 170] width 191 height 18
type input "0439 591 615"
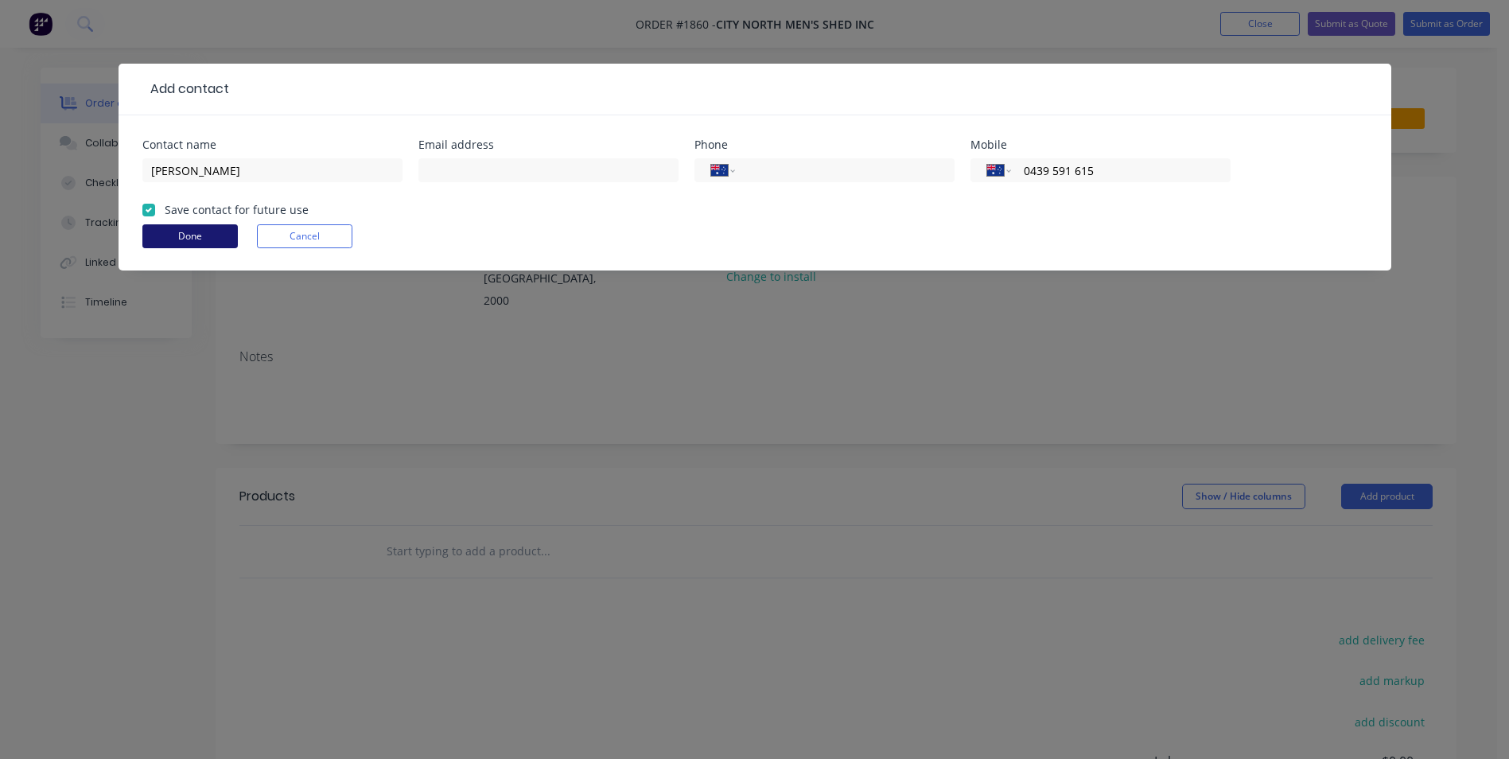
click at [192, 241] on button "Done" at bounding box center [189, 236] width 95 height 24
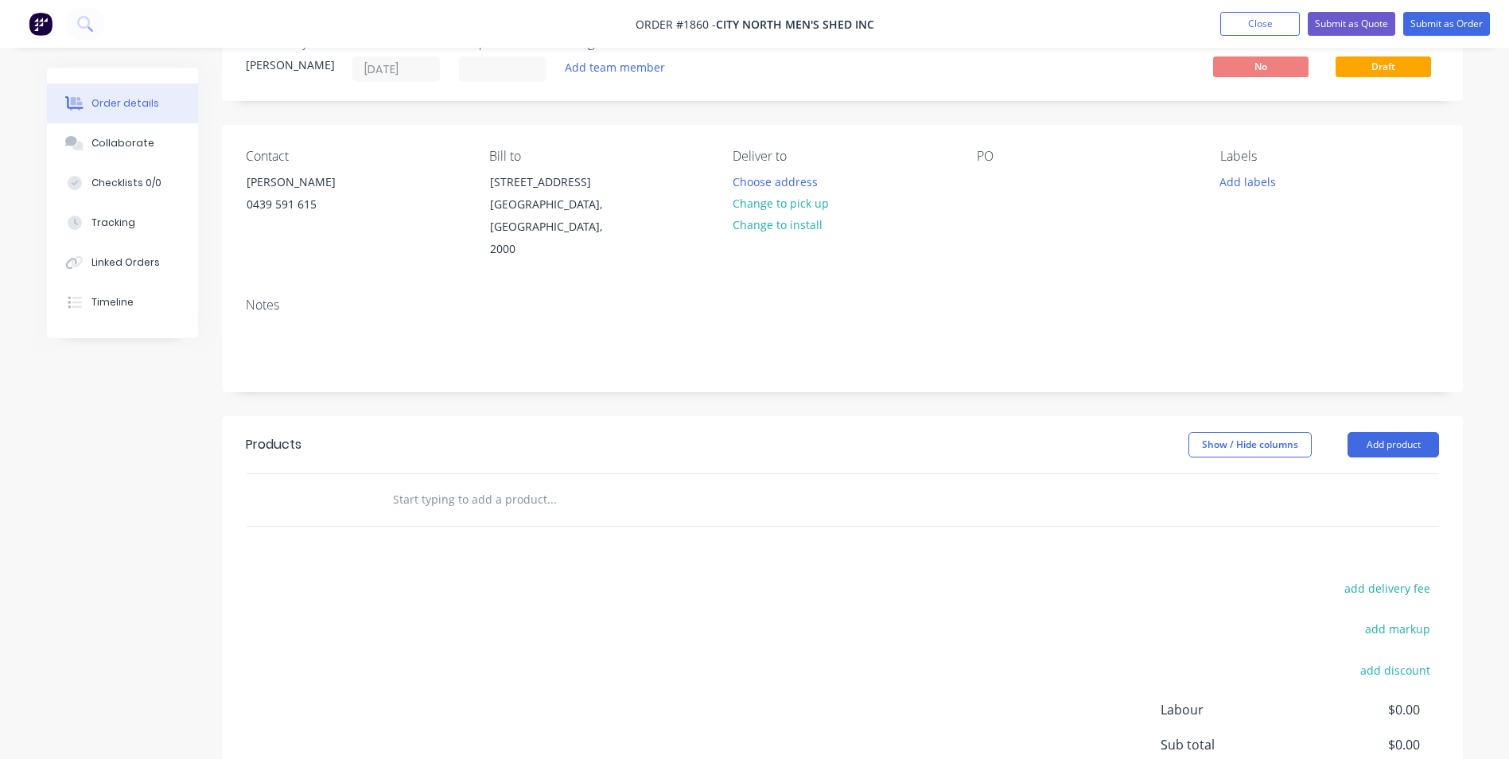
scroll to position [80, 0]
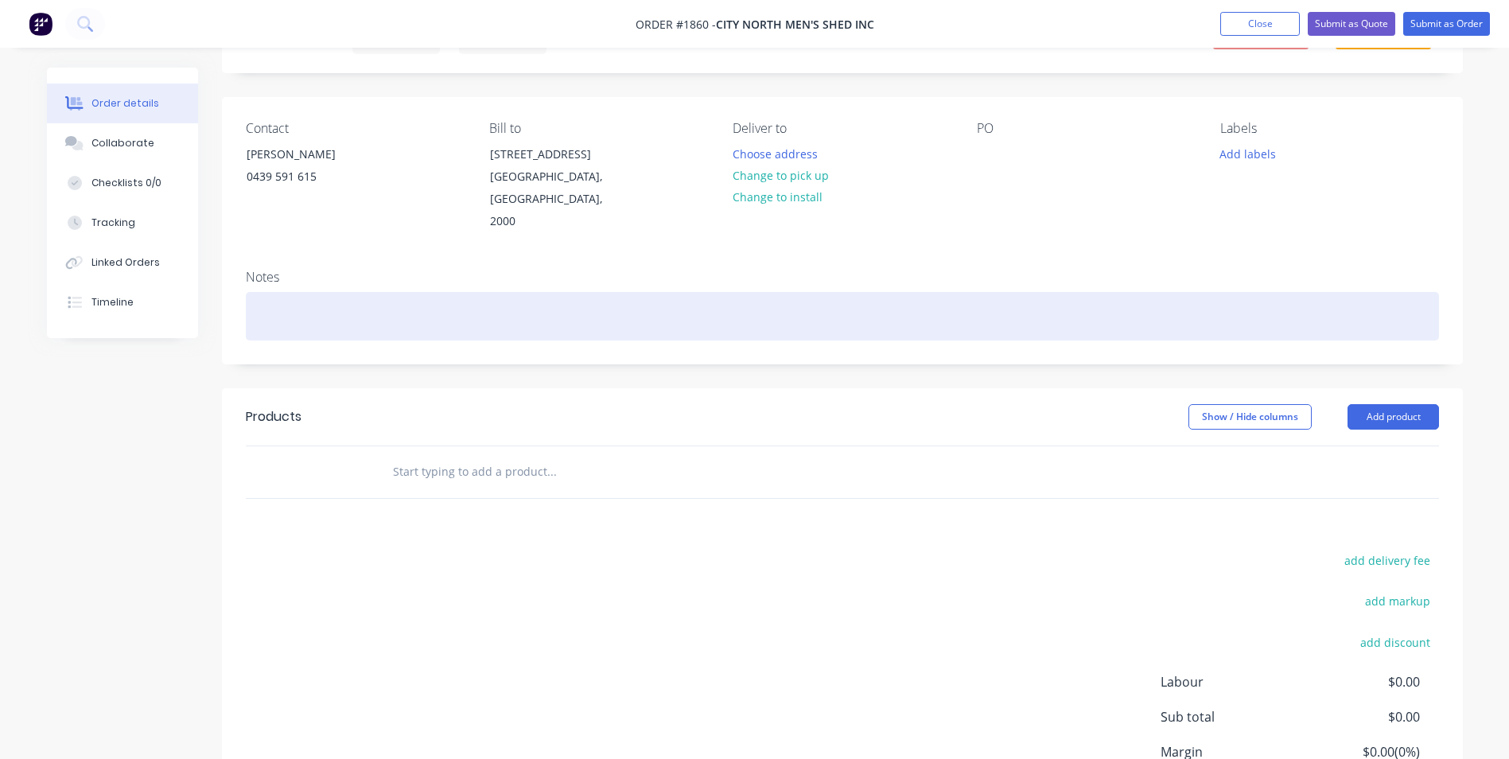
click at [400, 304] on div at bounding box center [842, 316] width 1193 height 49
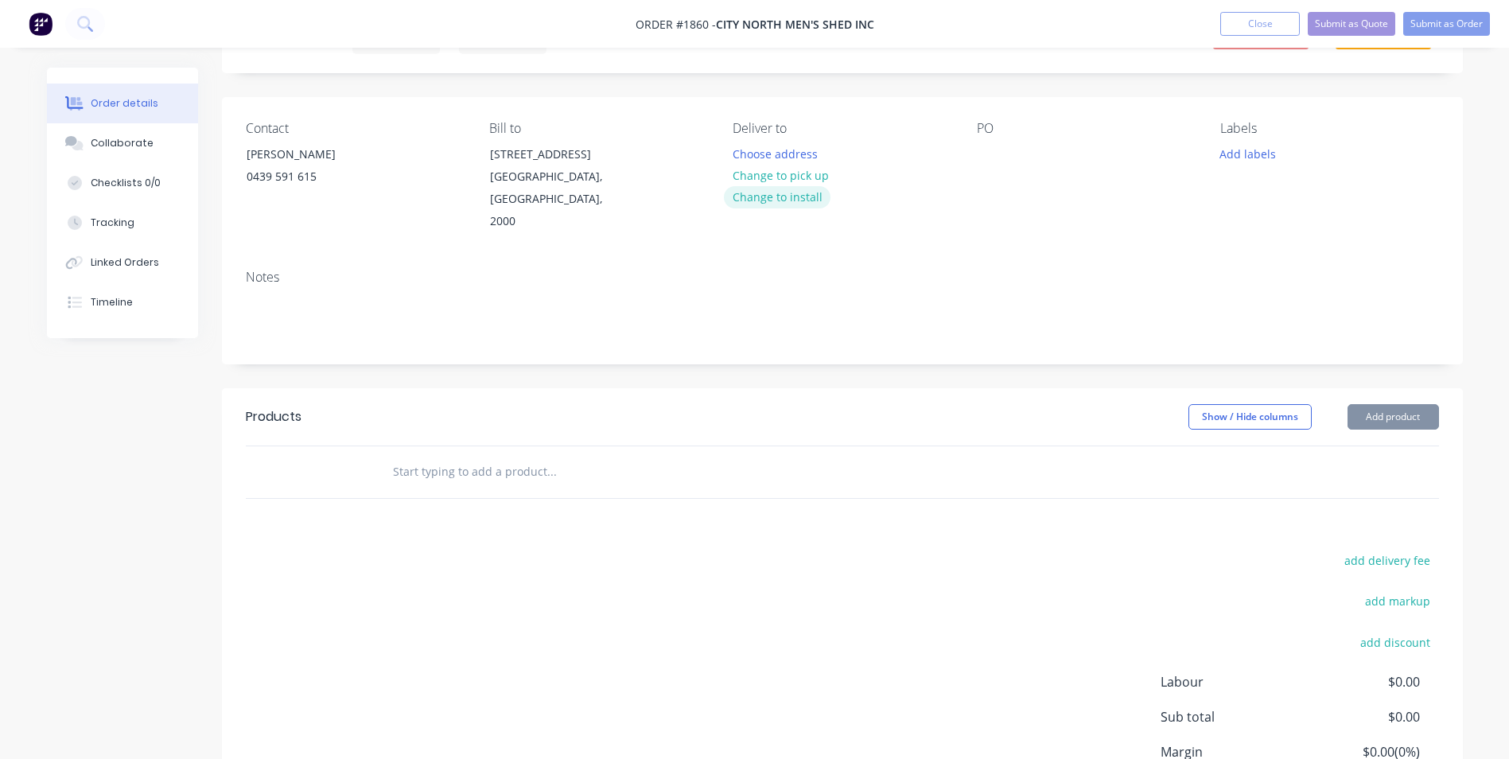
click at [785, 197] on button "Change to install" at bounding box center [777, 196] width 107 height 21
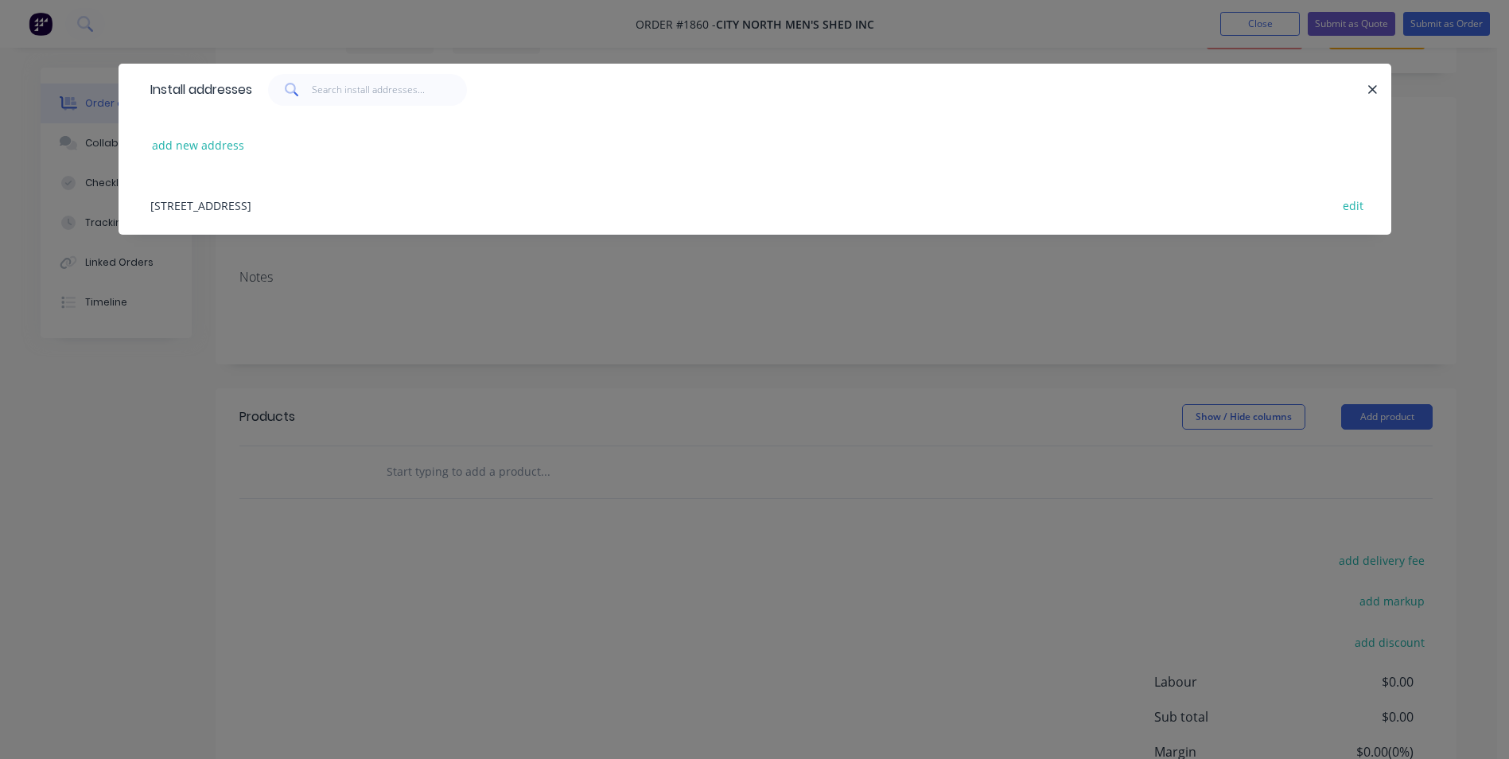
click at [271, 196] on div "[STREET_ADDRESS] edit" at bounding box center [754, 205] width 1225 height 60
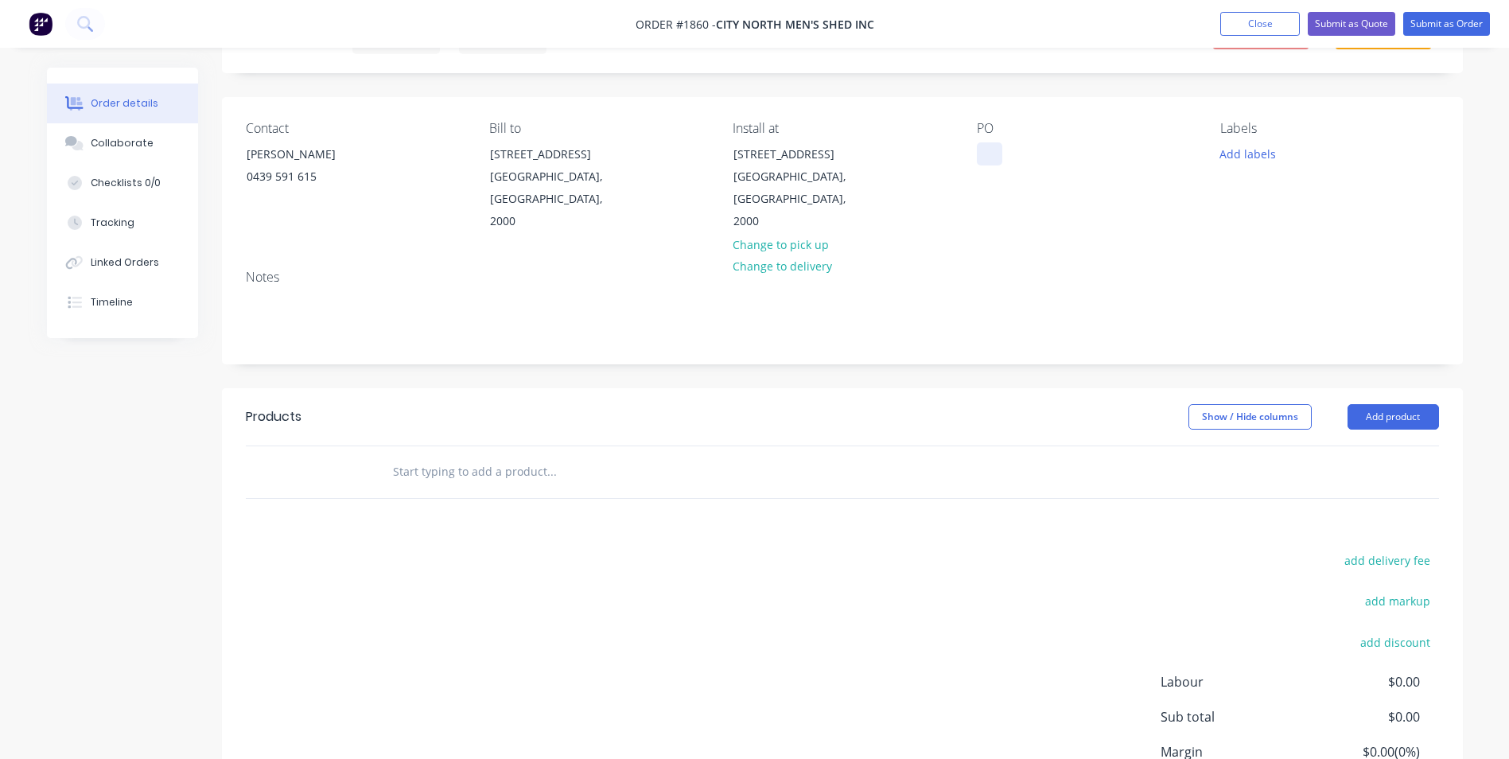
click at [984, 154] on div at bounding box center [989, 153] width 25 height 23
click at [1253, 156] on button "Add labels" at bounding box center [1247, 152] width 73 height 21
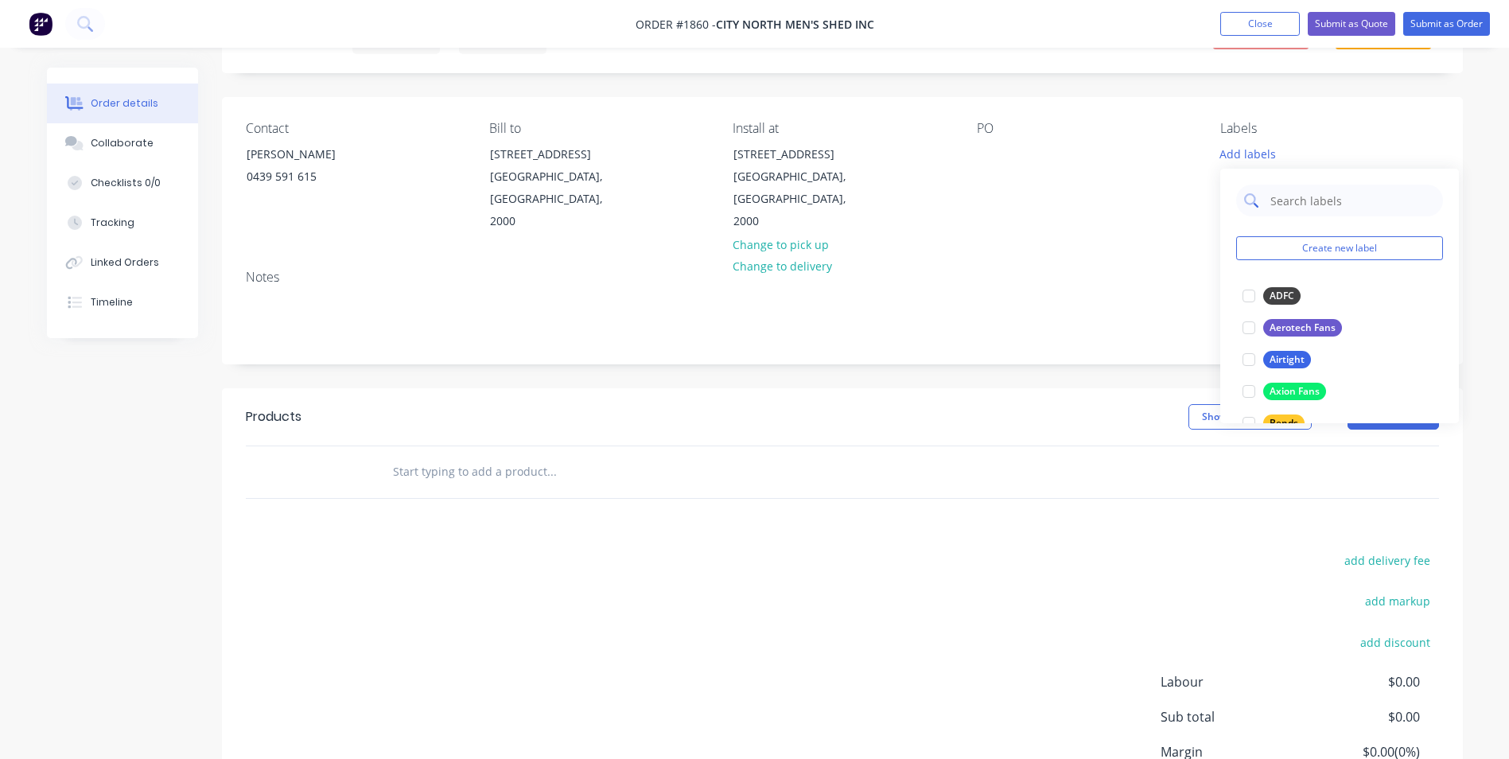
click at [1310, 209] on input "text" at bounding box center [1351, 200] width 166 height 32
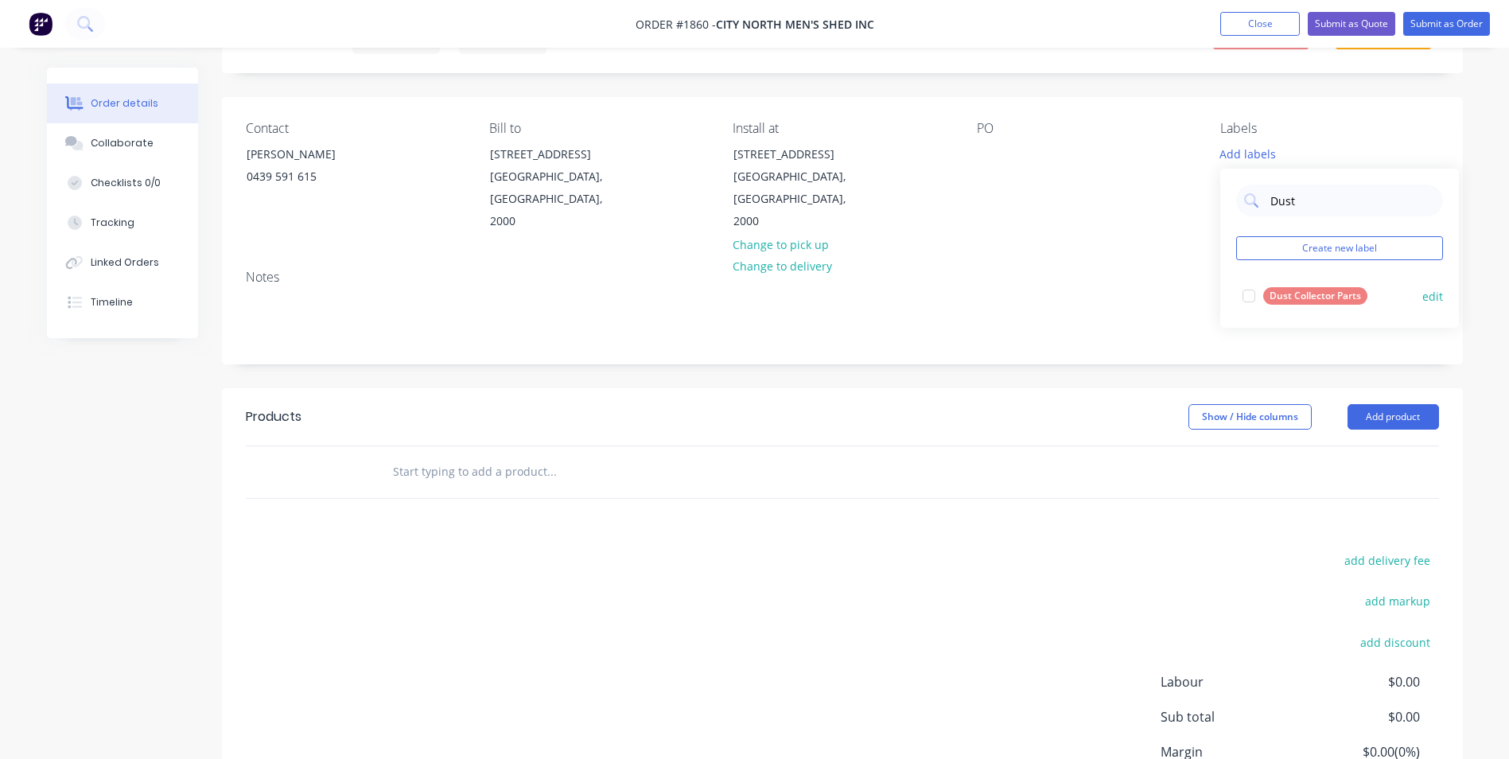
click at [1252, 295] on div at bounding box center [1249, 296] width 32 height 32
drag, startPoint x: 1332, startPoint y: 203, endPoint x: 1338, endPoint y: 191, distance: 13.2
click at [1333, 203] on input "Dust" at bounding box center [1351, 193] width 166 height 32
type input "D"
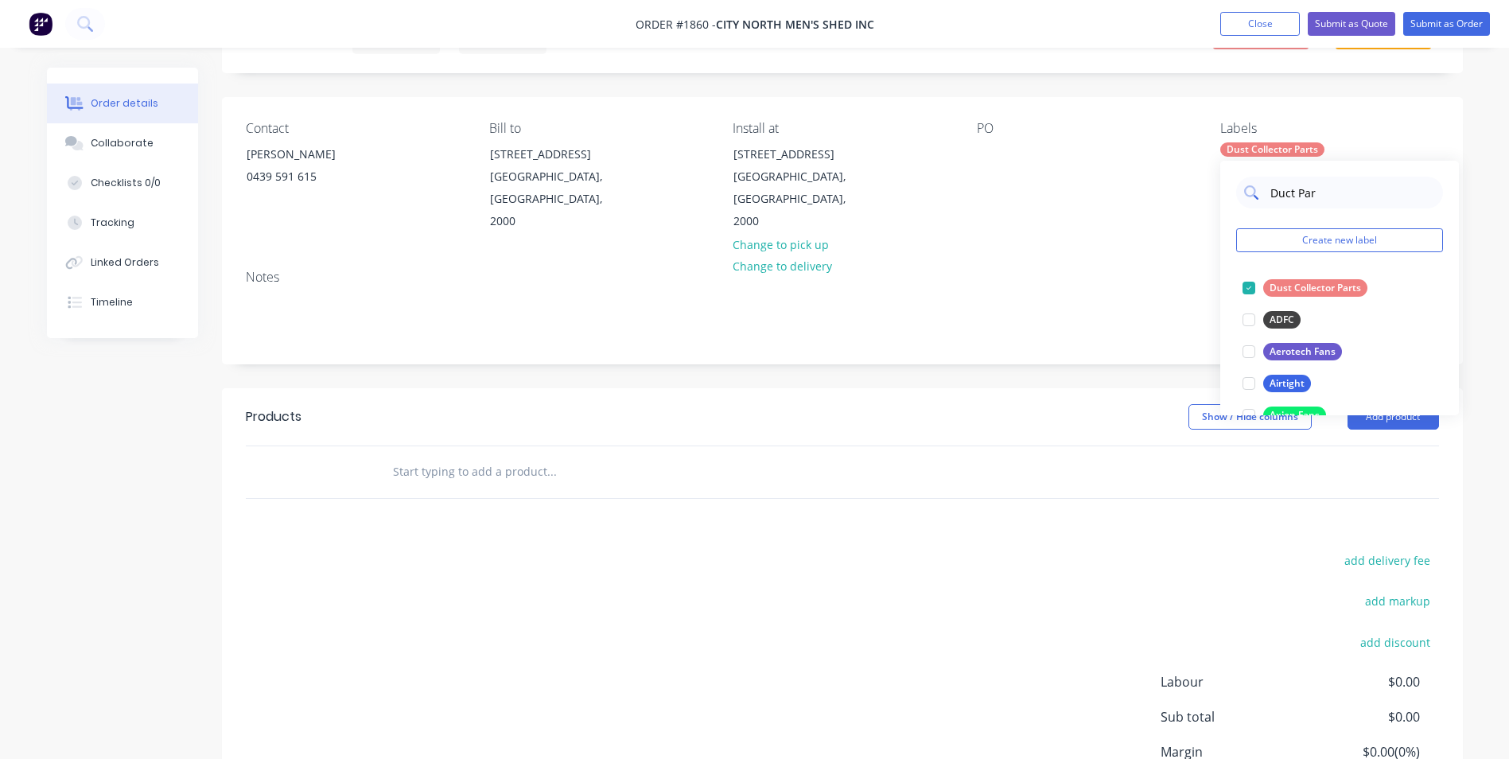
type input "Duct Part"
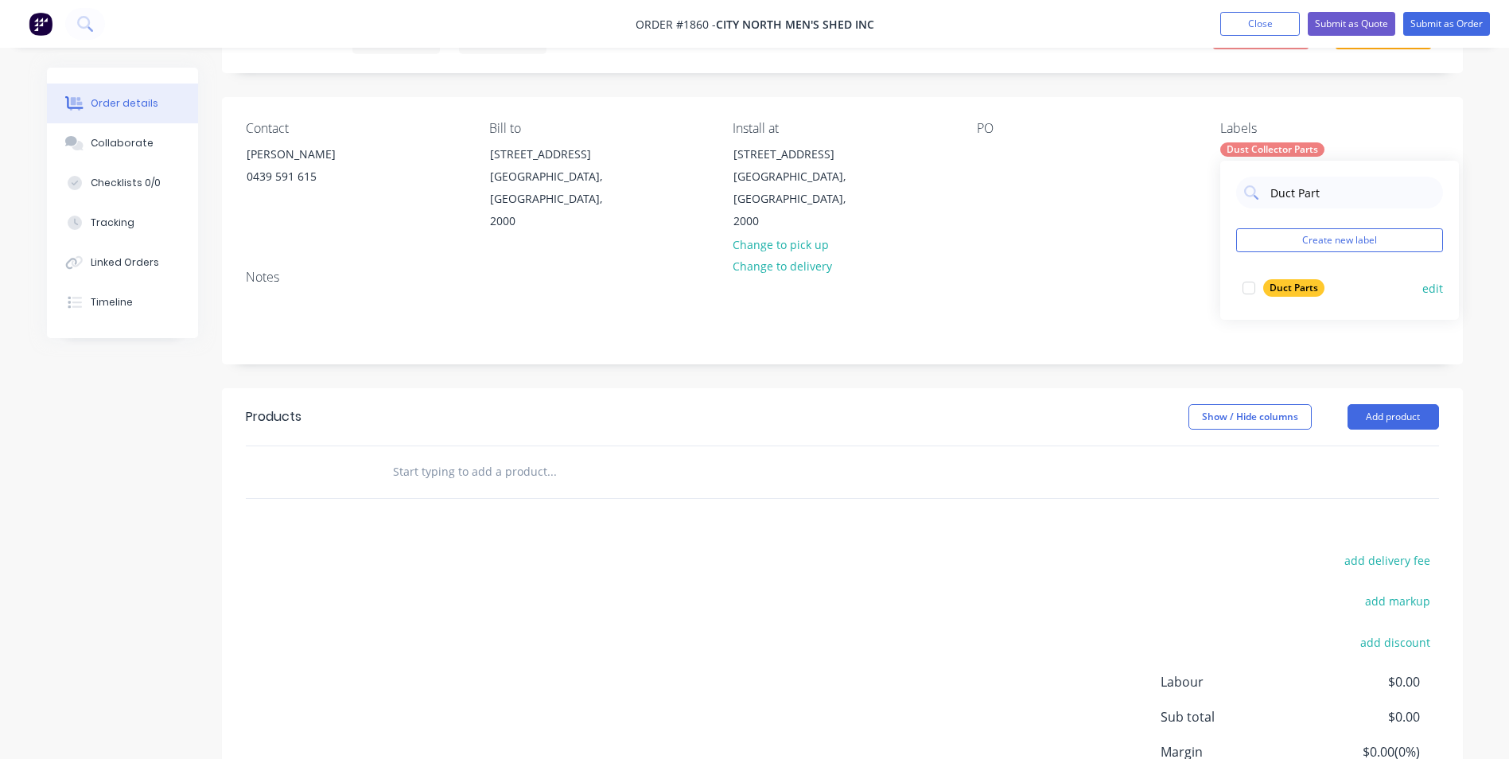
click at [1250, 287] on div at bounding box center [1249, 288] width 32 height 32
drag, startPoint x: 1128, startPoint y: 220, endPoint x: 1178, endPoint y: 219, distance: 49.3
click at [1128, 220] on div "Contact [PERSON_NAME] [PHONE_NUMBER] Bill to [STREET_ADDRESS], 2000 Install at …" at bounding box center [842, 177] width 1241 height 160
click at [987, 153] on div at bounding box center [989, 153] width 25 height 23
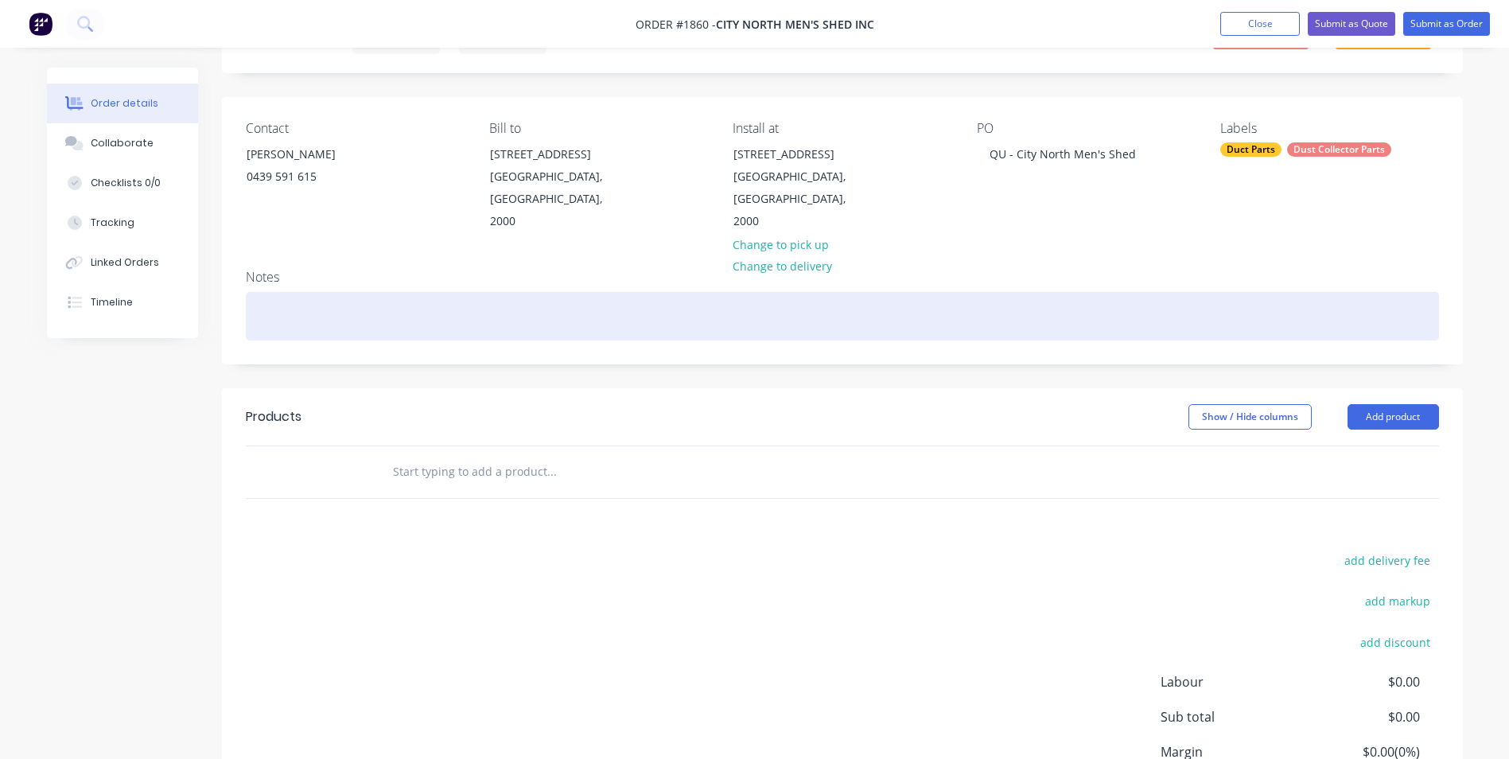
click at [411, 316] on div at bounding box center [842, 316] width 1193 height 49
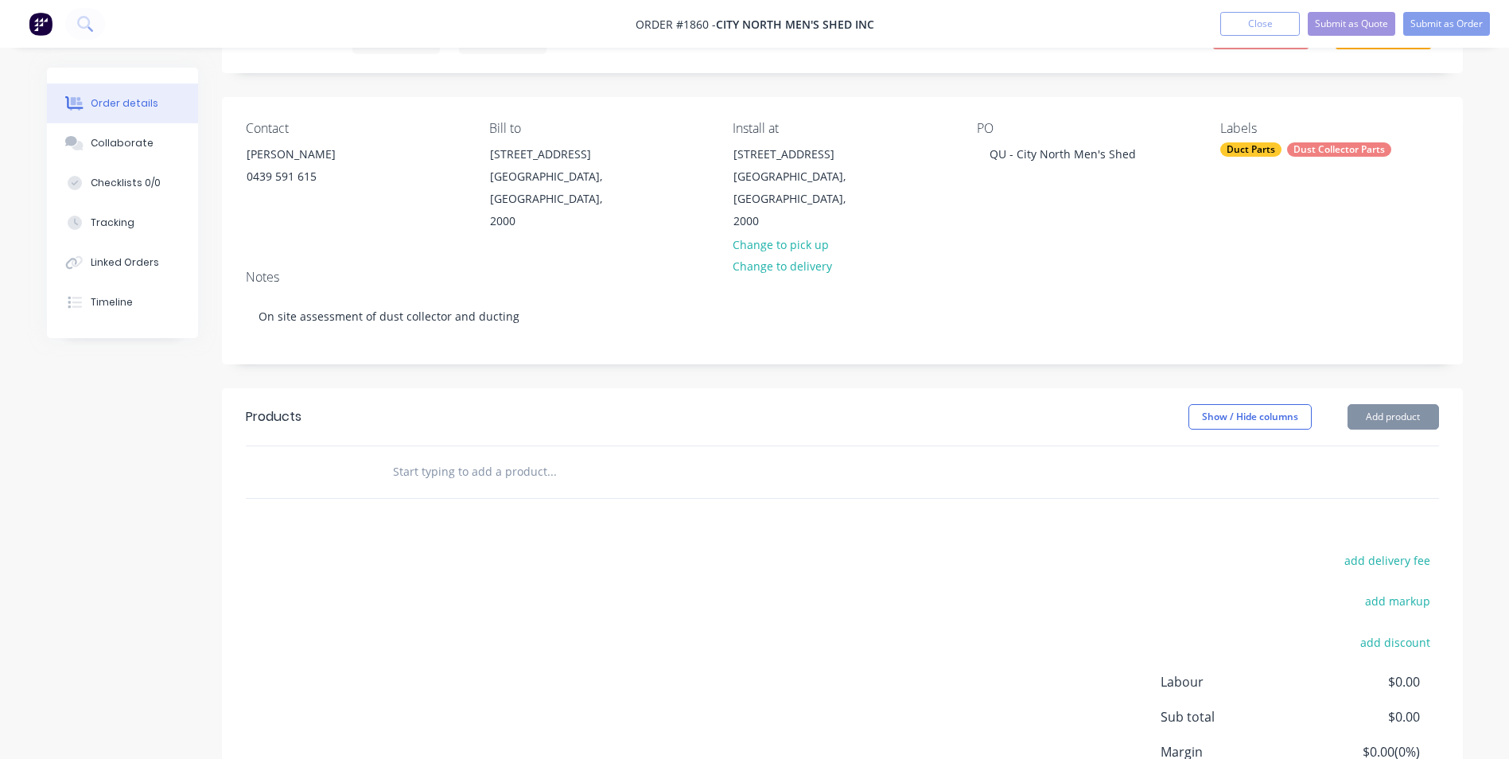
click at [487, 456] on input "text" at bounding box center [551, 472] width 318 height 32
type input "D"
type input "M"
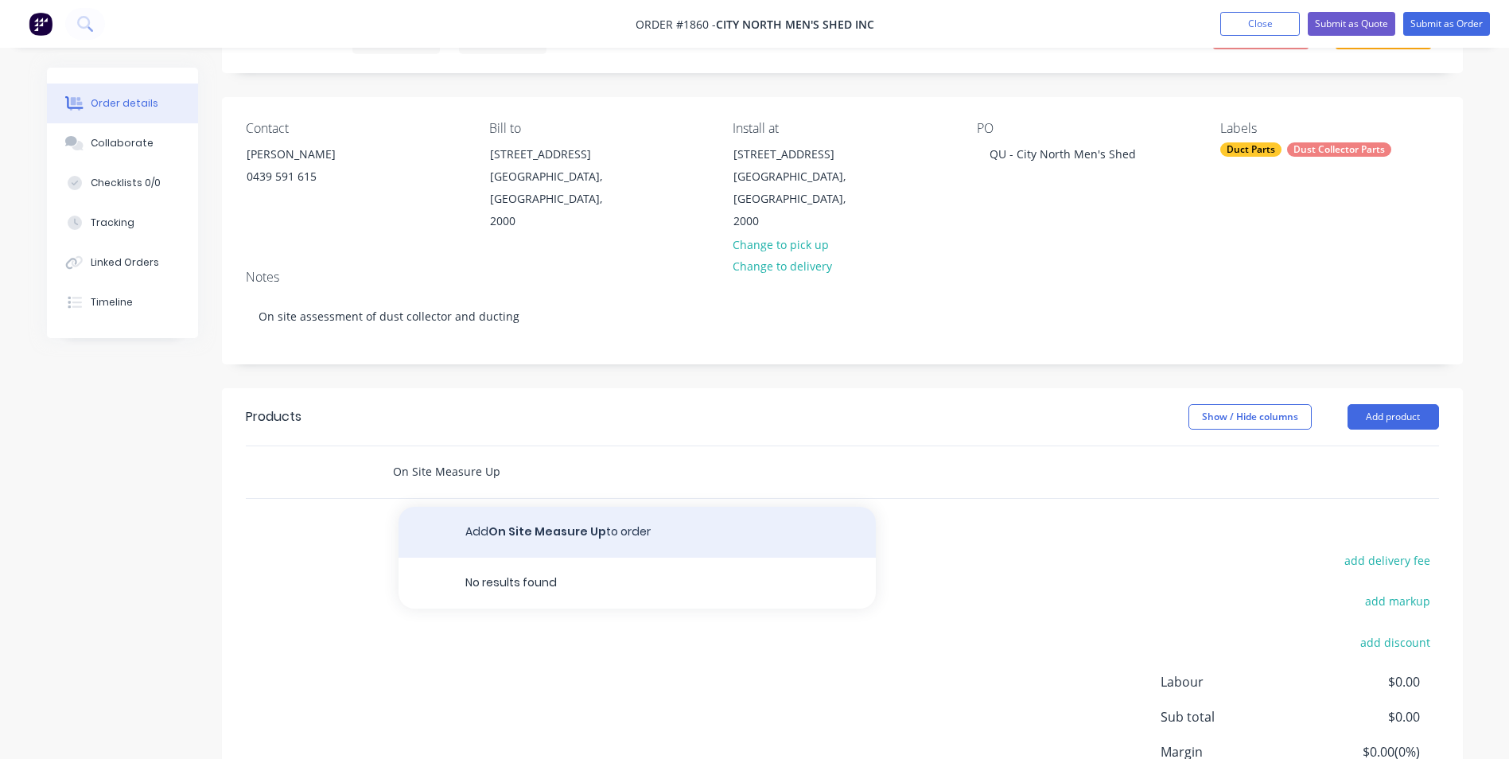
type input "On Site Measure Up"
click at [598, 507] on button "Add On Site Measure Up to order" at bounding box center [636, 532] width 477 height 51
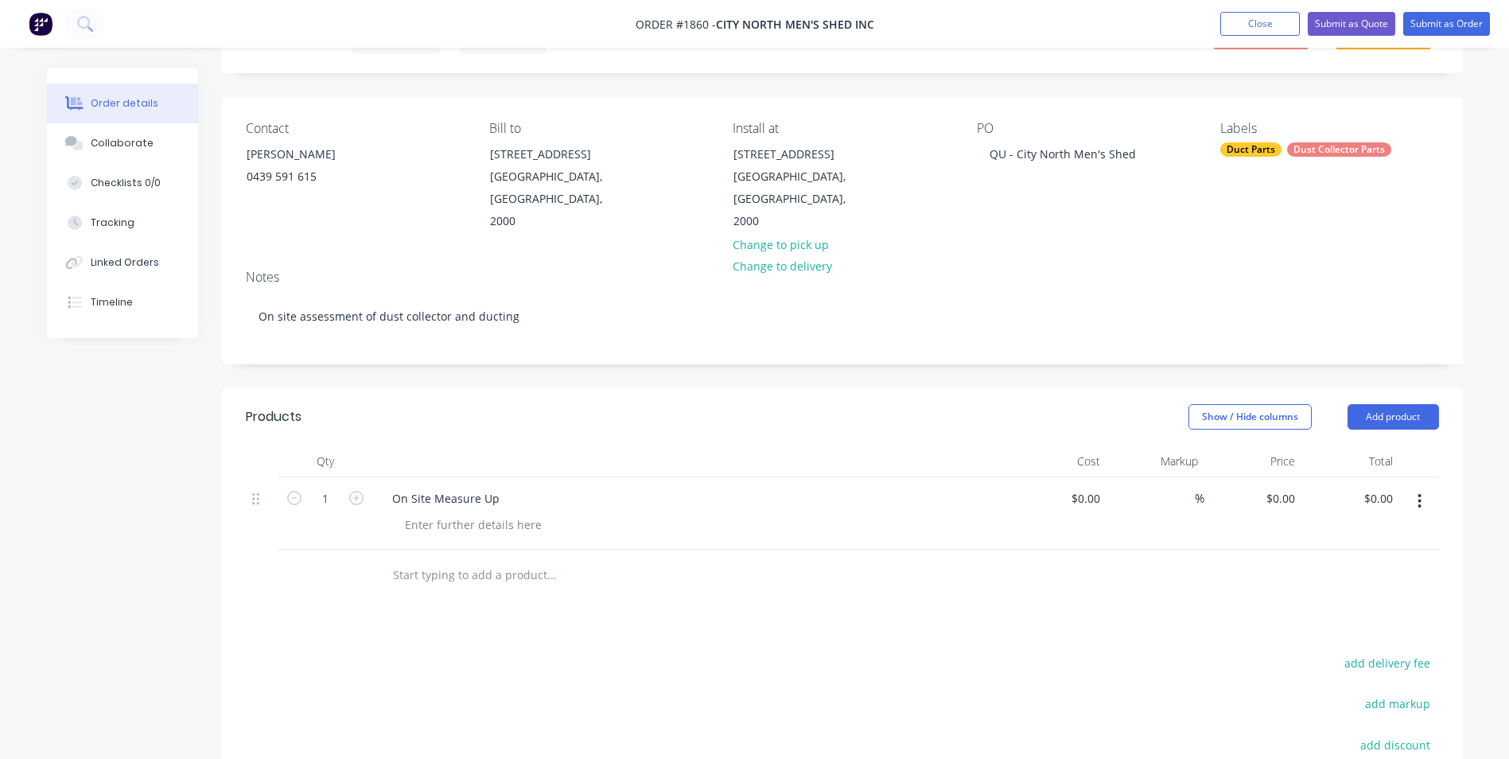
click at [456, 559] on input "text" at bounding box center [551, 575] width 318 height 32
type input "O"
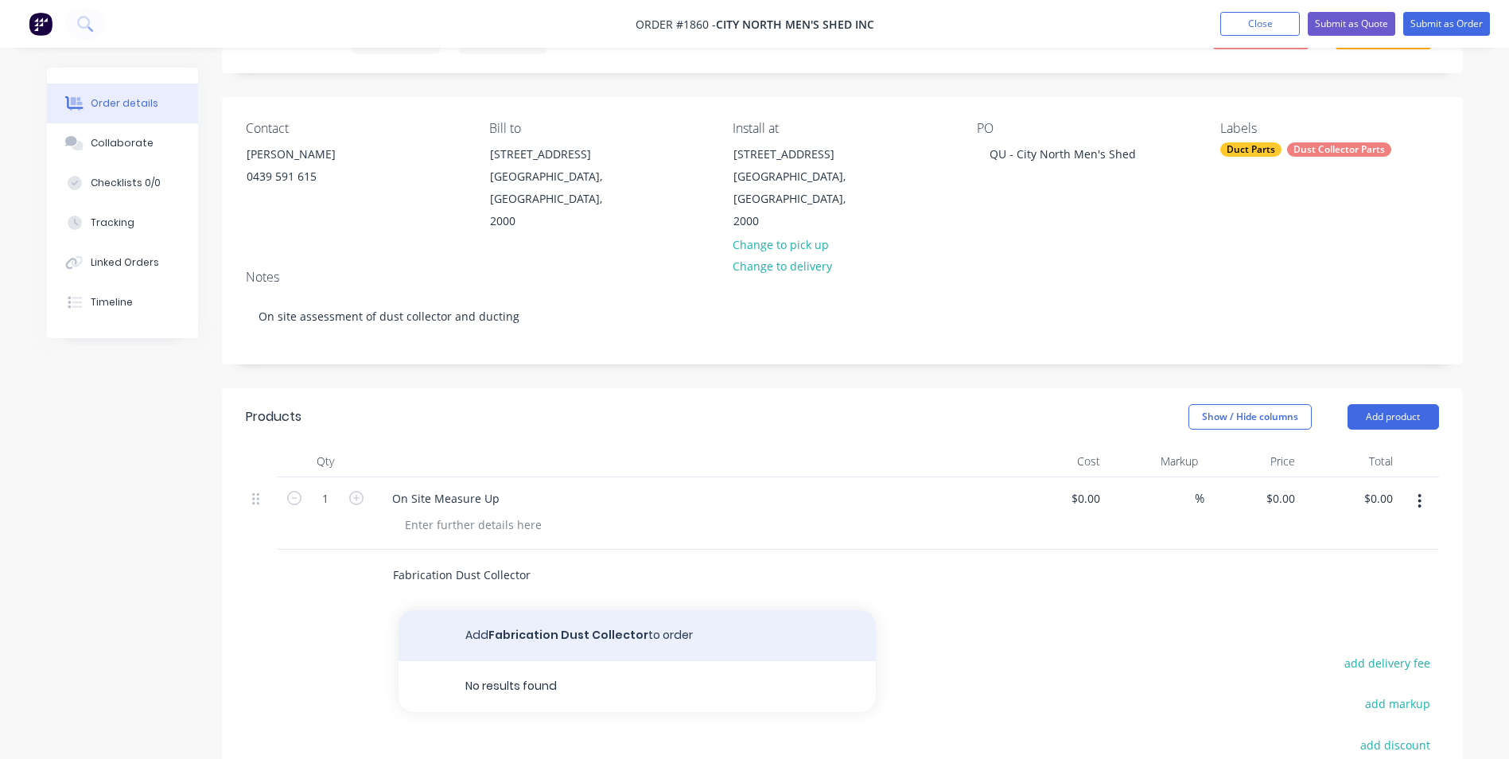
type input "Fabrication Dust Collector"
click at [528, 611] on button "Add Fabrication Dust Collector to order" at bounding box center [636, 635] width 477 height 51
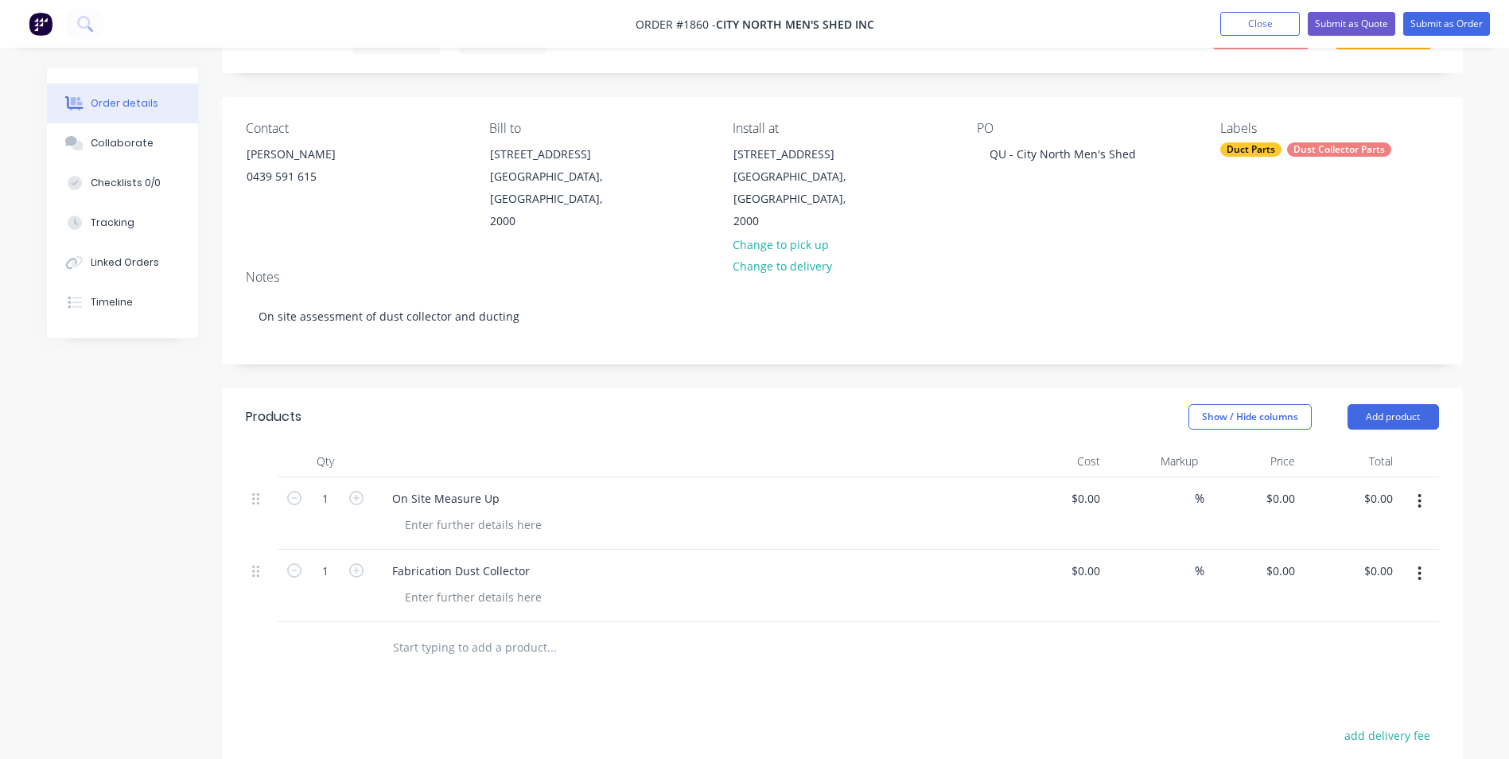
click at [445, 631] on input "text" at bounding box center [551, 647] width 318 height 32
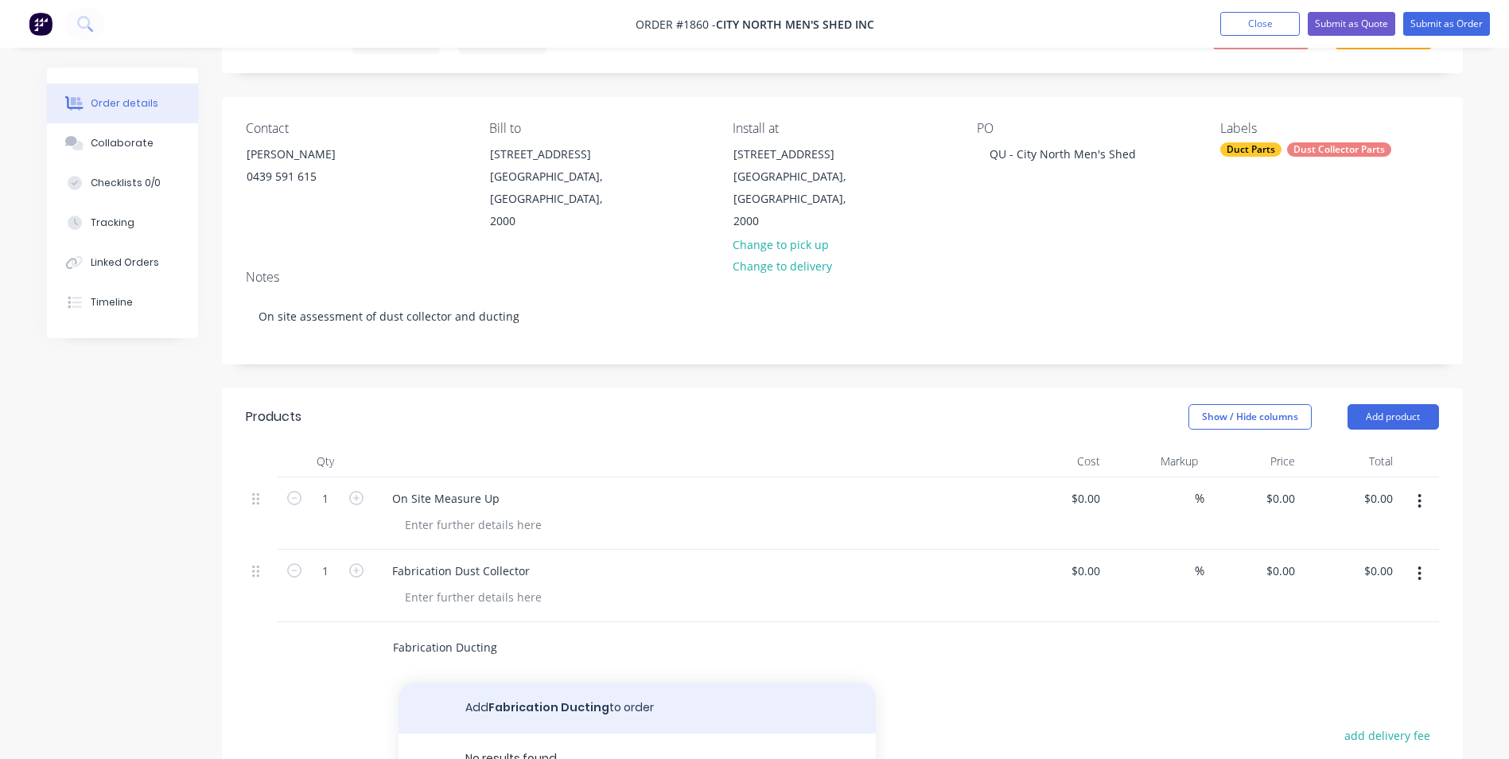
type input "Fabrication Ducting"
click at [523, 687] on button "Add Fabrication Ducting to order" at bounding box center [636, 707] width 477 height 51
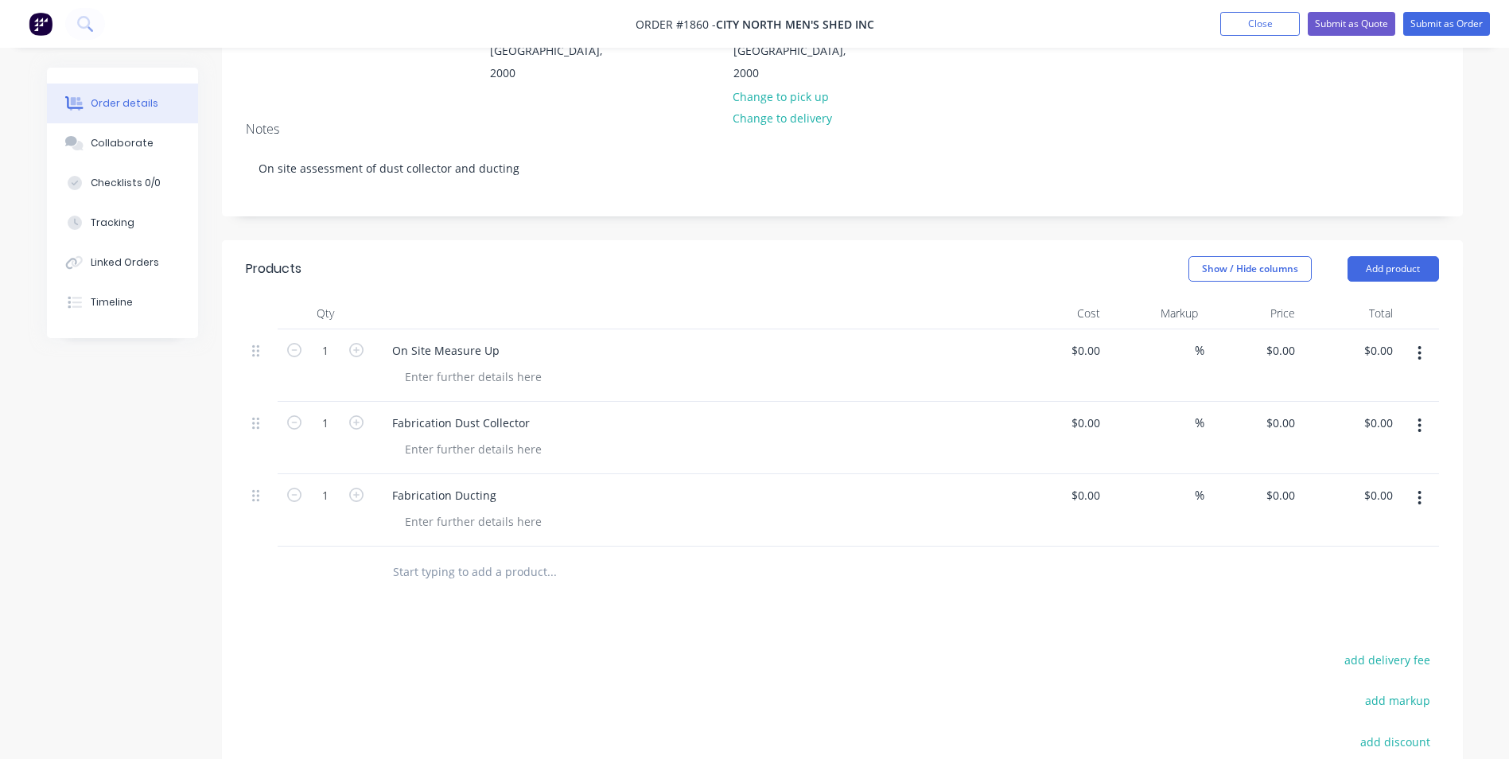
scroll to position [398, 0]
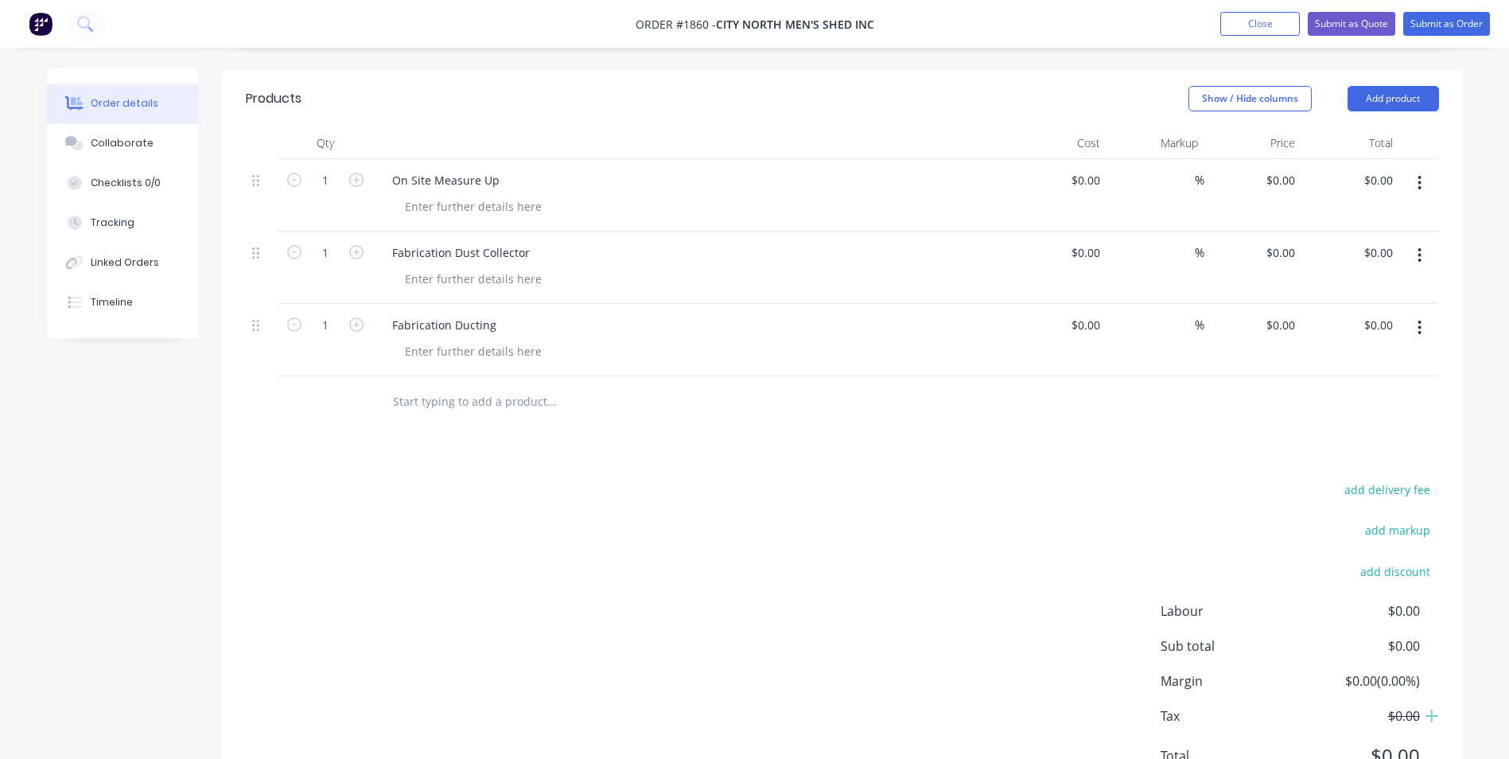
click at [505, 386] on input "text" at bounding box center [551, 402] width 318 height 32
click at [466, 386] on input "text" at bounding box center [551, 402] width 318 height 32
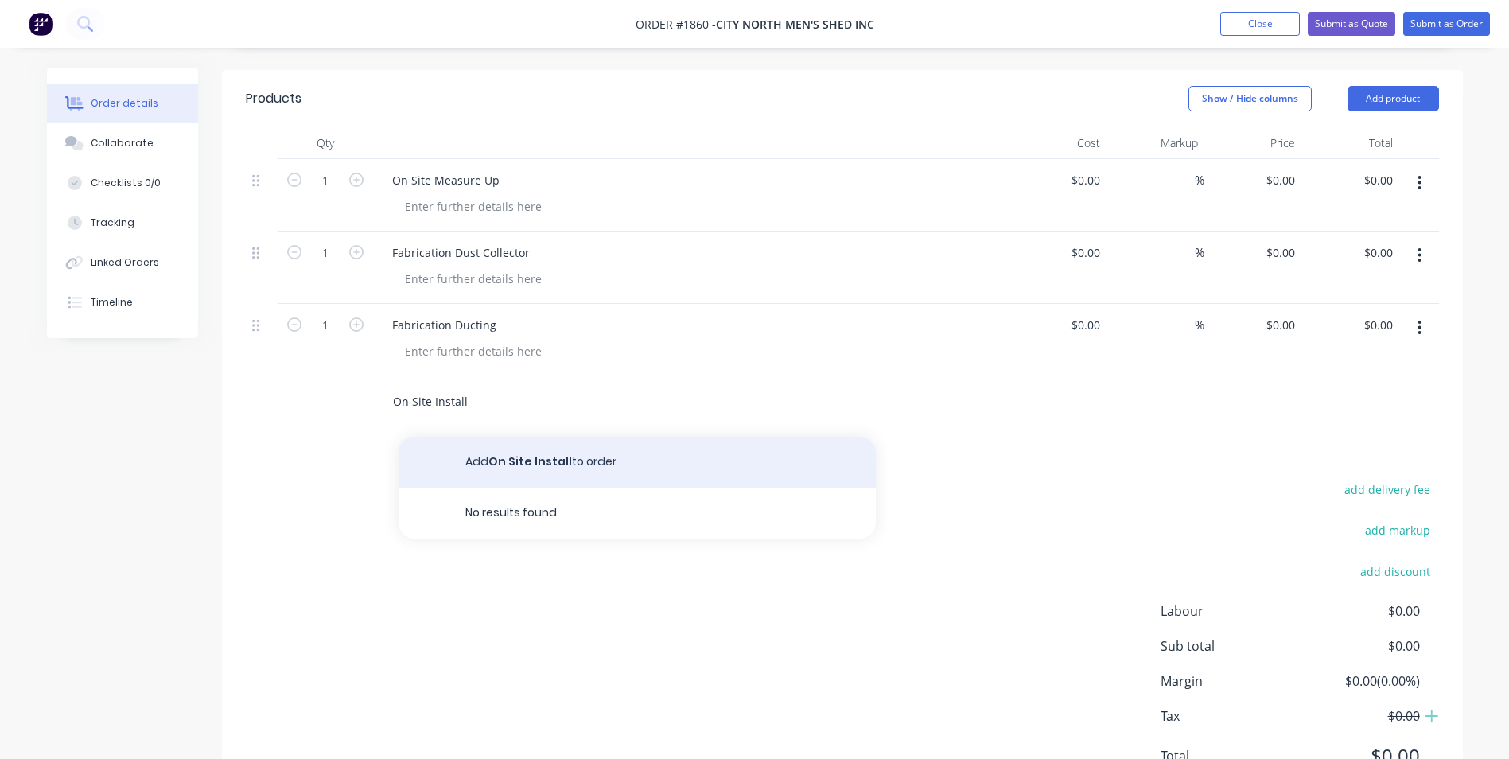
type input "On Site Install"
click at [523, 437] on button "Add On Site Install to order" at bounding box center [636, 462] width 477 height 51
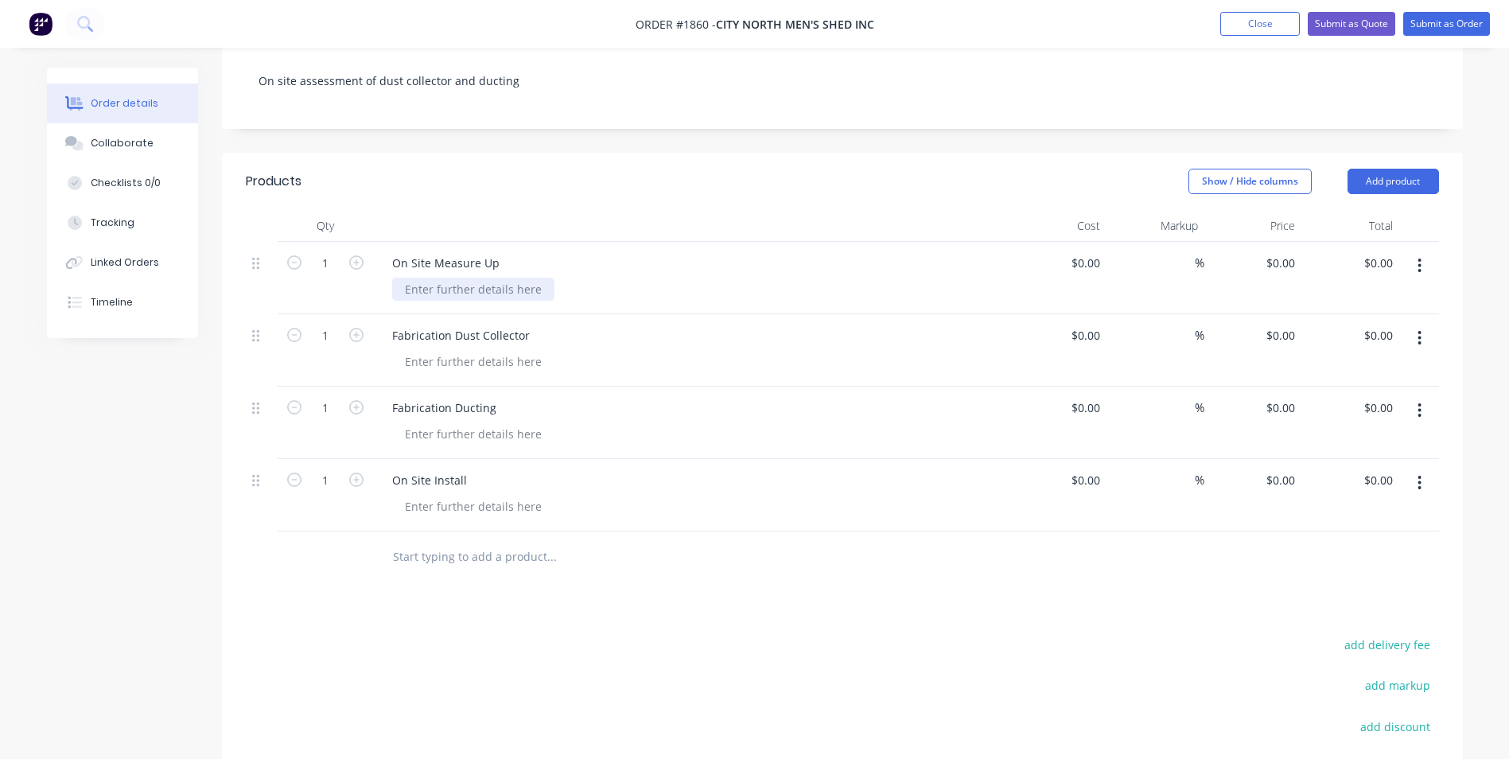
scroll to position [318, 0]
click at [124, 138] on div "Collaborate" at bounding box center [122, 143] width 63 height 14
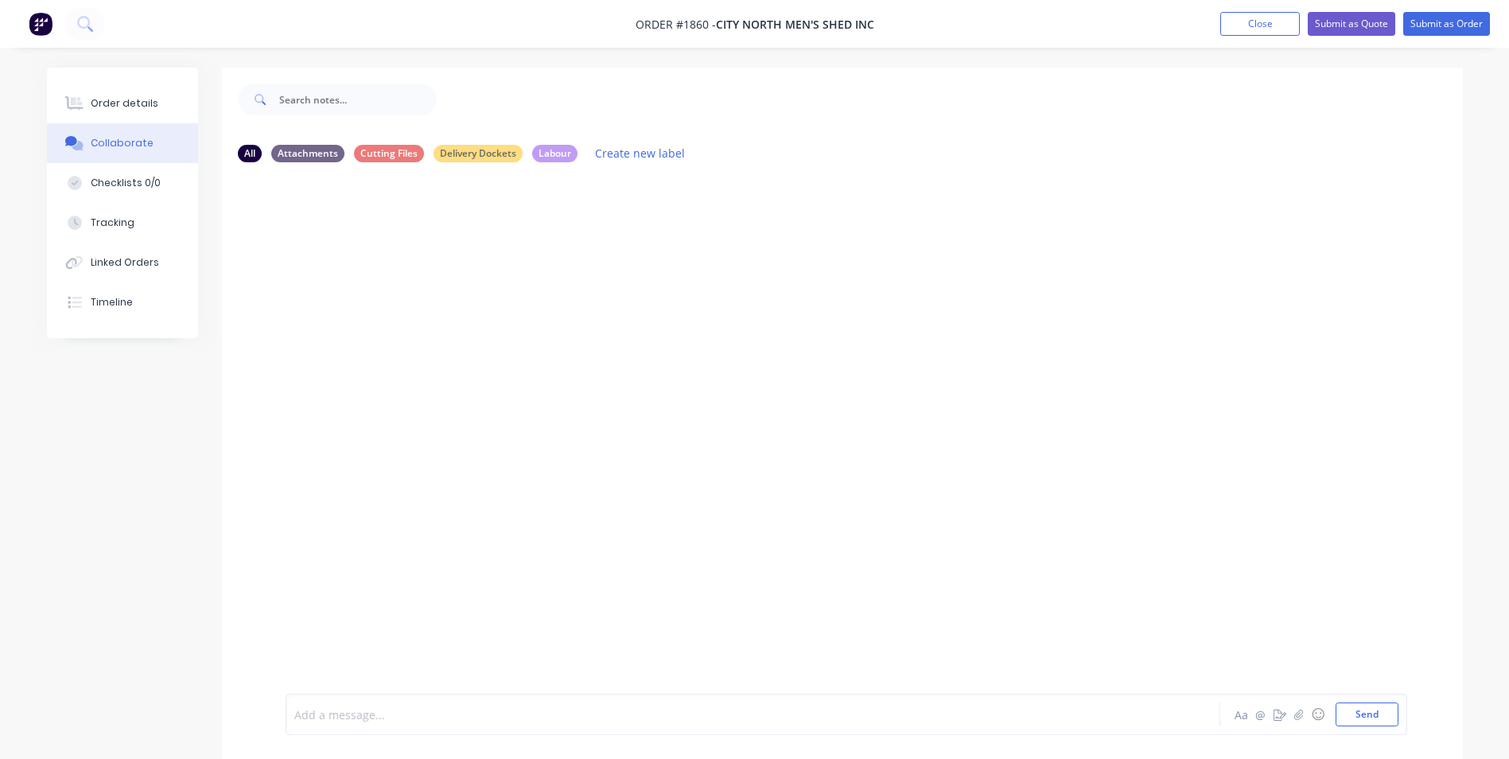
click at [394, 707] on div at bounding box center [708, 714] width 827 height 17
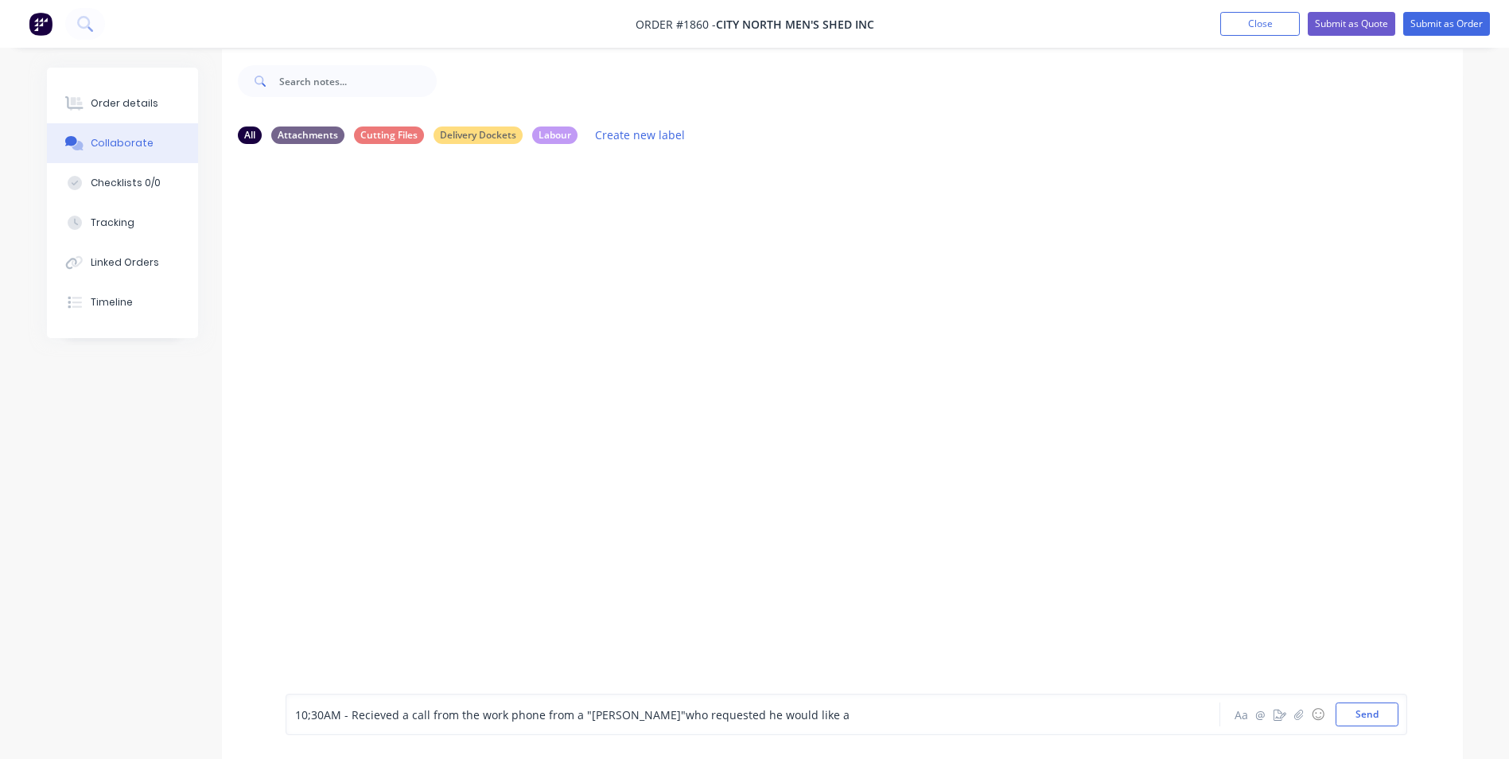
scroll to position [24, 0]
click at [778, 714] on div "10;30AM - Recieved a call from the work phone from a "Geoff"who requested he wo…" at bounding box center [708, 714] width 827 height 17
click at [615, 716] on span "10;30AM - Recieved a call from the work phone from a "Geoff"who requested he wo…" at bounding box center [572, 714] width 554 height 15
click at [785, 715] on div "10;30AM - Recieved a call from the work phone from a "Geoff" who requested he w…" at bounding box center [708, 714] width 827 height 17
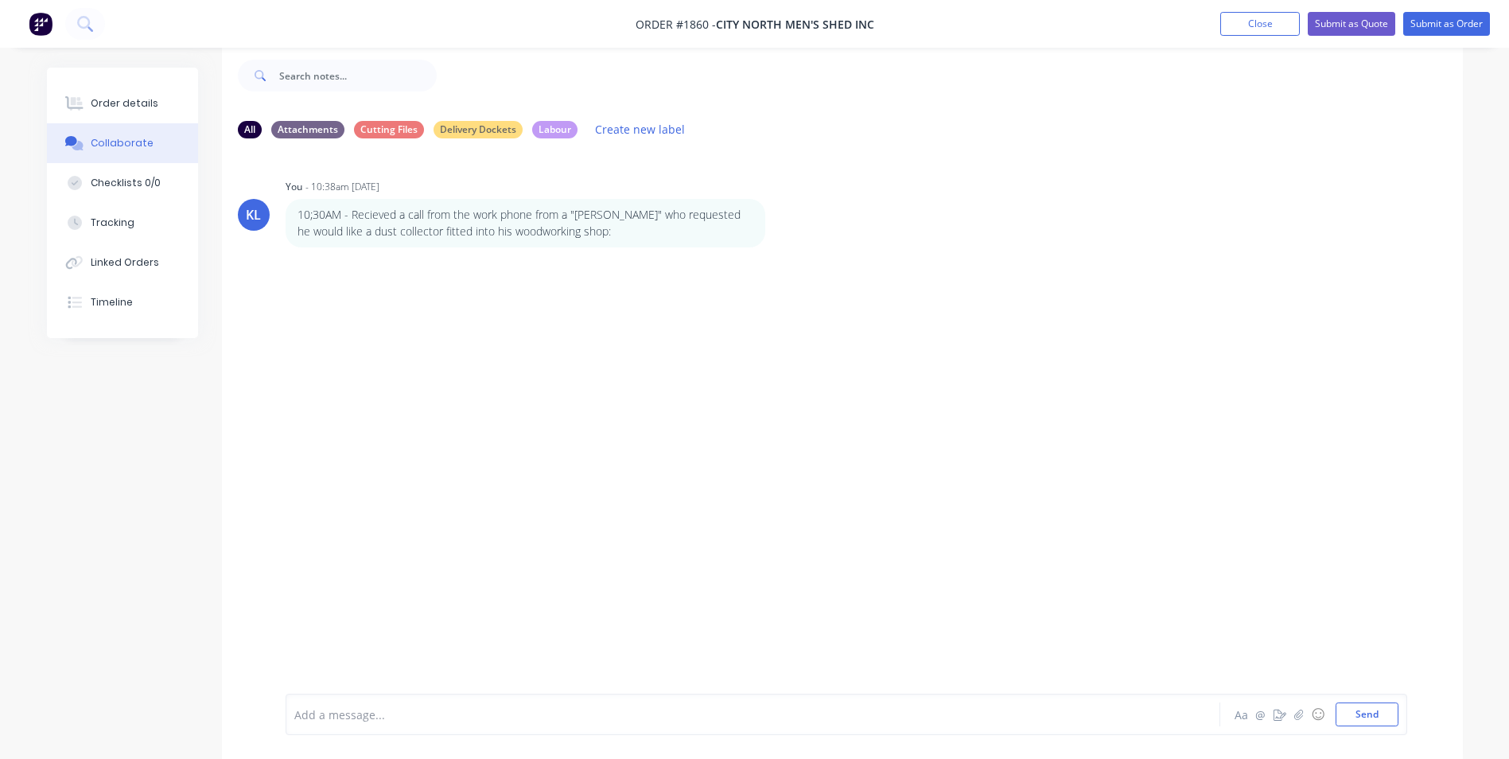
click at [410, 707] on div at bounding box center [708, 714] width 827 height 17
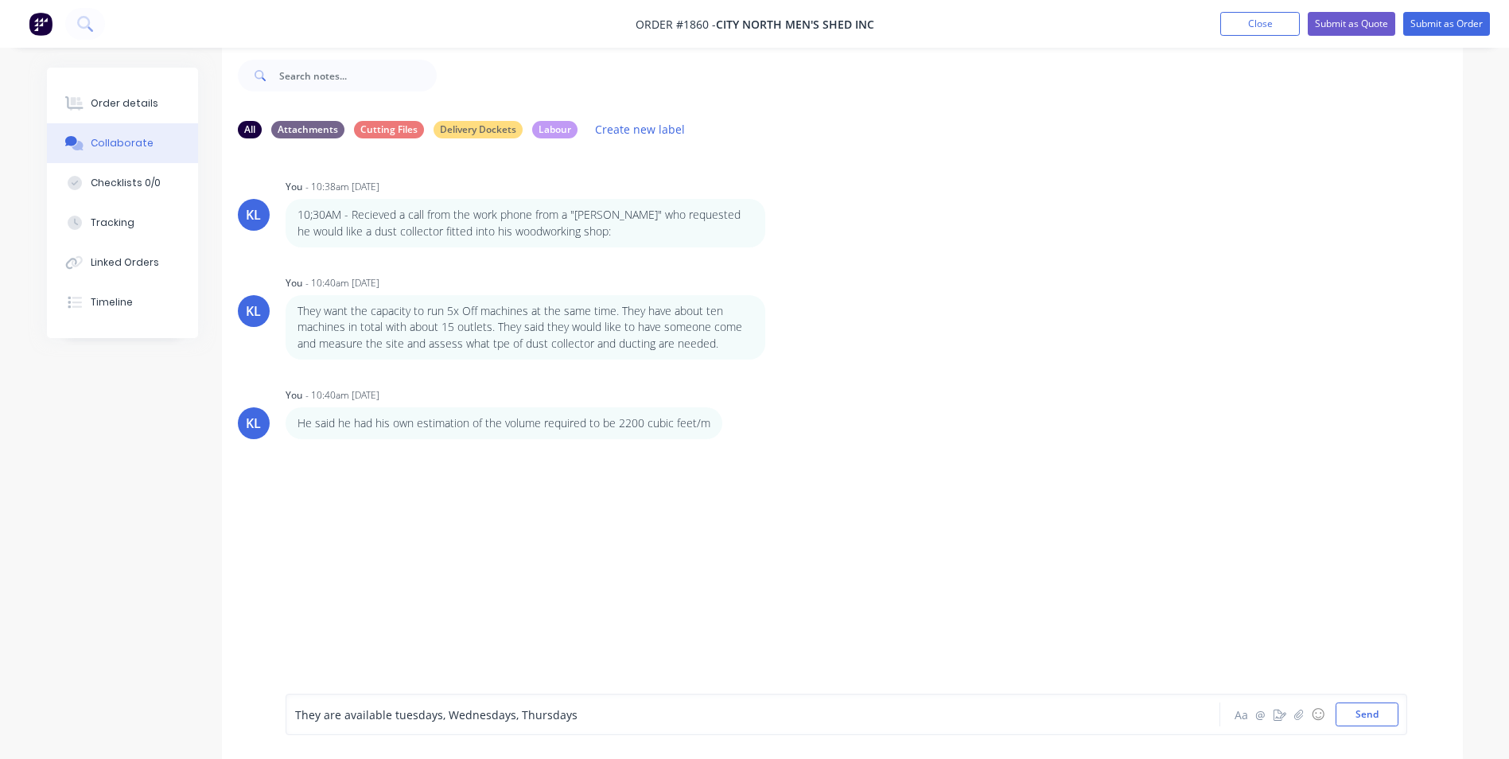
click at [395, 712] on span "They are available tuesdays, Wednesdays, Thursdays" at bounding box center [436, 714] width 282 height 15
click at [596, 724] on div "They are available Tuesdays, Wednesdays, Thursdays" at bounding box center [708, 714] width 828 height 24
click at [578, 720] on div "They are available Tuesdays, Wednesdays, Thursdays" at bounding box center [708, 714] width 827 height 17
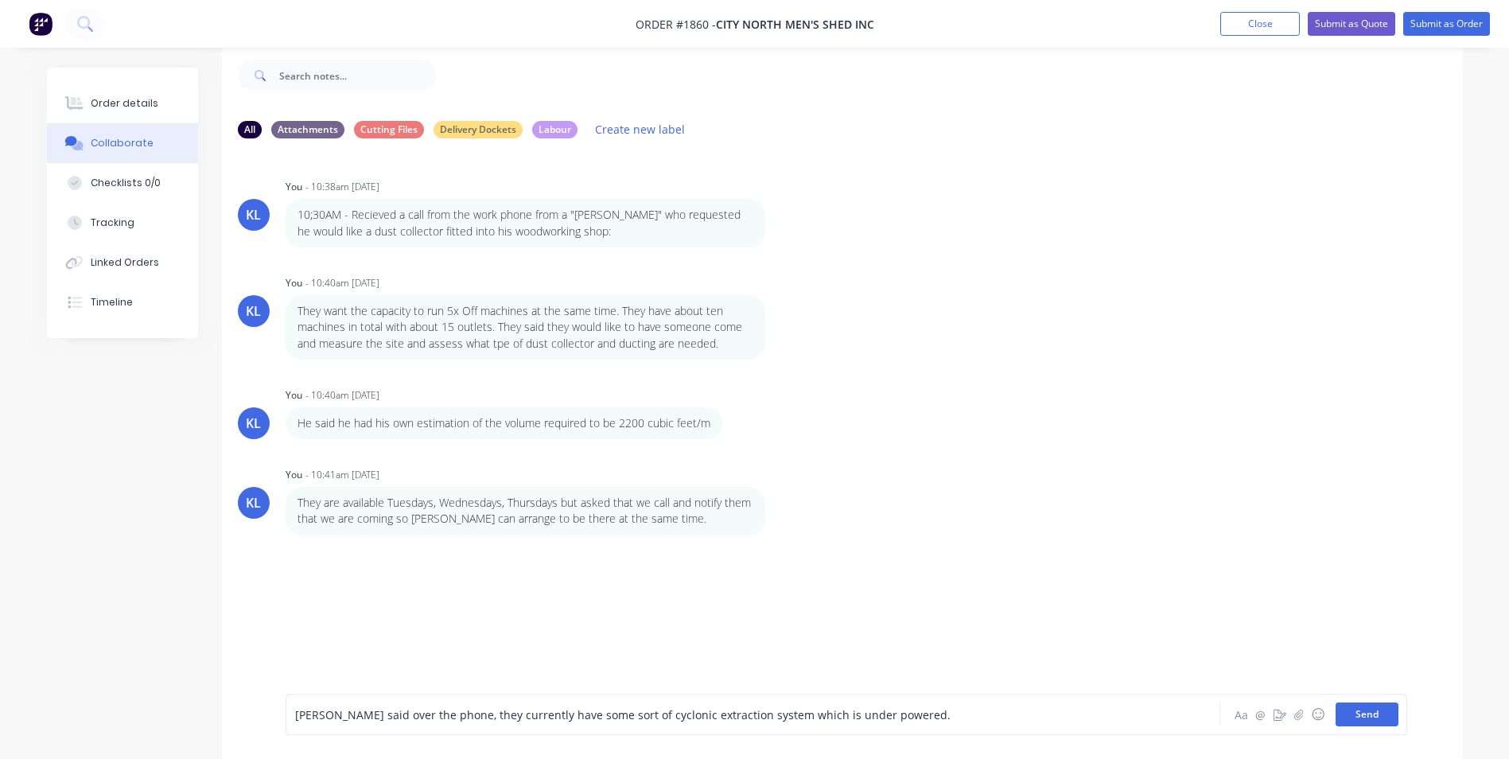
click at [1373, 713] on button "Send" at bounding box center [1366, 714] width 63 height 24
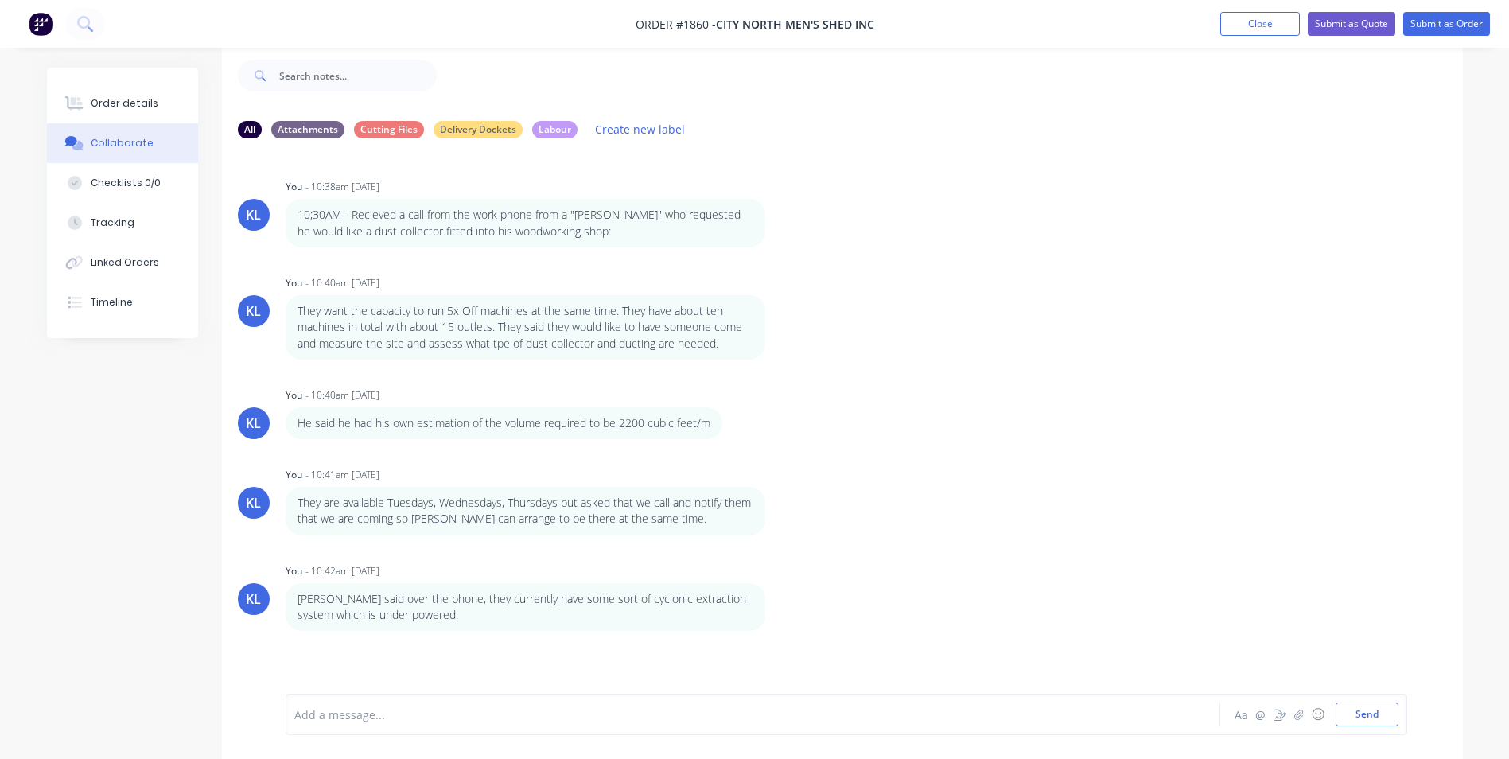
click at [498, 716] on div at bounding box center [708, 714] width 827 height 17
click at [1340, 714] on button "Send" at bounding box center [1366, 714] width 63 height 24
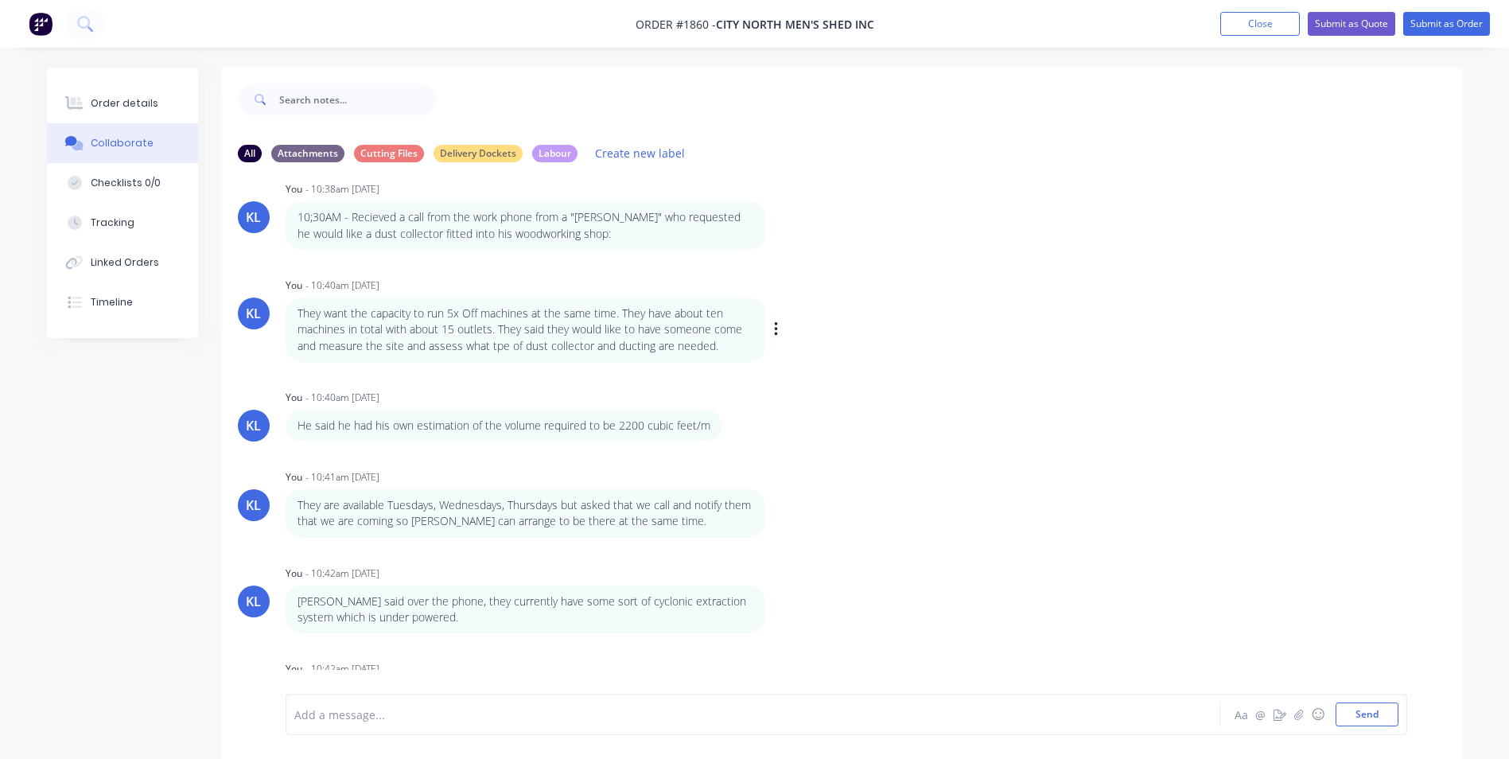
scroll to position [41, 0]
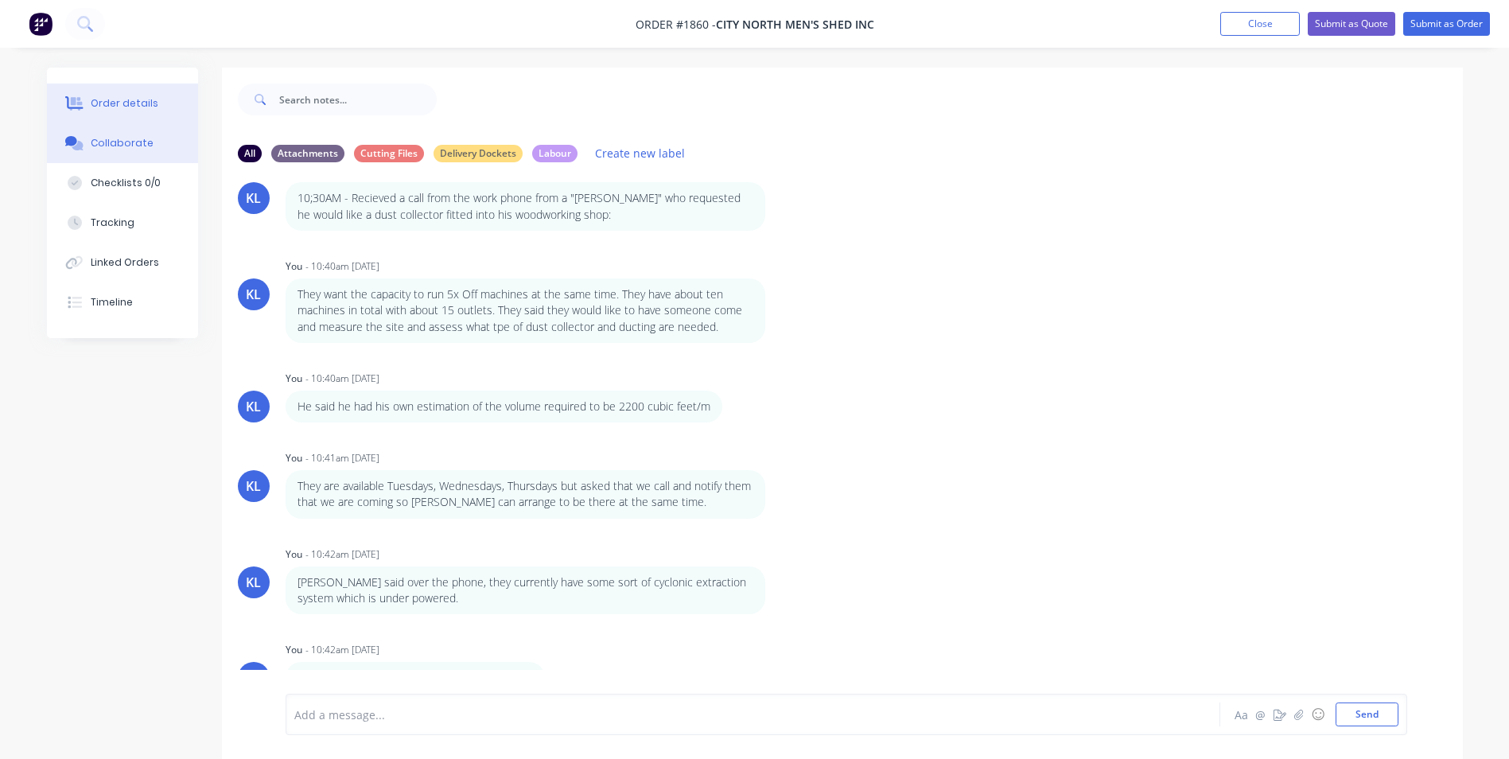
click at [105, 103] on div "Order details" at bounding box center [125, 103] width 68 height 14
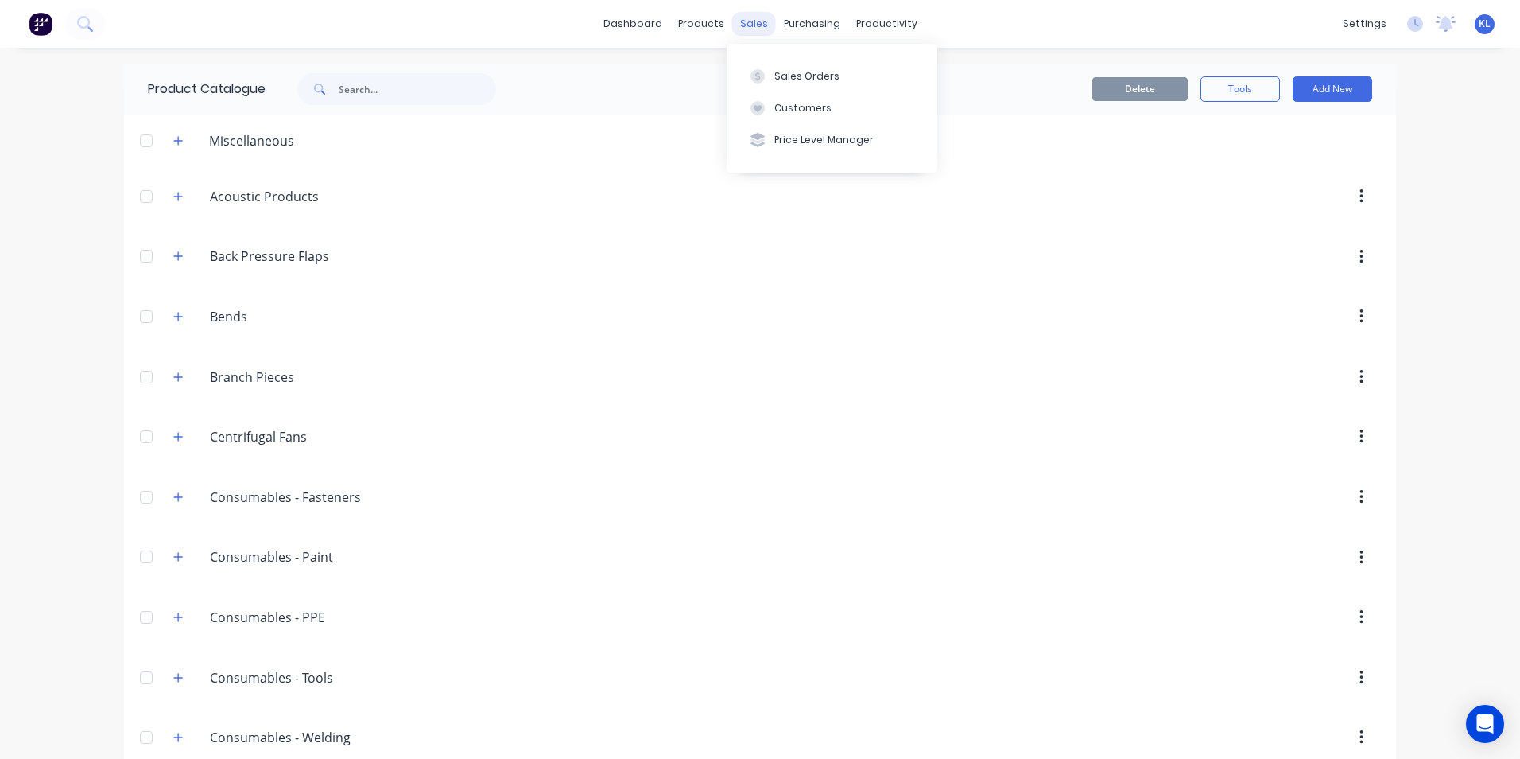
click at [751, 29] on div "sales" at bounding box center [754, 24] width 44 height 24
click at [798, 76] on div "Sales Orders" at bounding box center [807, 76] width 65 height 14
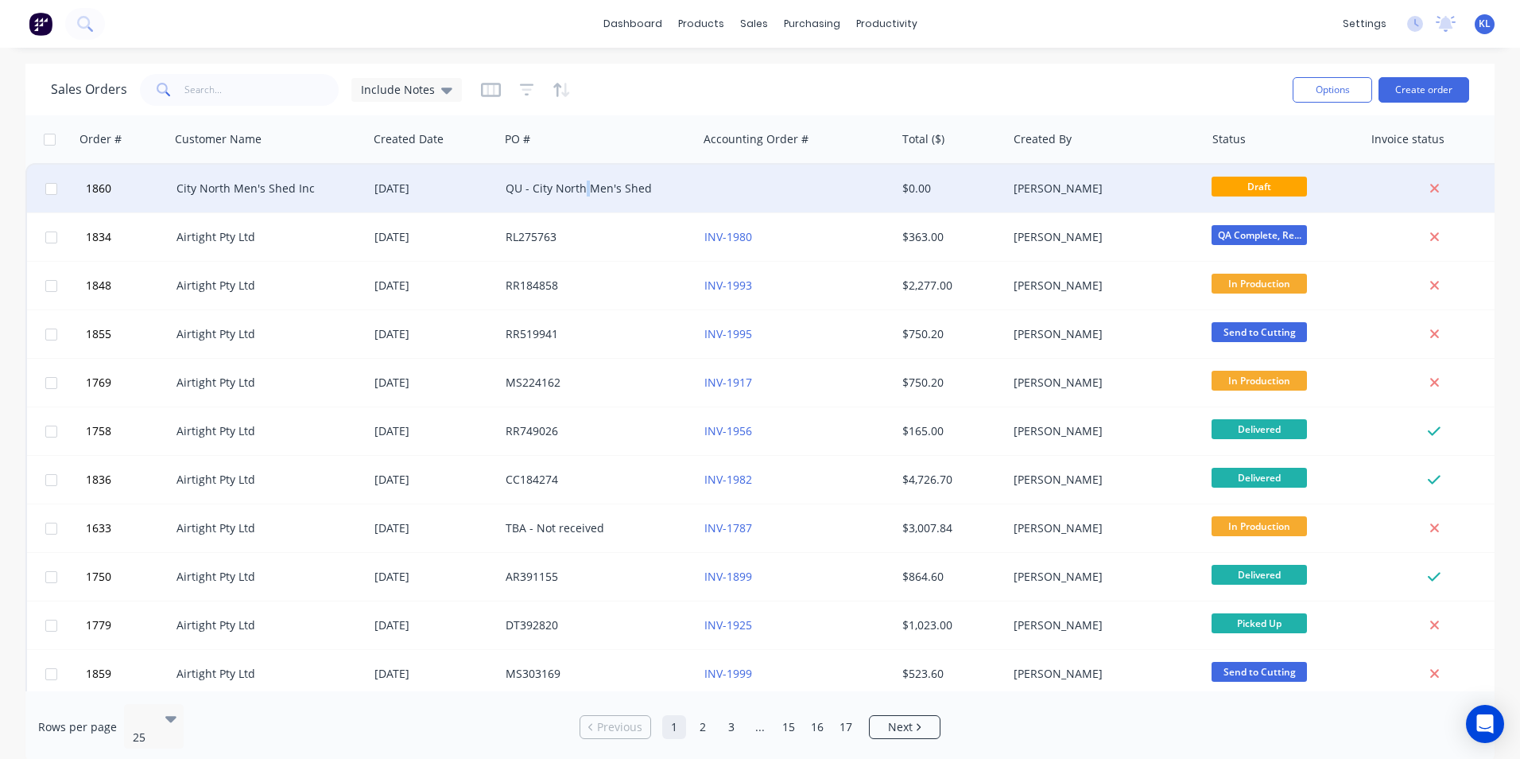
click at [587, 170] on div "QU - City North Men's Shed" at bounding box center [598, 189] width 198 height 48
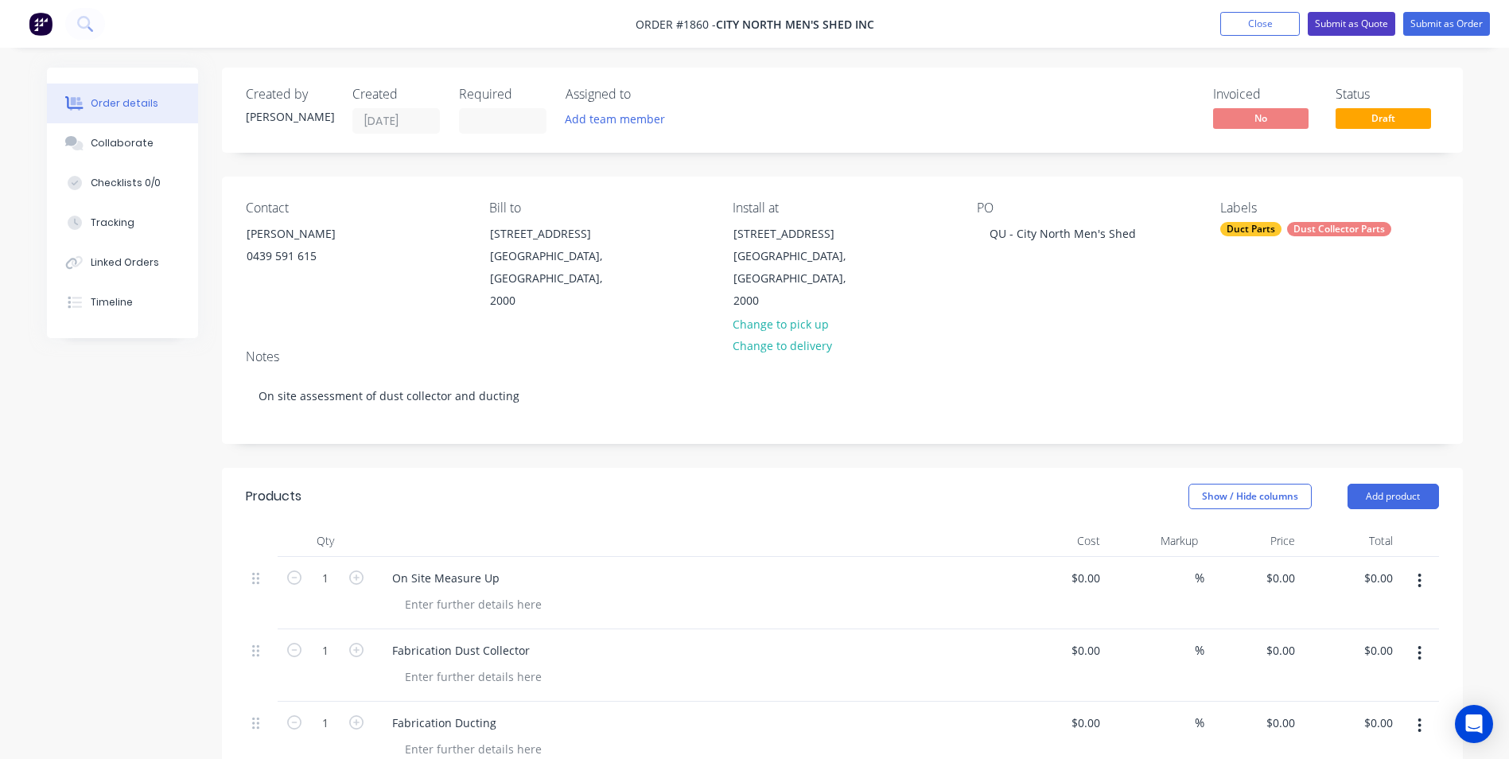
click at [1357, 17] on button "Submit as Quote" at bounding box center [1350, 24] width 87 height 24
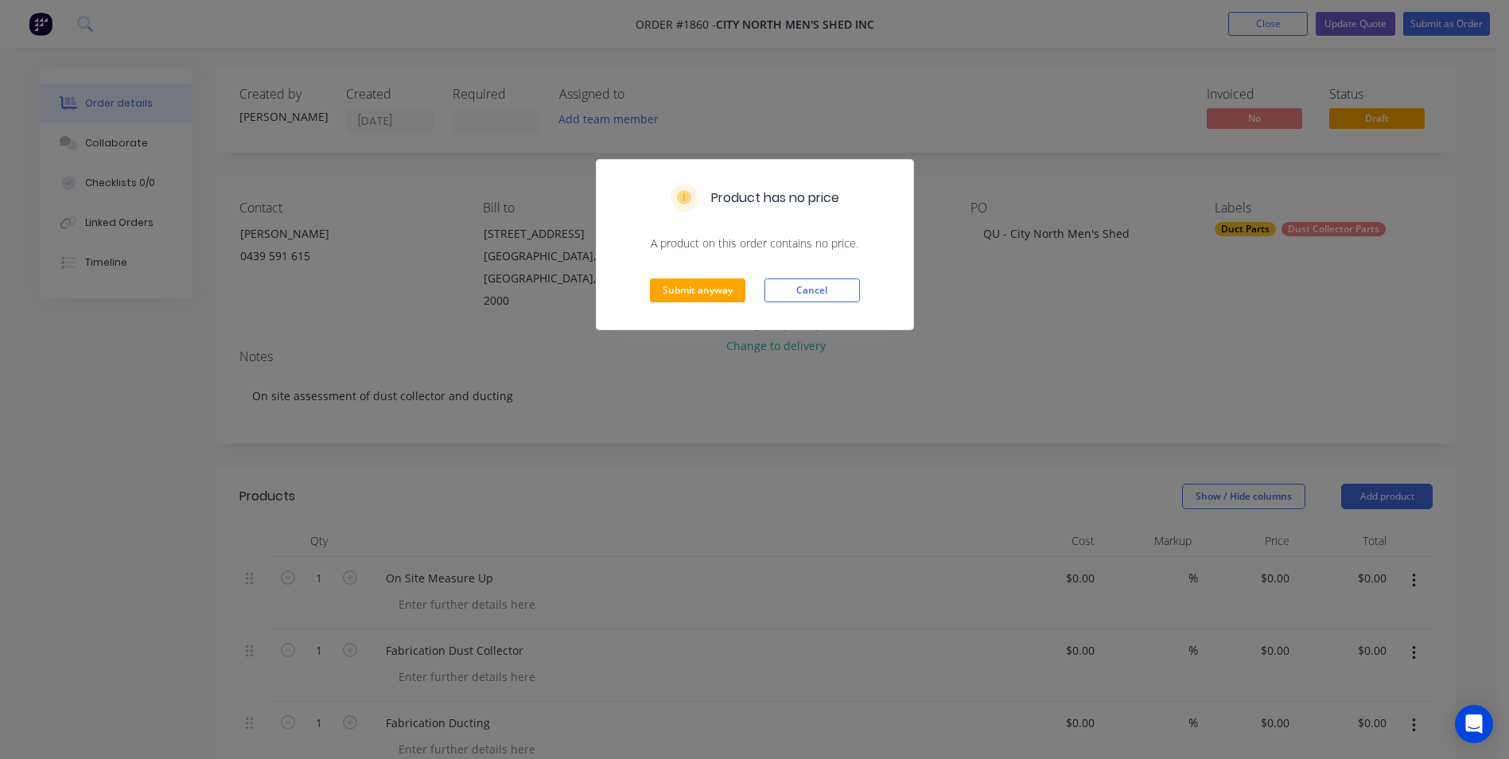
click at [679, 273] on div "Submit anyway Cancel" at bounding box center [754, 290] width 316 height 78
click at [673, 285] on button "Submit anyway" at bounding box center [697, 290] width 95 height 24
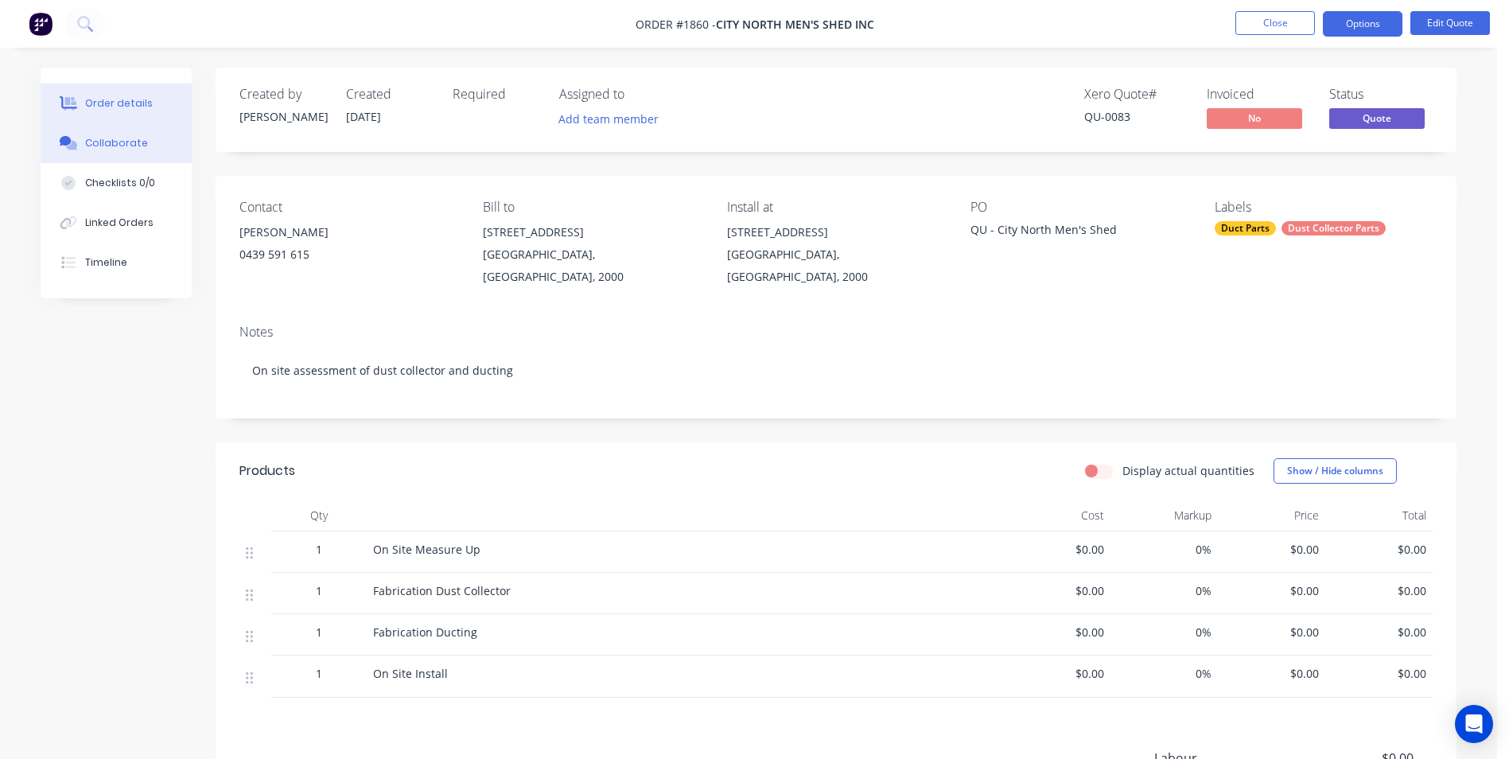
click at [119, 141] on div "Collaborate" at bounding box center [116, 143] width 63 height 14
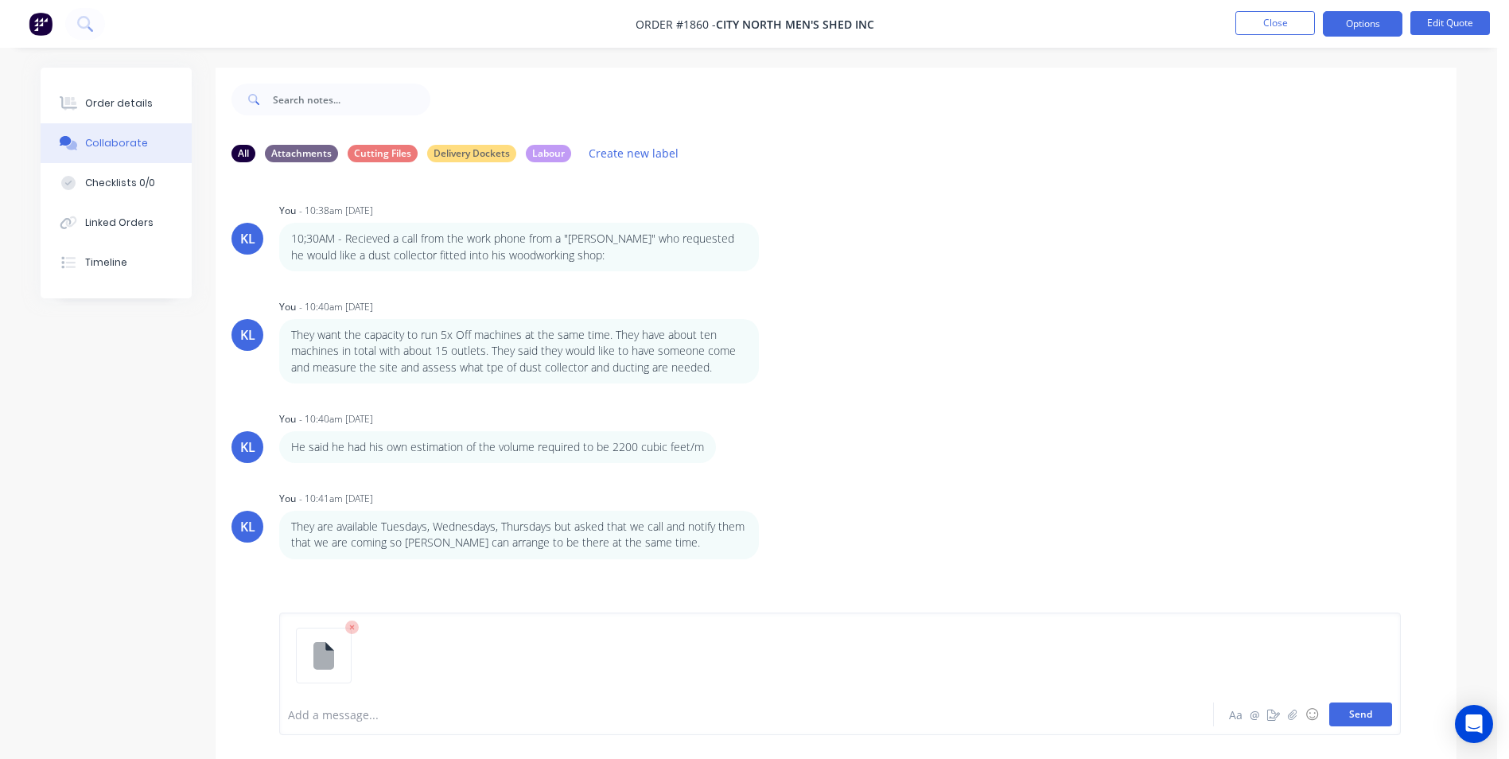
click at [1377, 709] on button "Send" at bounding box center [1360, 714] width 63 height 24
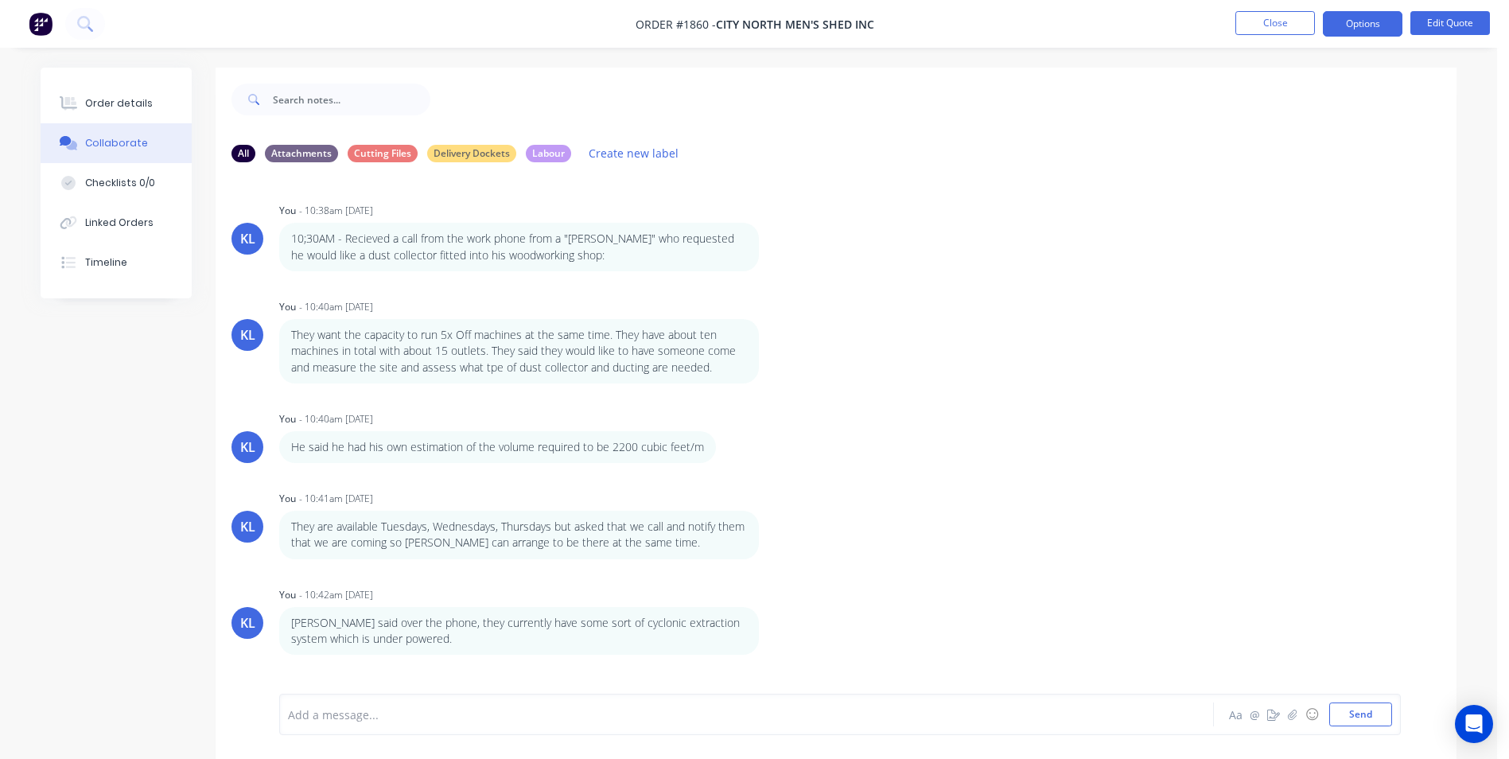
scroll to position [41, 0]
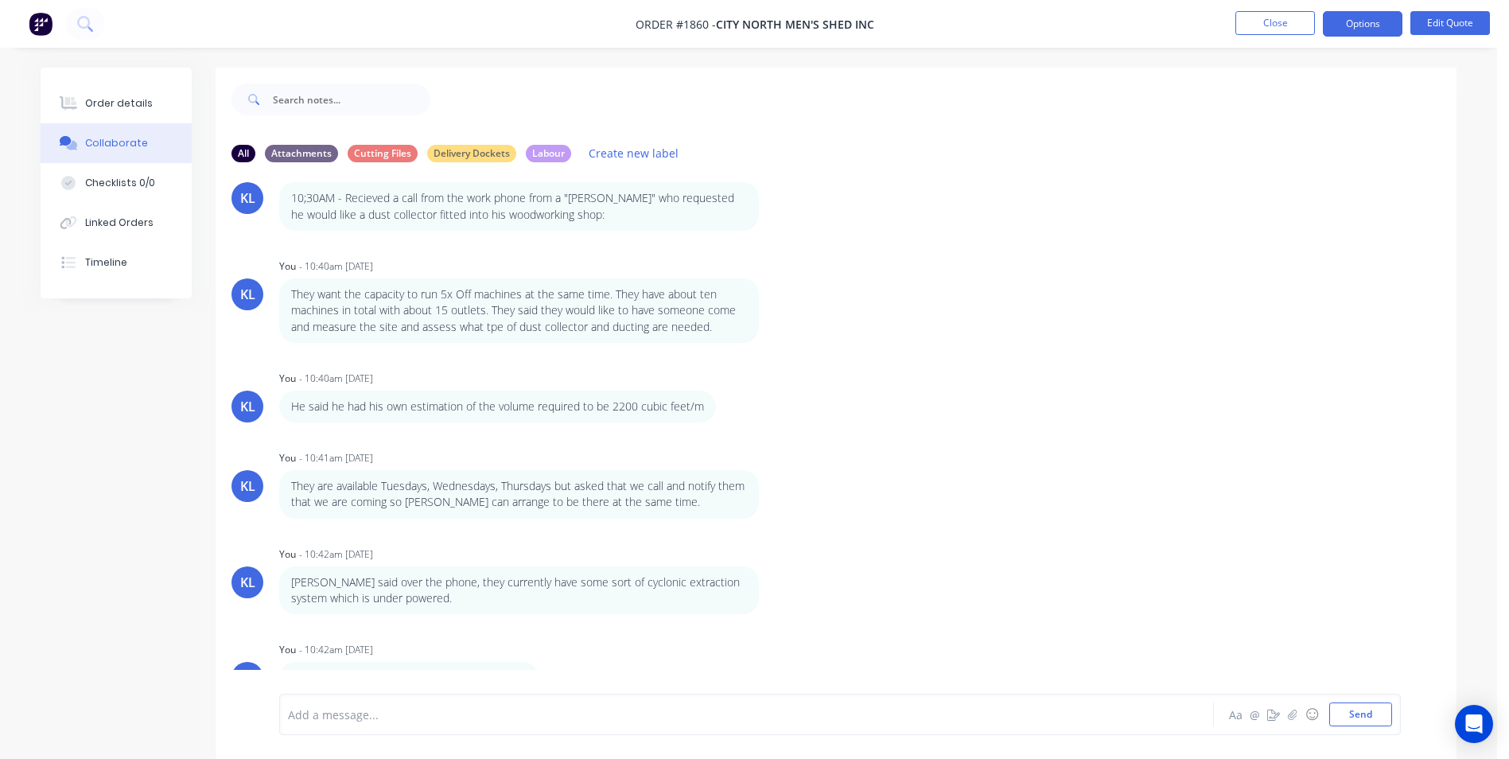
click at [355, 716] on div at bounding box center [702, 714] width 827 height 17
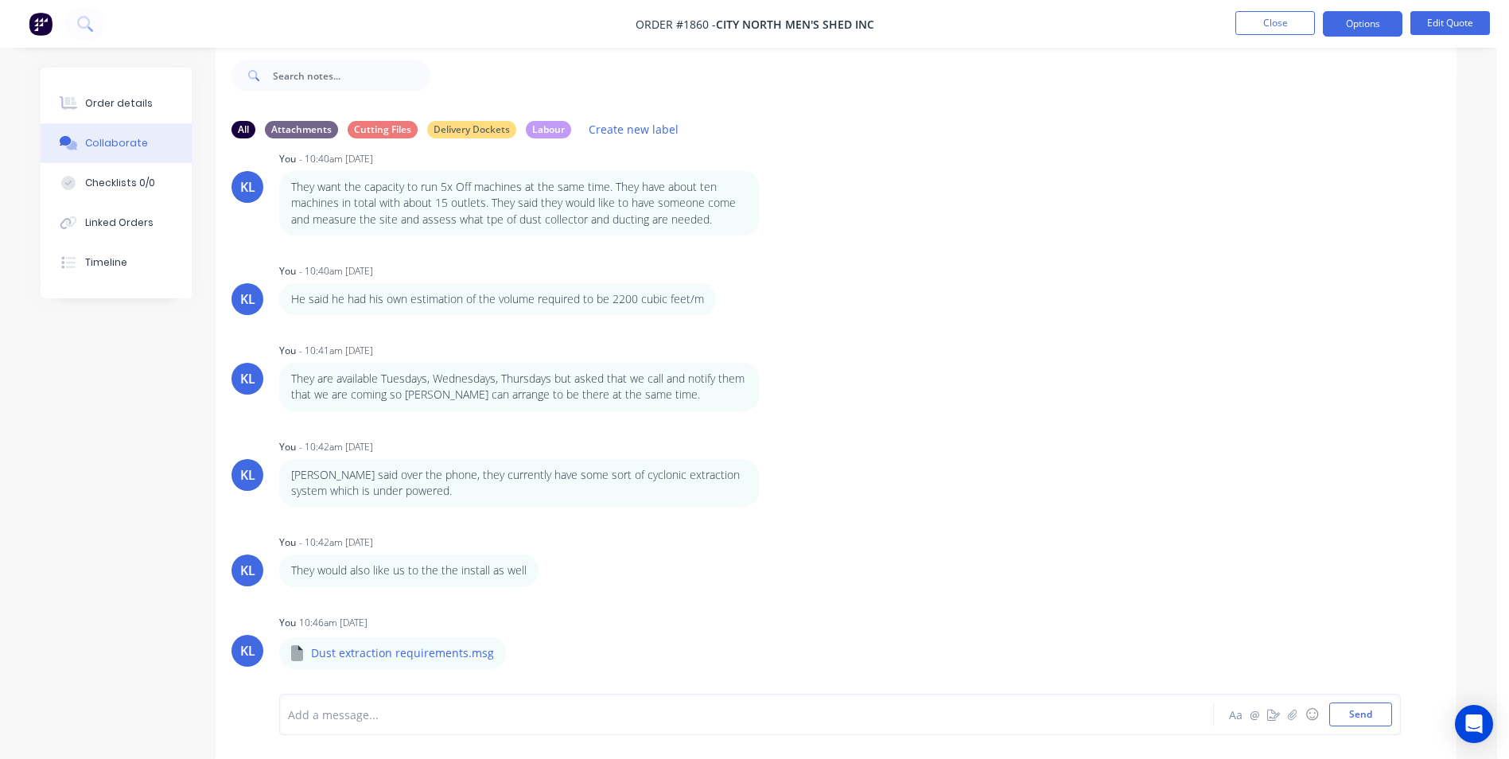
scroll to position [202, 0]
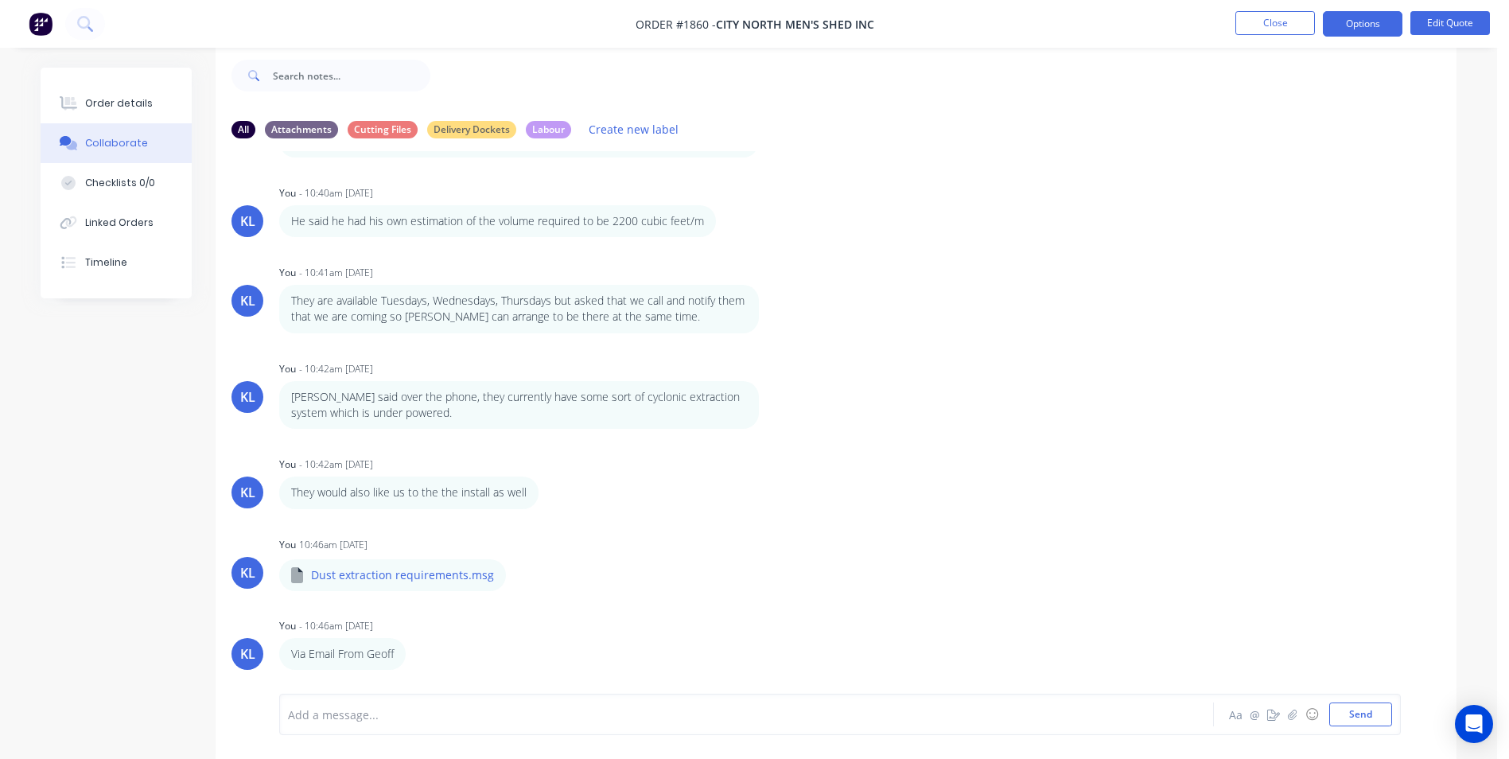
click at [357, 710] on div at bounding box center [702, 714] width 827 height 17
click at [414, 696] on div "Add a message... Aa @ ☺ Send" at bounding box center [839, 713] width 1121 height 41
click at [328, 717] on div at bounding box center [702, 714] width 827 height 17
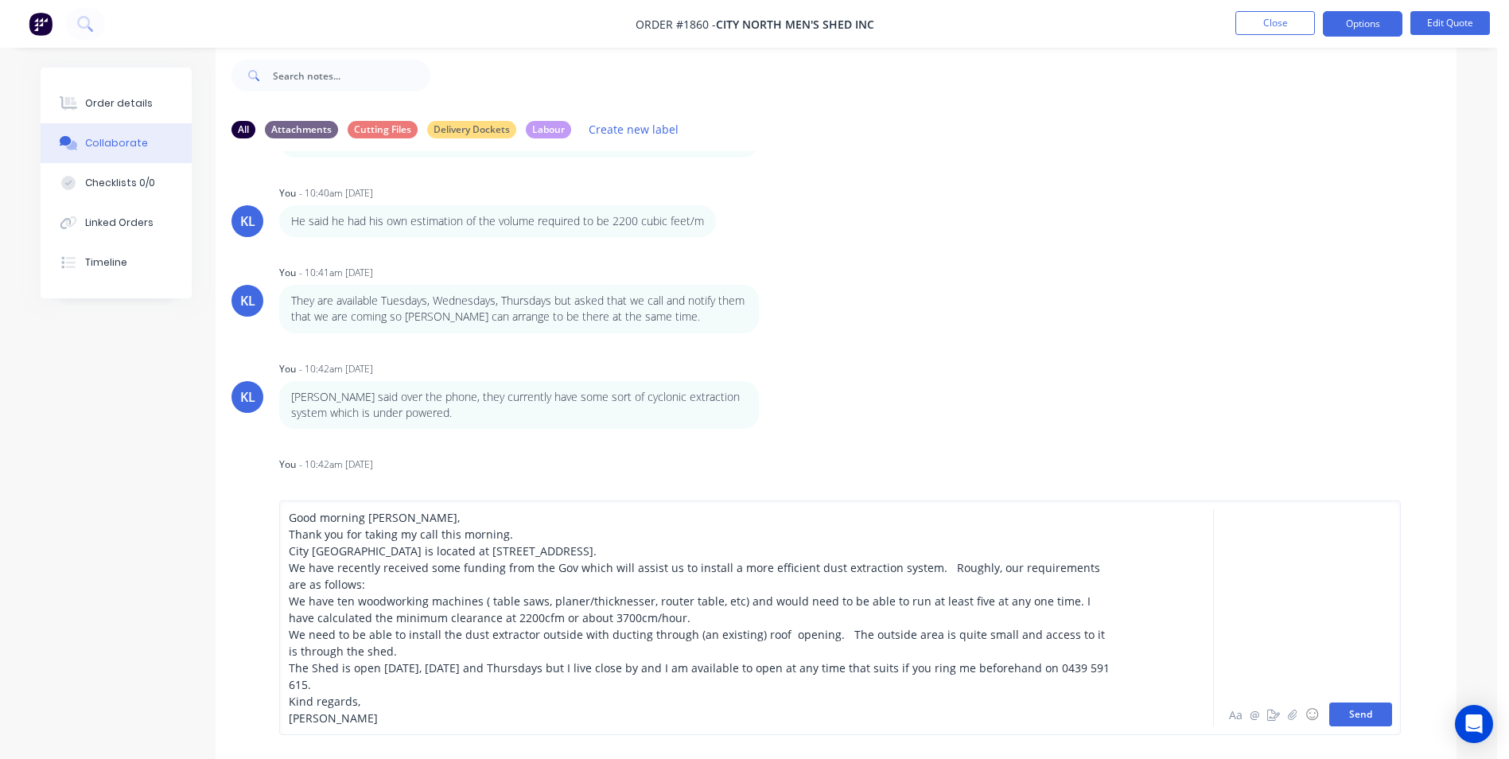
click at [1365, 707] on button "Send" at bounding box center [1360, 714] width 63 height 24
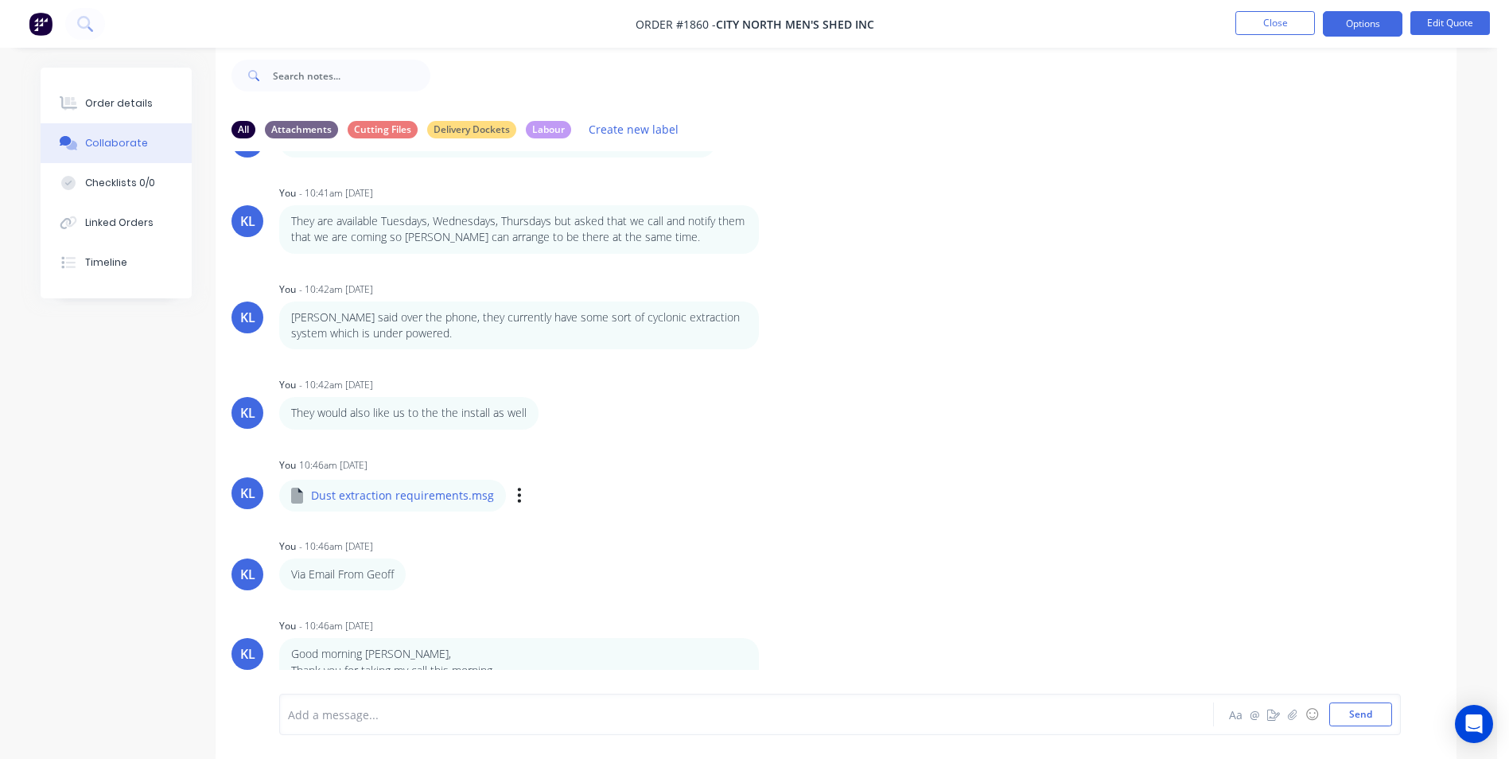
scroll to position [491, 0]
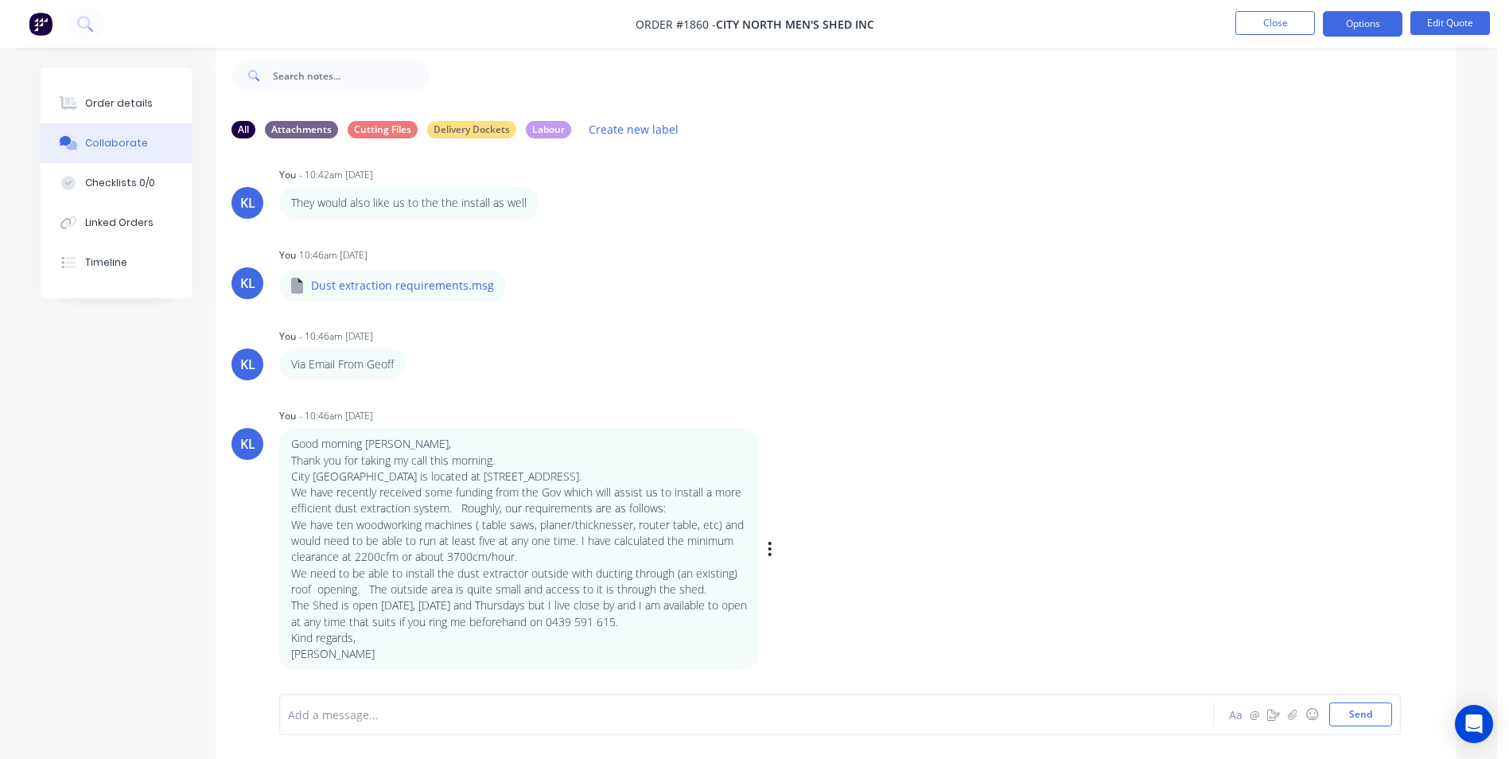
drag, startPoint x: 512, startPoint y: 603, endPoint x: 624, endPoint y: 653, distance: 122.8
click at [624, 653] on p "Jeff" at bounding box center [519, 654] width 456 height 16
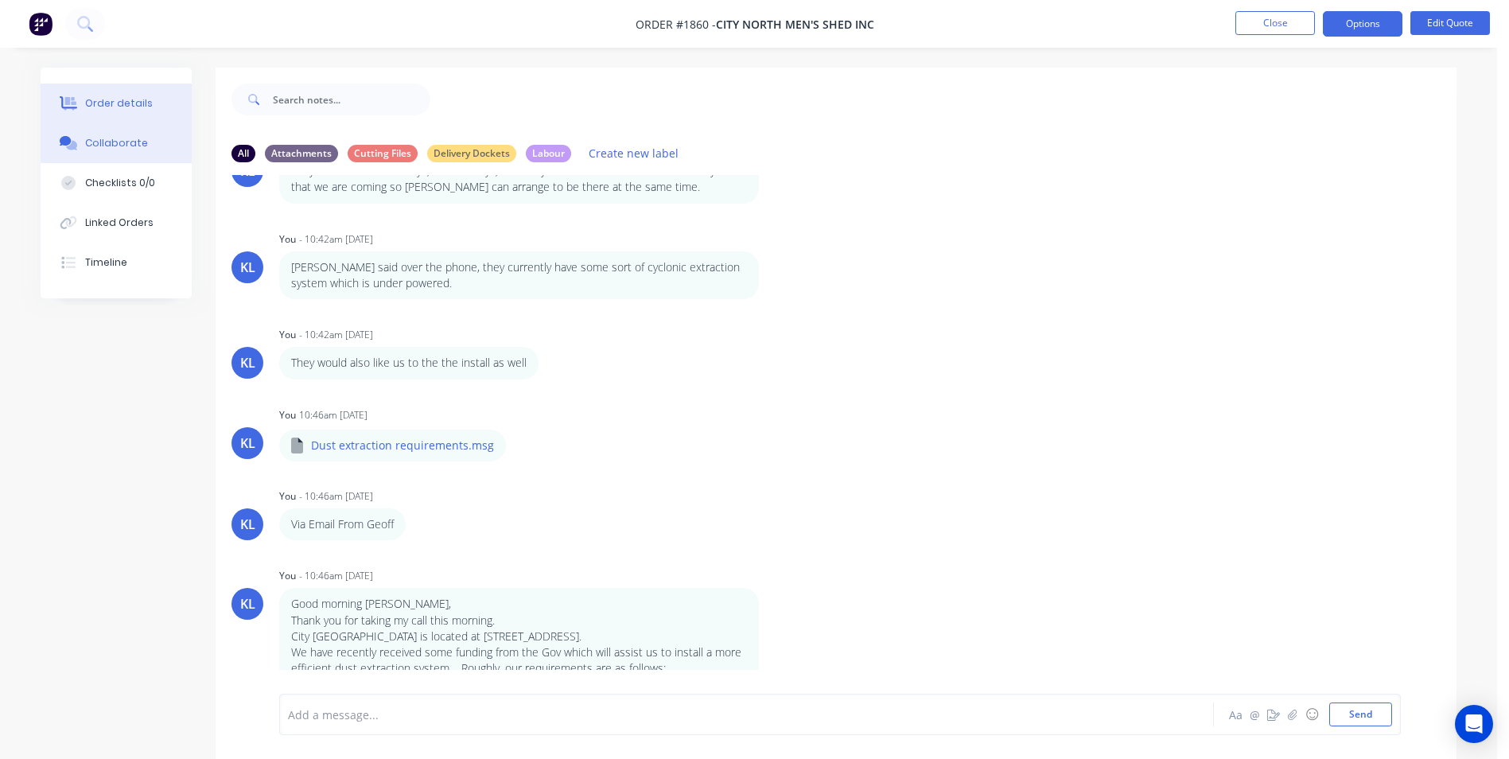
scroll to position [94, 0]
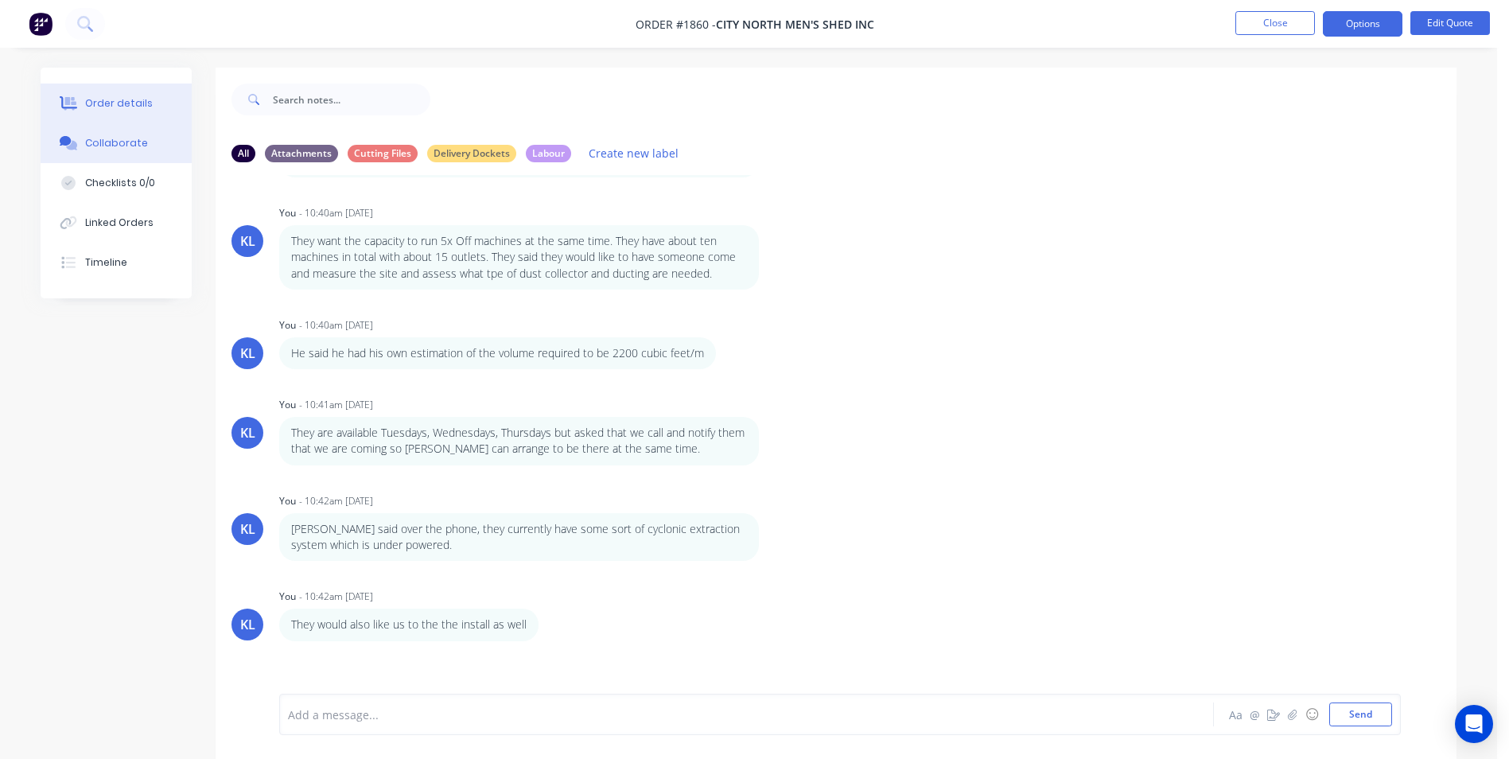
click at [101, 105] on div "Order details" at bounding box center [119, 103] width 68 height 14
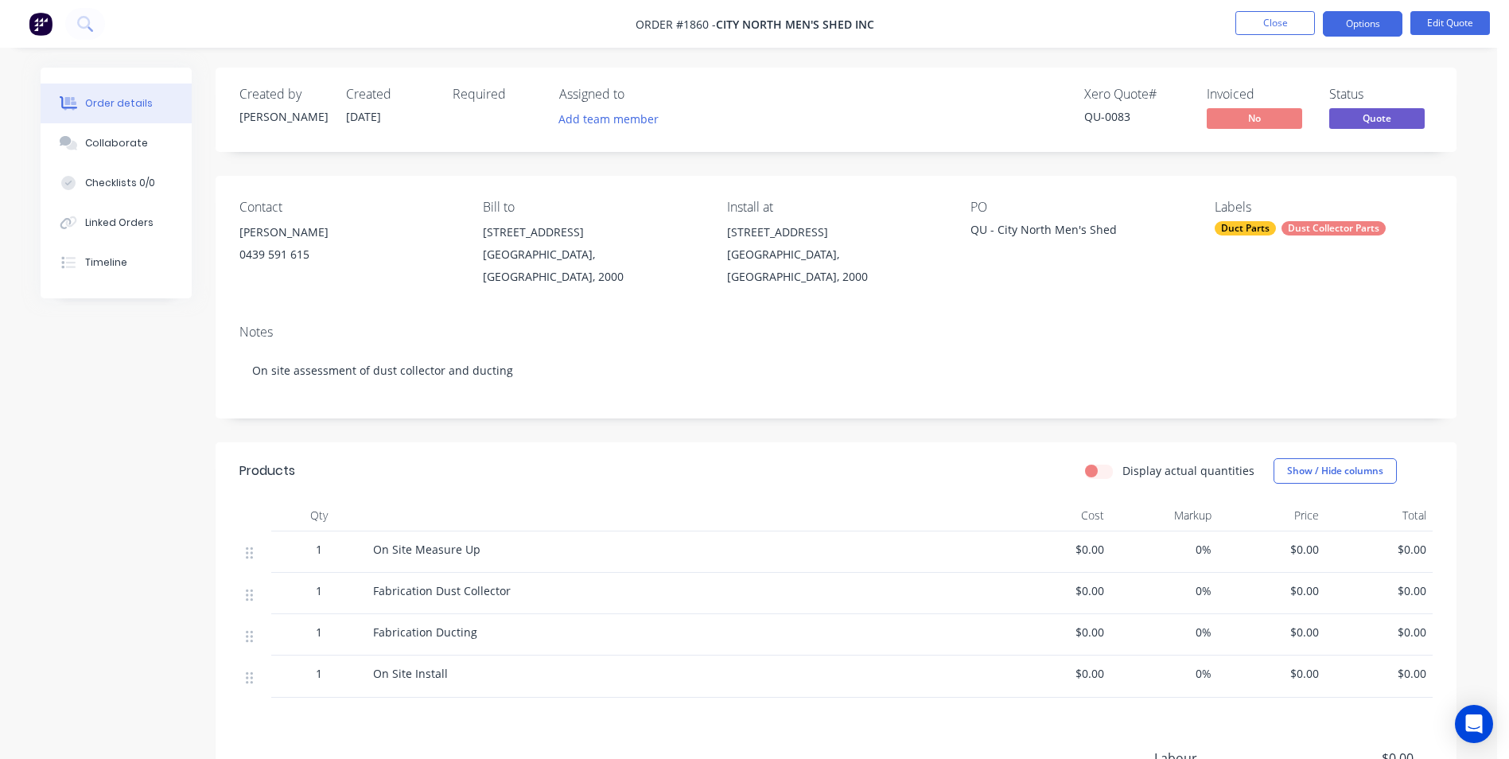
click at [1347, 75] on div "Created by Kyle Created 11/08/25 Required Assigned to Add team member Xero Quot…" at bounding box center [836, 110] width 1241 height 84
click at [1361, 7] on nav "Order #1860 - City North Men's Shed Inc Close Options Edit Quote" at bounding box center [754, 24] width 1509 height 48
click at [1356, 22] on button "Options" at bounding box center [1362, 23] width 80 height 25
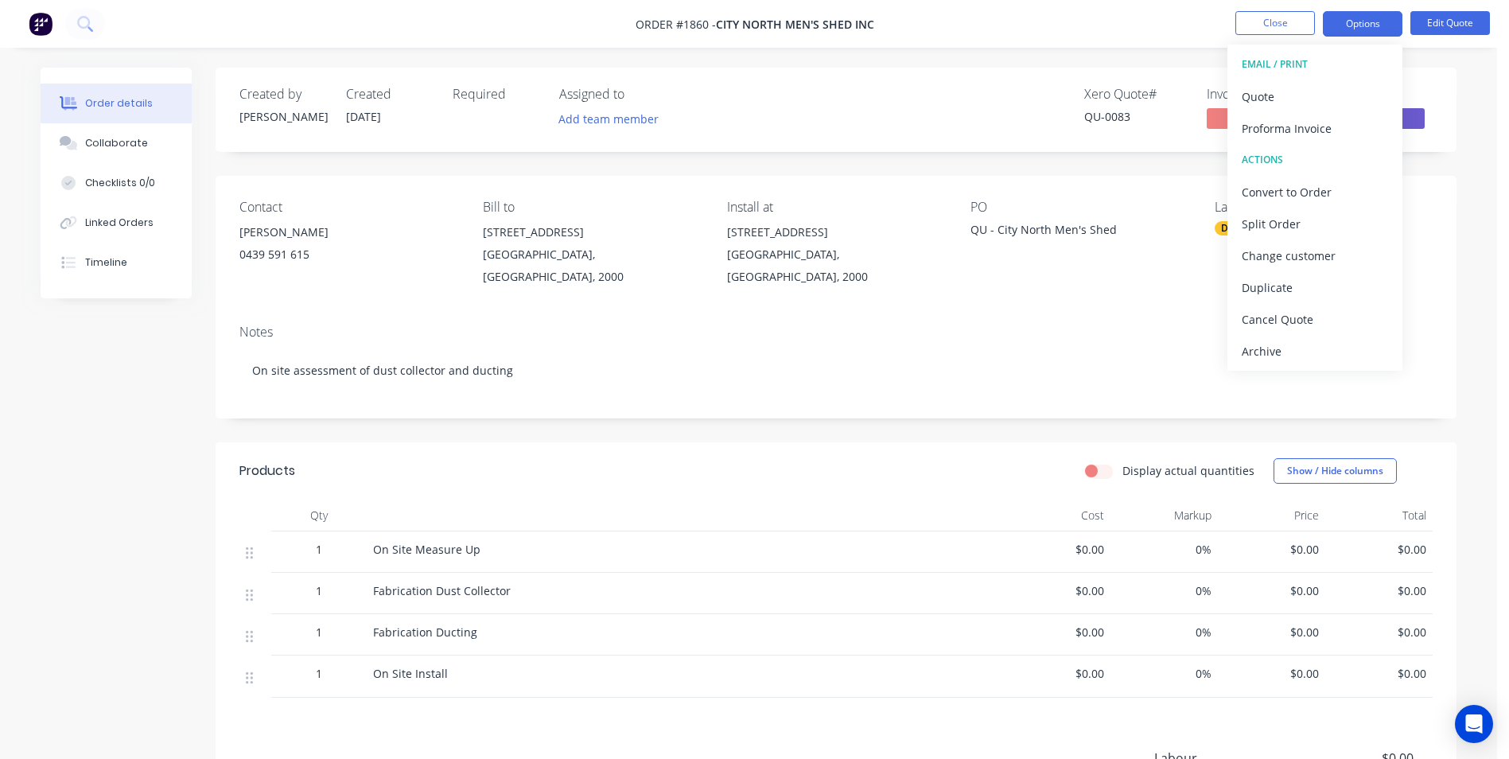
click at [1155, 68] on div "Created by Kyle Created 11/08/25 Required Assigned to Add team member Xero Quot…" at bounding box center [836, 110] width 1241 height 84
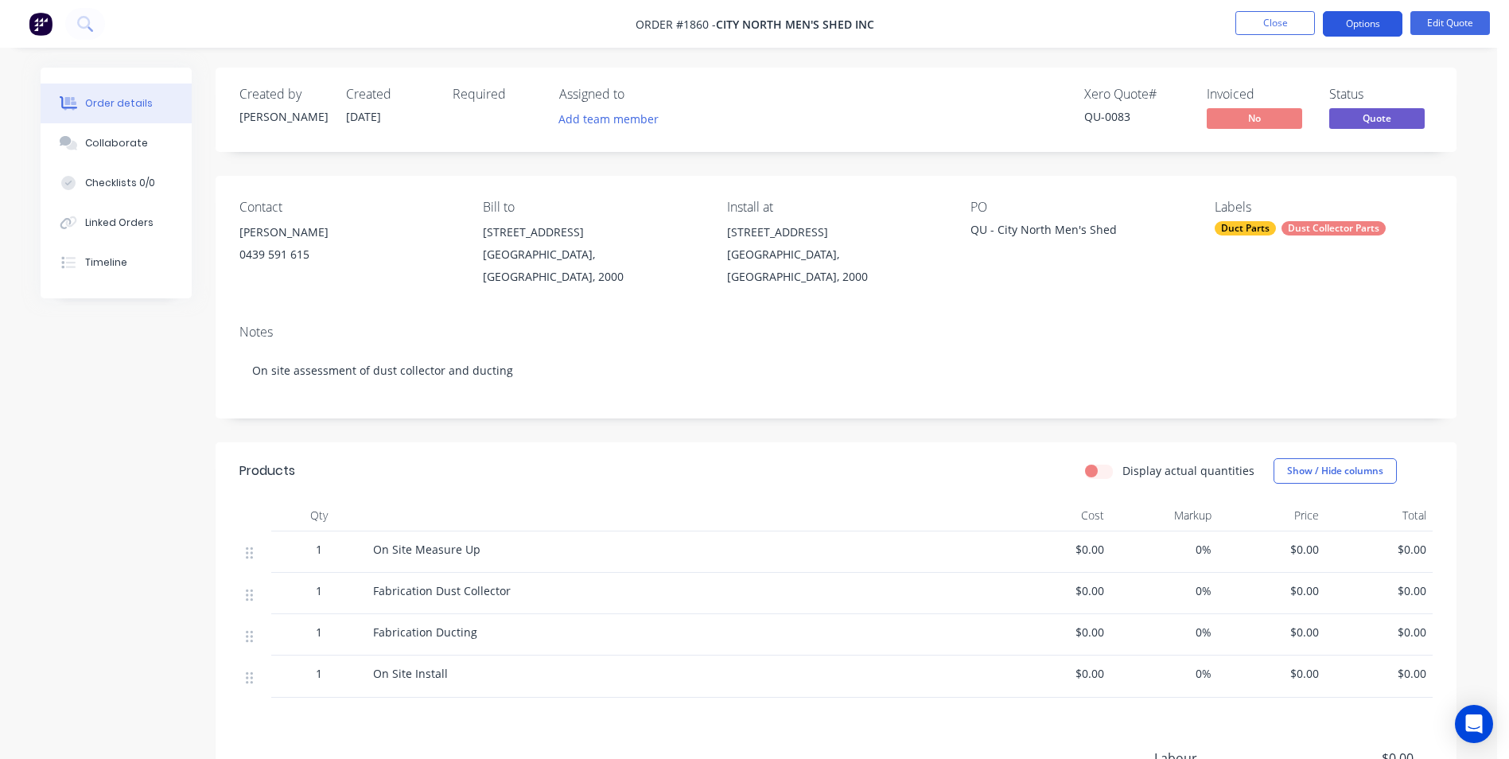
click at [1358, 27] on button "Options" at bounding box center [1362, 23] width 80 height 25
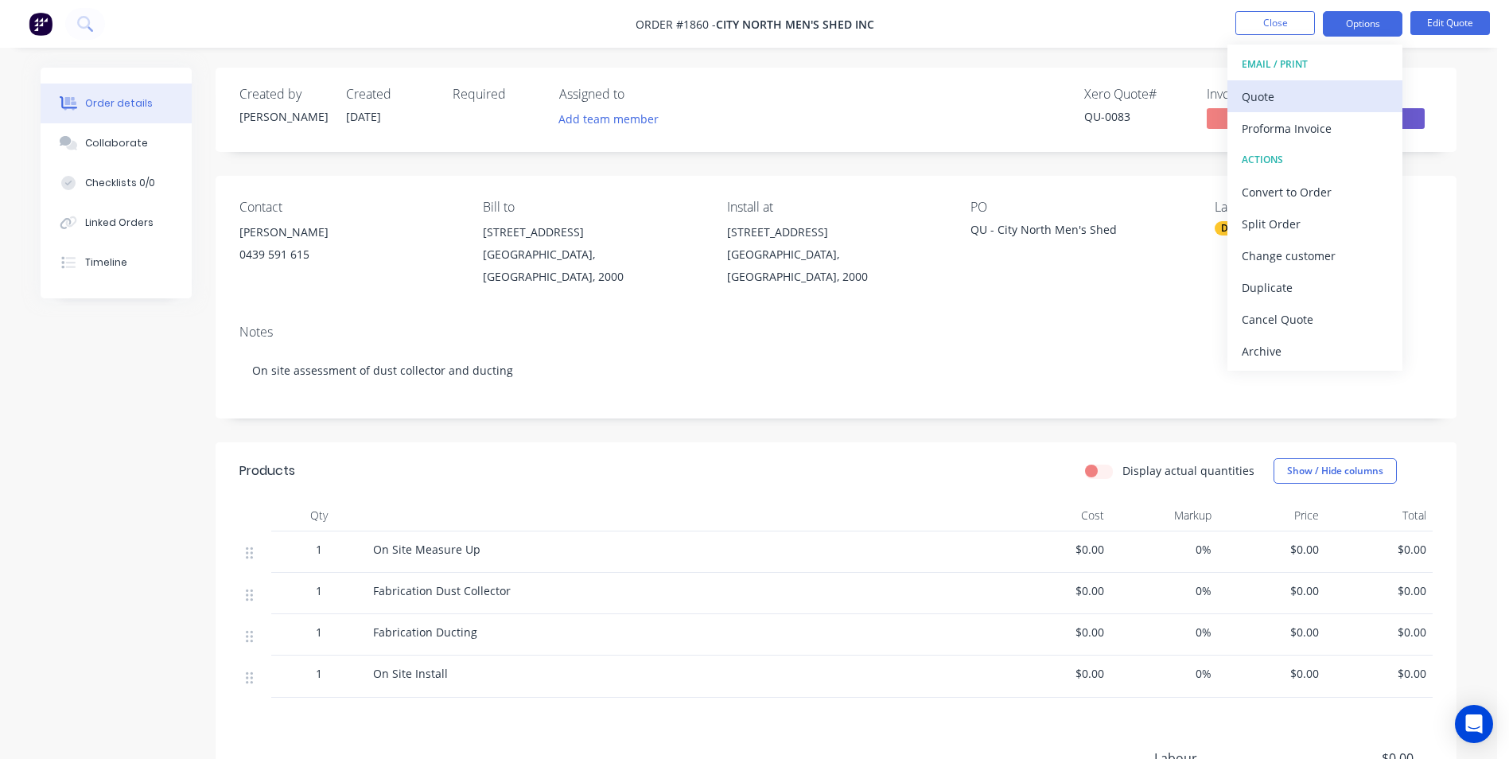
click at [1264, 98] on div "Quote" at bounding box center [1314, 96] width 146 height 23
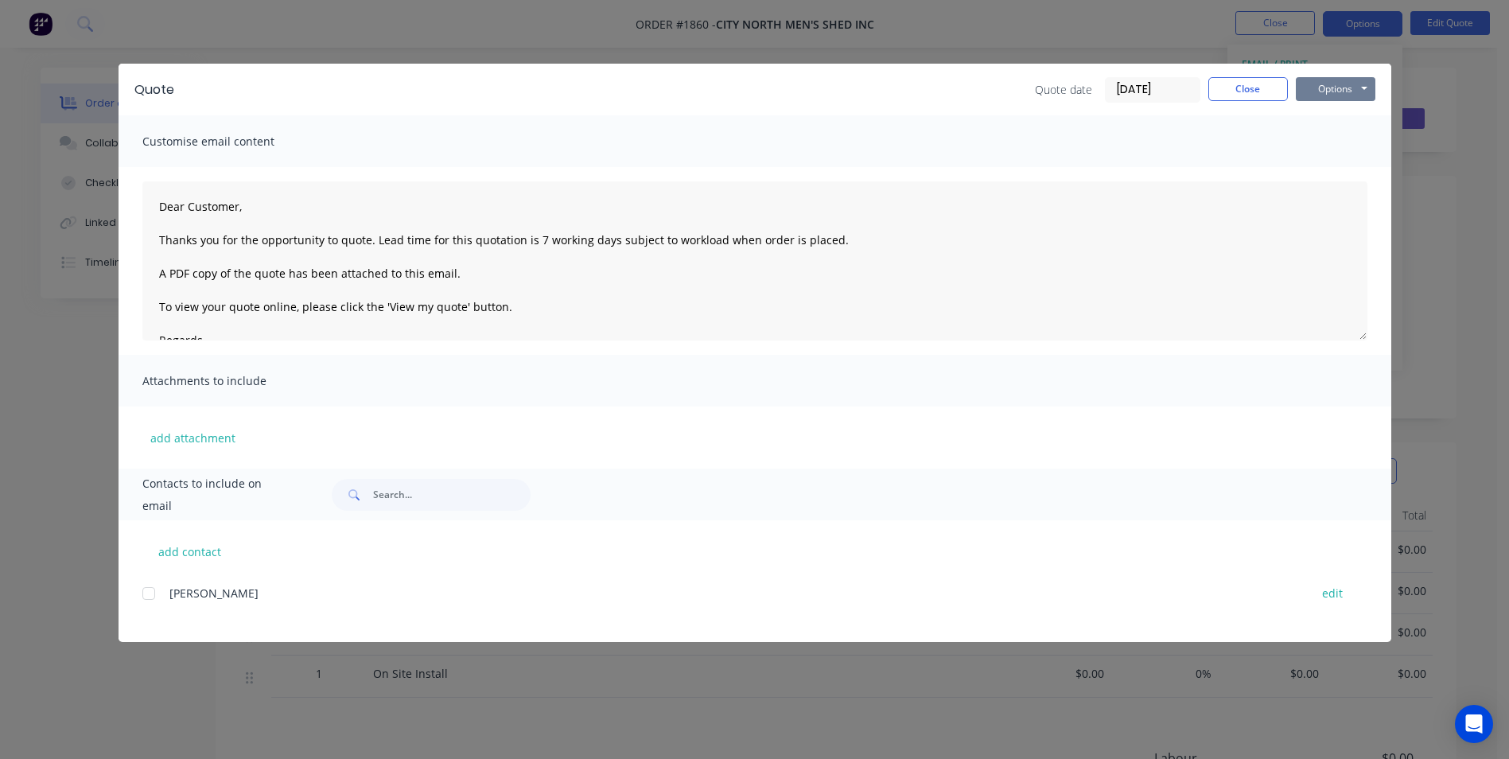
click at [1325, 88] on button "Options" at bounding box center [1335, 89] width 80 height 24
click at [1318, 140] on button "Print" at bounding box center [1346, 143] width 102 height 26
click at [1271, 86] on button "Close" at bounding box center [1248, 89] width 80 height 24
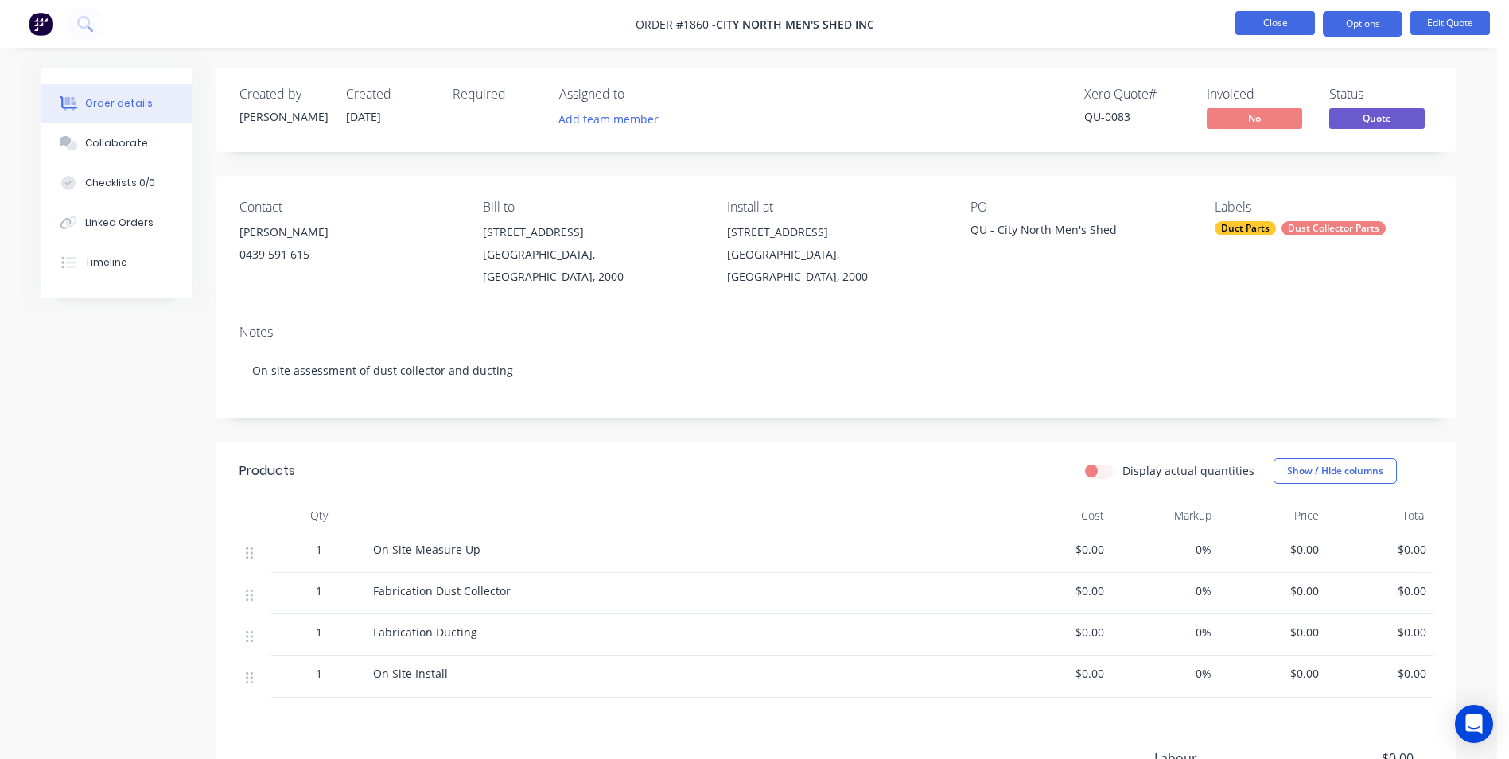
click at [1248, 23] on button "Close" at bounding box center [1275, 23] width 80 height 24
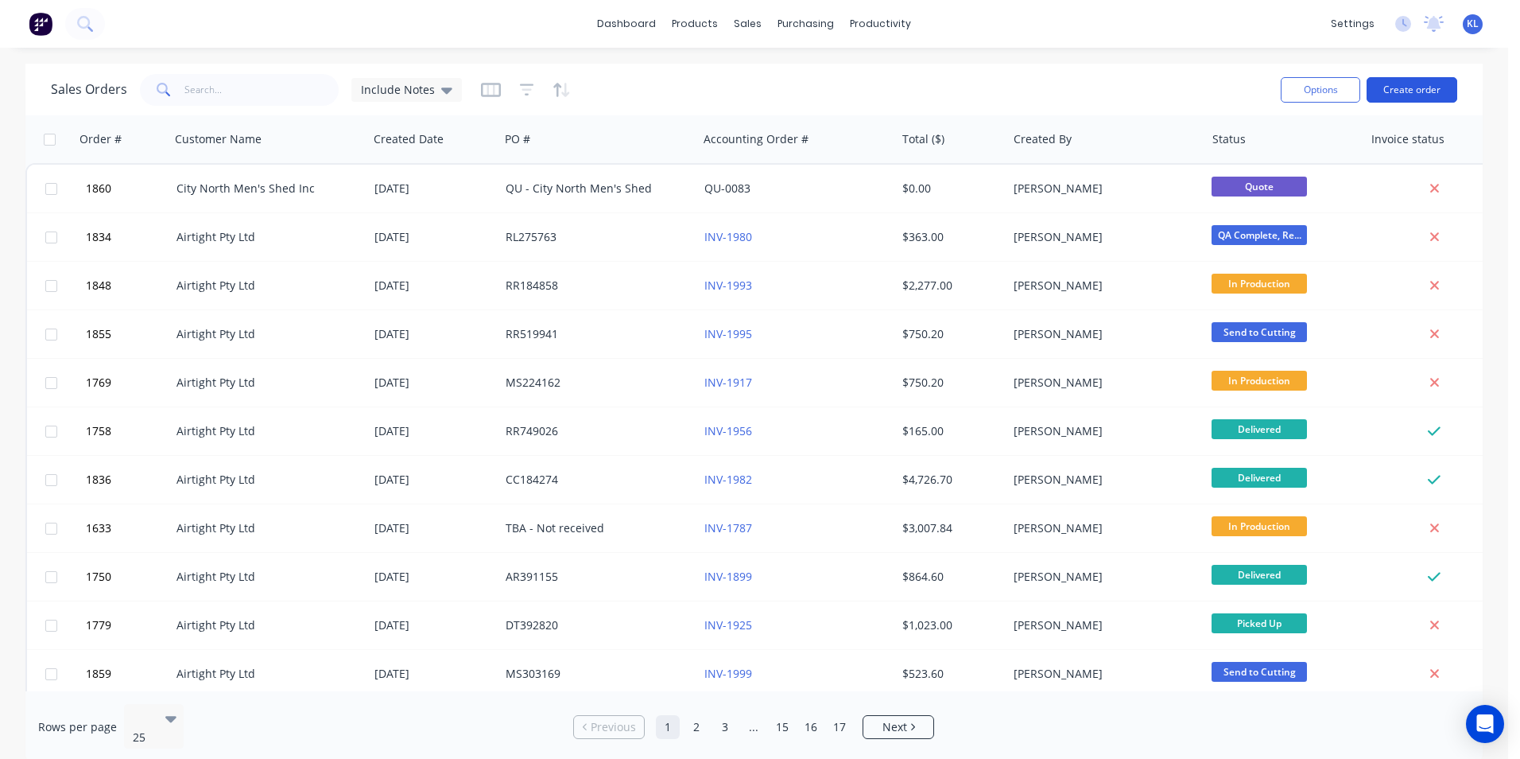
click at [1426, 87] on button "Create order" at bounding box center [1412, 89] width 91 height 25
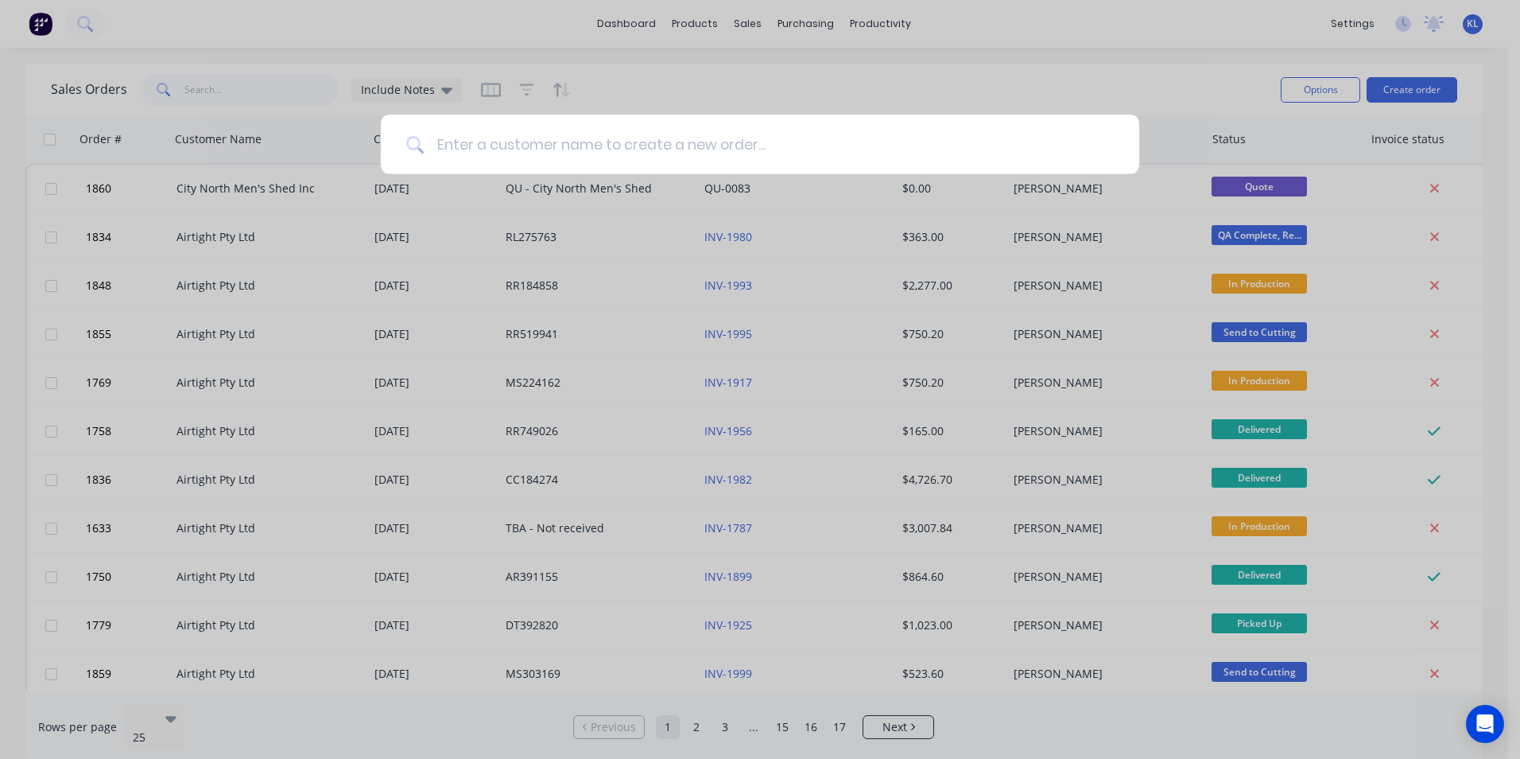
click at [841, 149] on input at bounding box center [769, 145] width 690 height 60
click at [688, 150] on input at bounding box center [769, 145] width 690 height 60
click at [612, 164] on input at bounding box center [769, 145] width 690 height 60
click at [628, 151] on input at bounding box center [769, 145] width 690 height 60
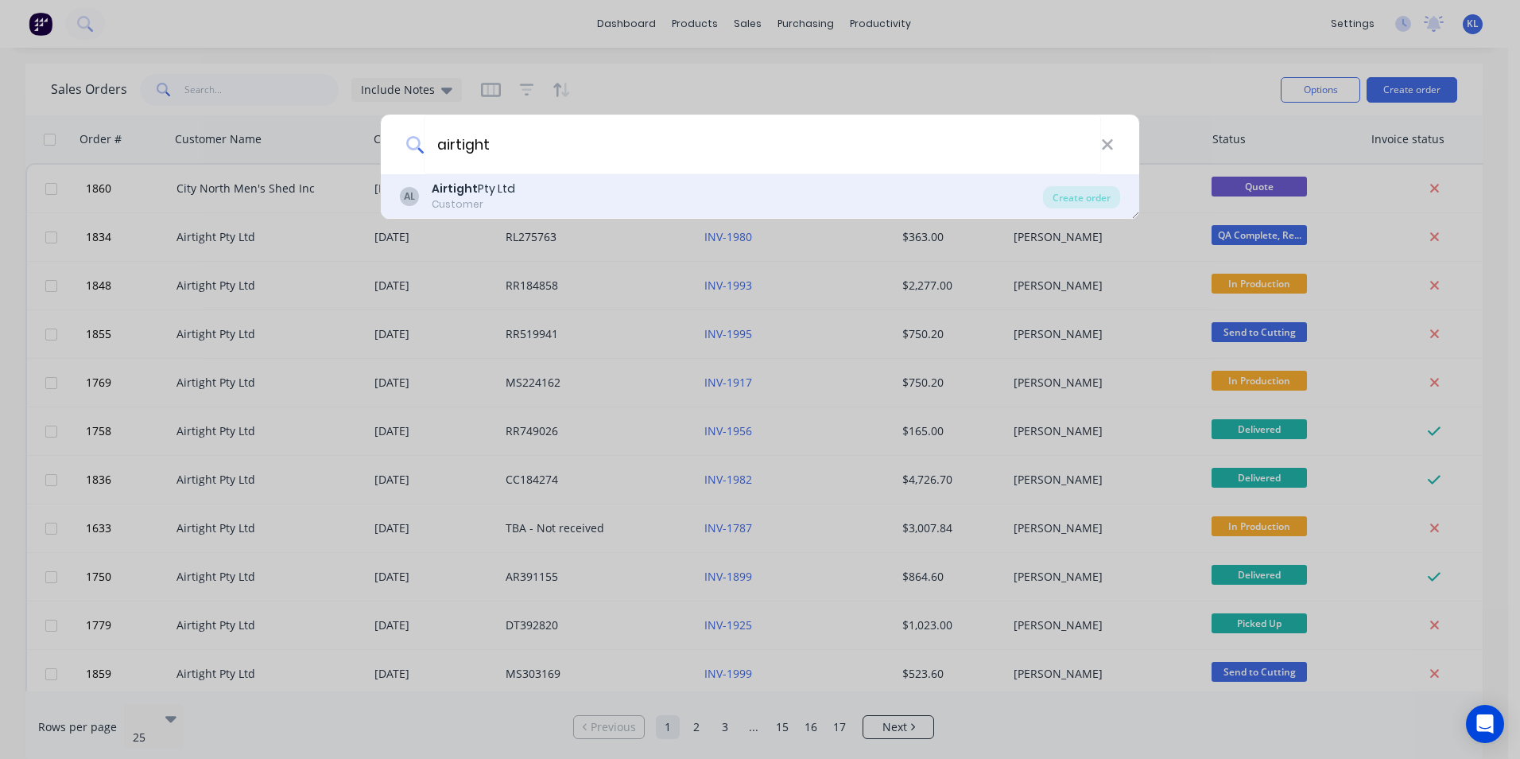
type input "airtight"
click at [573, 197] on div "AL Airtight Pty Ltd Customer" at bounding box center [721, 196] width 643 height 31
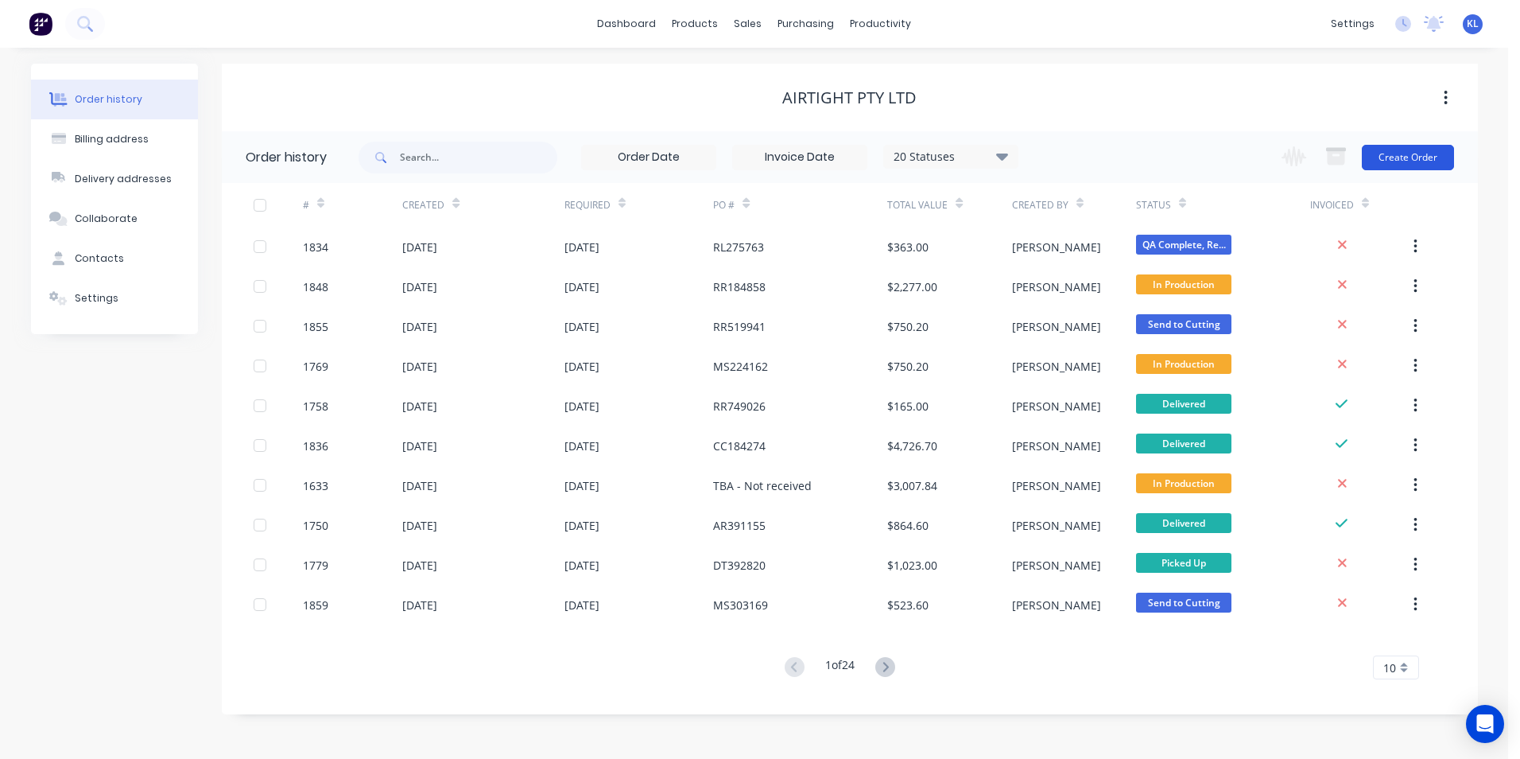
click at [1380, 162] on button "Create Order" at bounding box center [1408, 157] width 92 height 25
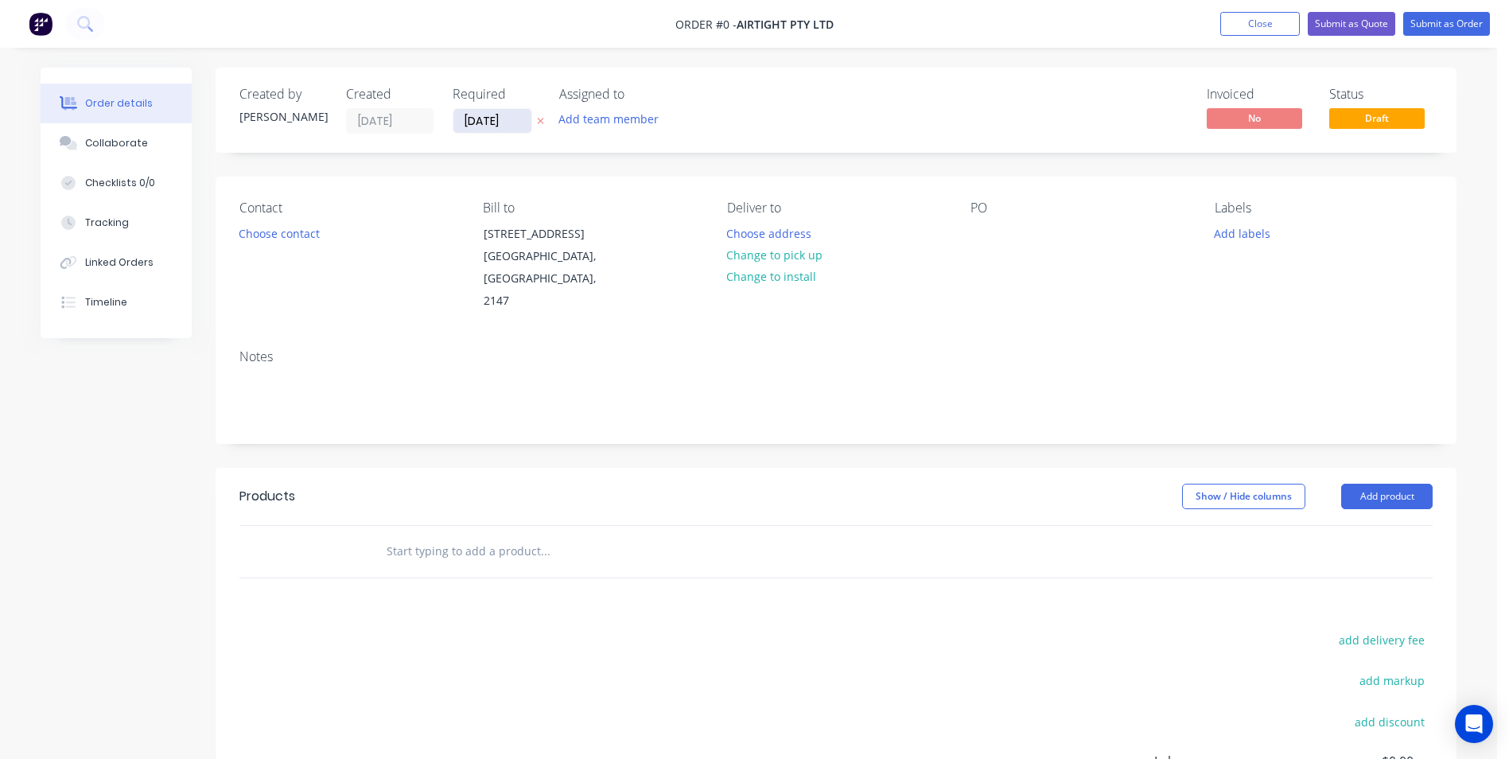
click at [470, 119] on input "11/08/25" at bounding box center [492, 121] width 78 height 24
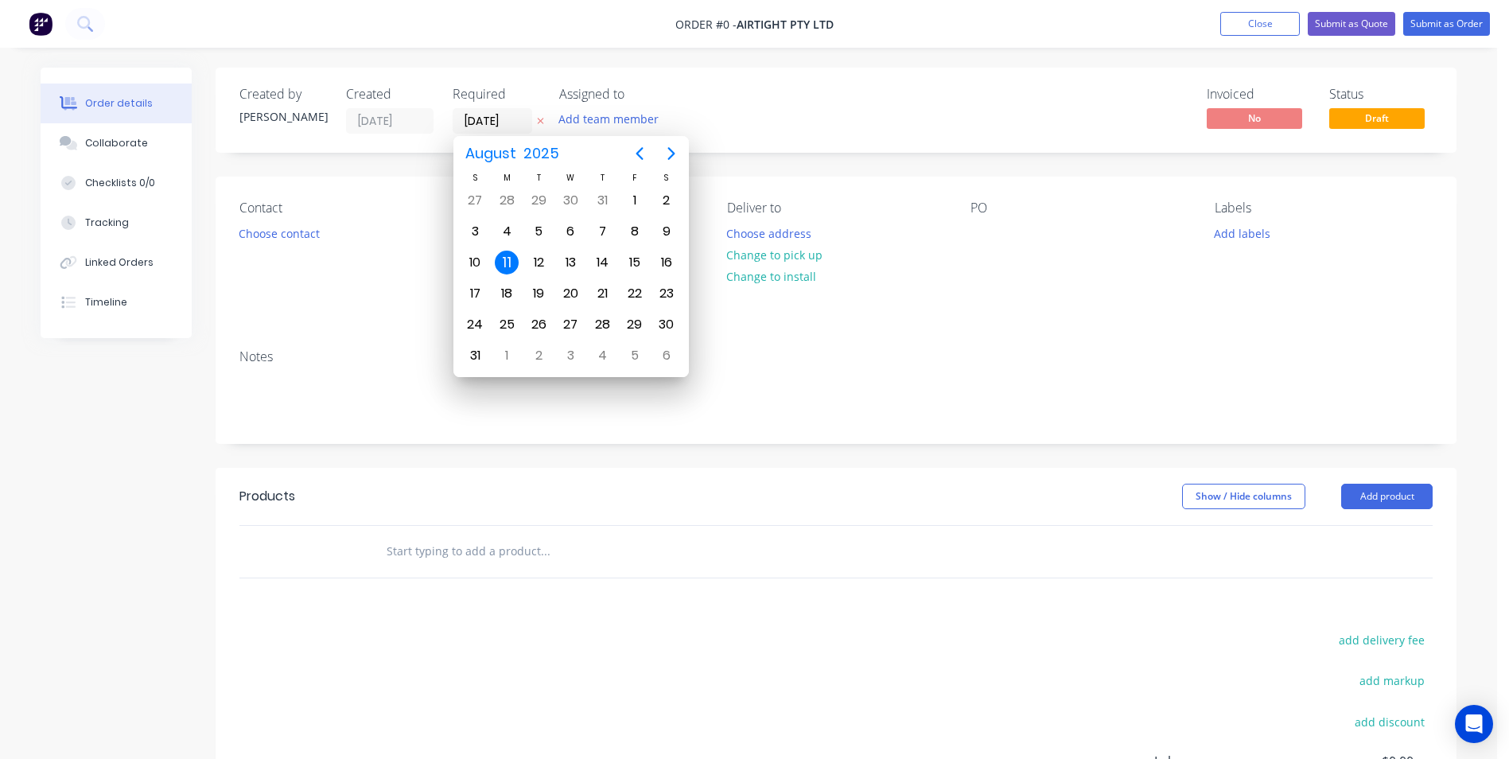
type input "12/08/25"
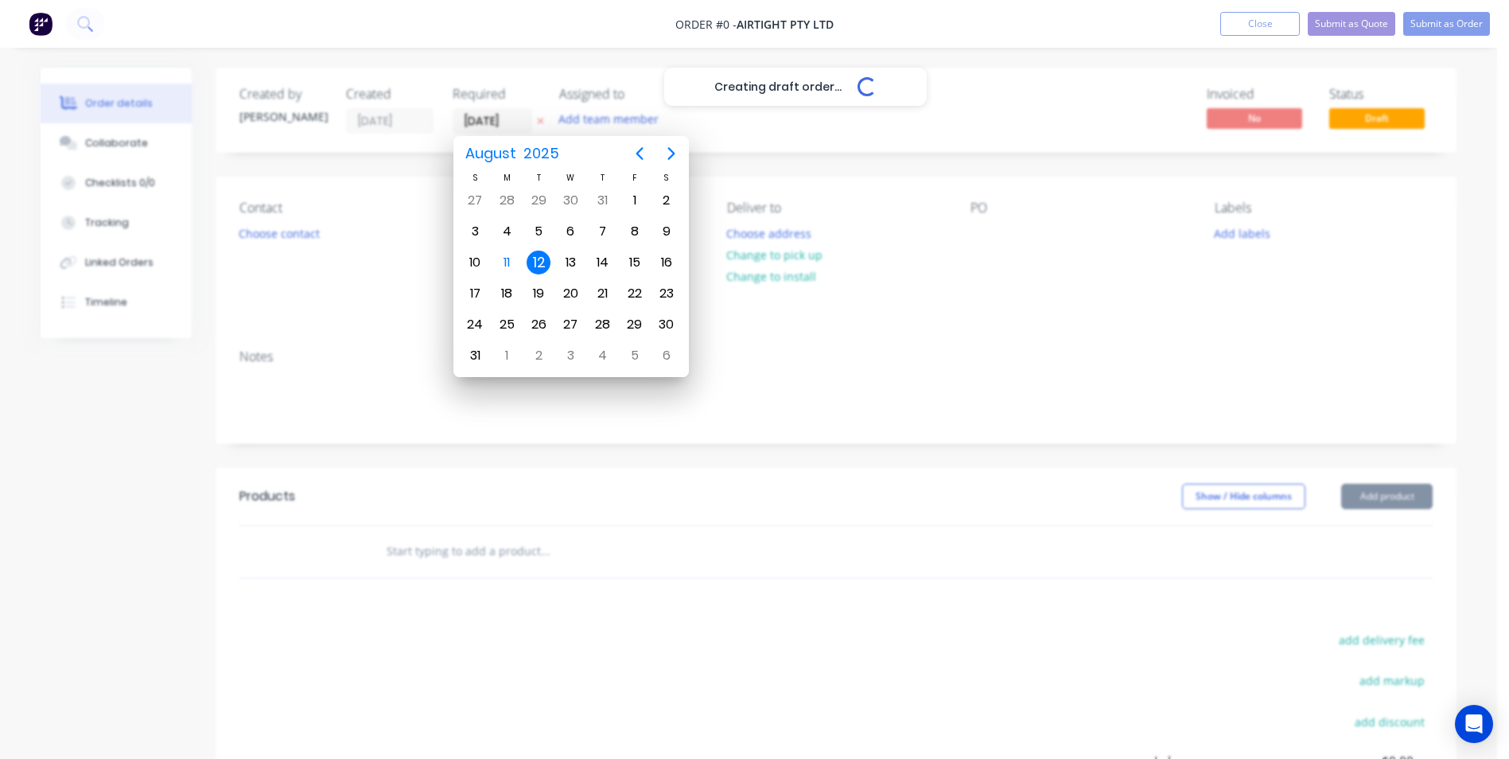
click at [534, 251] on div "12" at bounding box center [538, 262] width 24 height 24
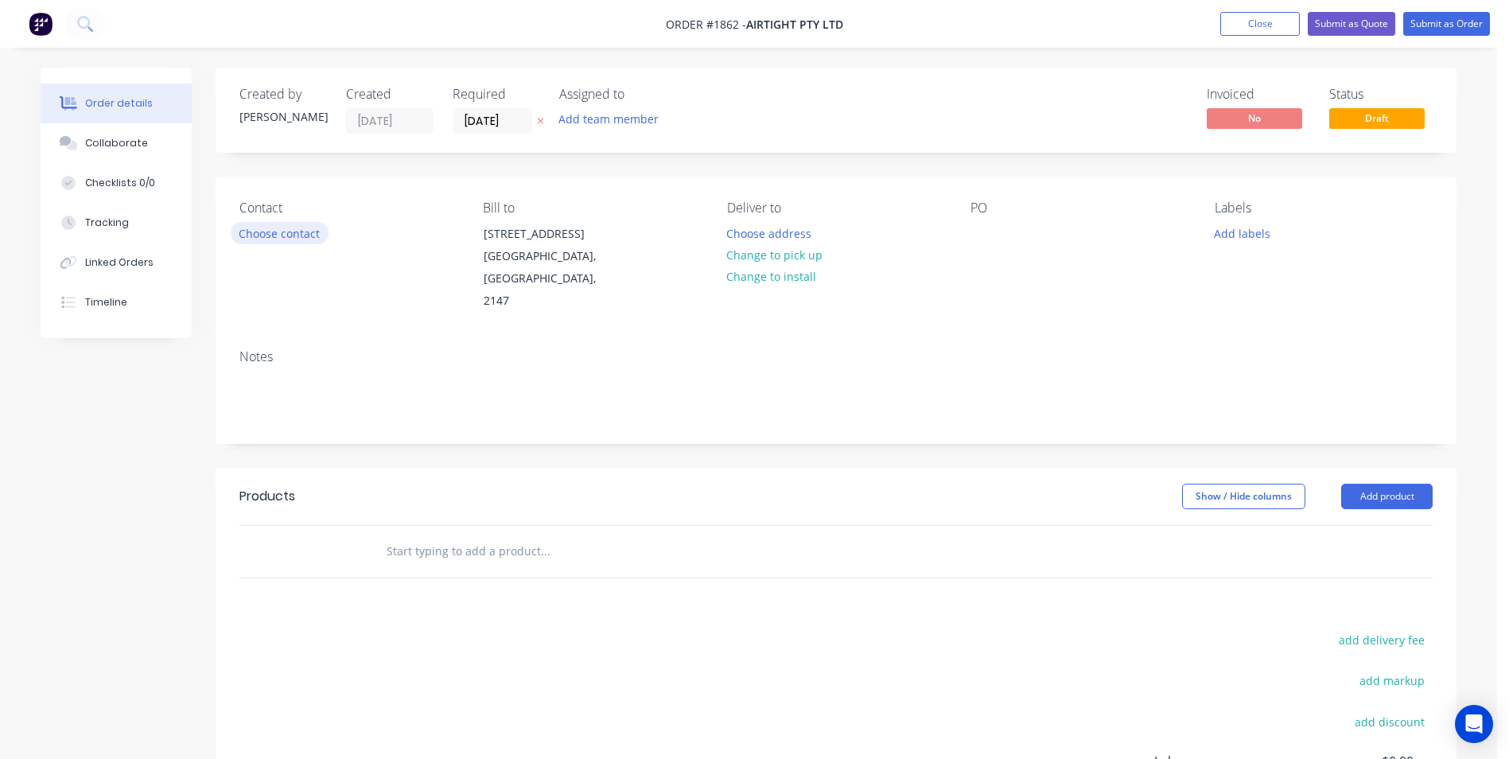
click at [278, 227] on button "Choose contact" at bounding box center [280, 232] width 98 height 21
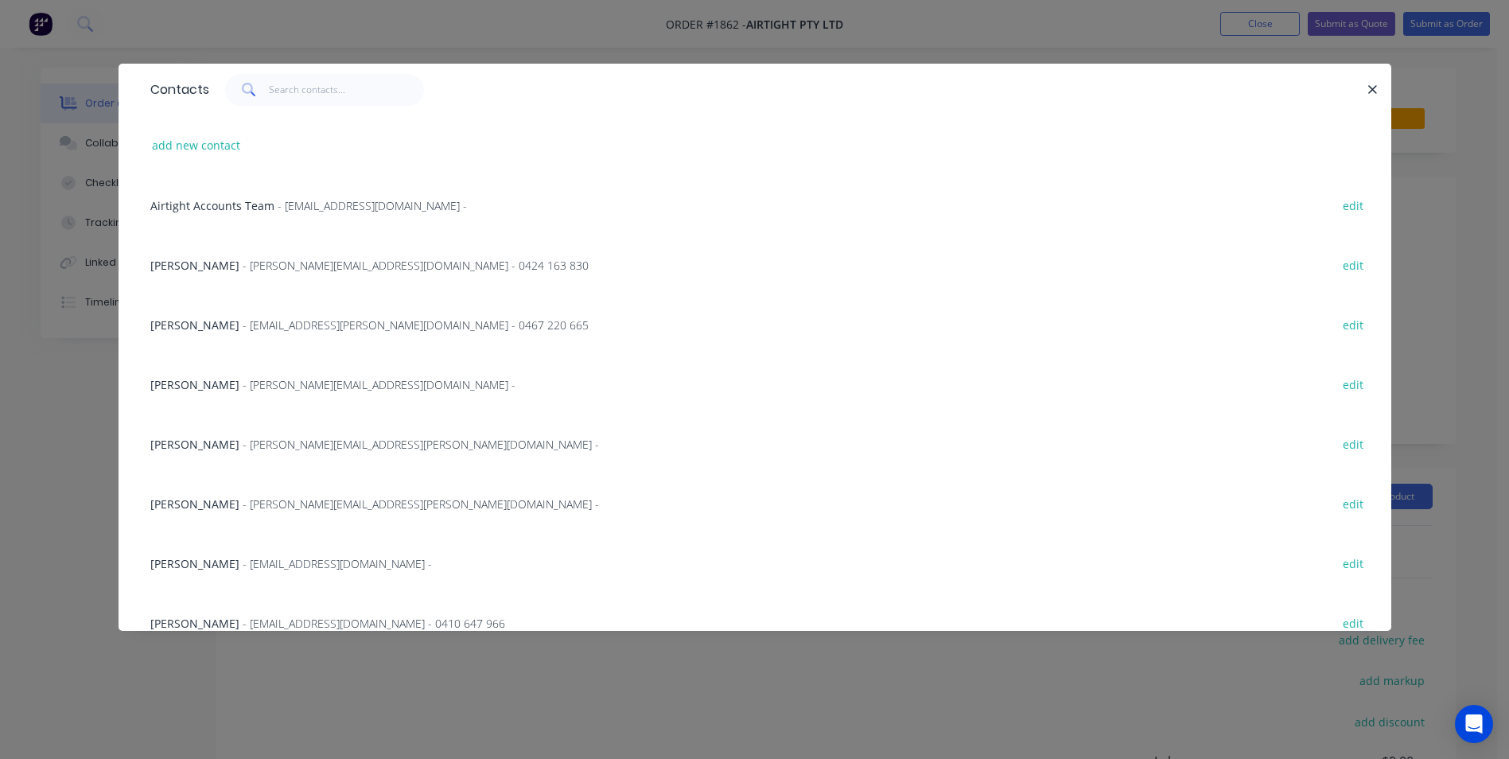
click at [243, 265] on span "- Daniel.T@airtight.com.au - 0424 163 830" at bounding box center [416, 265] width 346 height 15
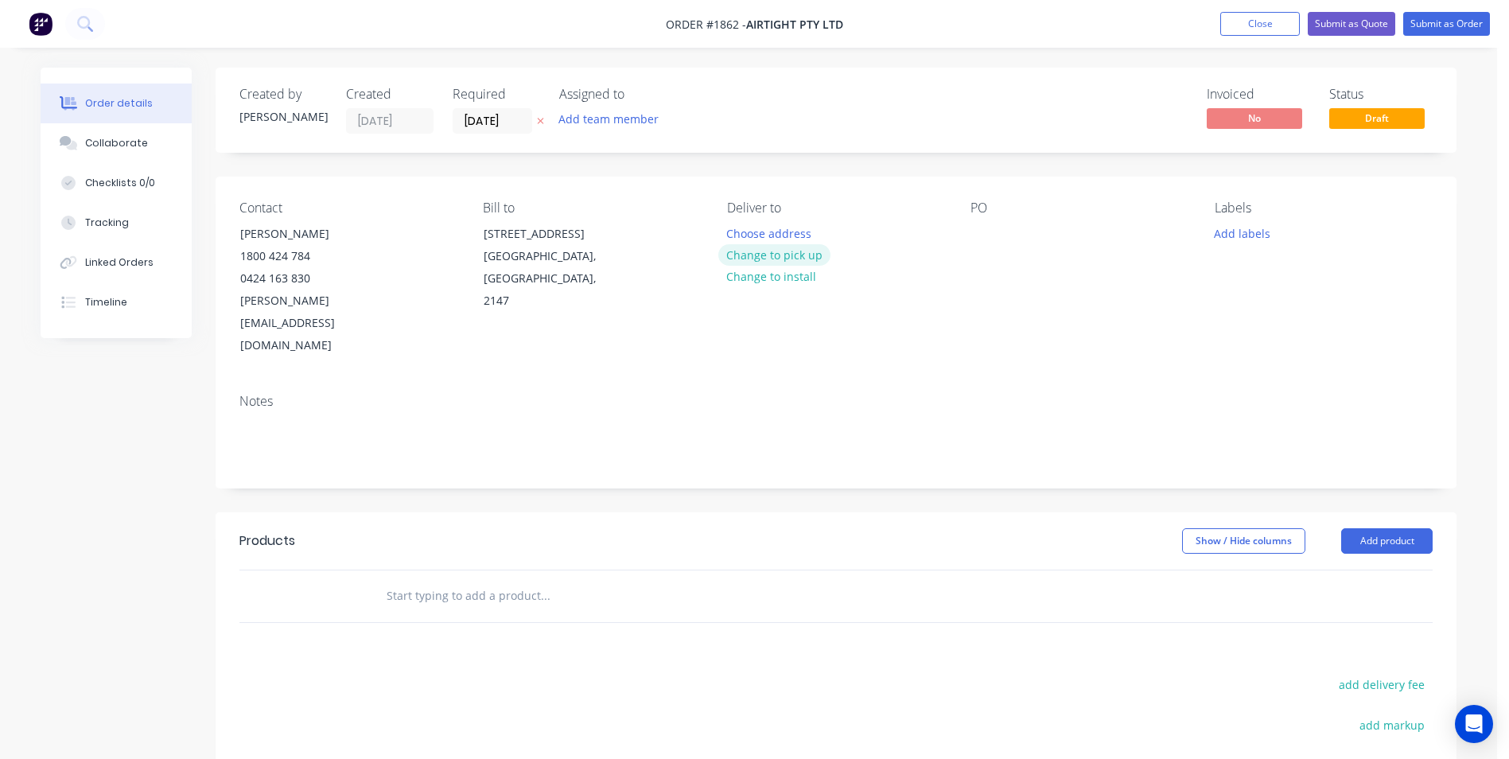
click at [781, 257] on button "Change to pick up" at bounding box center [774, 254] width 113 height 21
click at [978, 226] on div at bounding box center [982, 233] width 25 height 23
click at [984, 226] on div at bounding box center [982, 233] width 25 height 23
drag, startPoint x: 984, startPoint y: 226, endPoint x: 998, endPoint y: 239, distance: 18.6
click at [1080, 180] on div "Contact Daniel Tang 1800 424 784 0424 163 830 Daniel.T@airtight.com.au Bill to …" at bounding box center [836, 279] width 1241 height 204
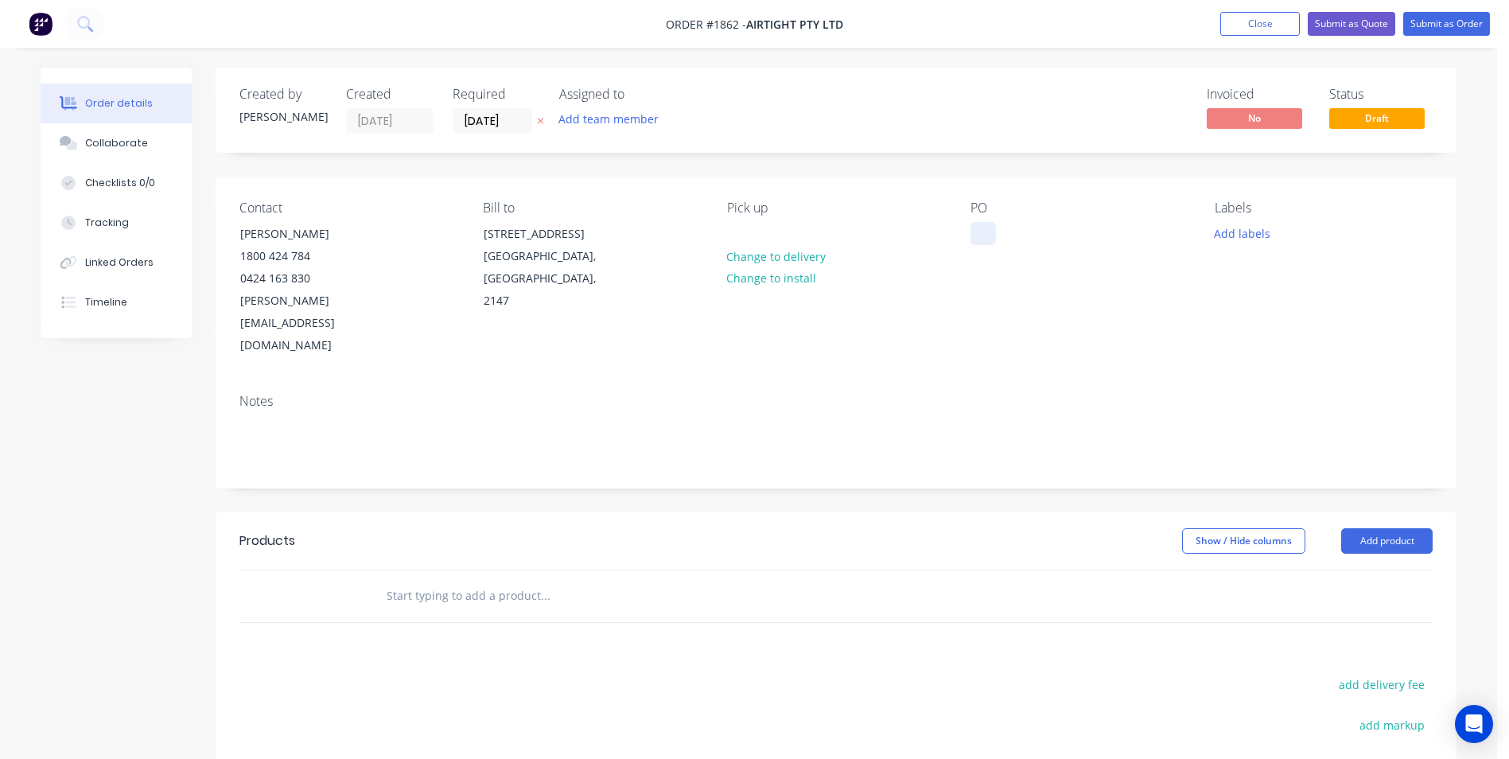
click at [984, 243] on div at bounding box center [982, 233] width 25 height 23
paste div
click at [1229, 231] on button "Add labels" at bounding box center [1241, 232] width 73 height 21
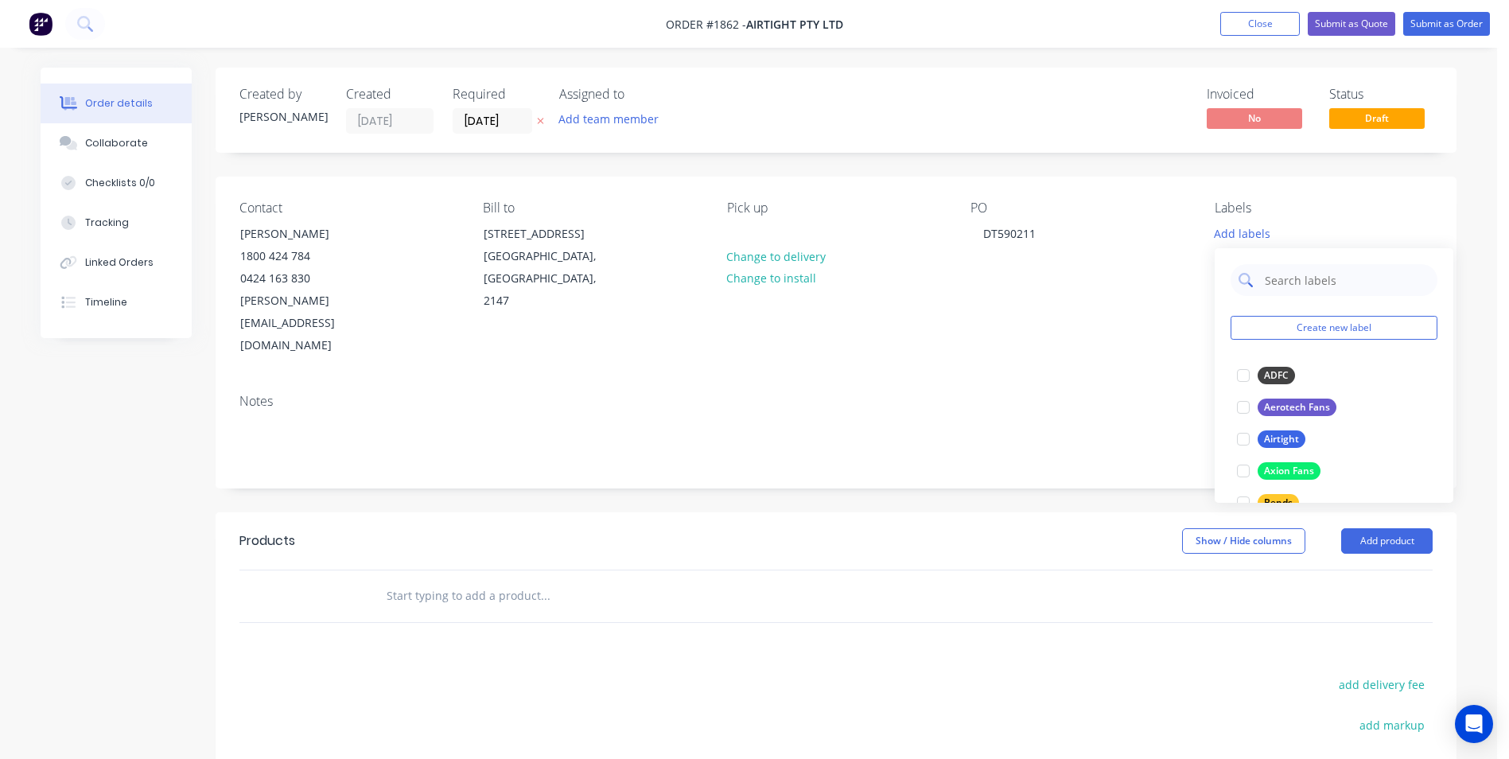
click at [1266, 282] on input "text" at bounding box center [1346, 280] width 166 height 32
click at [1246, 371] on div at bounding box center [1243, 375] width 32 height 32
click at [1300, 283] on input "Air" at bounding box center [1346, 272] width 166 height 32
type input "A"
click at [1235, 368] on div at bounding box center [1243, 367] width 32 height 32
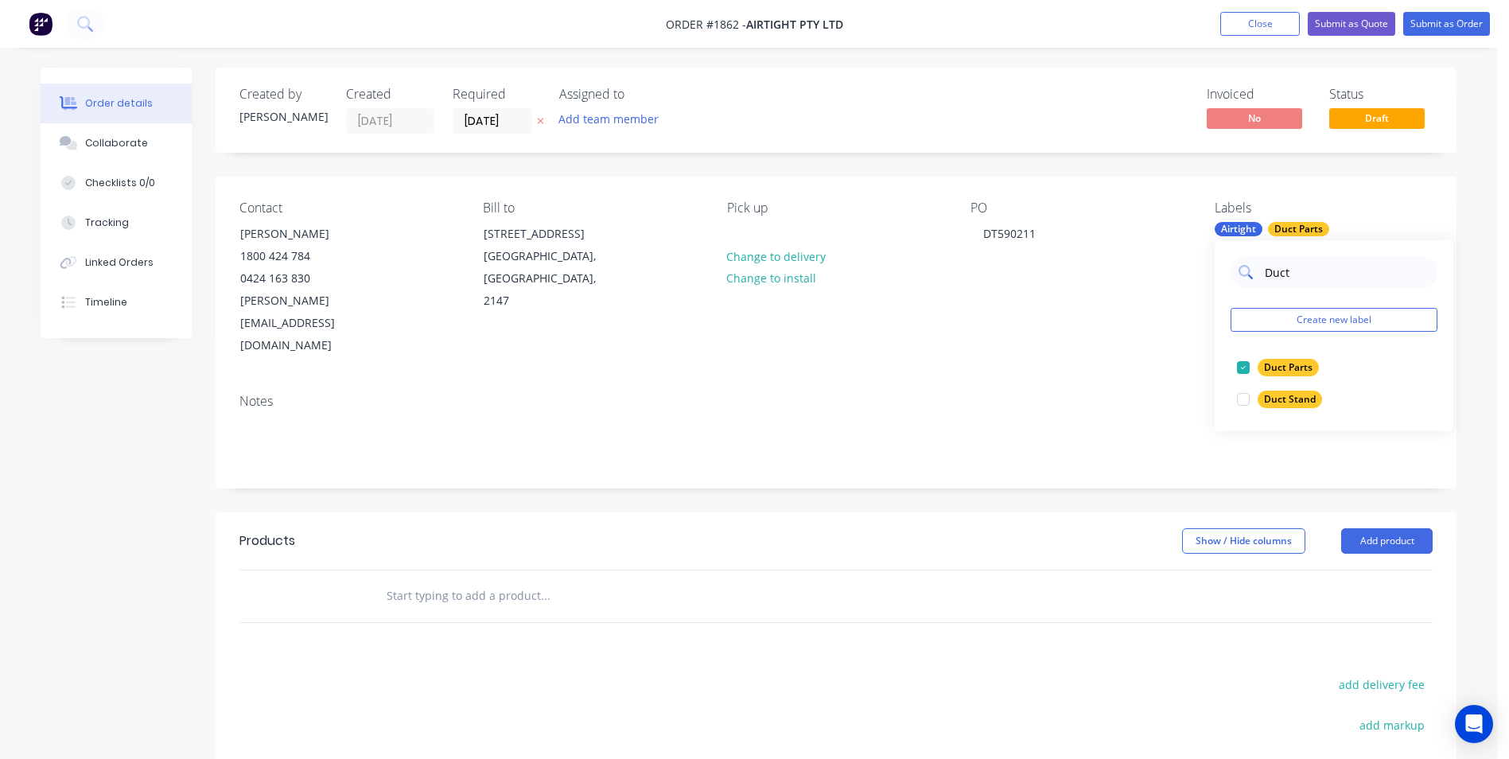
click at [1309, 280] on input "Duct" at bounding box center [1346, 272] width 166 height 32
type input "D"
type input "A"
type input "Si"
click at [1248, 434] on div at bounding box center [1243, 431] width 32 height 32
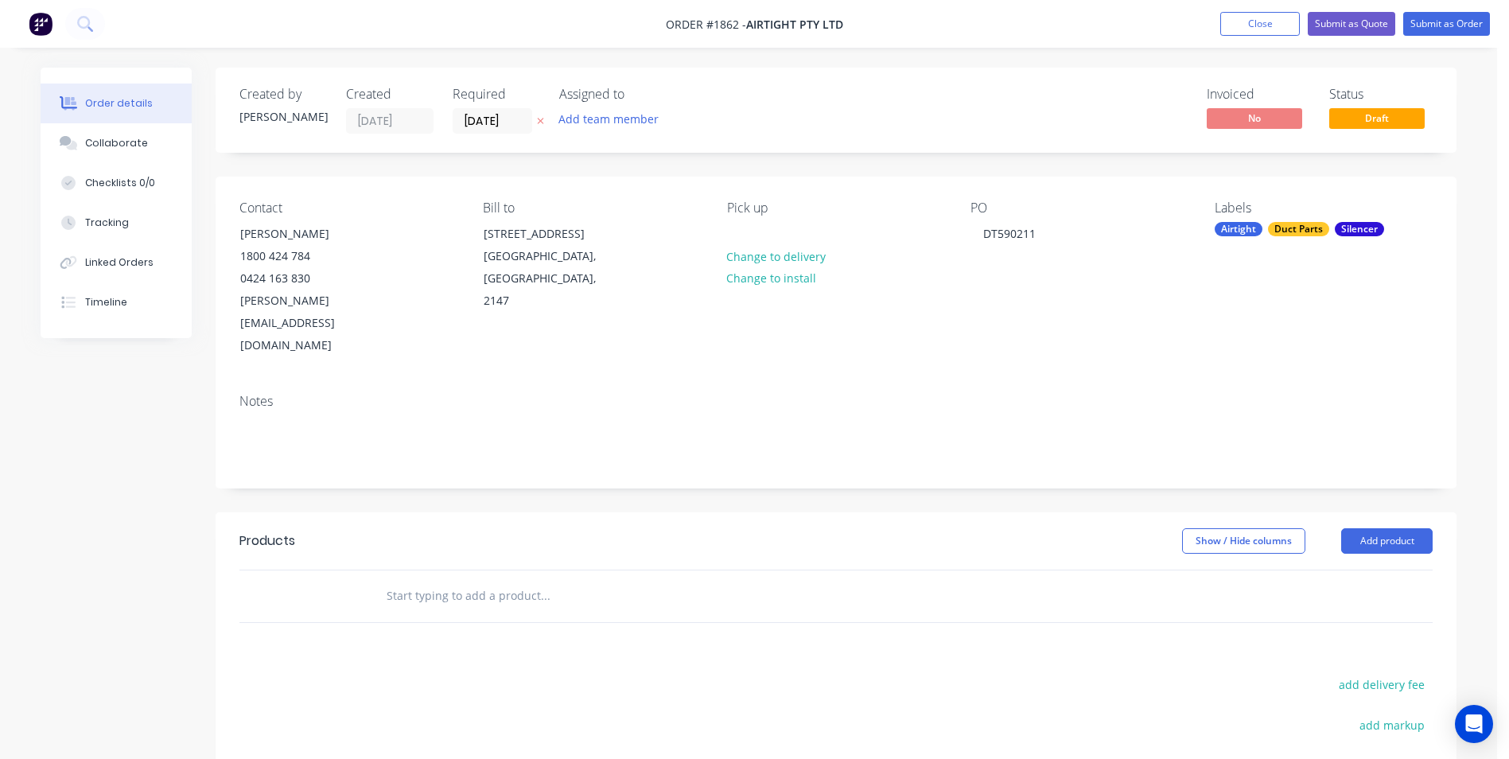
click at [1005, 269] on div "PO DT590211" at bounding box center [1079, 278] width 218 height 157
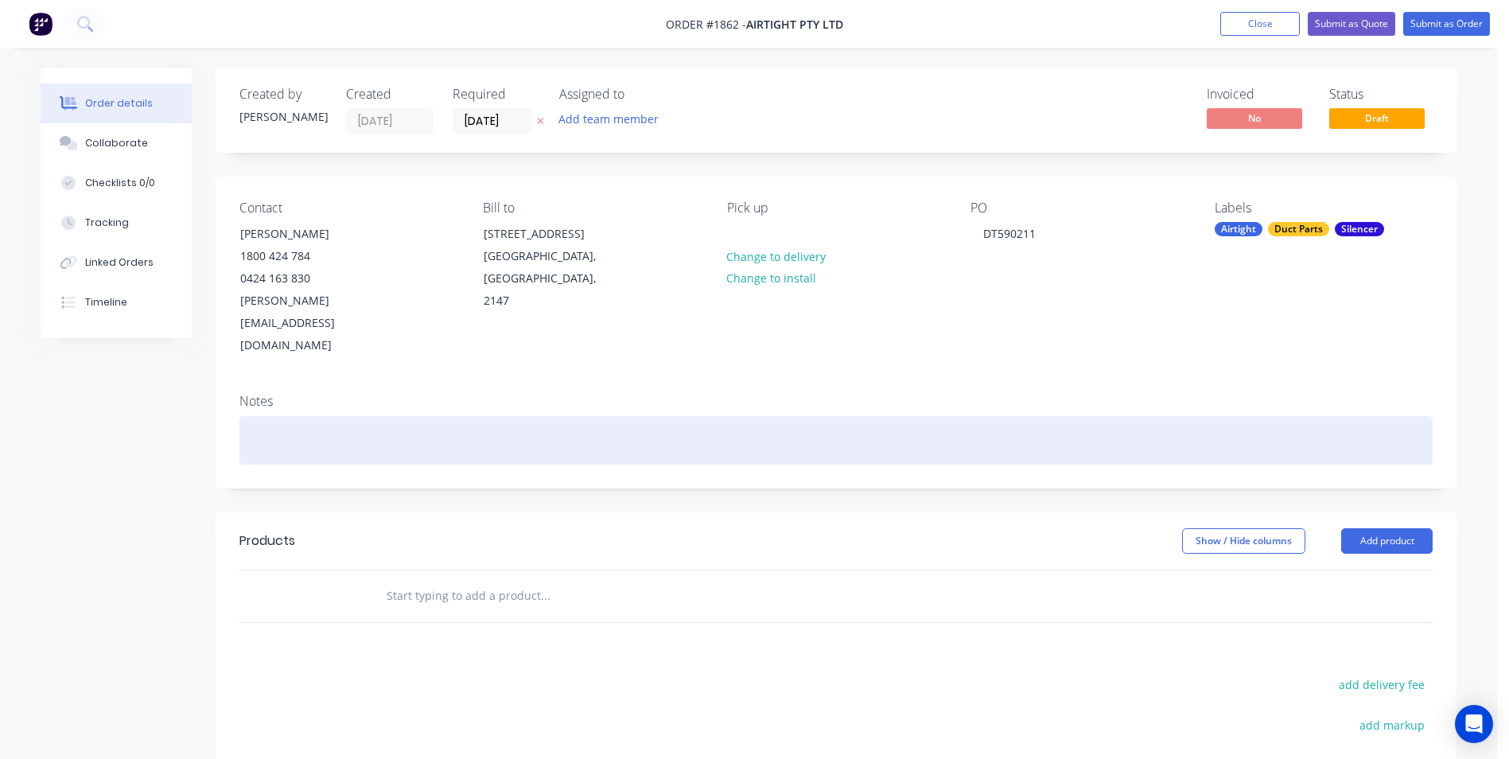
click at [259, 416] on div at bounding box center [835, 440] width 1193 height 49
click at [276, 416] on div at bounding box center [835, 440] width 1193 height 49
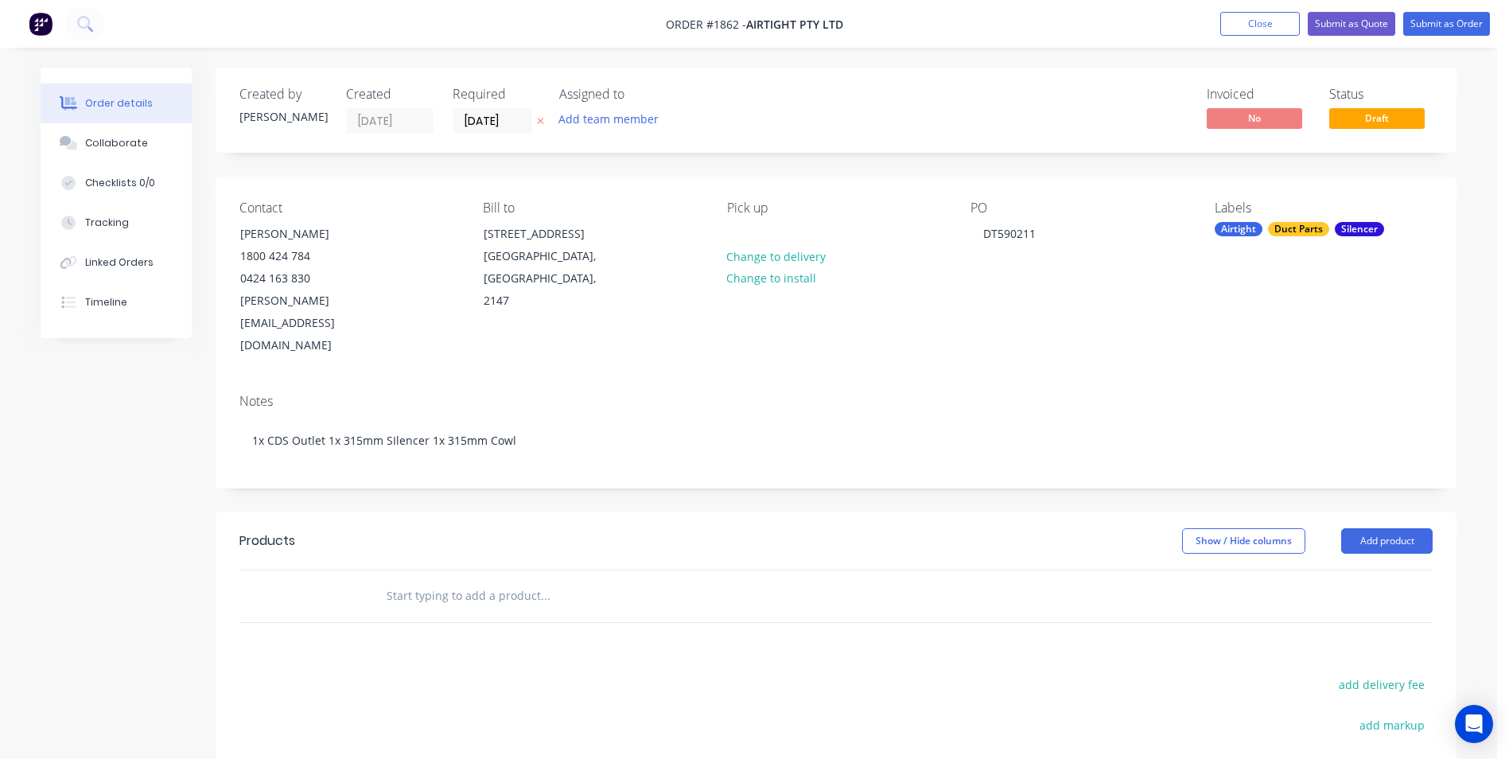
click at [402, 597] on div "Products Show / Hide columns Add product add delivery fee add markup add discou…" at bounding box center [836, 758] width 1241 height 492
click at [425, 580] on input "text" at bounding box center [545, 596] width 318 height 32
drag, startPoint x: 411, startPoint y: 538, endPoint x: 428, endPoint y: 524, distance: 22.0
click at [1348, 528] on button "Add product" at bounding box center [1386, 540] width 91 height 25
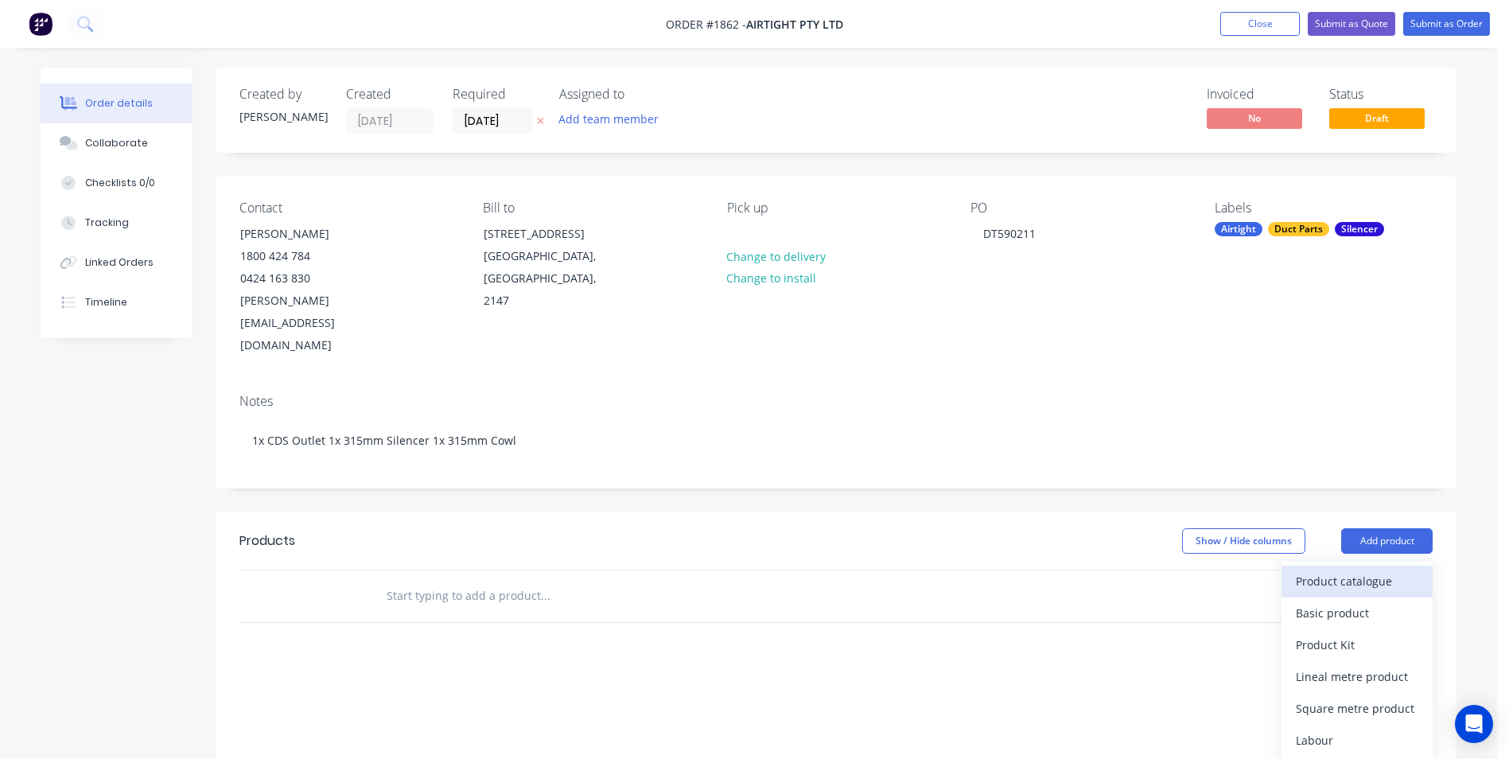
click at [1332, 569] on div "Product catalogue" at bounding box center [1356, 580] width 122 height 23
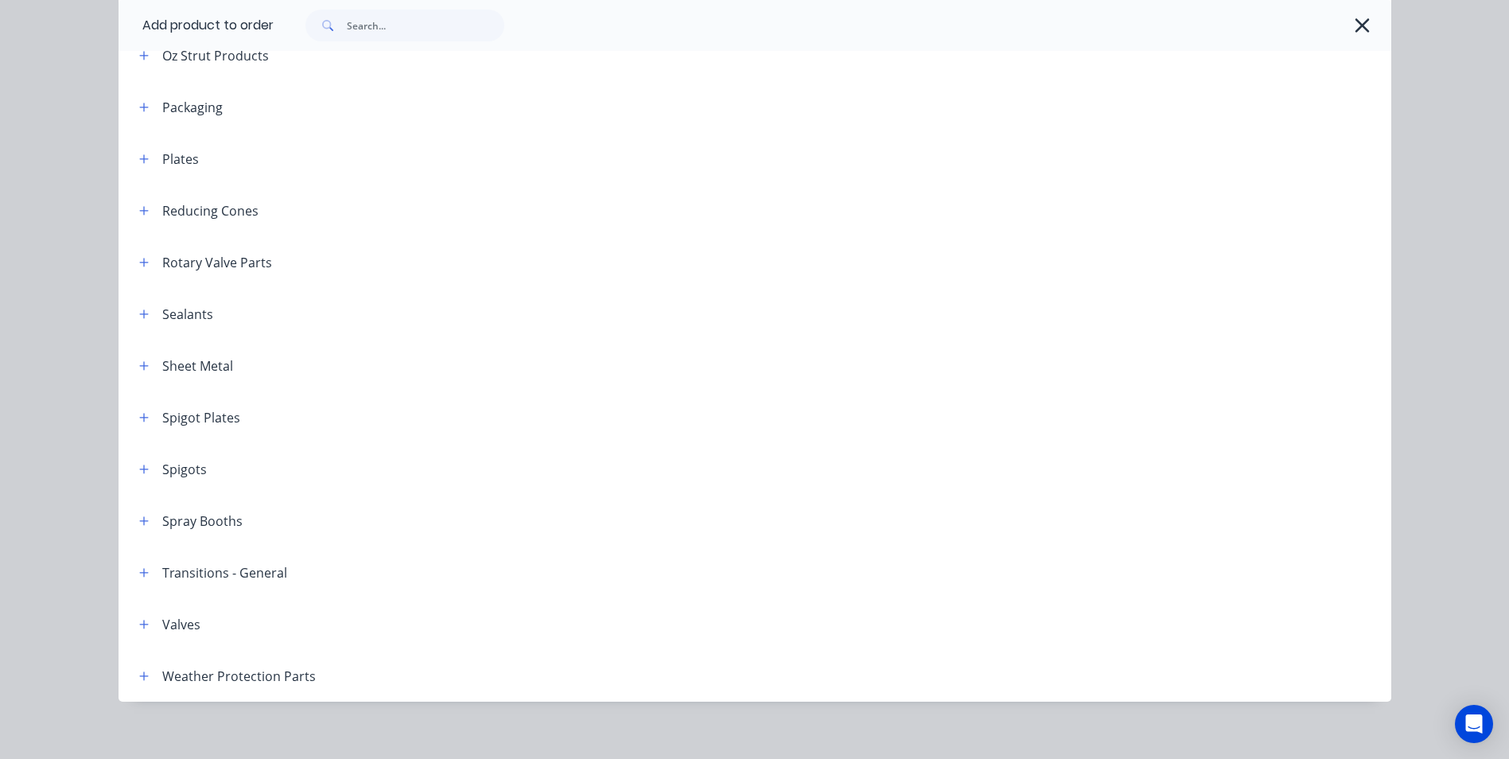
scroll to position [1708, 0]
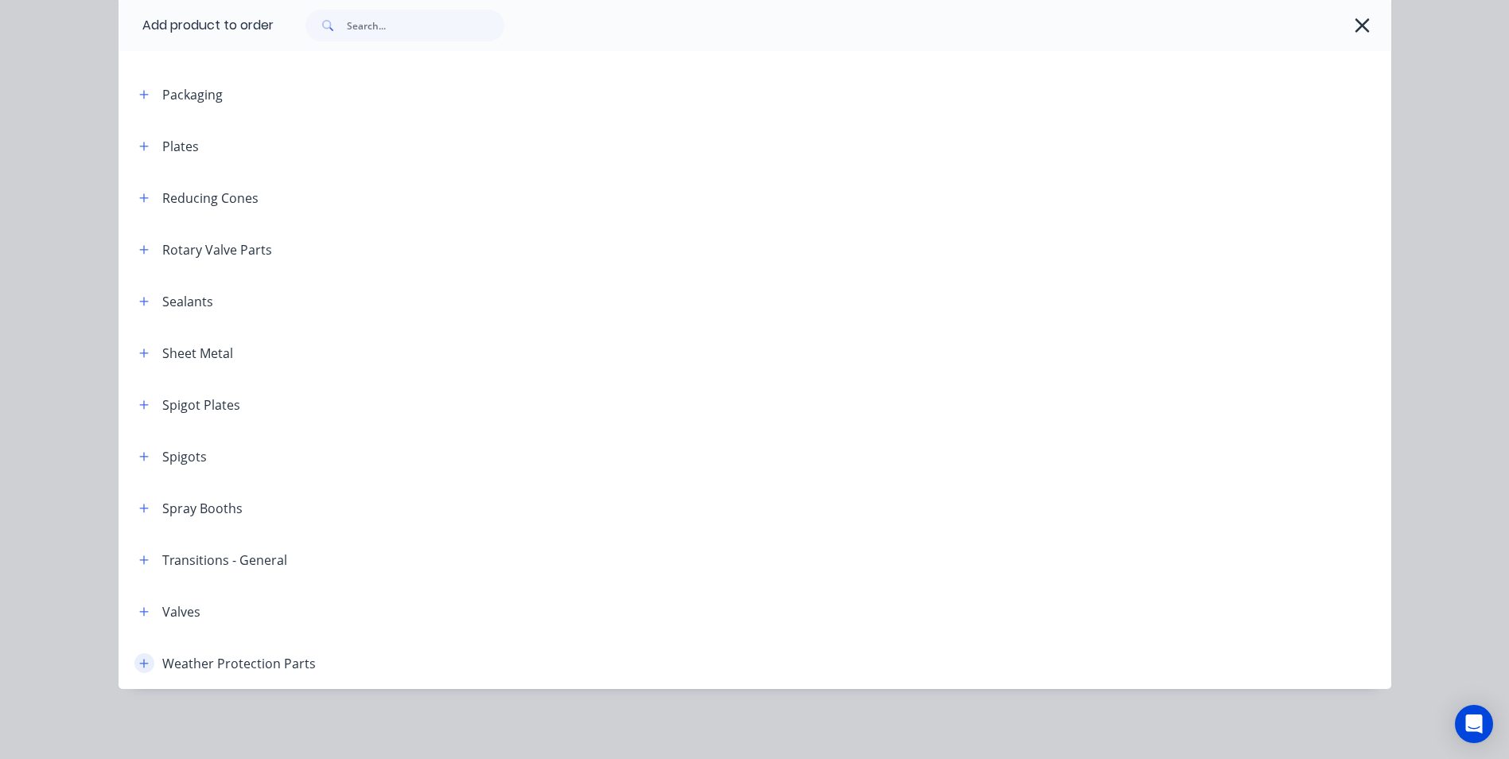
click at [139, 663] on icon "button" at bounding box center [144, 663] width 10 height 11
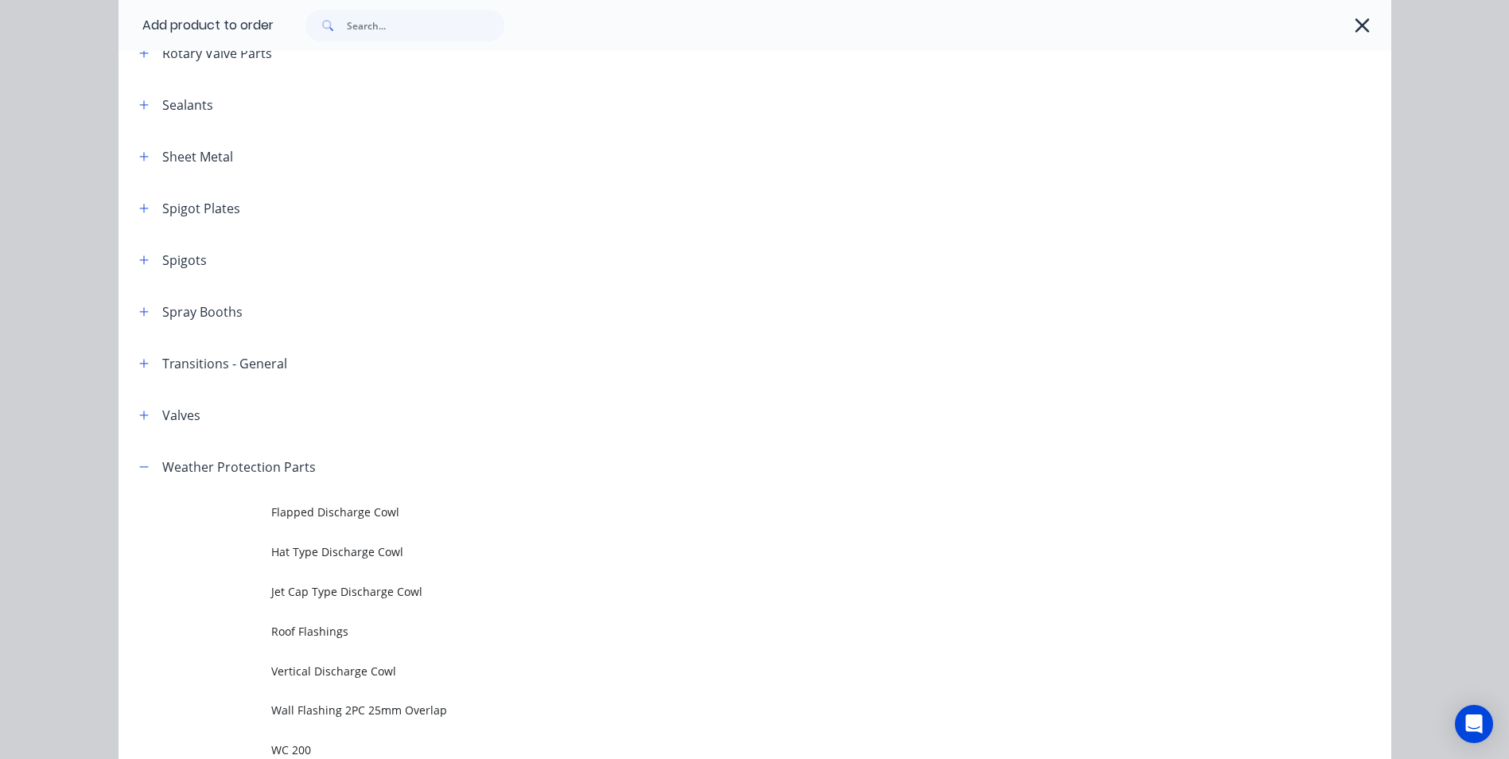
scroll to position [2025, 0]
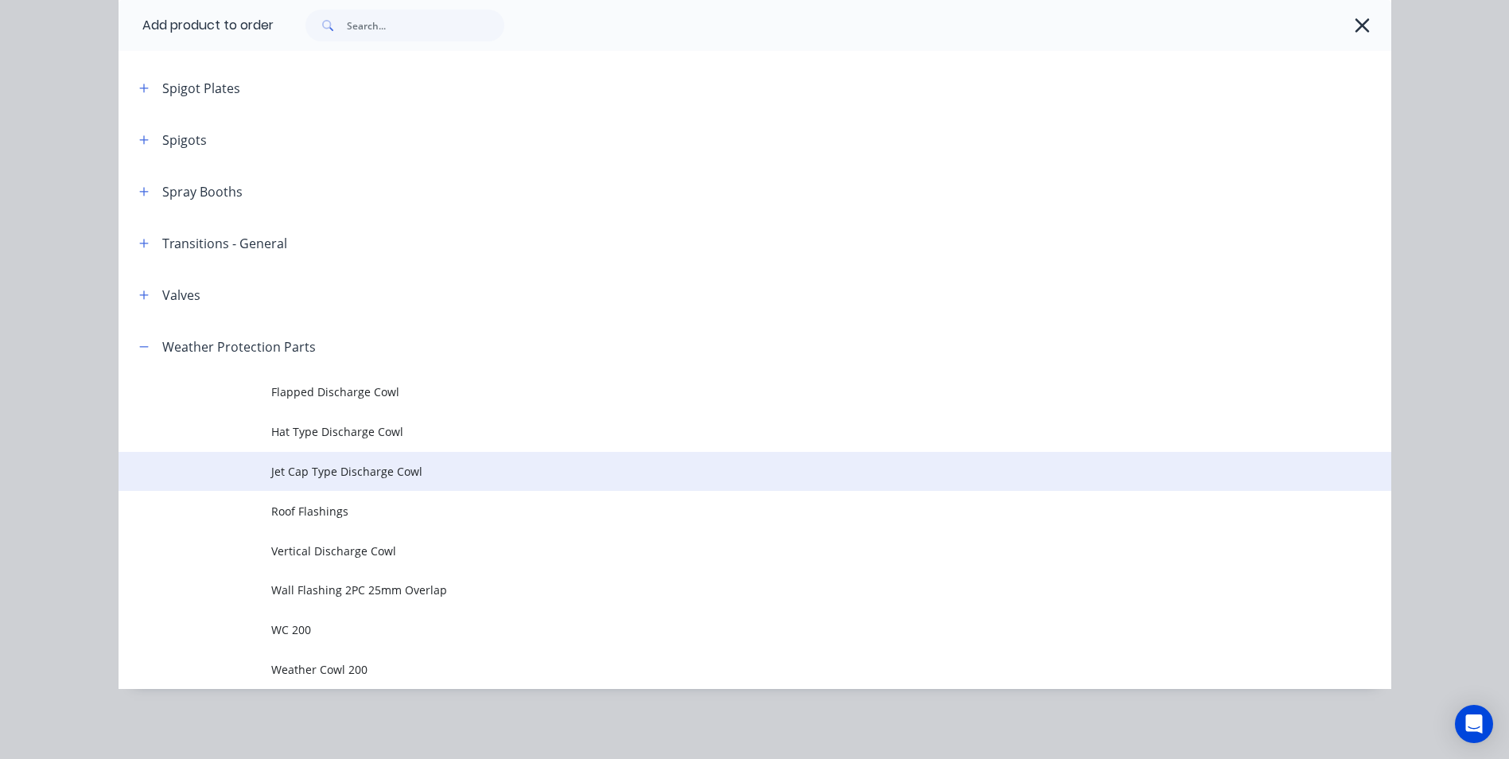
click at [364, 467] on span "Jet Cap Type Discharge Cowl" at bounding box center [718, 471] width 895 height 17
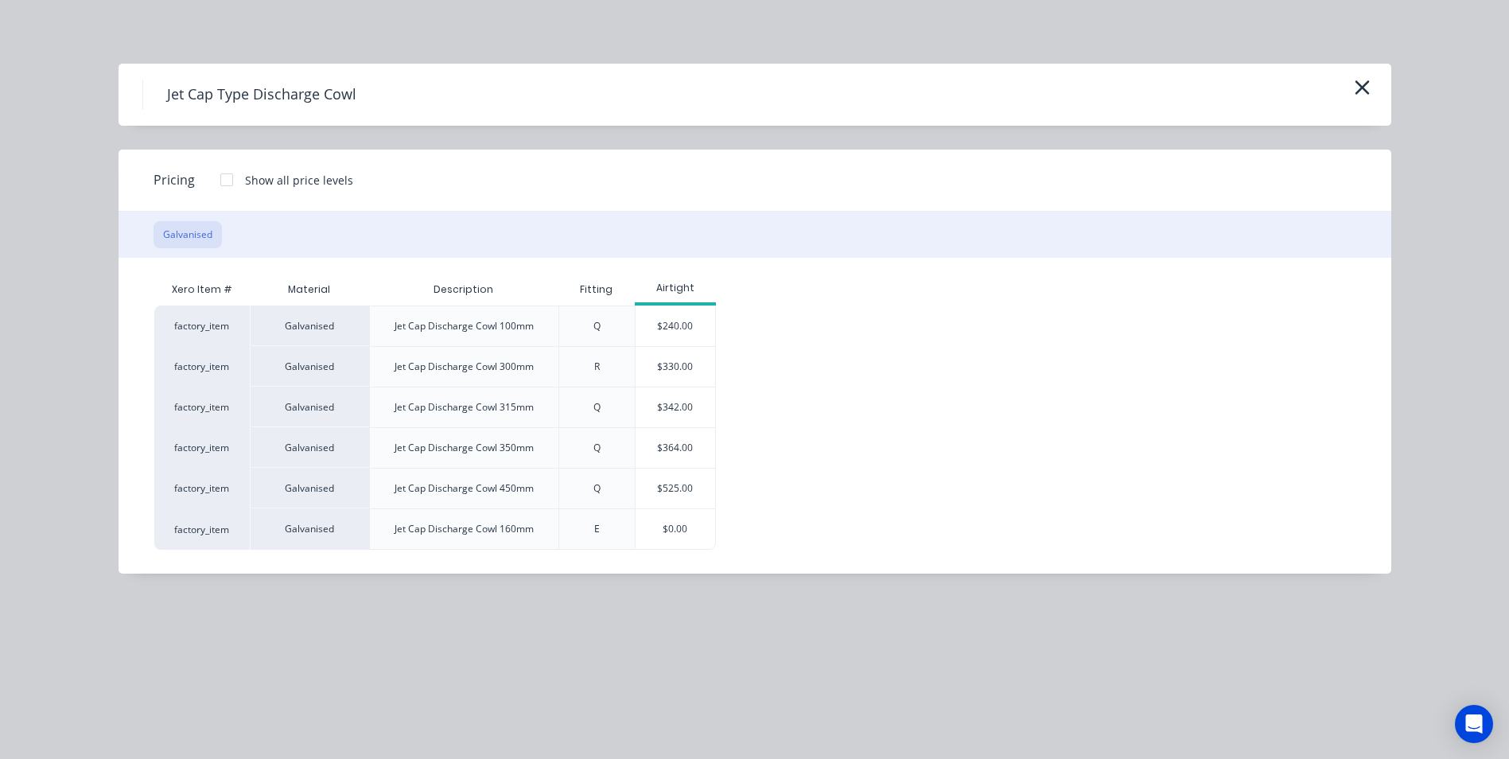
scroll to position [247, 0]
click at [682, 405] on div "$342.00" at bounding box center [675, 407] width 80 height 40
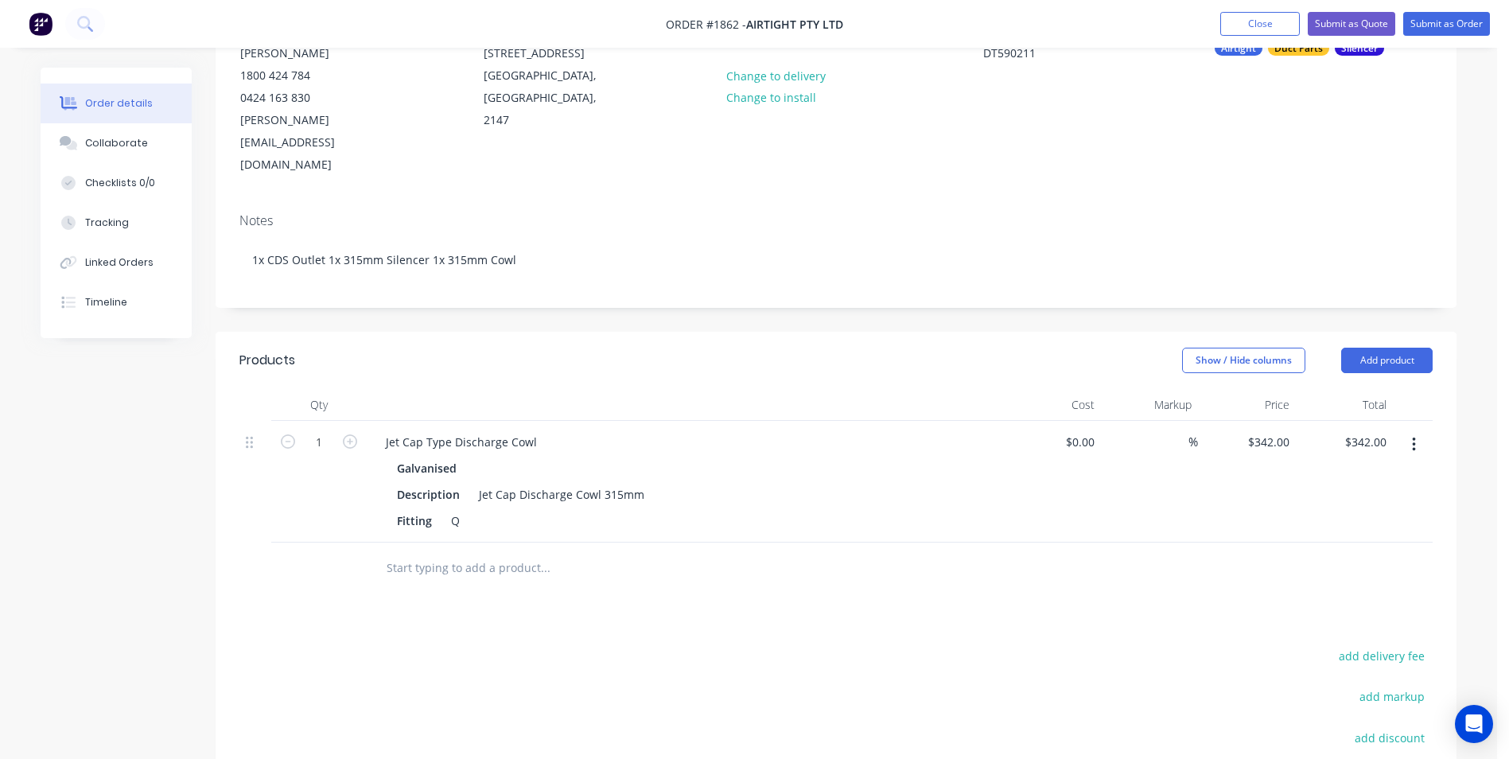
scroll to position [138, 0]
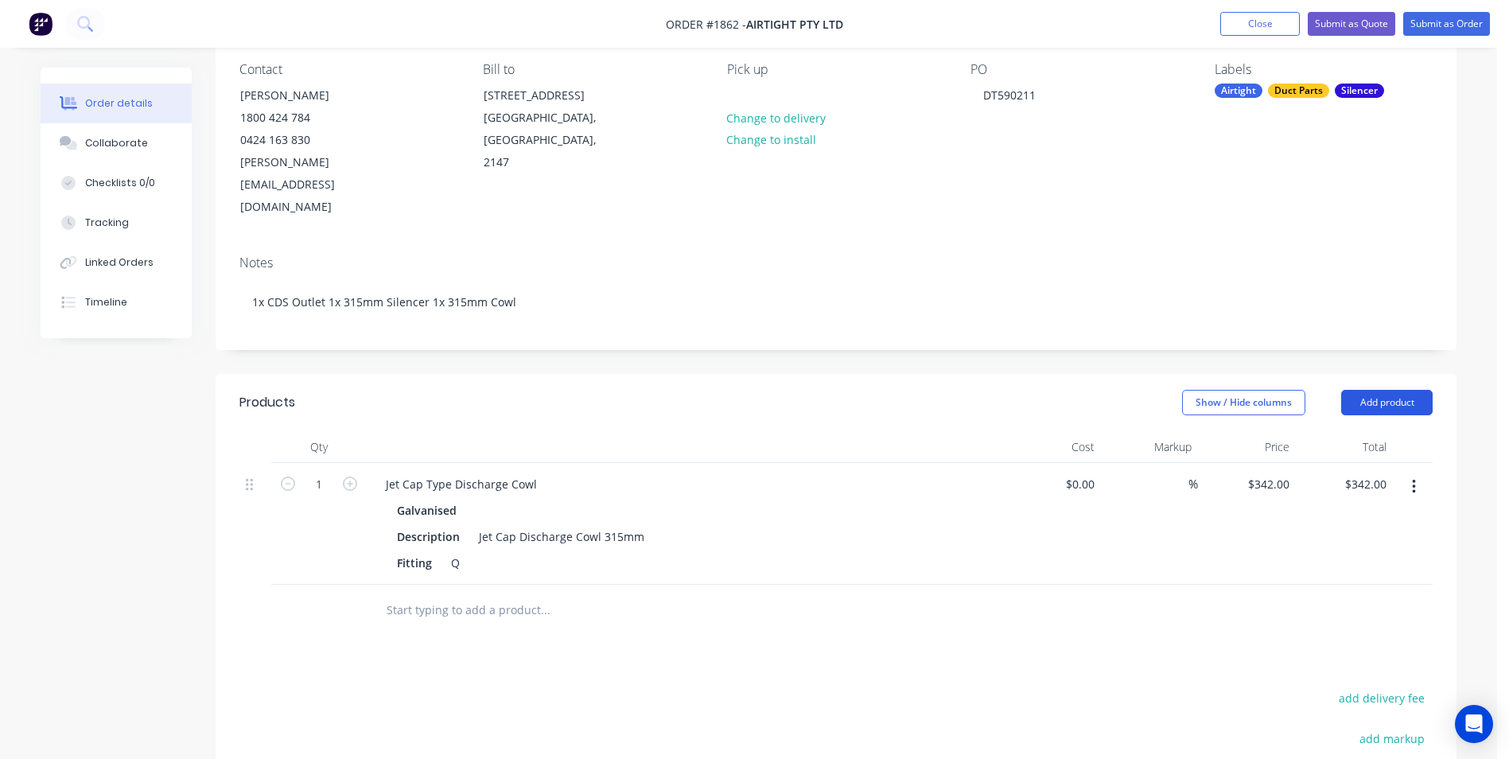
click at [1377, 390] on button "Add product" at bounding box center [1386, 402] width 91 height 25
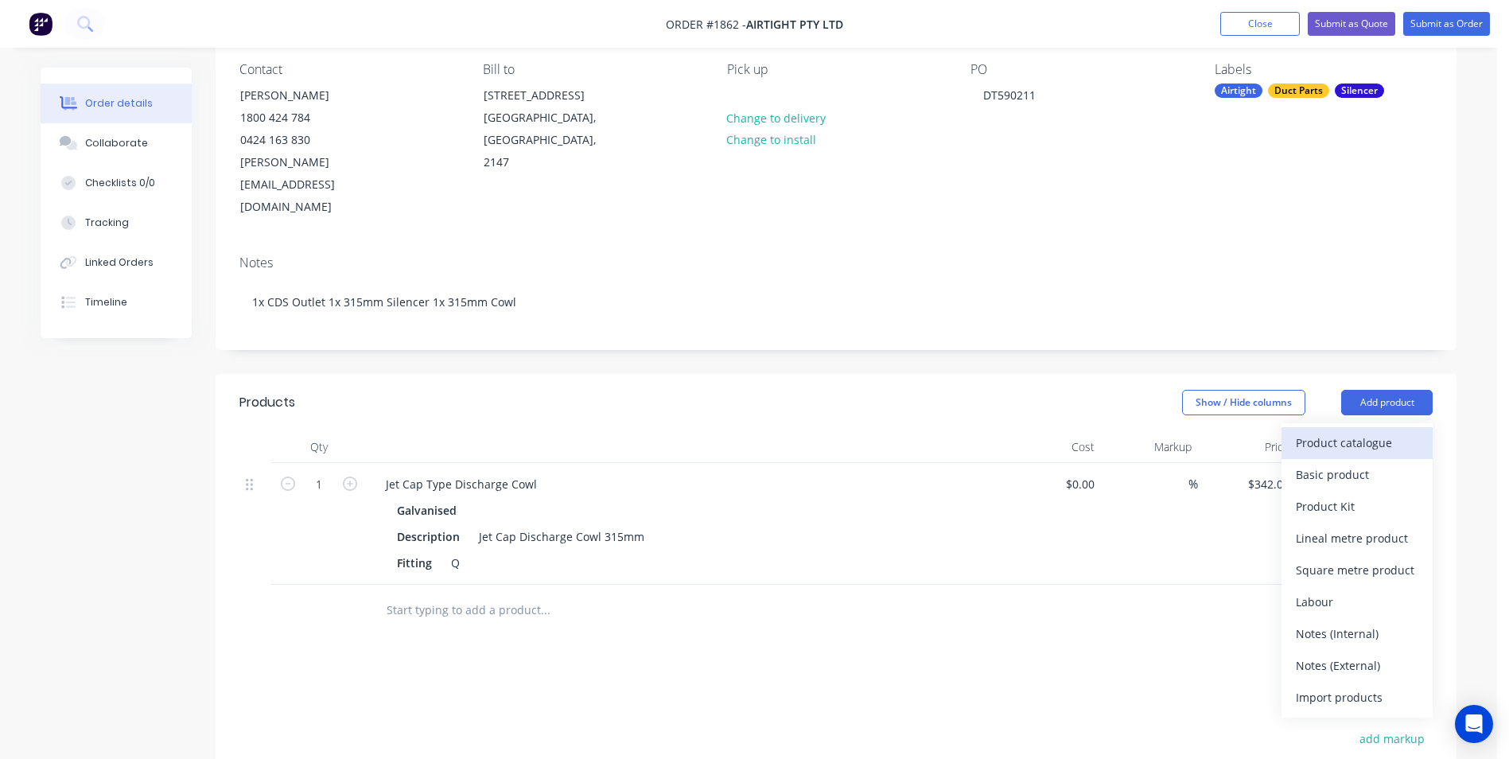
click at [1346, 431] on div "Product catalogue" at bounding box center [1356, 442] width 122 height 23
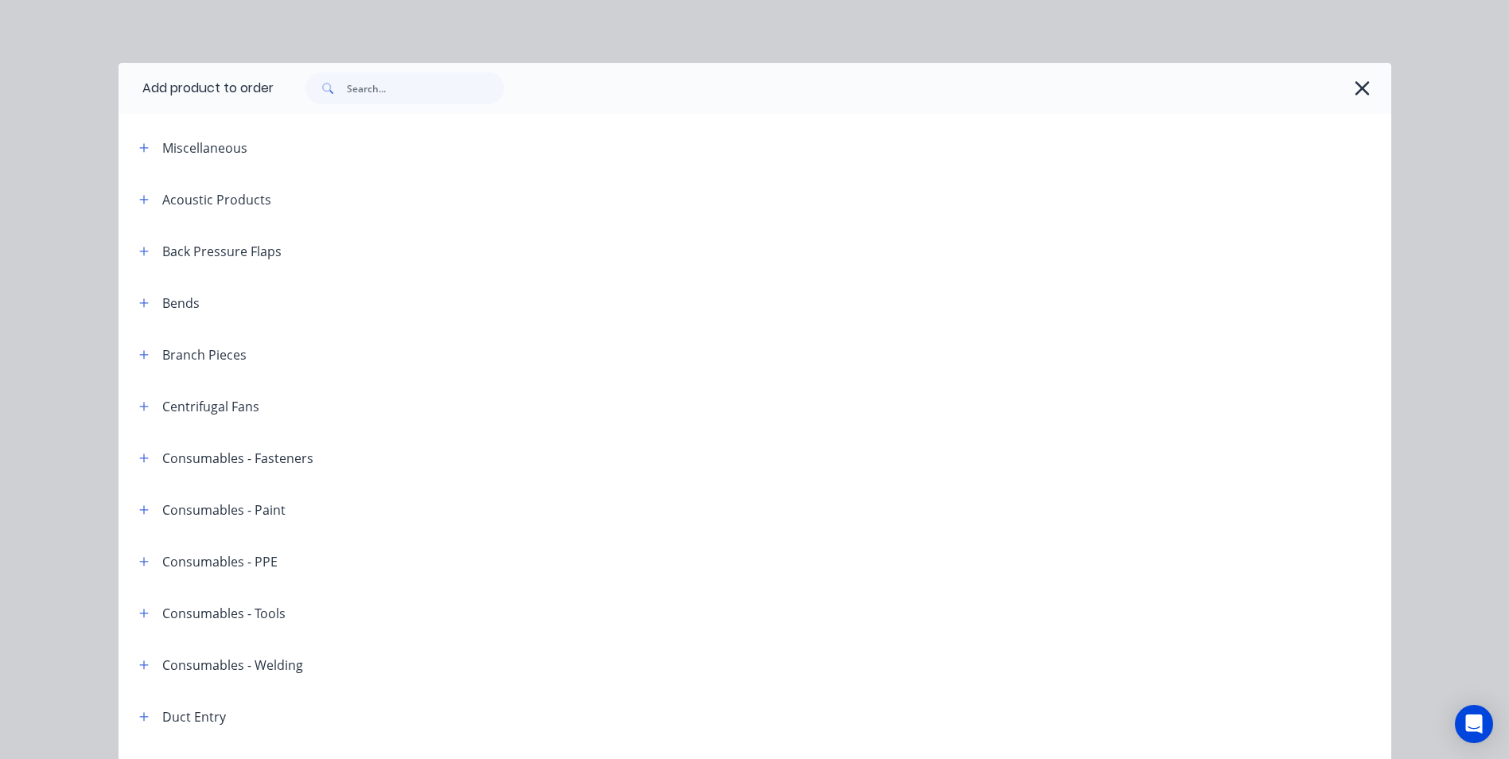
scroll to position [0, 0]
click at [1353, 91] on icon "button" at bounding box center [1361, 89] width 17 height 22
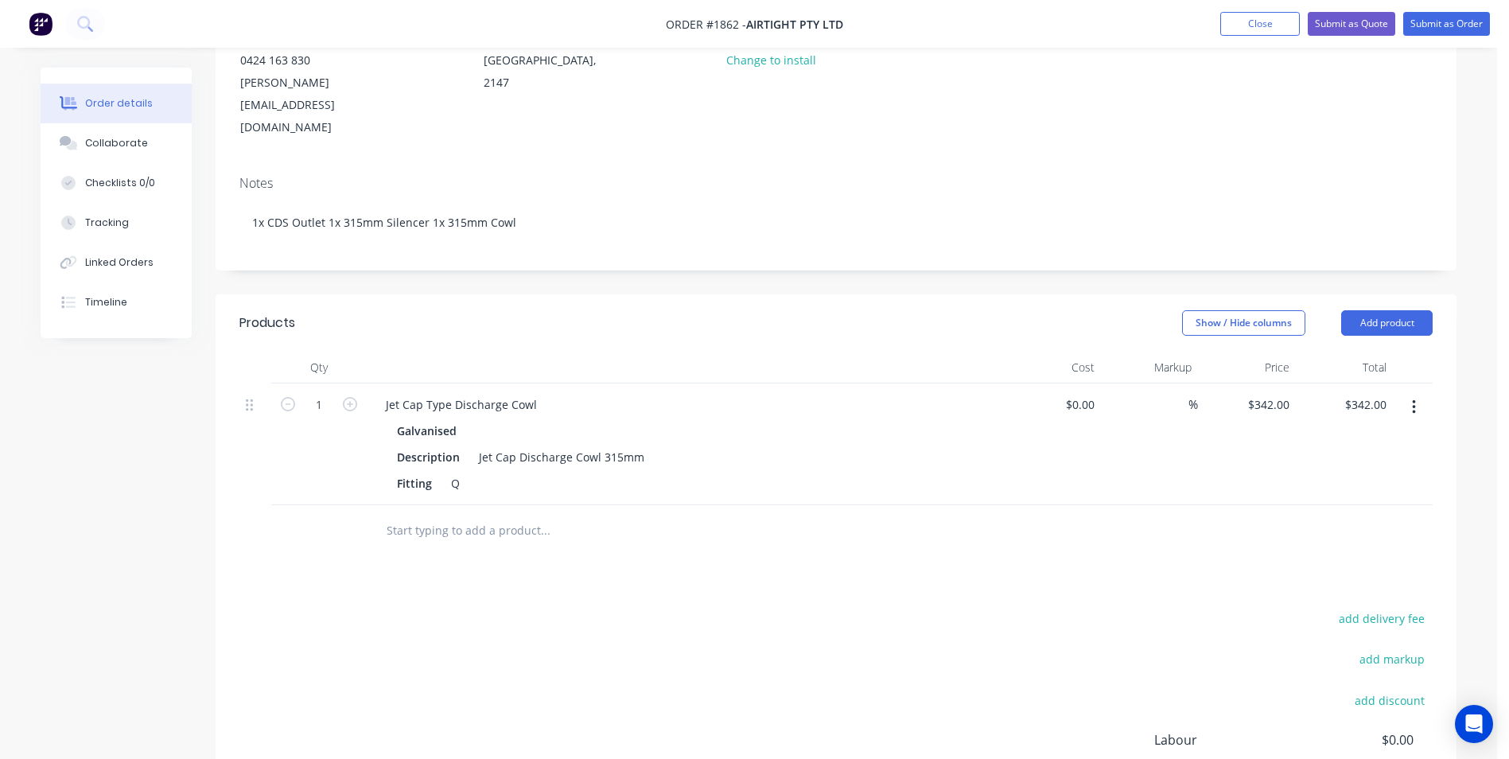
scroll to position [138, 0]
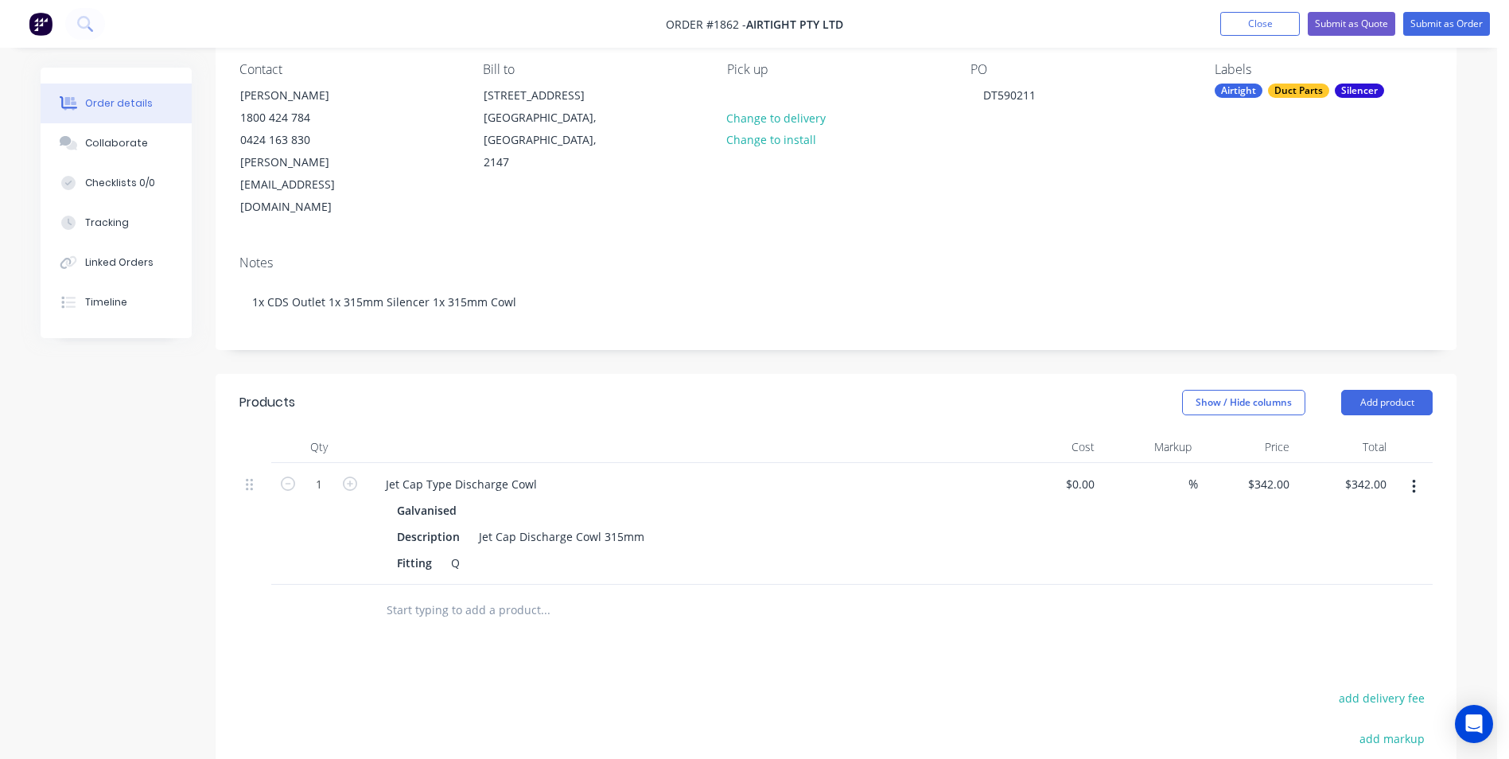
click at [435, 594] on input "text" at bounding box center [545, 610] width 318 height 32
click at [1390, 390] on button "Add product" at bounding box center [1386, 402] width 91 height 25
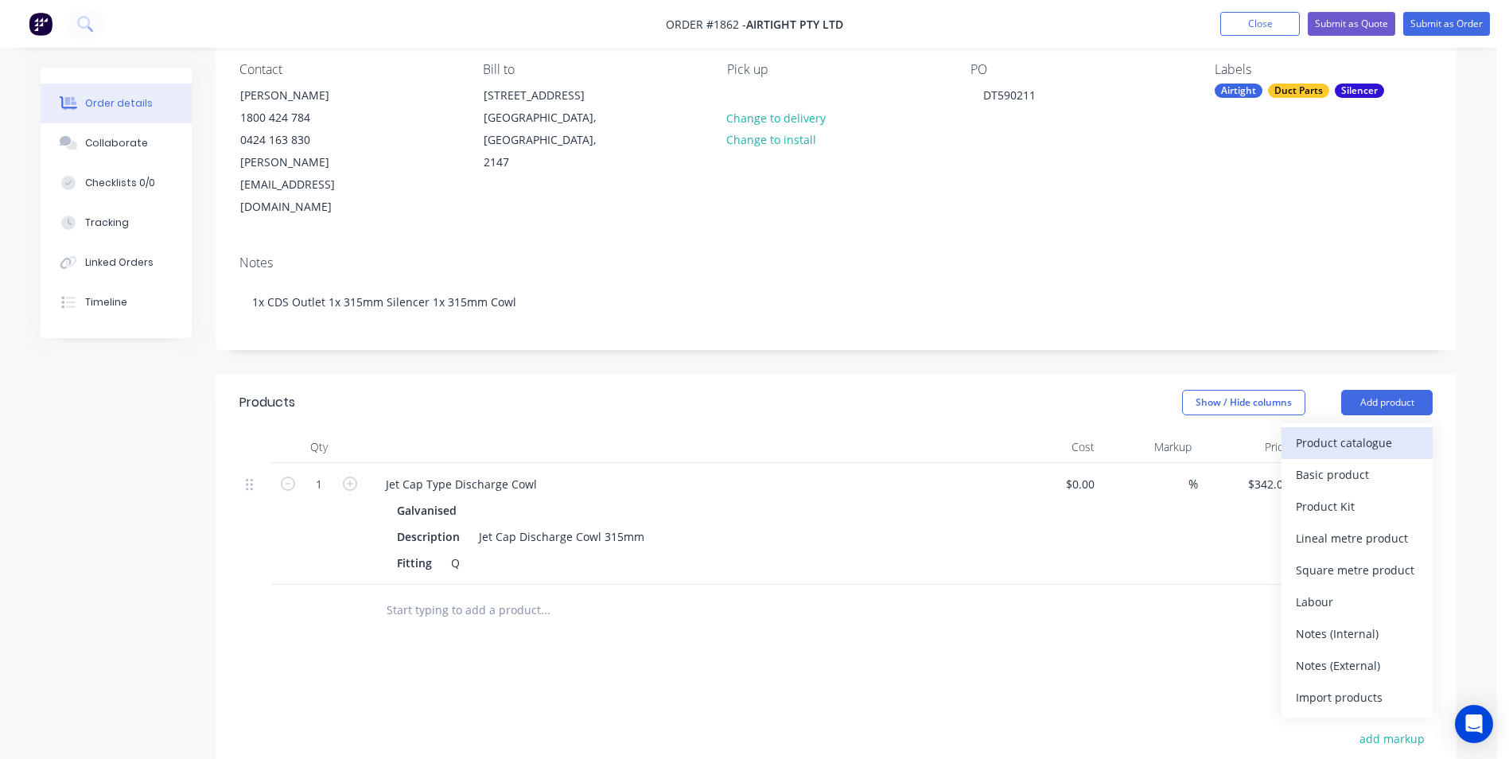
click at [1374, 431] on div "Product catalogue" at bounding box center [1356, 442] width 122 height 23
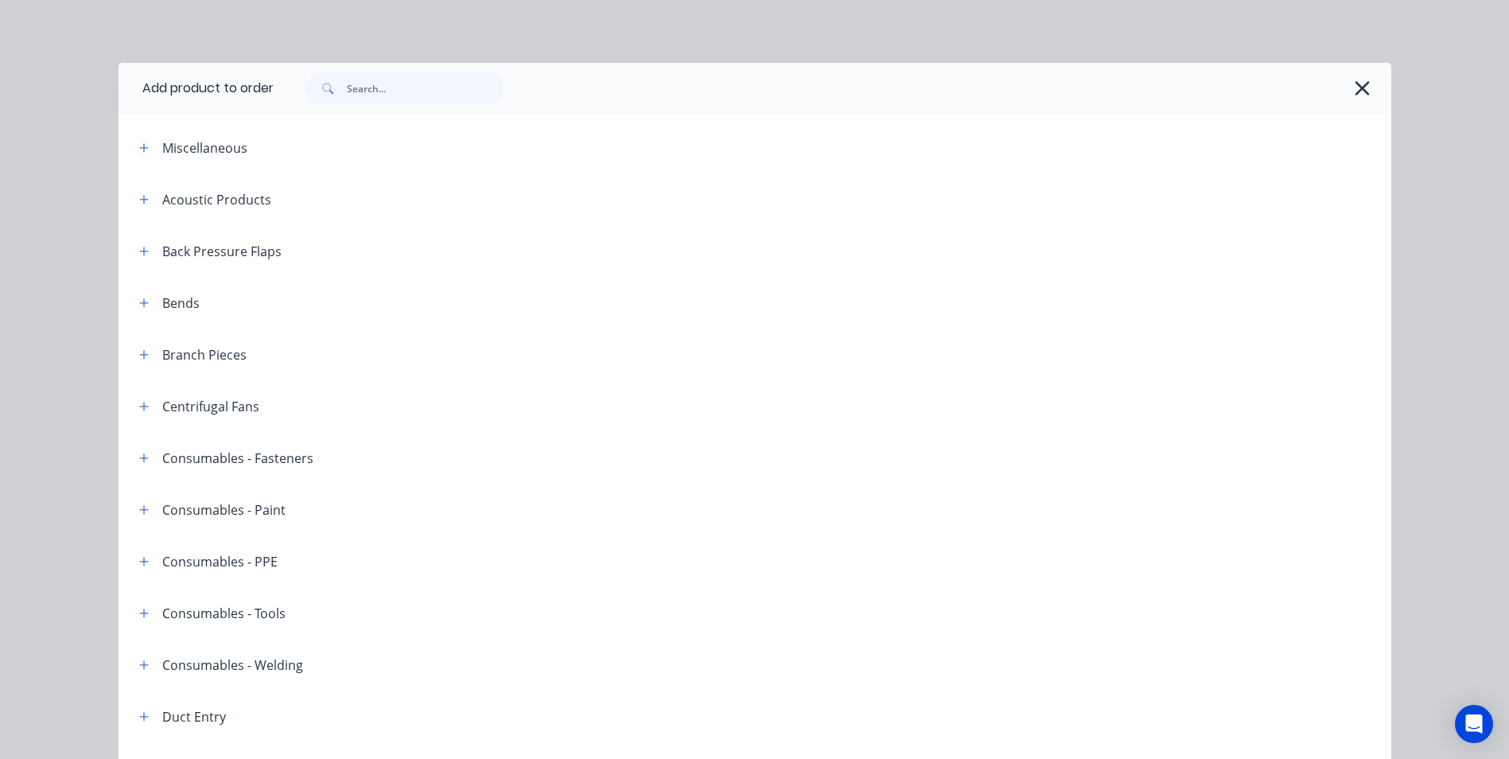
scroll to position [0, 0]
click at [139, 197] on icon "button" at bounding box center [144, 200] width 10 height 11
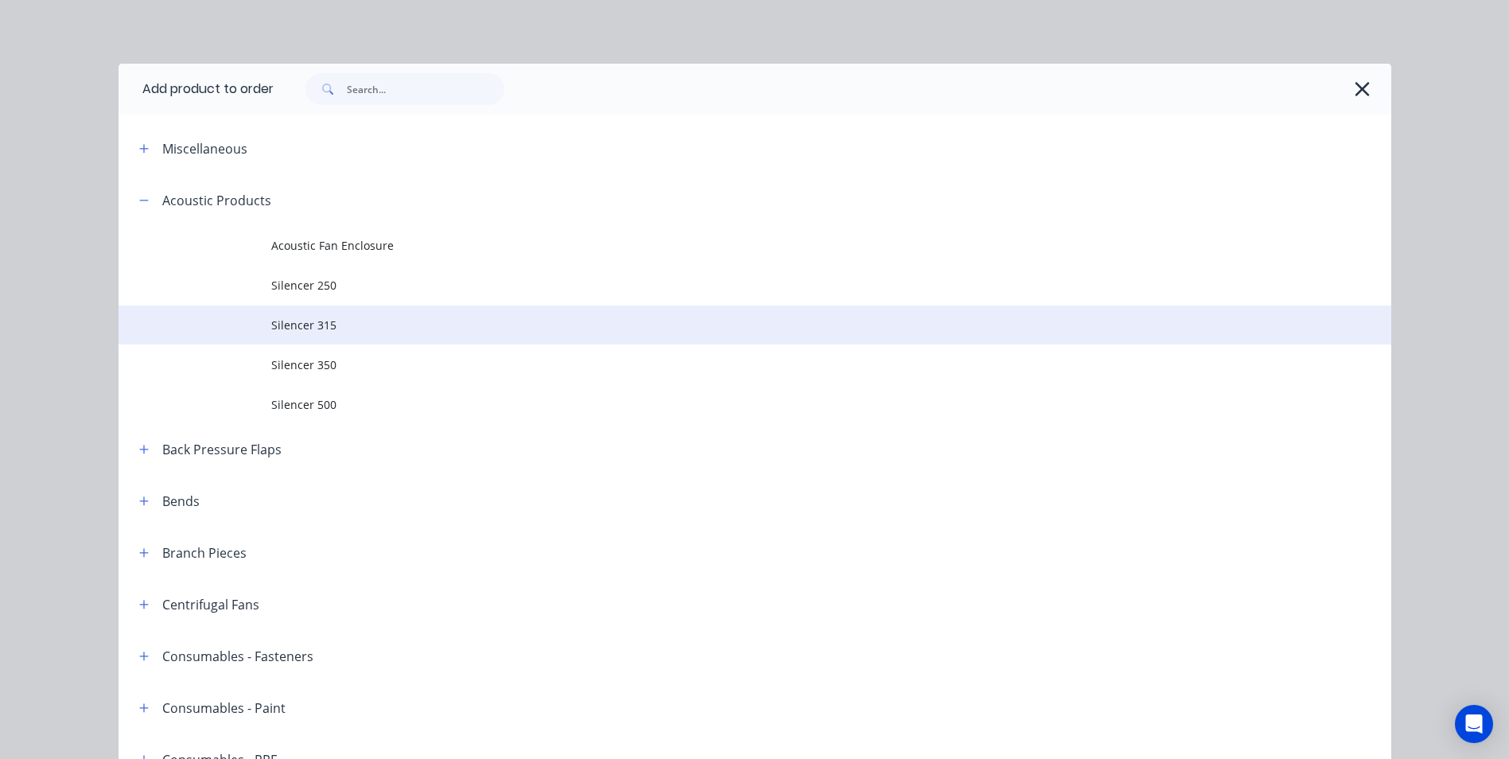
click at [289, 326] on span "Silencer 315" at bounding box center [718, 324] width 895 height 17
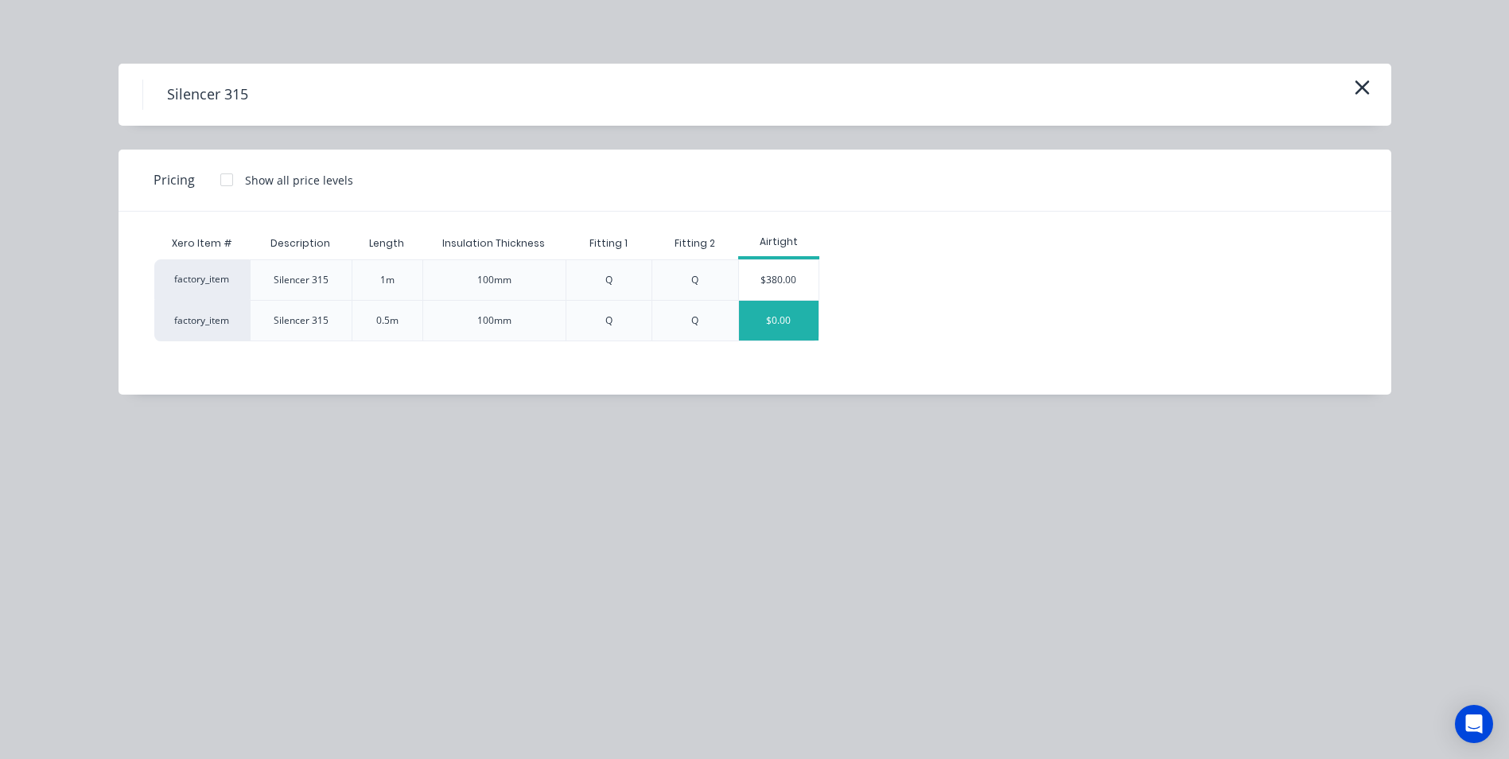
click at [800, 320] on div "$0.00" at bounding box center [779, 321] width 80 height 40
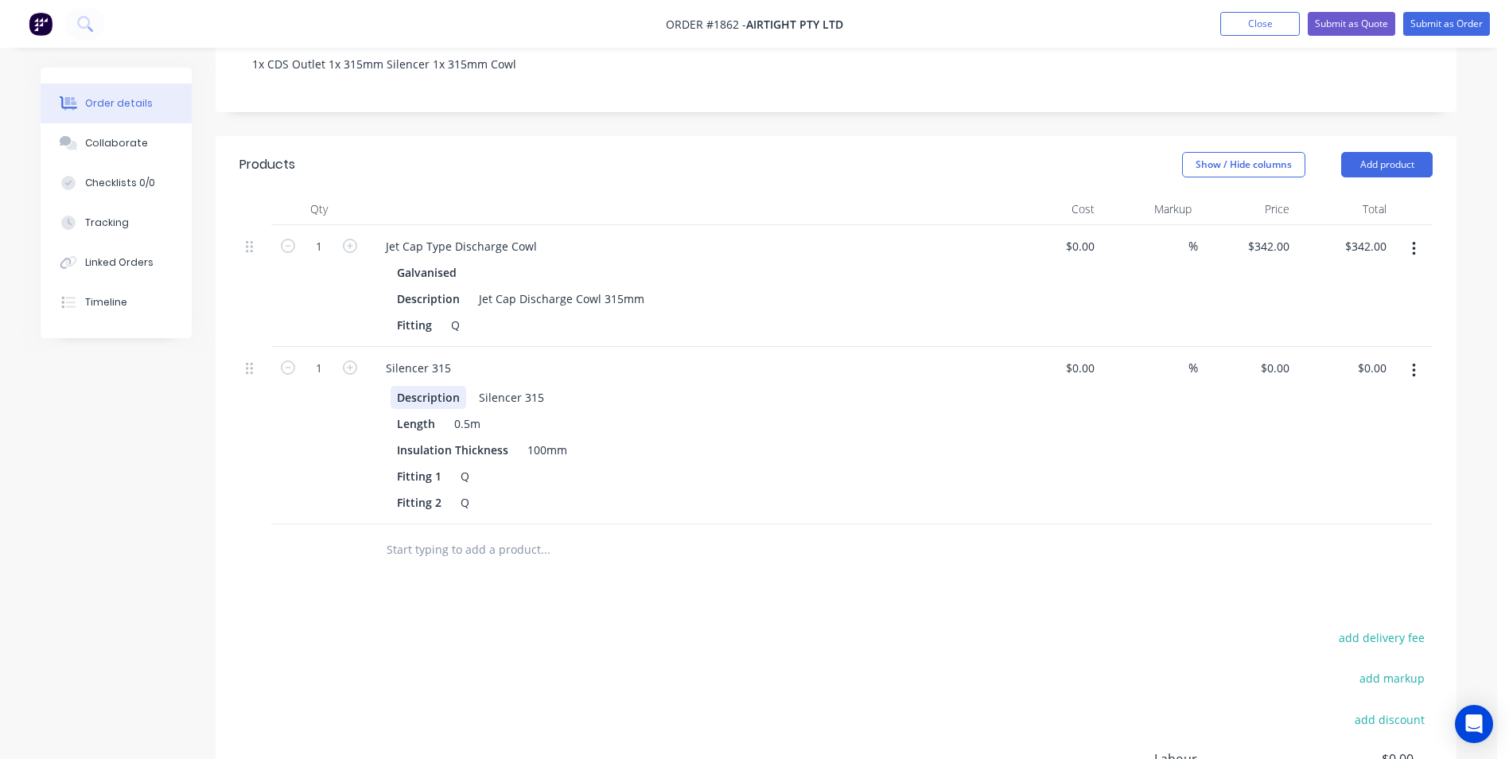
scroll to position [377, 0]
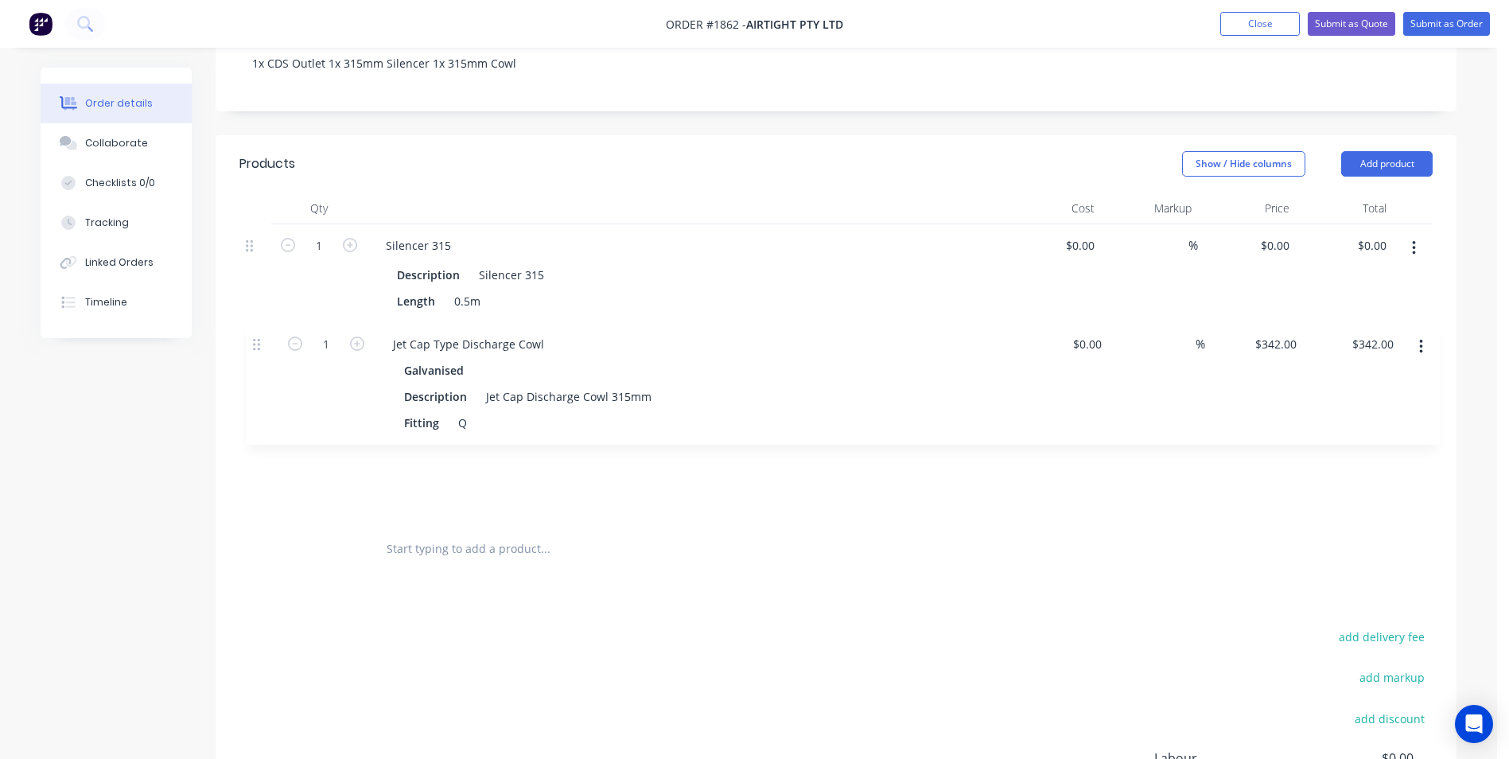
drag, startPoint x: 250, startPoint y: 196, endPoint x: 258, endPoint y: 348, distance: 152.1
click at [258, 348] on div "1 Jet Cap Type Discharge Cowl Galvanised Description Jet Cap Discharge Cowl 315…" at bounding box center [835, 373] width 1193 height 299
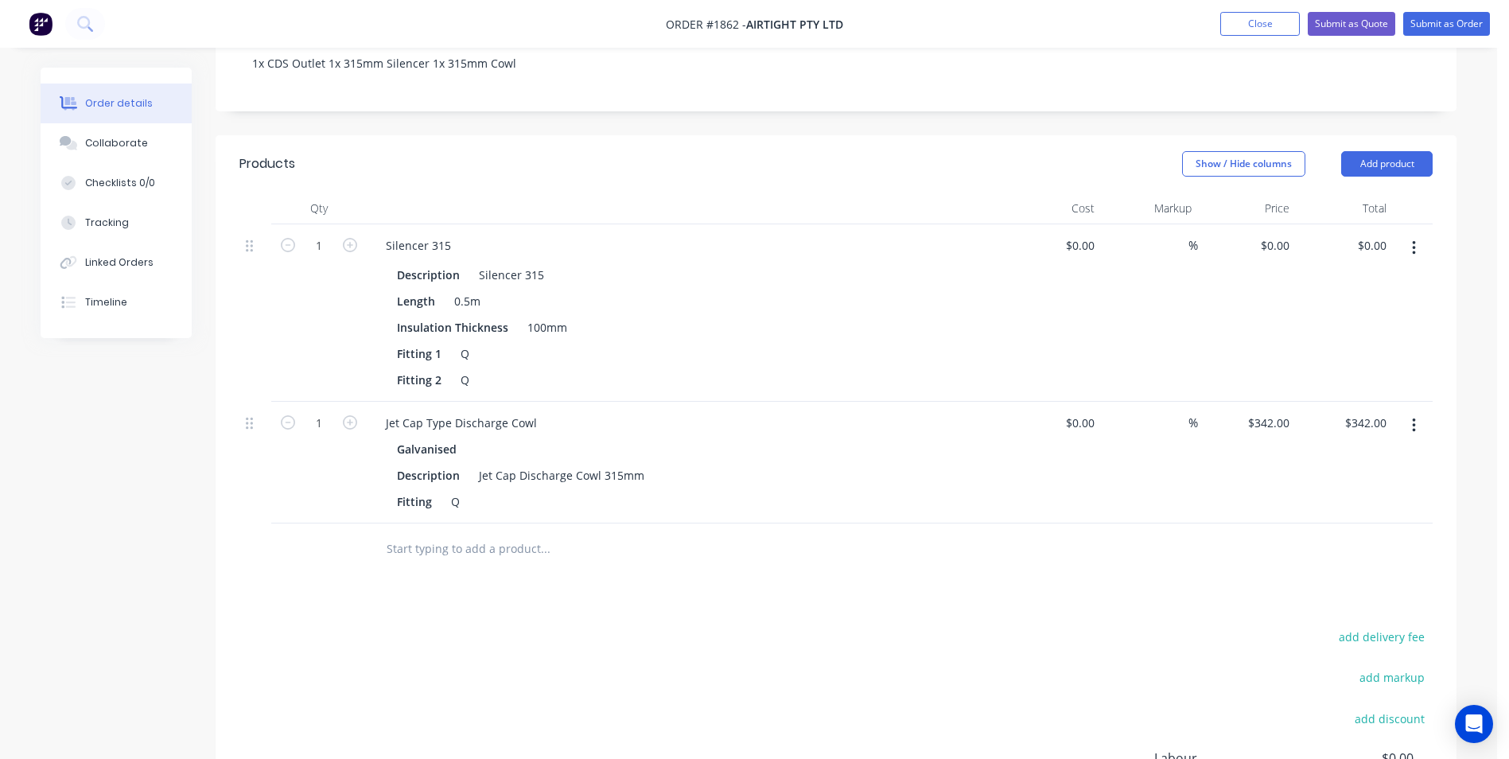
drag, startPoint x: 1309, startPoint y: 139, endPoint x: 1328, endPoint y: 134, distance: 19.7
click at [1310, 139] on header "Products Show / Hide columns Add product" at bounding box center [836, 163] width 1241 height 57
click at [1362, 151] on button "Add product" at bounding box center [1386, 163] width 91 height 25
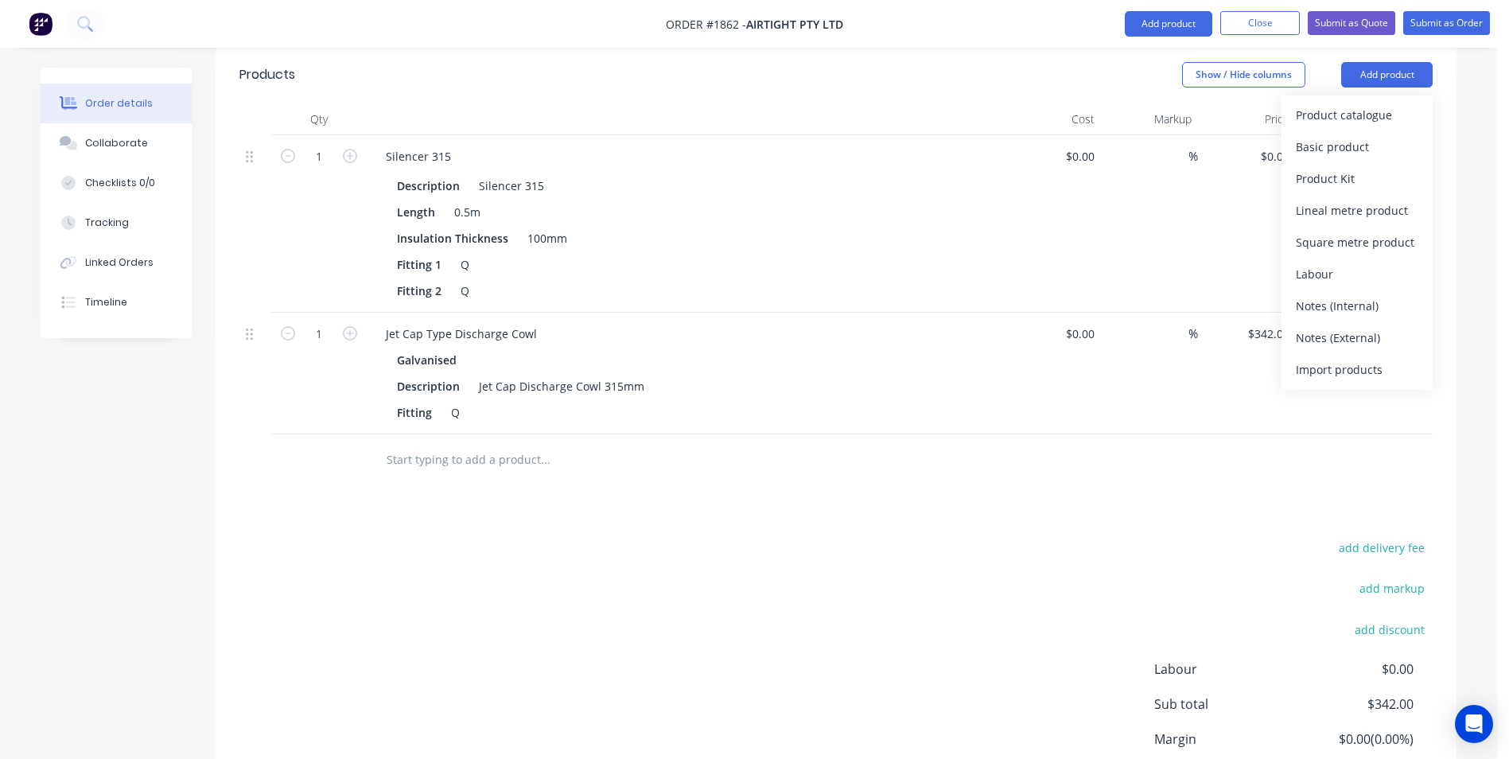
scroll to position [554, 0]
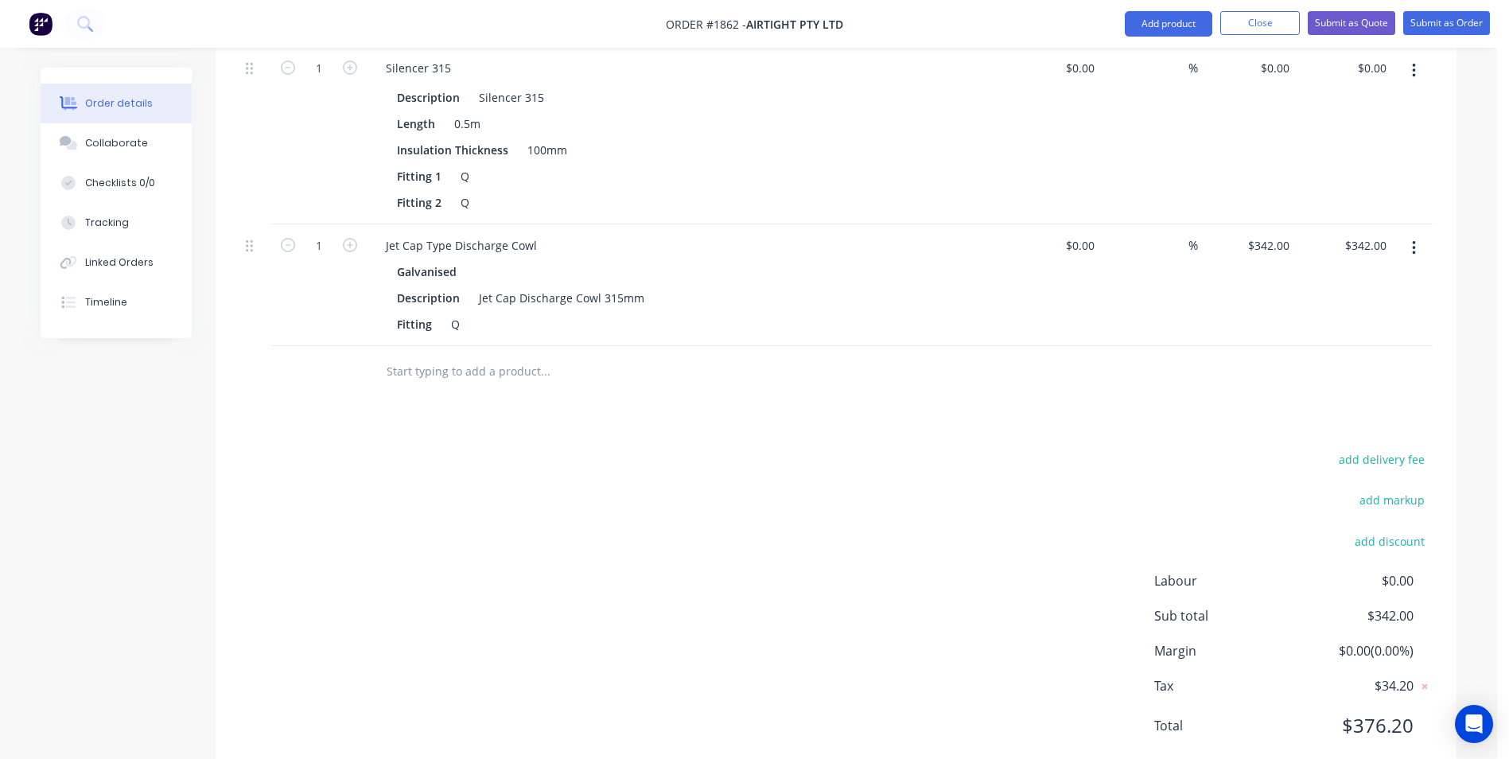
click at [503, 388] on div "Products Show / Hide columns Add product Qty Cost Markup Price Total 1 Silencer…" at bounding box center [836, 368] width 1241 height 821
click at [492, 355] on input "text" at bounding box center [545, 371] width 318 height 32
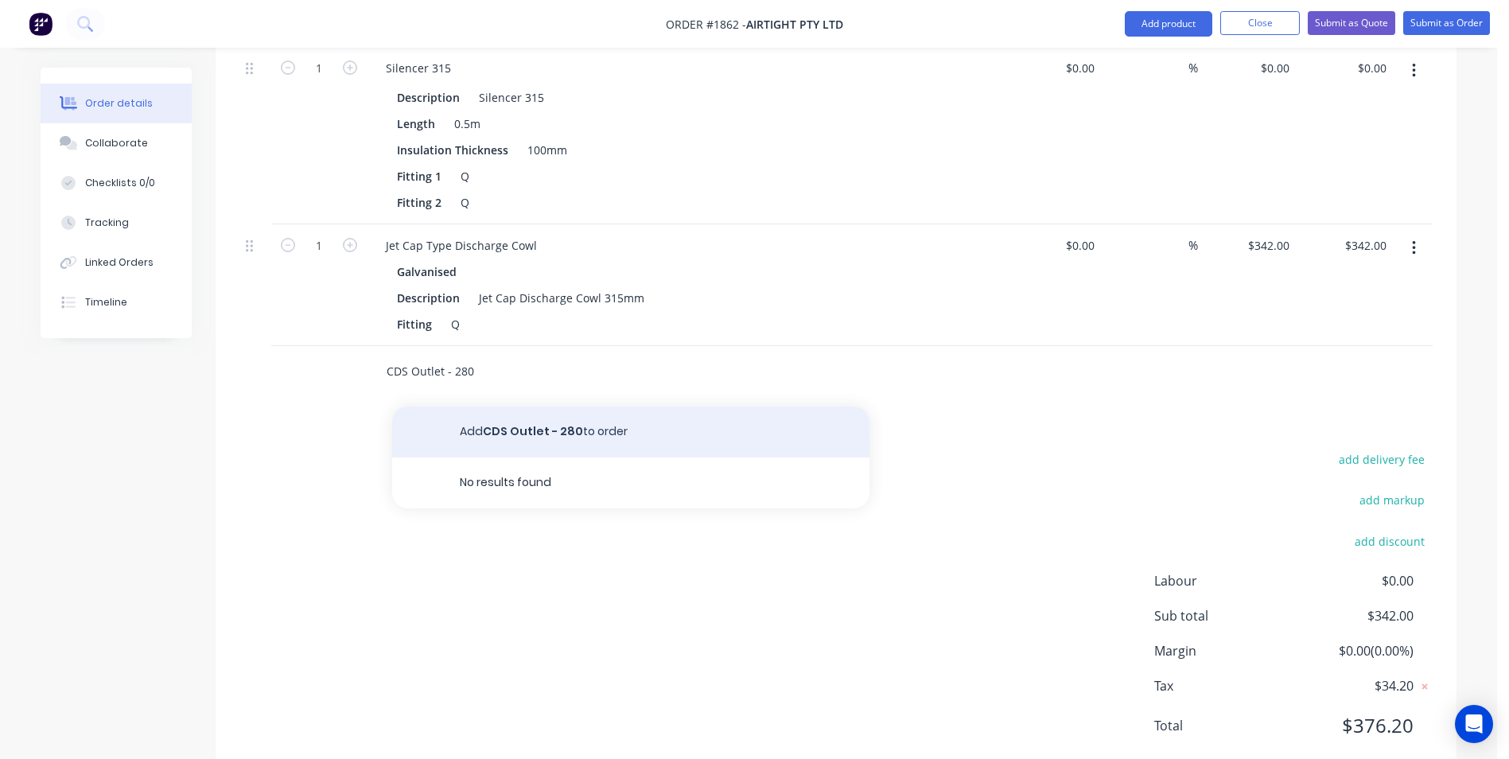
type input "CDS Outlet - 280"
click at [533, 406] on button "Add CDS Outlet - 280 to order" at bounding box center [630, 431] width 477 height 51
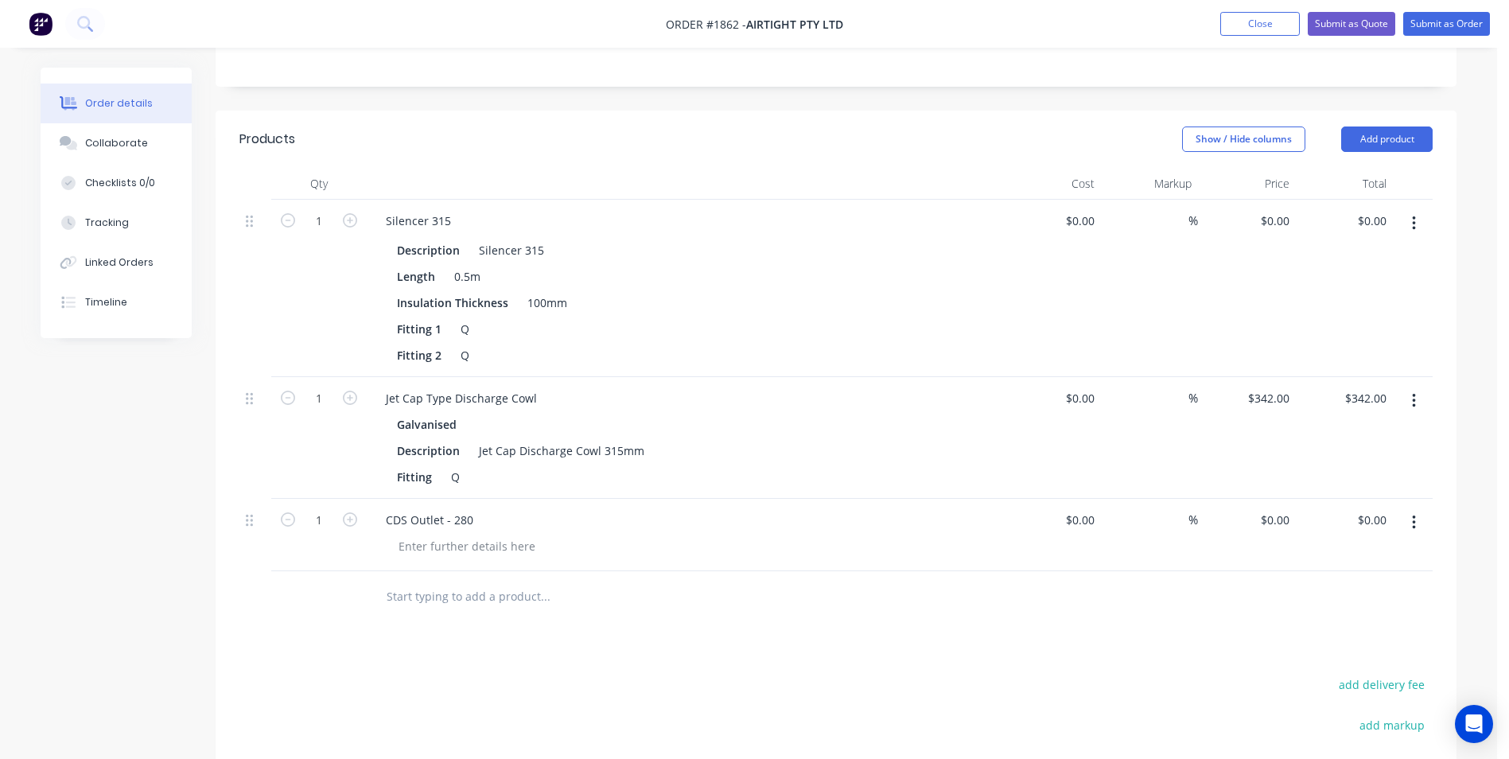
scroll to position [395, 0]
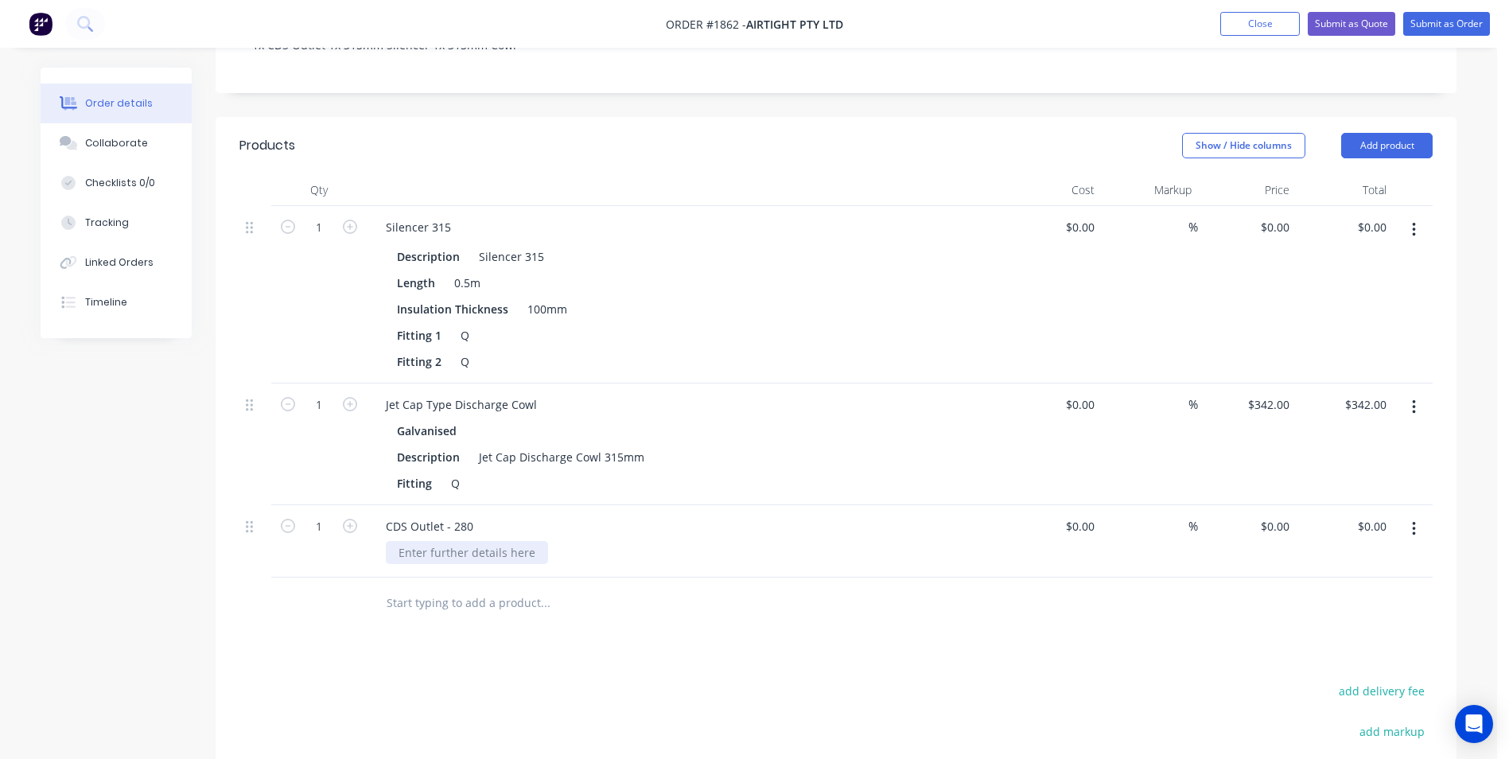
click at [449, 541] on div at bounding box center [467, 552] width 162 height 23
click at [110, 155] on button "Collaborate" at bounding box center [116, 143] width 151 height 40
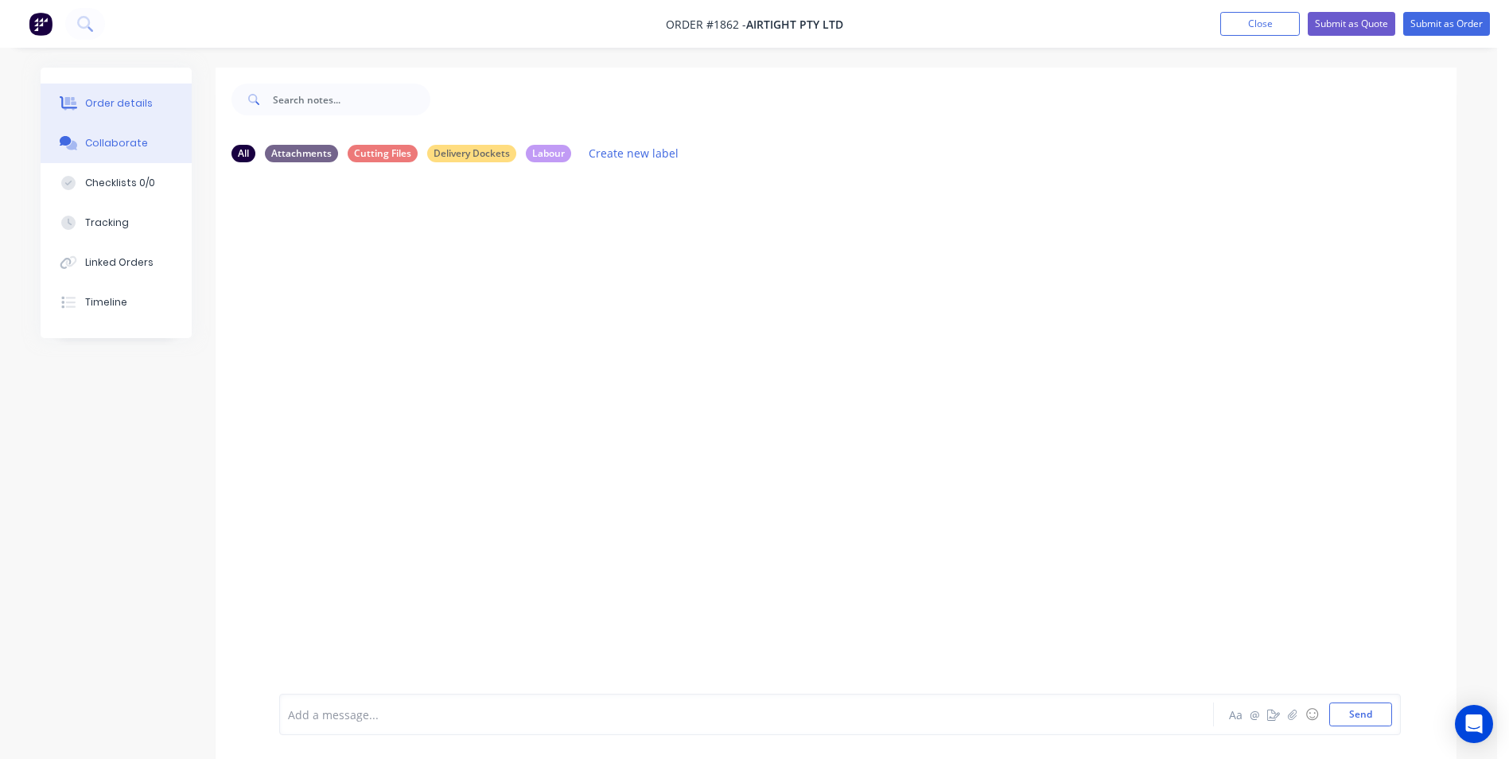
click at [113, 96] on div "Order details" at bounding box center [119, 103] width 68 height 14
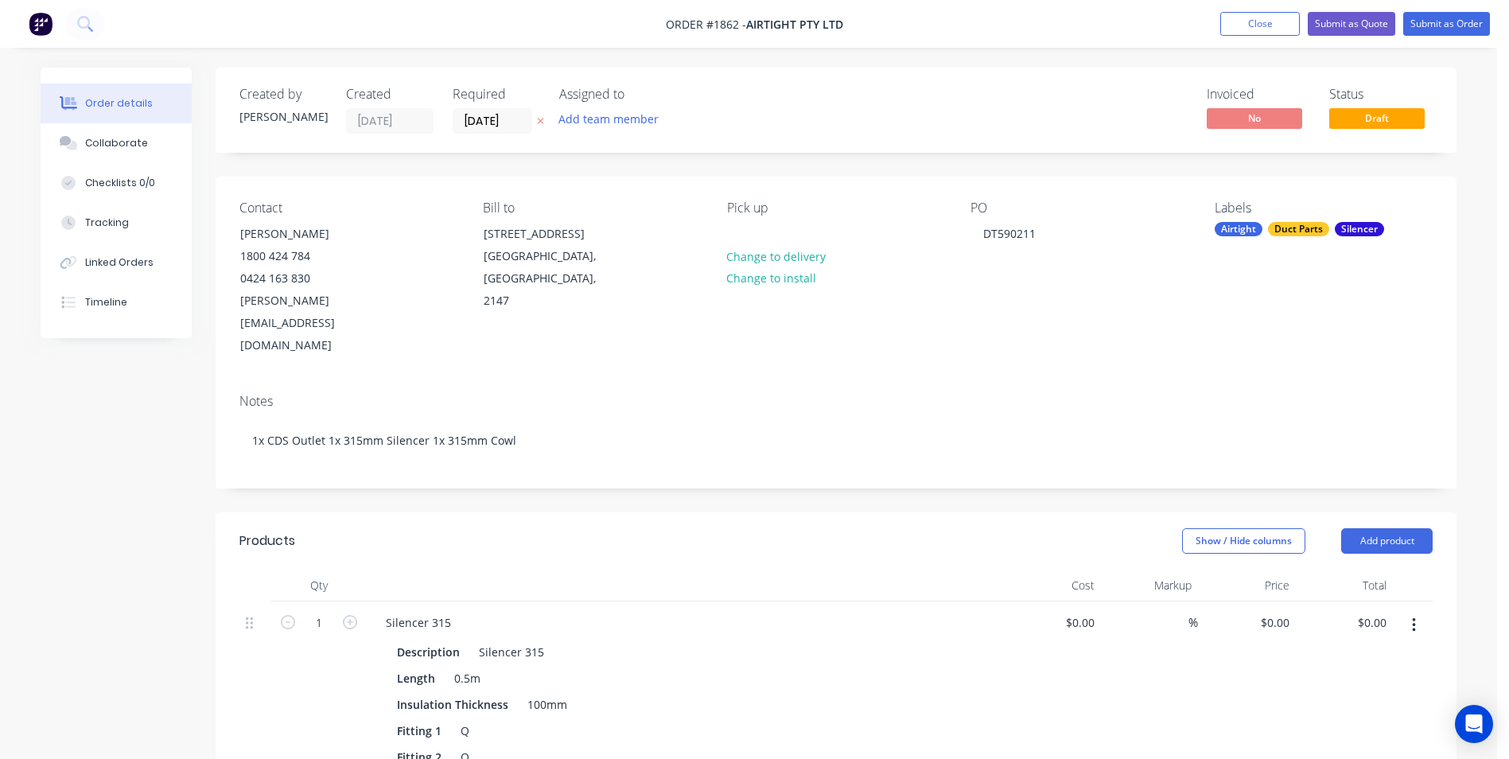
type input "$342.00"
click at [117, 146] on div "Collaborate" at bounding box center [116, 143] width 63 height 14
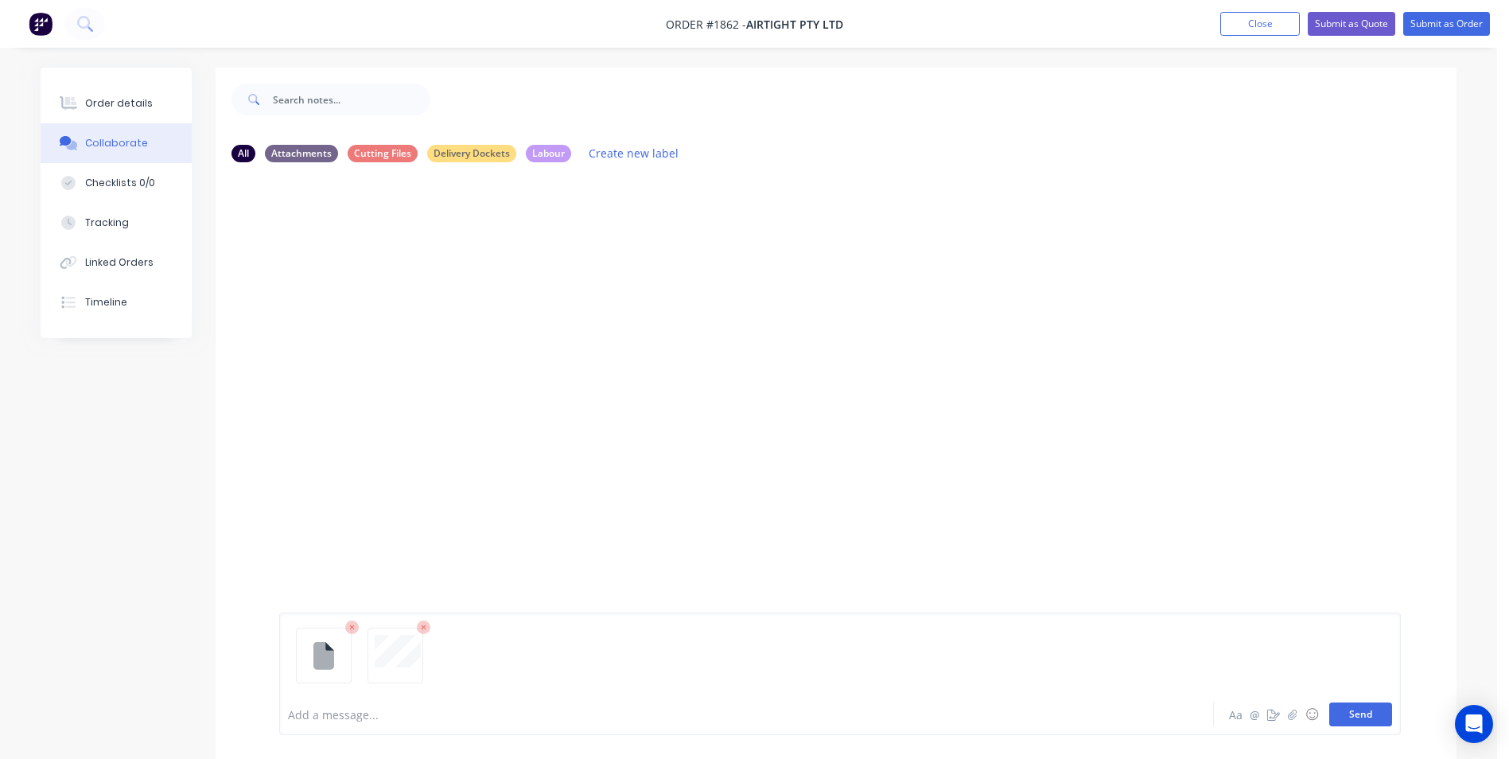
click at [1355, 724] on button "Send" at bounding box center [1360, 714] width 63 height 24
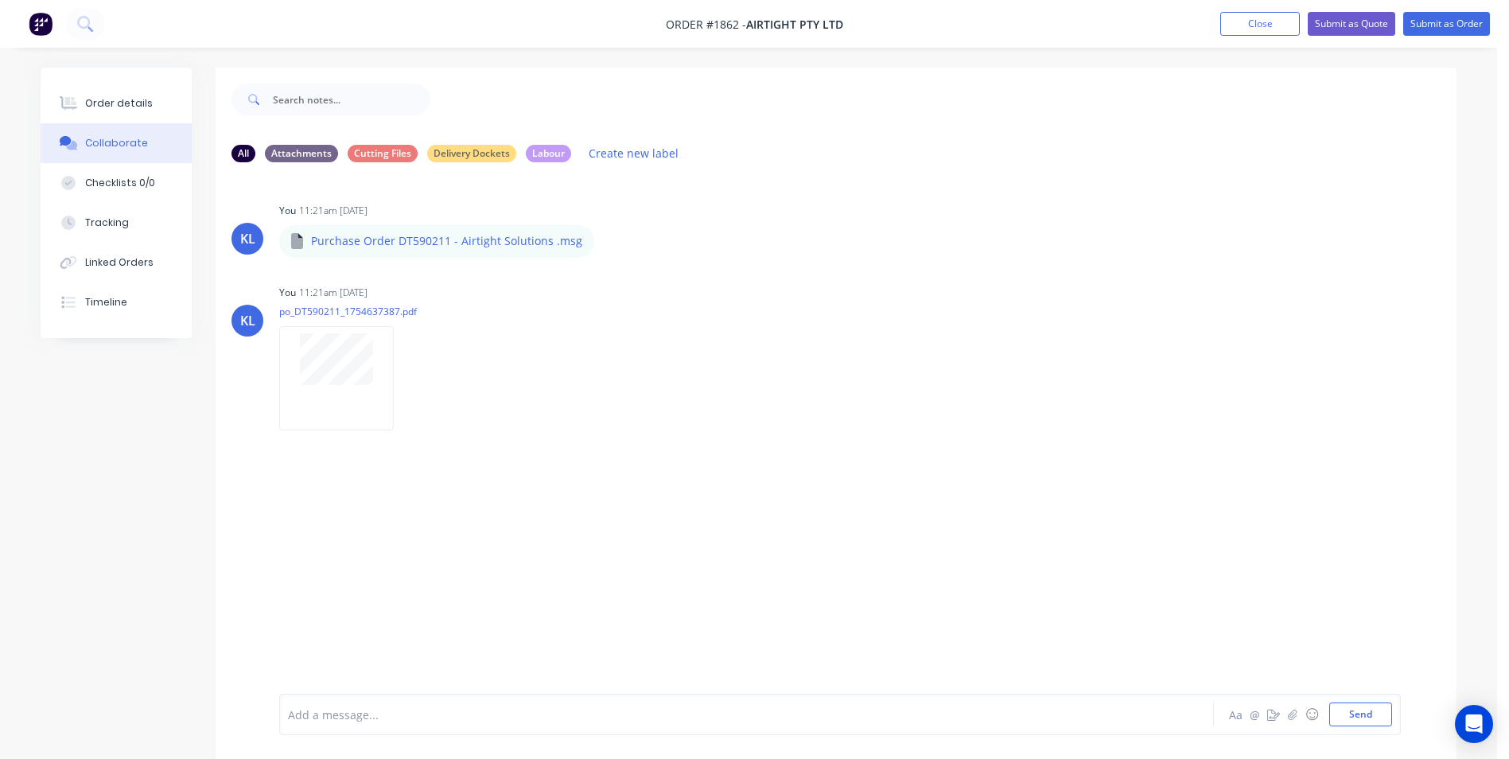
click at [390, 727] on div "Add a message... Aa @ ☺ Send" at bounding box center [839, 713] width 1121 height 41
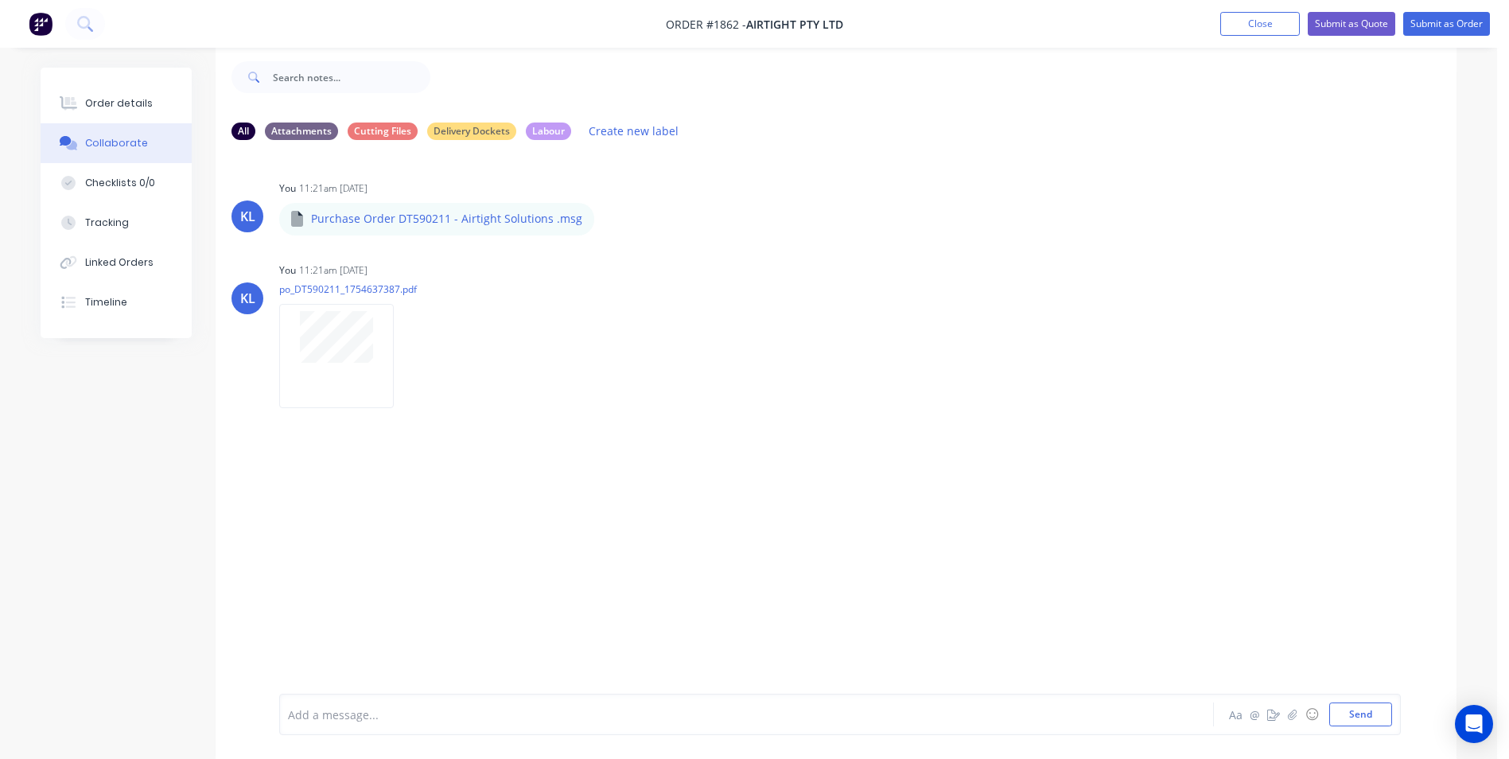
scroll to position [24, 0]
click at [398, 726] on div "Add a message... Aa @ ☺ Send" at bounding box center [839, 713] width 1121 height 41
click at [311, 716] on div at bounding box center [702, 714] width 827 height 17
click at [1353, 708] on button "Send" at bounding box center [1360, 714] width 63 height 24
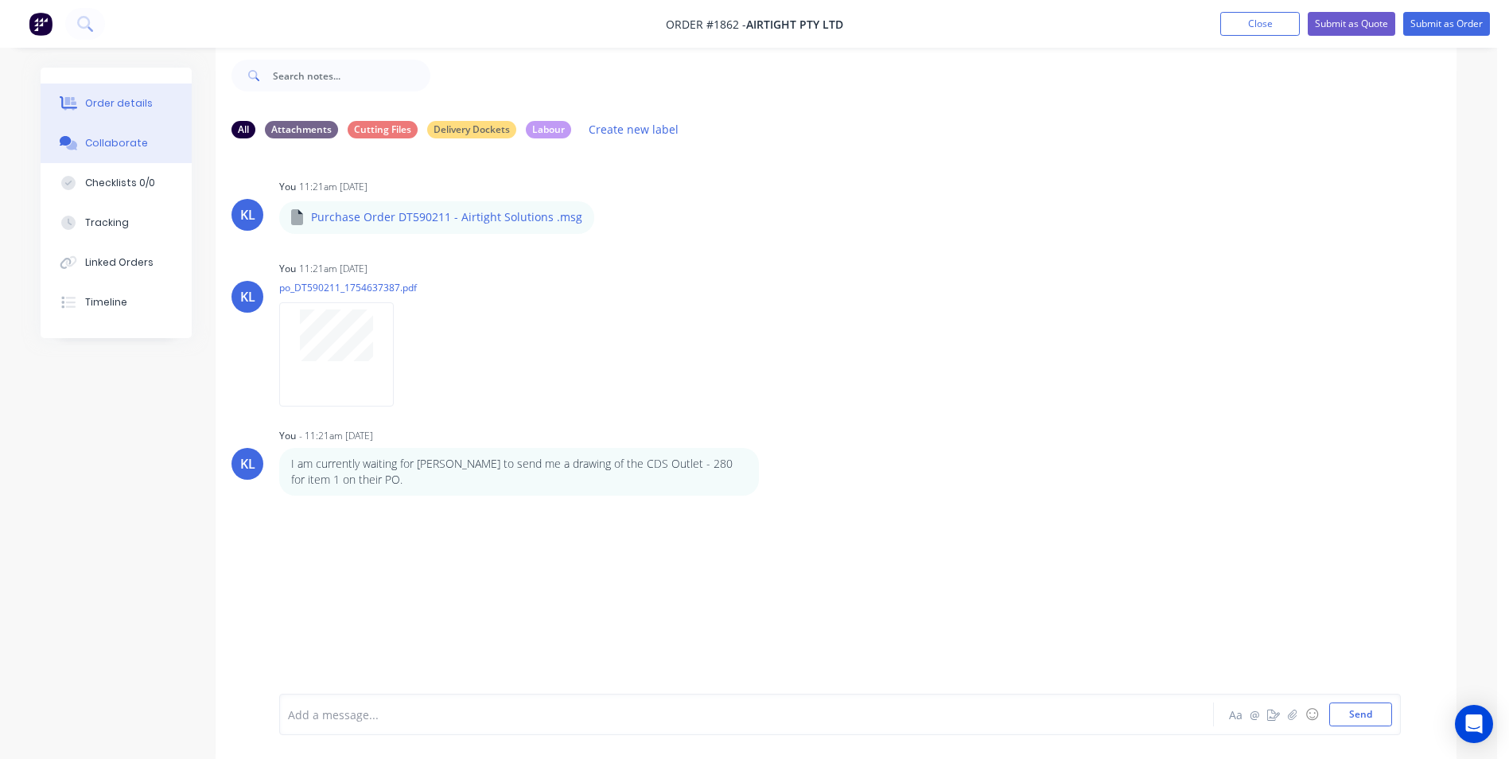
click at [127, 97] on div "Order details" at bounding box center [119, 103] width 68 height 14
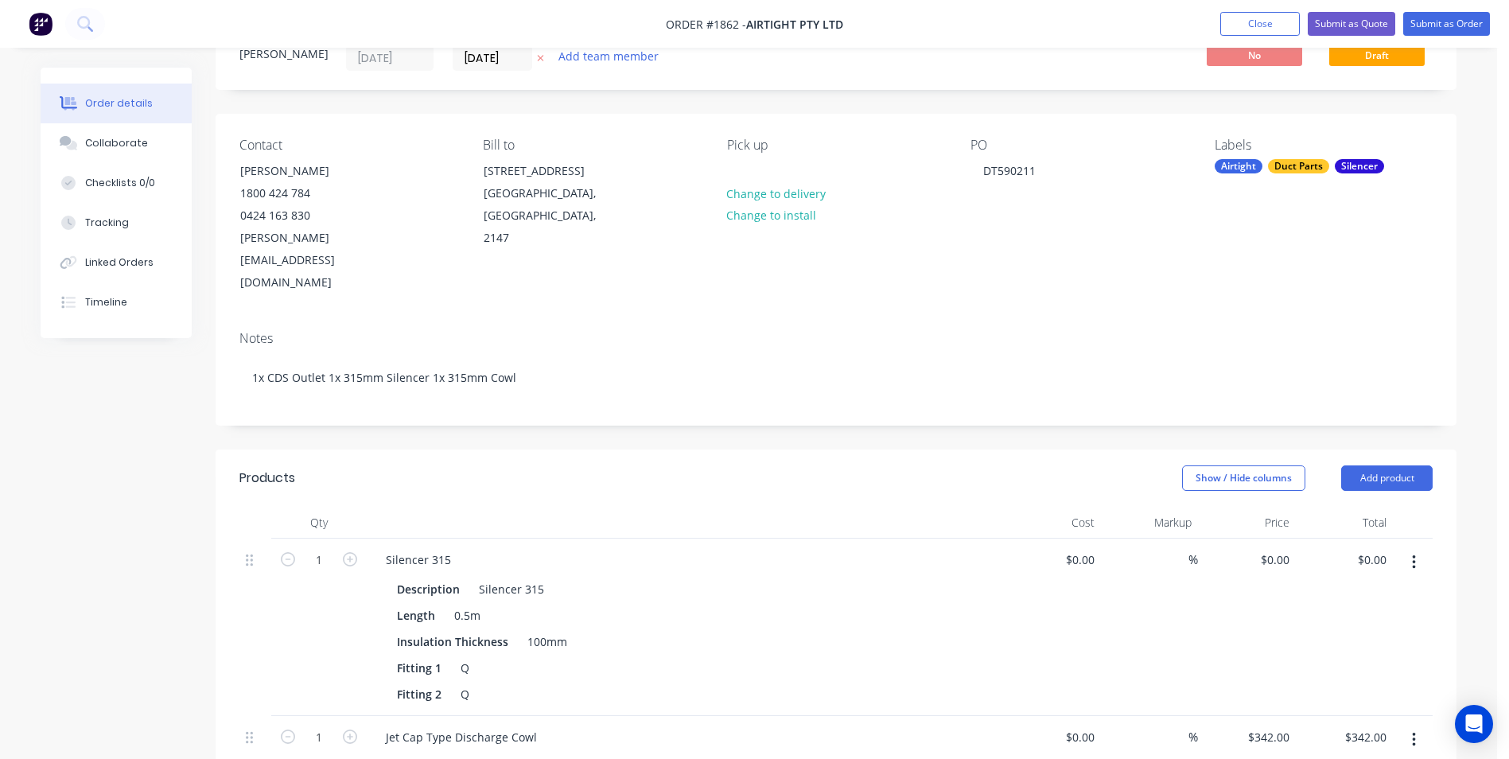
scroll to position [159, 0]
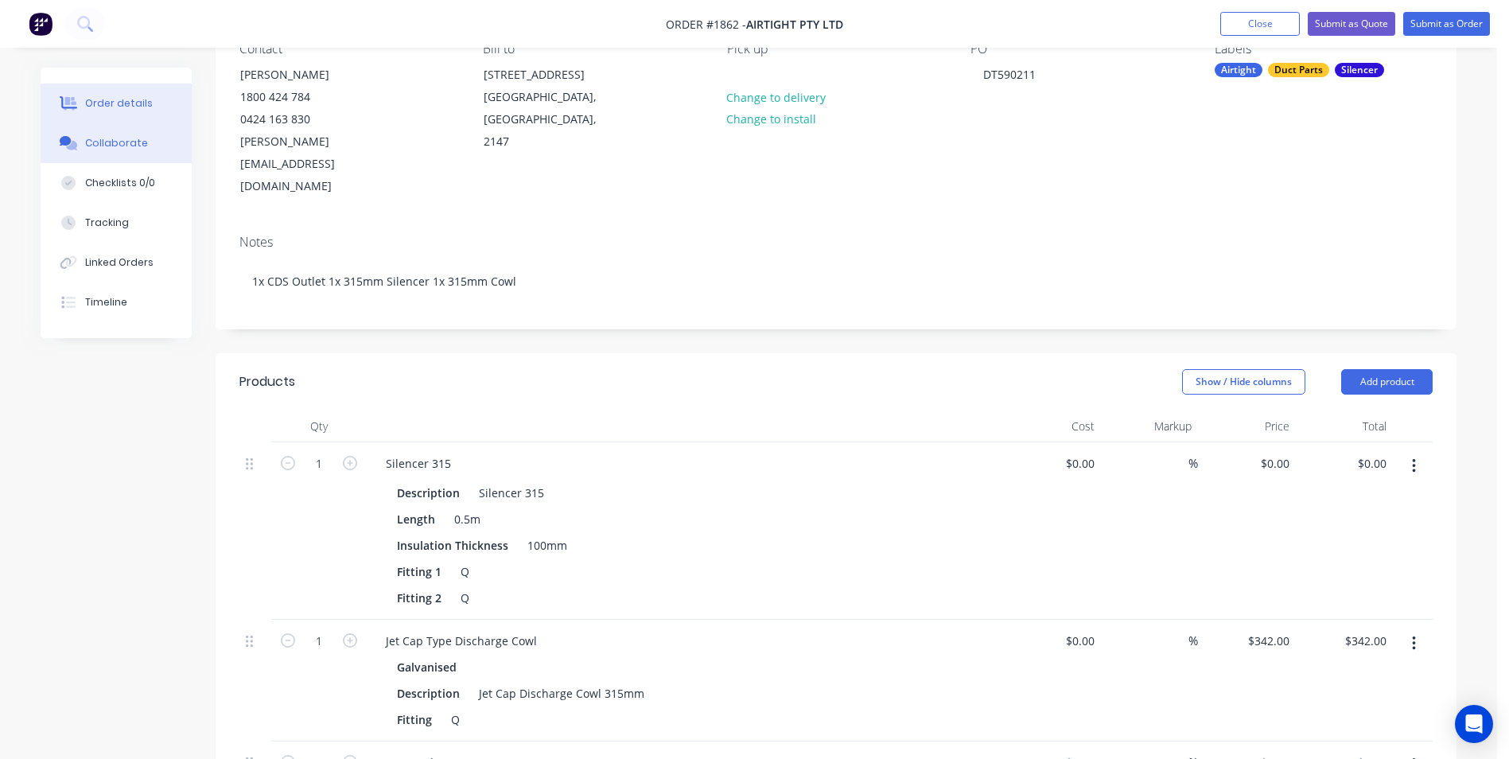
click at [109, 150] on button "Collaborate" at bounding box center [116, 143] width 151 height 40
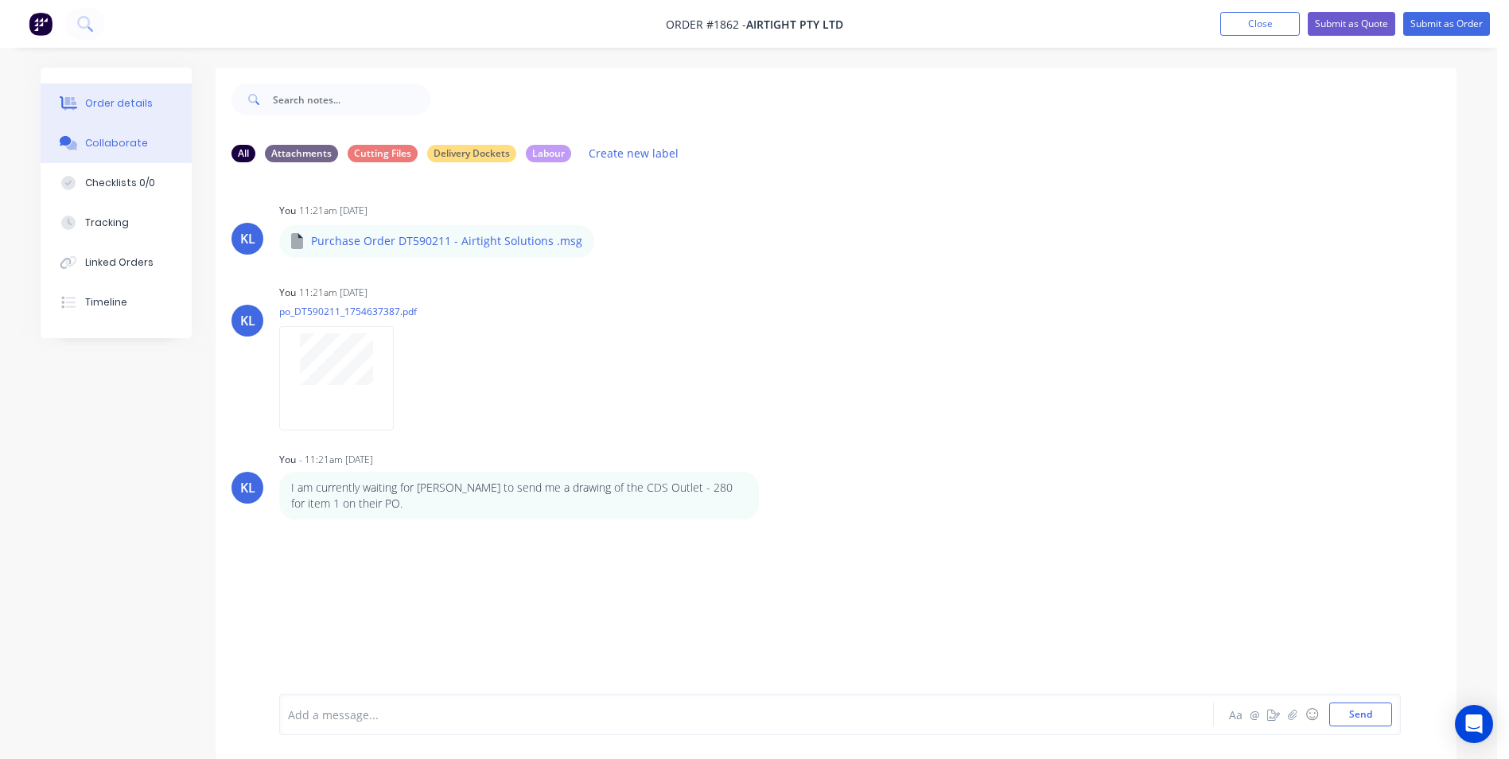
click at [96, 108] on div "Order details" at bounding box center [119, 103] width 68 height 14
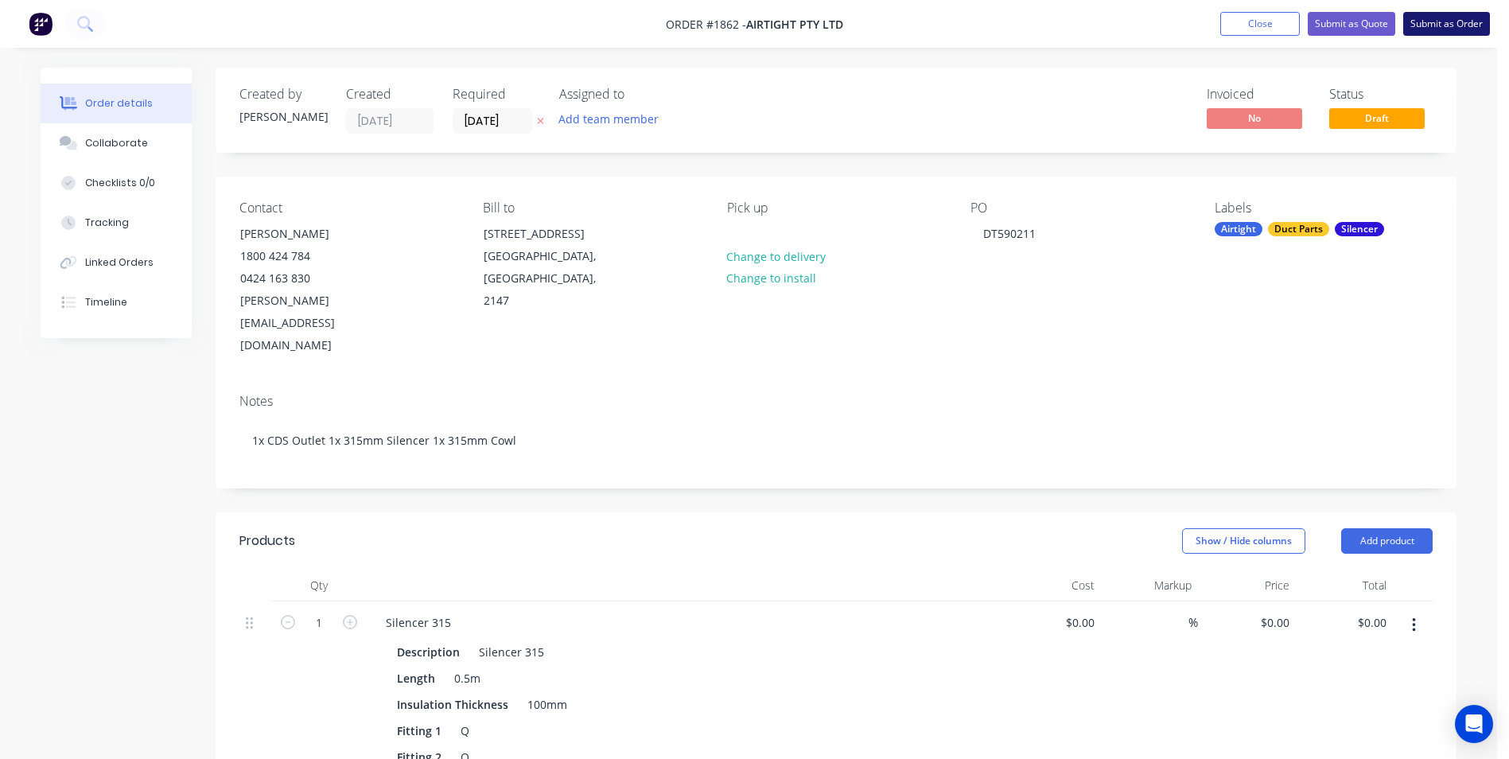
click at [1423, 26] on button "Submit as Order" at bounding box center [1446, 24] width 87 height 24
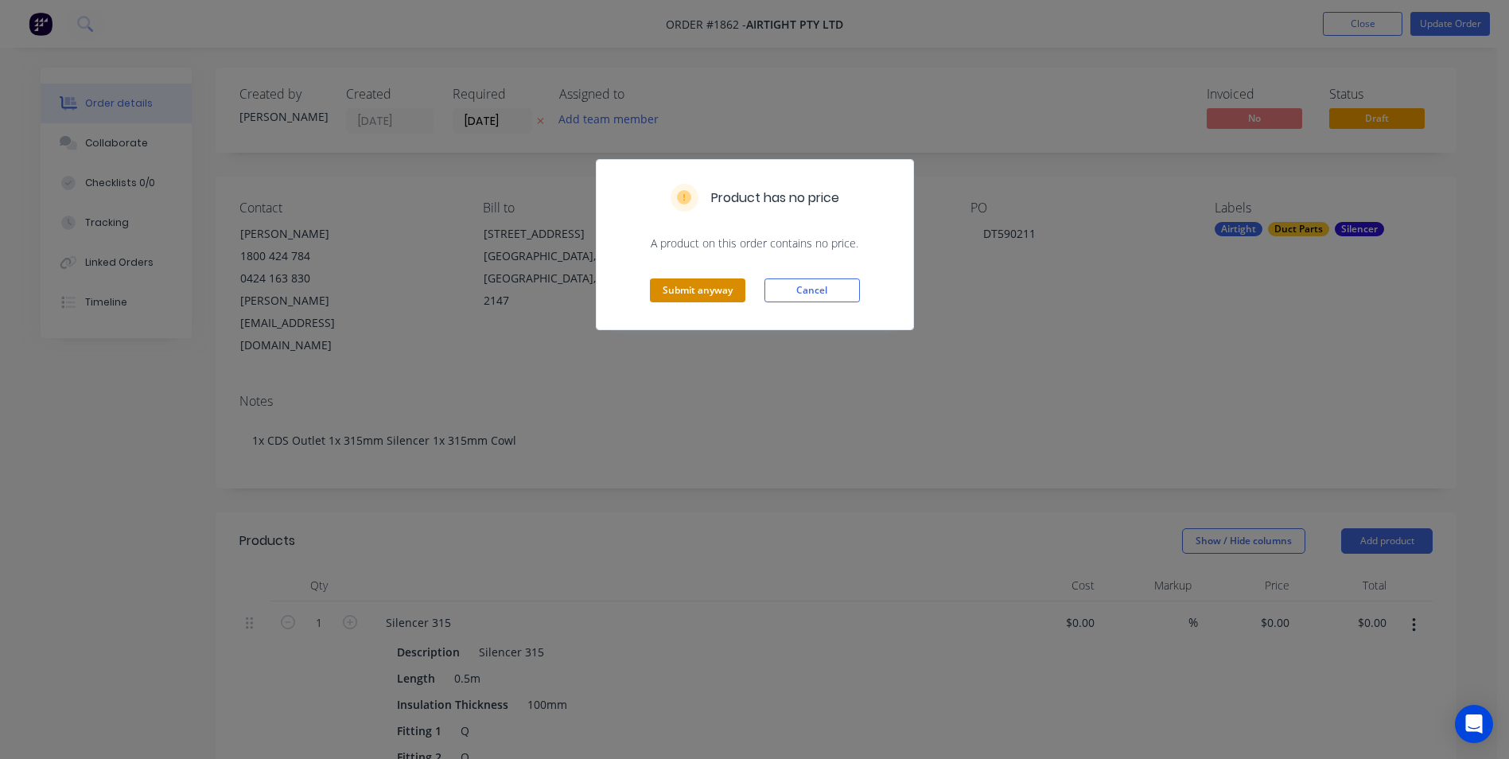
click at [715, 291] on button "Submit anyway" at bounding box center [697, 290] width 95 height 24
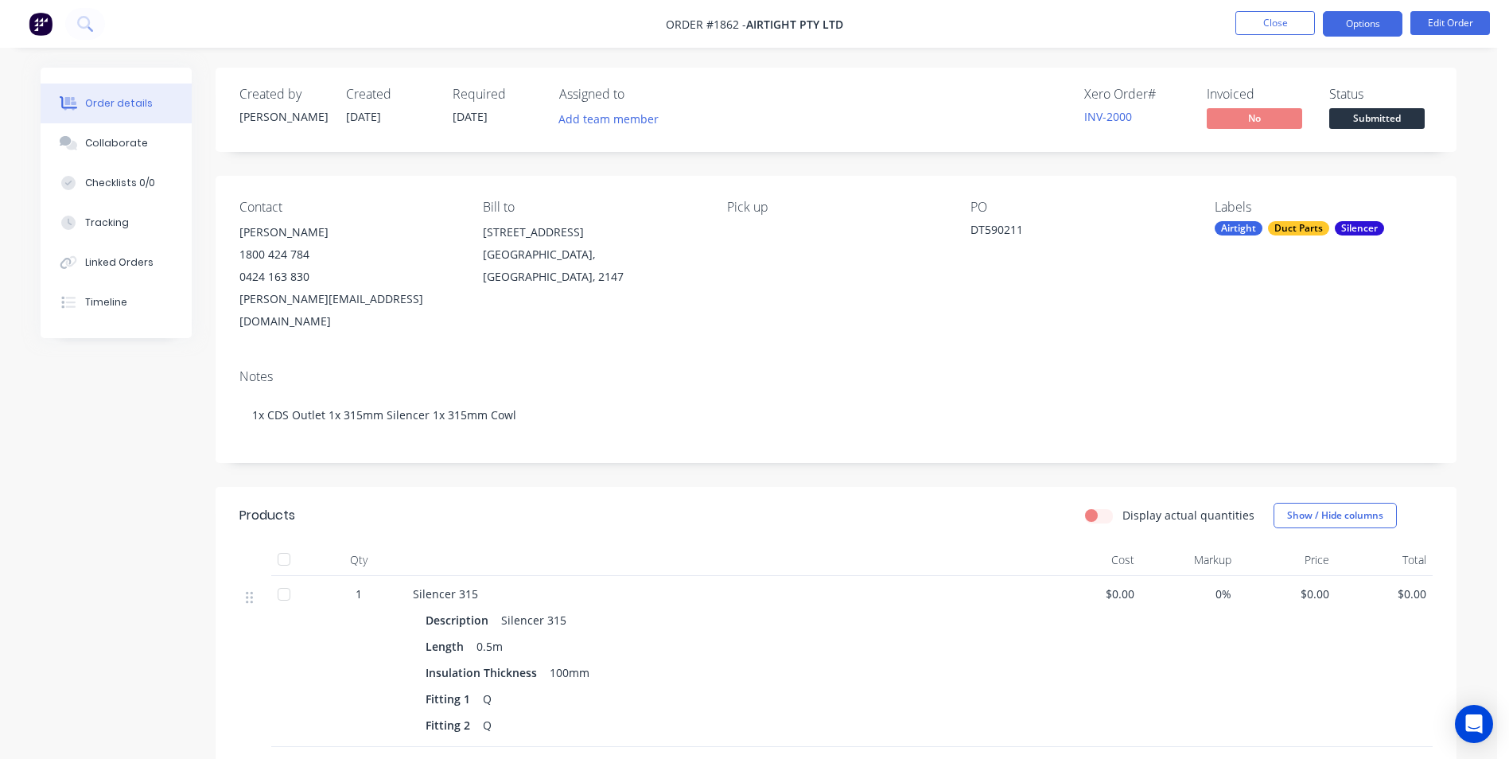
click at [1365, 29] on button "Options" at bounding box center [1362, 23] width 80 height 25
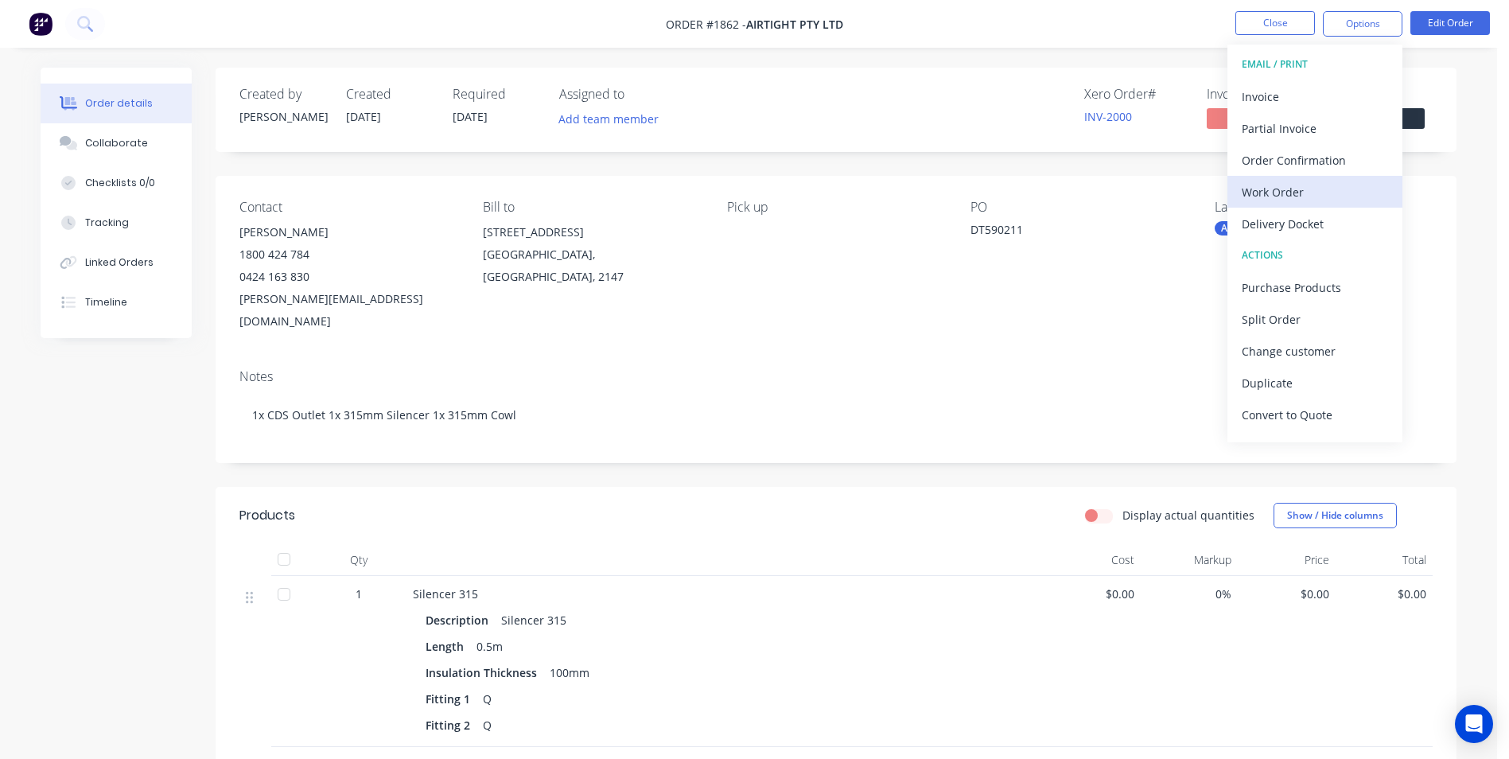
click at [1290, 183] on div "Work Order" at bounding box center [1314, 192] width 146 height 23
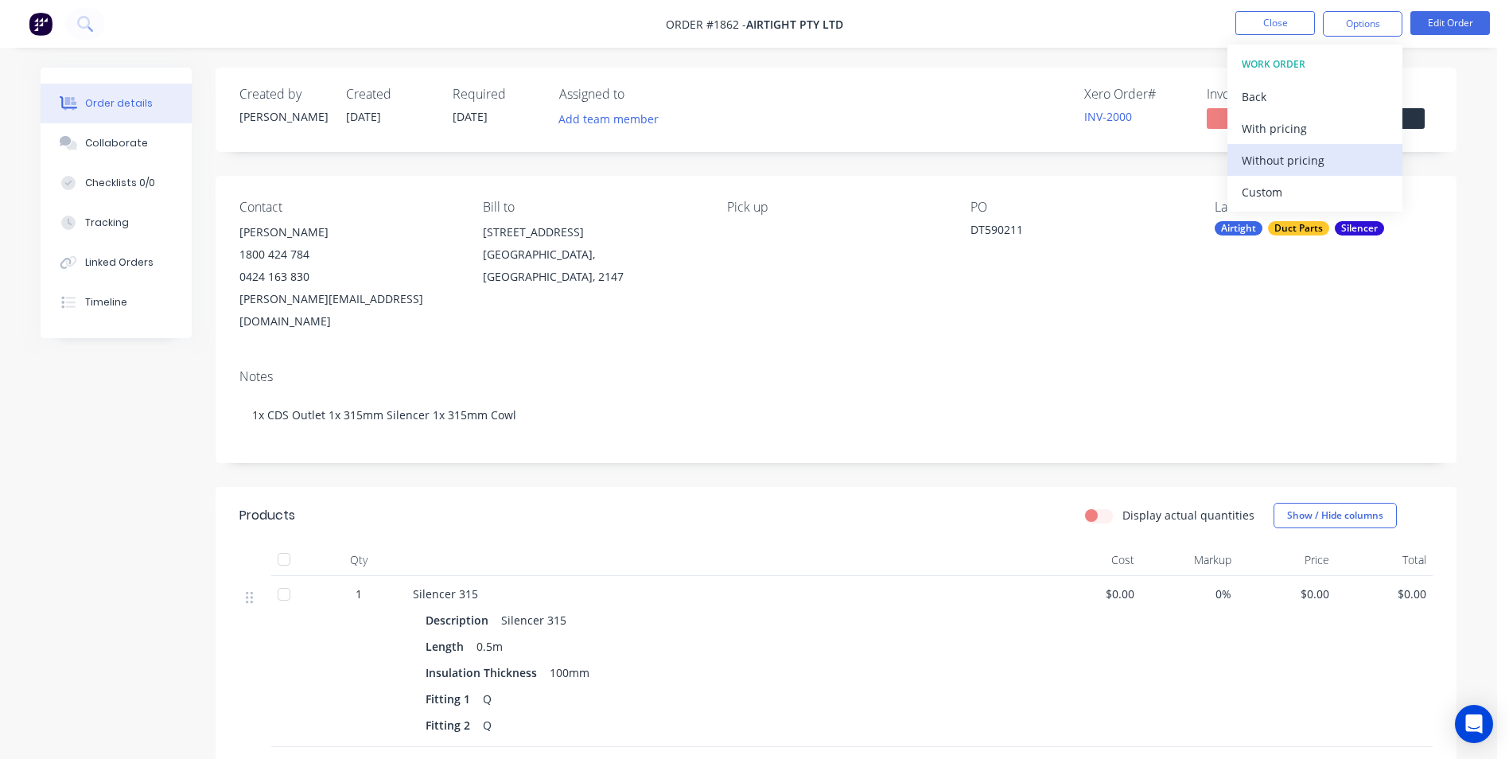
click at [1266, 157] on div "Without pricing" at bounding box center [1314, 160] width 146 height 23
drag, startPoint x: 1265, startPoint y: 152, endPoint x: 1105, endPoint y: 169, distance: 160.8
click at [1105, 169] on div "Created by Kyle Created 11/08/25 Required 12/08/25 Assigned to Add team member …" at bounding box center [836, 624] width 1241 height 1113
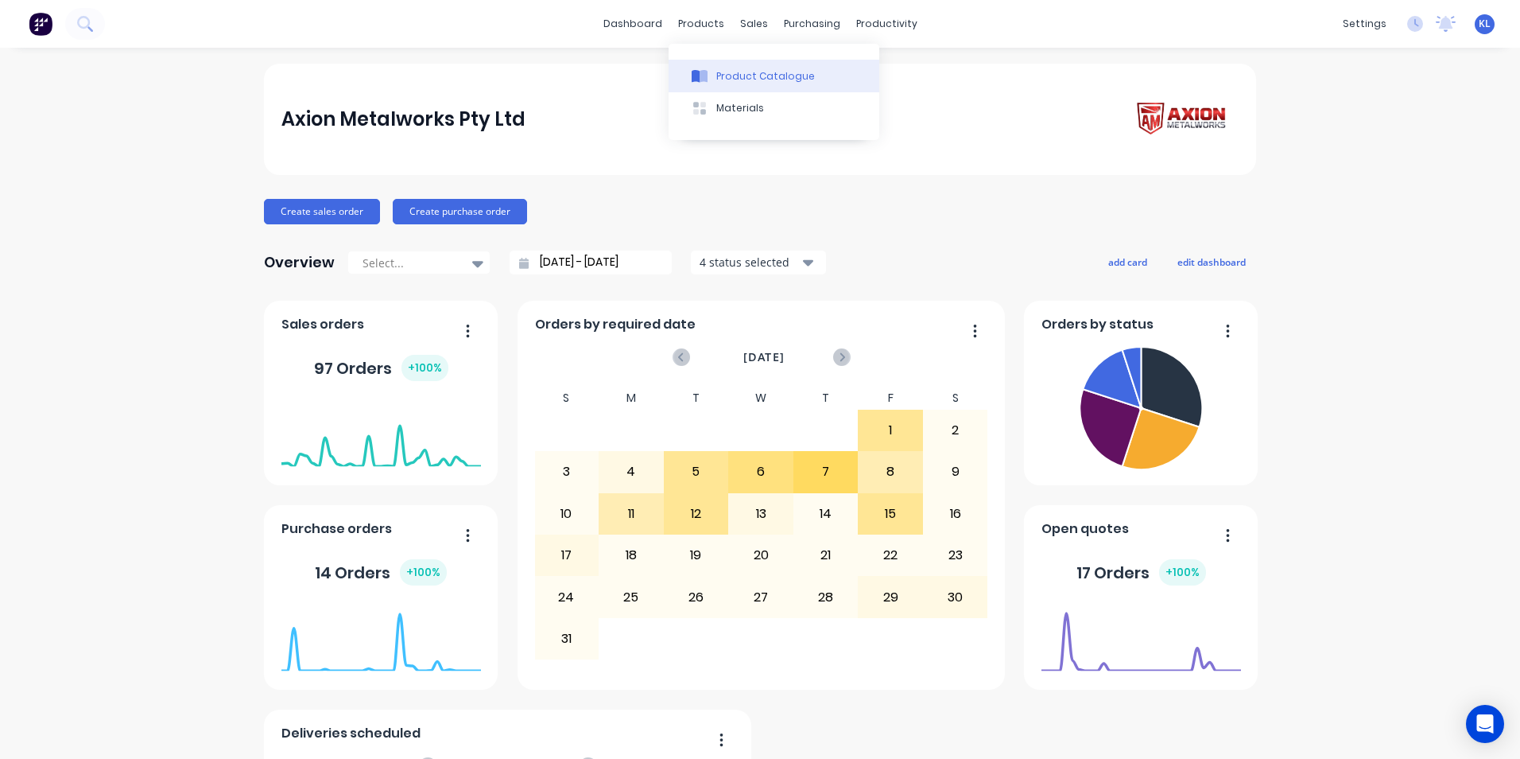
click at [739, 70] on div "Product Catalogue" at bounding box center [765, 76] width 99 height 14
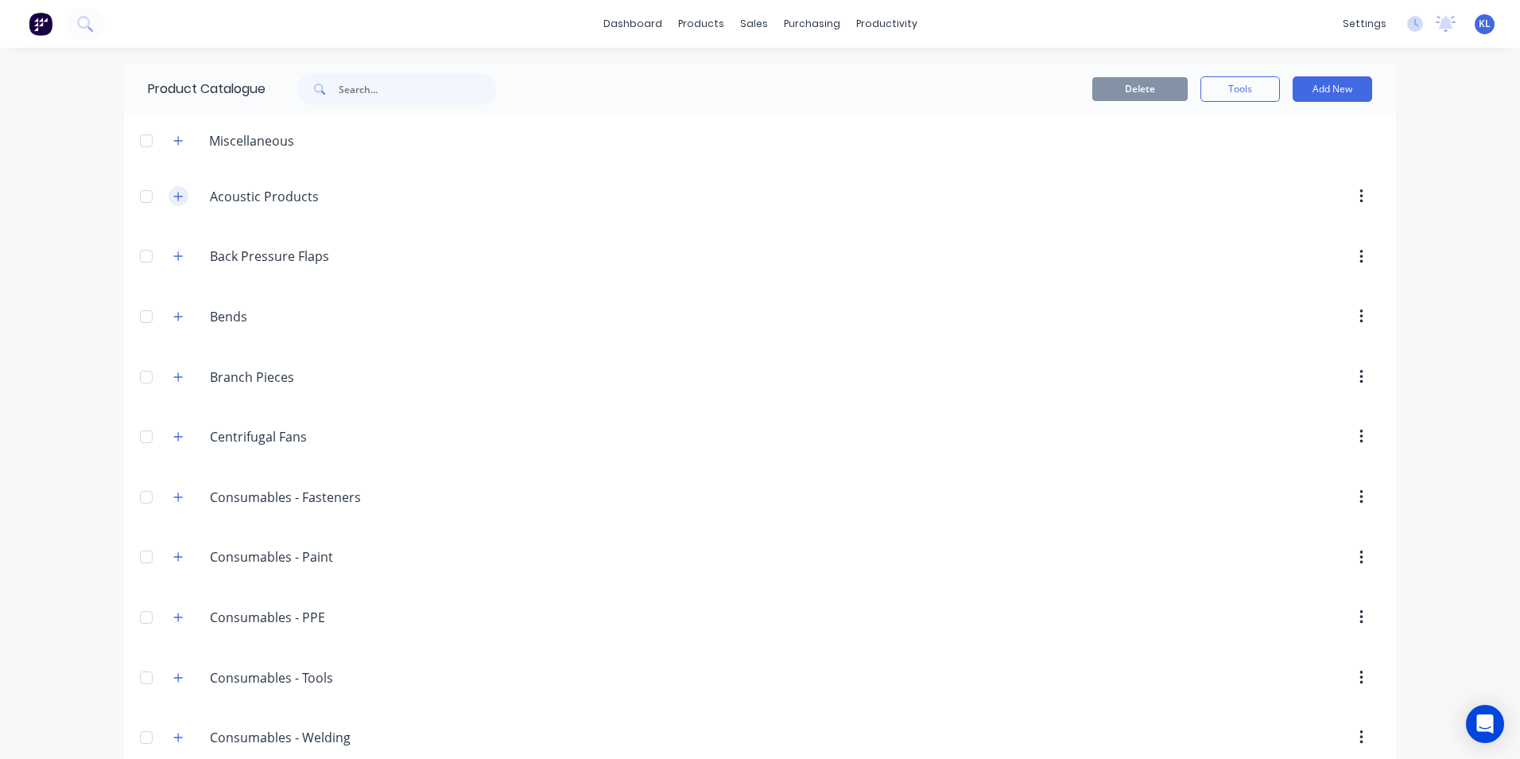
click at [173, 192] on icon "button" at bounding box center [178, 196] width 10 height 11
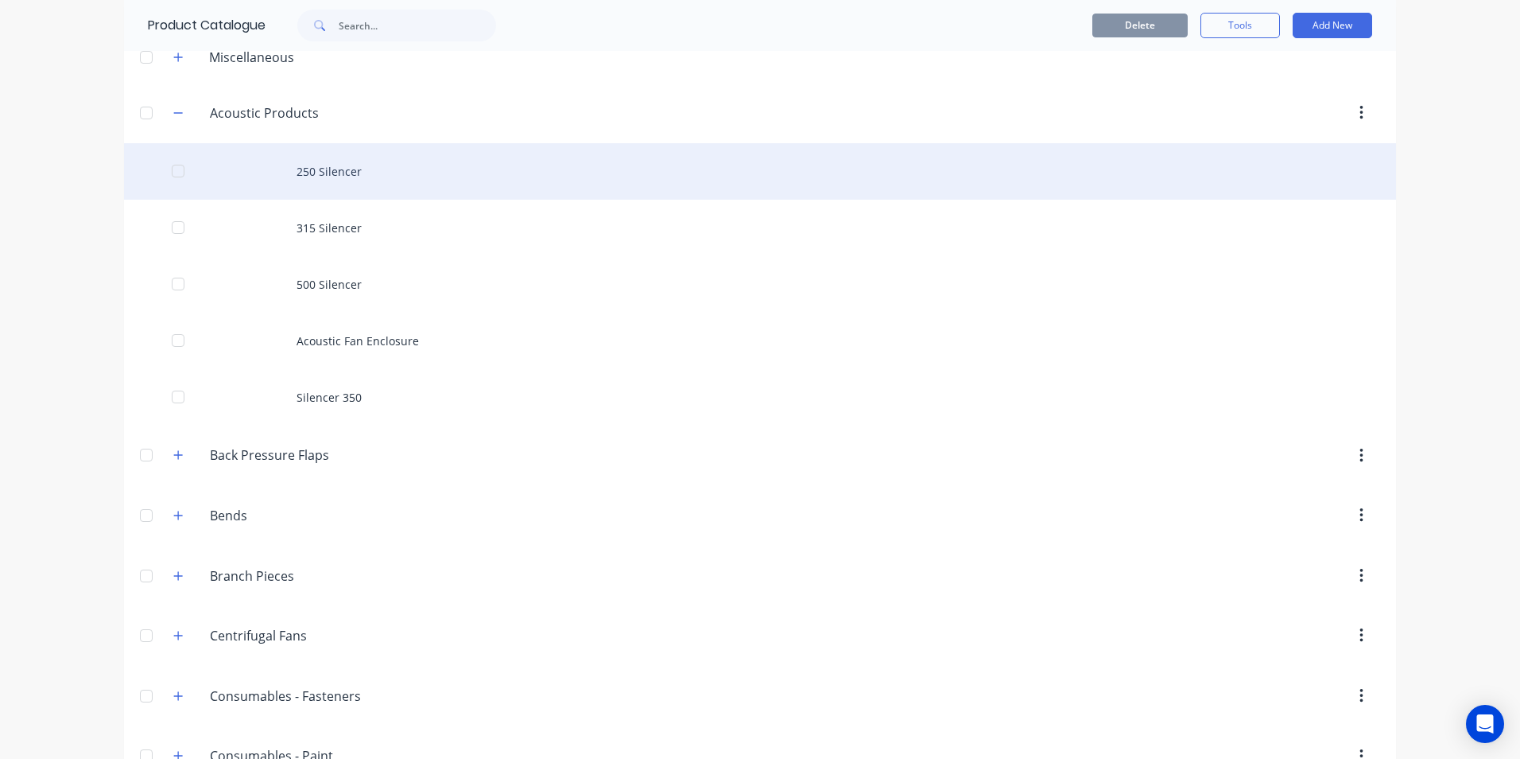
scroll to position [159, 0]
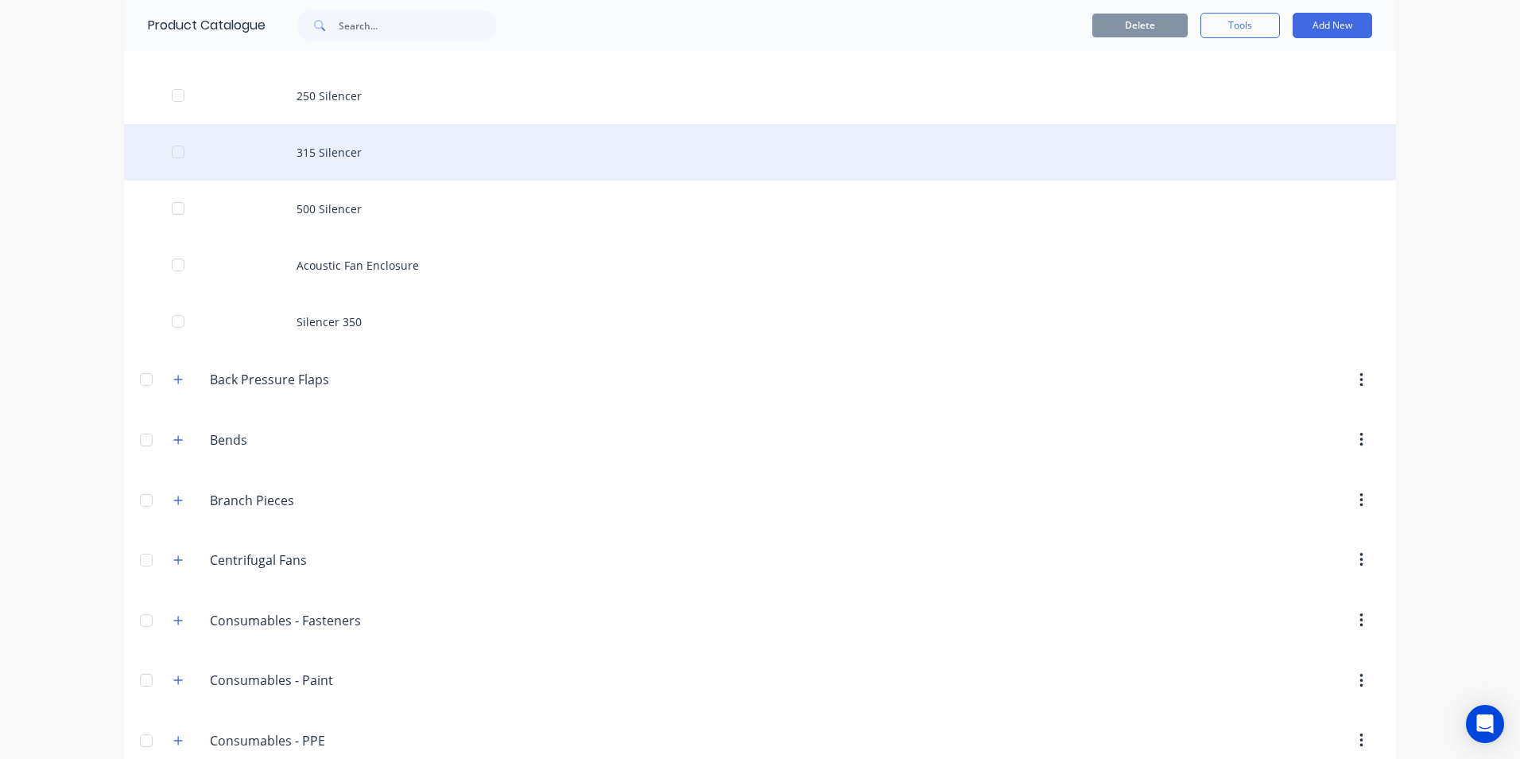
click at [357, 156] on div "315 Silencer" at bounding box center [760, 152] width 1272 height 56
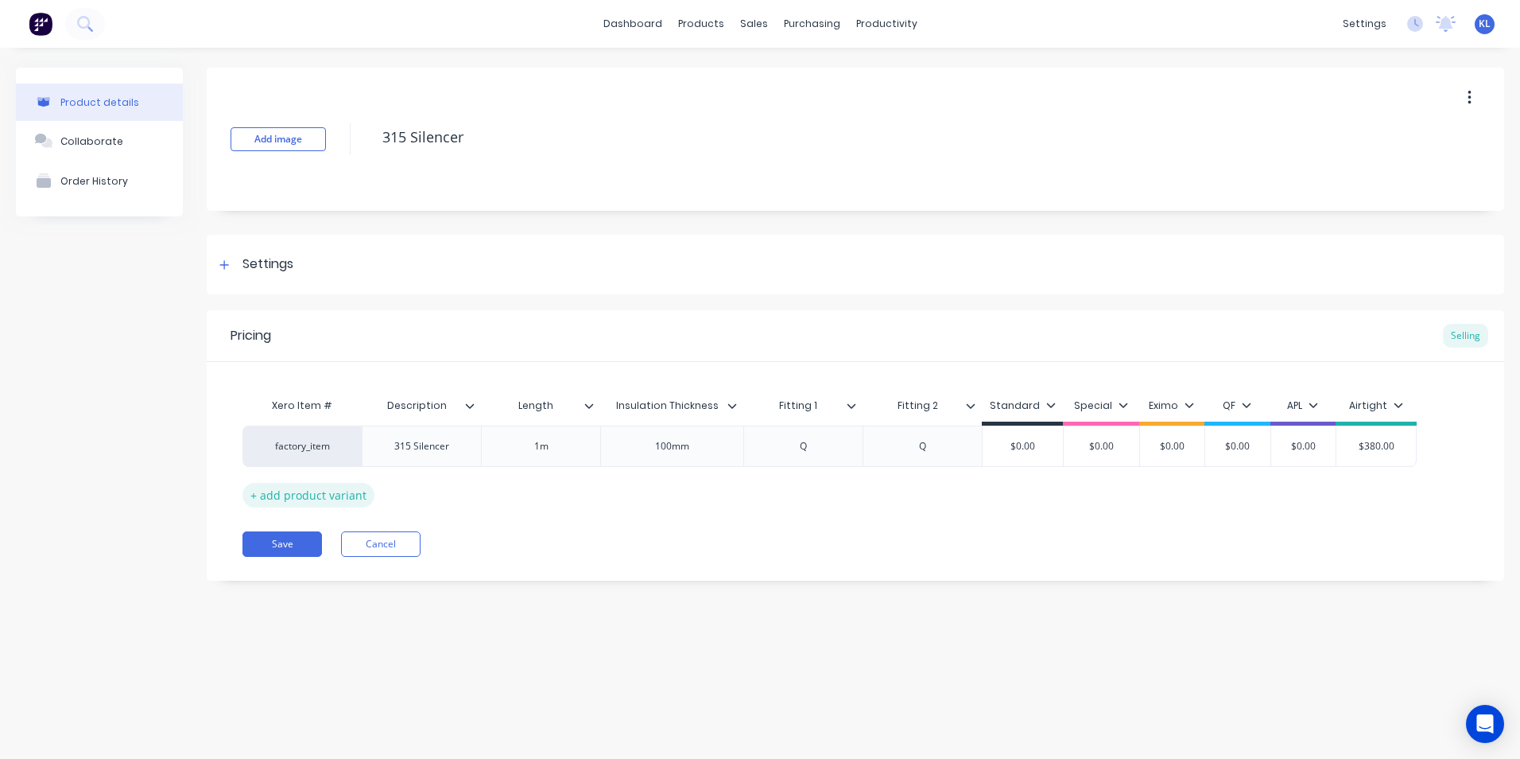
click at [323, 500] on div "+ add product variant" at bounding box center [309, 495] width 132 height 25
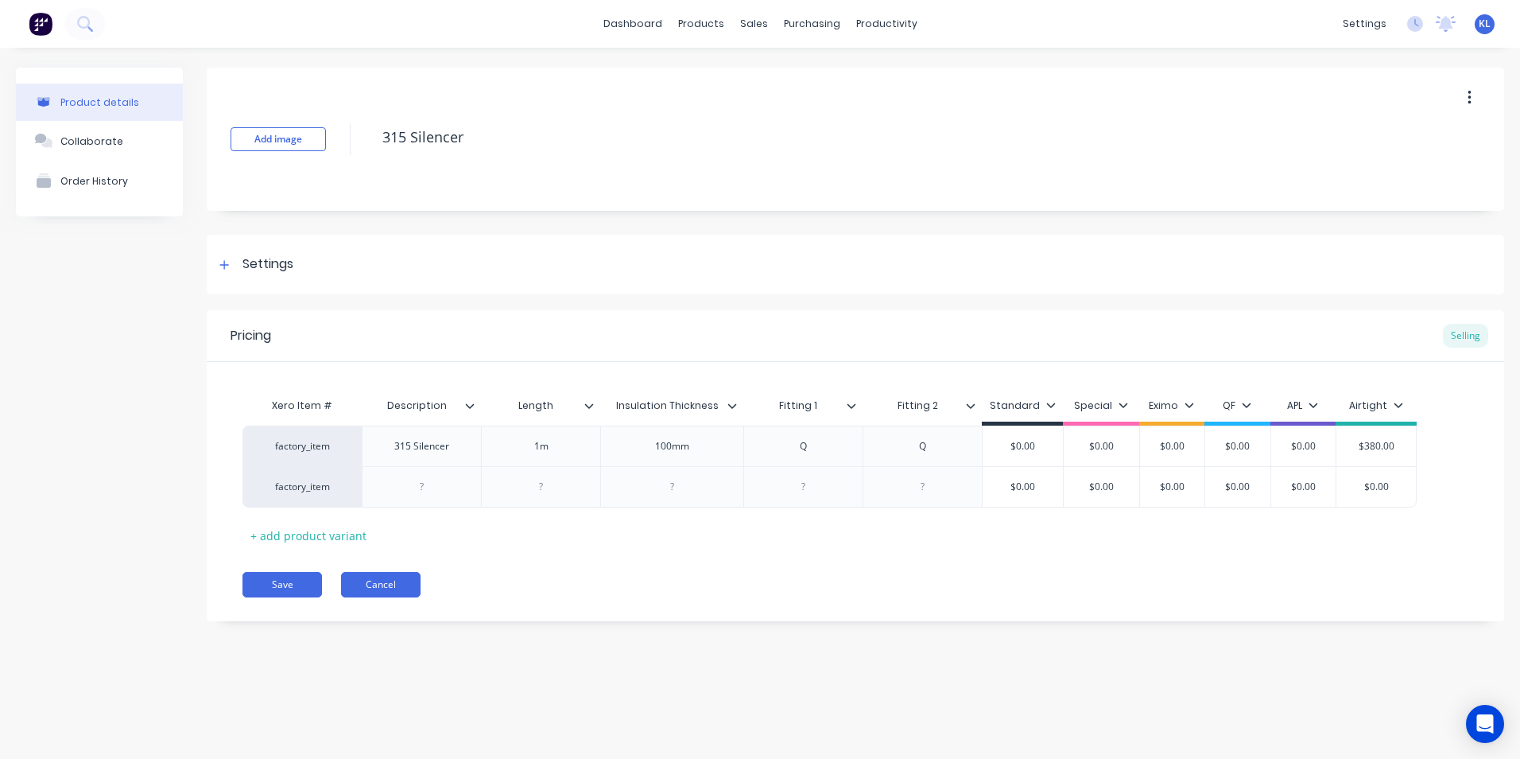
click at [366, 589] on button "Cancel" at bounding box center [381, 584] width 80 height 25
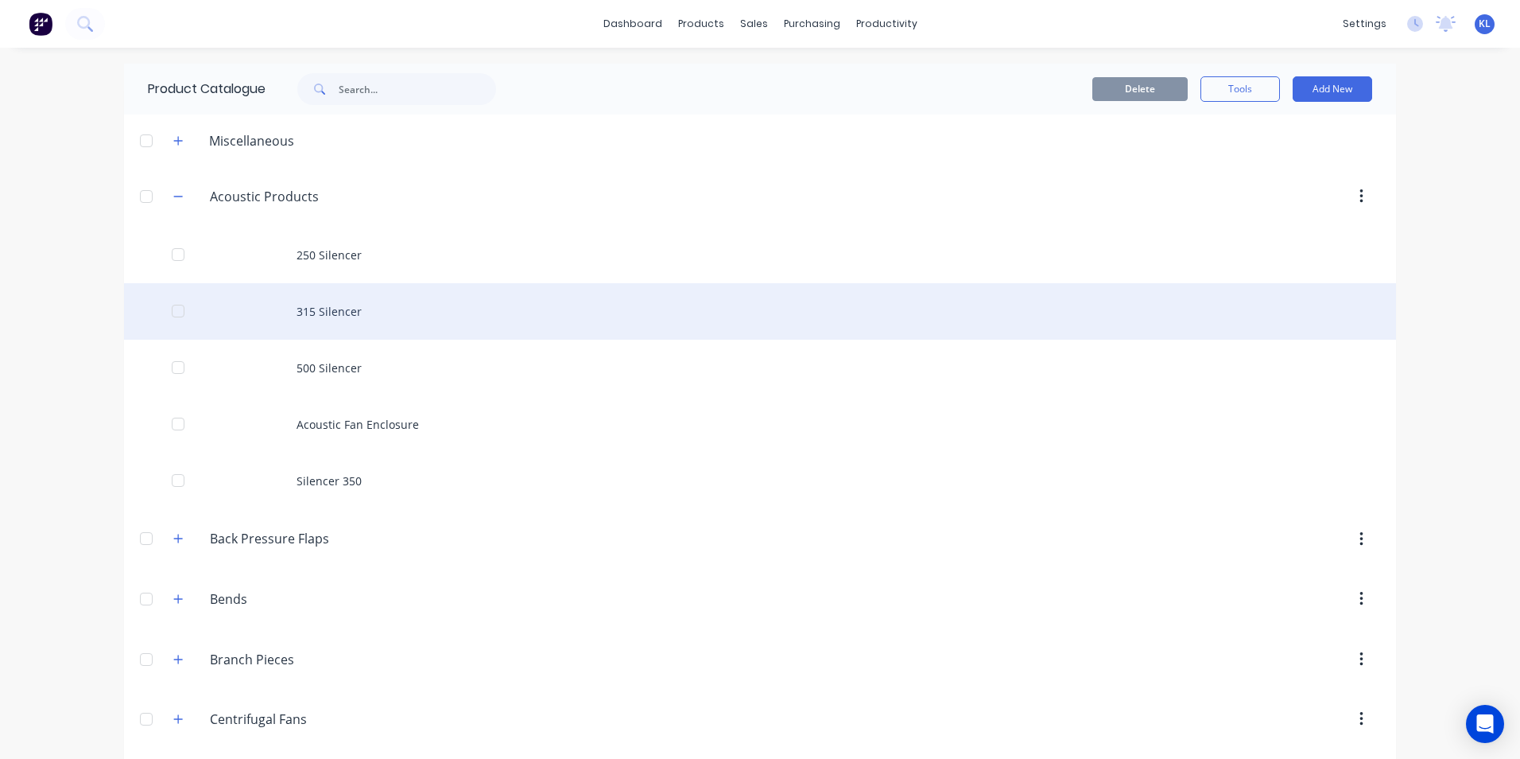
click at [274, 301] on div "315 Silencer" at bounding box center [760, 311] width 1272 height 56
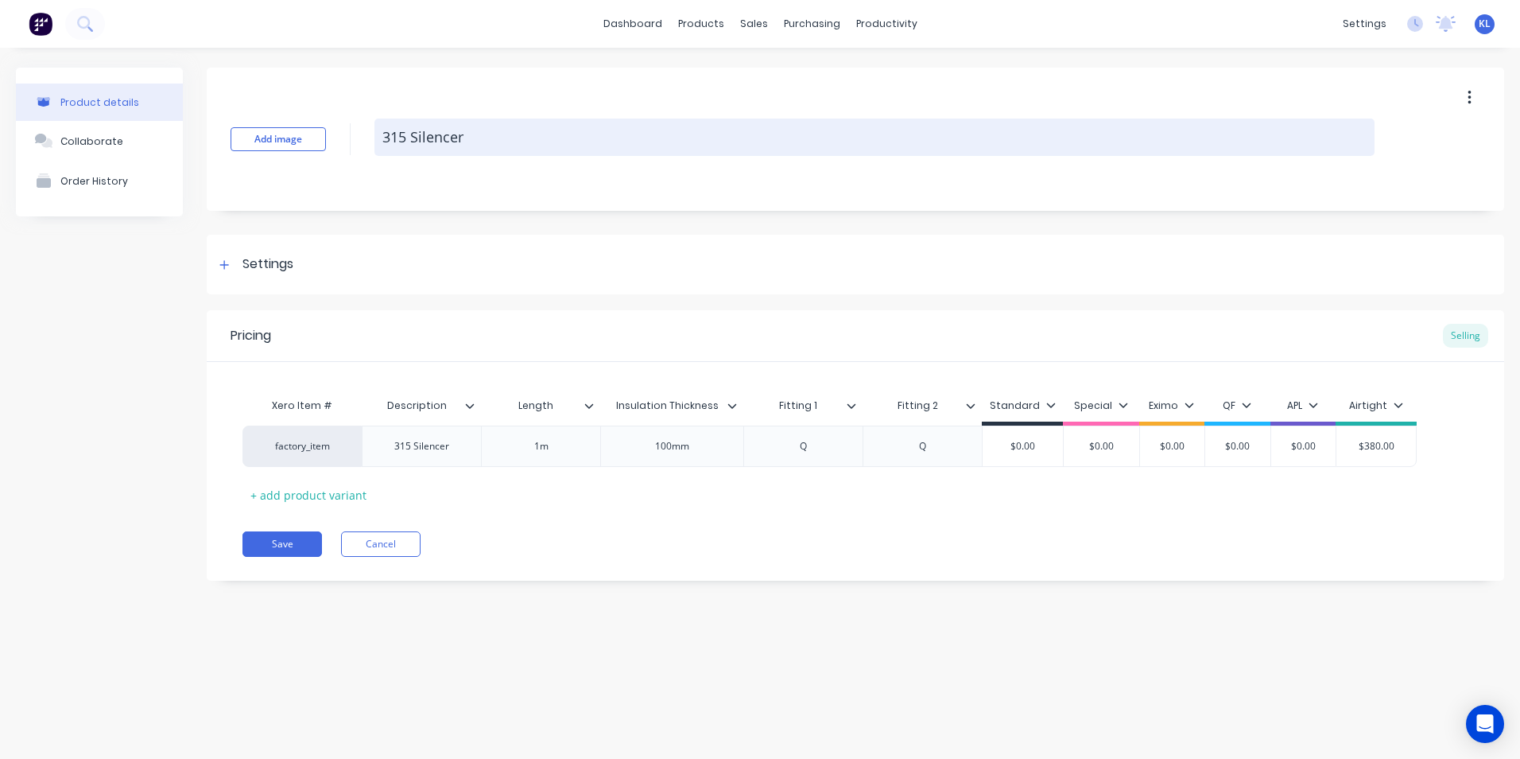
drag, startPoint x: 410, startPoint y: 134, endPoint x: 375, endPoint y: 134, distance: 35.0
click at [375, 134] on textarea "315 Silencer" at bounding box center [875, 136] width 1000 height 37
type textarea "x"
type textarea "Silencer"
click at [452, 137] on textarea "Silencer" at bounding box center [875, 136] width 1000 height 37
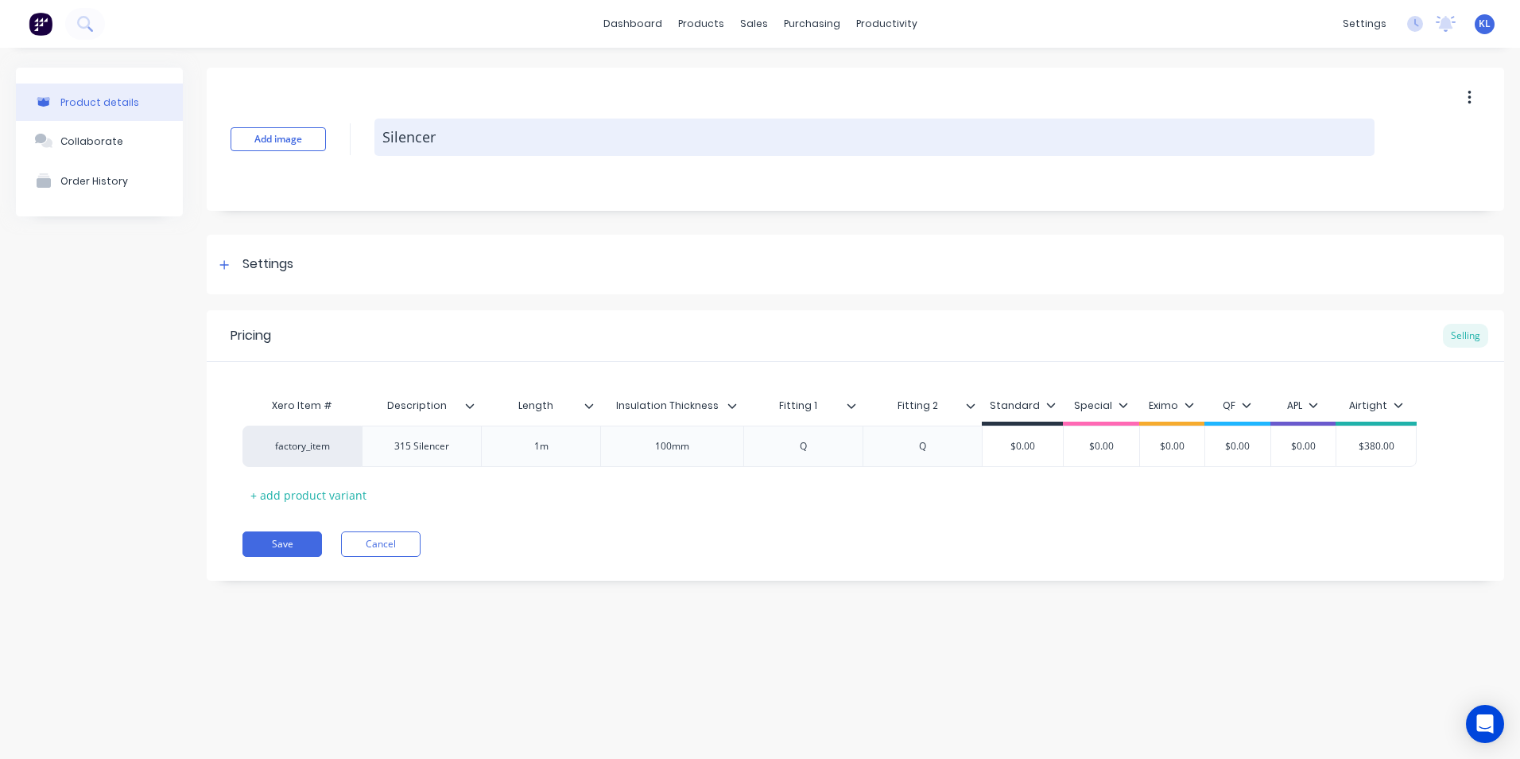
type textarea "x"
type textarea "Silencer"
type textarea "x"
type textarea "Silencer 3"
type textarea "x"
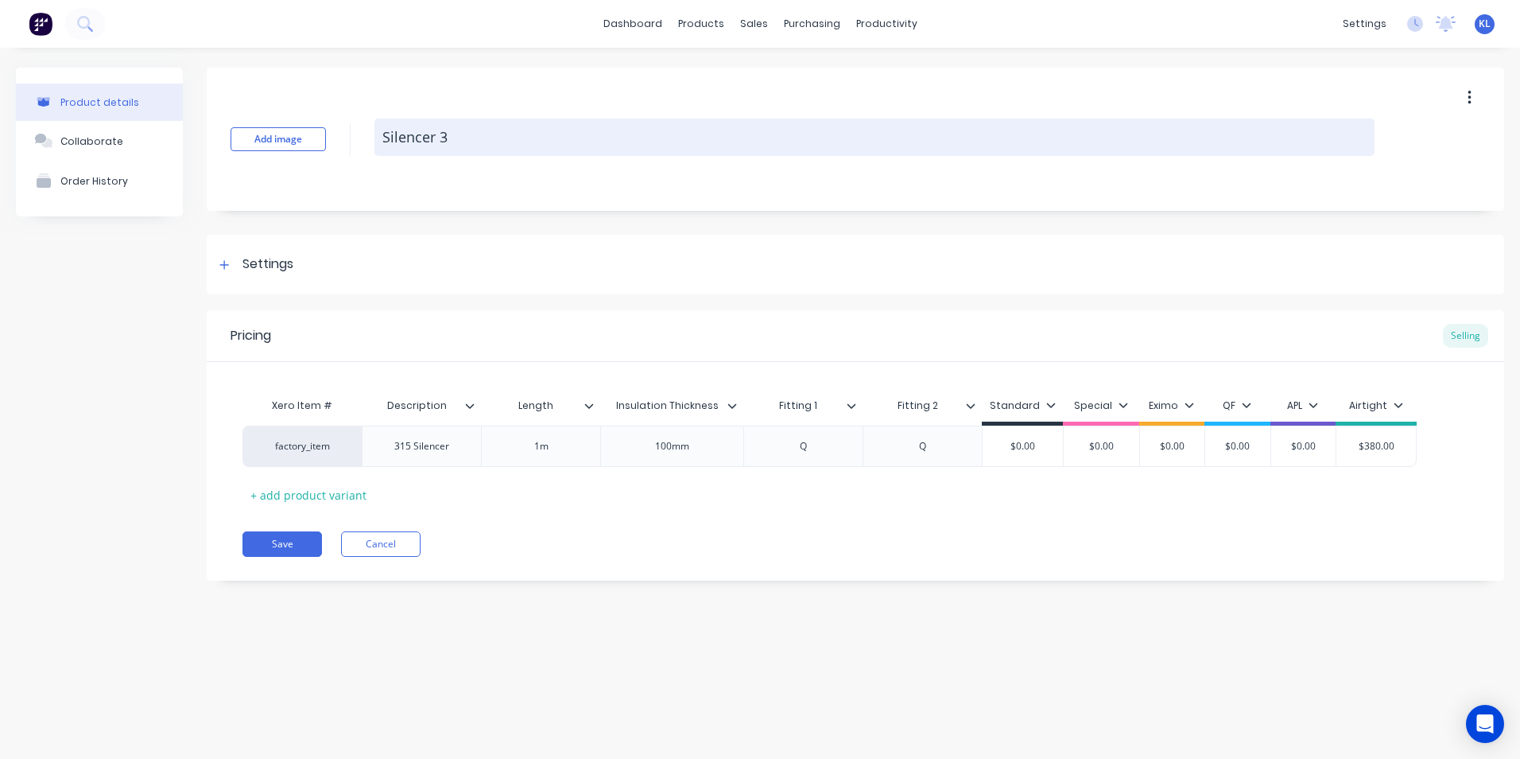
type textarea "Silencer 31"
type textarea "x"
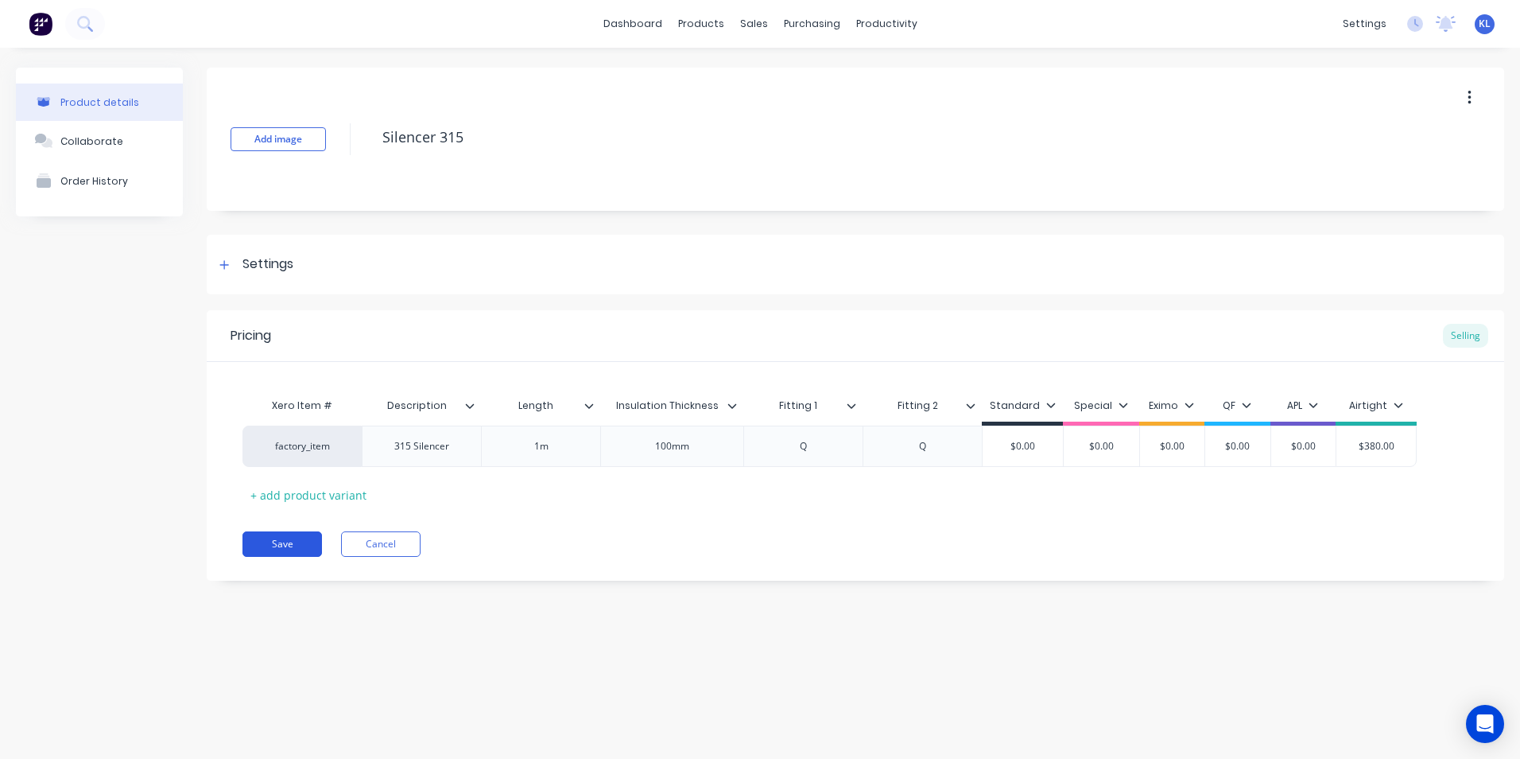
type textarea "Silencer 315"
type textarea "x"
type textarea "Silencer 315"
click at [262, 545] on button "Save" at bounding box center [283, 543] width 80 height 25
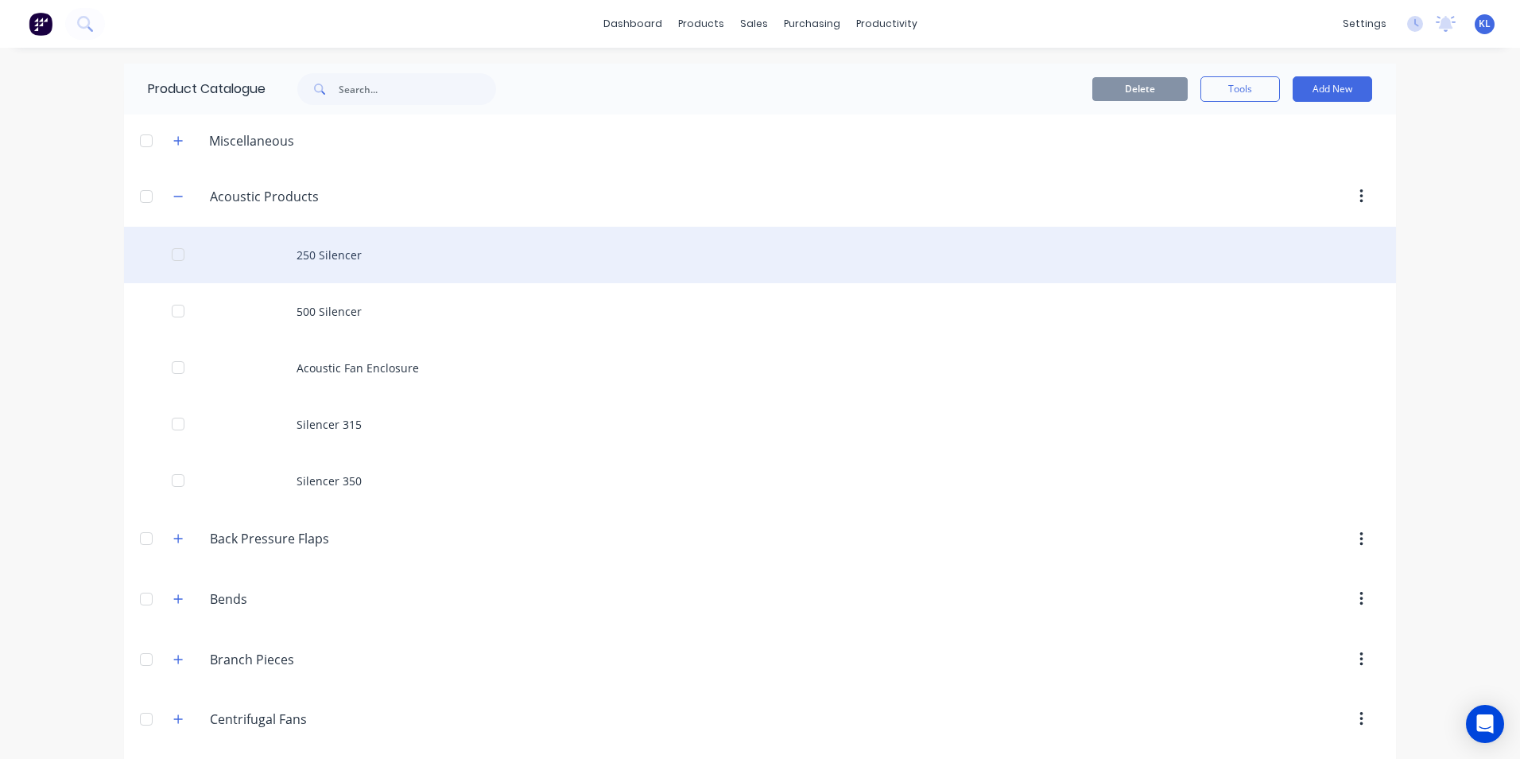
click at [336, 252] on div "250 Silencer" at bounding box center [760, 255] width 1272 height 56
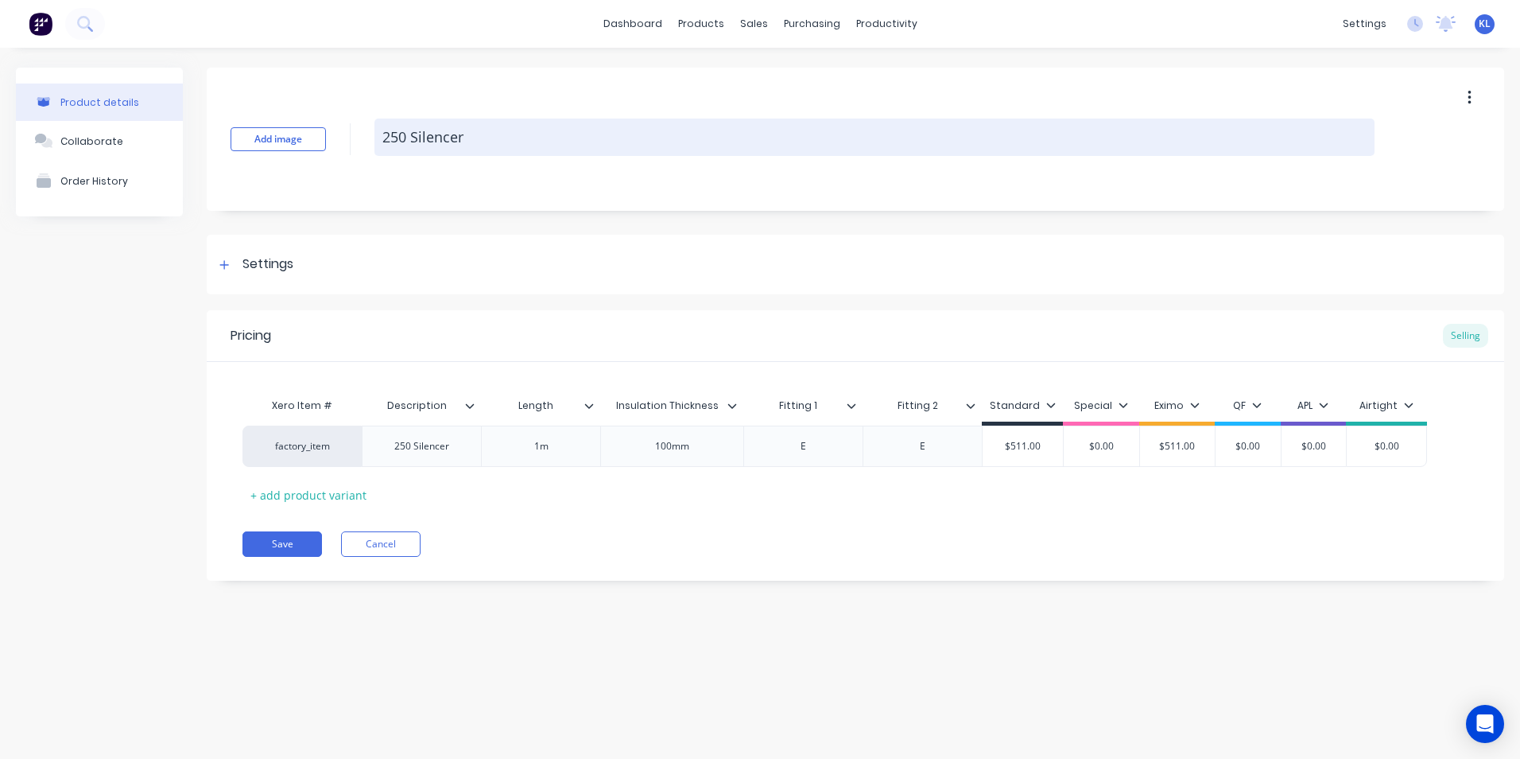
click at [414, 142] on textarea "250 Silencer" at bounding box center [875, 136] width 1000 height 37
type textarea "x"
type textarea "250Silencer"
type textarea "x"
type textarea "25Silencer"
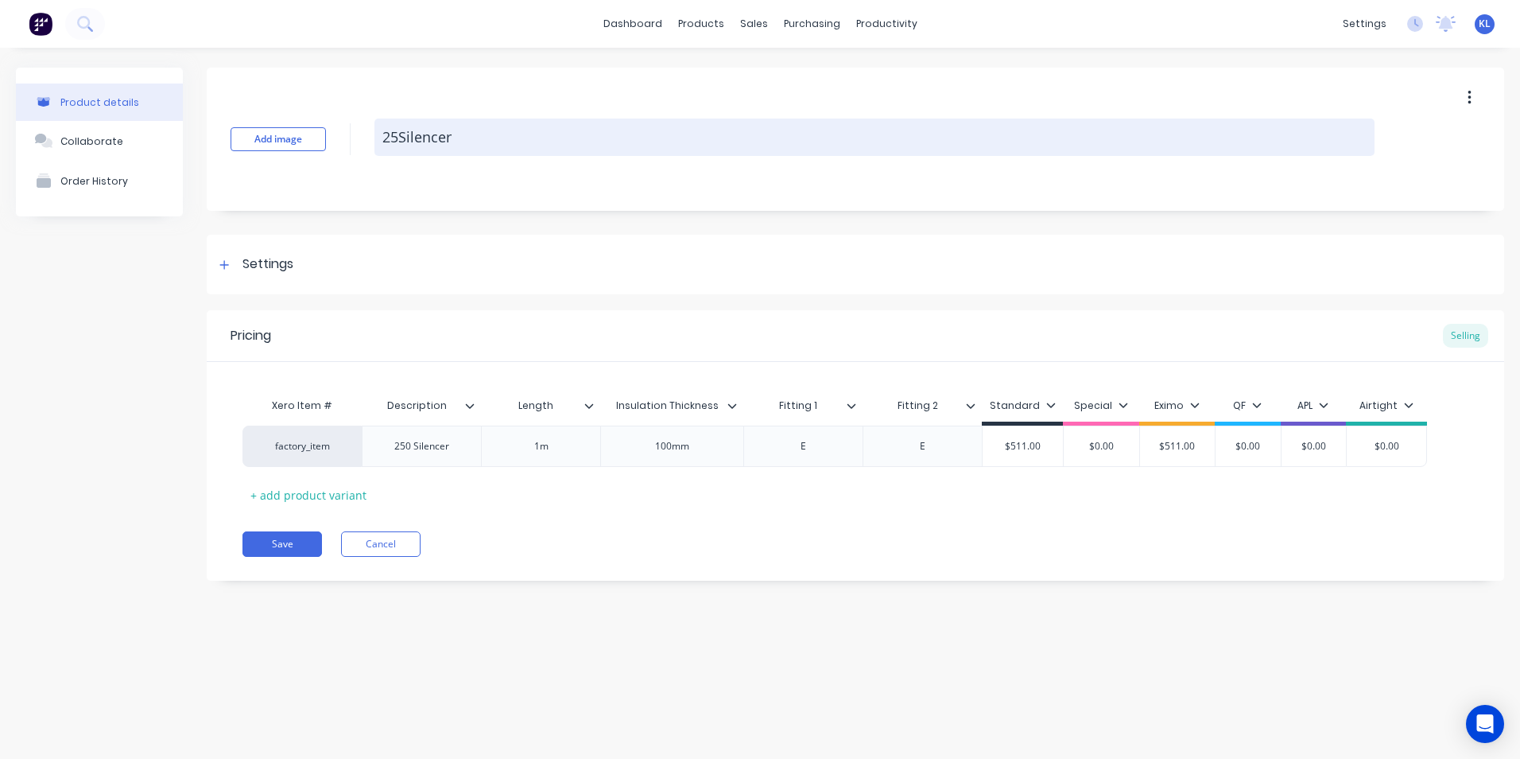
type textarea "x"
type textarea "2Silencer"
type textarea "x"
type textarea "Silencer"
click at [459, 139] on textarea "Silencer" at bounding box center [875, 136] width 1000 height 37
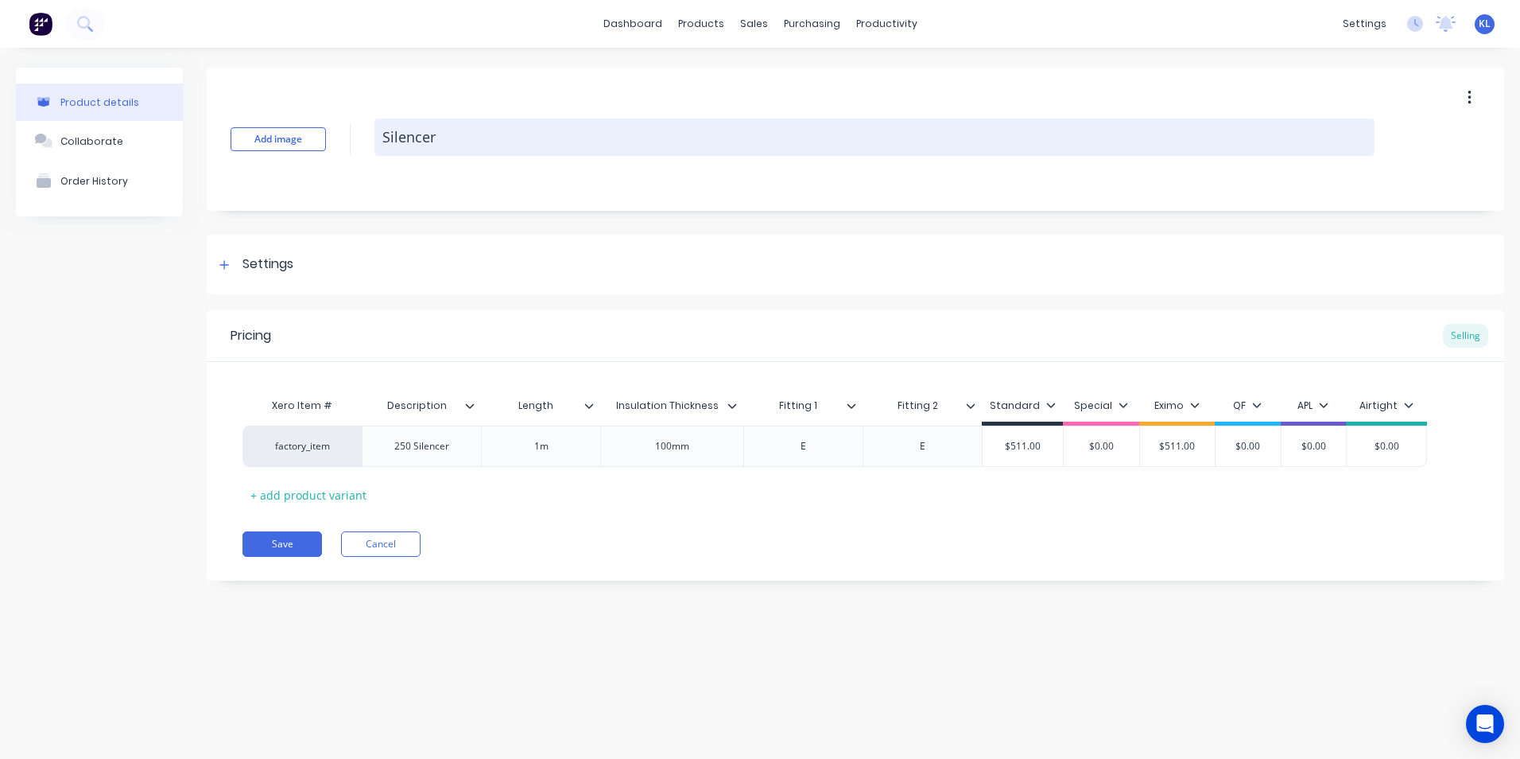
type textarea "x"
type textarea "Silencer"
type textarea "x"
type textarea "Silencer 2"
type textarea "x"
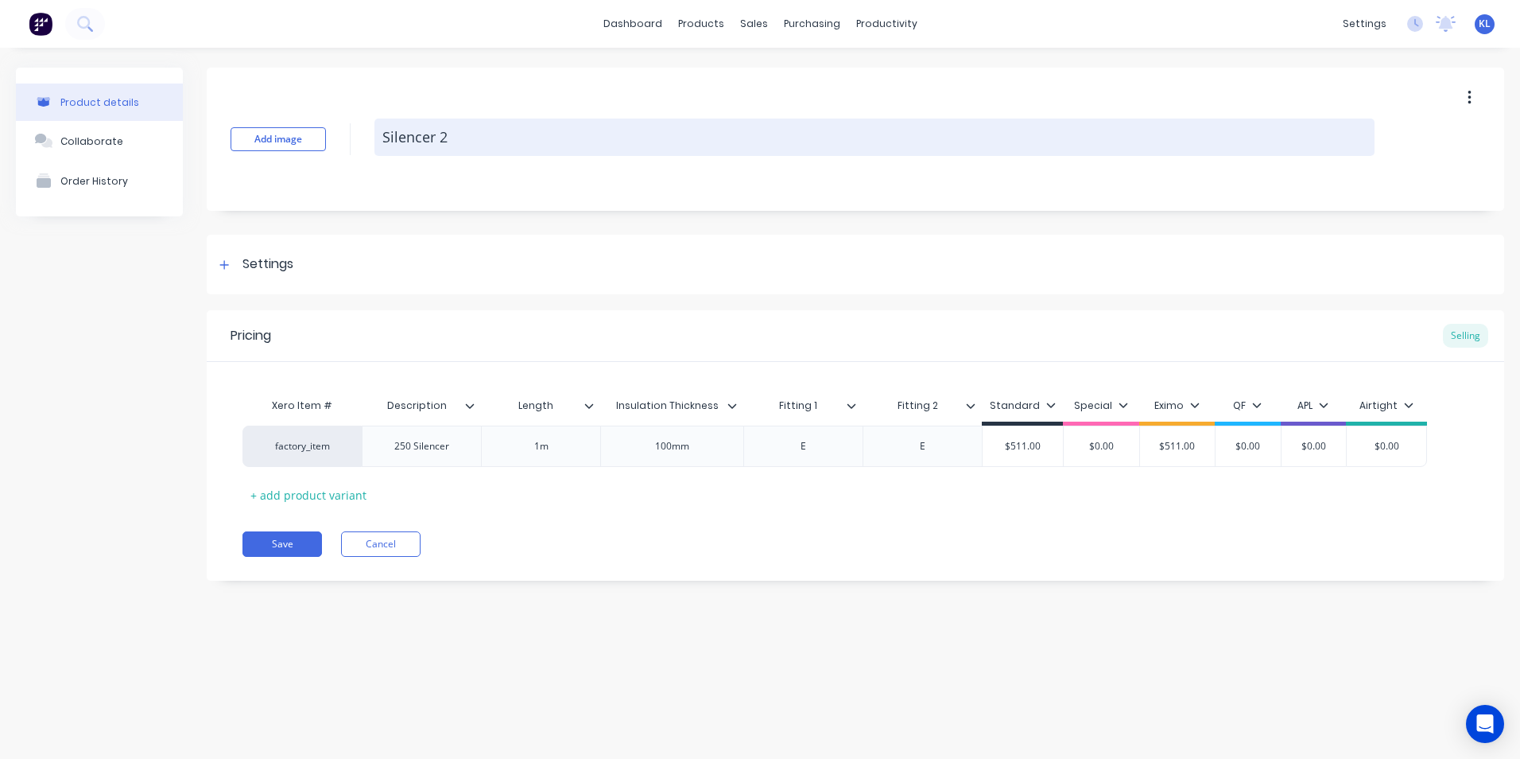
type textarea "Silencer 25"
type textarea "x"
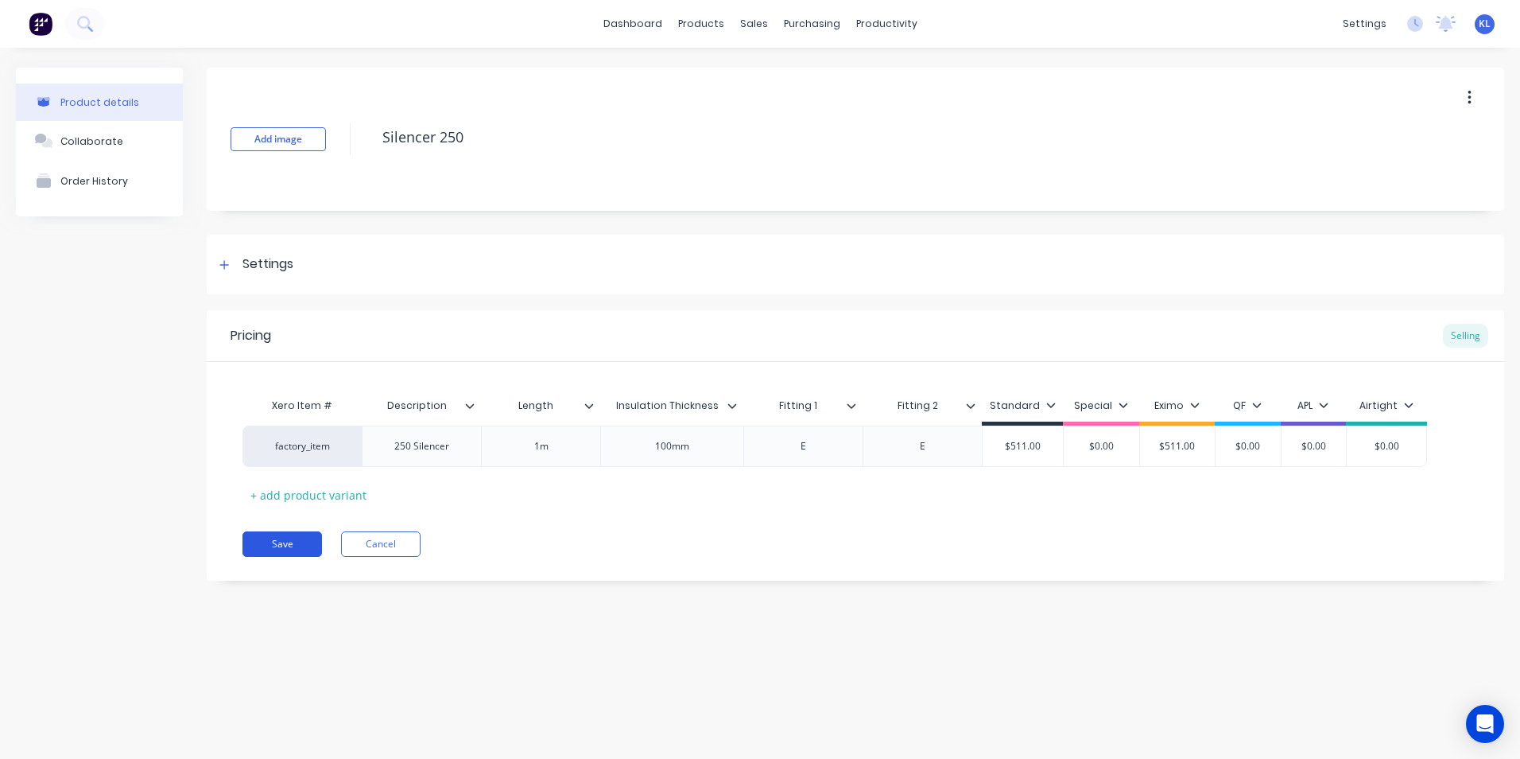
type textarea "Silencer 250"
type textarea "x"
type textarea "Silencer 250"
click at [303, 539] on button "Save" at bounding box center [283, 543] width 80 height 25
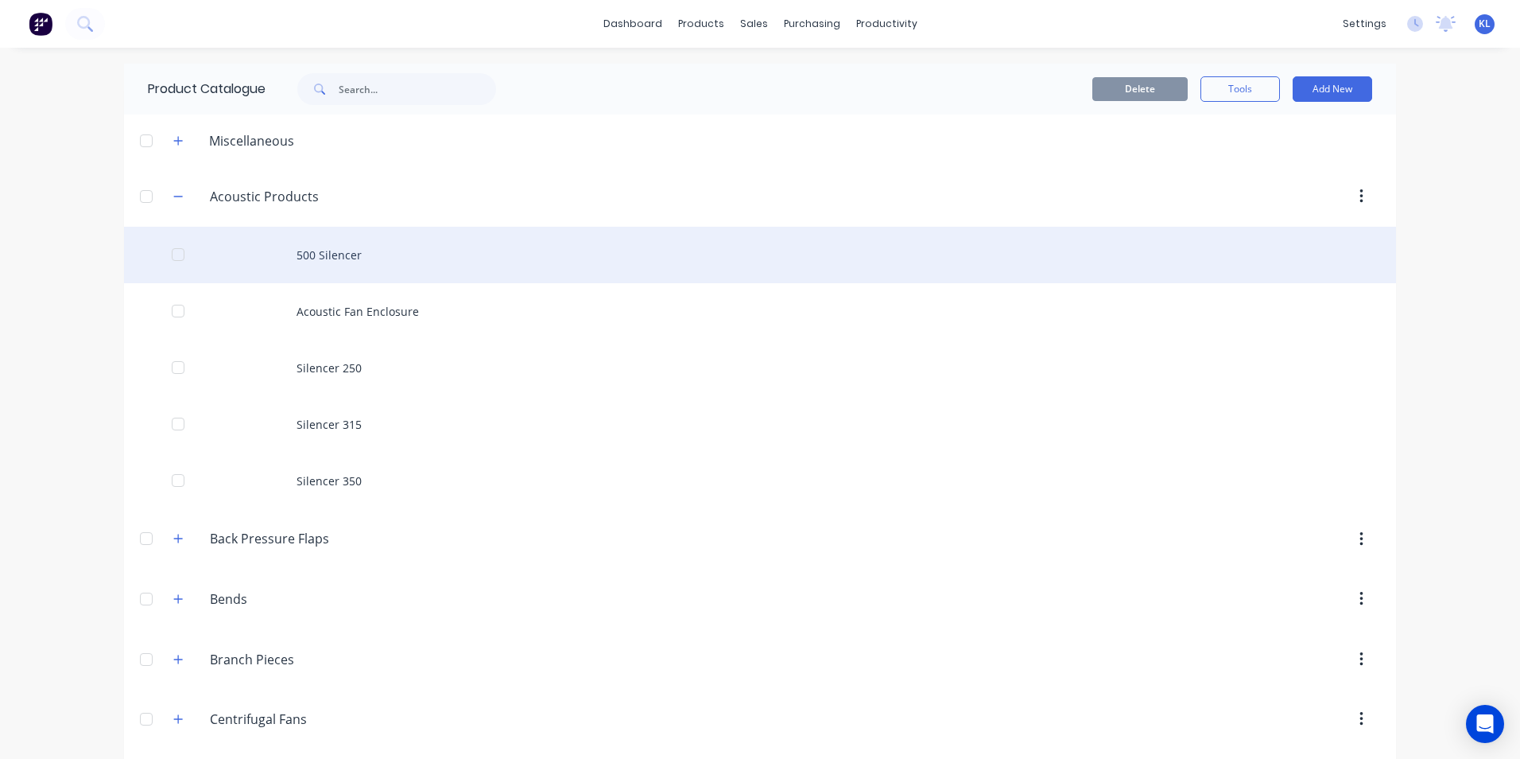
click at [356, 254] on div "500 Silencer" at bounding box center [760, 255] width 1272 height 56
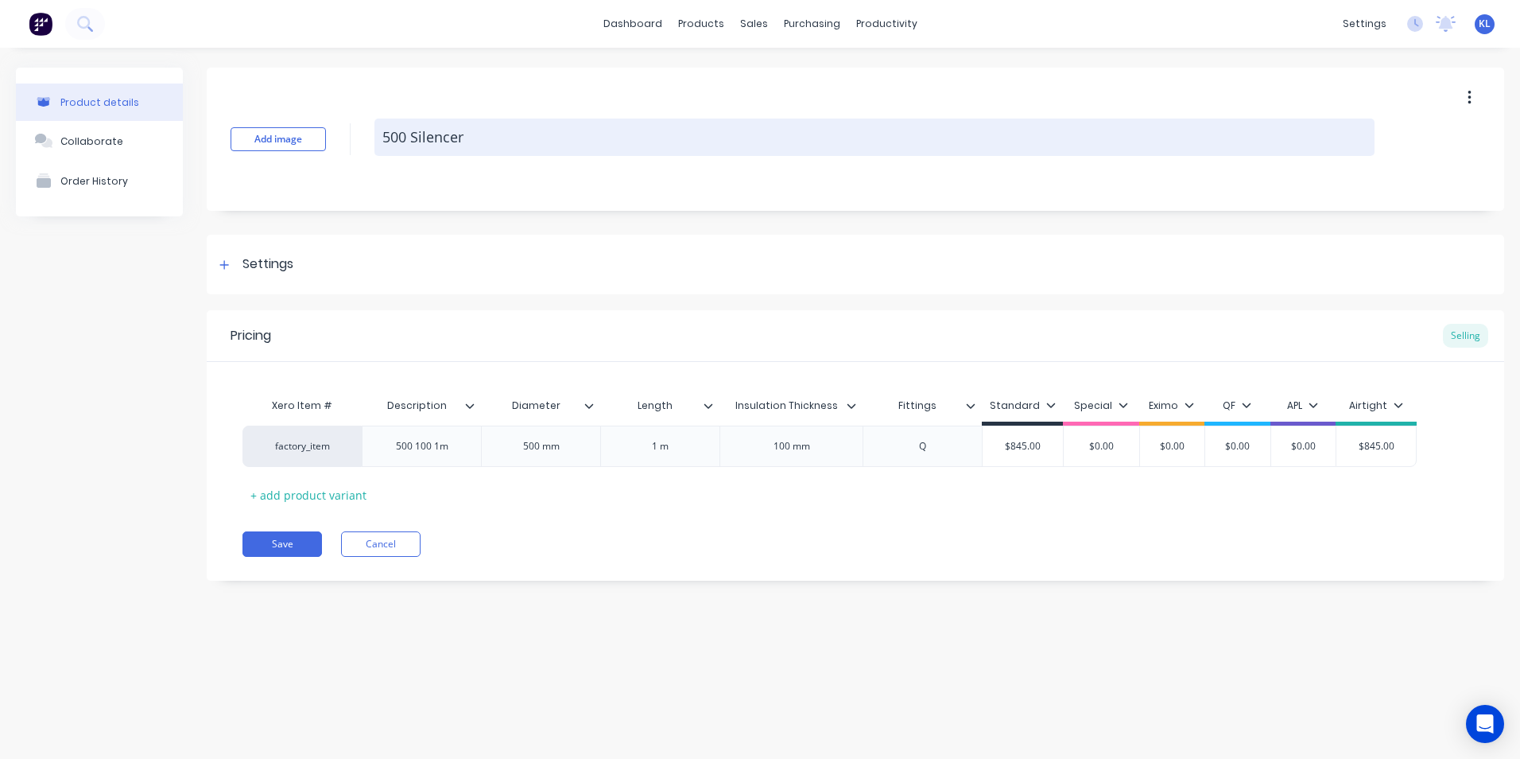
drag, startPoint x: 410, startPoint y: 145, endPoint x: 390, endPoint y: 148, distance: 20.1
click at [390, 148] on textarea "500 Silencer" at bounding box center [875, 136] width 1000 height 37
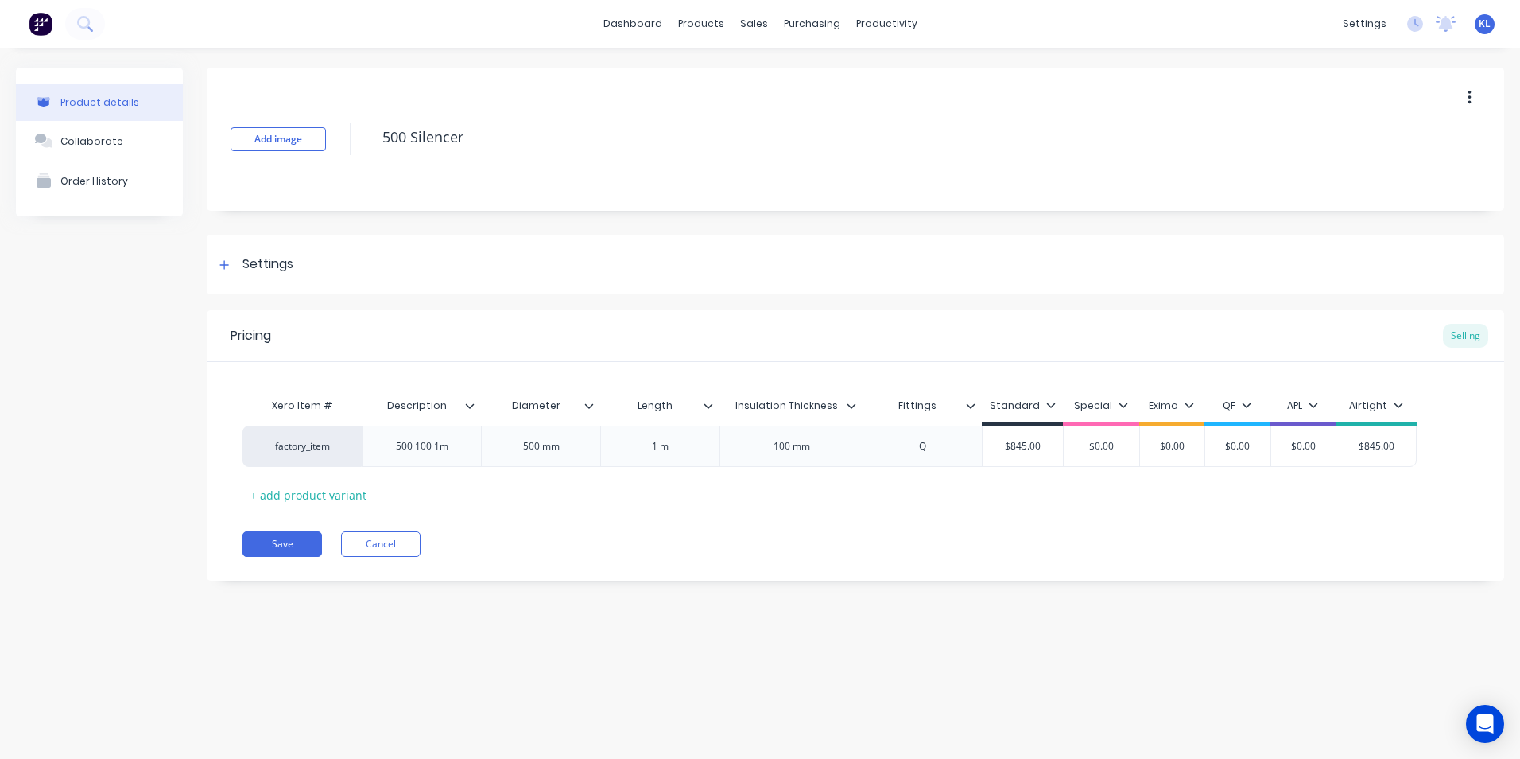
type textarea "x"
type textarea "5Silencer"
type textarea "x"
type textarea "Silencer"
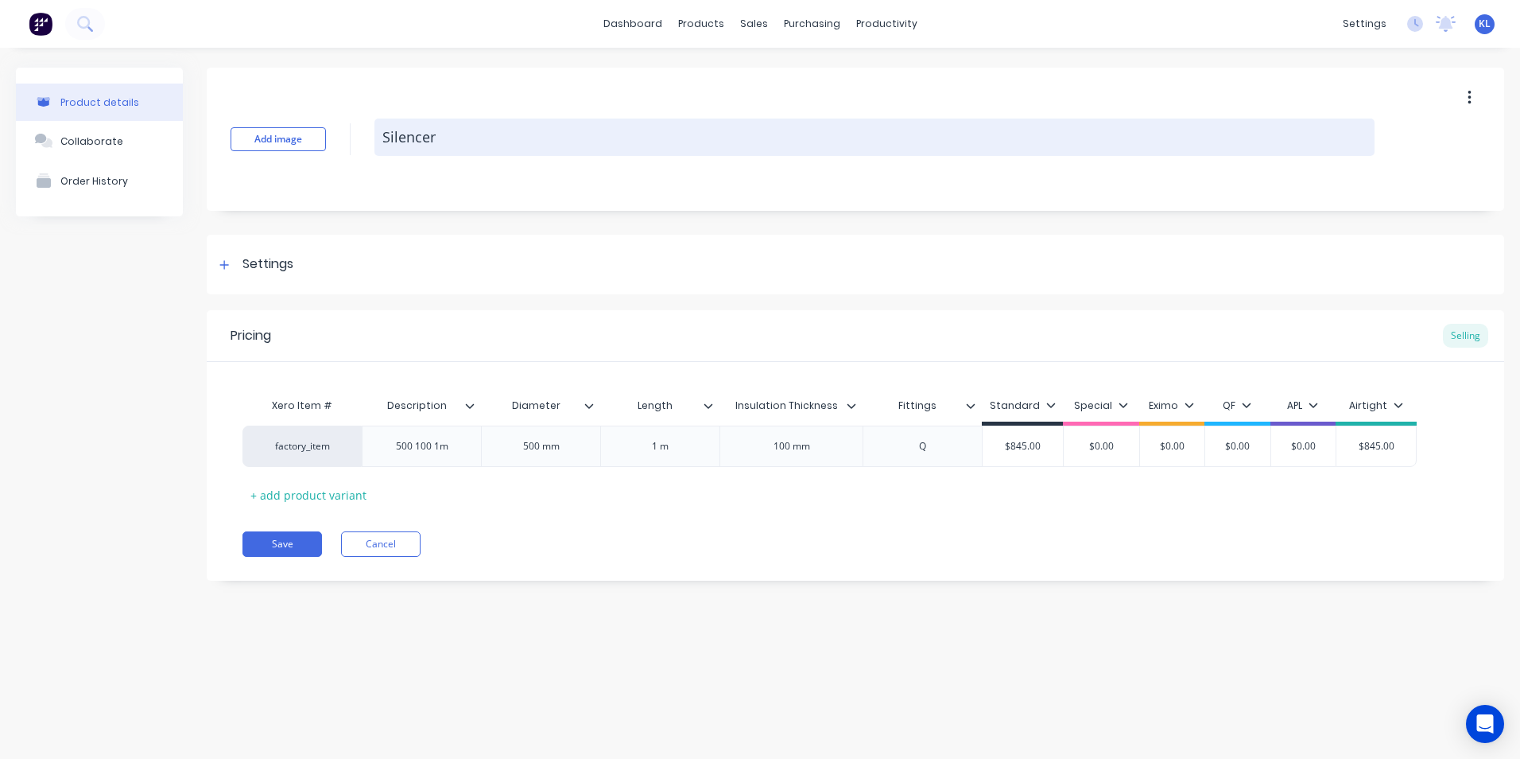
click at [446, 135] on textarea "Silencer" at bounding box center [875, 136] width 1000 height 37
type textarea "x"
type textarea "Silencer"
type textarea "x"
type textarea "Silencer 5"
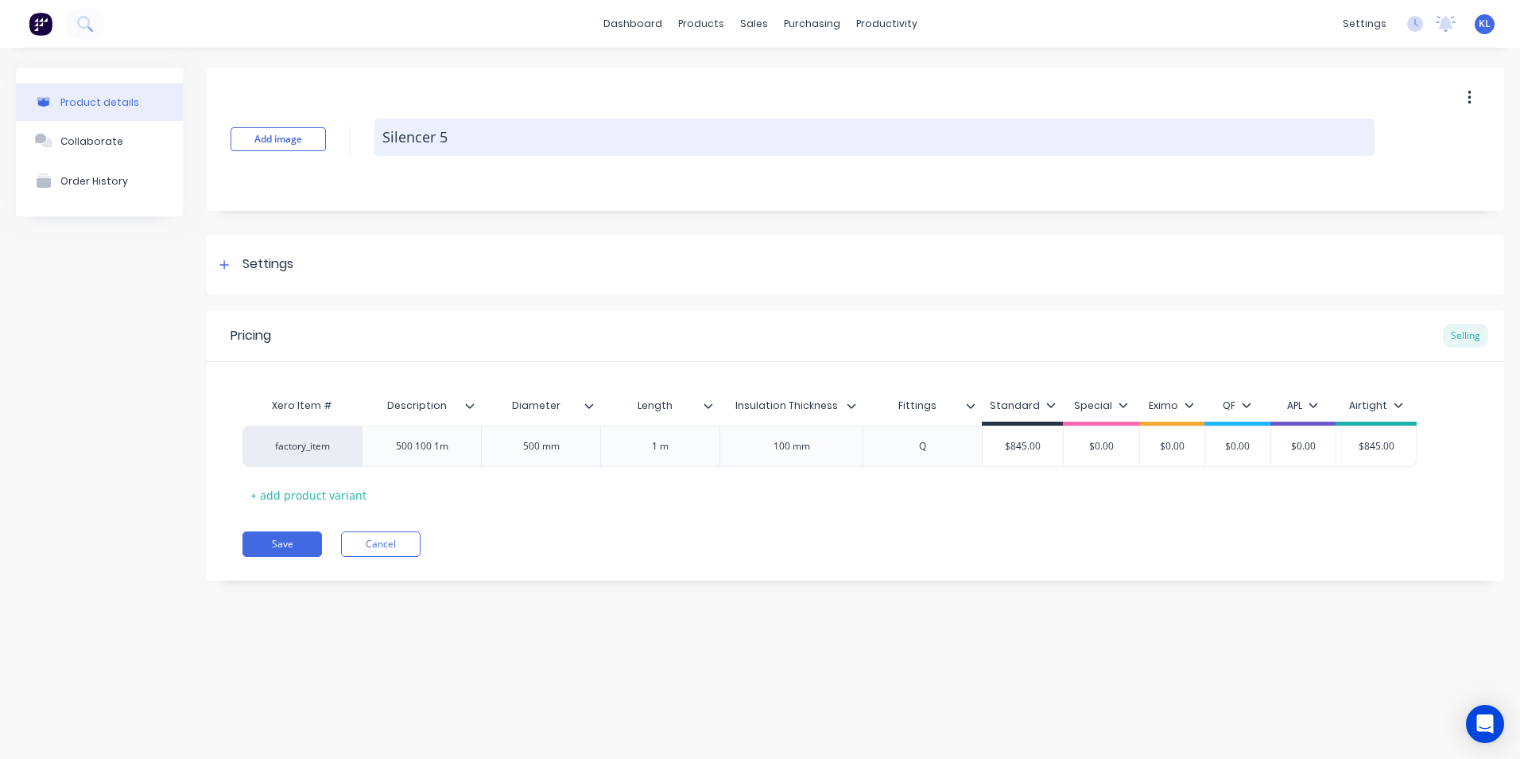
type textarea "x"
type textarea "Silencer 50"
type textarea "x"
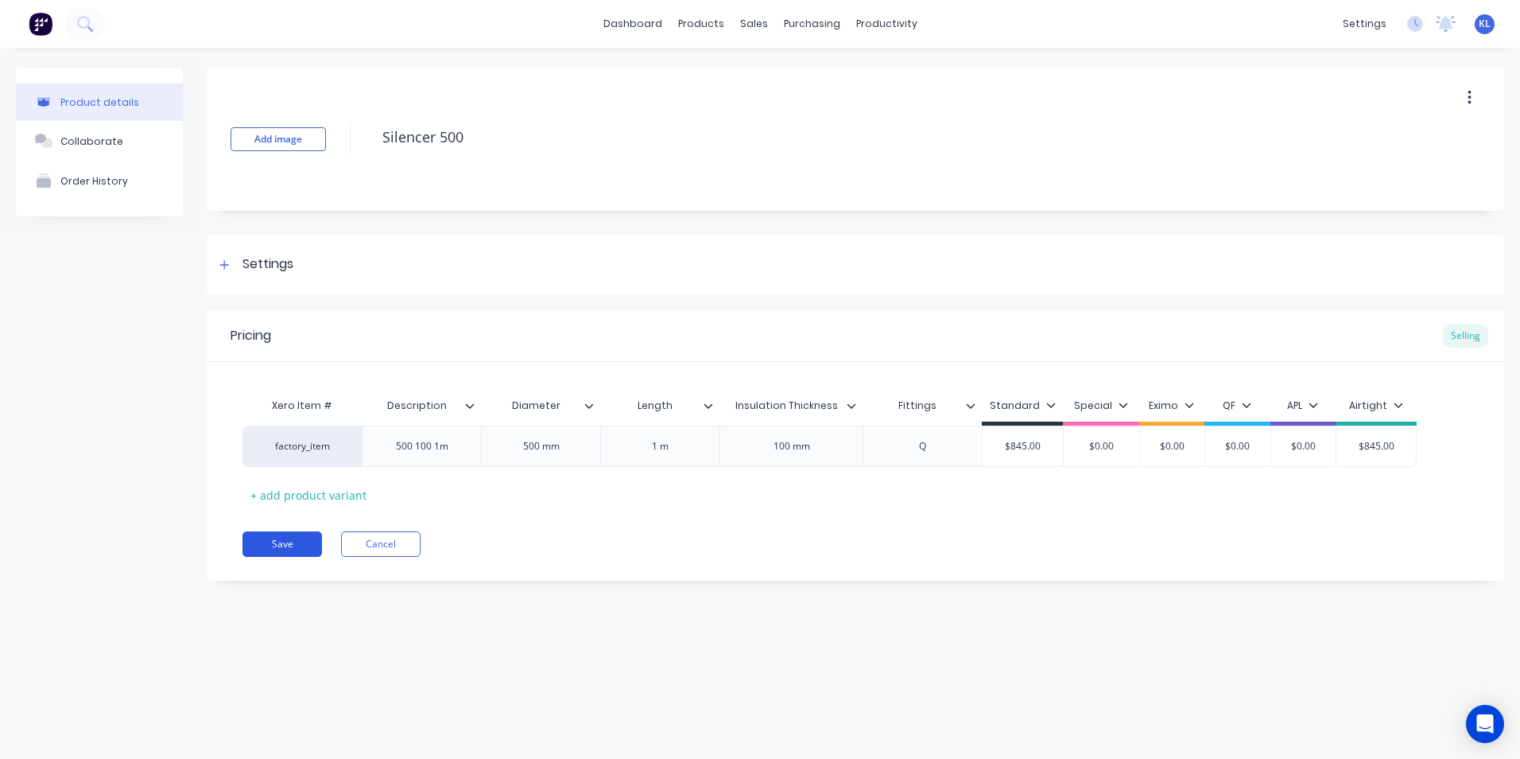
type textarea "Silencer 500"
type textarea "x"
type textarea "Silencer 500"
click at [298, 547] on button "Save" at bounding box center [283, 543] width 80 height 25
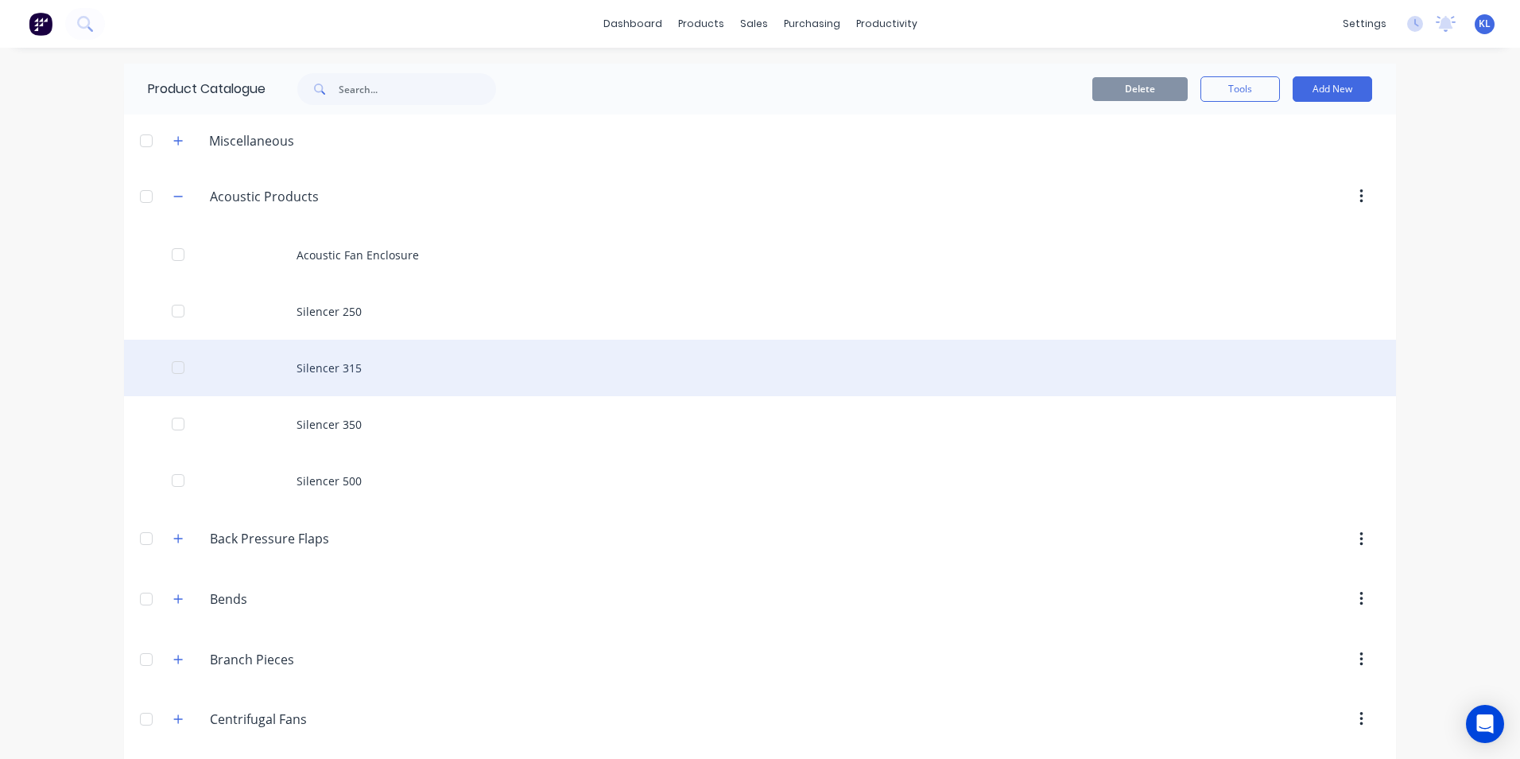
click at [389, 361] on div "Silencer 315" at bounding box center [760, 368] width 1272 height 56
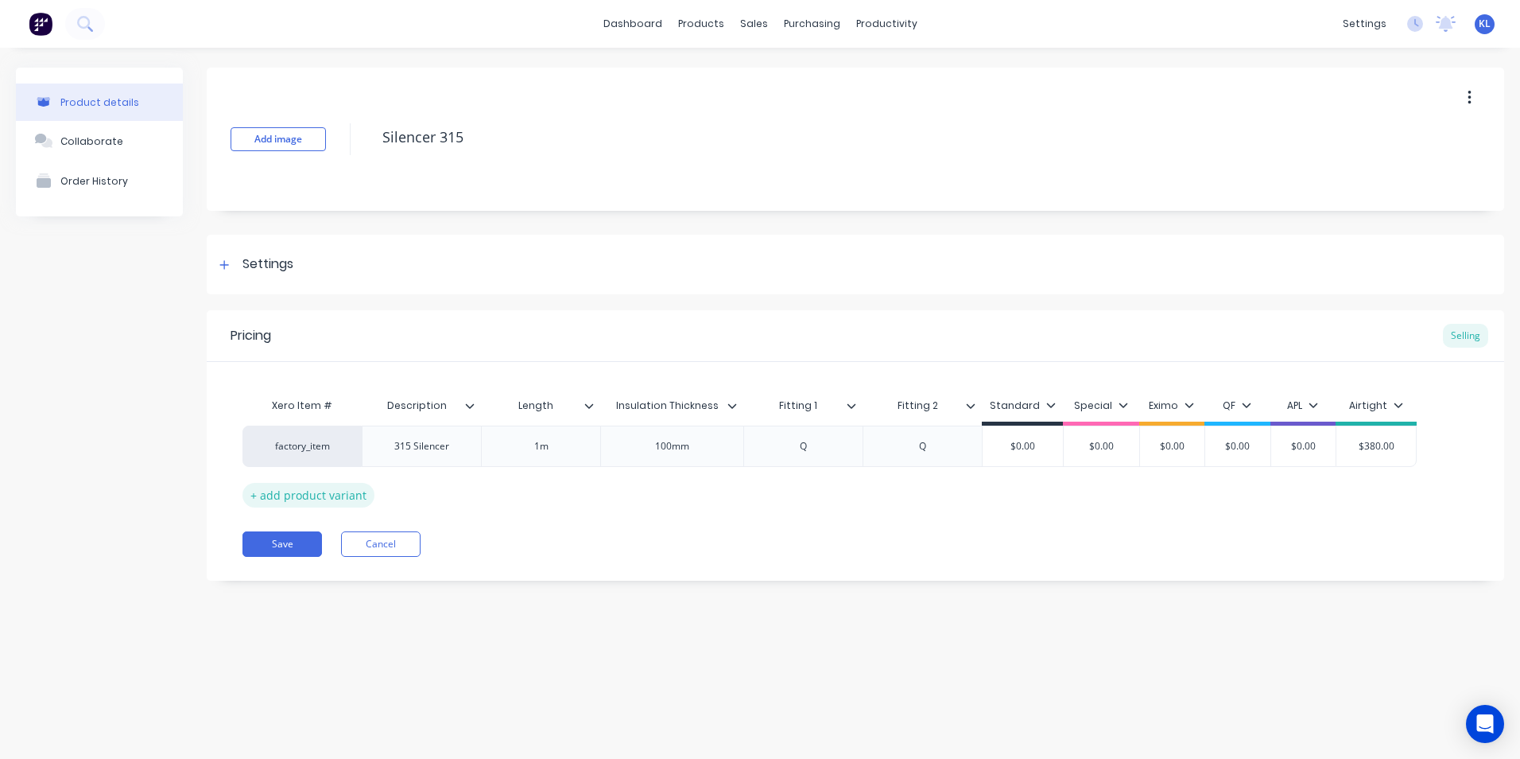
click at [360, 492] on div "+ add product variant" at bounding box center [309, 495] width 132 height 25
type textarea "x"
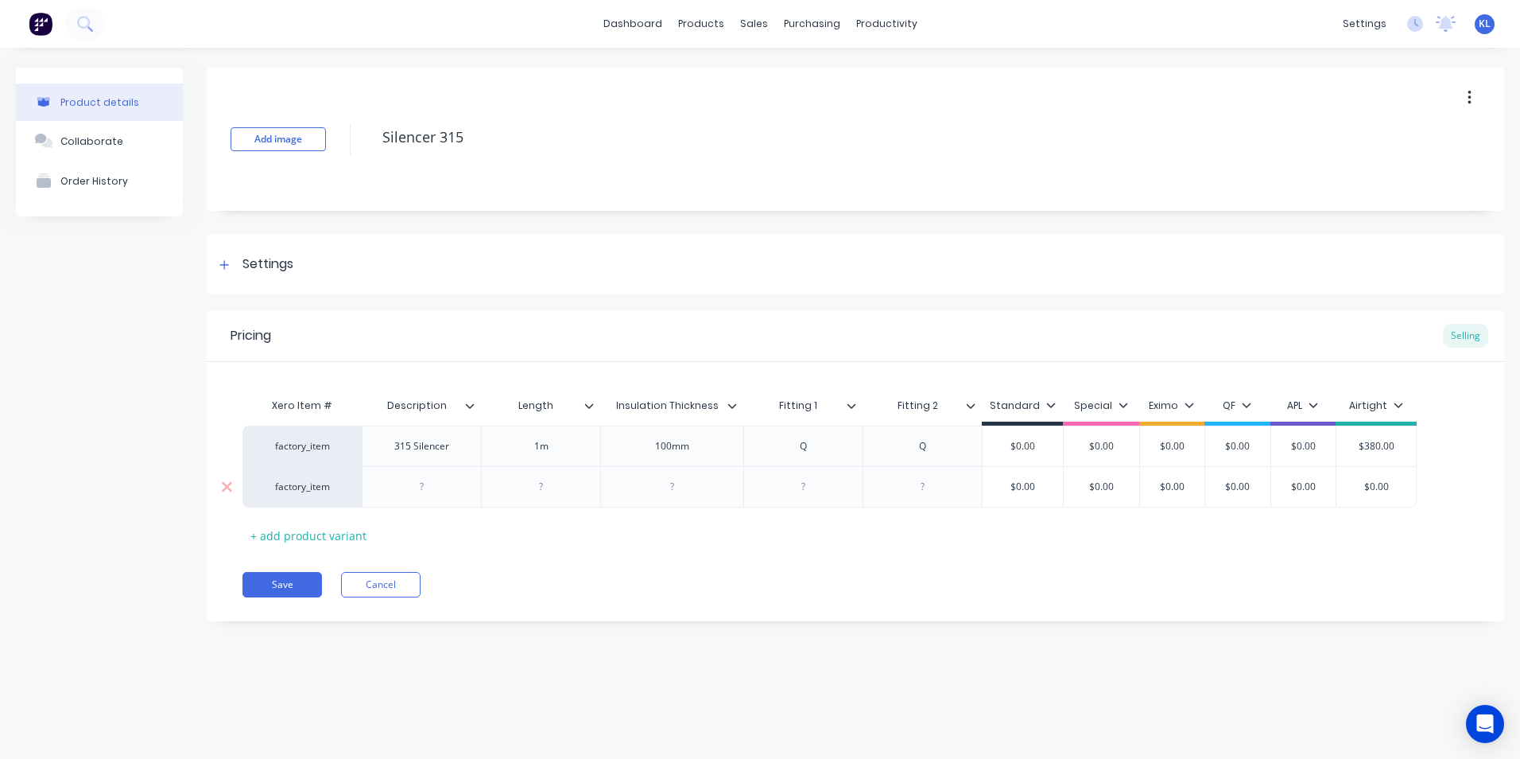
click at [430, 501] on div at bounding box center [421, 486] width 119 height 41
click at [427, 484] on div at bounding box center [422, 486] width 80 height 21
type textarea "x"
drag, startPoint x: 417, startPoint y: 449, endPoint x: 394, endPoint y: 448, distance: 23.1
click at [383, 450] on div "315 Silencer" at bounding box center [422, 446] width 80 height 21
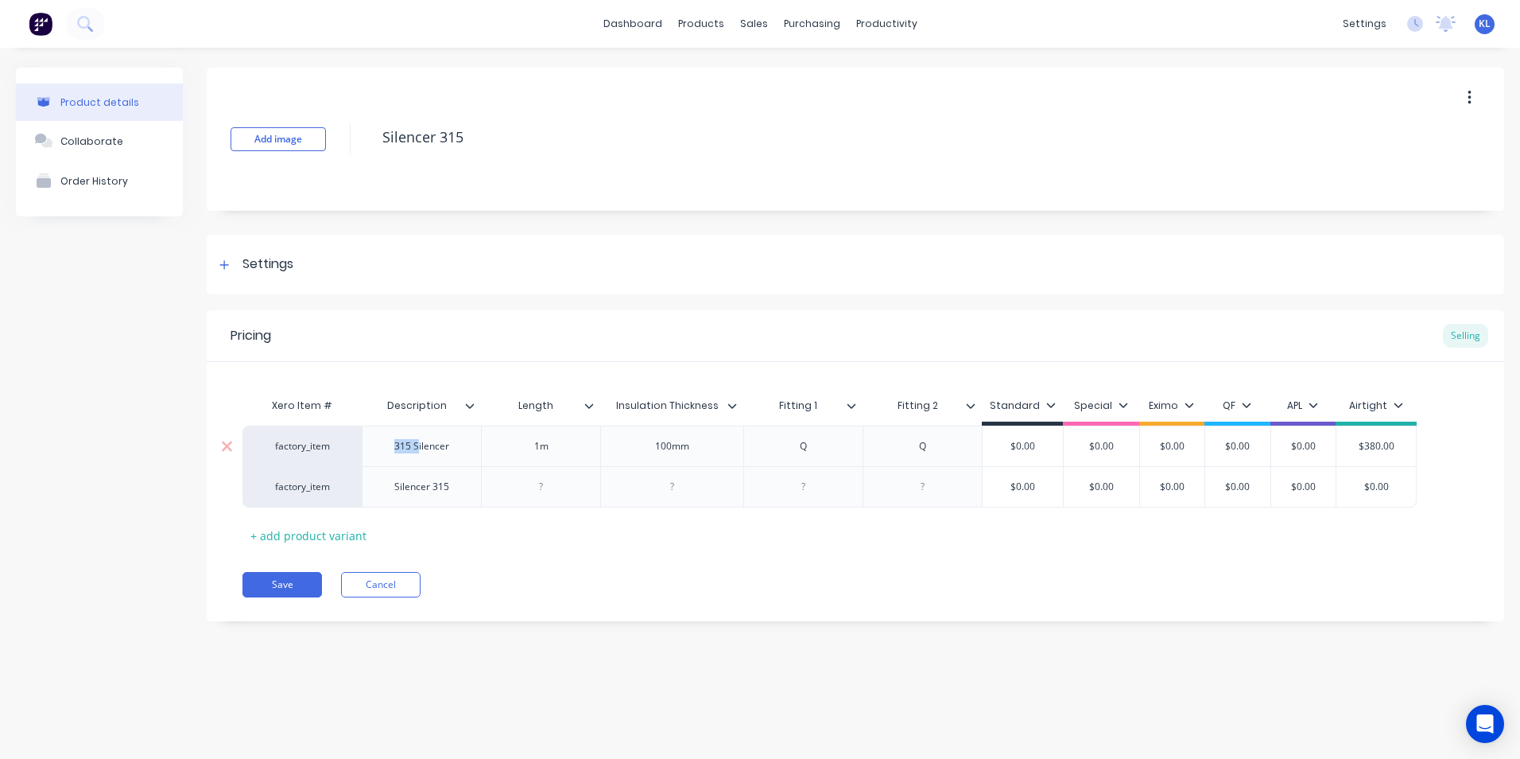
click at [415, 437] on div "315 Silencer" at bounding box center [422, 446] width 80 height 21
click at [414, 445] on div "315 Silencer" at bounding box center [422, 446] width 80 height 21
drag, startPoint x: 414, startPoint y: 443, endPoint x: 387, endPoint y: 451, distance: 27.4
click at [387, 451] on div "315 Silencer" at bounding box center [422, 446] width 80 height 21
click at [460, 442] on div "Silencer" at bounding box center [422, 446] width 80 height 21
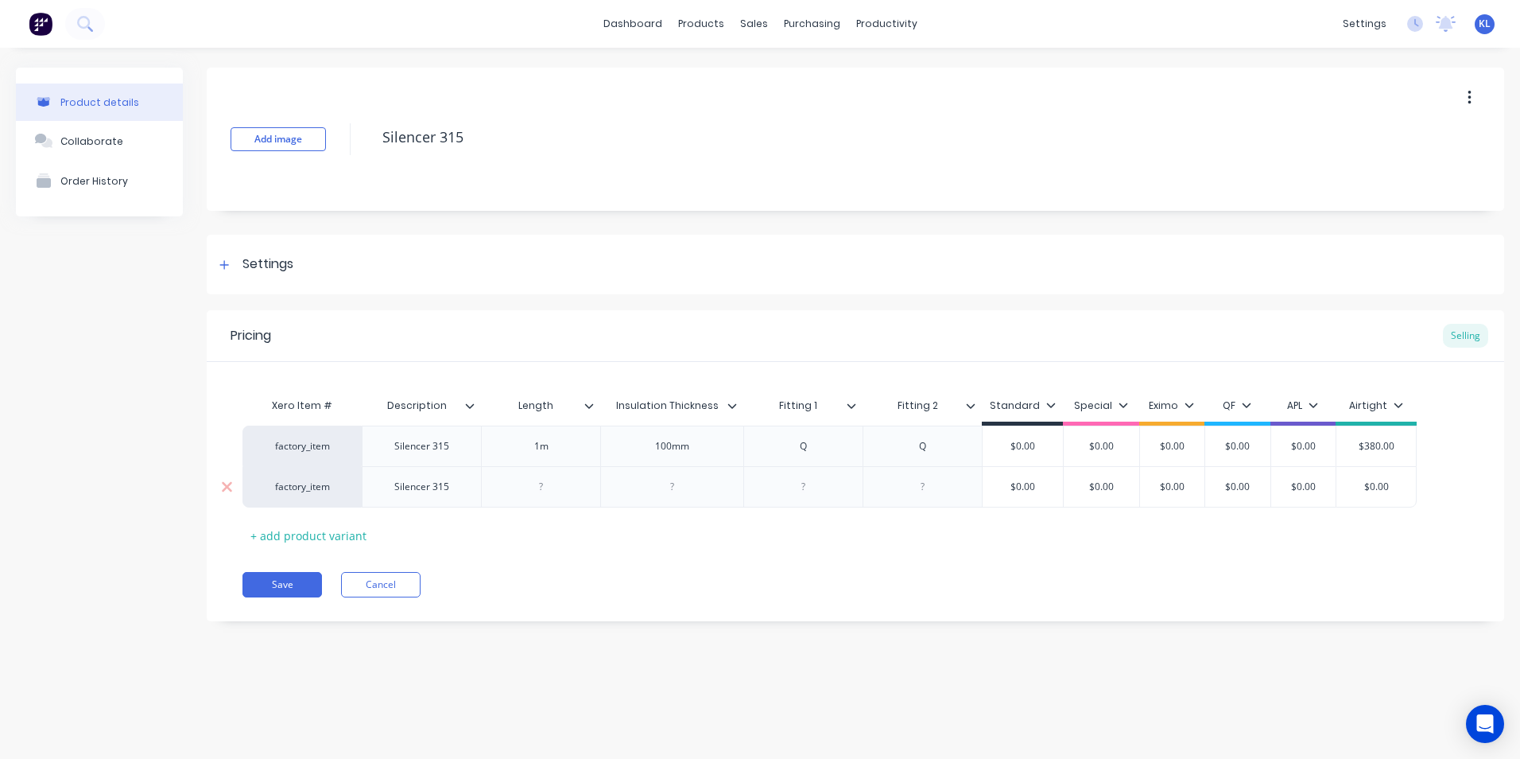
type textarea "x"
click at [559, 486] on div at bounding box center [542, 486] width 80 height 21
click at [664, 494] on div at bounding box center [673, 486] width 80 height 21
type textarea "x"
click at [828, 490] on div at bounding box center [804, 486] width 80 height 21
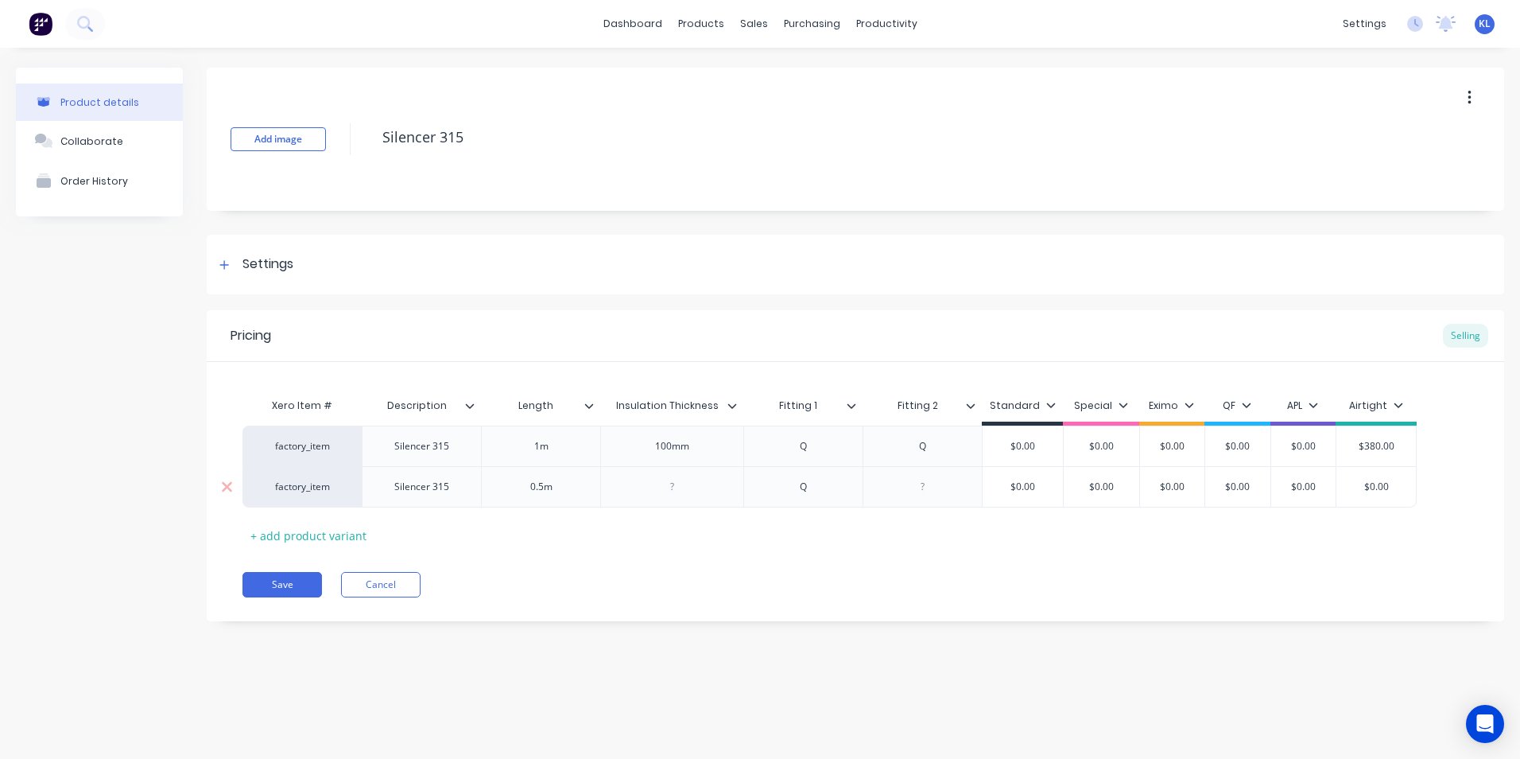
type textarea "x"
click at [961, 491] on div at bounding box center [923, 486] width 80 height 21
type textarea "x"
type input "$0.00"
click at [1392, 483] on input "$0.00" at bounding box center [1377, 487] width 80 height 14
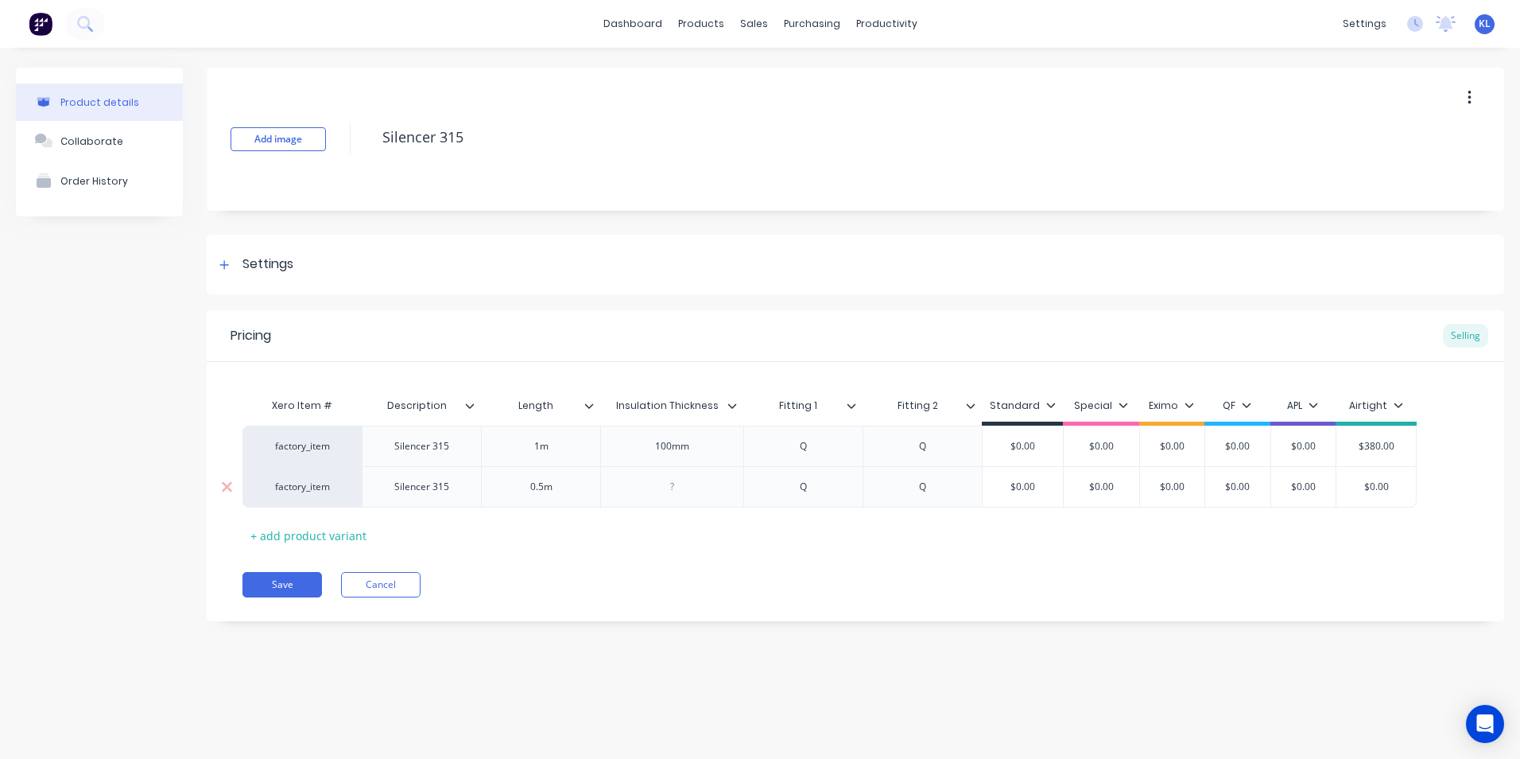
click at [1393, 483] on input "$0.00" at bounding box center [1377, 487] width 80 height 14
click at [291, 575] on button "Save" at bounding box center [283, 584] width 80 height 25
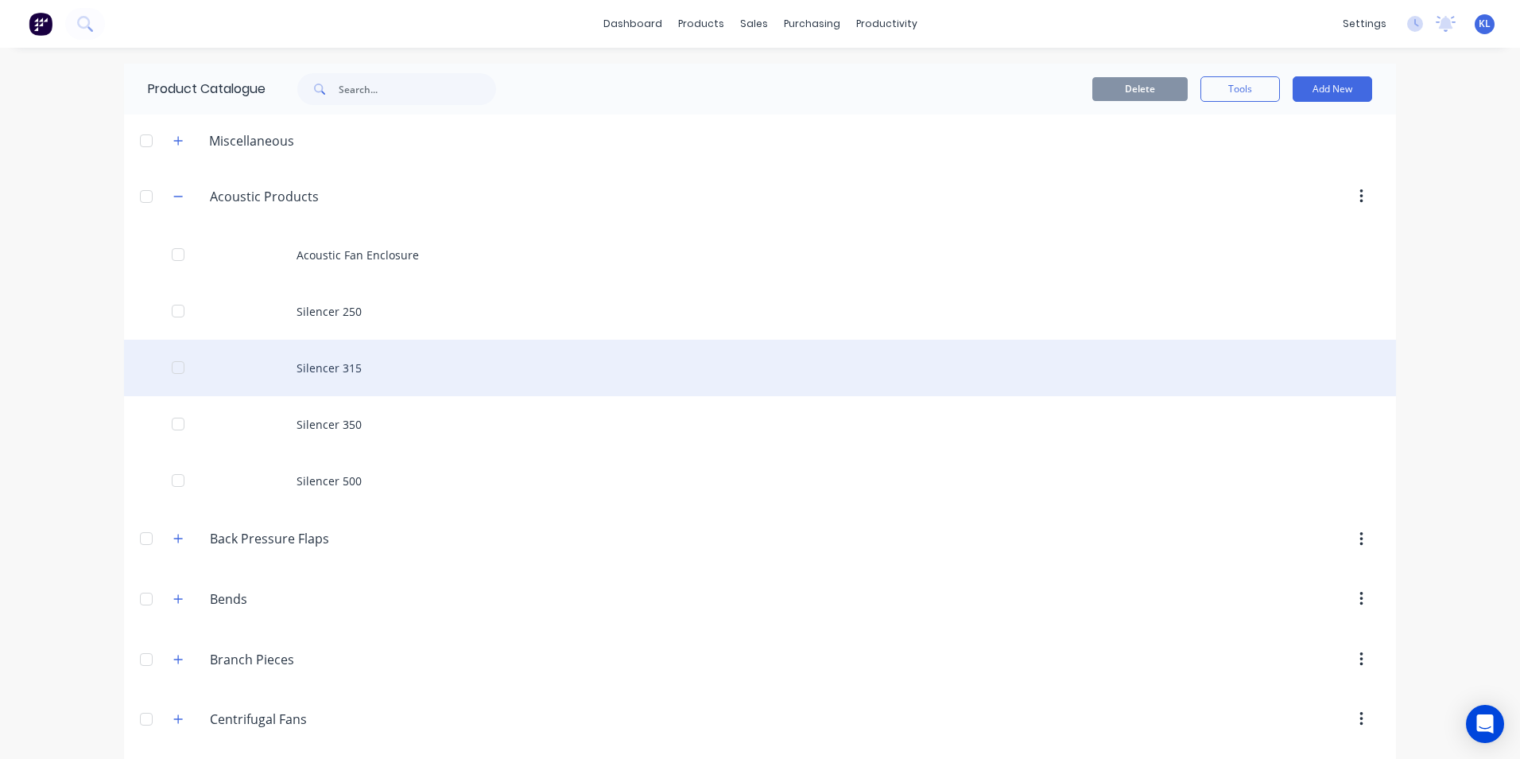
click at [290, 372] on div "Silencer 315" at bounding box center [760, 368] width 1272 height 56
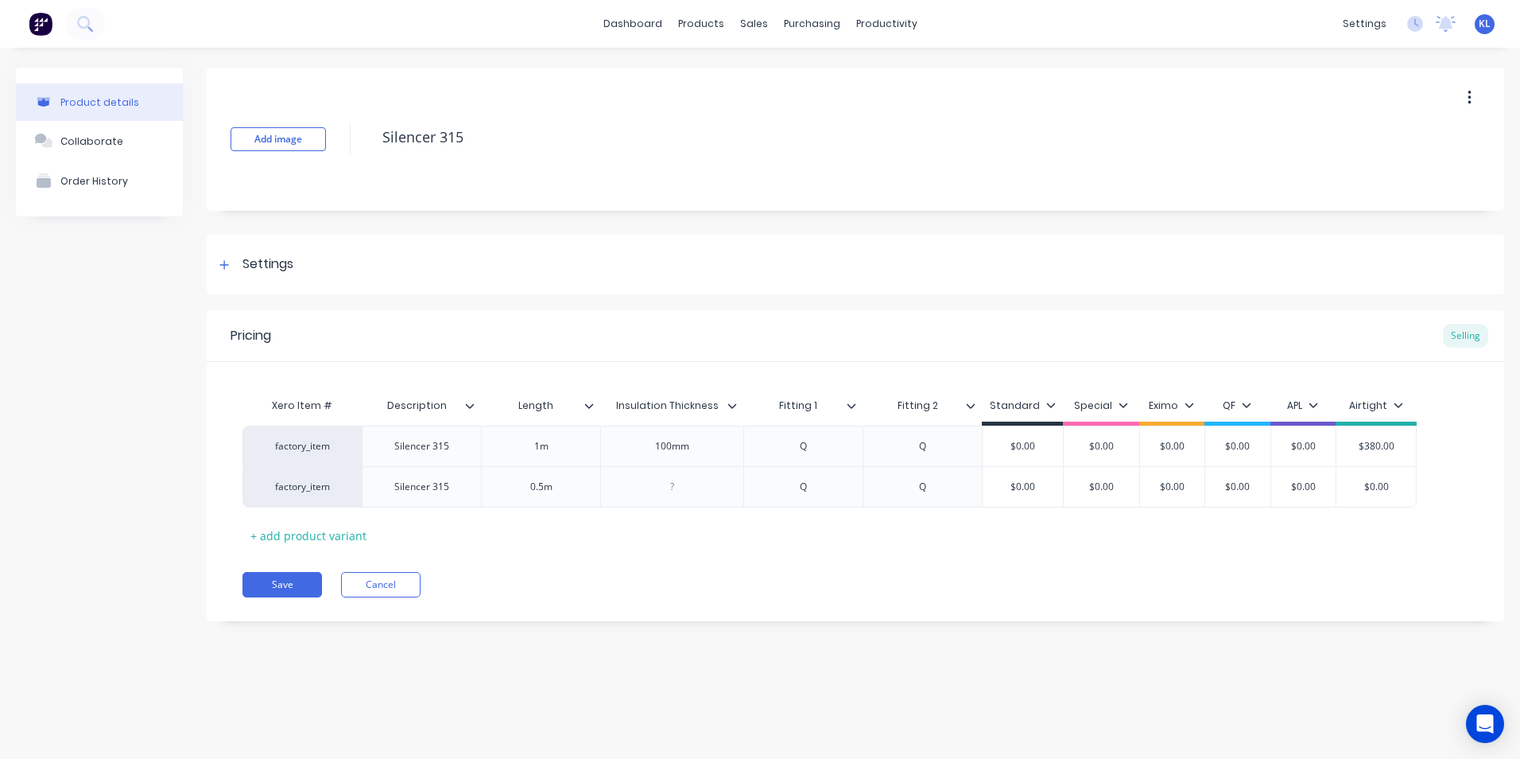
type textarea "x"
type input "$0.00"
drag, startPoint x: 1397, startPoint y: 482, endPoint x: 1348, endPoint y: 487, distance: 49.6
click at [1348, 487] on input "$0.00" at bounding box center [1377, 487] width 80 height 14
click at [1326, 527] on div "Xero Item # Description Length Insulation Thickness Fitting 1 Fitting 2 Standar…" at bounding box center [856, 469] width 1226 height 158
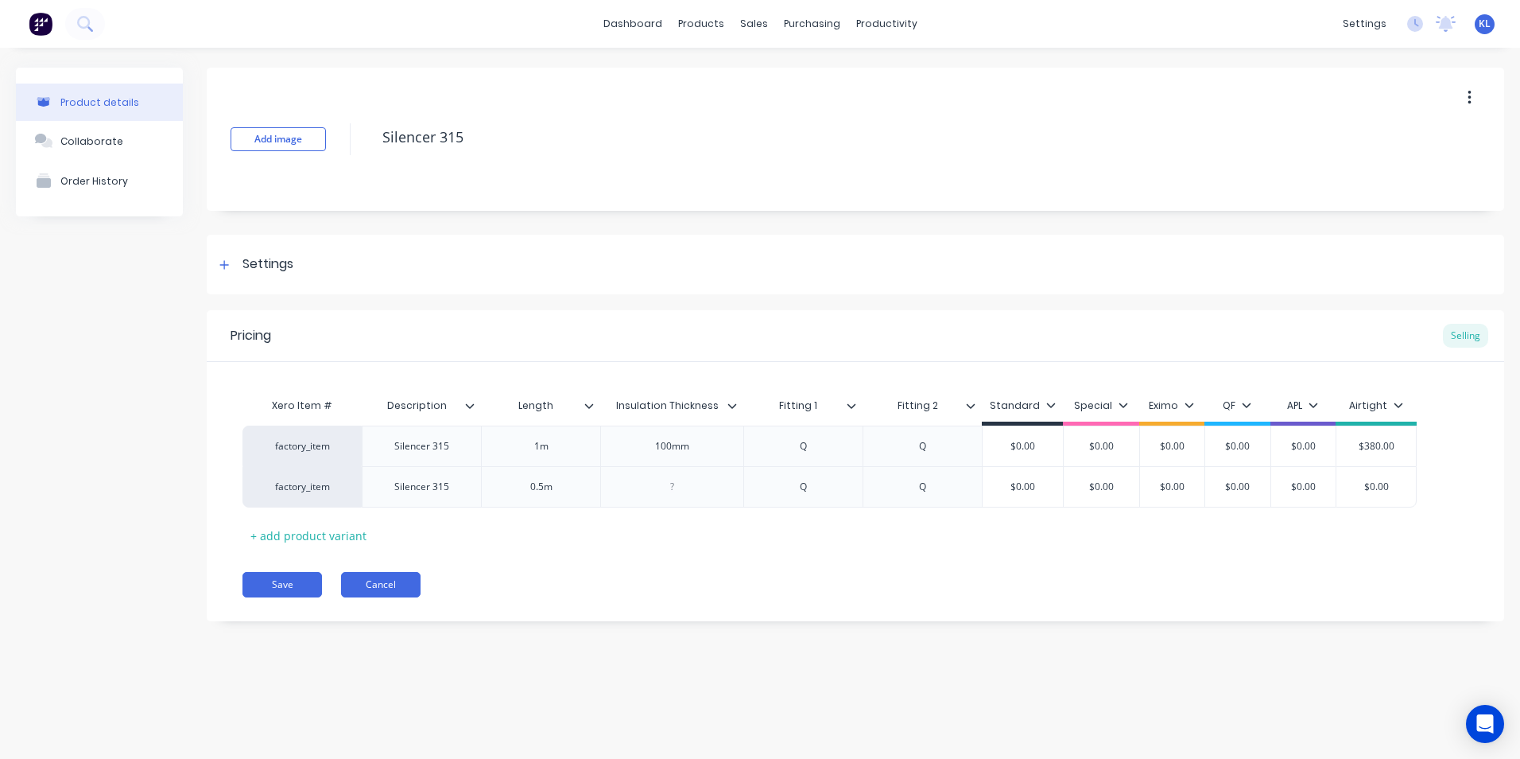
click at [363, 574] on button "Cancel" at bounding box center [381, 584] width 80 height 25
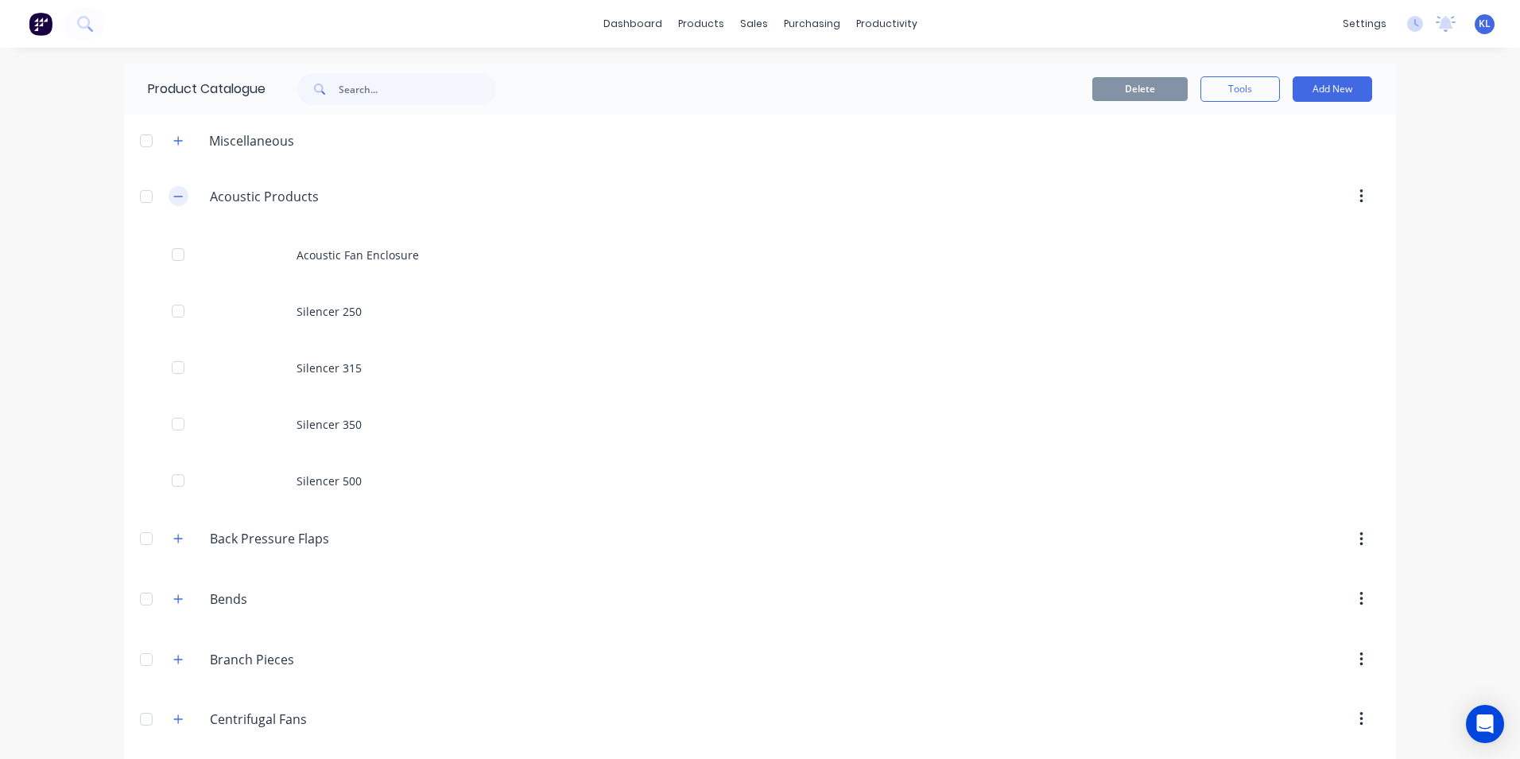
click at [179, 194] on button "button" at bounding box center [179, 196] width 20 height 20
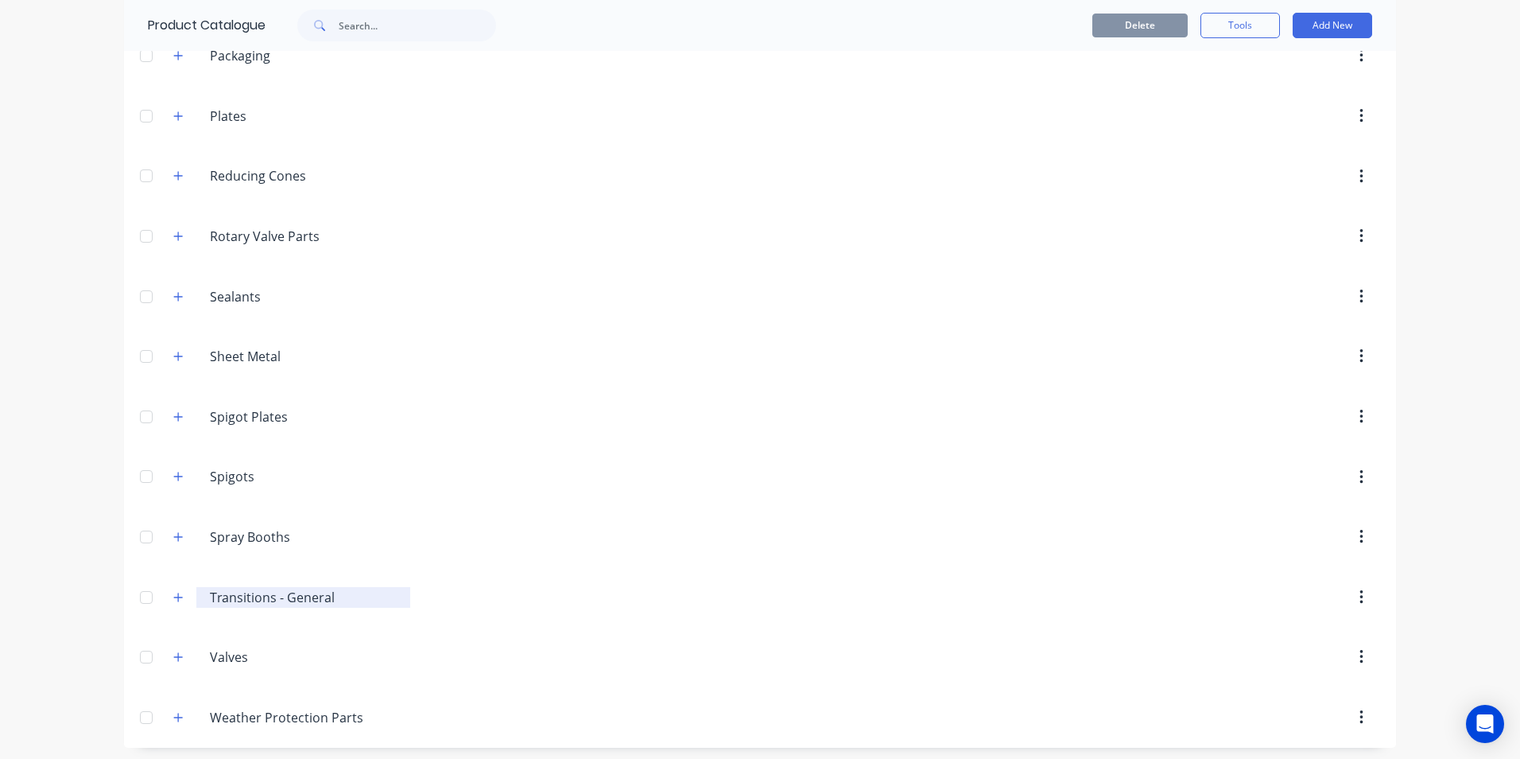
scroll to position [2009, 0]
click at [174, 713] on icon "button" at bounding box center [178, 712] width 9 height 9
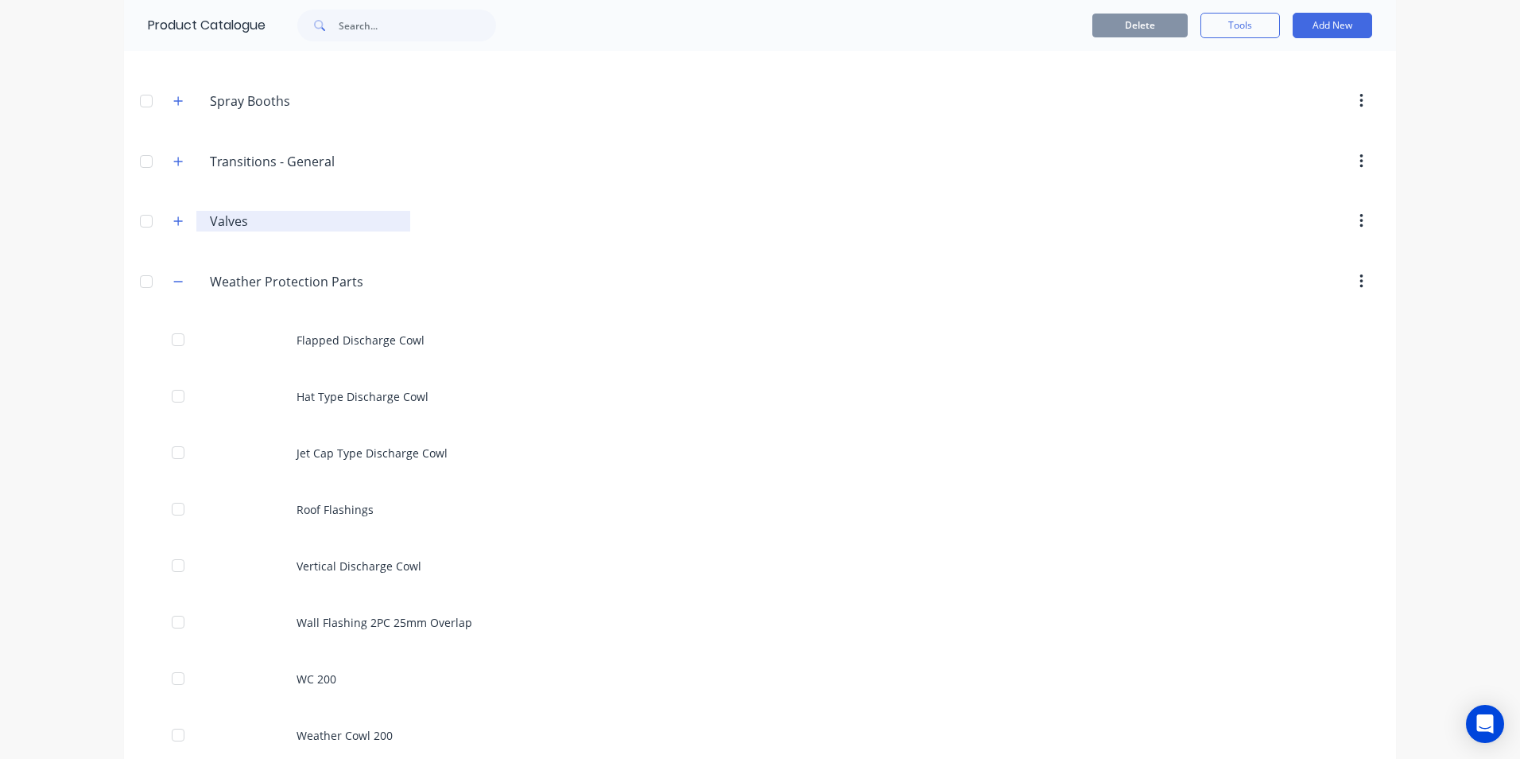
scroll to position [2460, 0]
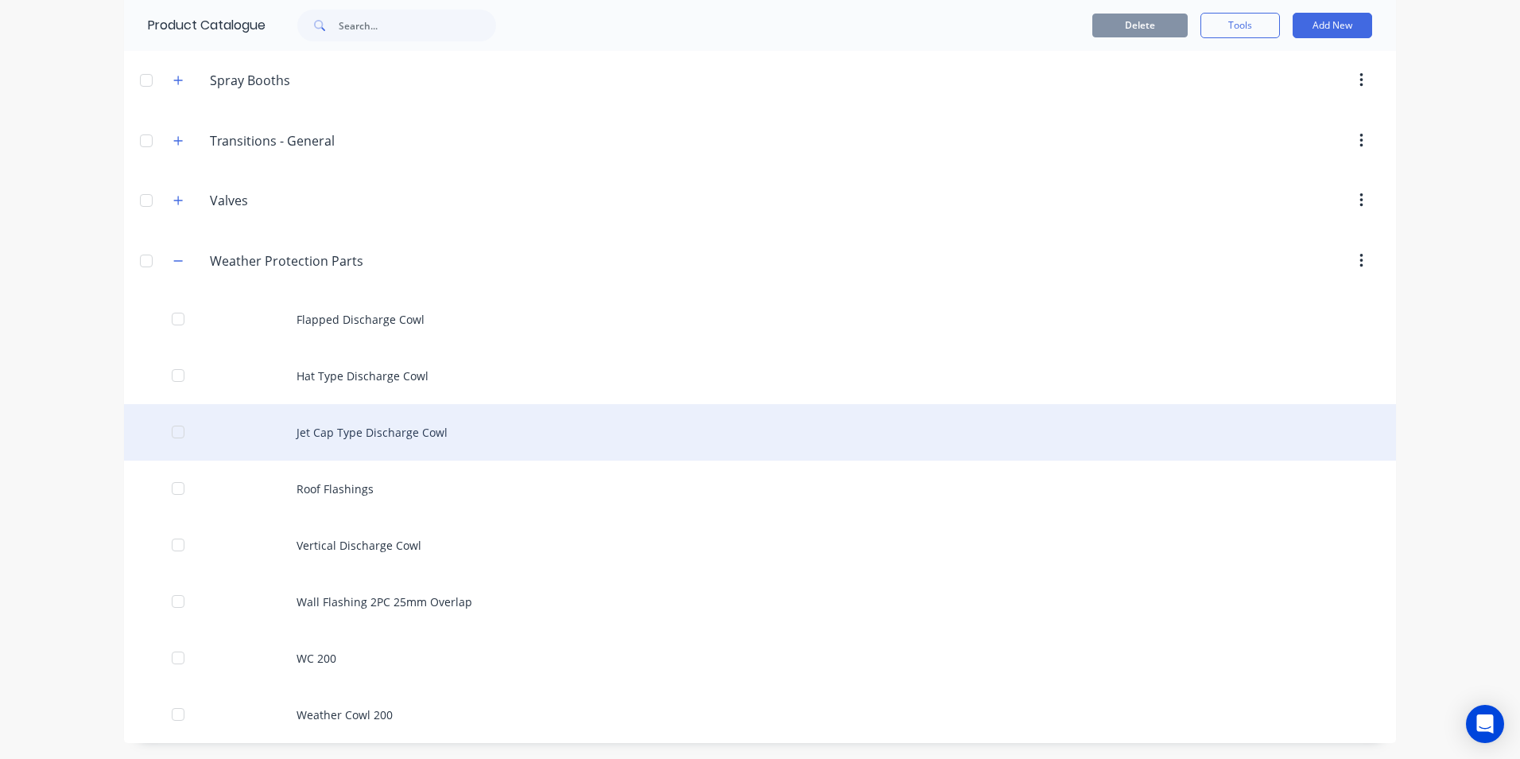
click at [410, 442] on div "Jet Cap Type Discharge Cowl" at bounding box center [760, 432] width 1272 height 56
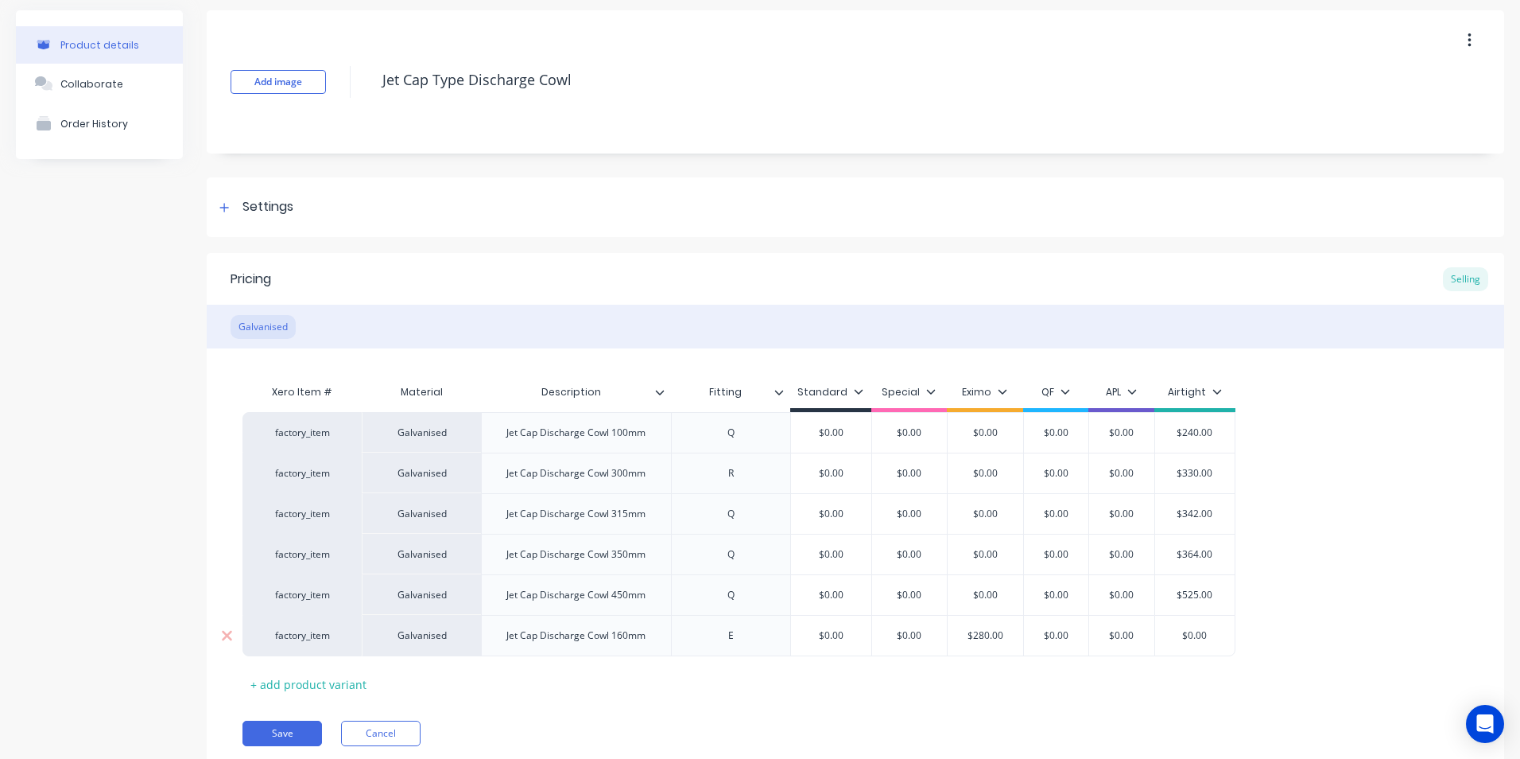
scroll to position [112, 0]
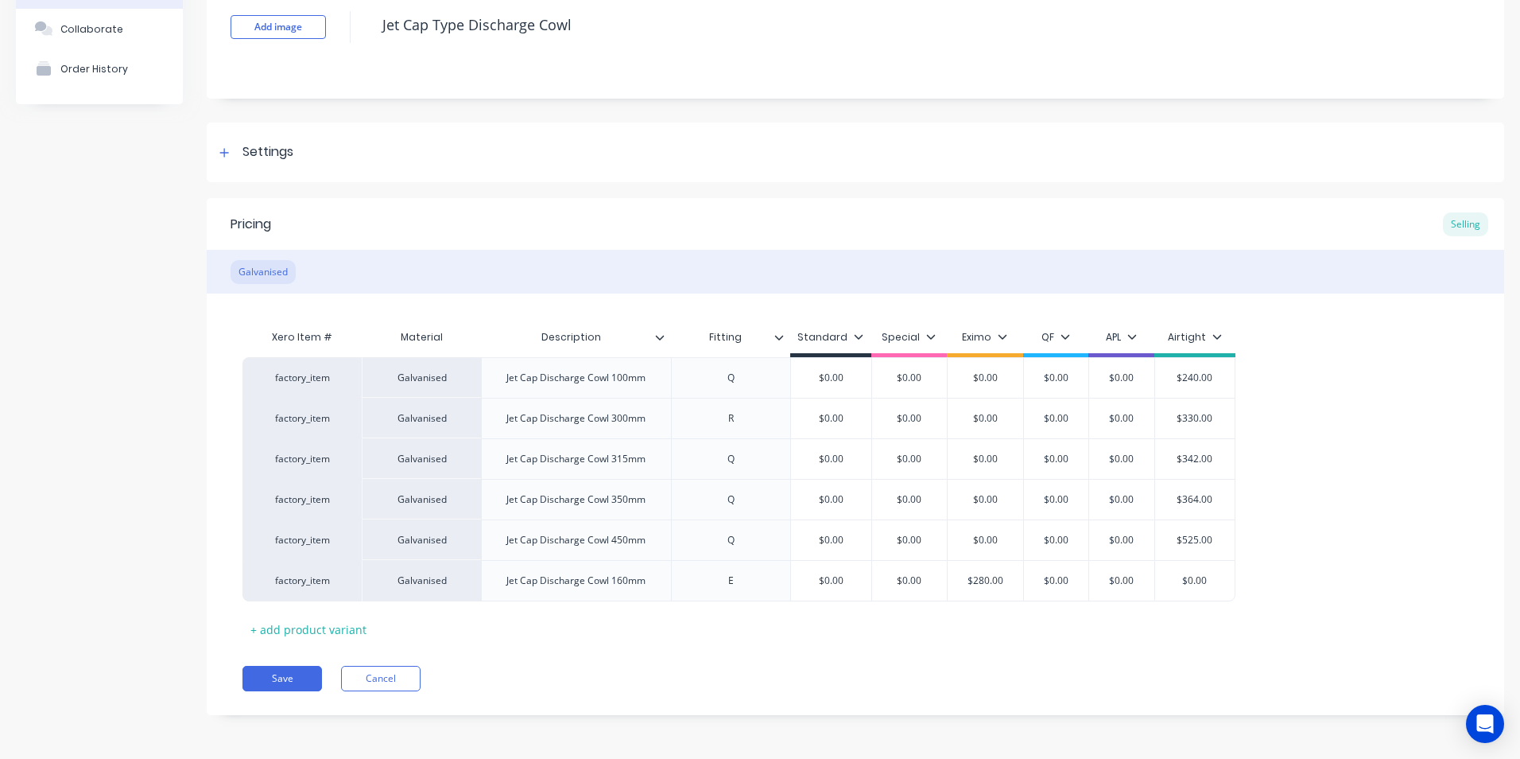
click at [1364, 457] on div "factory_item Galvanised Jet Cap Discharge Cowl 100mm Q $0.00 $0.00 $0.00 $0.00 …" at bounding box center [856, 479] width 1226 height 244
drag, startPoint x: 297, startPoint y: 671, endPoint x: 274, endPoint y: 681, distance: 25.0
click at [274, 681] on button "Save" at bounding box center [283, 678] width 80 height 25
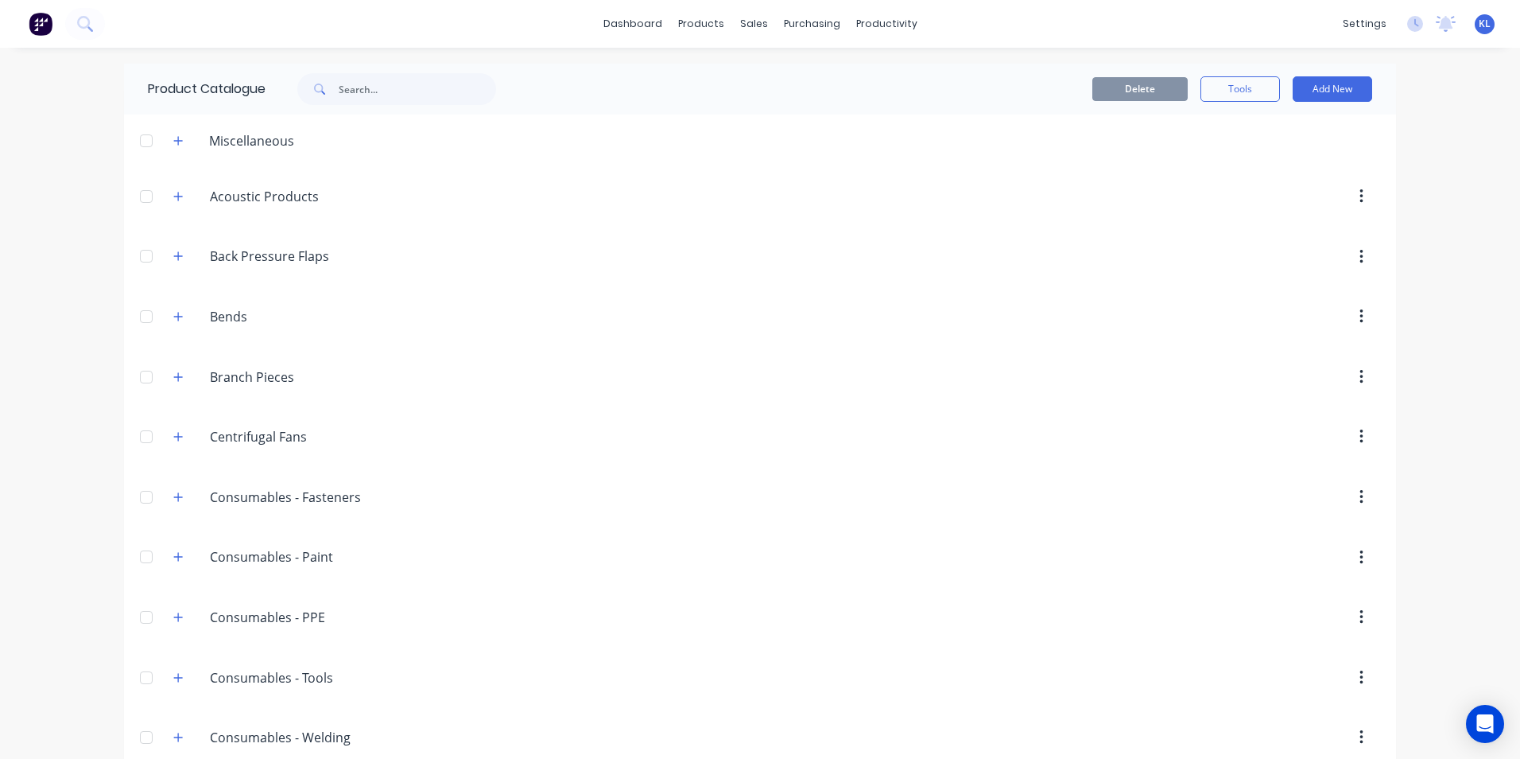
click at [274, 681] on input "Consumables - Tools" at bounding box center [304, 677] width 188 height 19
drag, startPoint x: 181, startPoint y: 201, endPoint x: 172, endPoint y: 196, distance: 10.0
click at [177, 200] on button "button" at bounding box center [179, 196] width 20 height 20
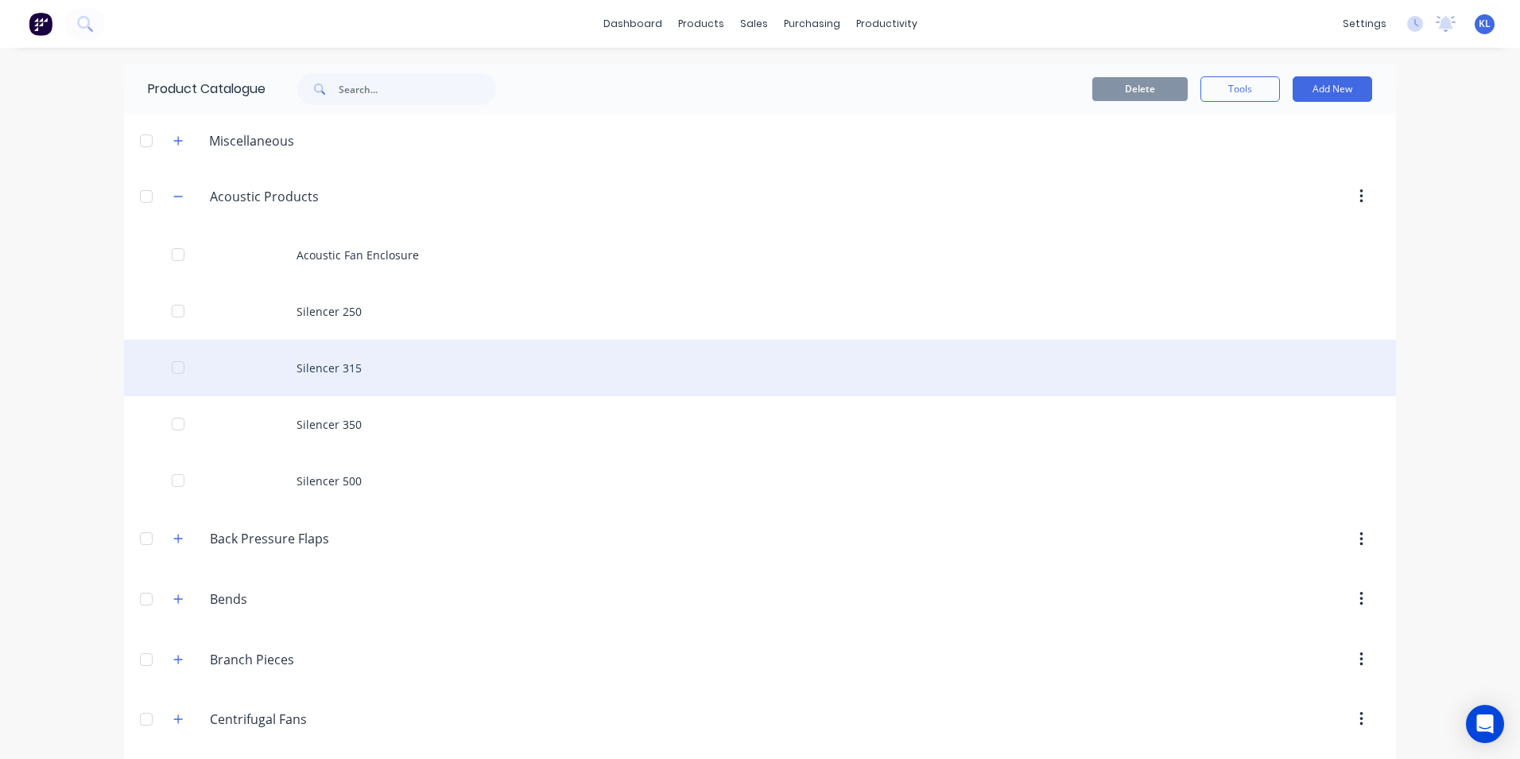
click at [345, 372] on div "Silencer 315" at bounding box center [760, 368] width 1272 height 56
type textarea "x"
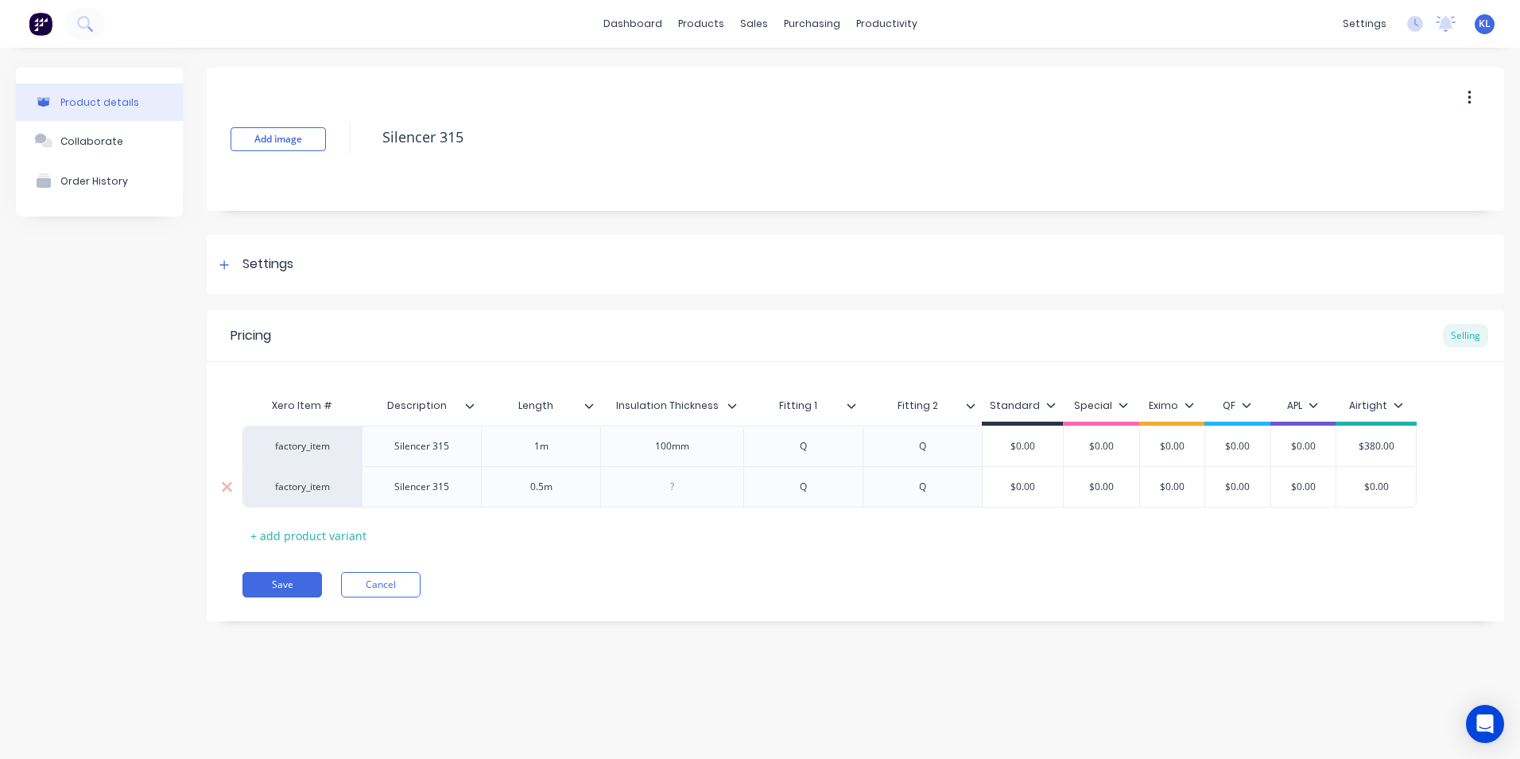
click at [683, 490] on div at bounding box center [673, 486] width 80 height 21
type textarea "x"
type input "$0.00"
click at [1402, 486] on input "$0.00" at bounding box center [1377, 487] width 80 height 14
click at [1394, 484] on input "$0.00" at bounding box center [1377, 487] width 80 height 14
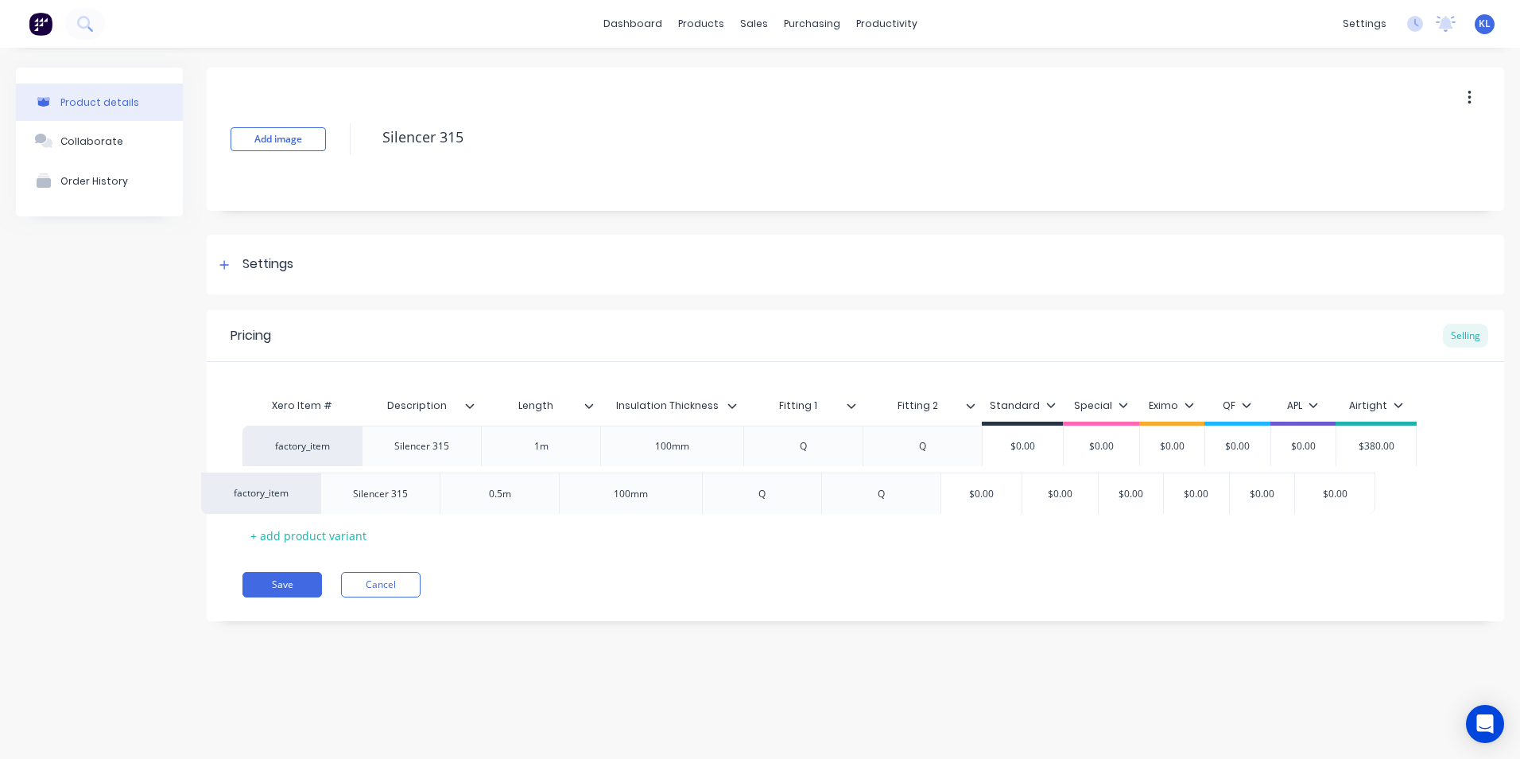
drag, startPoint x: 1394, startPoint y: 478, endPoint x: 1352, endPoint y: 483, distance: 42.4
click at [1351, 483] on div "factory_item Silencer 315 1m 100mm Q Q $0.00 $0.00 $0.00 $0.00 $0.00 $380.00 fa…" at bounding box center [856, 466] width 1226 height 82
drag, startPoint x: 1400, startPoint y: 487, endPoint x: 1364, endPoint y: 497, distance: 37.0
click at [1364, 497] on div "$0.00 $0.00" at bounding box center [1377, 487] width 80 height 40
click at [1396, 484] on input "$0.00" at bounding box center [1377, 487] width 80 height 14
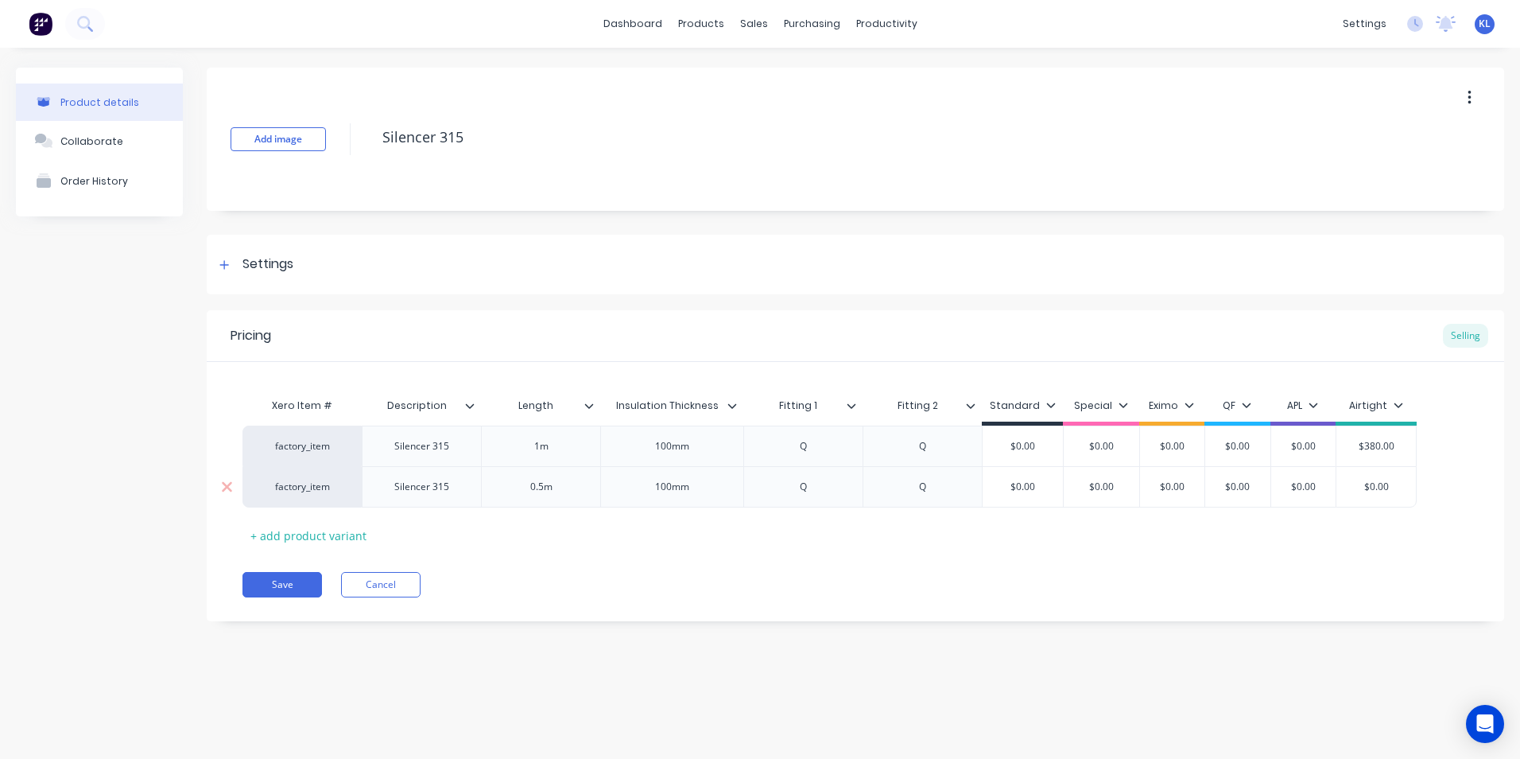
drag, startPoint x: 1402, startPoint y: 482, endPoint x: 1369, endPoint y: 485, distance: 33.6
click at [1369, 485] on input "$0.00" at bounding box center [1377, 487] width 80 height 14
drag, startPoint x: 1390, startPoint y: 479, endPoint x: 1365, endPoint y: 484, distance: 25.3
click at [1365, 484] on div "factory_item Silencer 315 1m 100mm Q Q $0.00 $0.00 $0.00 $0.00 $0.00 $380.00 fa…" at bounding box center [856, 466] width 1226 height 82
click at [1396, 488] on input "$0.00" at bounding box center [1377, 487] width 80 height 14
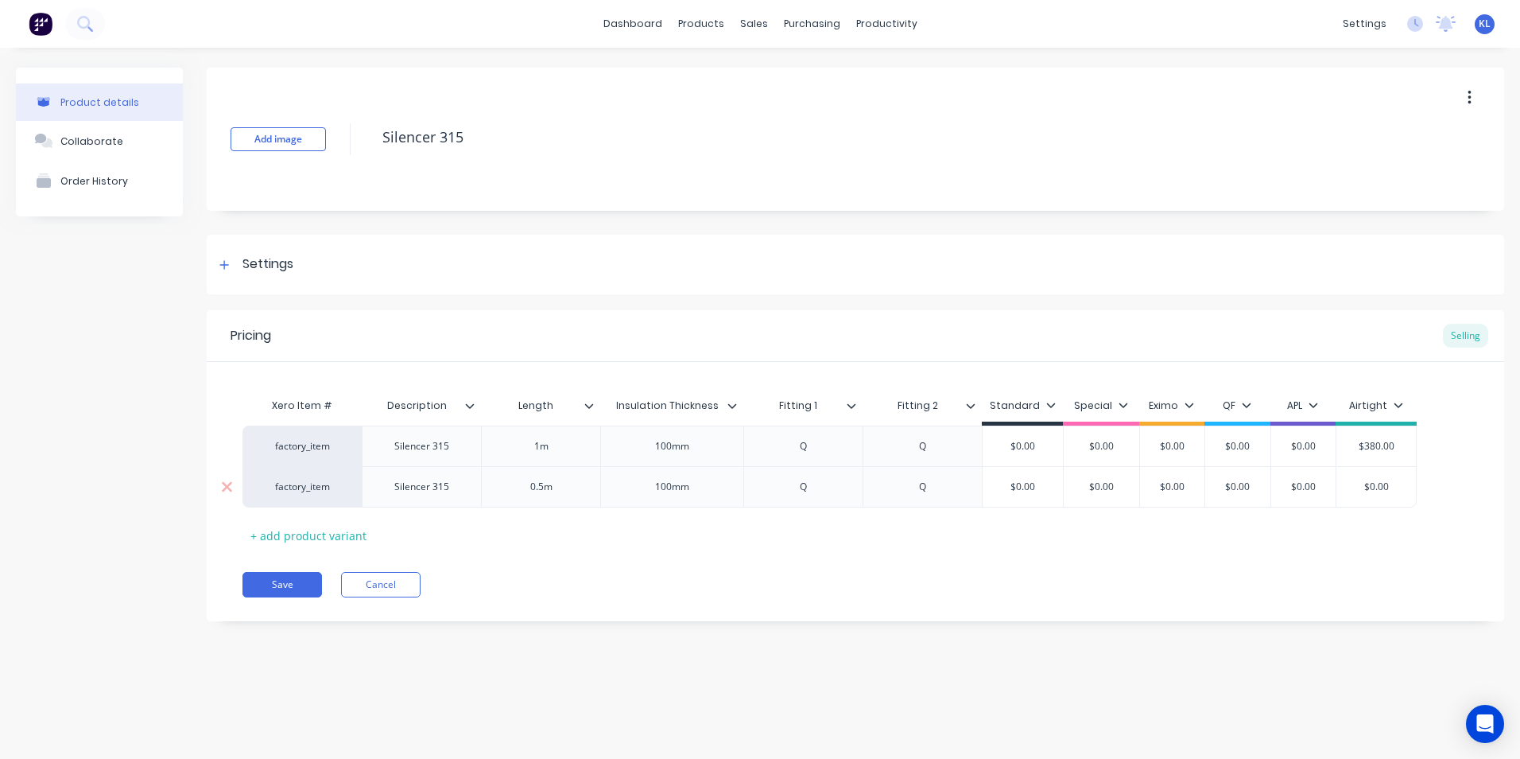
click at [1396, 474] on div "$0.00" at bounding box center [1377, 487] width 80 height 40
click at [1402, 480] on input "$0.00" at bounding box center [1377, 487] width 80 height 14
click at [1404, 485] on input "$0.00" at bounding box center [1377, 487] width 80 height 14
click at [1397, 485] on input "$0.00" at bounding box center [1377, 487] width 80 height 14
click at [1404, 490] on input "$0.00" at bounding box center [1377, 487] width 80 height 14
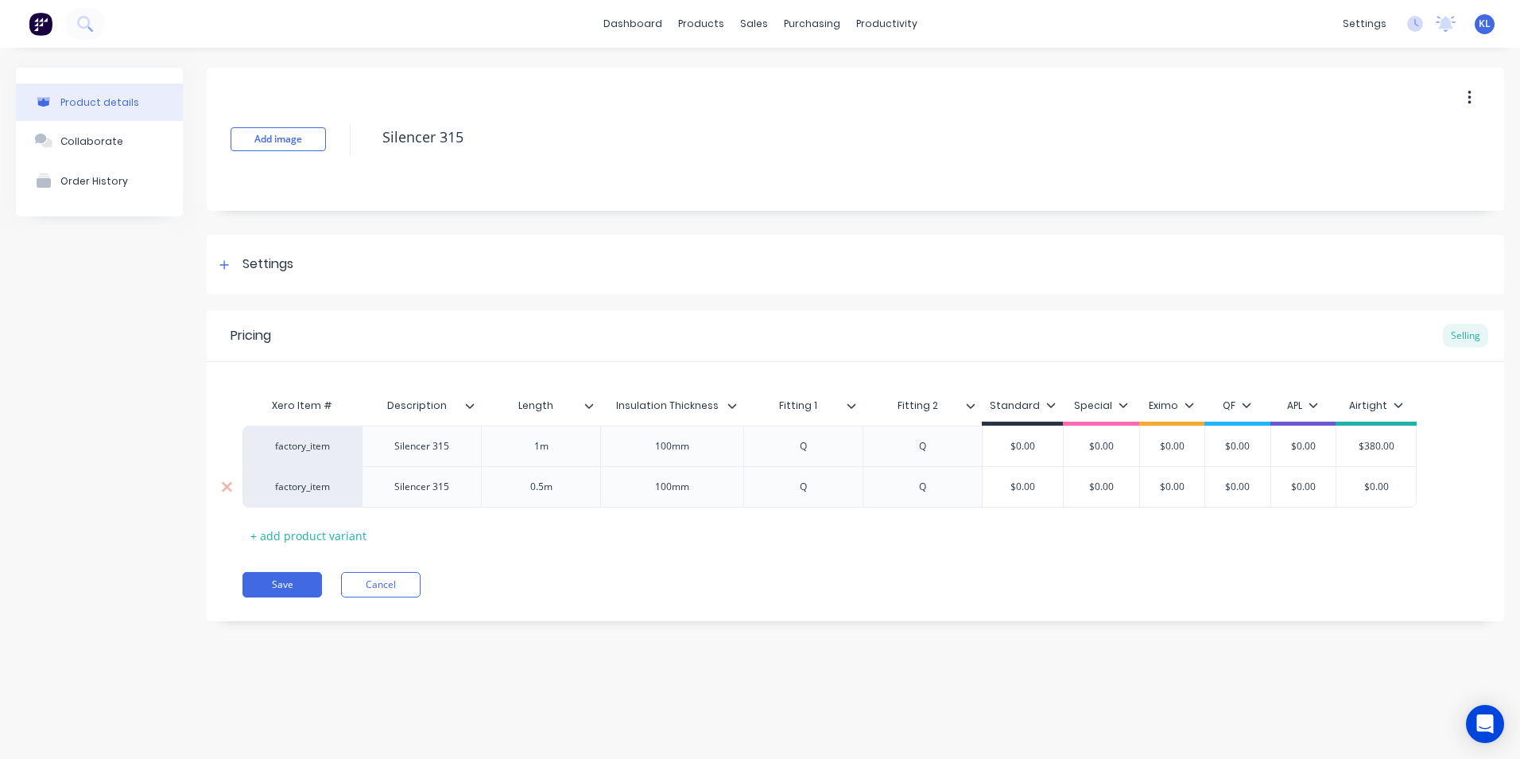
click at [1393, 484] on input "$0.00" at bounding box center [1377, 487] width 80 height 14
click at [1373, 483] on input "$0.00" at bounding box center [1377, 487] width 80 height 14
click at [1380, 487] on input "$0.00" at bounding box center [1377, 487] width 80 height 14
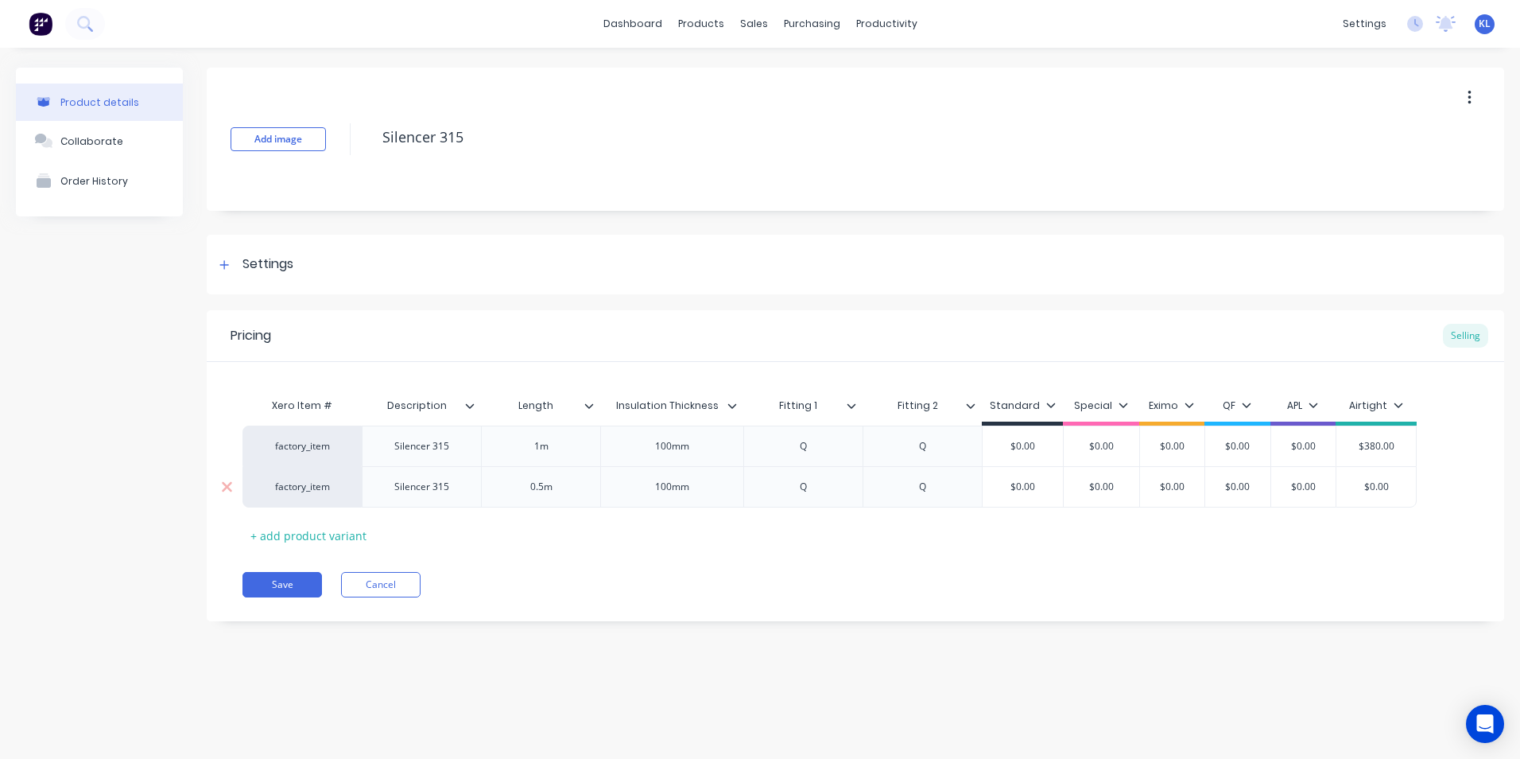
type input "$0.00"
click at [1200, 487] on input "$0.00" at bounding box center [1238, 487] width 80 height 14
click at [803, 495] on div "Q" at bounding box center [804, 486] width 80 height 21
click at [1380, 476] on div "$0.00" at bounding box center [1377, 487] width 80 height 40
type textarea "x"
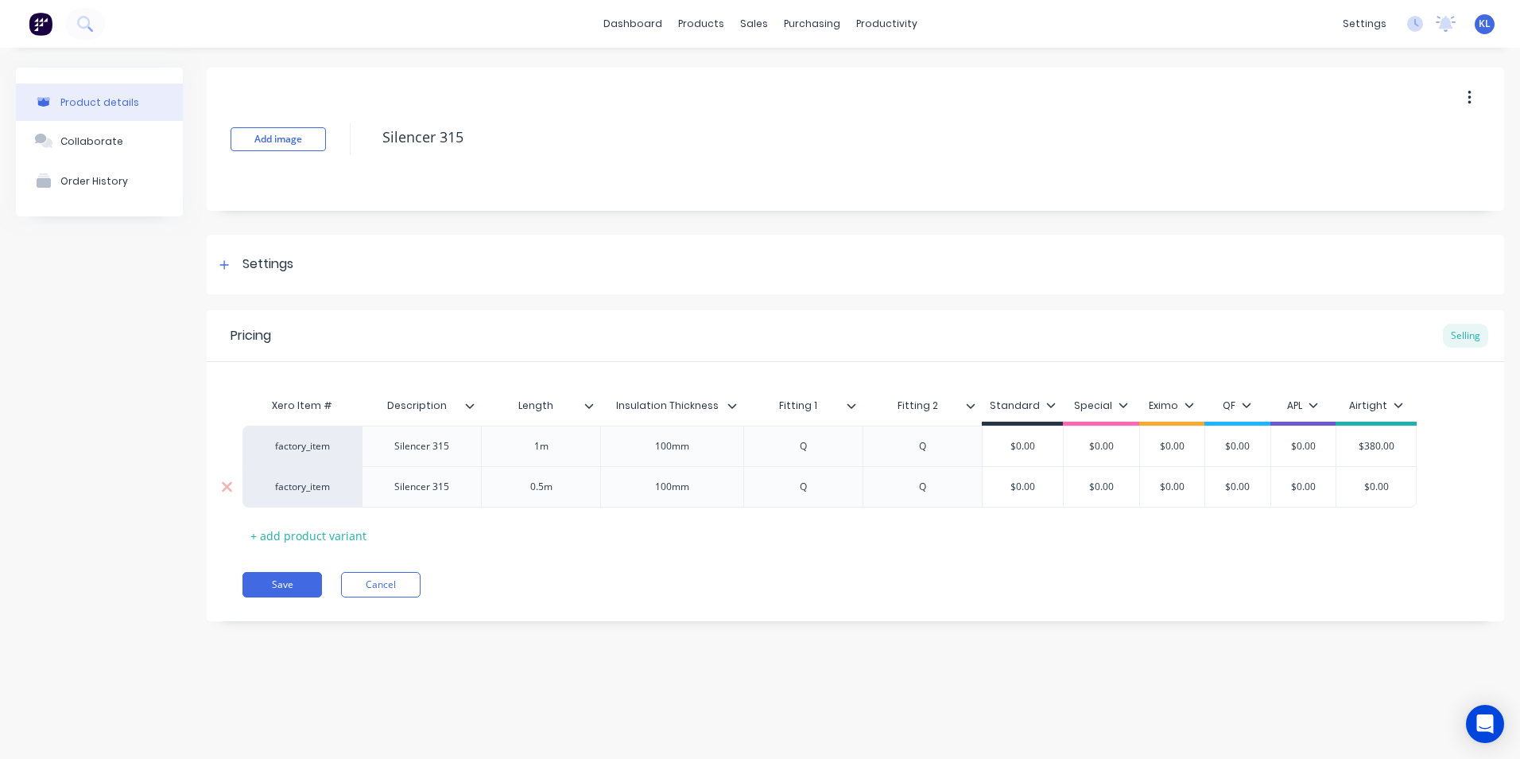
click at [1388, 480] on div "factory_item Silencer 315 1m 100mm Q Q $0.00 $0.00 $0.00 $0.00 $0.00 $380.00 fa…" at bounding box center [856, 466] width 1226 height 82
click at [1388, 480] on input "$0.00" at bounding box center [1377, 487] width 80 height 14
drag, startPoint x: 1388, startPoint y: 480, endPoint x: 1349, endPoint y: 488, distance: 39.9
click at [1349, 488] on input "$0.00" at bounding box center [1377, 487] width 80 height 14
type input "u"
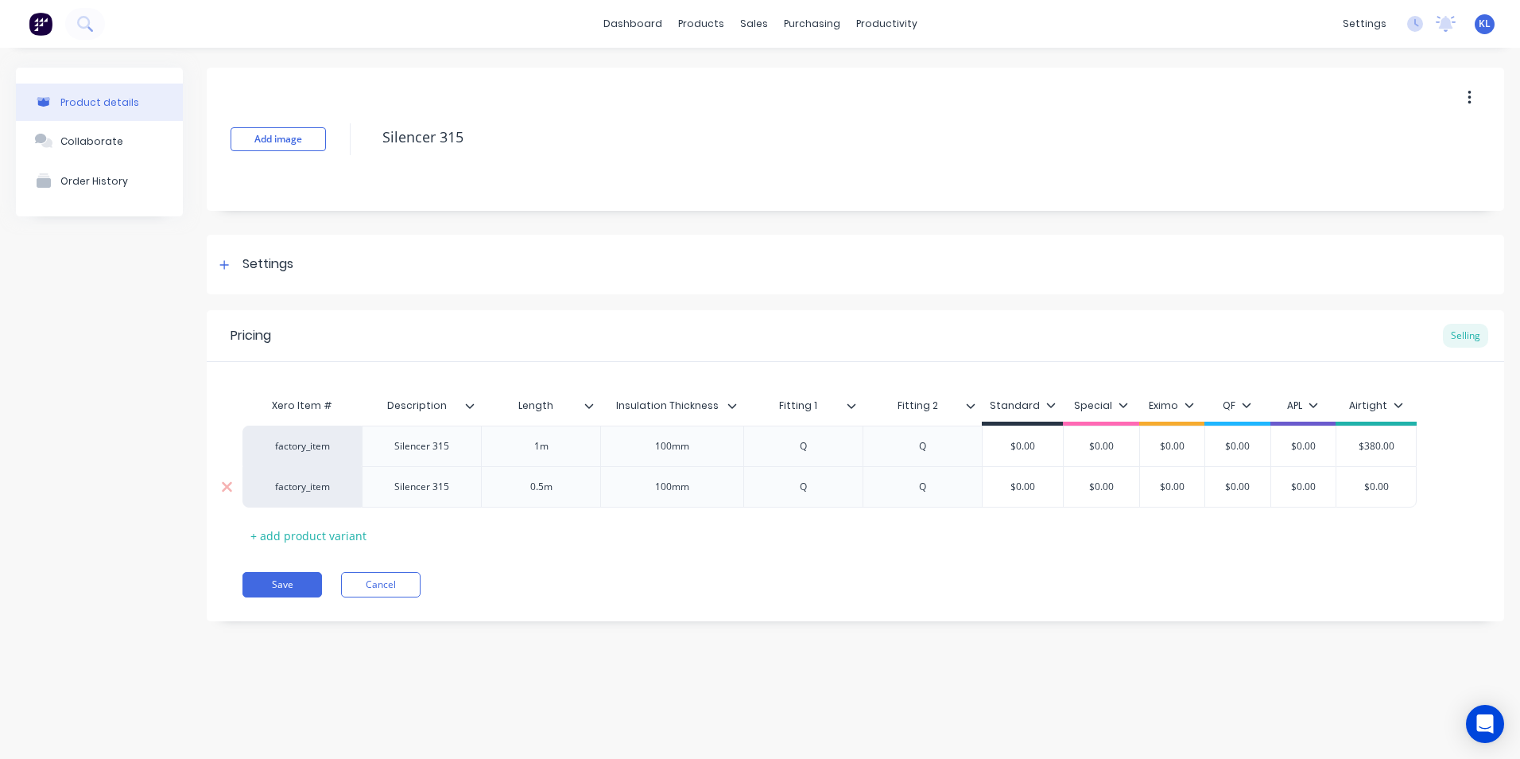
type textarea "x"
type input "uiy"
type textarea "x"
type input "uiyu"
type textarea "x"
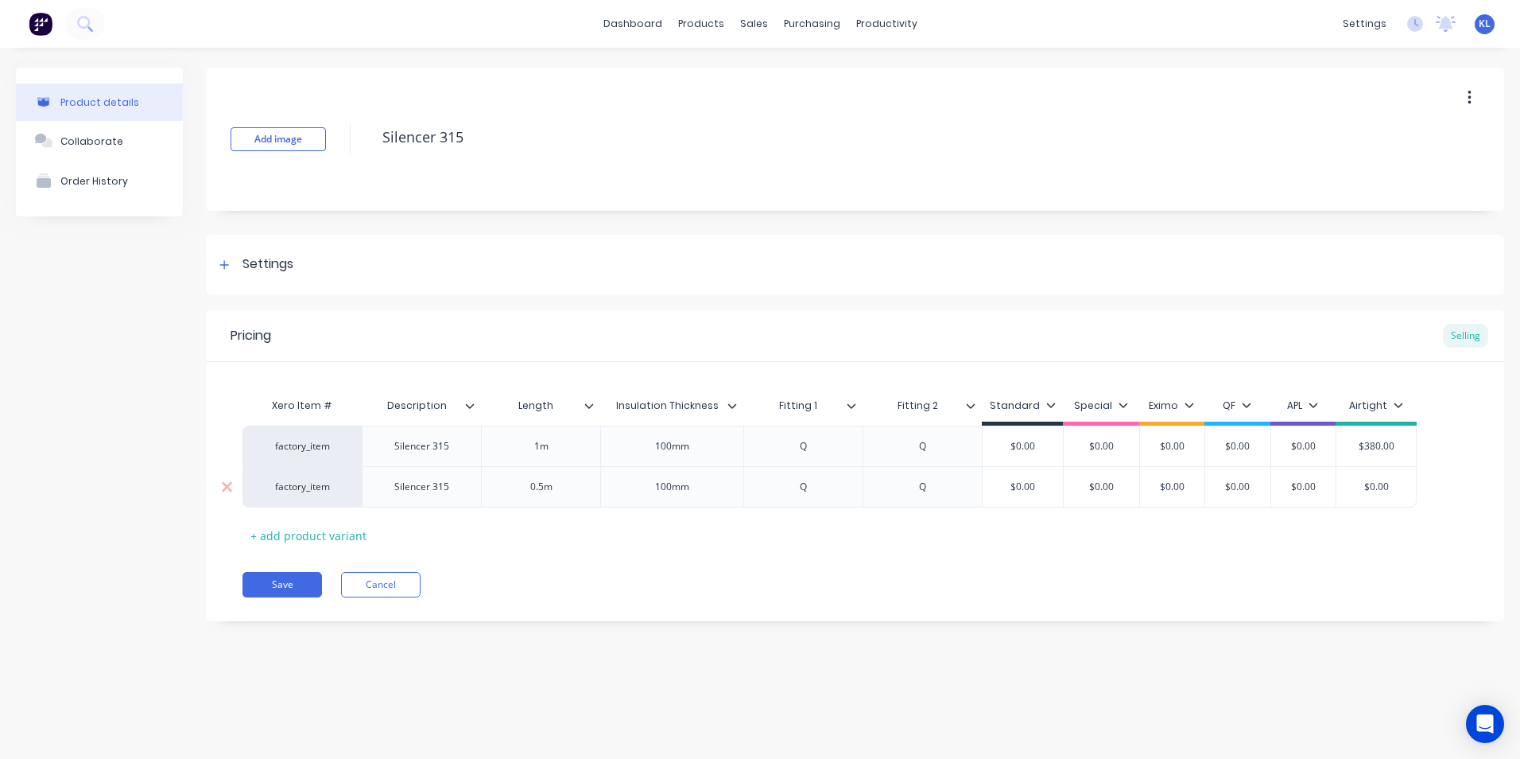
drag, startPoint x: 1386, startPoint y: 480, endPoint x: 1343, endPoint y: 489, distance: 44.0
click at [1343, 489] on input "uiyut" at bounding box center [1377, 487] width 80 height 14
click at [1376, 477] on div "$0.00" at bounding box center [1377, 487] width 80 height 40
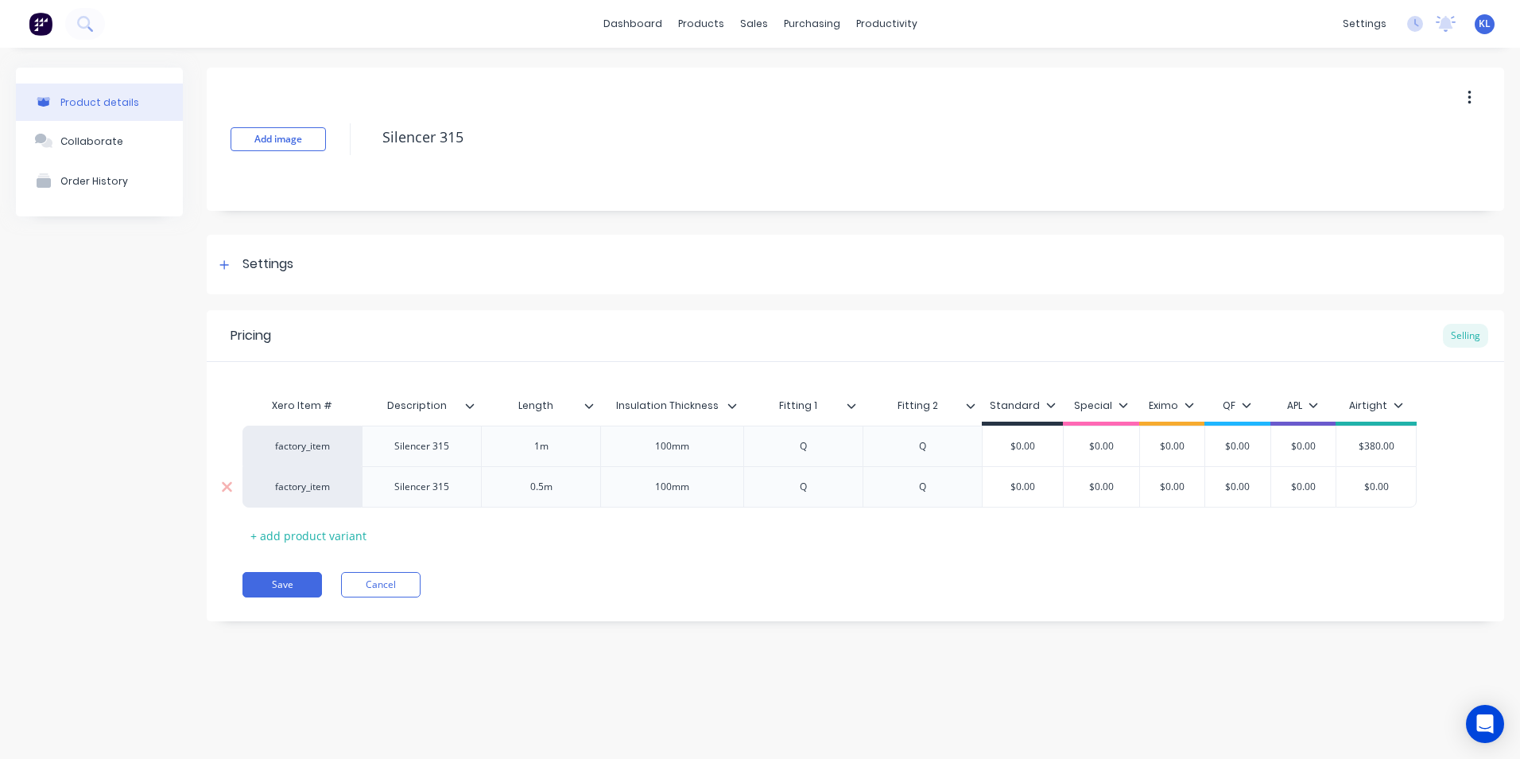
click at [1376, 477] on div "$0.00" at bounding box center [1377, 487] width 80 height 40
click at [726, 483] on div "100mm" at bounding box center [671, 486] width 143 height 41
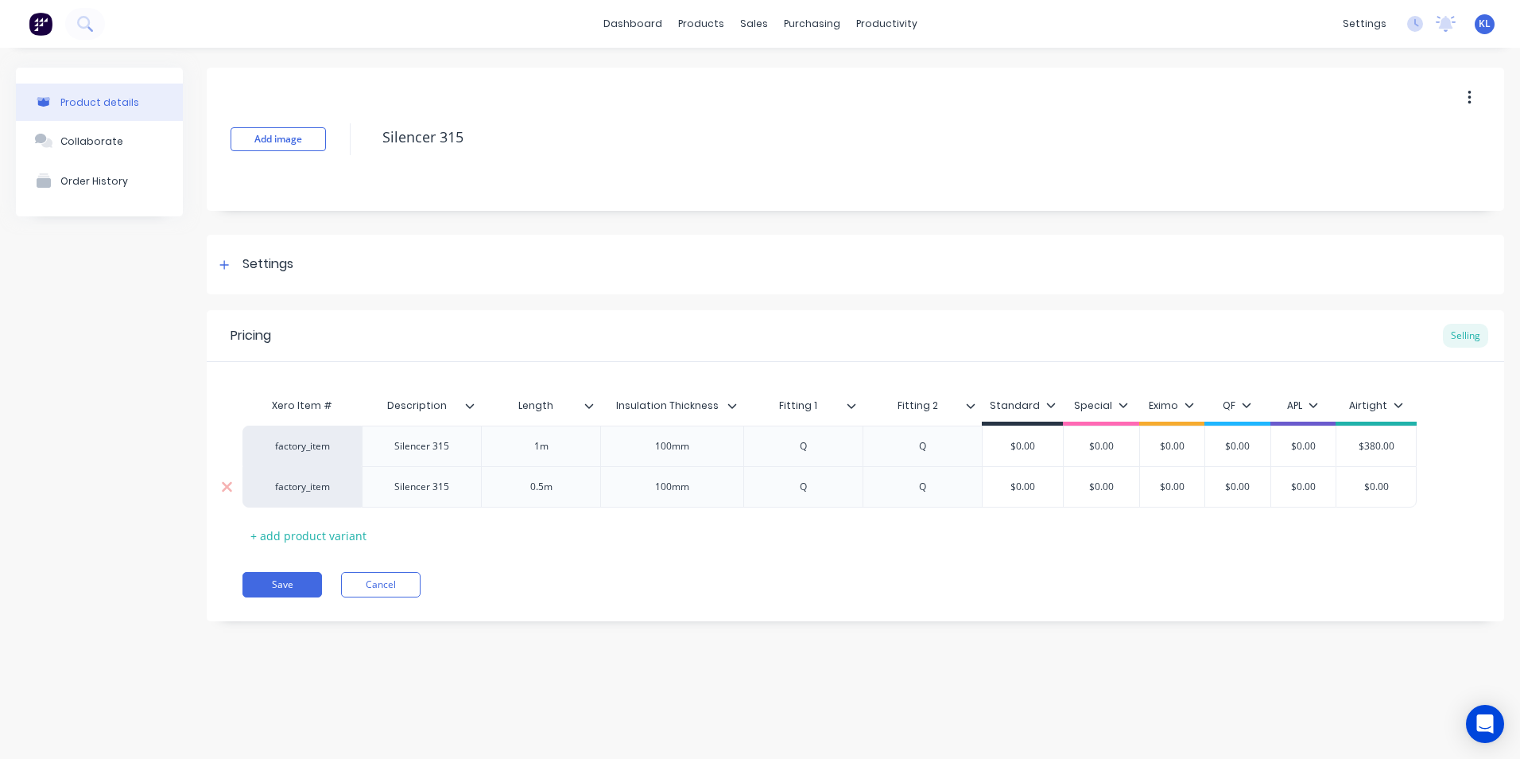
type input "uiyut"
drag, startPoint x: 676, startPoint y: 491, endPoint x: 657, endPoint y: 499, distance: 20.7
click at [657, 499] on div "100mm" at bounding box center [671, 486] width 143 height 41
type textarea "x"
click at [1235, 488] on input "$0.00" at bounding box center [1238, 487] width 80 height 14
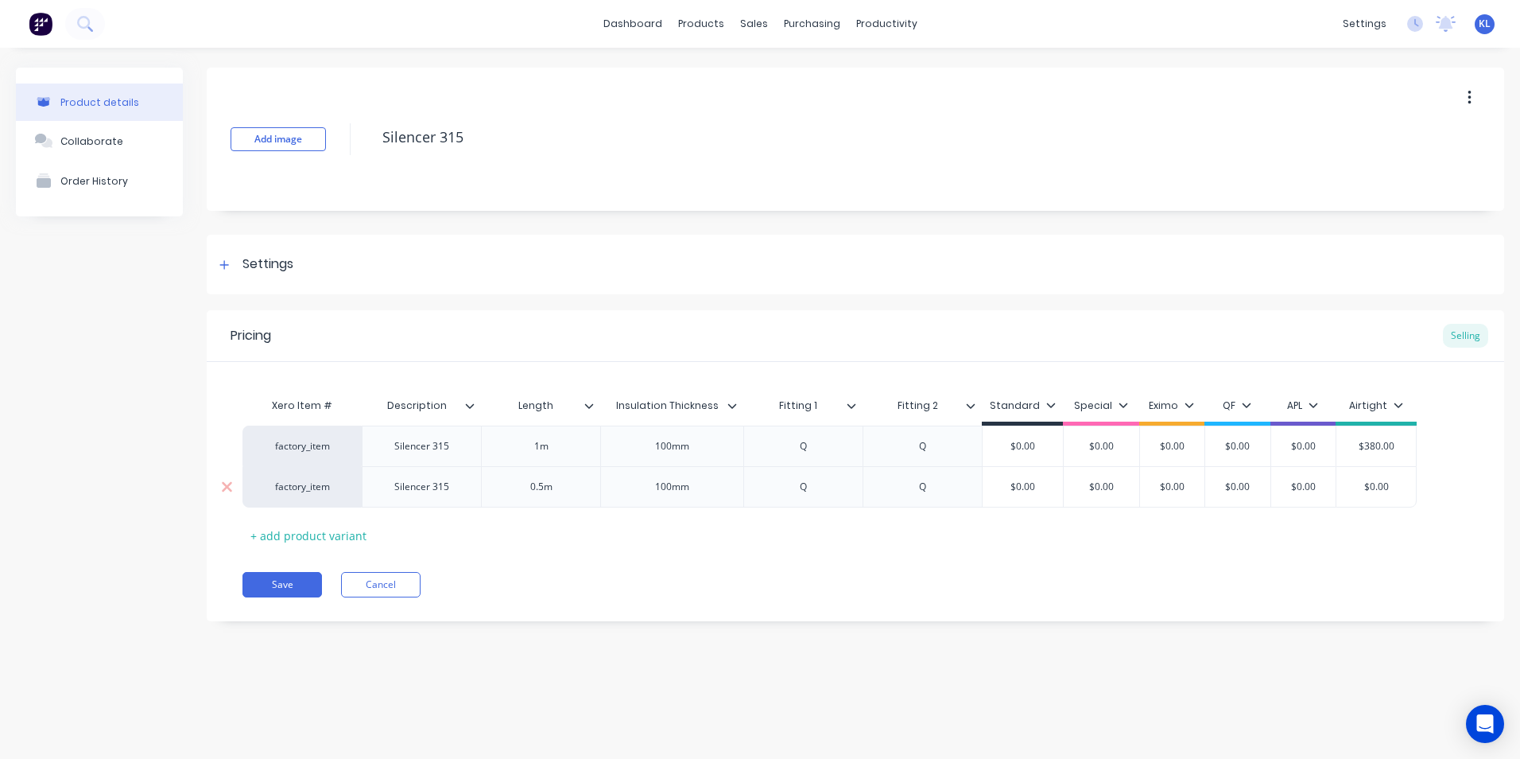
click at [1235, 488] on input "$0.00" at bounding box center [1238, 487] width 80 height 14
type input "$0.00"
click at [1366, 484] on input "$0.00" at bounding box center [1377, 487] width 80 height 14
click at [1382, 489] on input "$0.00" at bounding box center [1377, 487] width 80 height 14
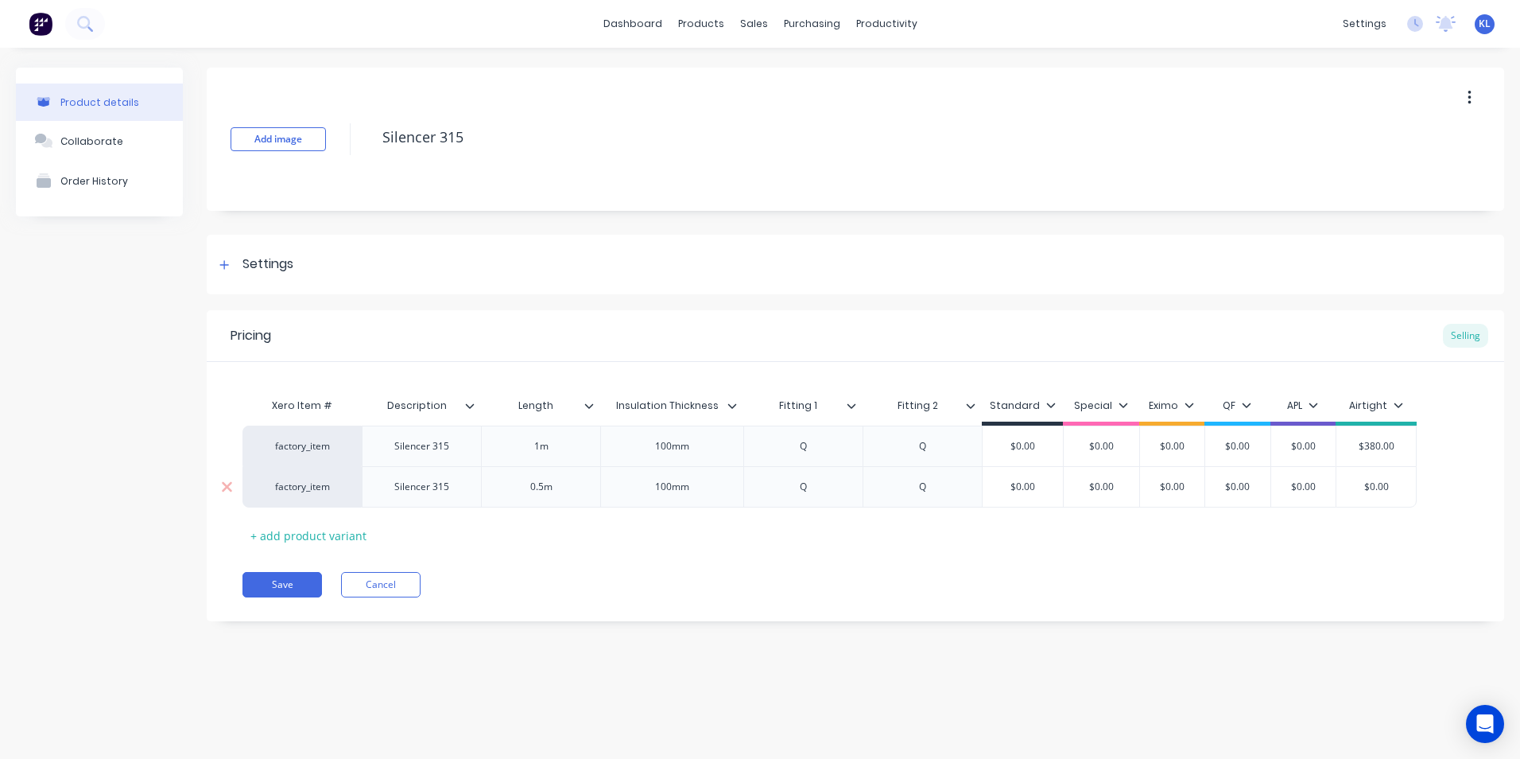
click at [1382, 489] on input "$0.00" at bounding box center [1377, 487] width 80 height 14
type textarea "x"
type input "$w"
type textarea "x"
click at [1380, 542] on div "Xero Item # Description Length Insulation Thickness Fitting 1 Fitting 2 Standar…" at bounding box center [856, 469] width 1226 height 158
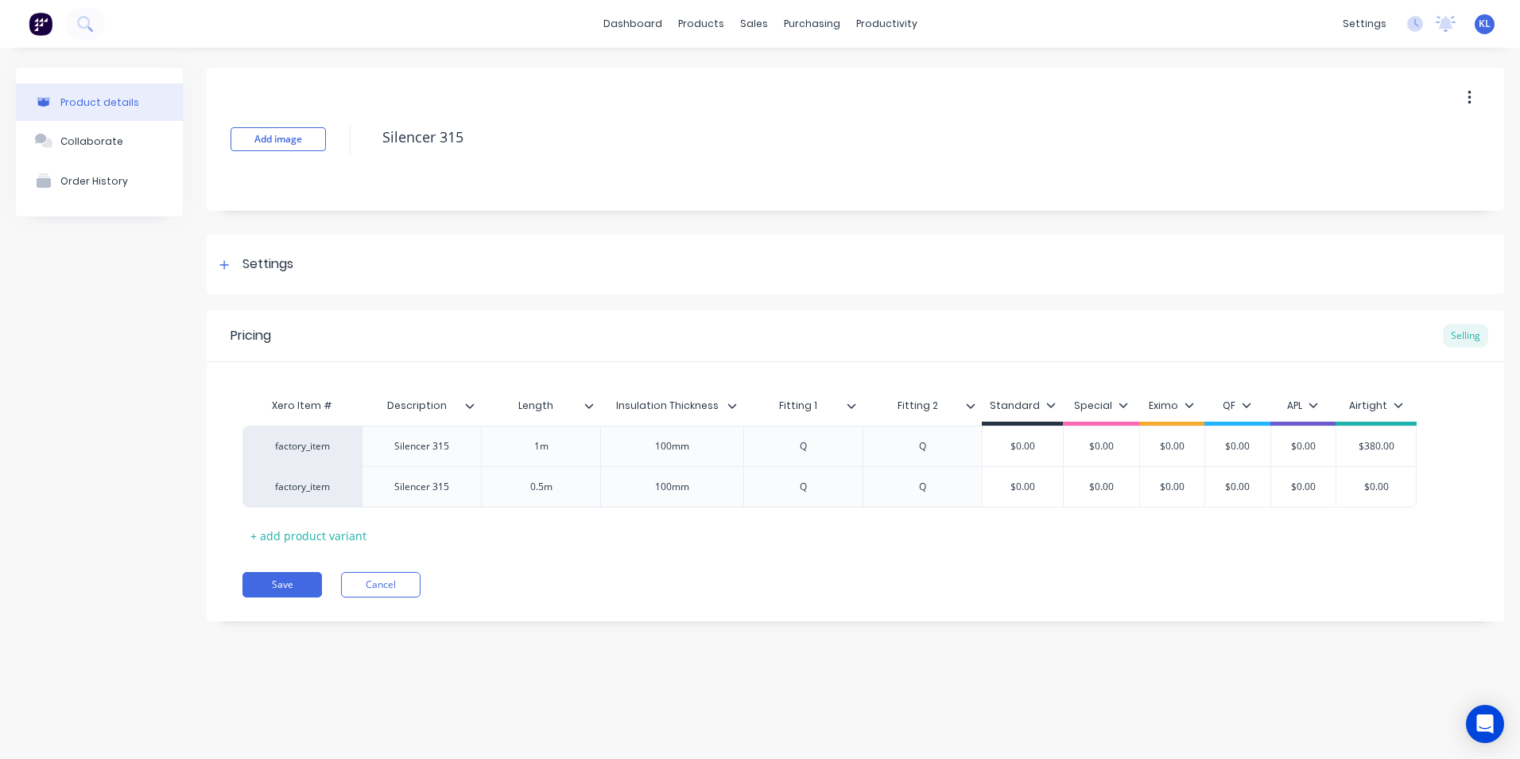
click at [1392, 519] on div "Xero Item # Description Length Insulation Thickness Fitting 1 Fitting 2 Standar…" at bounding box center [856, 469] width 1226 height 158
type input "$0.00"
drag, startPoint x: 1393, startPoint y: 487, endPoint x: 1365, endPoint y: 497, distance: 29.4
click at [1365, 497] on div "$0.00 $0.00" at bounding box center [1377, 487] width 80 height 40
type textarea "x"
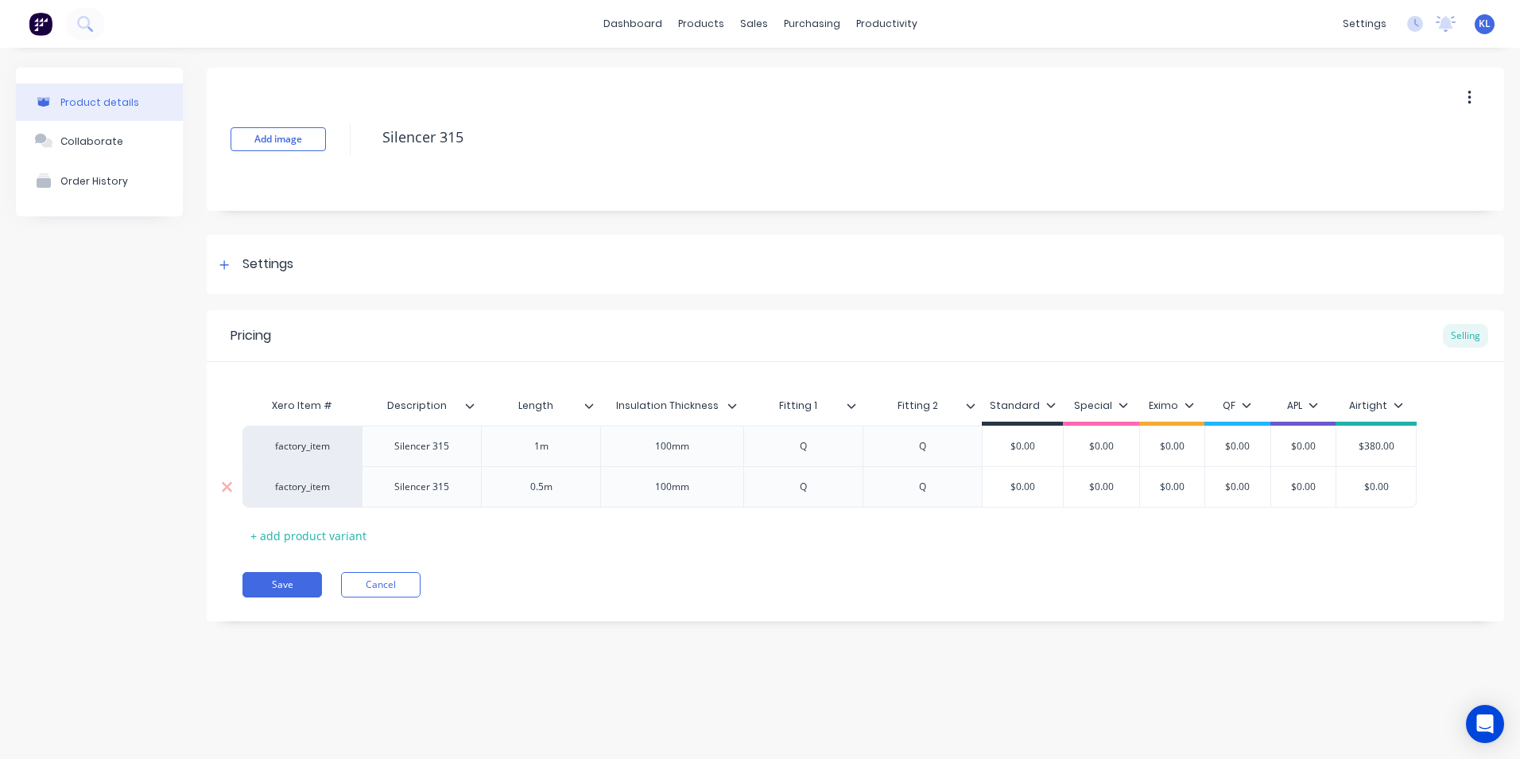
type input "3"
type textarea "x"
type input "34"
type textarea "x"
click at [1402, 553] on div "Pricing Selling Xero Item # Description Length Insulation Thickness Fitting 1 F…" at bounding box center [856, 465] width 1298 height 311
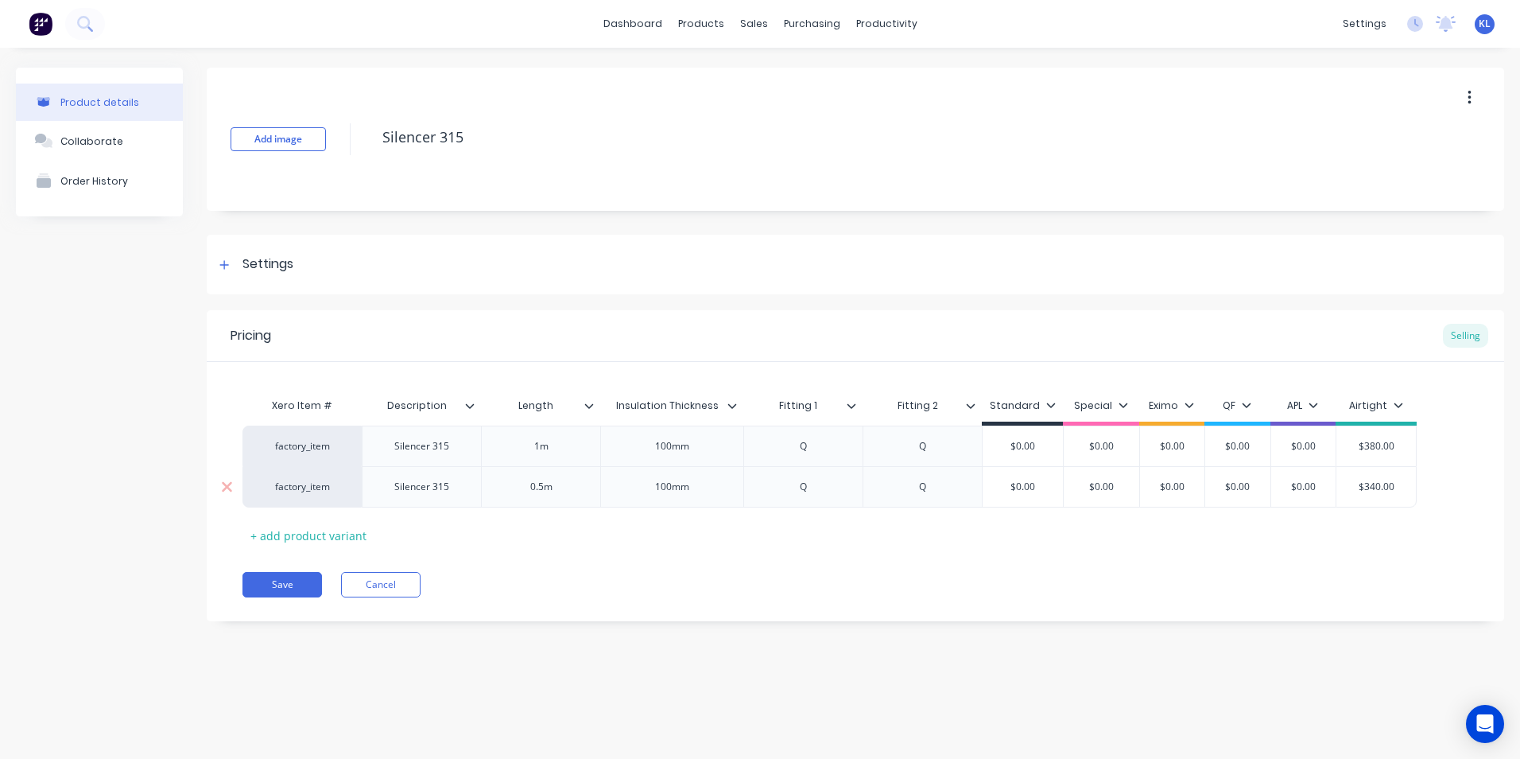
type input "$340.00"
drag, startPoint x: 1396, startPoint y: 483, endPoint x: 1366, endPoint y: 495, distance: 31.7
click at [1366, 495] on div "$340.00 $340.00" at bounding box center [1377, 487] width 80 height 40
type textarea "x"
type input "3"
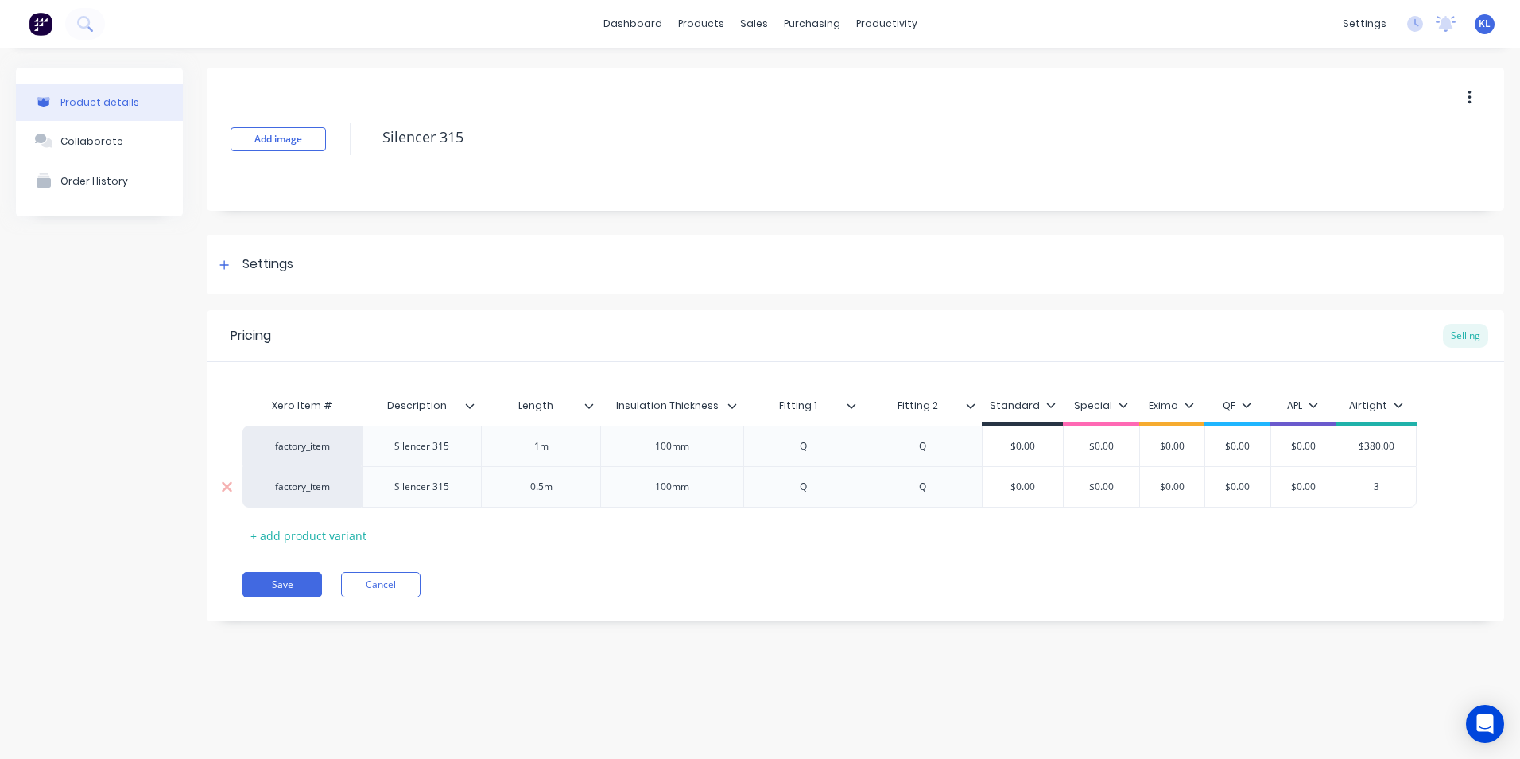
type textarea "x"
type input "30"
type textarea "x"
click at [1360, 553] on div "Pricing Selling Xero Item # Description Length Insulation Thickness Fitting 1 F…" at bounding box center [856, 465] width 1298 height 311
type input "$300.00"
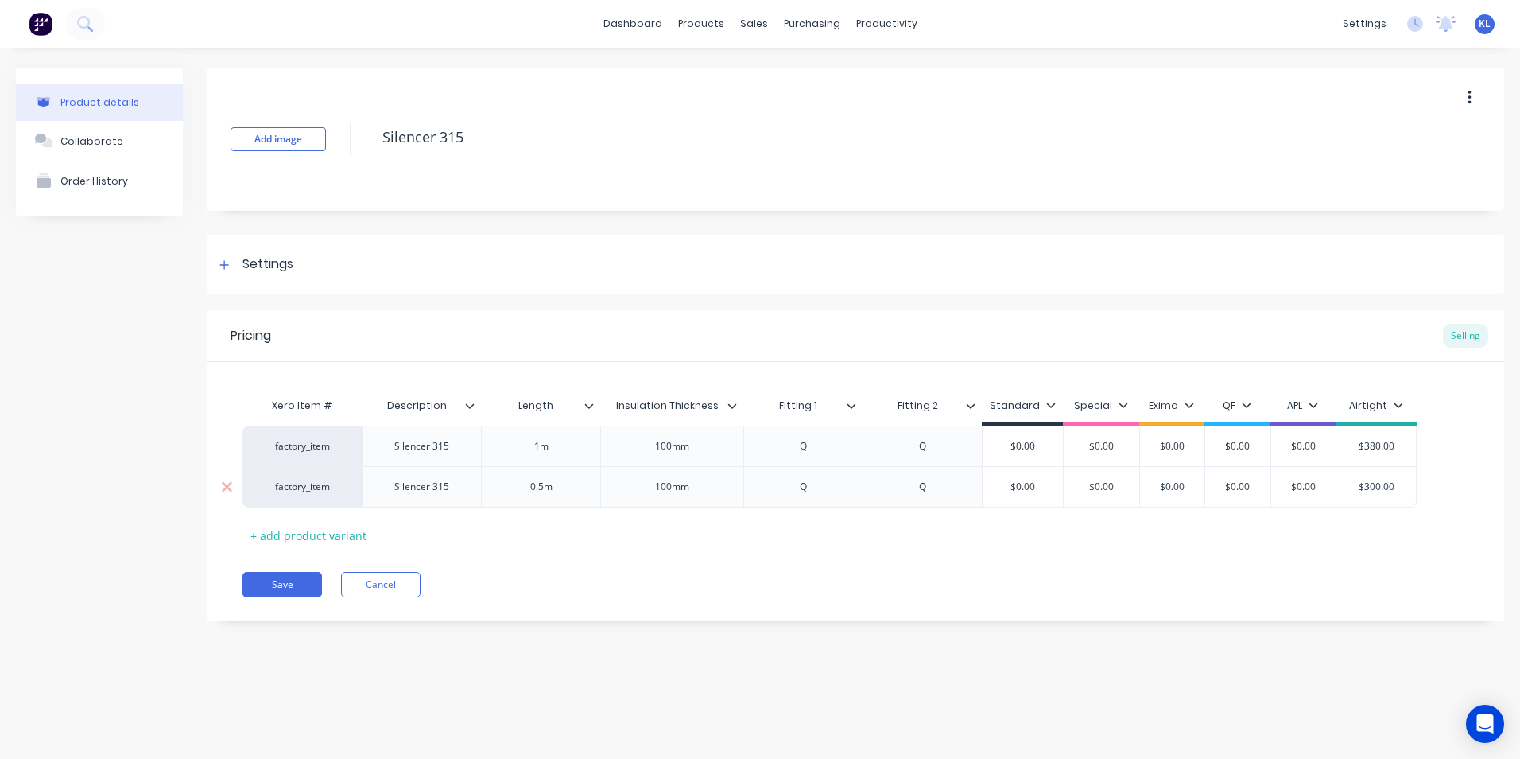
drag, startPoint x: 1393, startPoint y: 483, endPoint x: 1359, endPoint y: 493, distance: 35.7
click at [1359, 493] on input "$300.00" at bounding box center [1377, 487] width 80 height 14
type textarea "x"
type input "3"
type textarea "x"
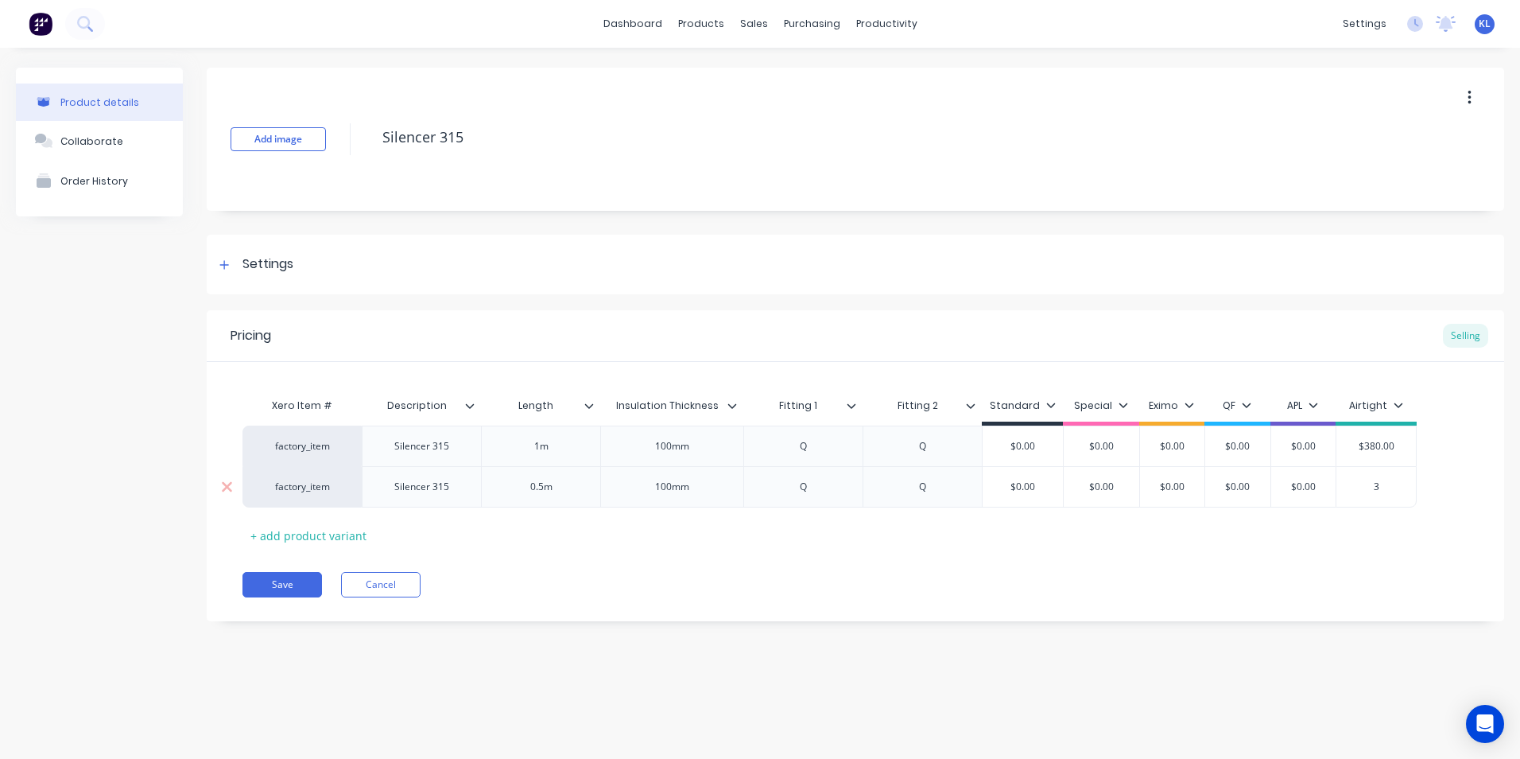
type input "32"
type textarea "x"
type input "325"
click at [1268, 640] on div "Add image Silencer 315 Settings Product Options I buy this item I sell this ite…" at bounding box center [856, 356] width 1298 height 577
click at [442, 301] on div "Add image Silencer 315 Settings Product Options I buy this item I sell this ite…" at bounding box center [856, 356] width 1298 height 577
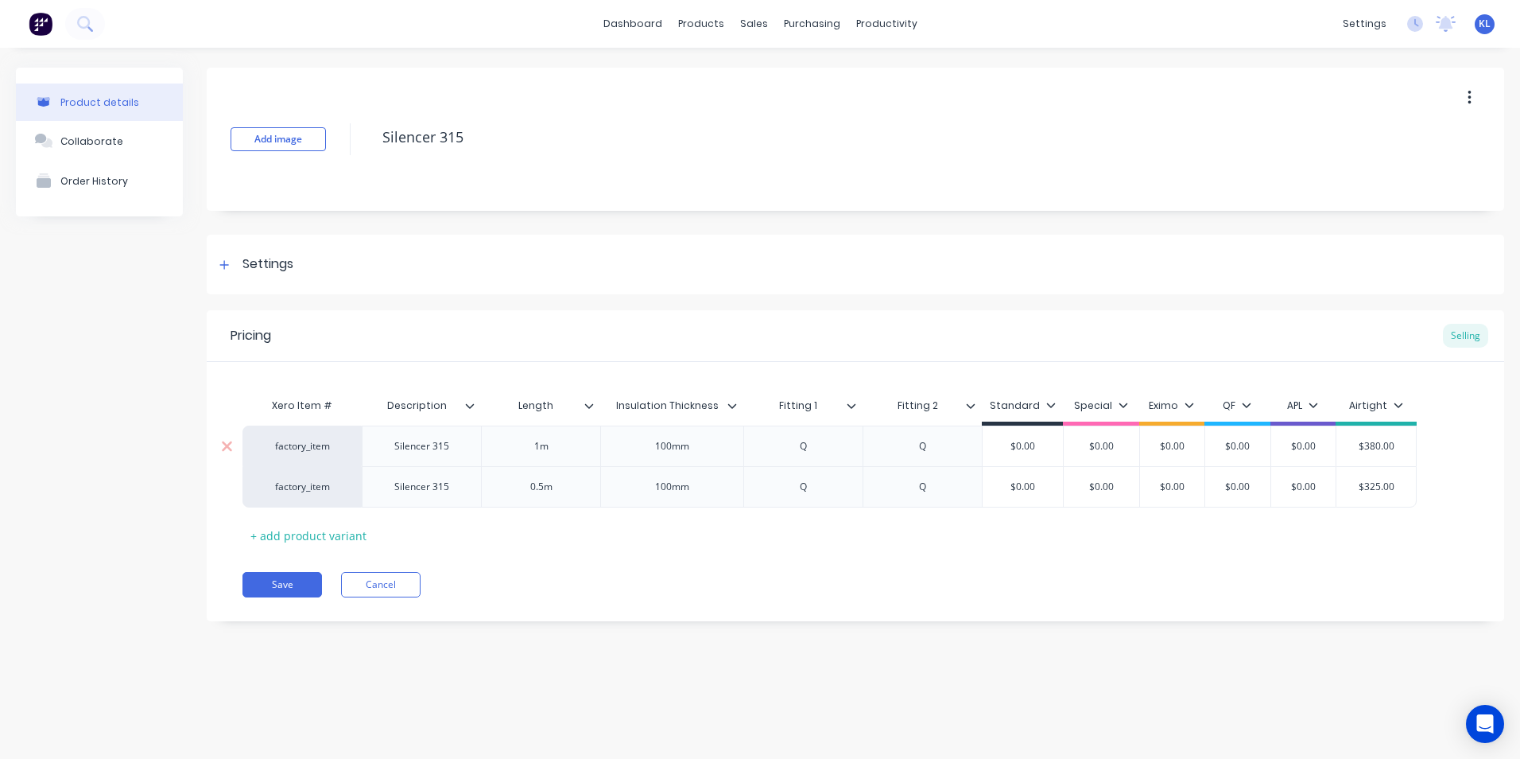
type input "$380.00"
drag, startPoint x: 1399, startPoint y: 447, endPoint x: 1350, endPoint y: 452, distance: 48.8
click at [1350, 452] on input "$380.00" at bounding box center [1377, 446] width 80 height 14
type input "$325.00"
drag, startPoint x: 1395, startPoint y: 483, endPoint x: 1322, endPoint y: 488, distance: 73.3
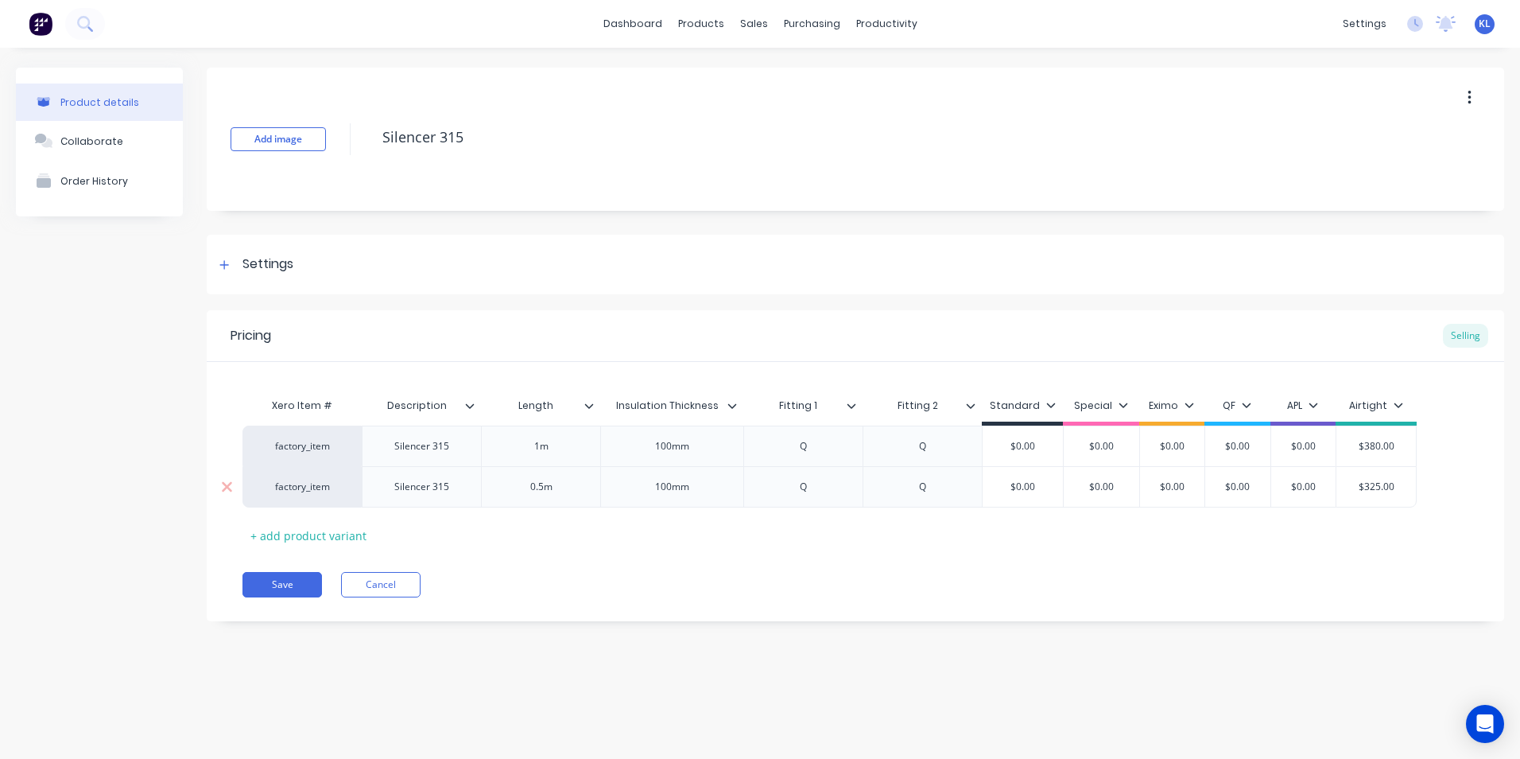
click at [1322, 488] on div "factory_item Silencer 315 0.5m 100mm Q Q $0.00 $0.00 $0.00 $0.00 $0.00 $0.00 $3…" at bounding box center [830, 486] width 1175 height 41
type textarea "x"
type input "0"
drag, startPoint x: 1230, startPoint y: 588, endPoint x: 437, endPoint y: 544, distance: 794.1
click at [1229, 588] on div "Save Cancel" at bounding box center [874, 584] width 1262 height 25
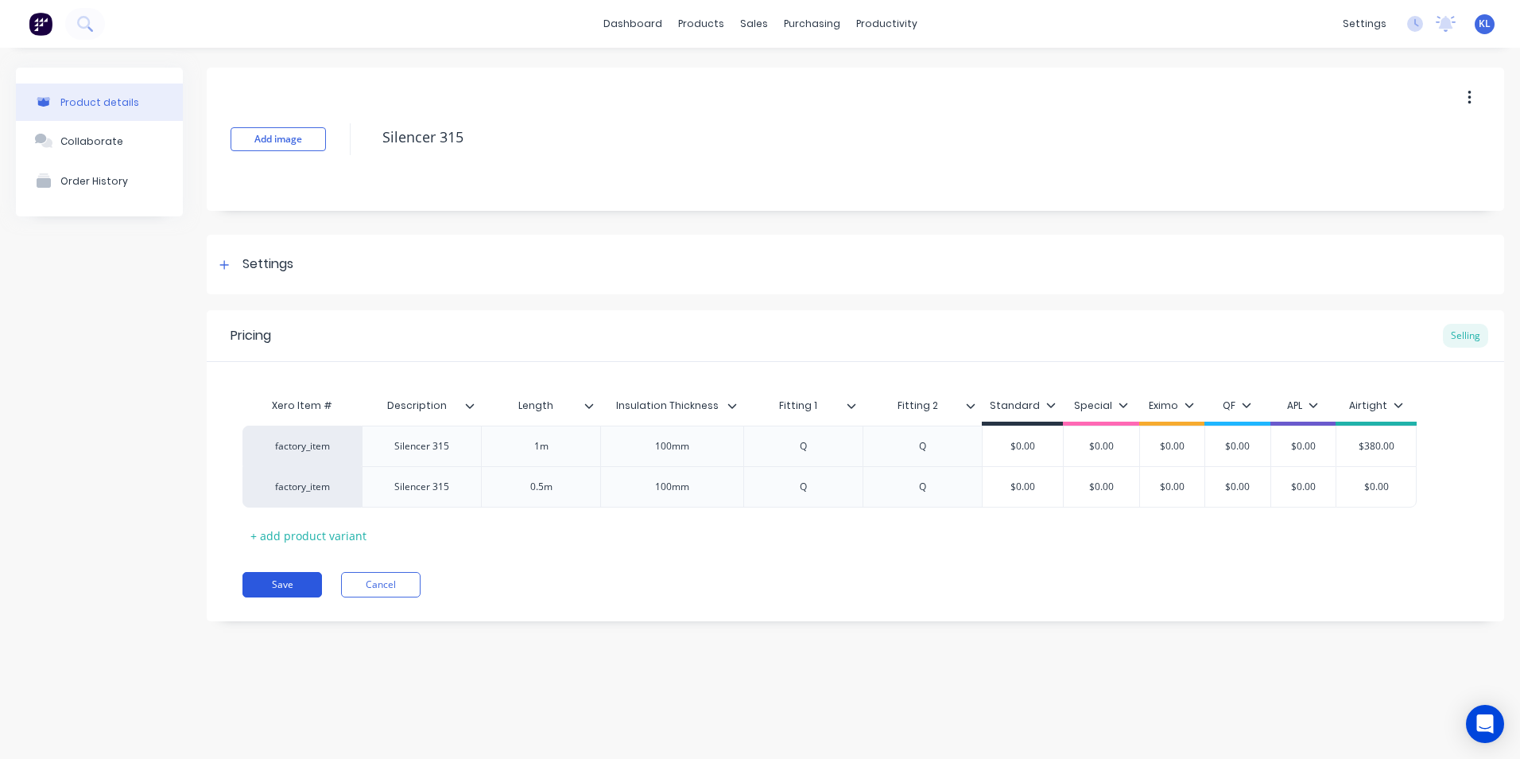
click at [288, 573] on button "Save" at bounding box center [283, 584] width 80 height 25
type textarea "x"
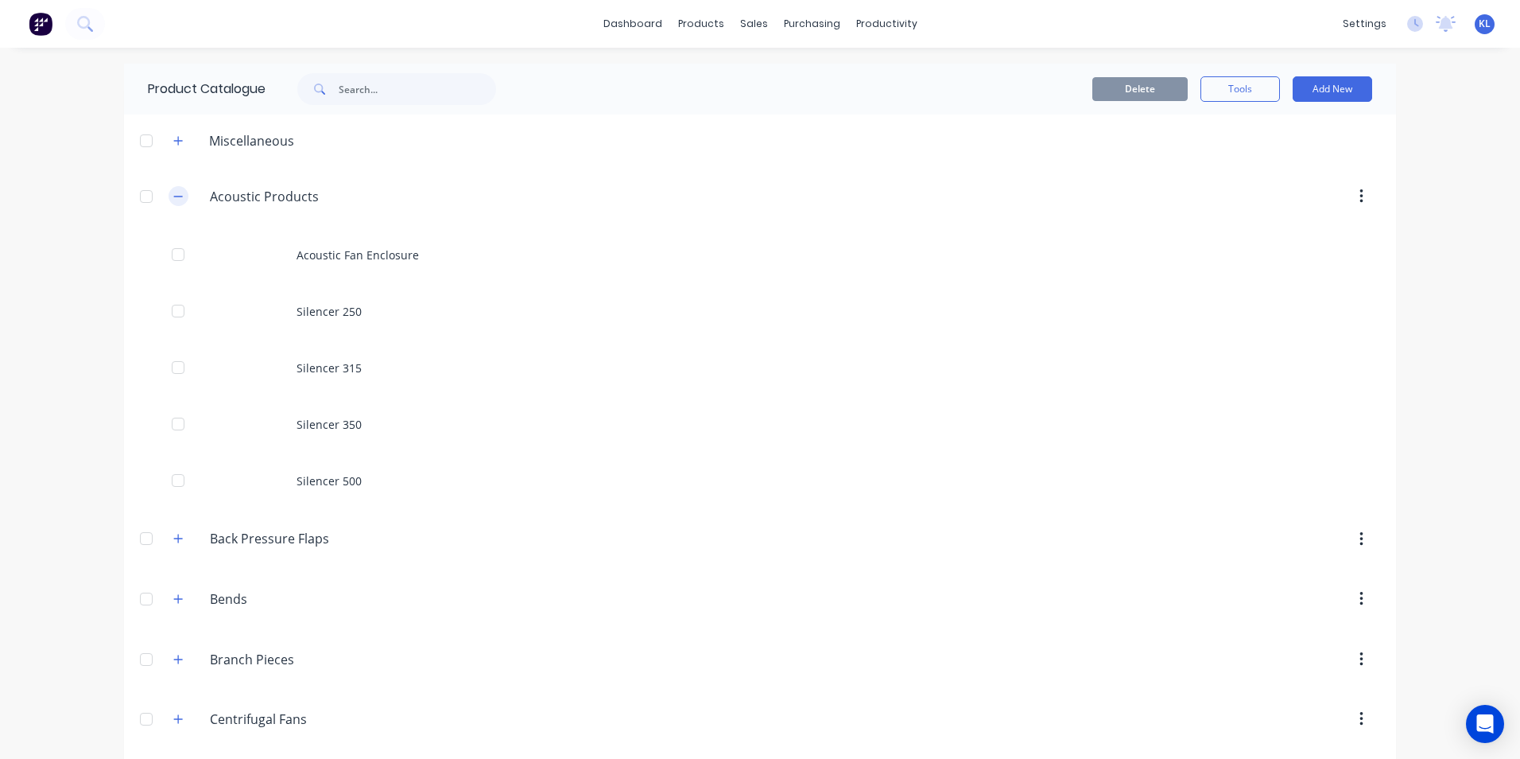
click at [173, 189] on button "button" at bounding box center [179, 196] width 20 height 20
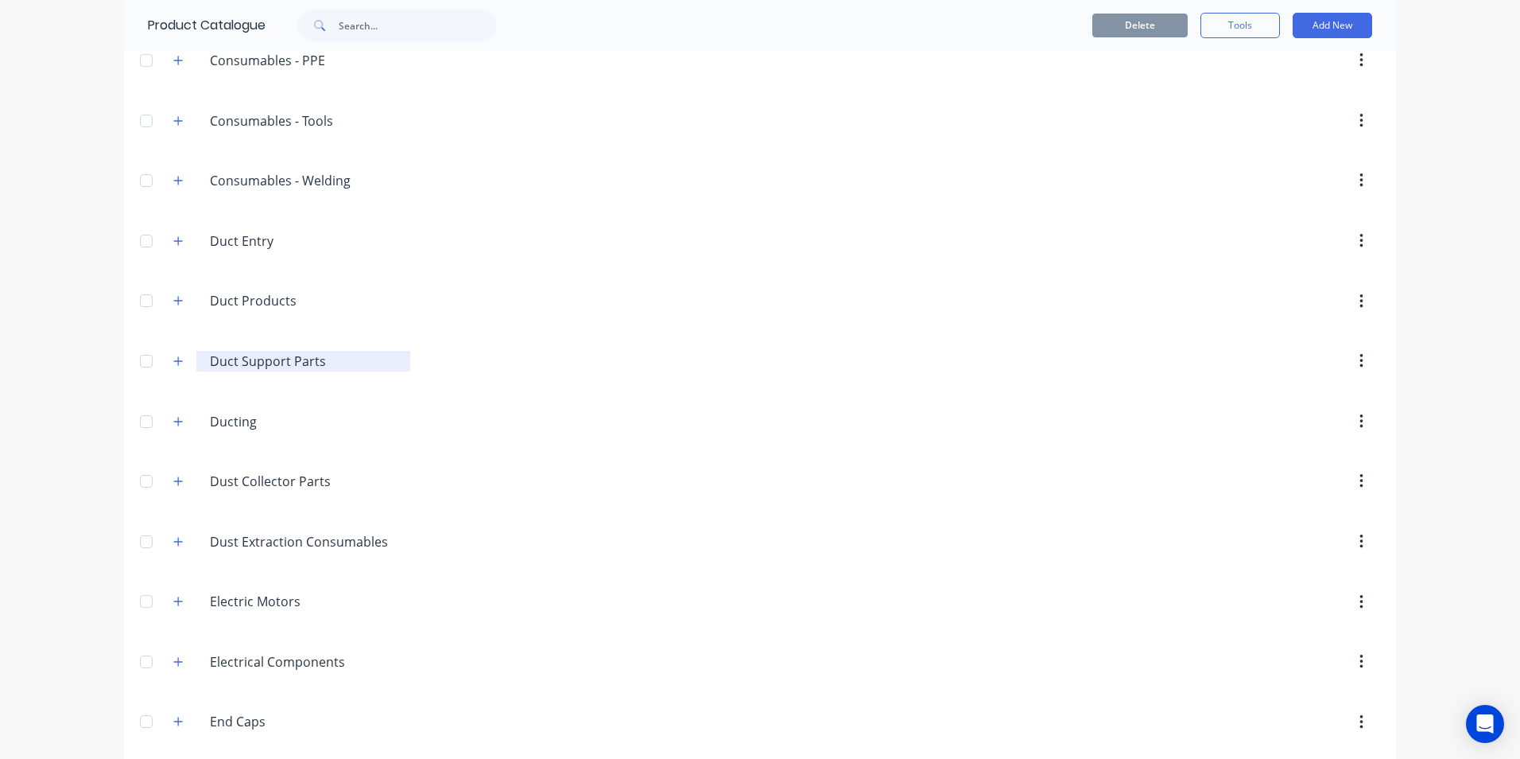
scroll to position [875, 0]
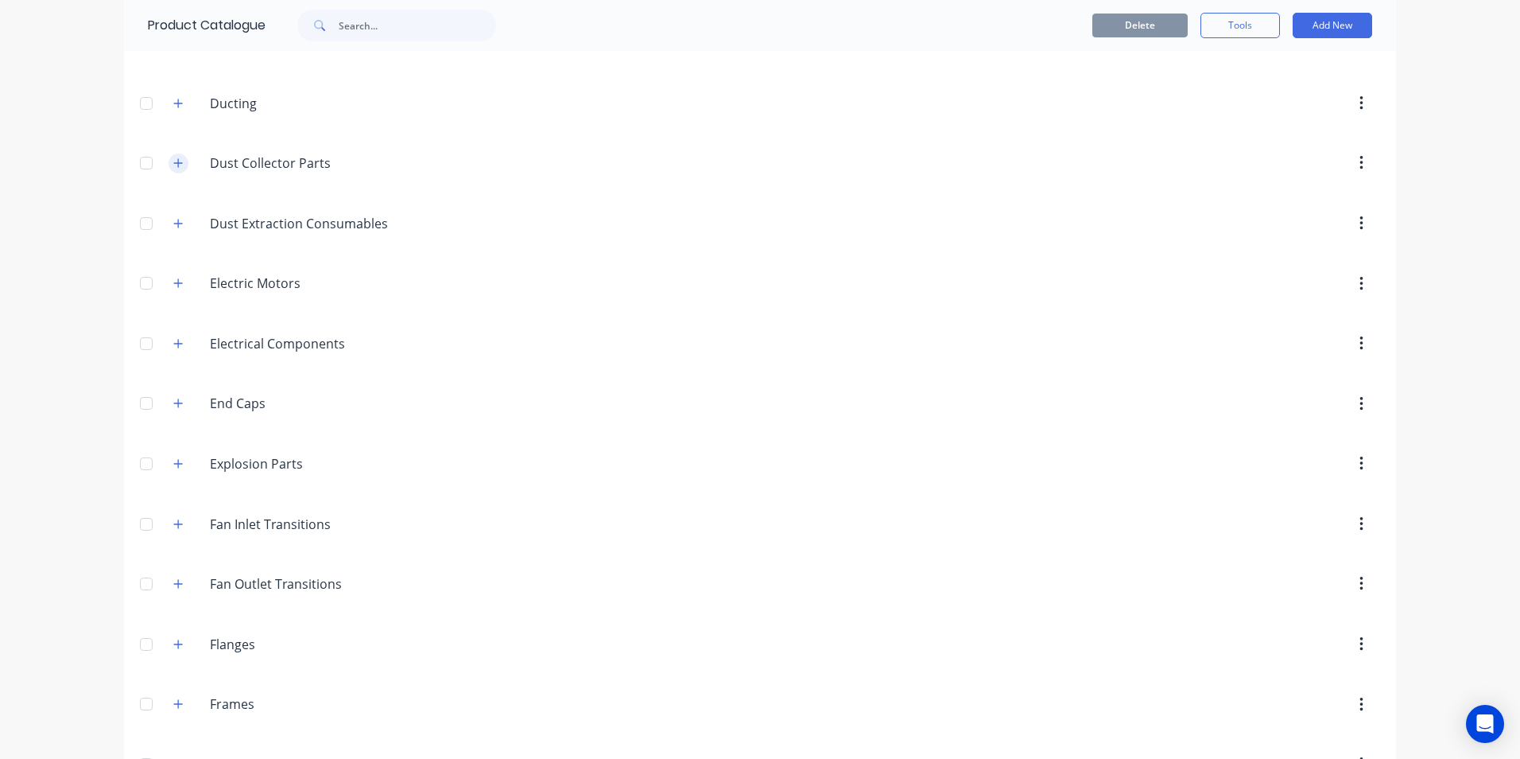
click at [173, 165] on icon "button" at bounding box center [178, 162] width 10 height 11
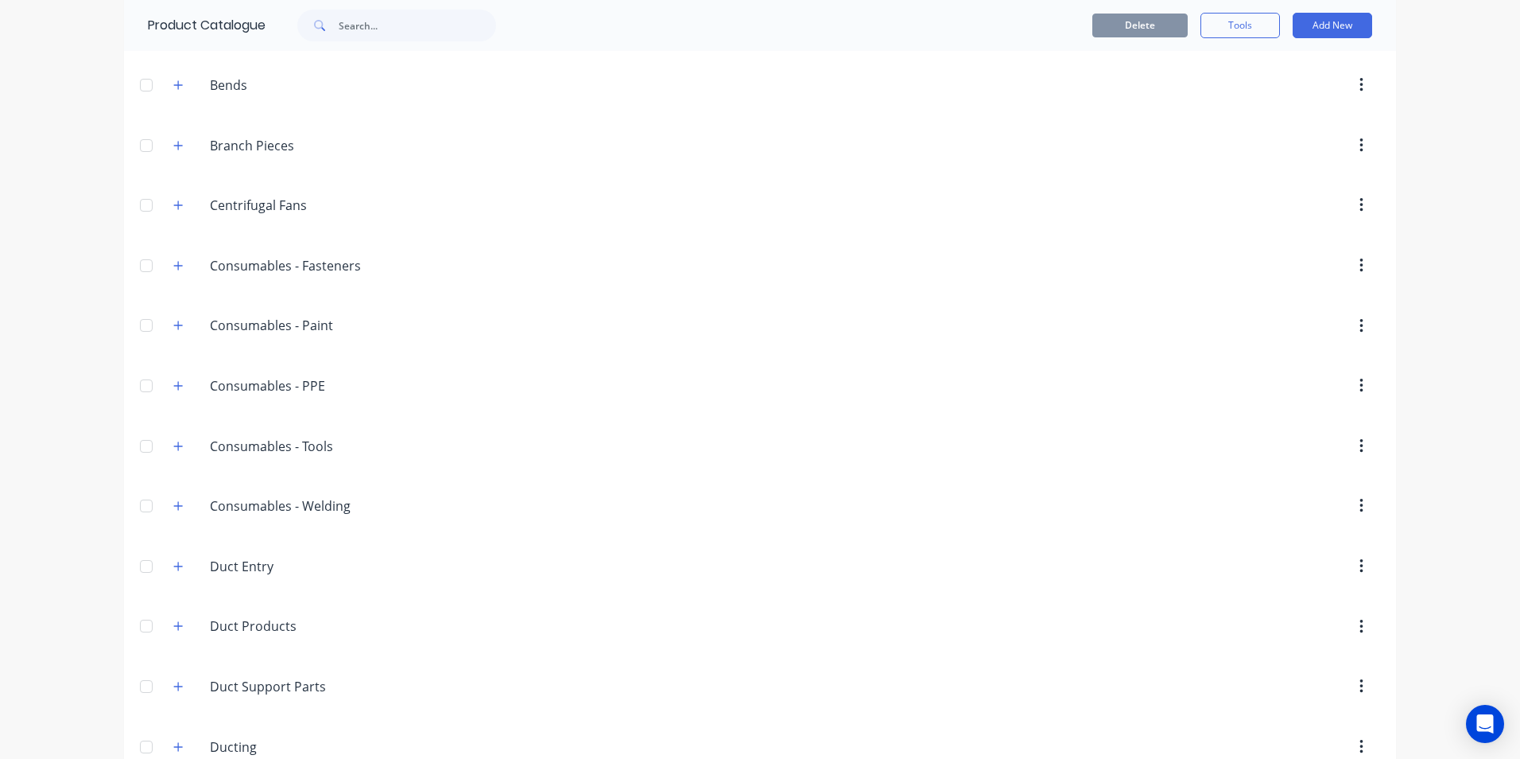
scroll to position [0, 0]
